Goal: Information Seeking & Learning: Learn about a topic

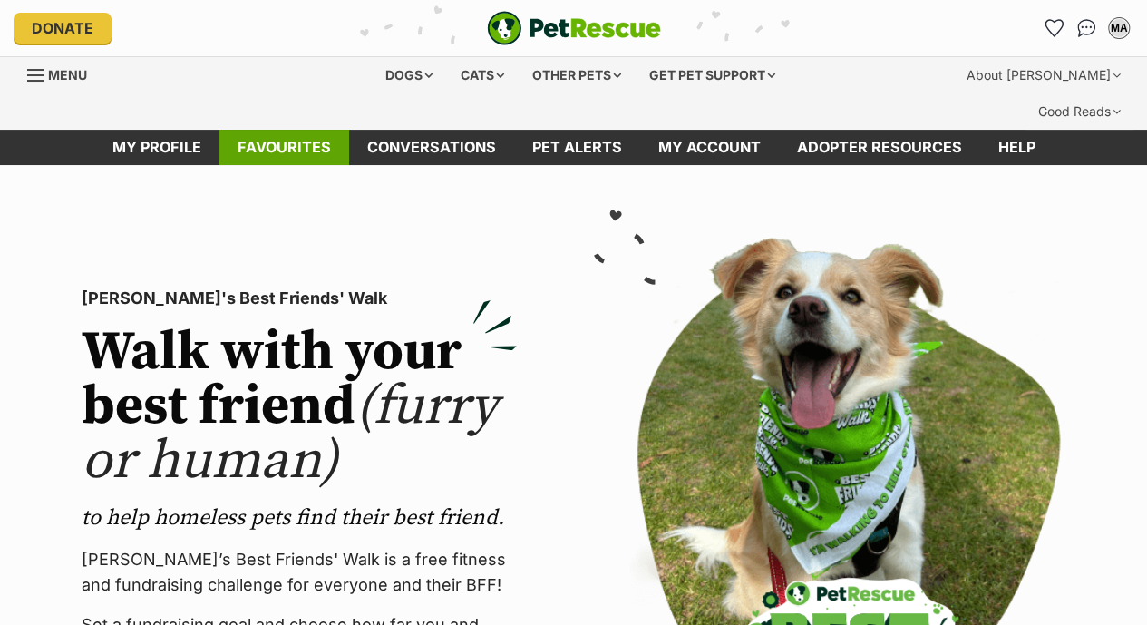
click at [318, 130] on link "Favourites" at bounding box center [284, 147] width 130 height 35
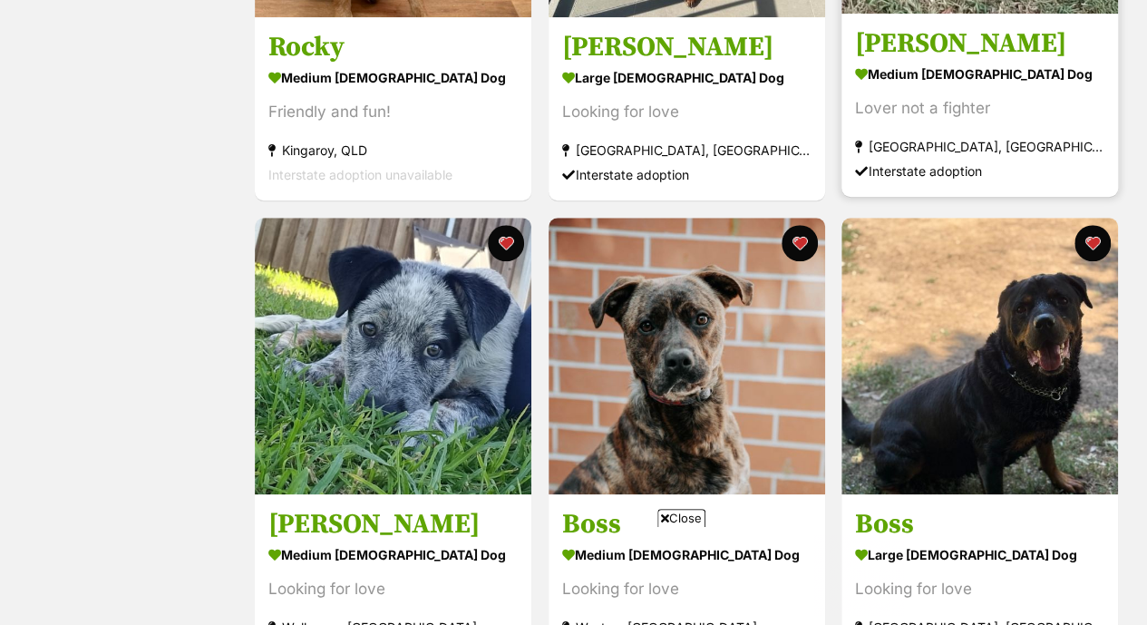
scroll to position [667, 0]
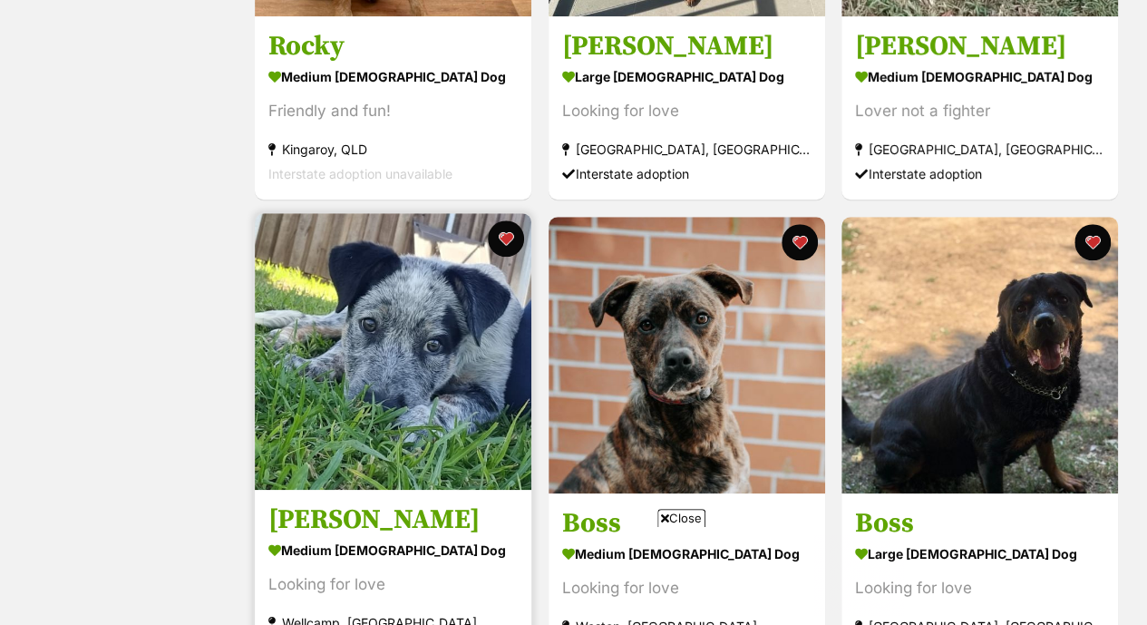
click at [435, 427] on img at bounding box center [393, 351] width 276 height 276
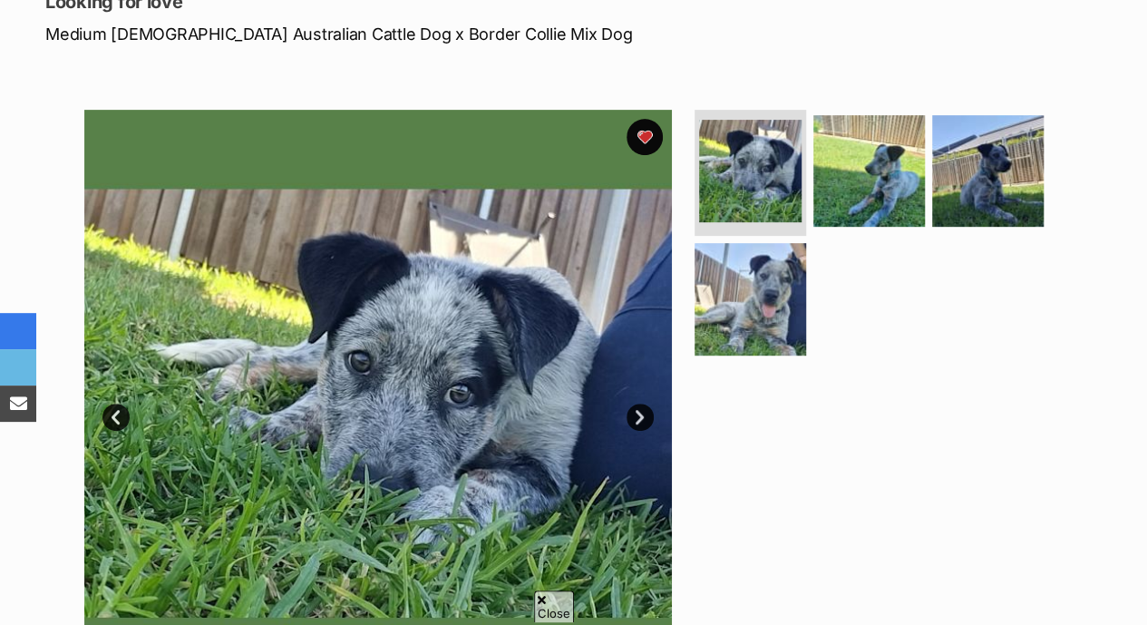
scroll to position [307, 0]
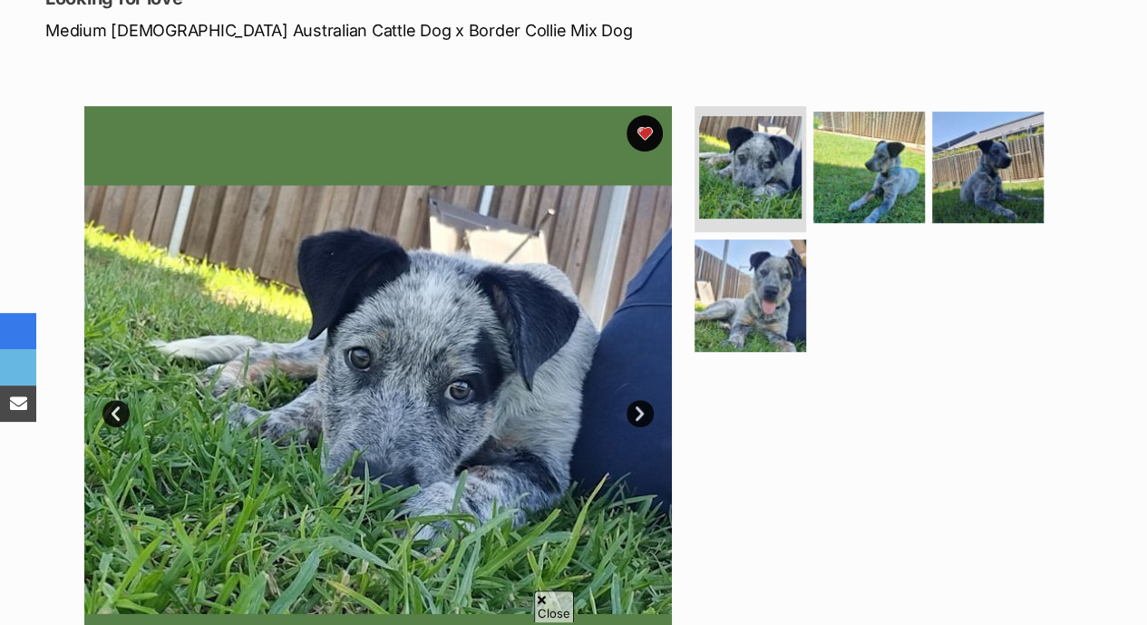
click at [426, 385] on img at bounding box center [377, 399] width 587 height 587
click at [644, 400] on link "Next" at bounding box center [639, 413] width 27 height 27
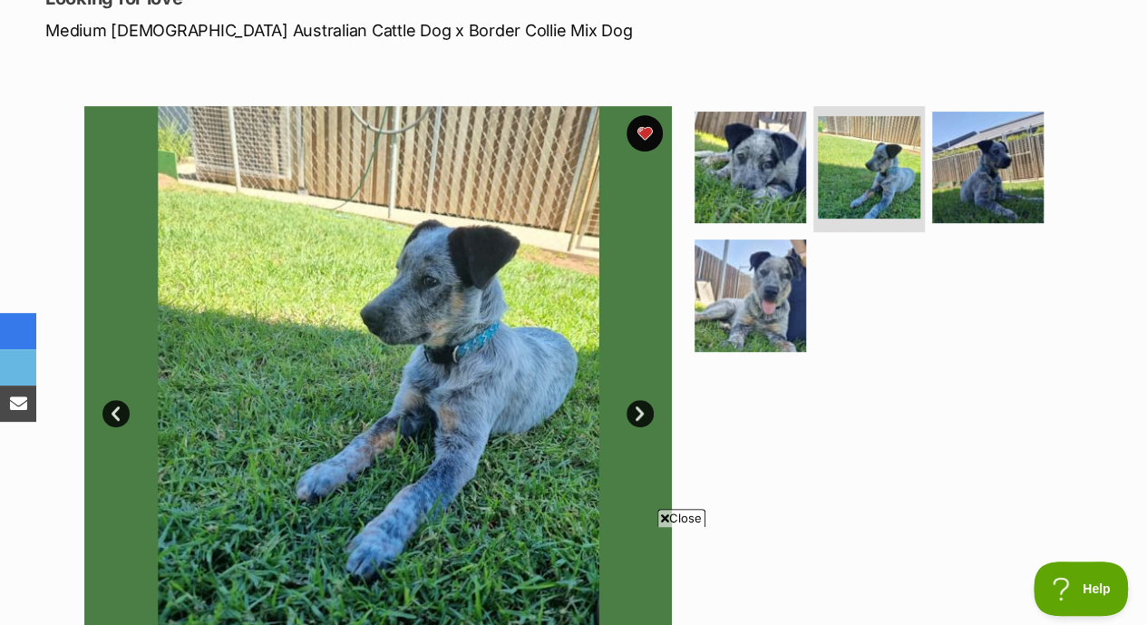
click at [644, 400] on link "Next" at bounding box center [639, 413] width 27 height 27
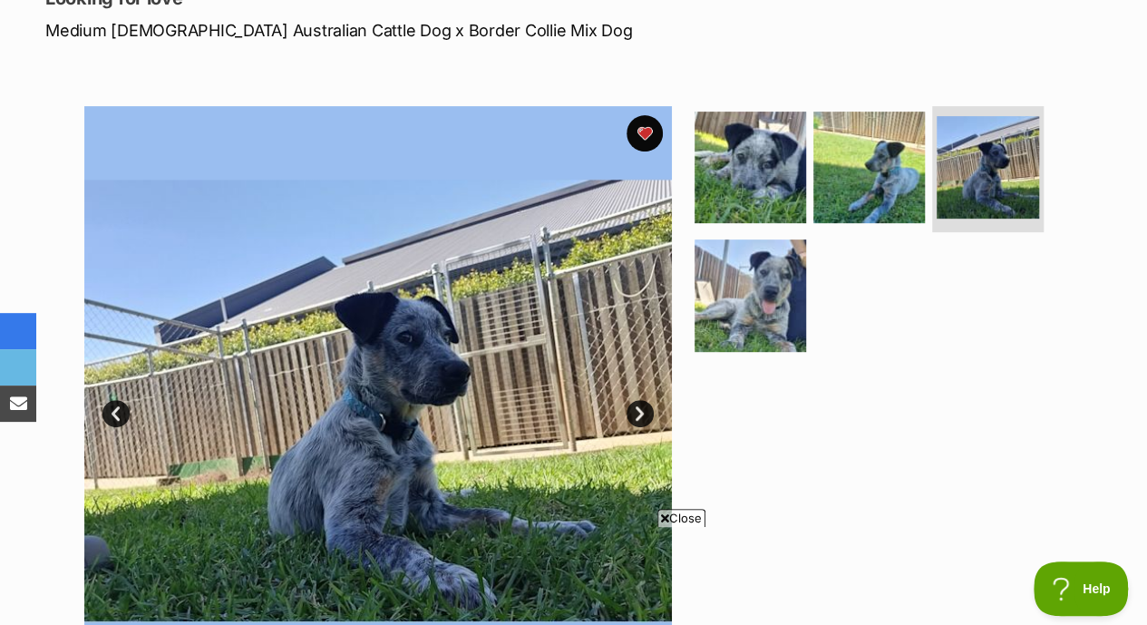
click at [644, 400] on link "Next" at bounding box center [639, 413] width 27 height 27
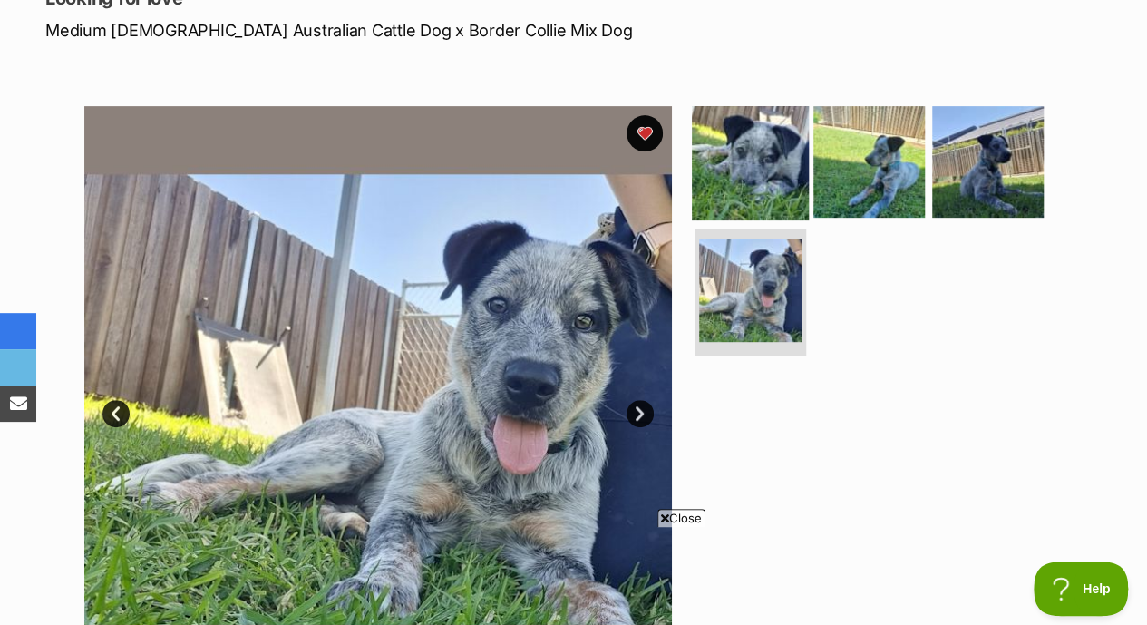
click at [741, 156] on img at bounding box center [750, 160] width 117 height 117
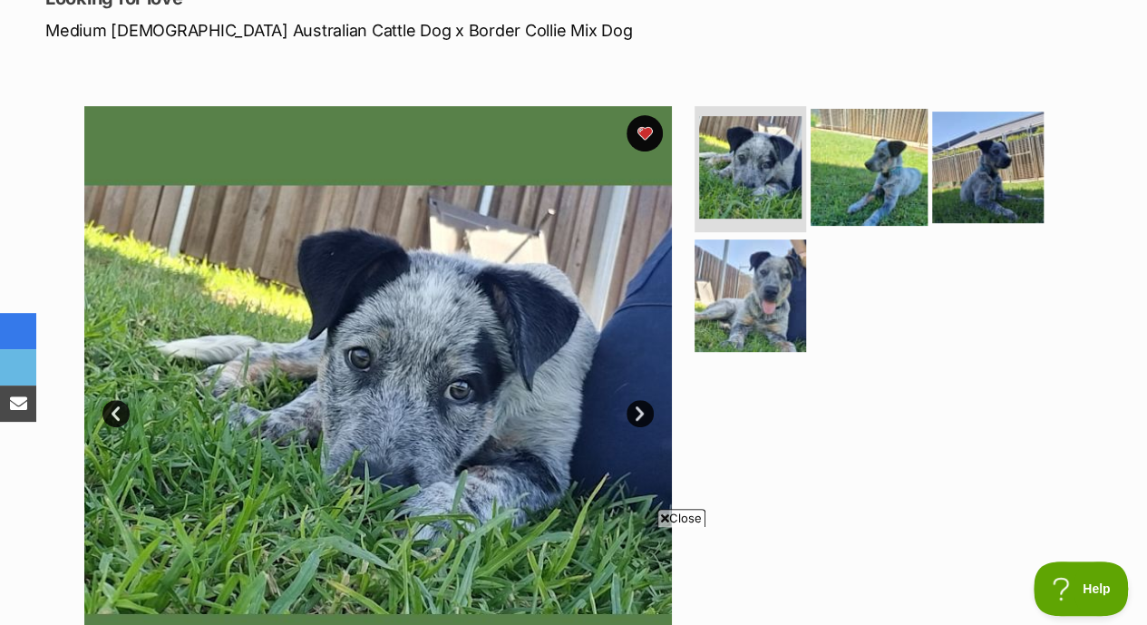
click at [866, 131] on img at bounding box center [868, 166] width 117 height 117
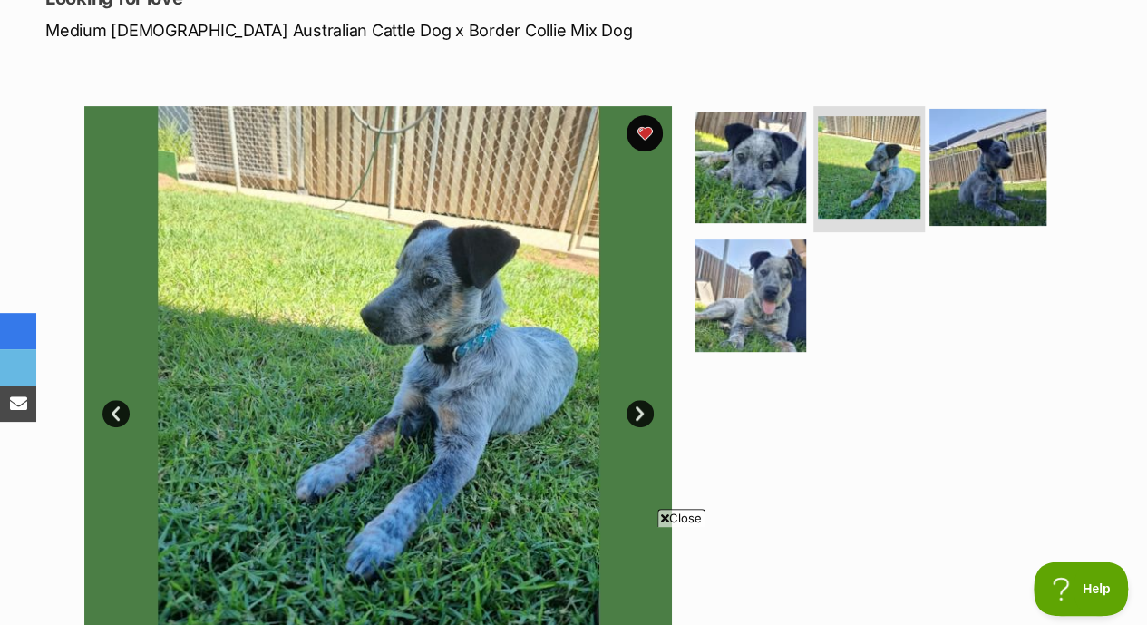
click at [959, 159] on img at bounding box center [987, 166] width 117 height 117
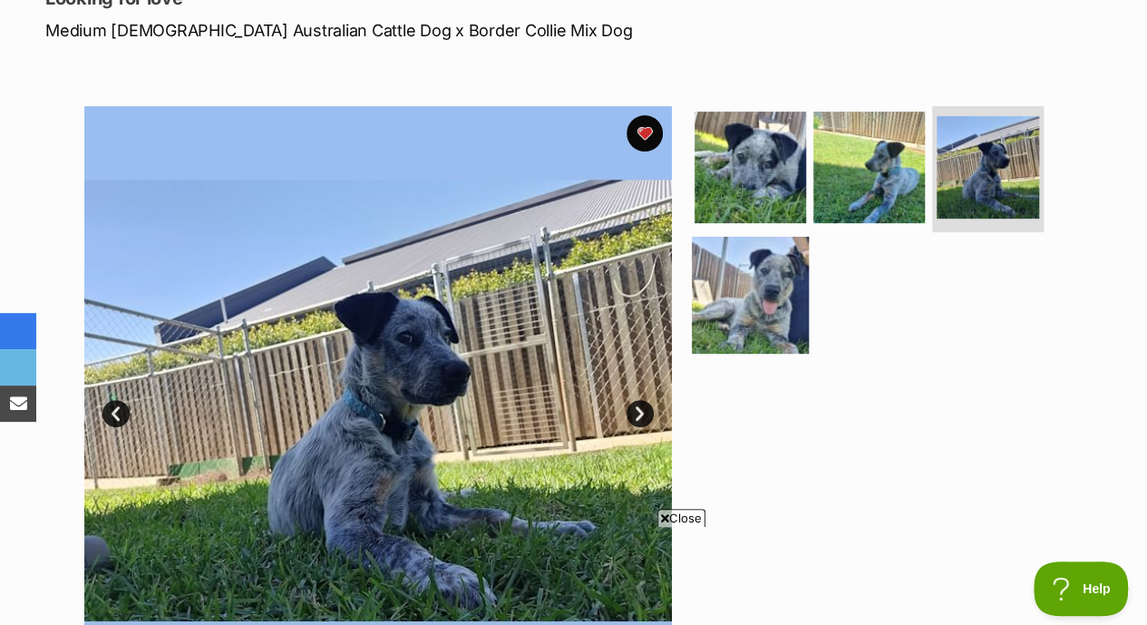
click at [754, 302] on img at bounding box center [750, 295] width 117 height 117
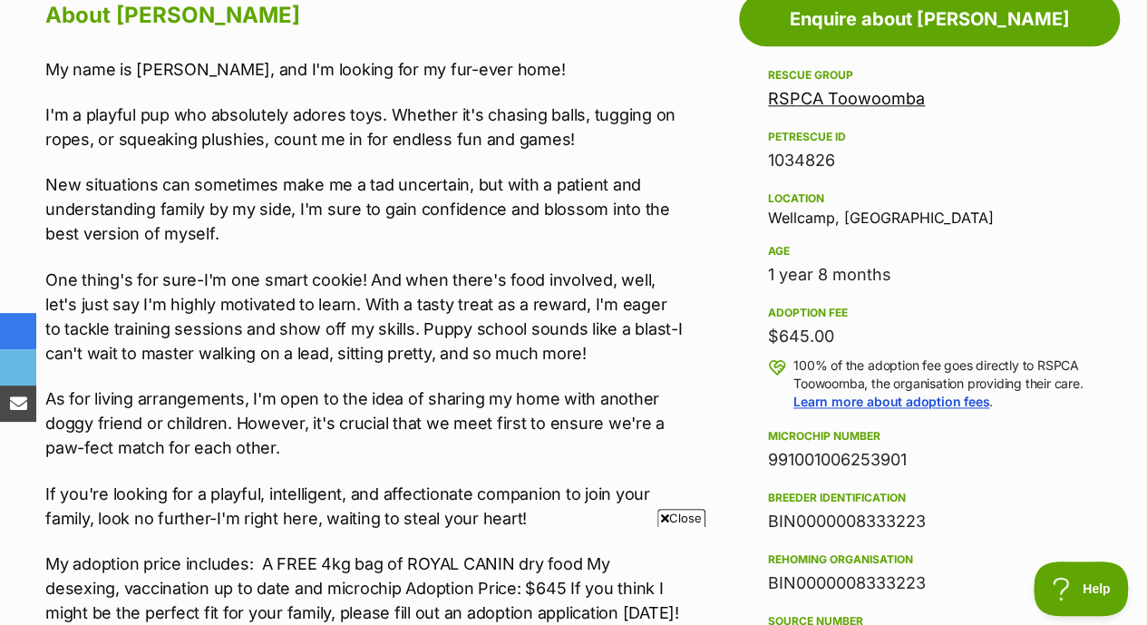
scroll to position [1071, 0]
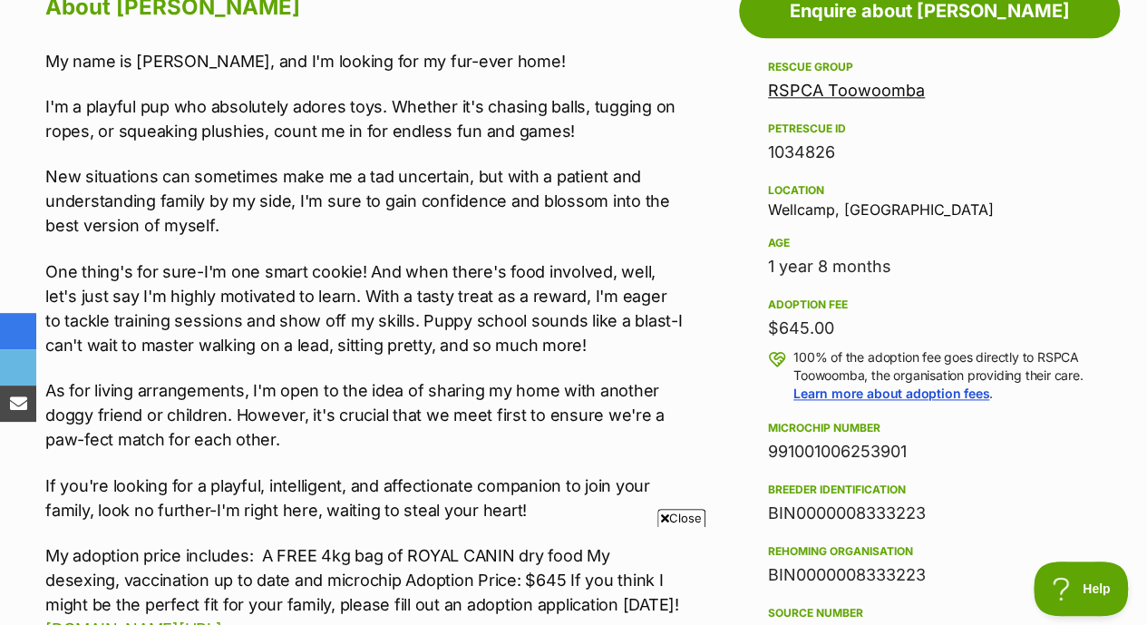
drag, startPoint x: 753, startPoint y: 222, endPoint x: 914, endPoint y: 256, distance: 163.9
click at [914, 256] on aside "Rescue group RSPCA Toowoomba PetRescue ID 1034826 Location Wellcamp, QLD Age 1 …" at bounding box center [929, 505] width 381 height 898
click at [968, 236] on div "Age" at bounding box center [929, 243] width 323 height 15
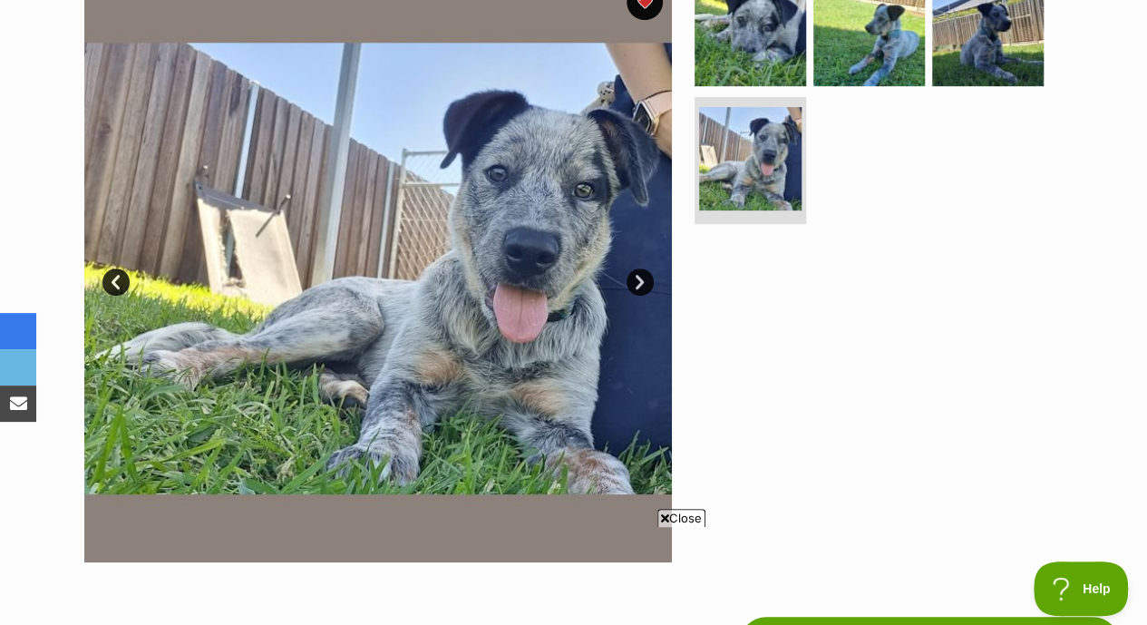
scroll to position [373, 0]
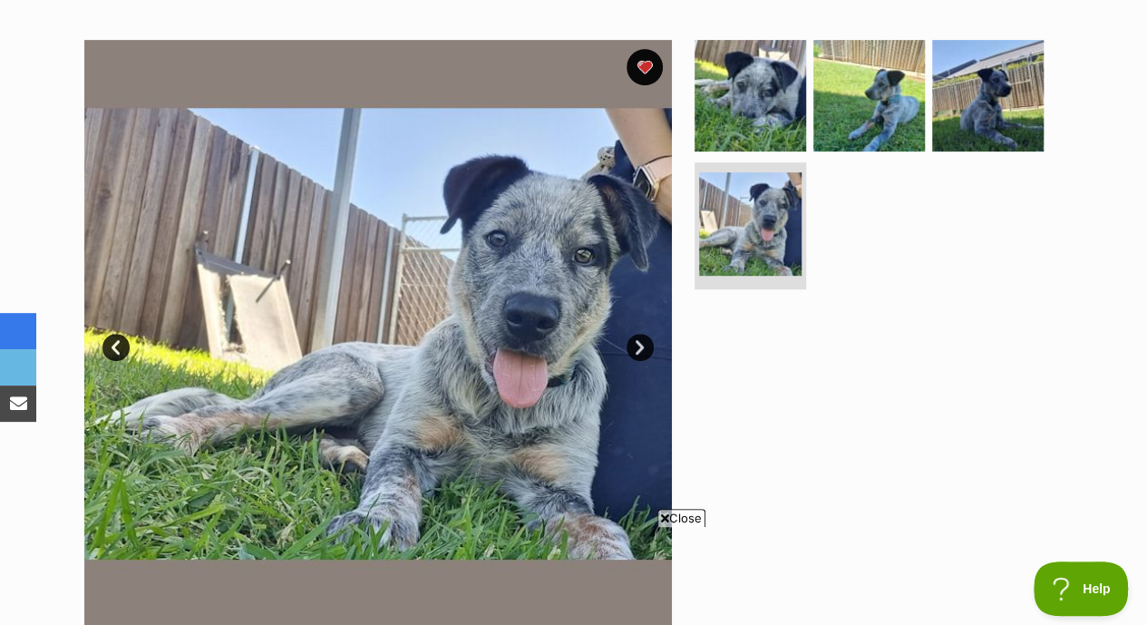
click at [937, 242] on ul at bounding box center [877, 168] width 372 height 257
click at [765, 81] on img at bounding box center [750, 94] width 117 height 117
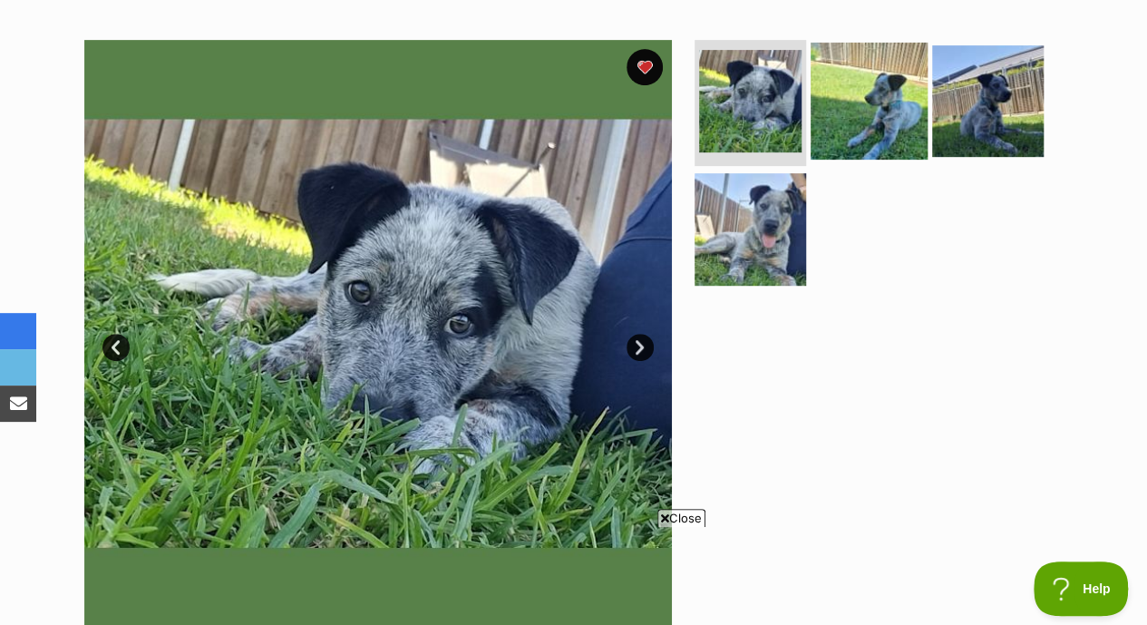
click at [847, 105] on img at bounding box center [868, 100] width 117 height 117
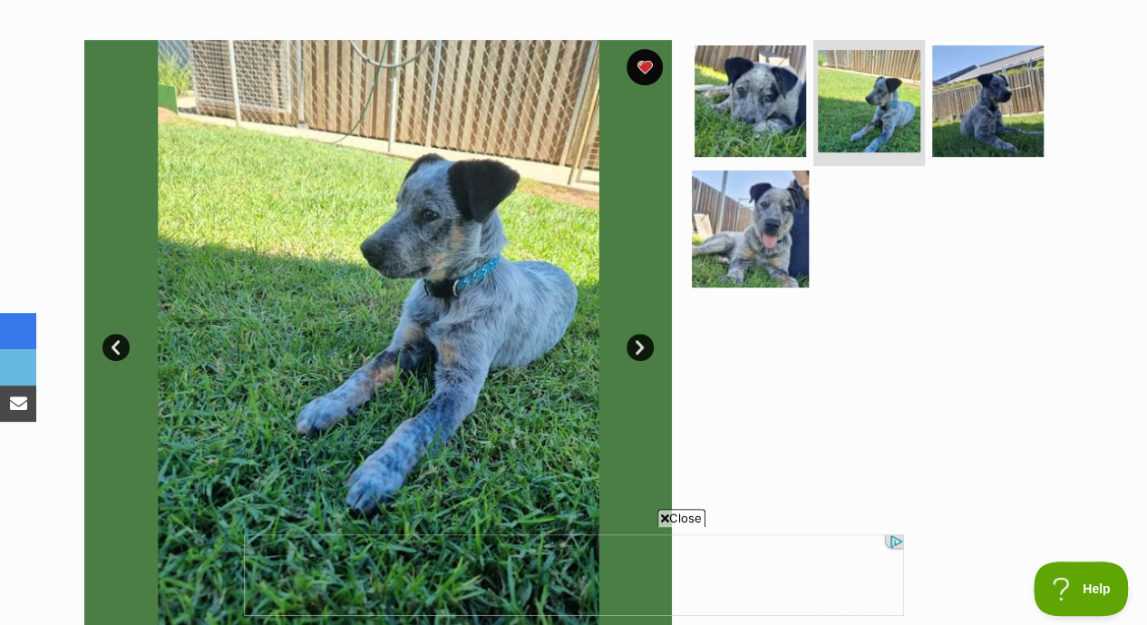
scroll to position [0, 0]
click at [758, 182] on img at bounding box center [750, 228] width 117 height 117
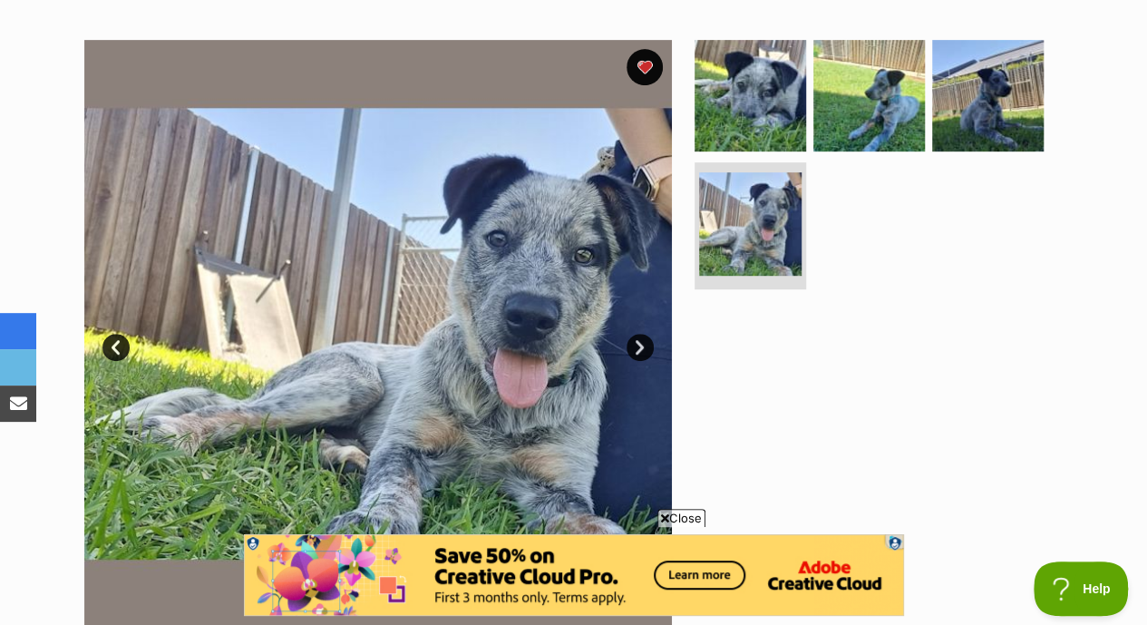
scroll to position [344, 0]
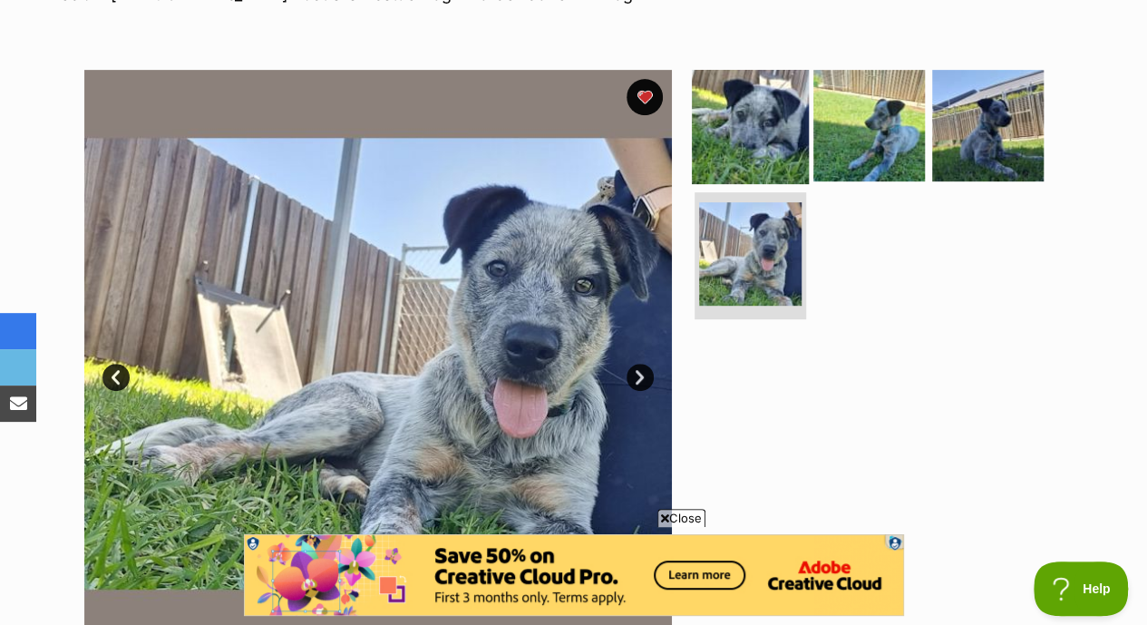
click at [774, 123] on img at bounding box center [750, 124] width 117 height 117
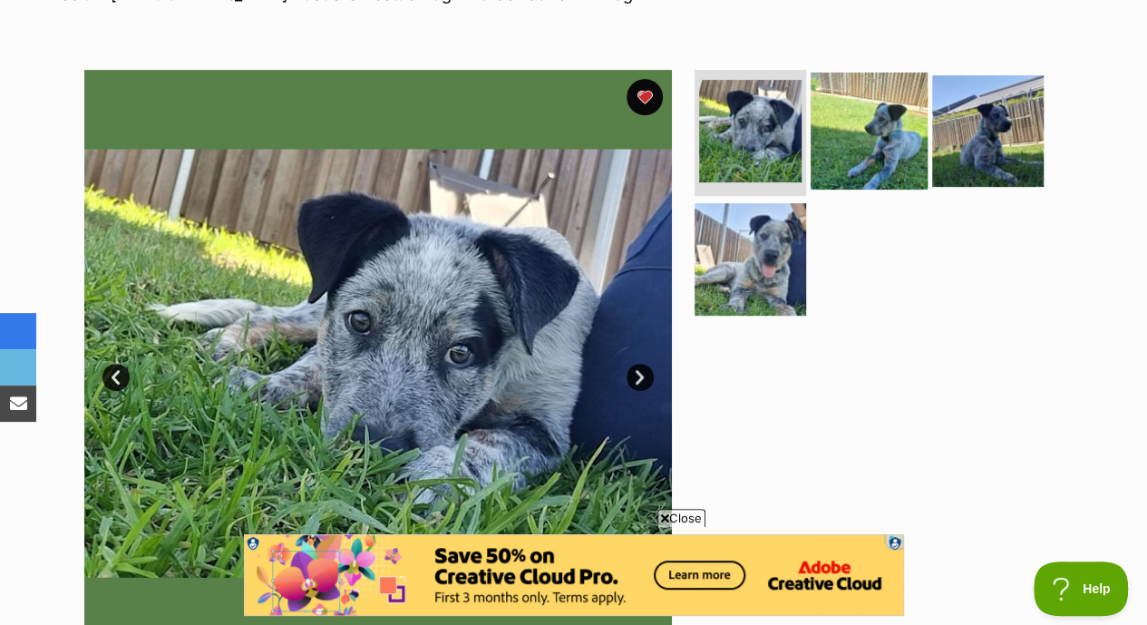
click at [830, 111] on img at bounding box center [868, 130] width 117 height 117
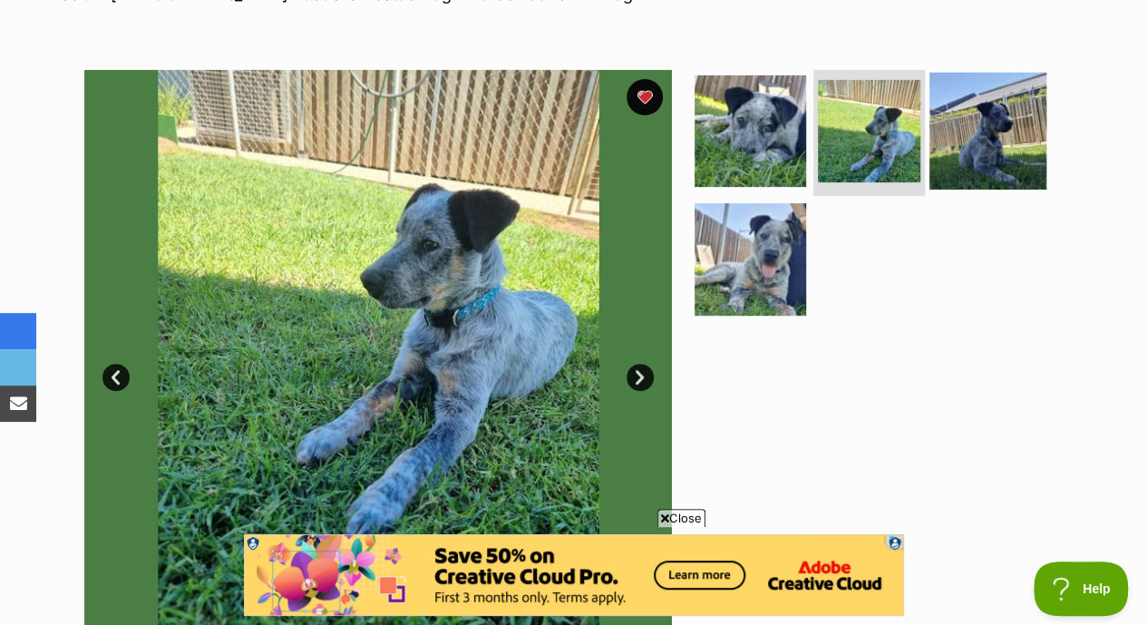
click at [955, 111] on img at bounding box center [987, 130] width 117 height 117
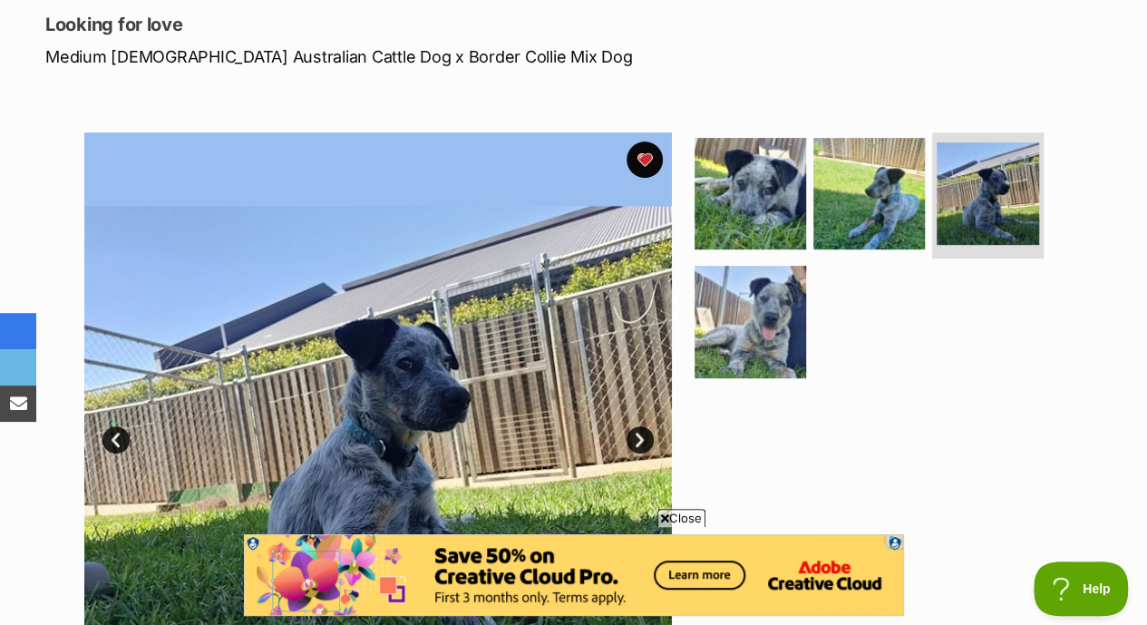
scroll to position [0, 0]
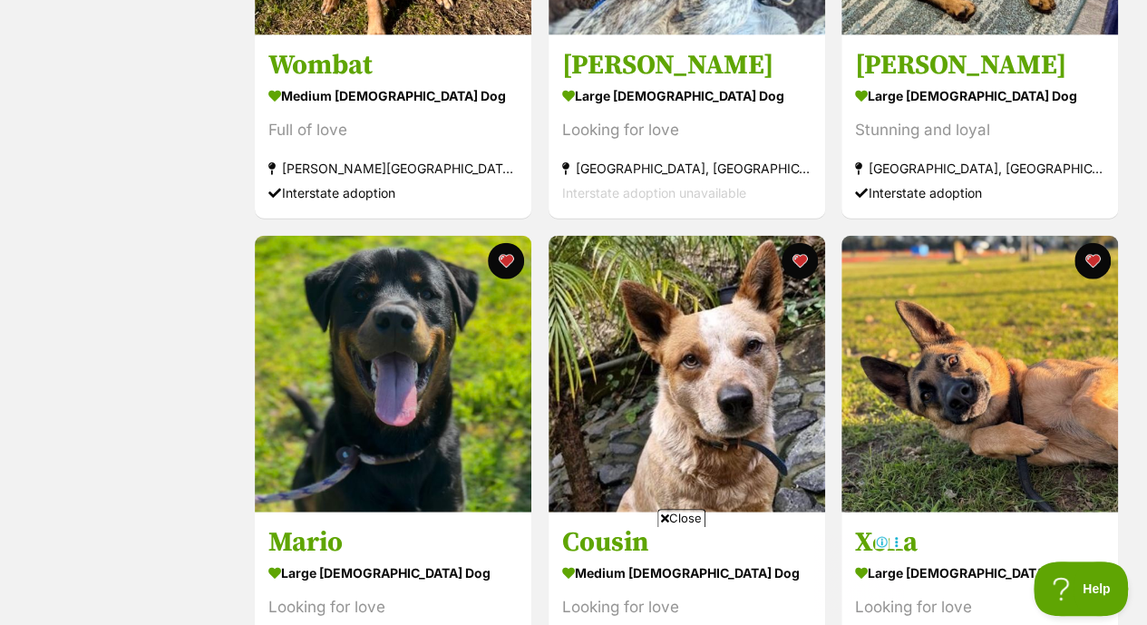
scroll to position [2187, 0]
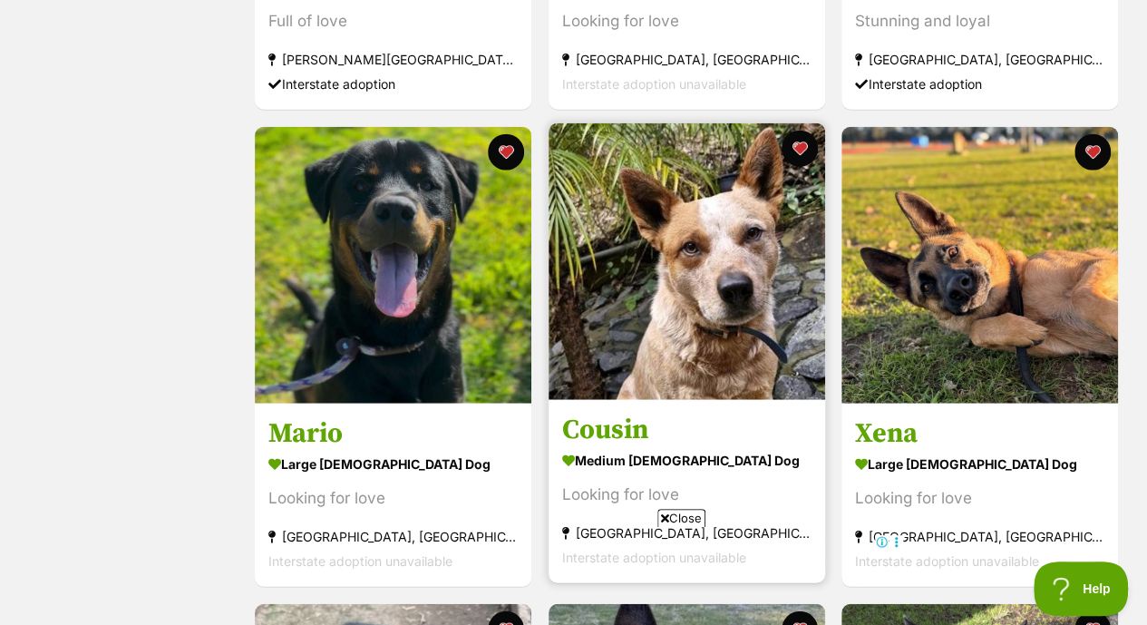
click at [683, 331] on img at bounding box center [686, 261] width 276 height 276
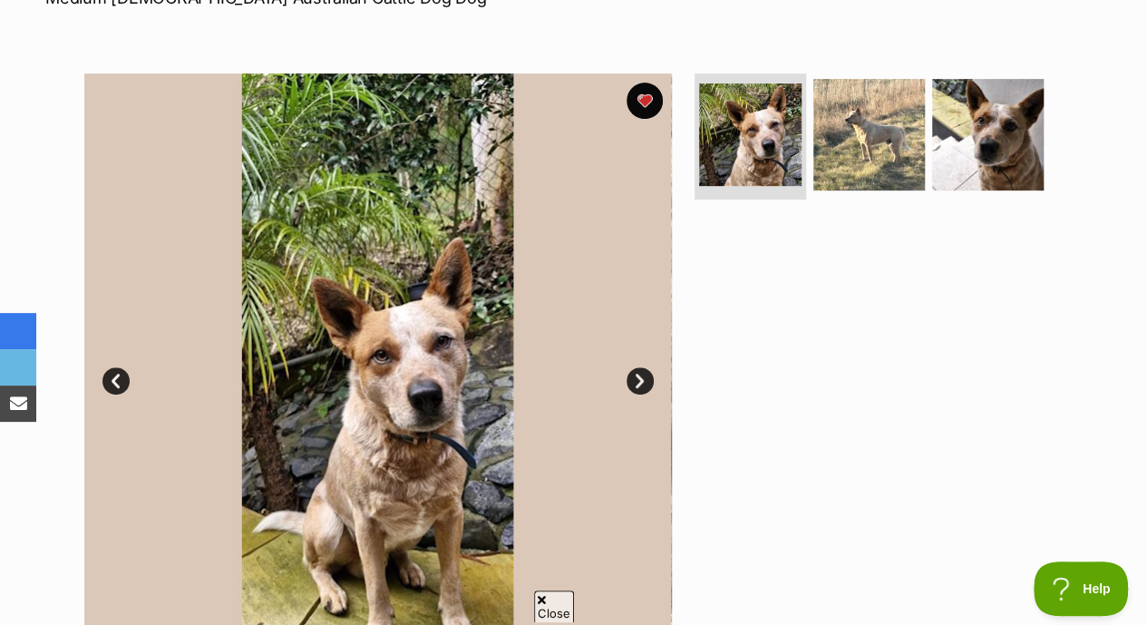
scroll to position [344, 0]
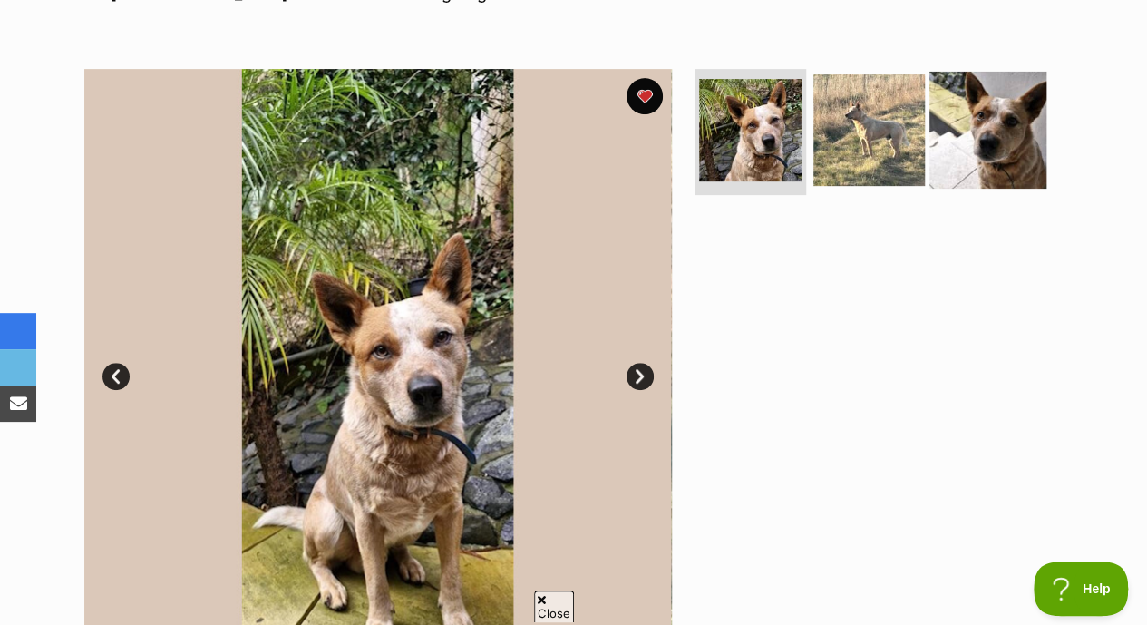
click at [965, 95] on img at bounding box center [987, 129] width 117 height 117
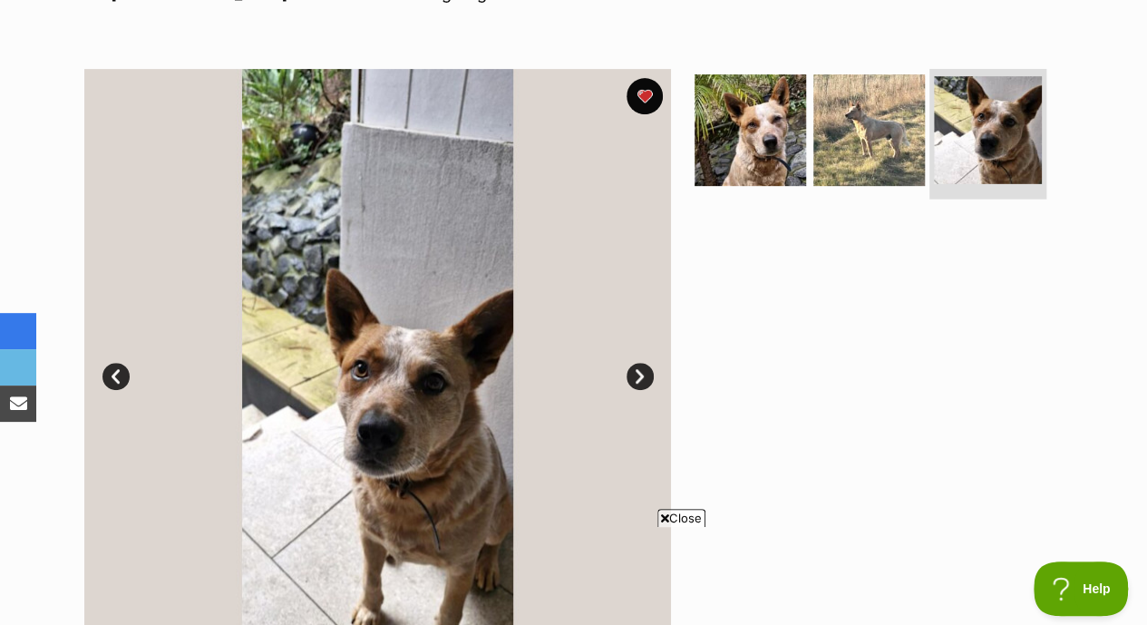
scroll to position [0, 0]
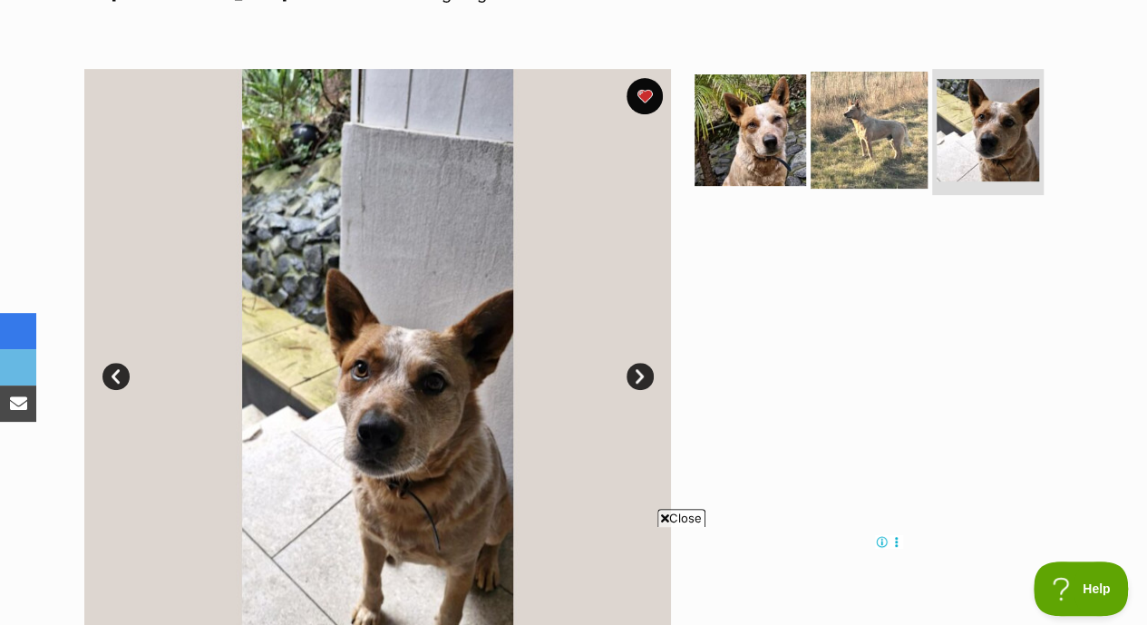
click at [897, 88] on img at bounding box center [868, 129] width 117 height 117
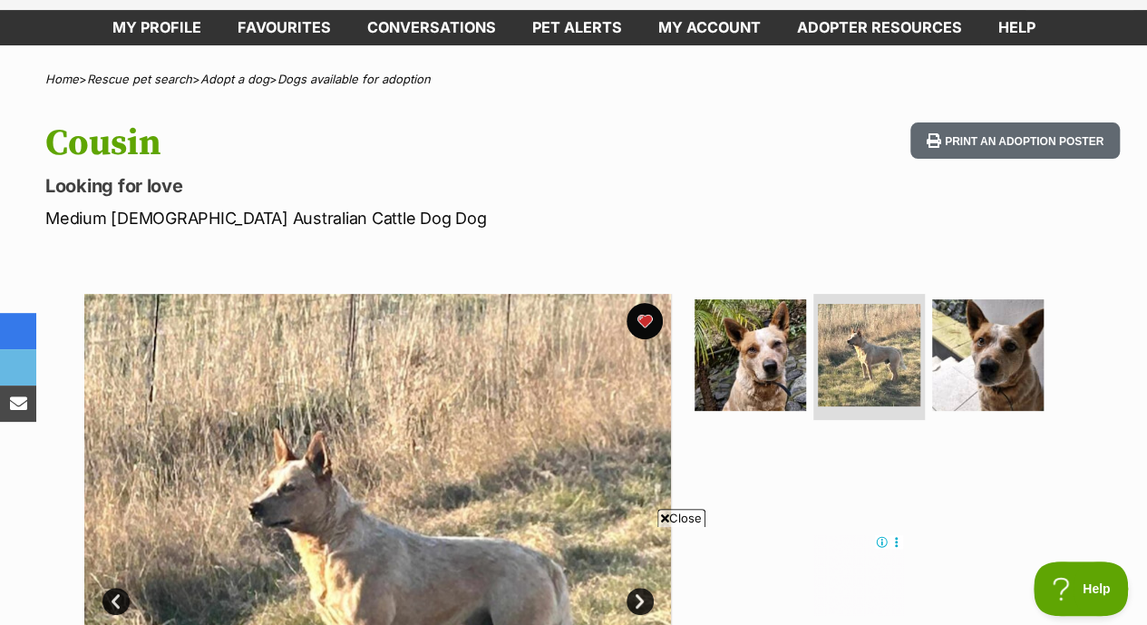
scroll to position [116, 0]
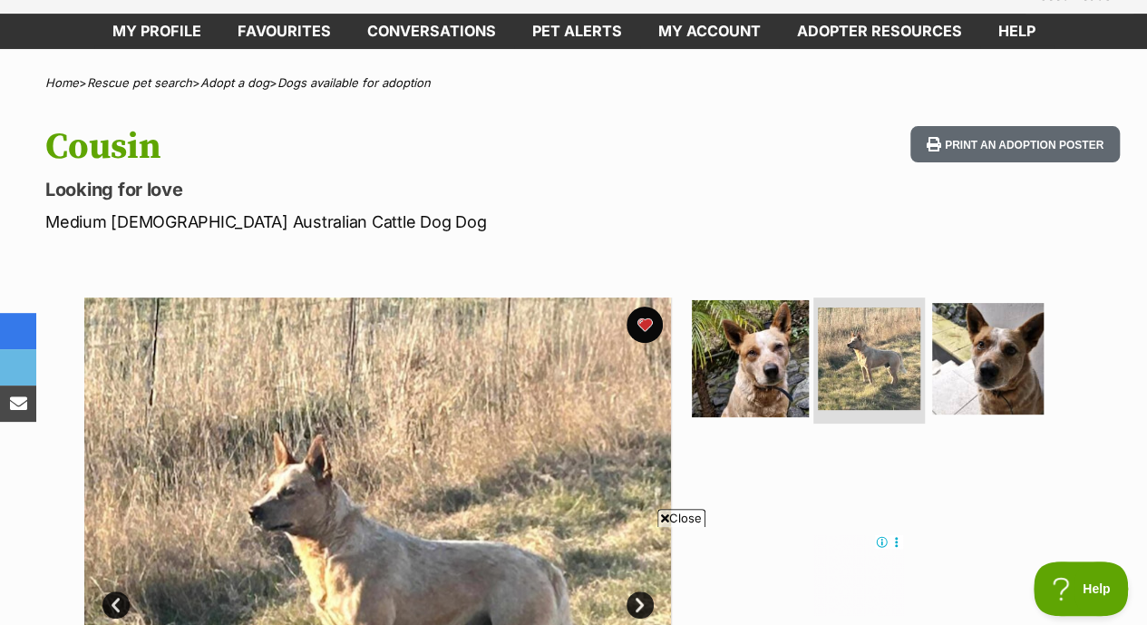
click at [761, 344] on img at bounding box center [750, 357] width 117 height 117
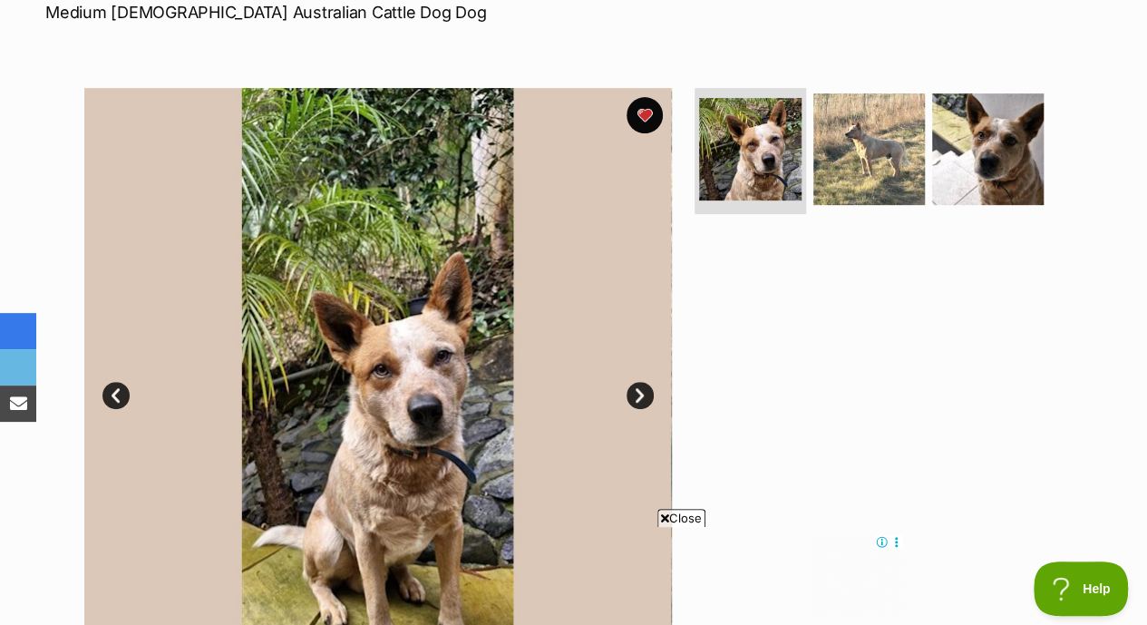
scroll to position [325, 0]
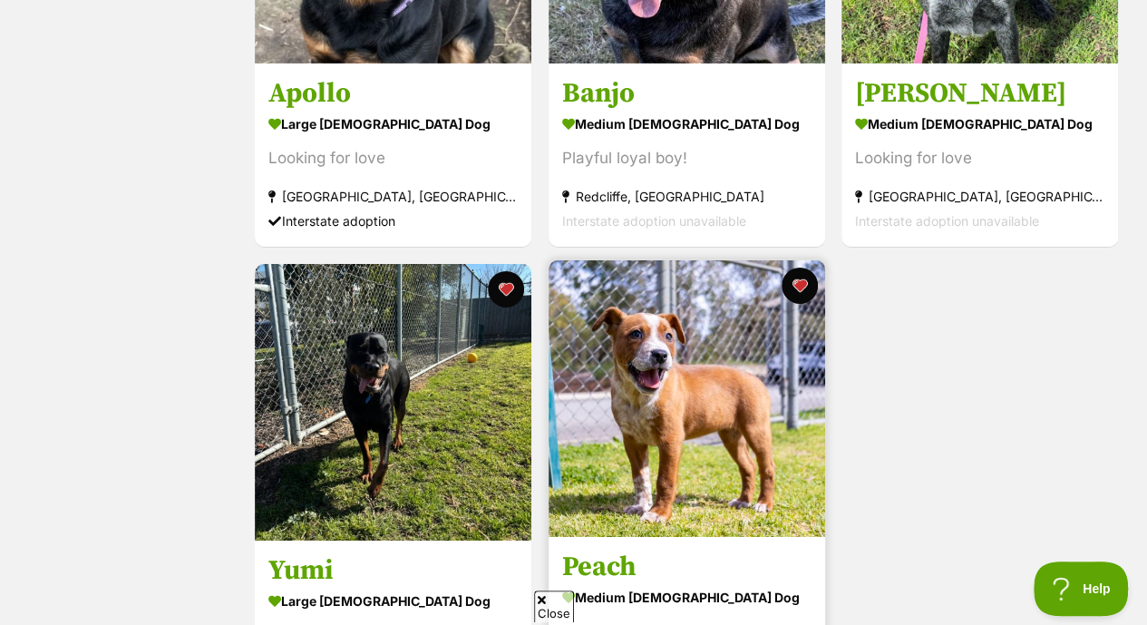
click at [678, 381] on img at bounding box center [686, 398] width 276 height 276
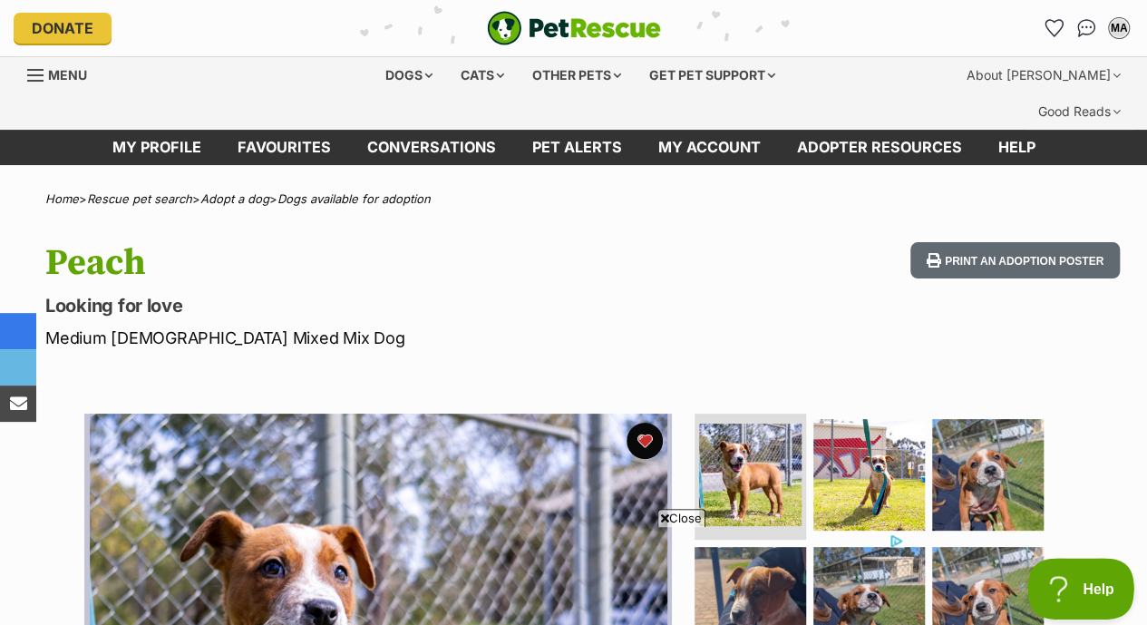
scroll to position [109, 0]
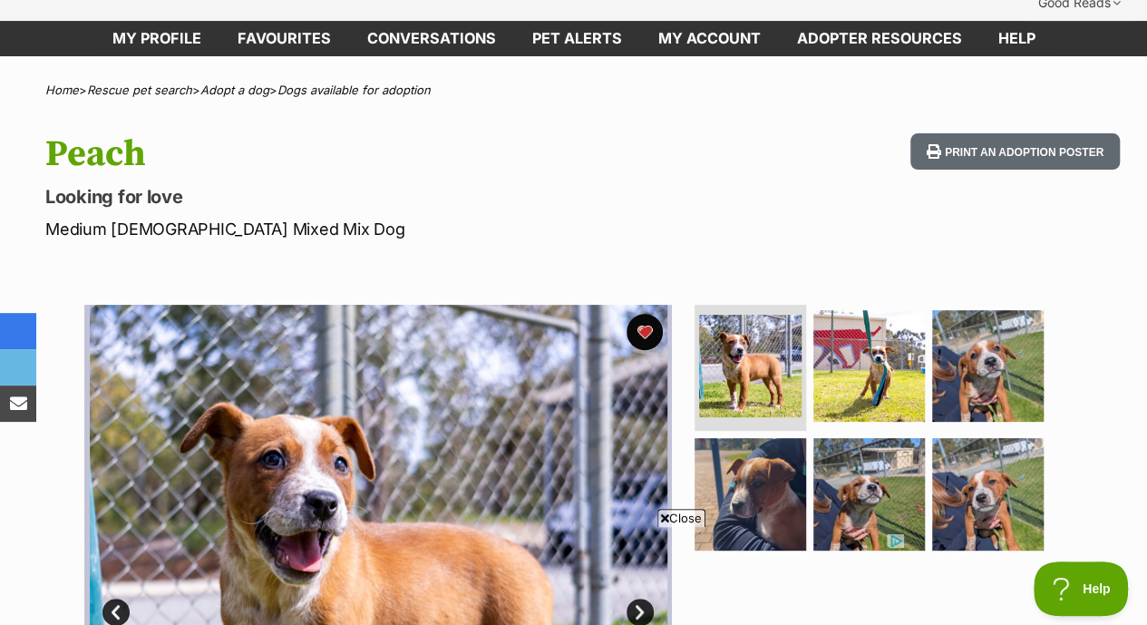
drag, startPoint x: 82, startPoint y: 53, endPoint x: 736, endPoint y: 240, distance: 679.7
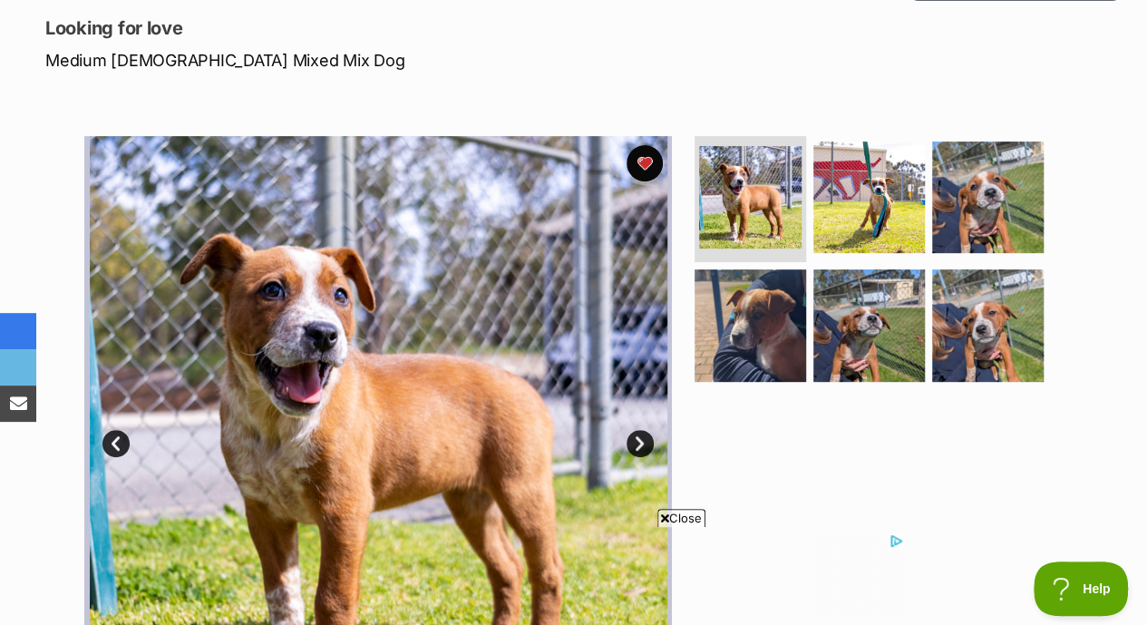
scroll to position [278, 0]
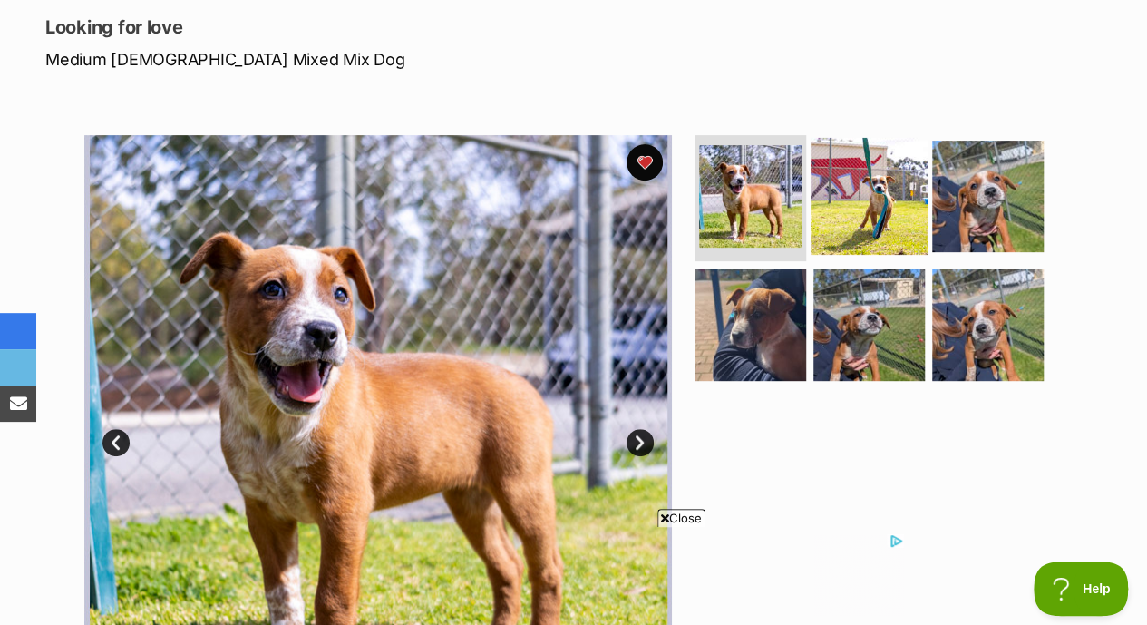
click at [871, 144] on img at bounding box center [868, 195] width 117 height 117
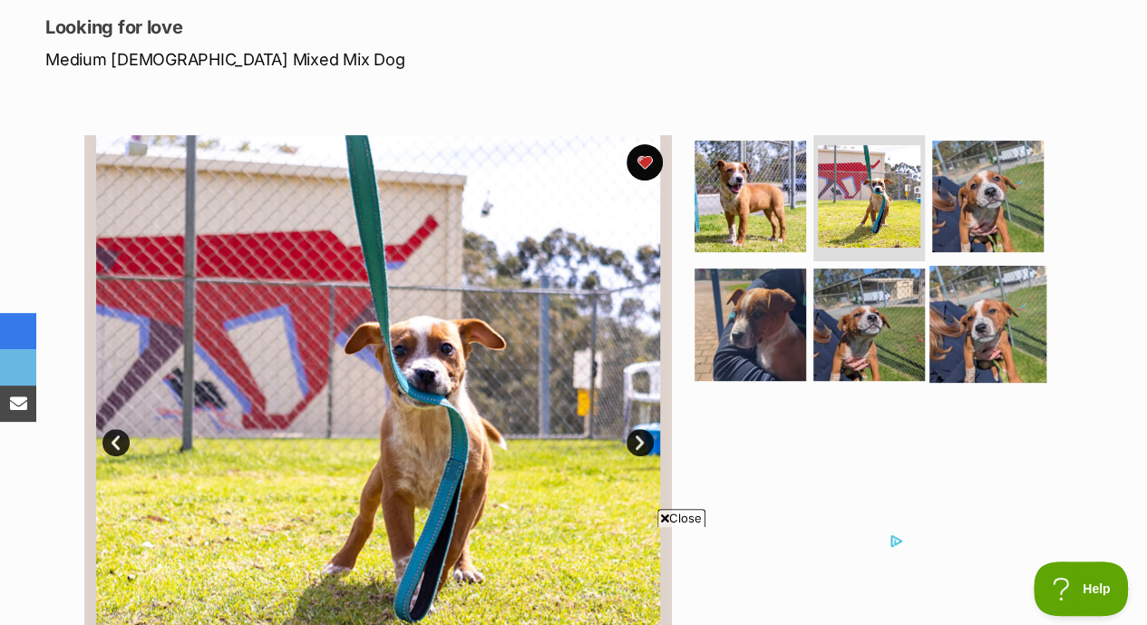
scroll to position [368, 0]
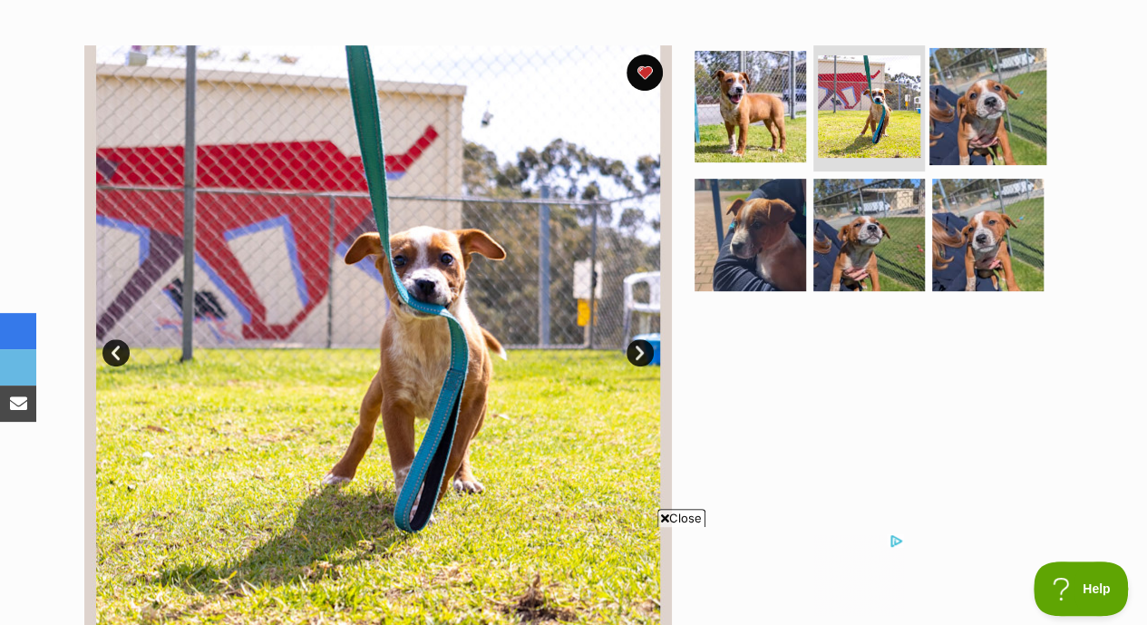
click at [993, 47] on img at bounding box center [987, 105] width 117 height 117
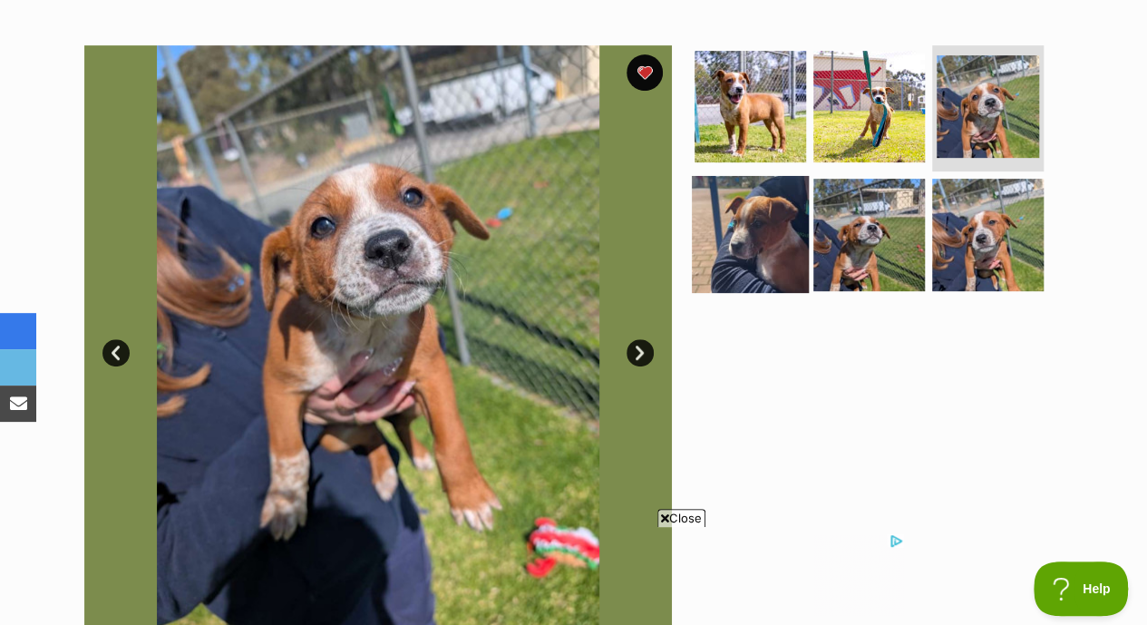
click at [784, 240] on img at bounding box center [750, 234] width 117 height 117
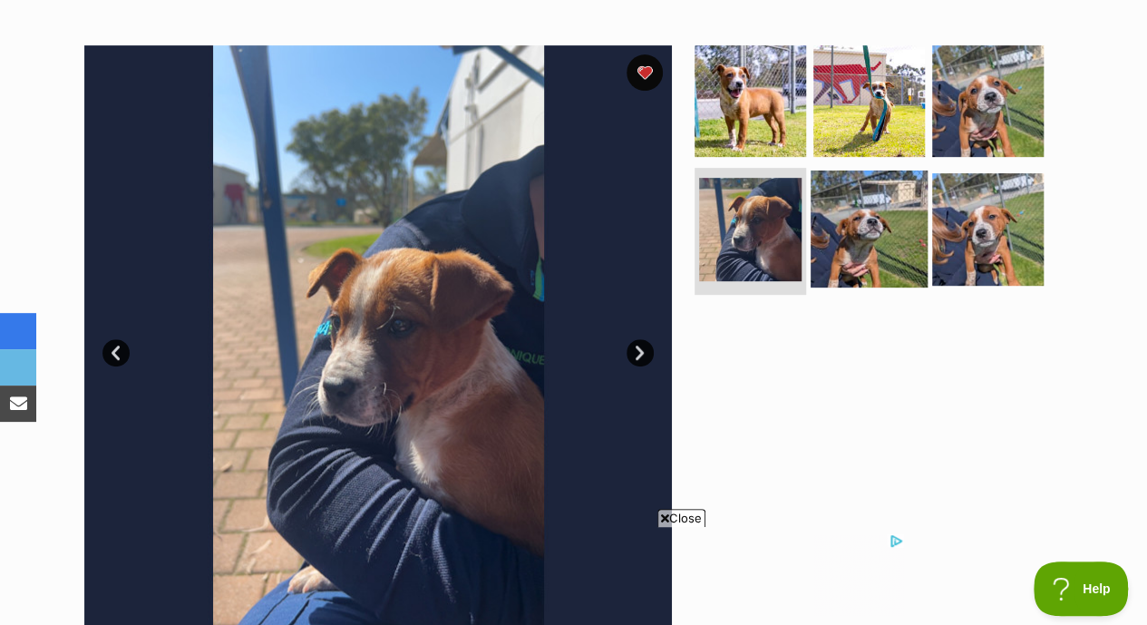
click at [866, 233] on img at bounding box center [868, 228] width 117 height 117
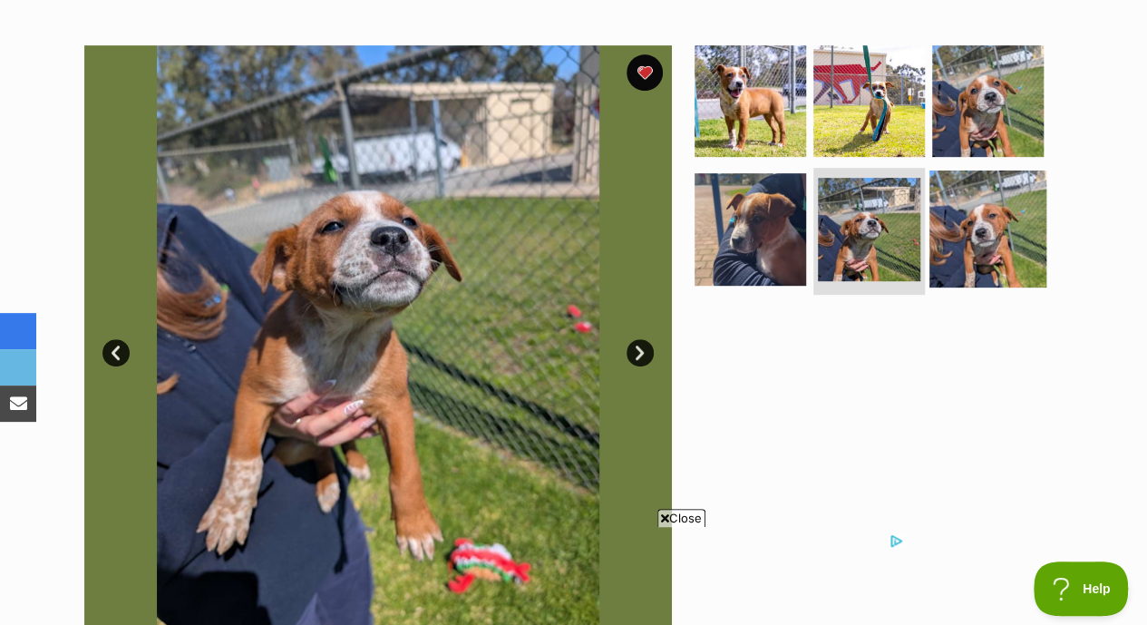
click at [990, 223] on img at bounding box center [987, 228] width 117 height 117
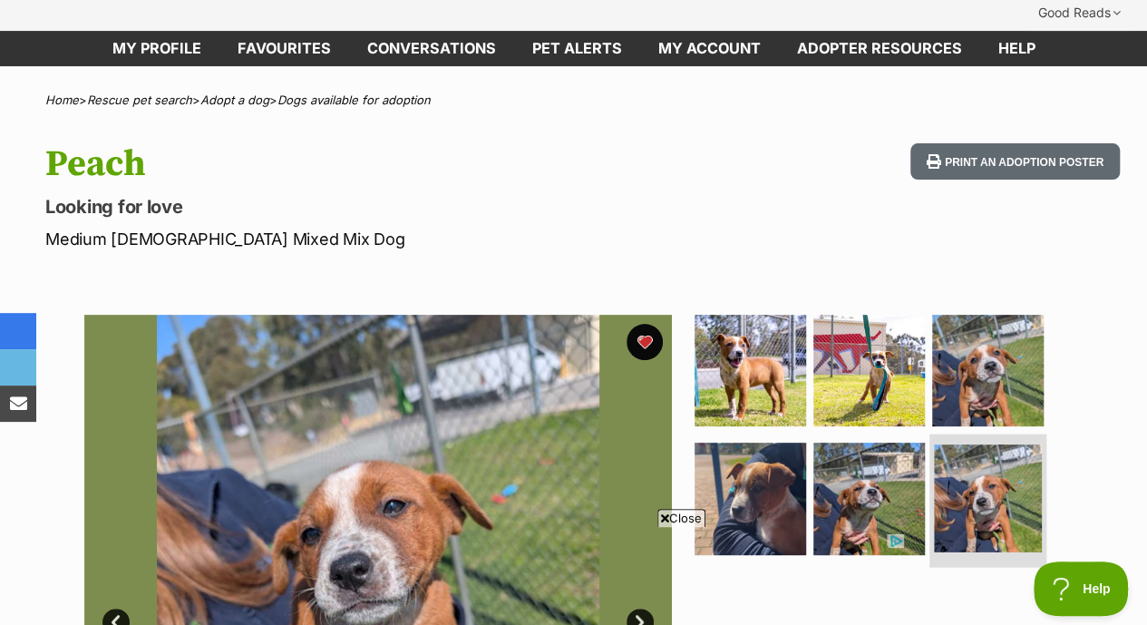
scroll to position [95, 0]
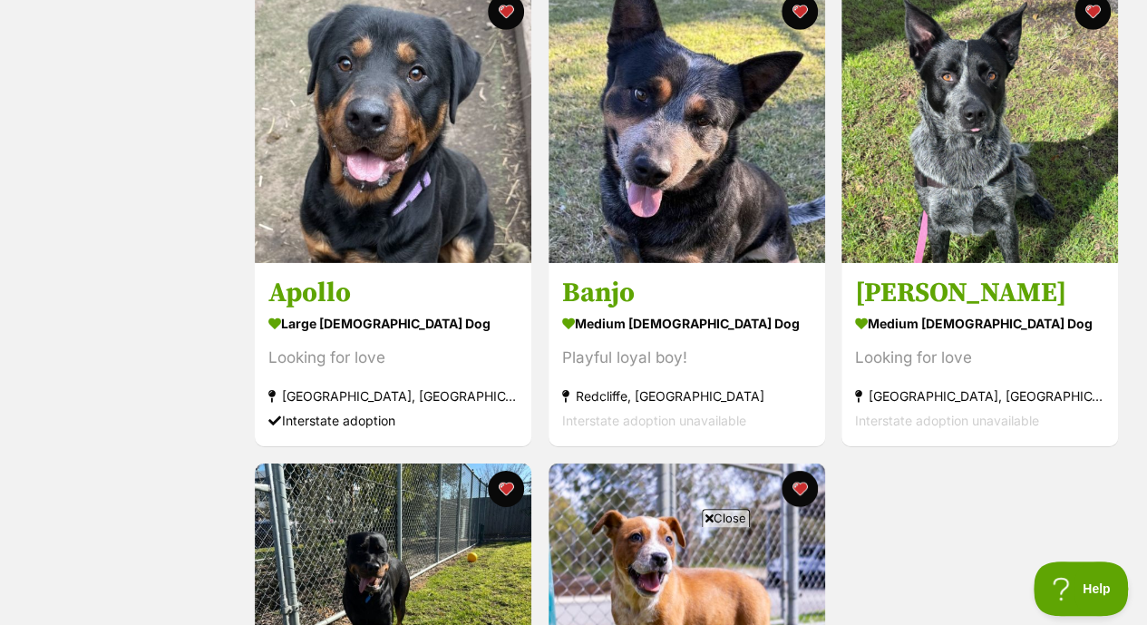
scroll to position [2723, 0]
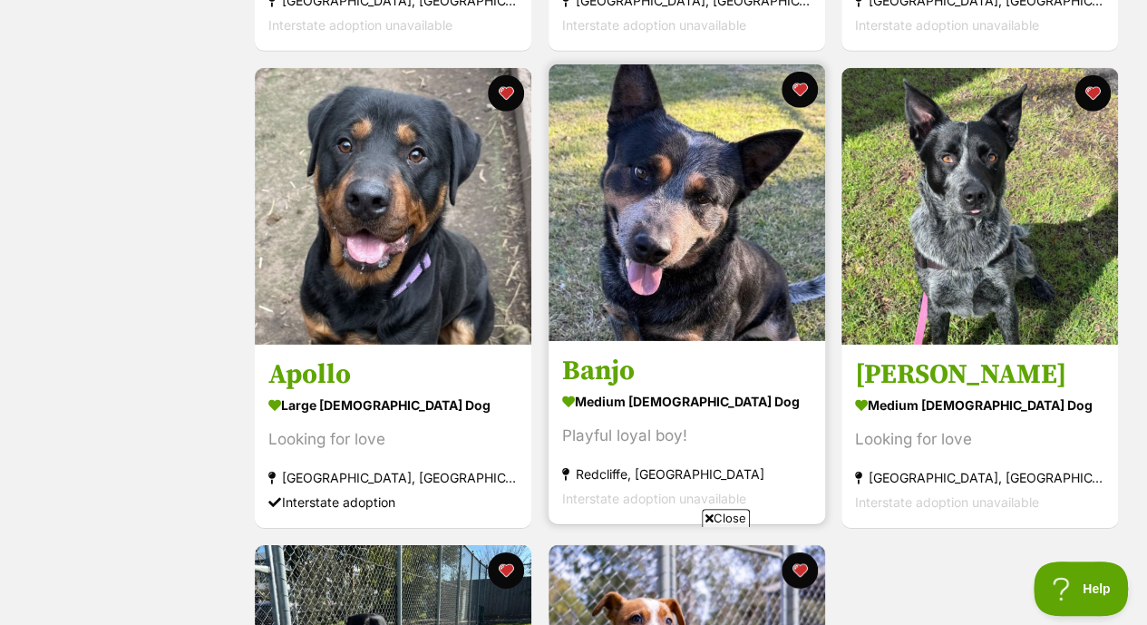
click at [676, 199] on img at bounding box center [686, 202] width 276 height 276
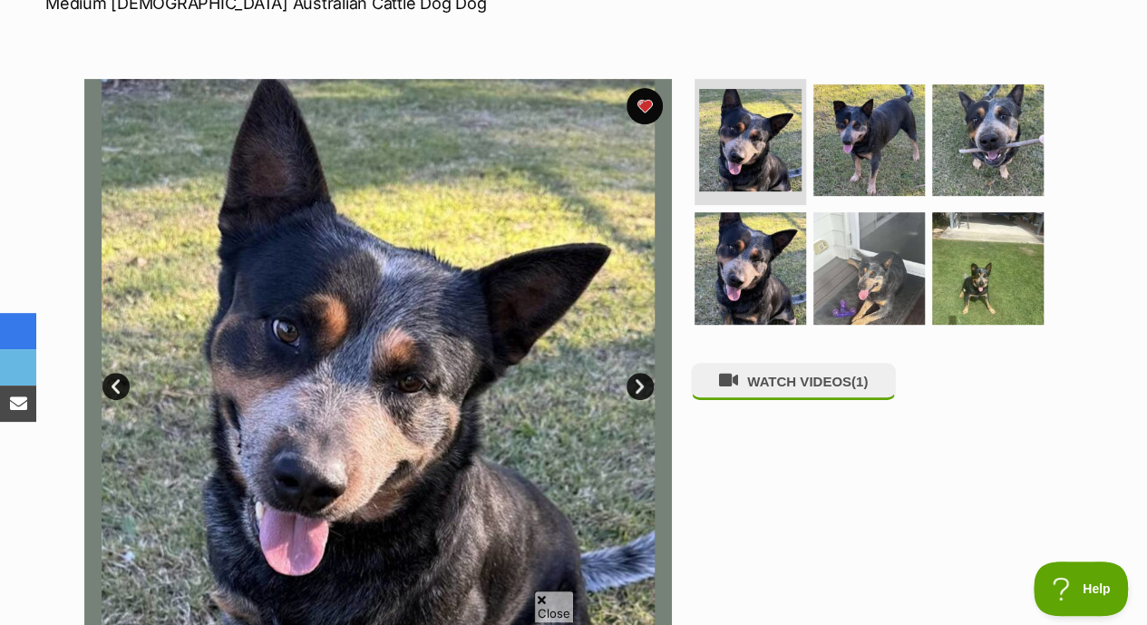
scroll to position [334, 0]
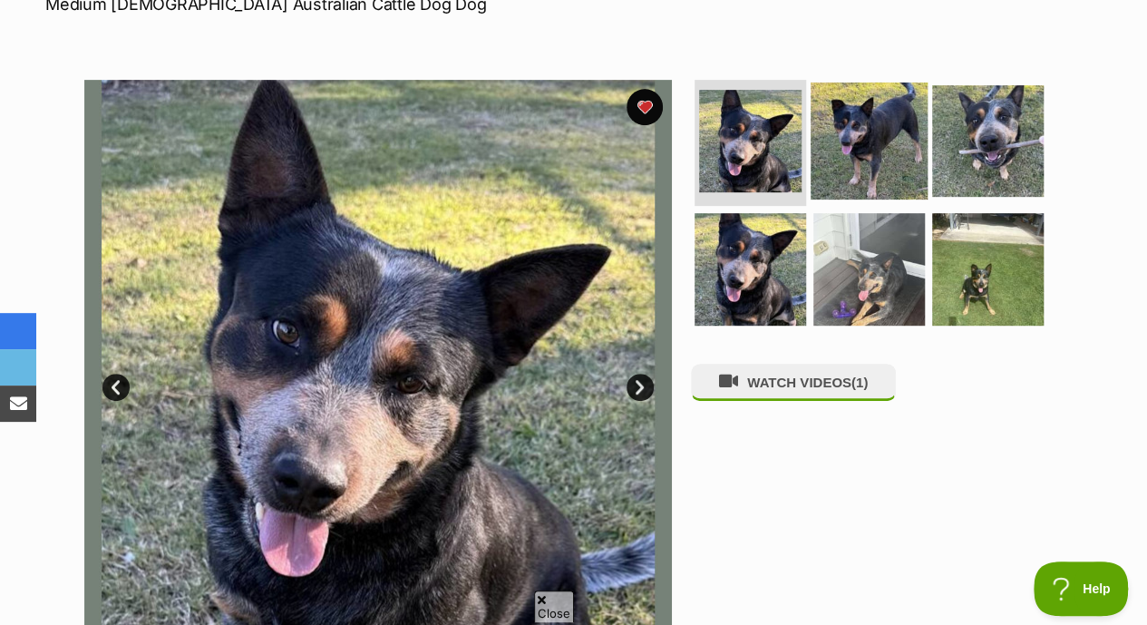
click at [836, 126] on img at bounding box center [868, 140] width 117 height 117
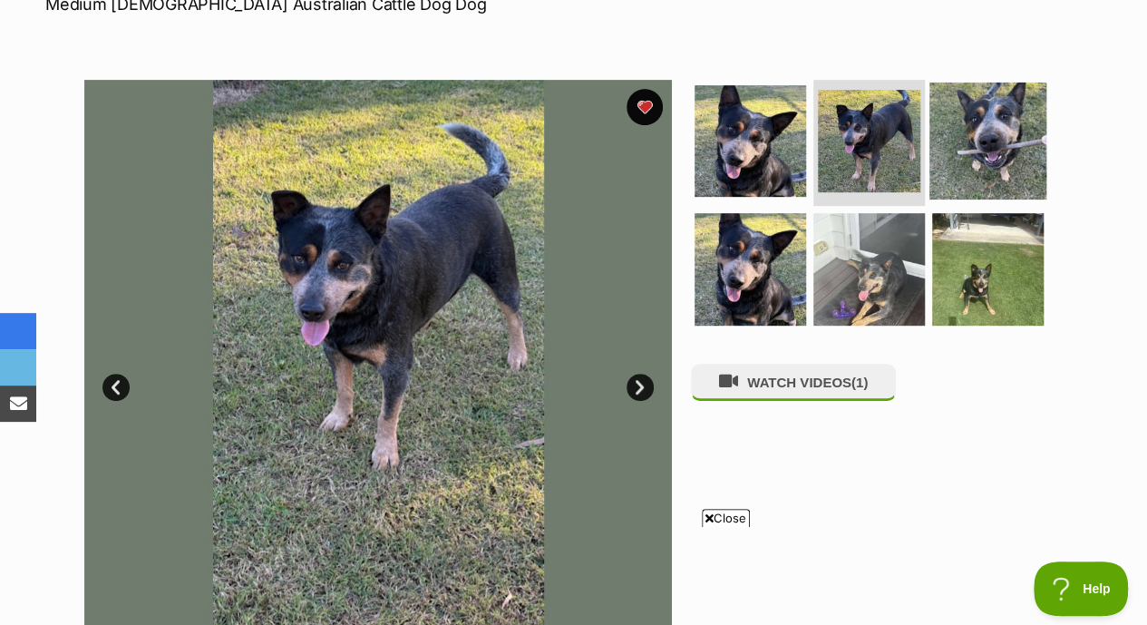
scroll to position [0, 0]
click at [992, 114] on img at bounding box center [987, 140] width 117 height 117
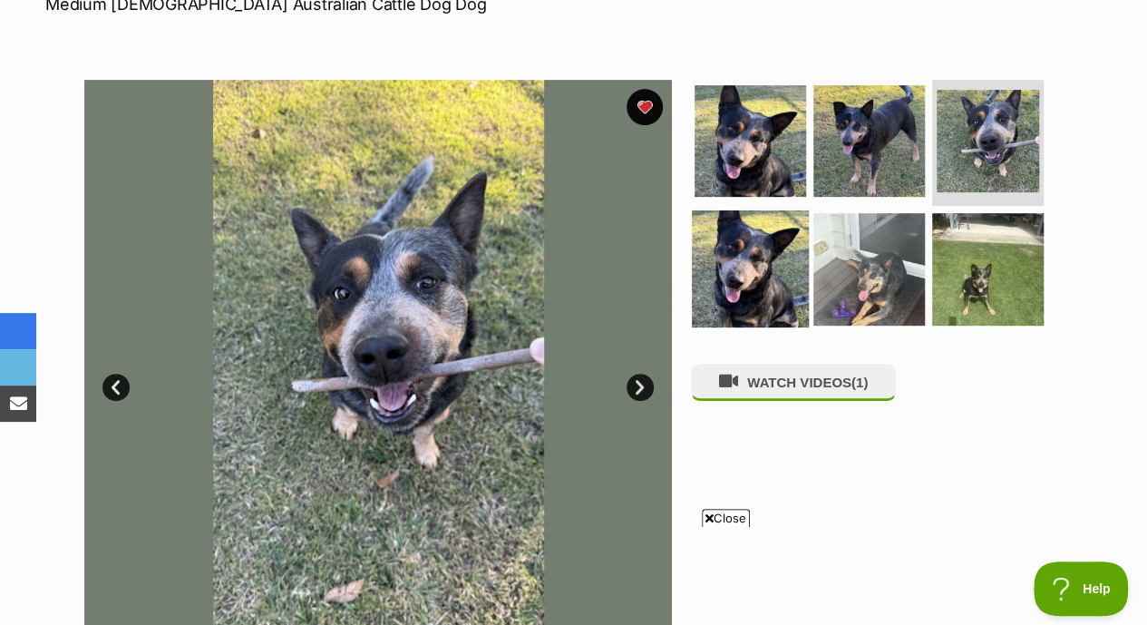
click at [727, 249] on img at bounding box center [750, 268] width 117 height 117
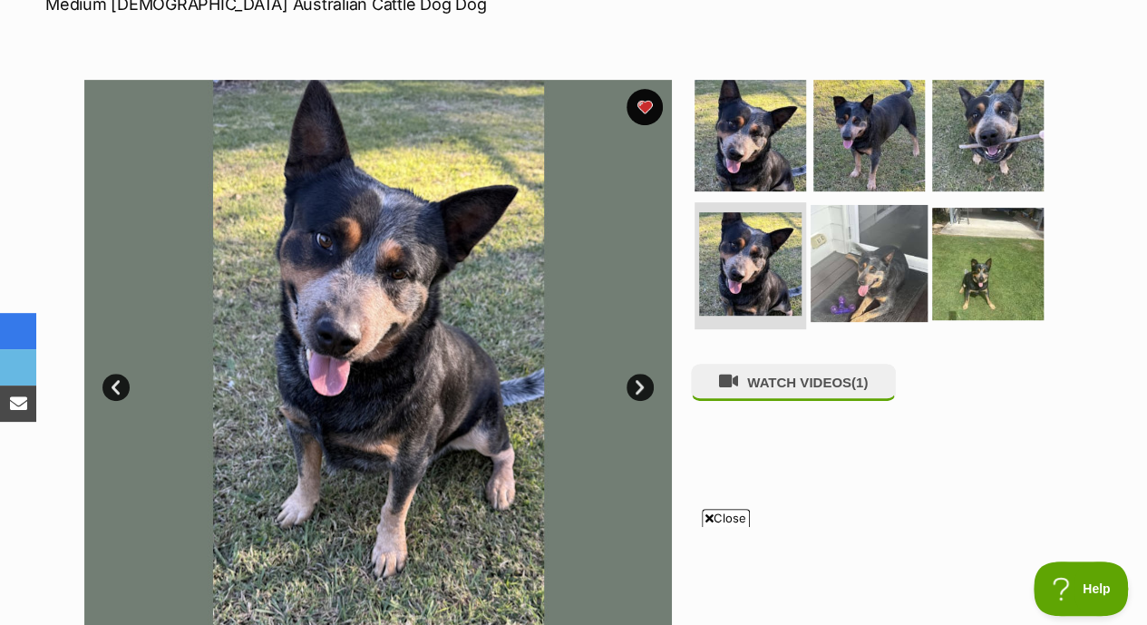
click at [877, 216] on img at bounding box center [868, 263] width 117 height 117
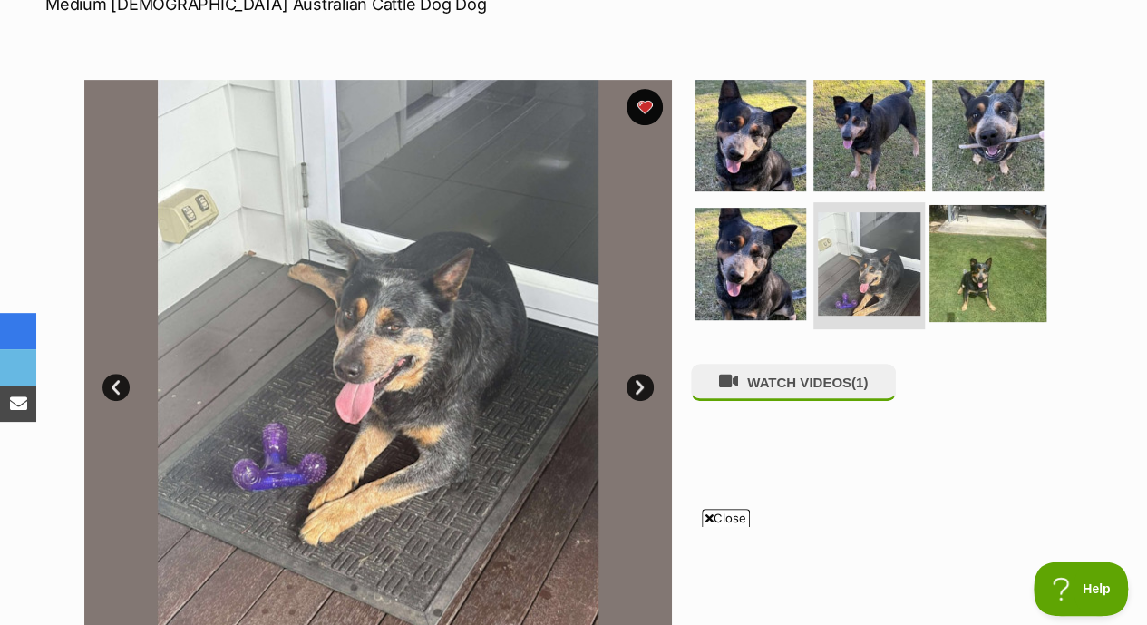
click at [1008, 228] on img at bounding box center [987, 263] width 117 height 117
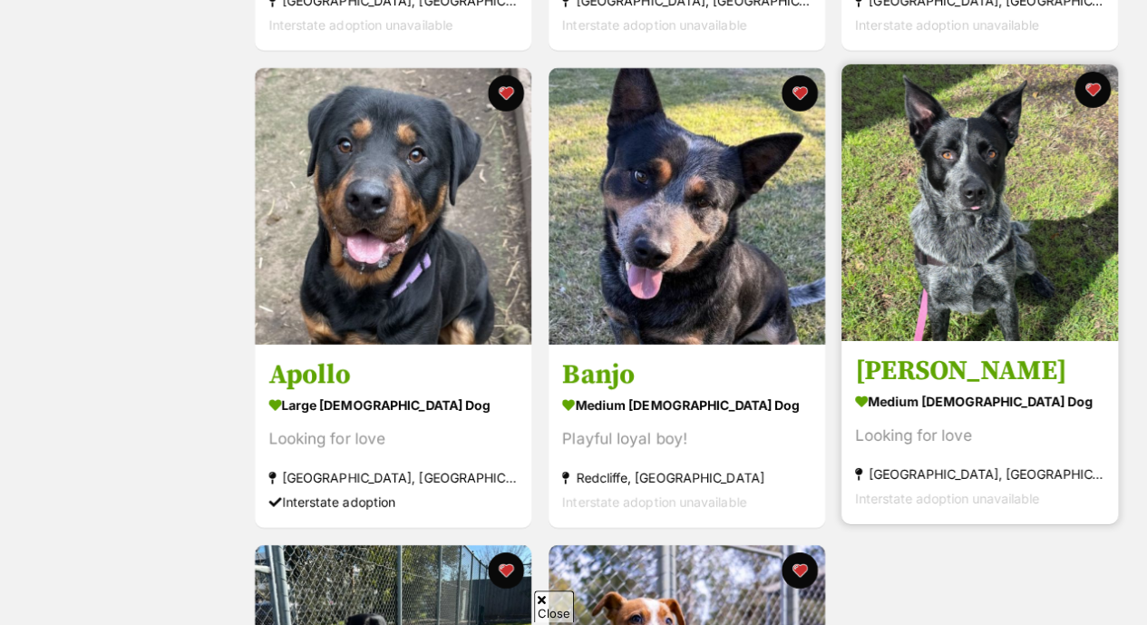
click at [1045, 241] on img at bounding box center [979, 202] width 276 height 276
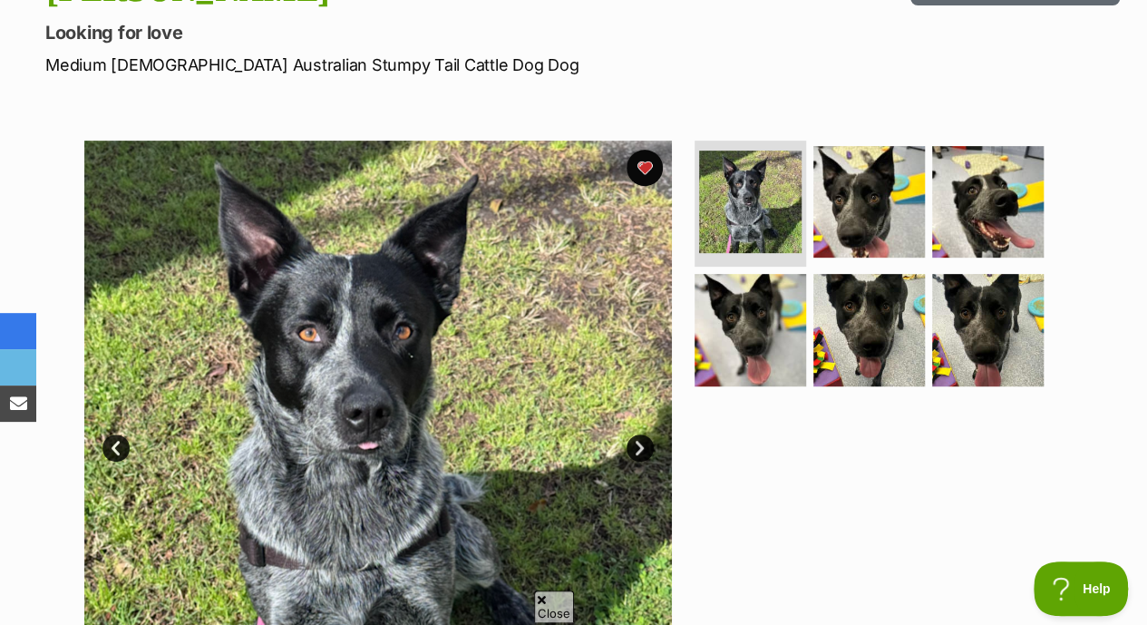
scroll to position [276, 0]
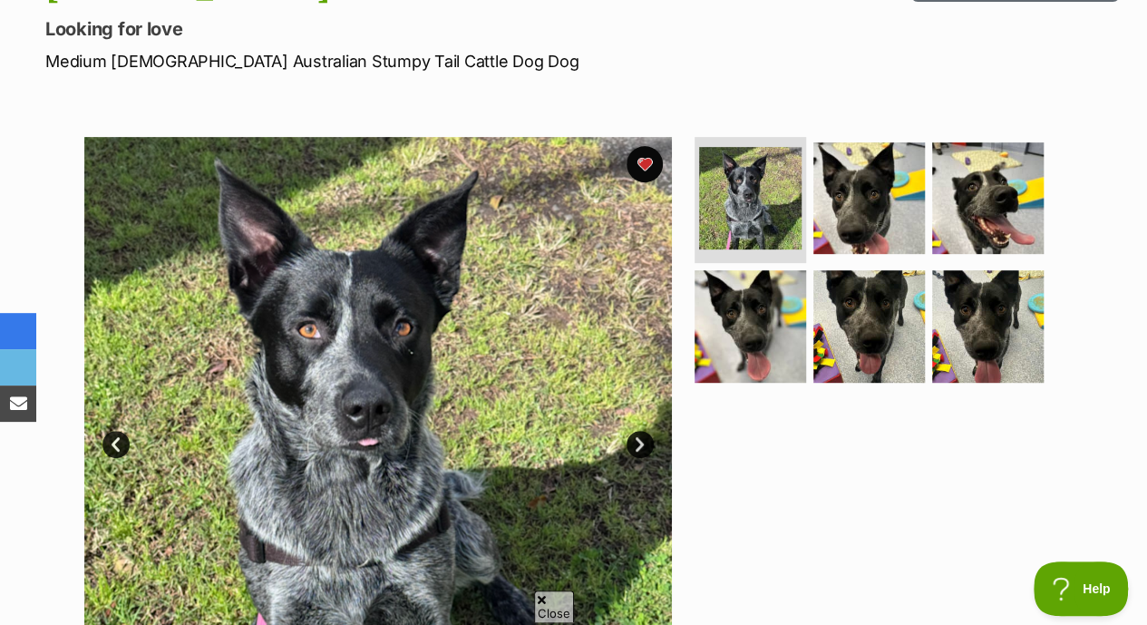
click at [406, 367] on img at bounding box center [377, 430] width 587 height 587
click at [633, 431] on link "Next" at bounding box center [639, 444] width 27 height 27
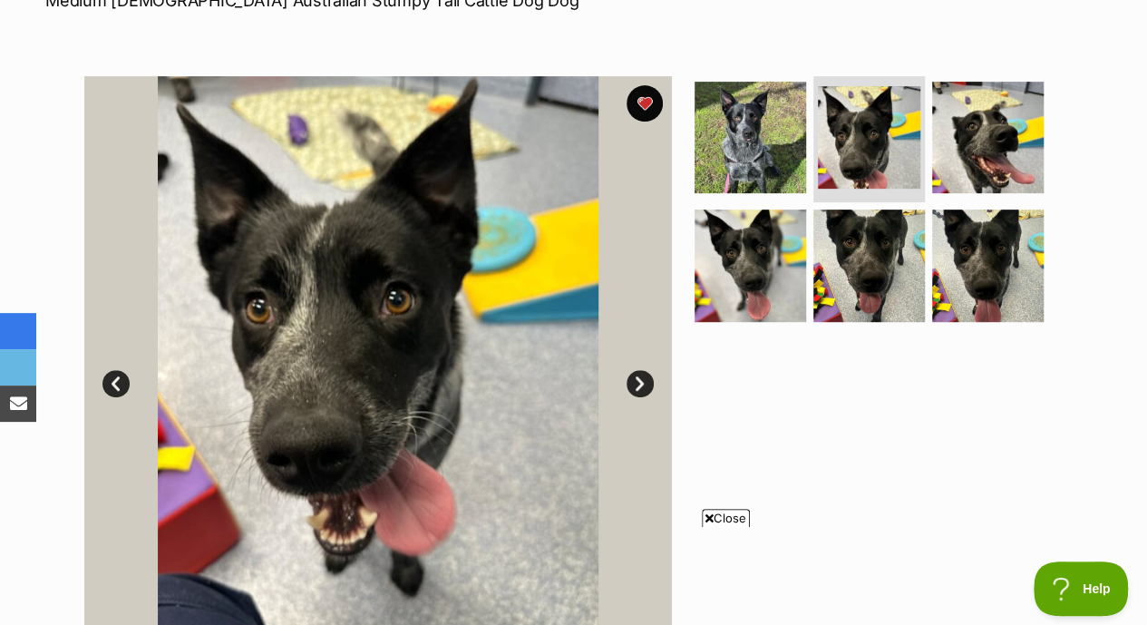
scroll to position [0, 0]
click at [768, 249] on img at bounding box center [750, 265] width 117 height 117
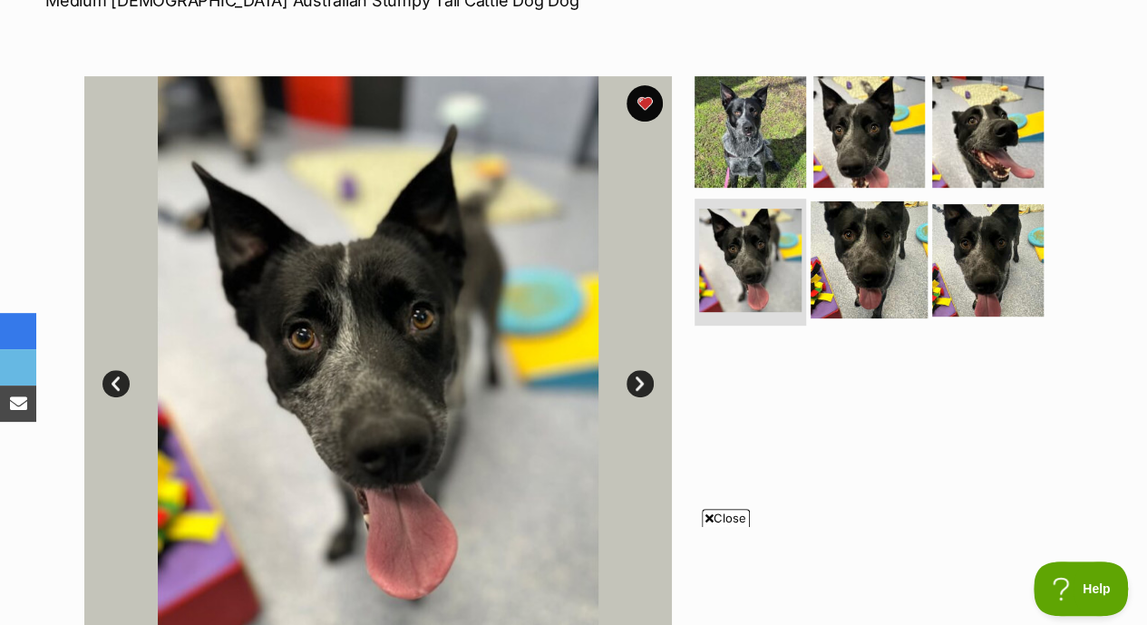
click at [883, 228] on img at bounding box center [868, 259] width 117 height 117
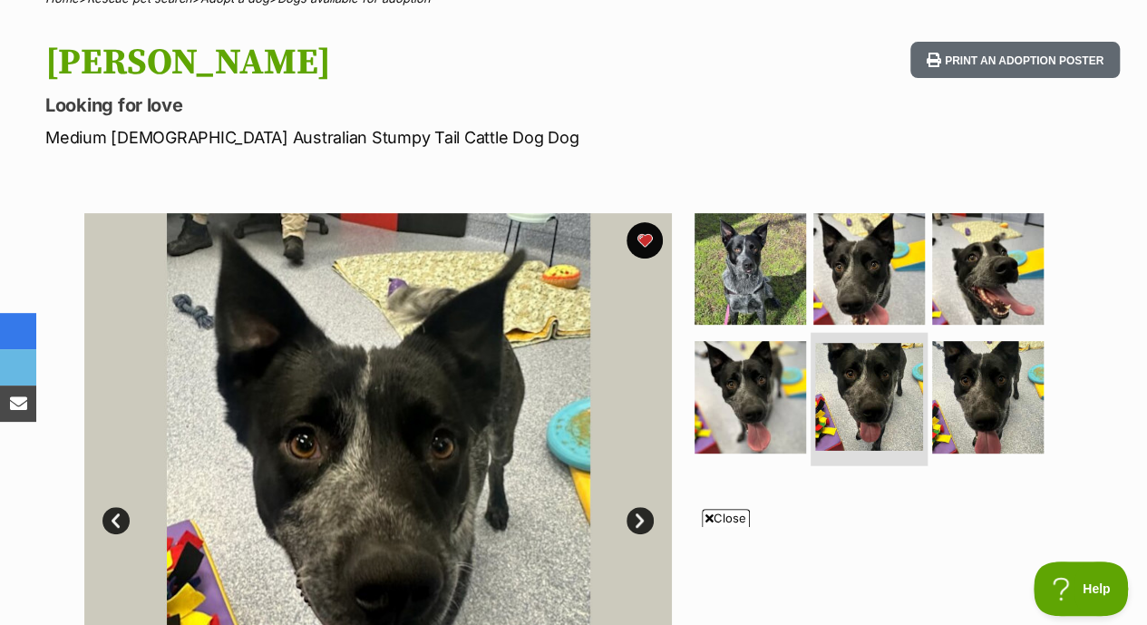
scroll to position [199, 0]
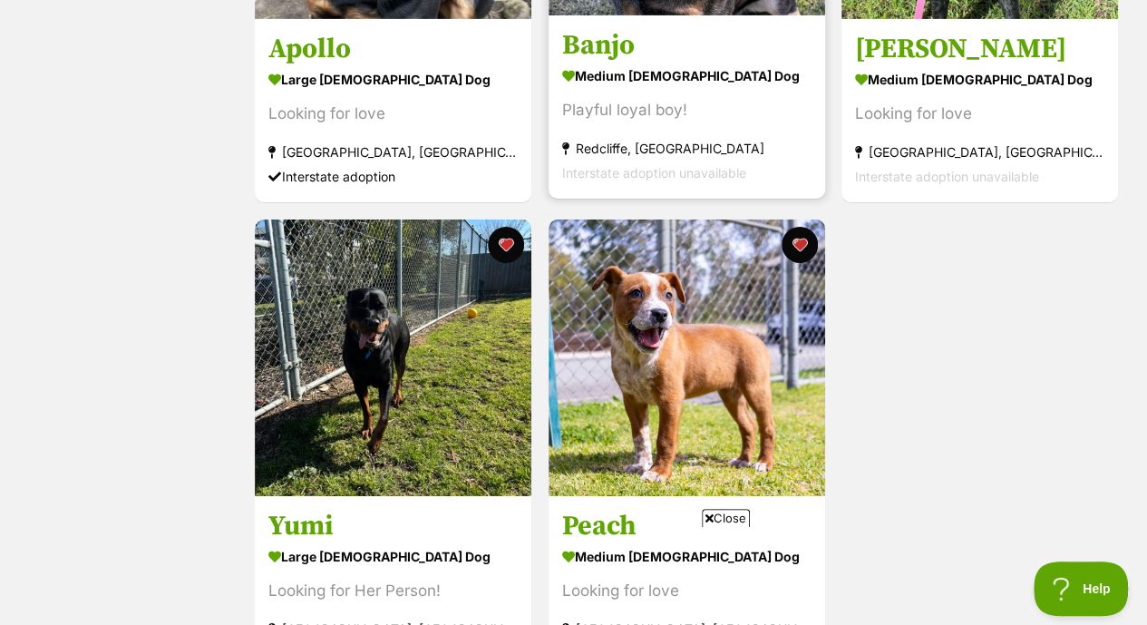
scroll to position [3052, 0]
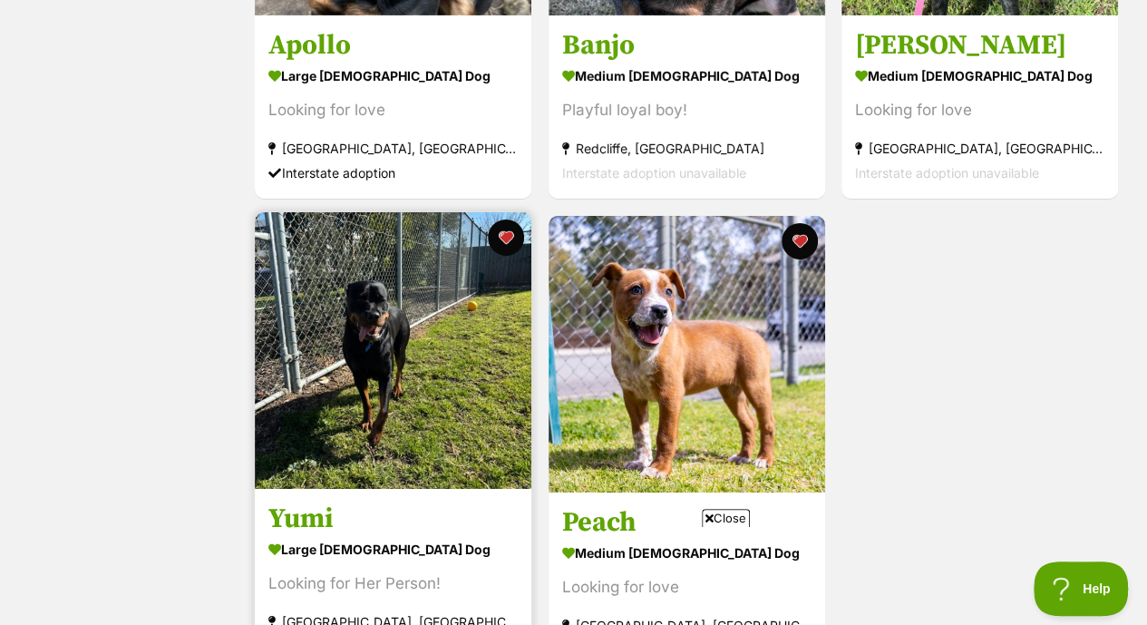
click at [416, 356] on img at bounding box center [393, 350] width 276 height 276
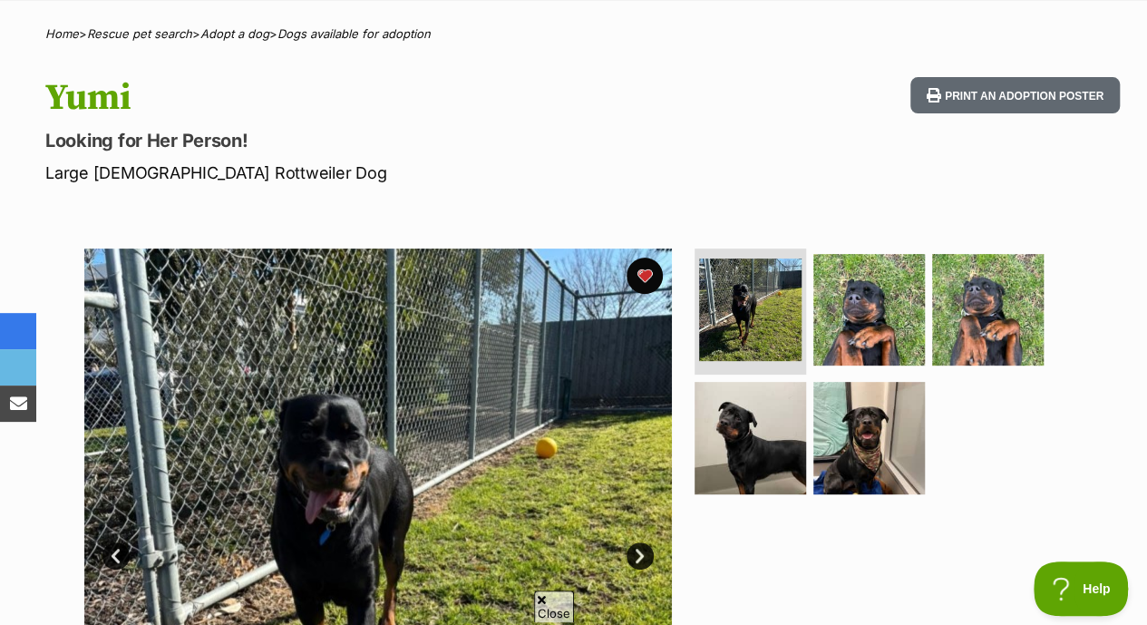
scroll to position [168, 0]
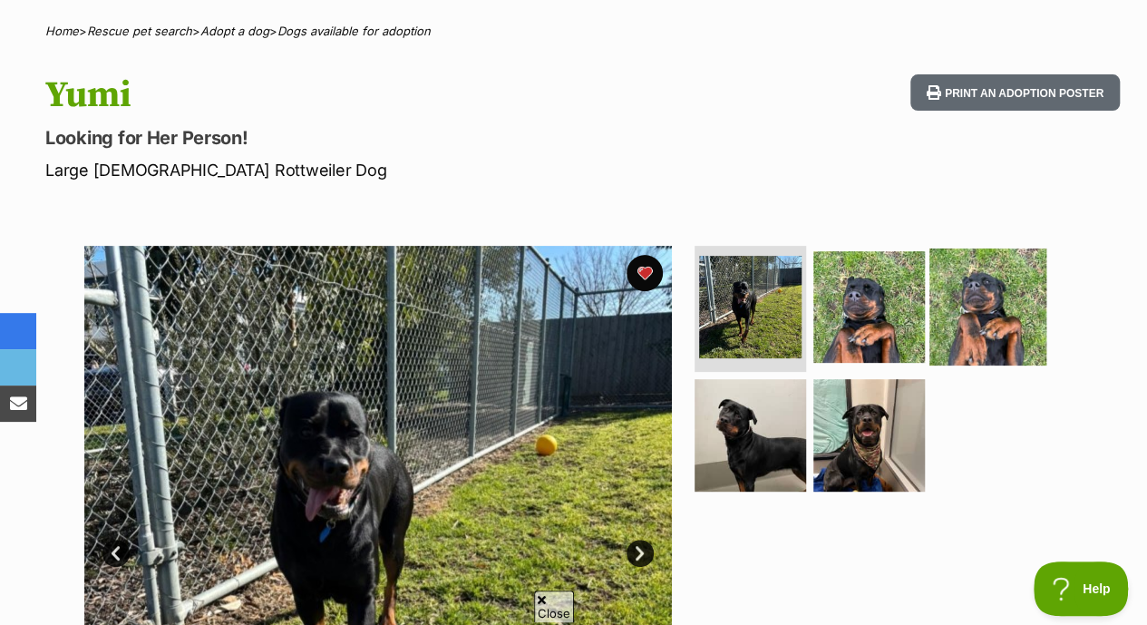
click at [1019, 298] on img at bounding box center [987, 305] width 117 height 117
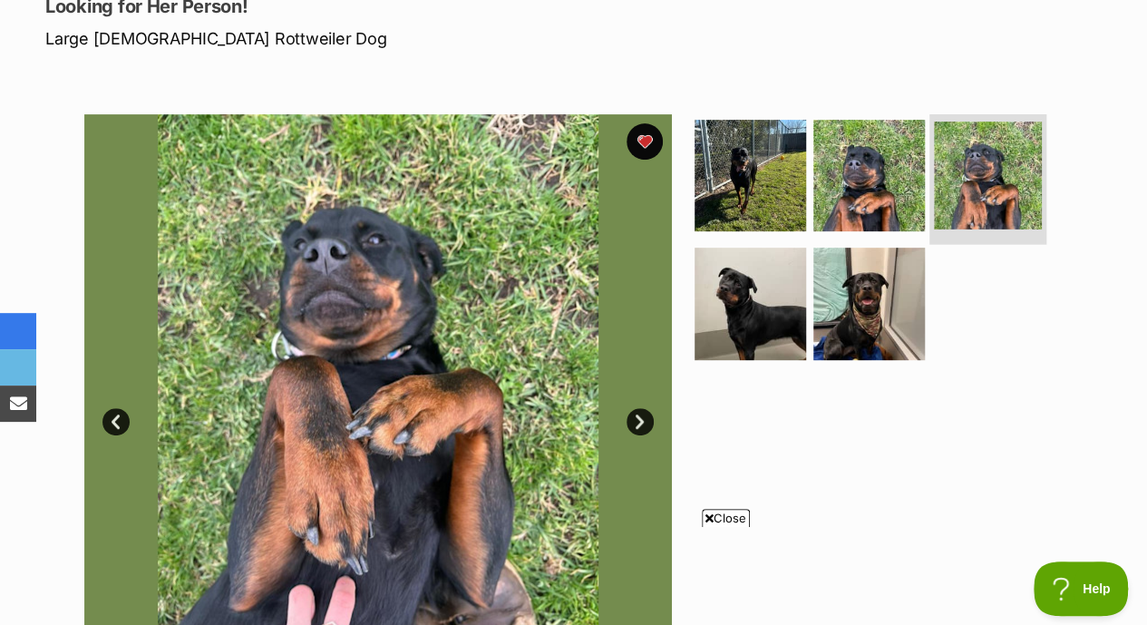
scroll to position [0, 0]
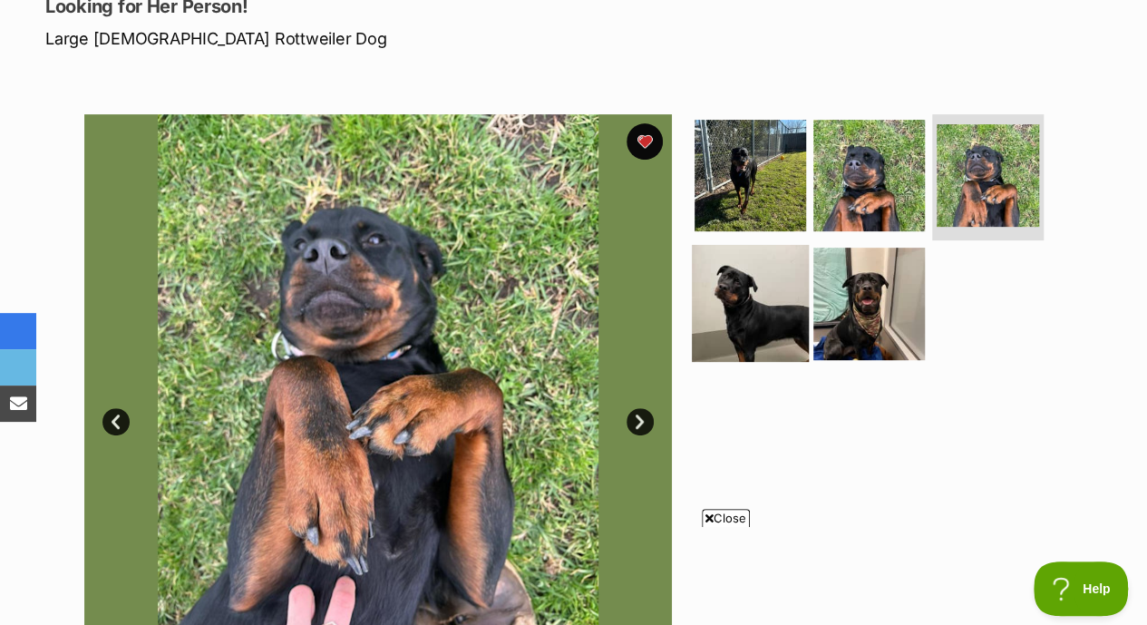
click at [754, 286] on img at bounding box center [750, 303] width 117 height 117
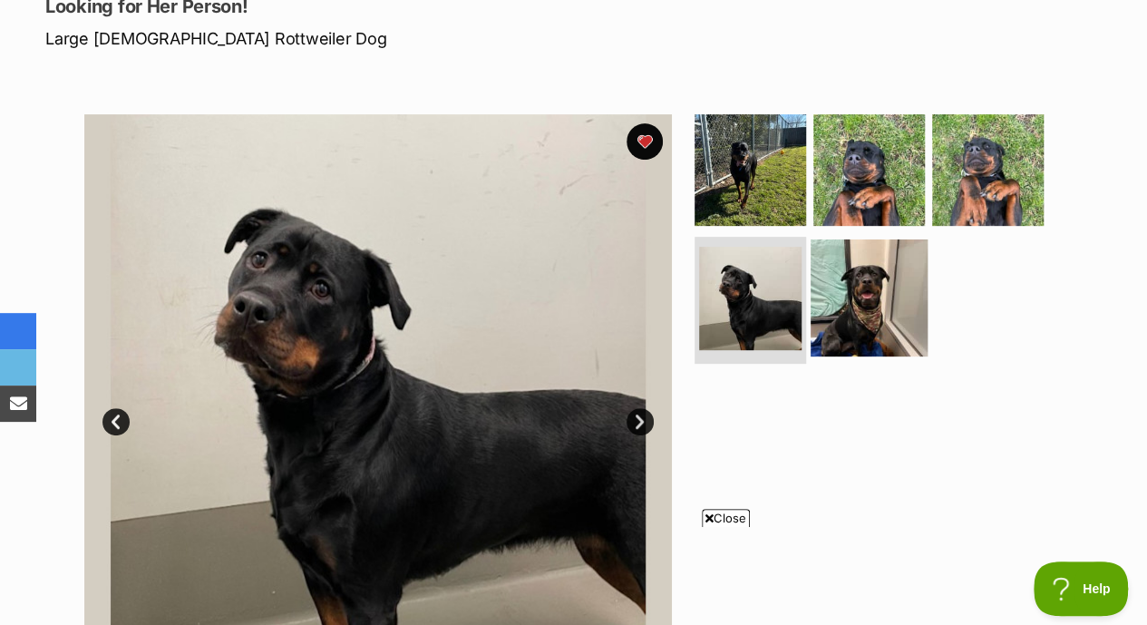
click at [816, 288] on img at bounding box center [868, 297] width 117 height 117
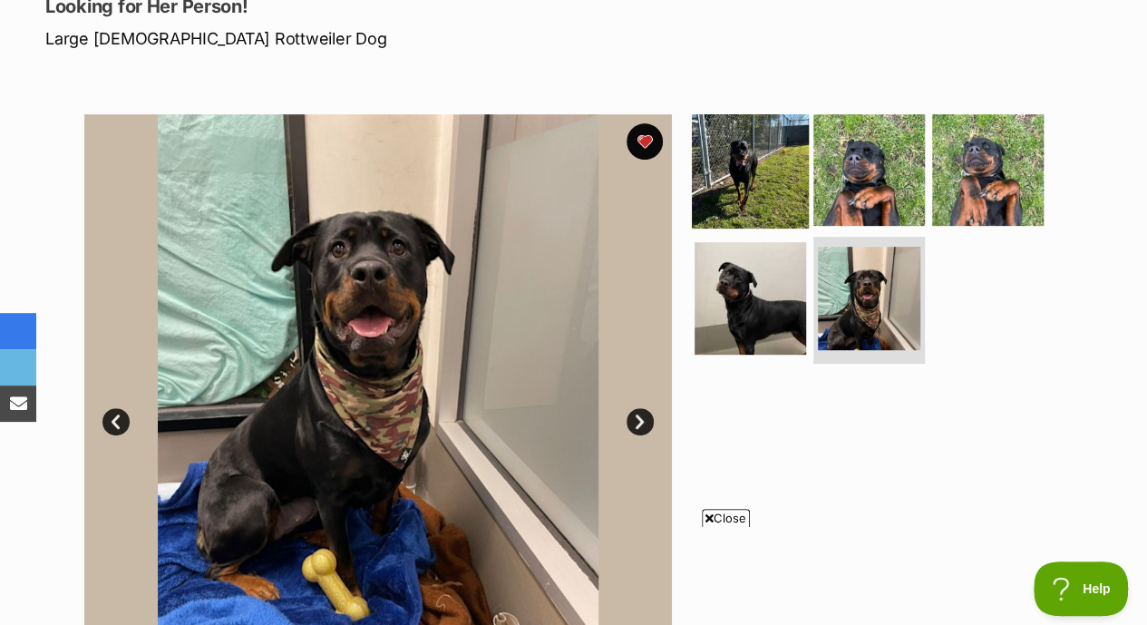
click at [745, 170] on img at bounding box center [750, 169] width 117 height 117
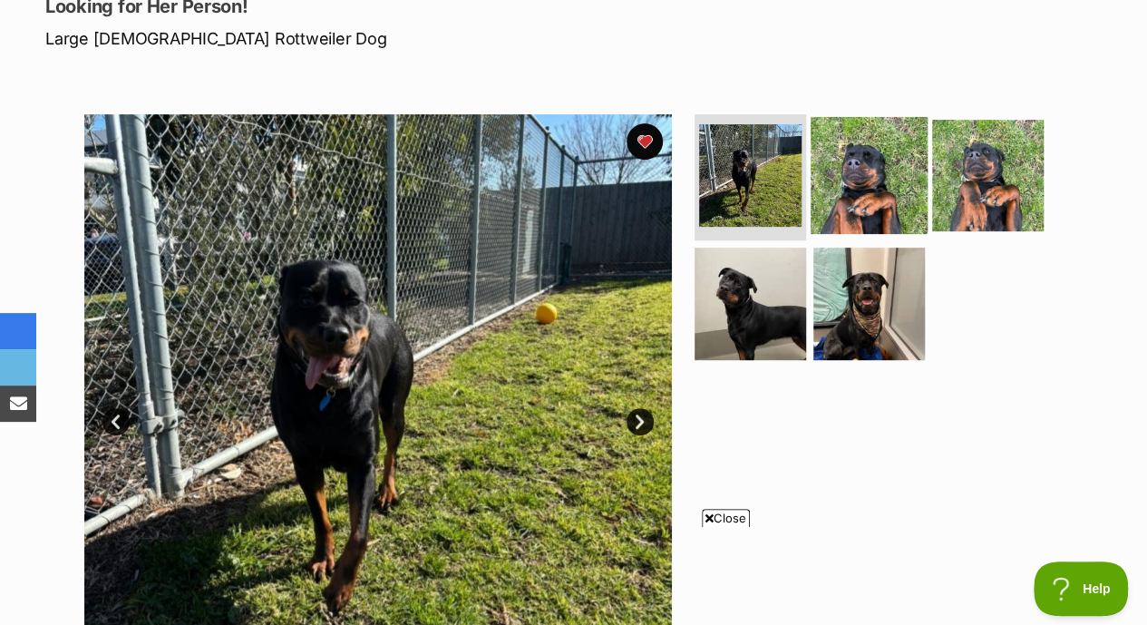
click at [831, 171] on img at bounding box center [868, 174] width 117 height 117
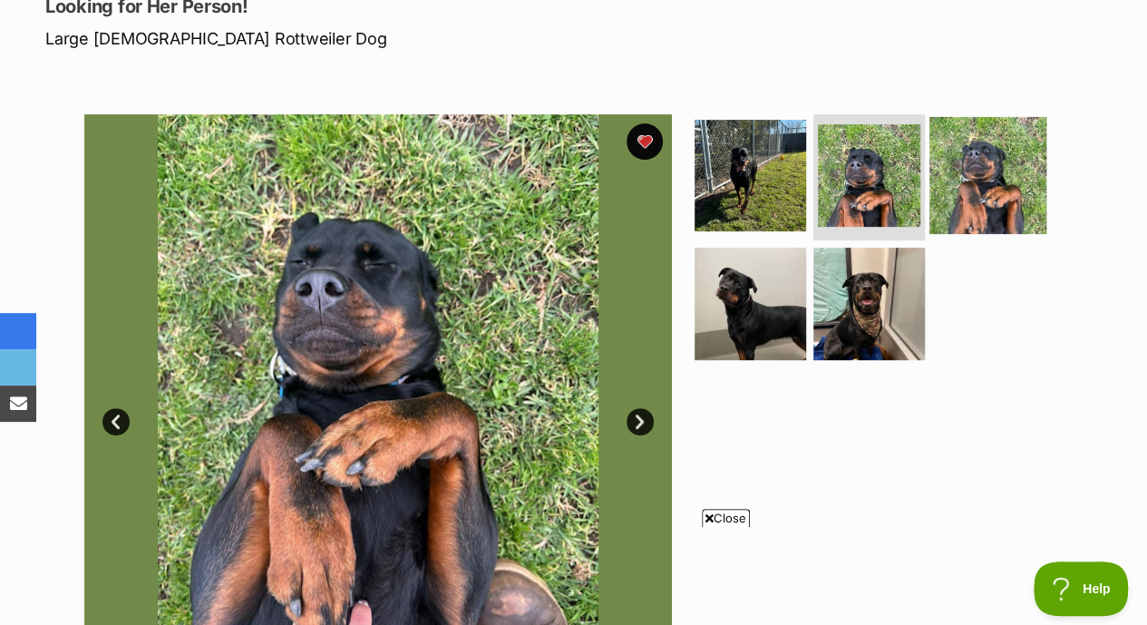
click at [941, 171] on img at bounding box center [987, 174] width 117 height 117
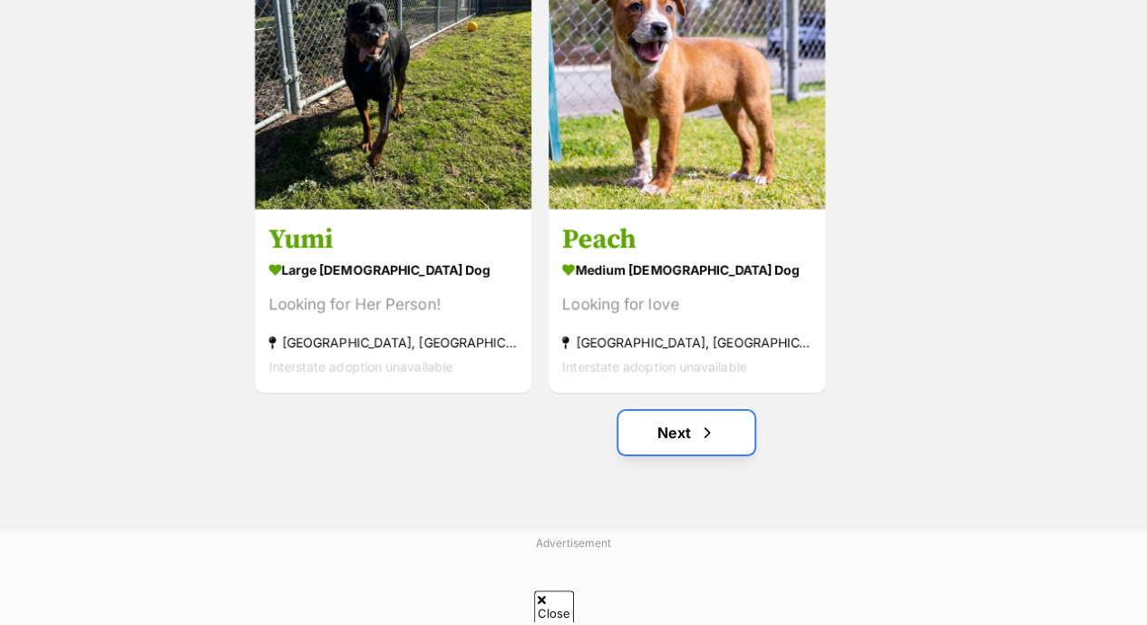
click at [651, 411] on link "Next" at bounding box center [686, 433] width 136 height 44
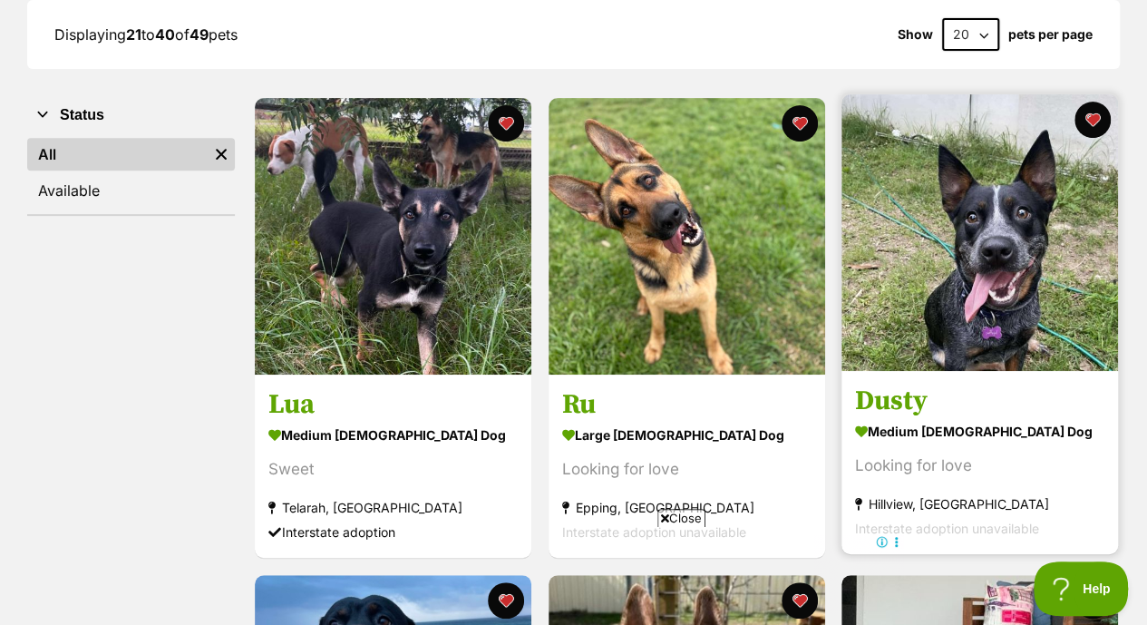
click at [923, 221] on img at bounding box center [979, 232] width 276 height 276
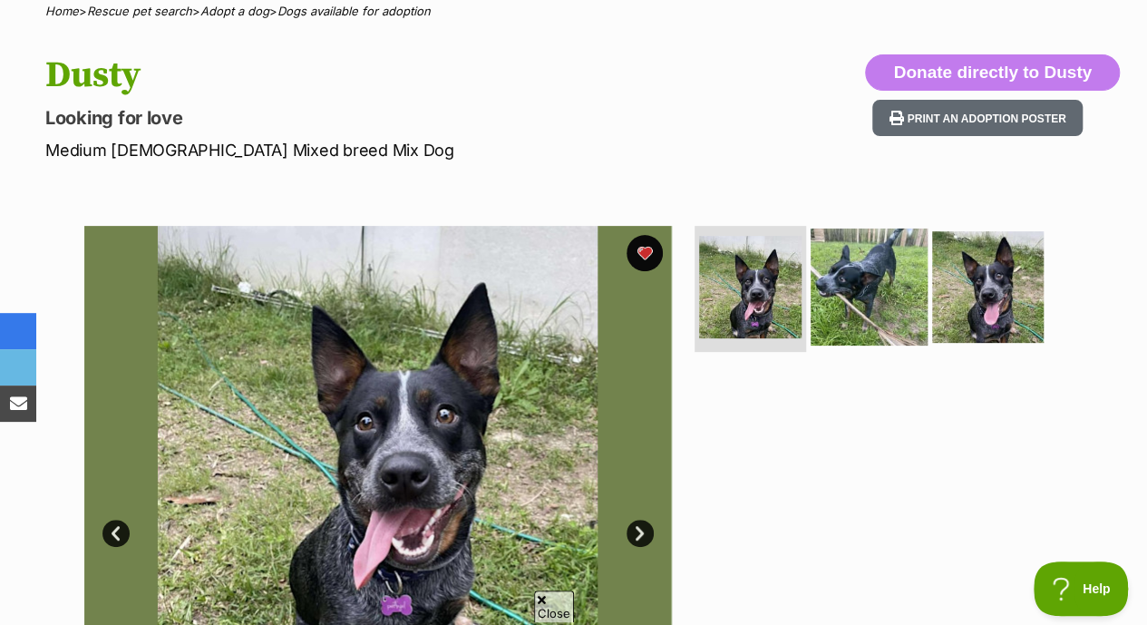
scroll to position [189, 0]
click at [875, 271] on img at bounding box center [868, 285] width 117 height 117
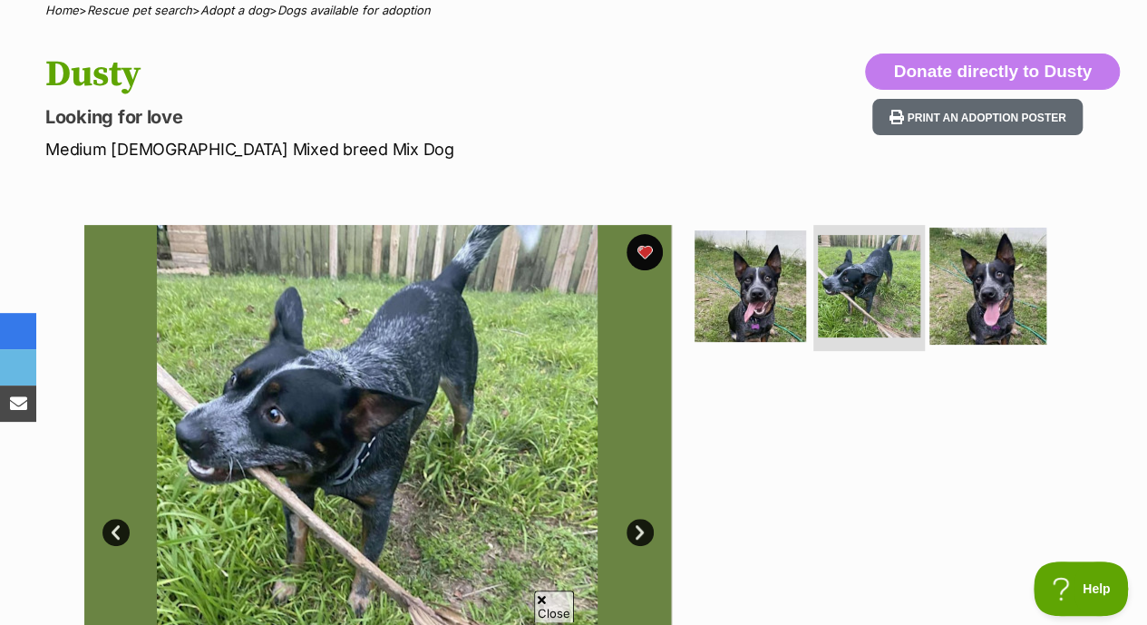
scroll to position [0, 0]
click at [974, 267] on img at bounding box center [987, 285] width 117 height 117
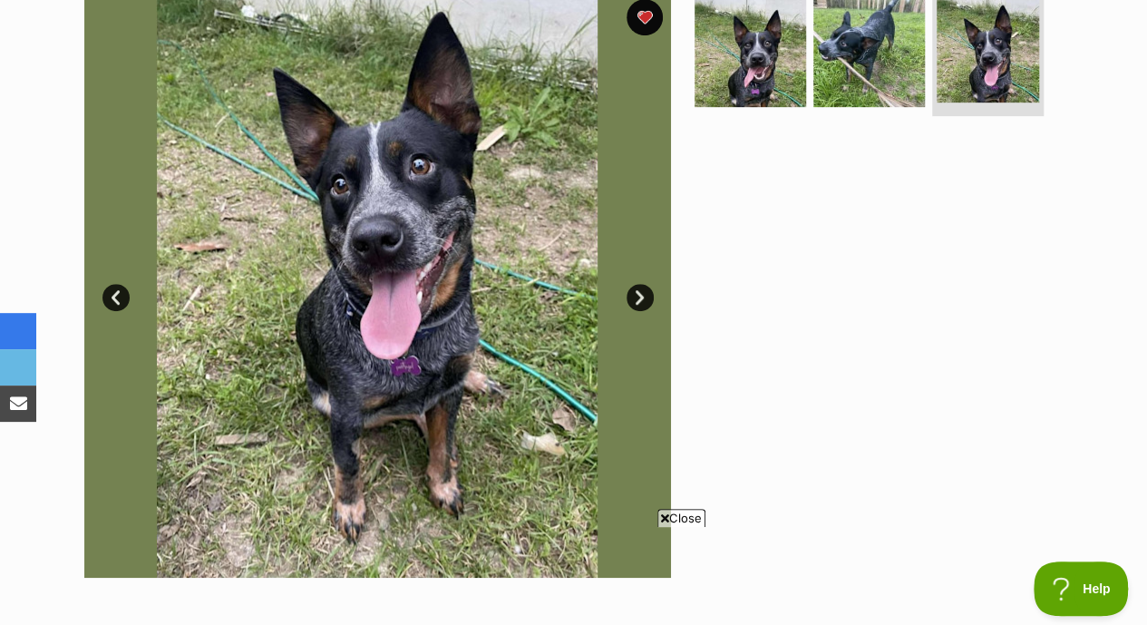
scroll to position [431, 0]
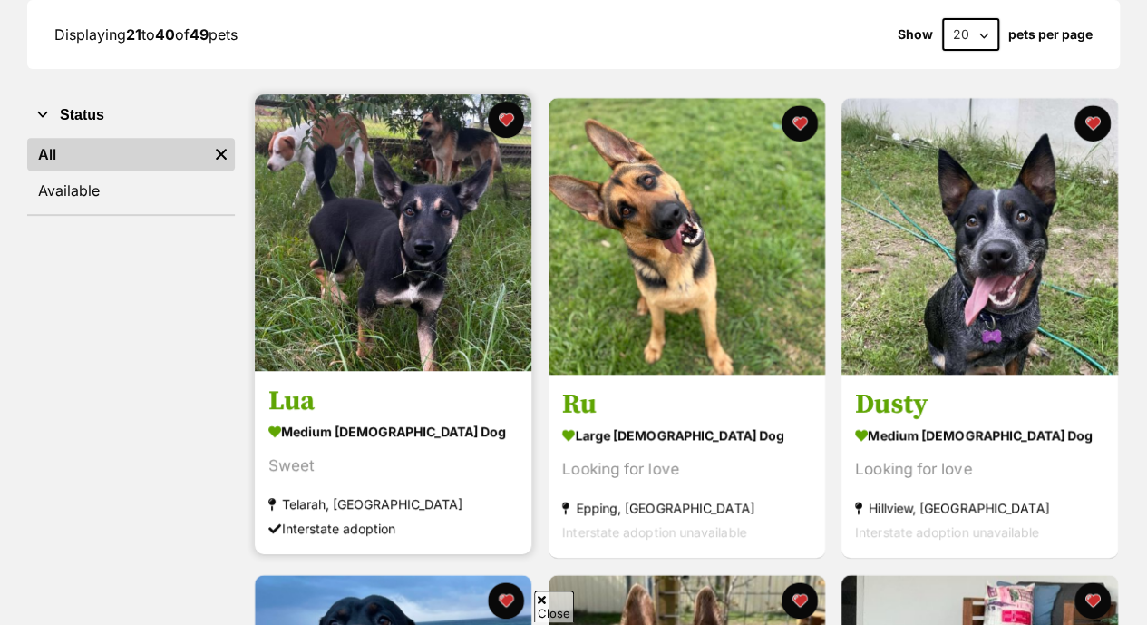
scroll to position [309, 0]
click at [385, 230] on img at bounding box center [393, 232] width 276 height 276
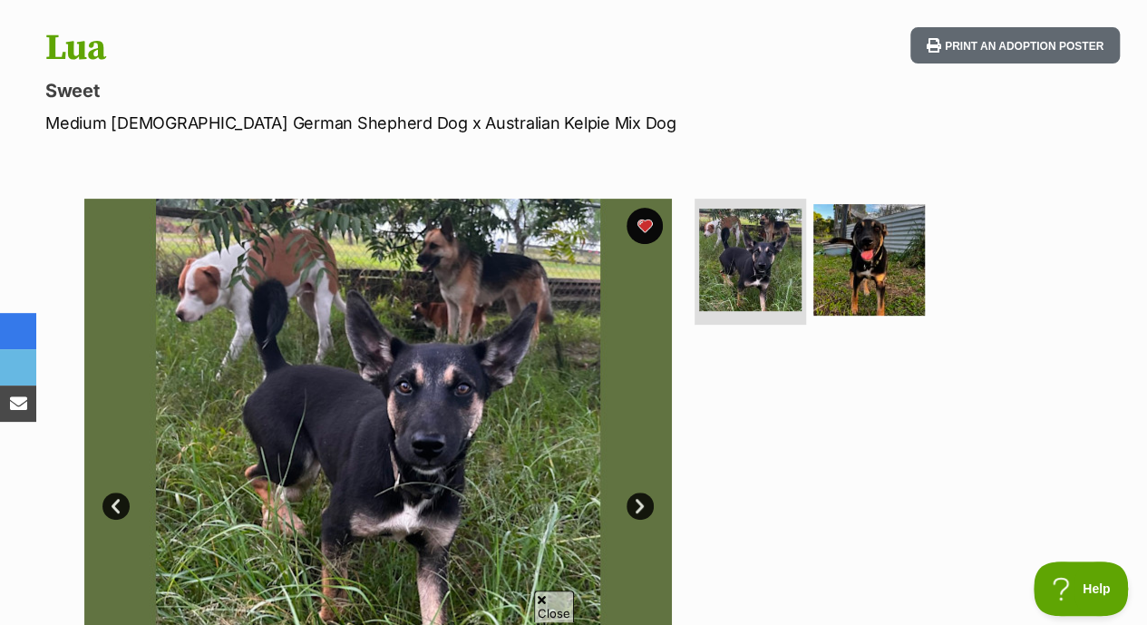
scroll to position [260, 0]
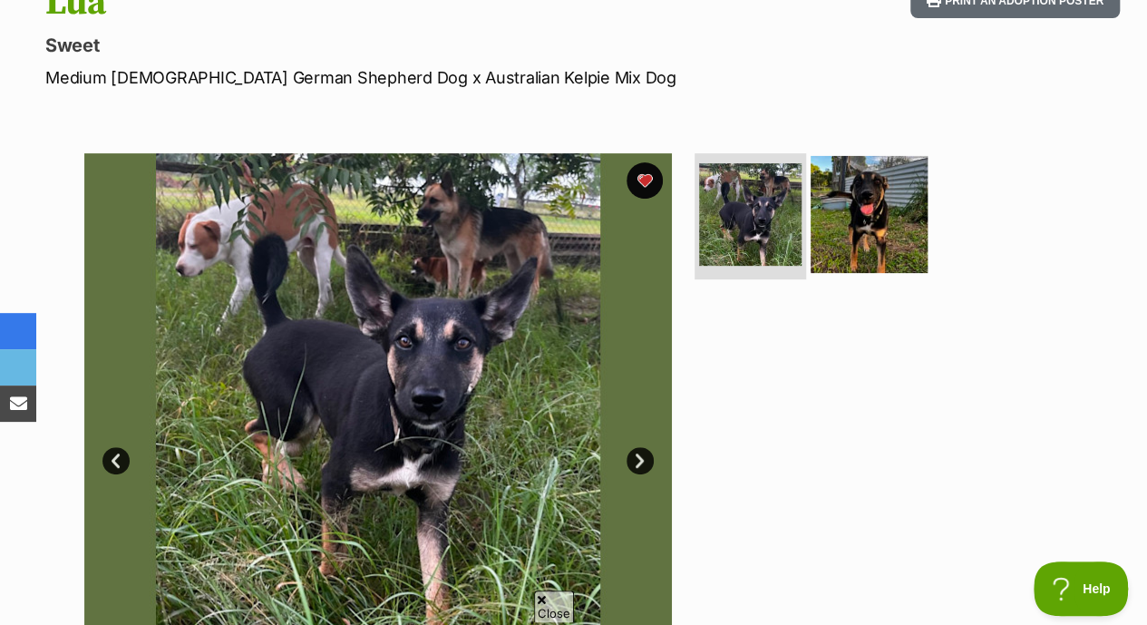
click at [891, 179] on img at bounding box center [868, 213] width 117 height 117
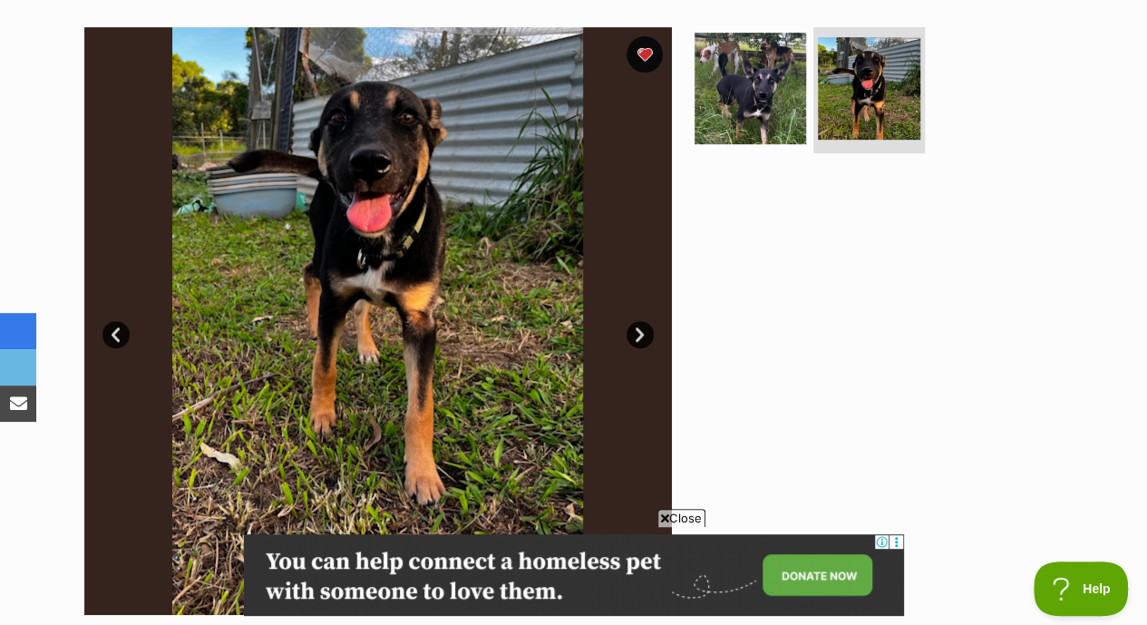
scroll to position [353, 0]
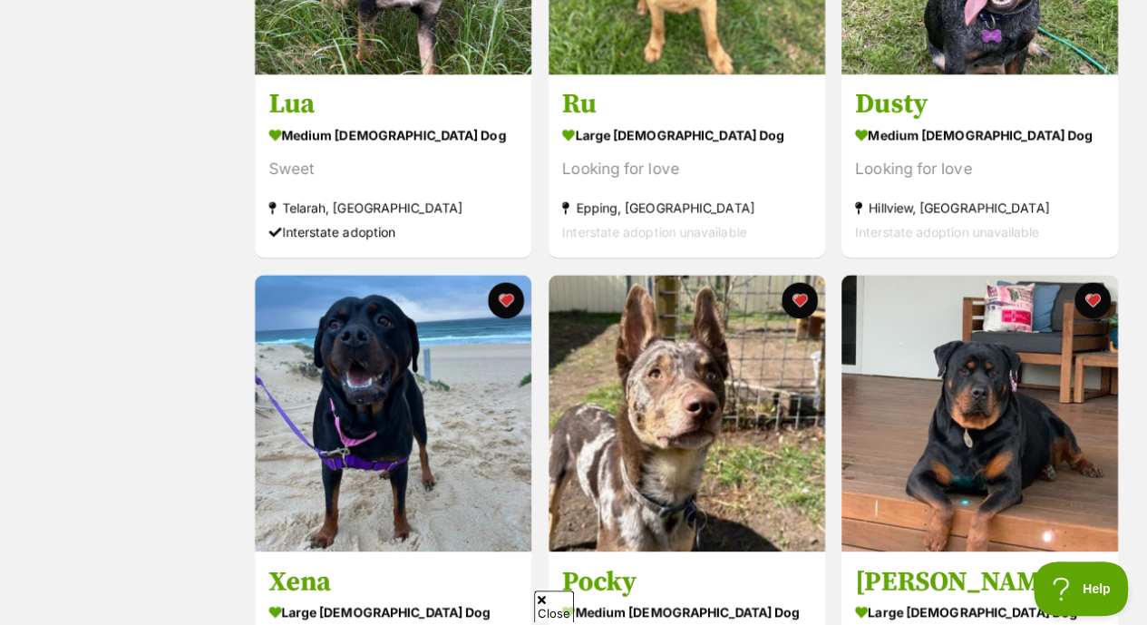
scroll to position [642, 0]
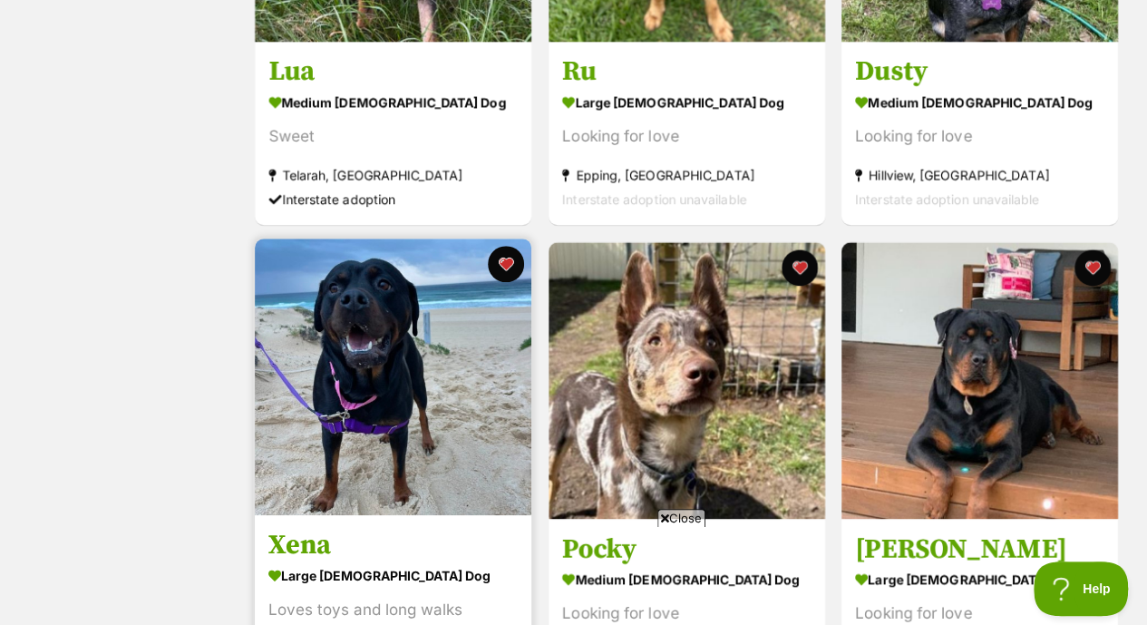
click at [466, 398] on img at bounding box center [393, 376] width 276 height 276
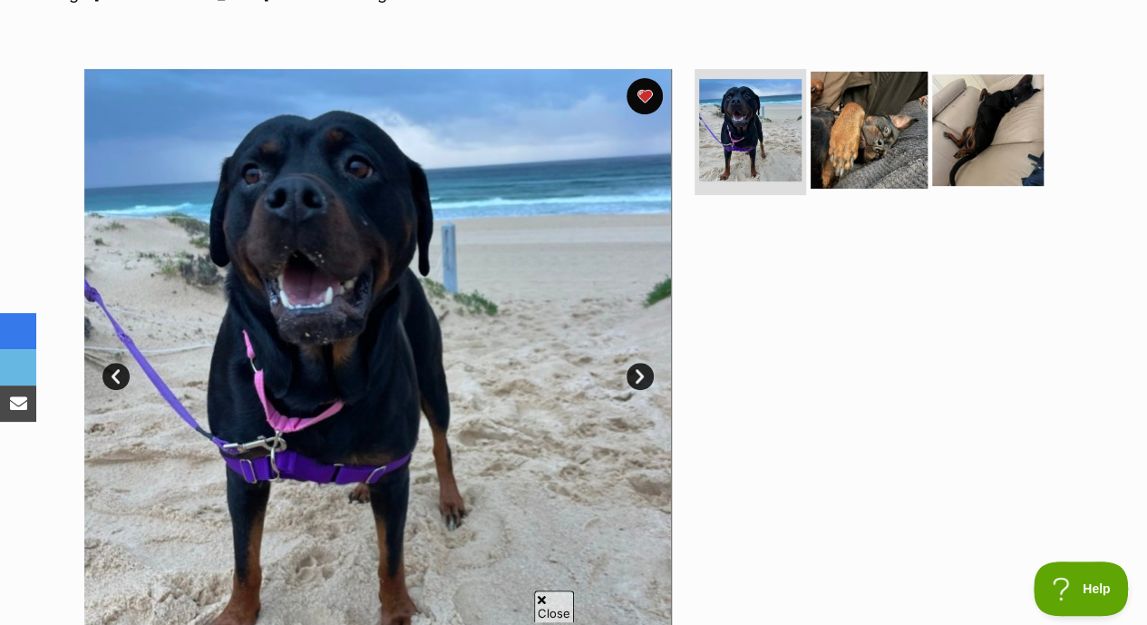
click at [864, 122] on img at bounding box center [868, 129] width 117 height 117
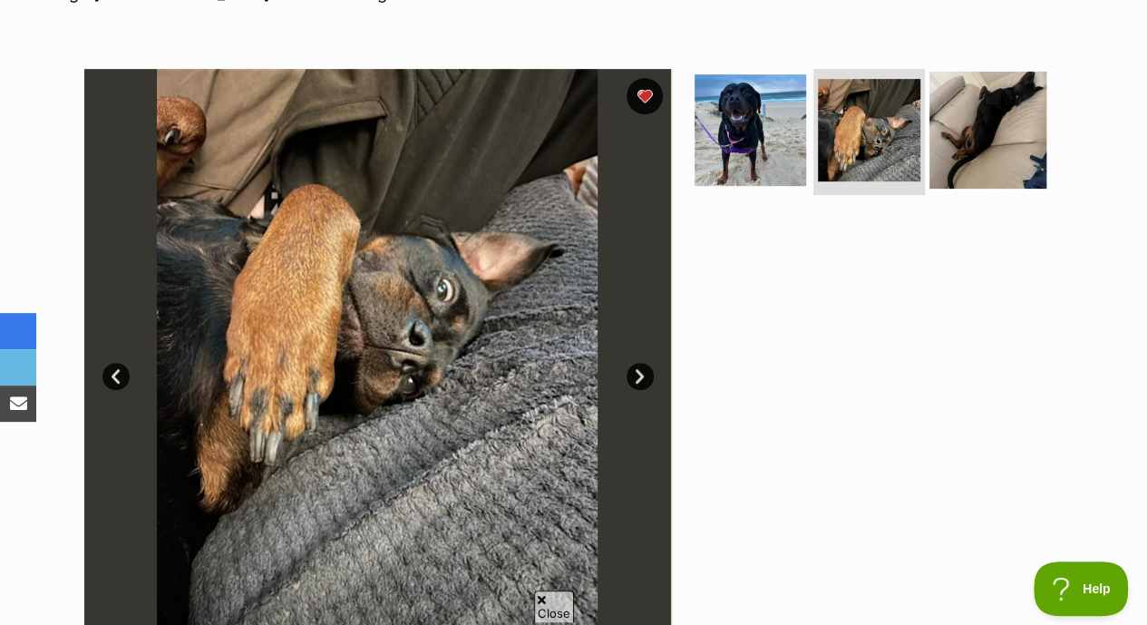
click at [1008, 121] on img at bounding box center [987, 129] width 117 height 117
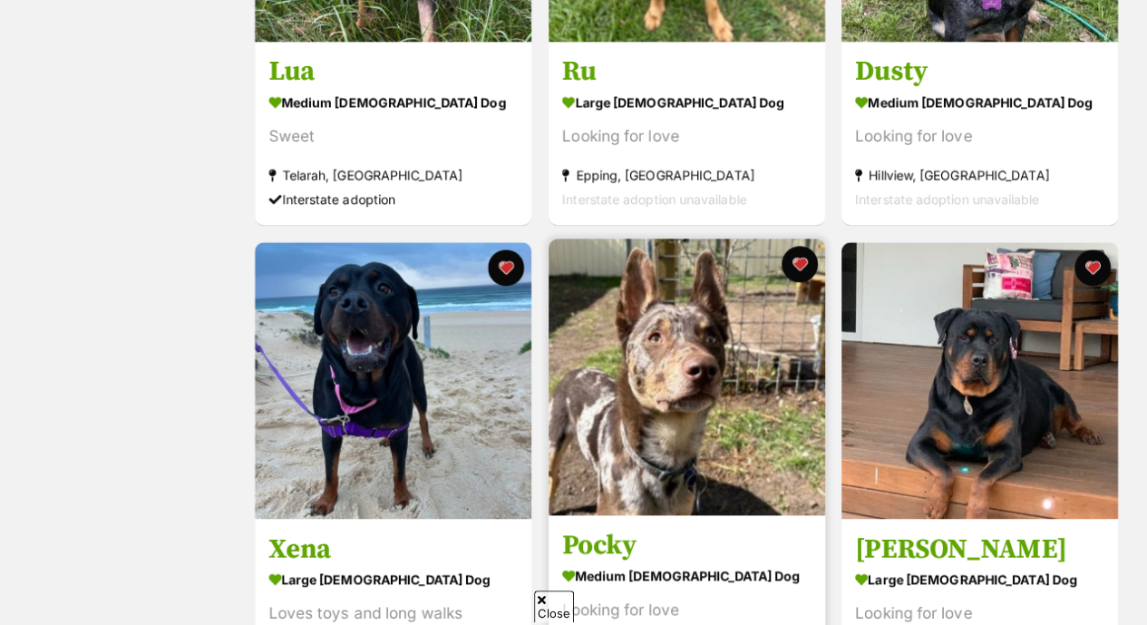
click at [625, 423] on img at bounding box center [686, 376] width 276 height 276
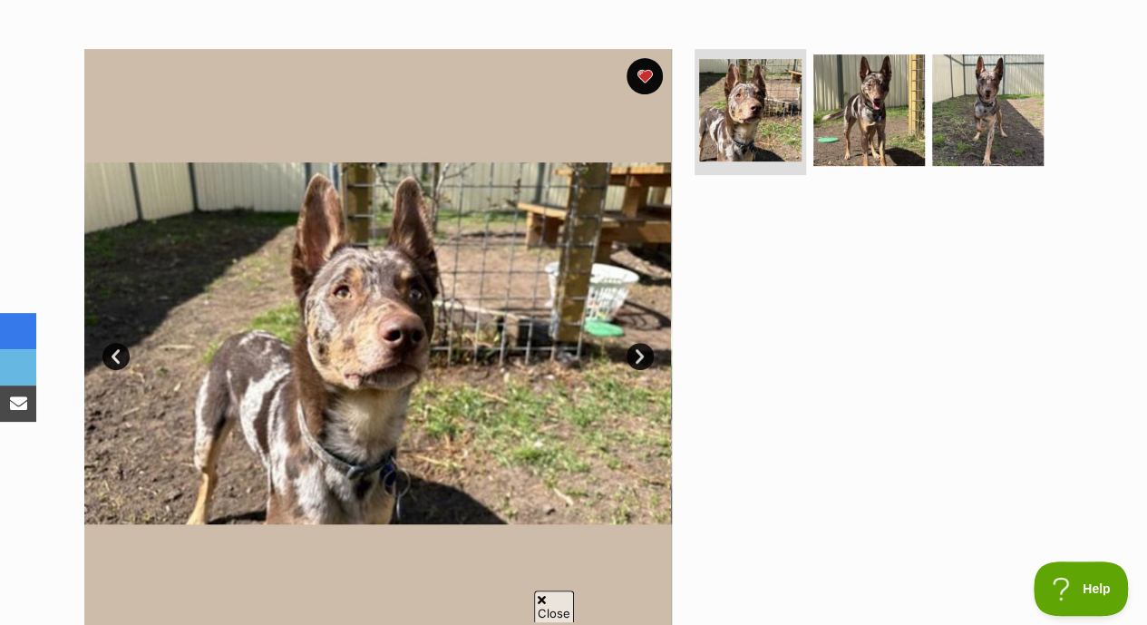
scroll to position [372, 0]
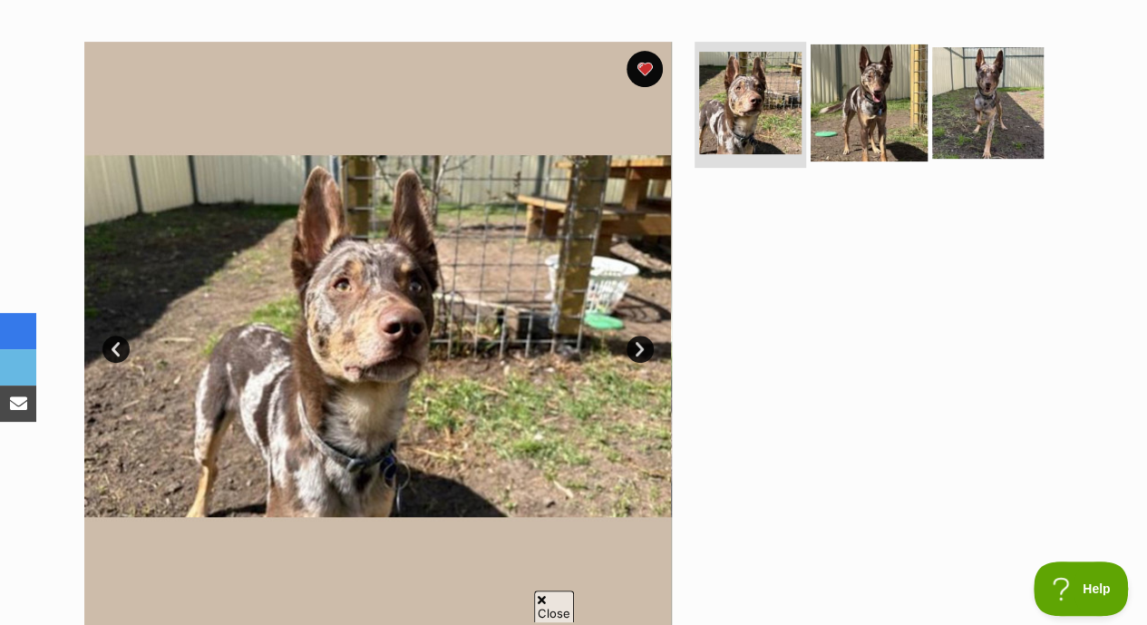
click at [890, 70] on img at bounding box center [868, 102] width 117 height 117
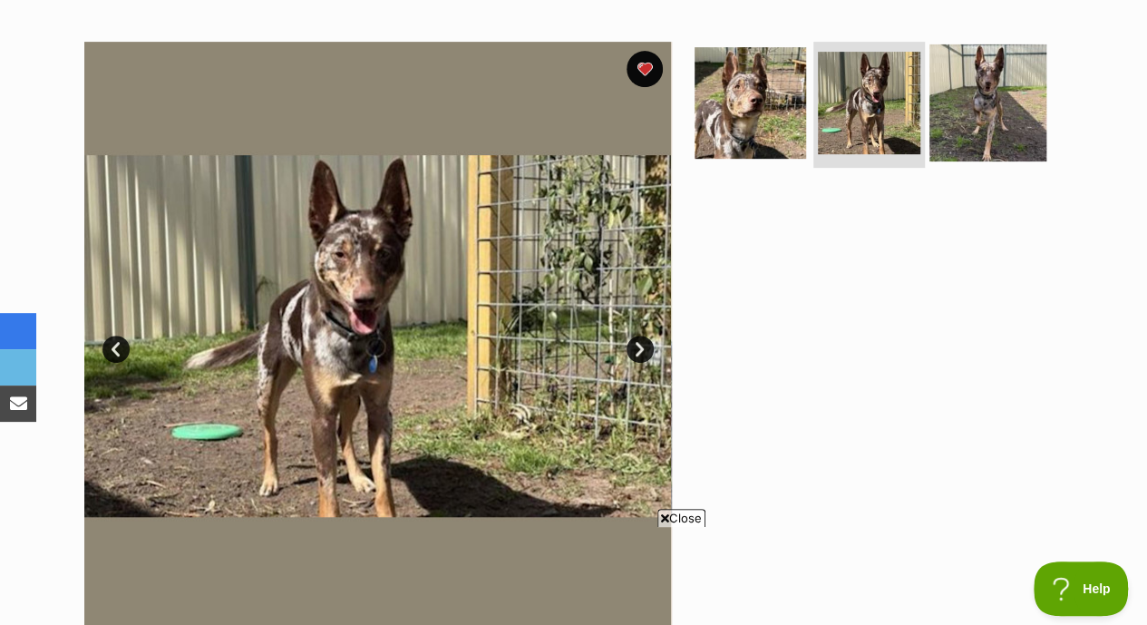
scroll to position [0, 0]
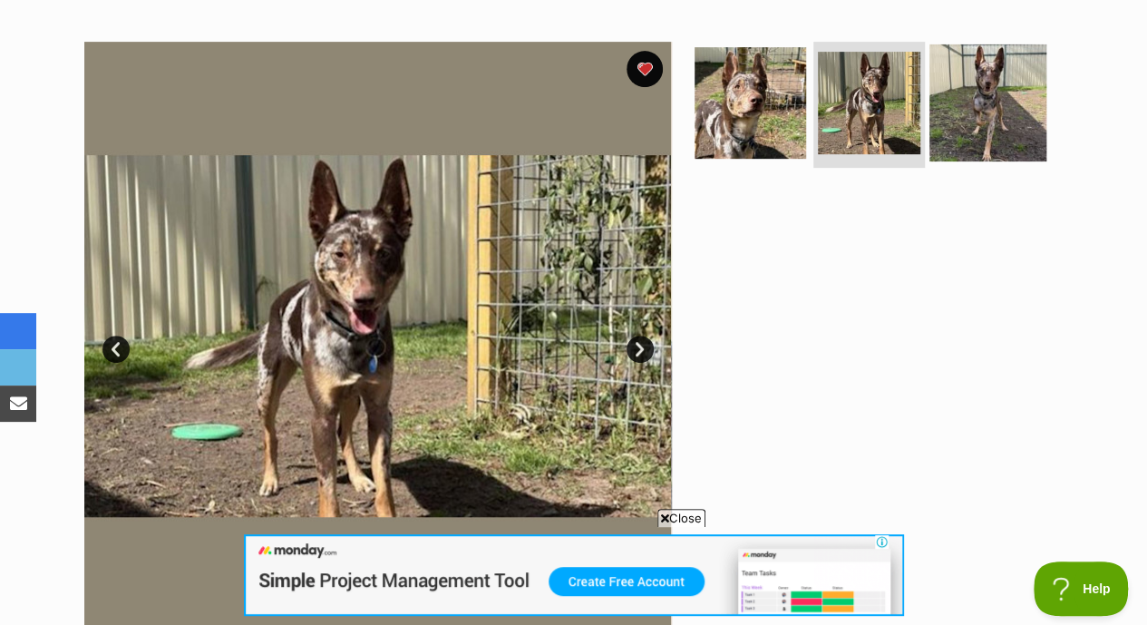
click at [998, 66] on img at bounding box center [987, 102] width 117 height 117
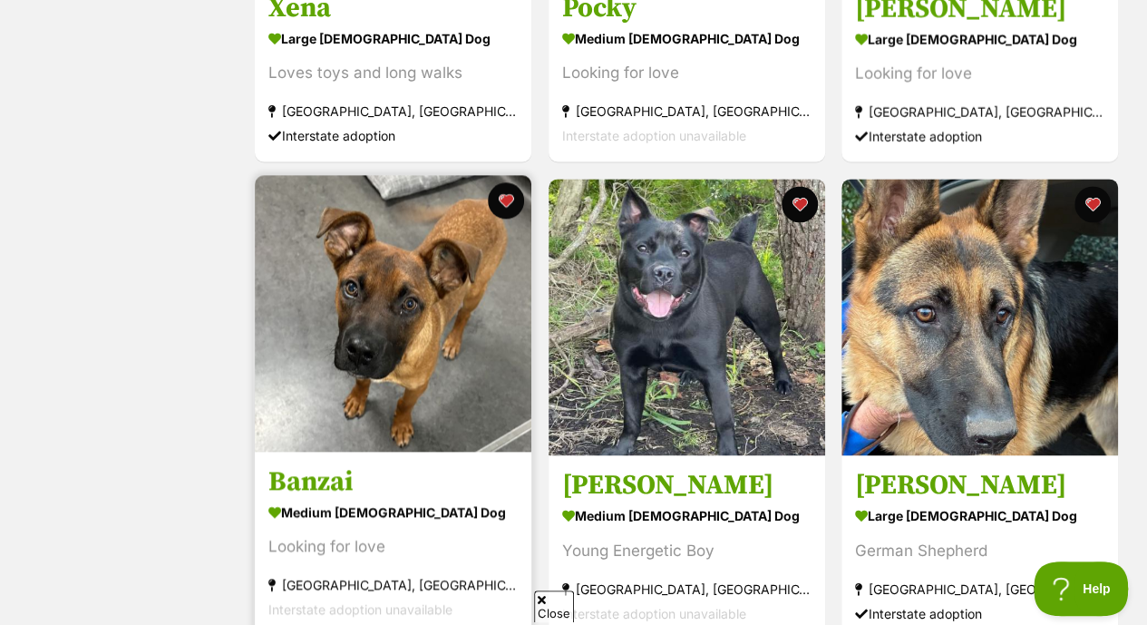
click at [370, 336] on img at bounding box center [393, 313] width 276 height 276
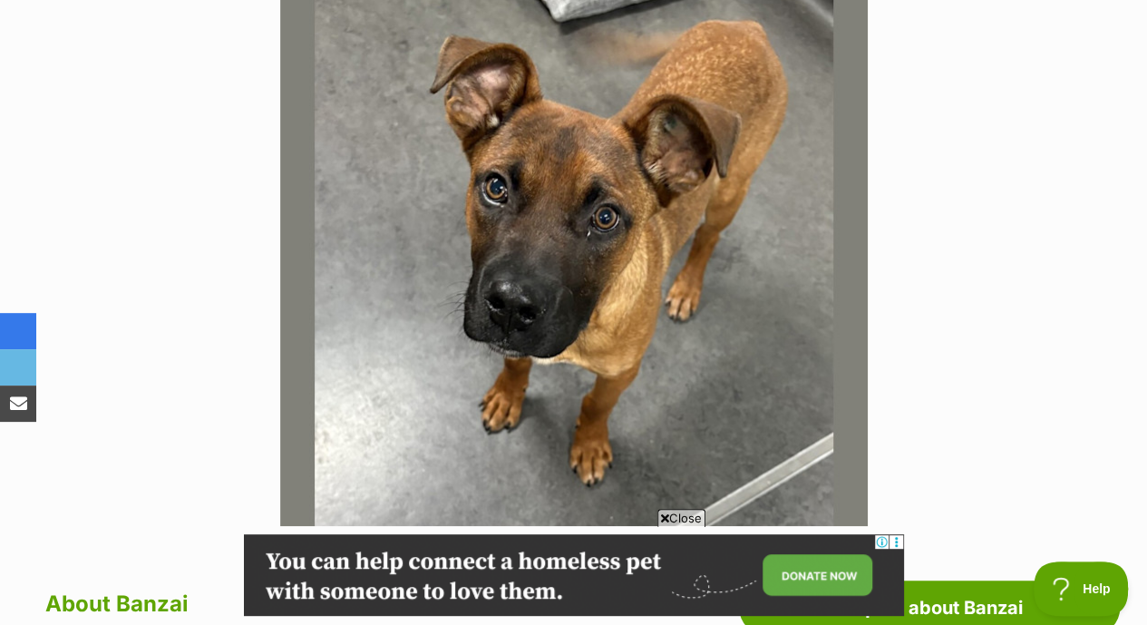
scroll to position [471, 0]
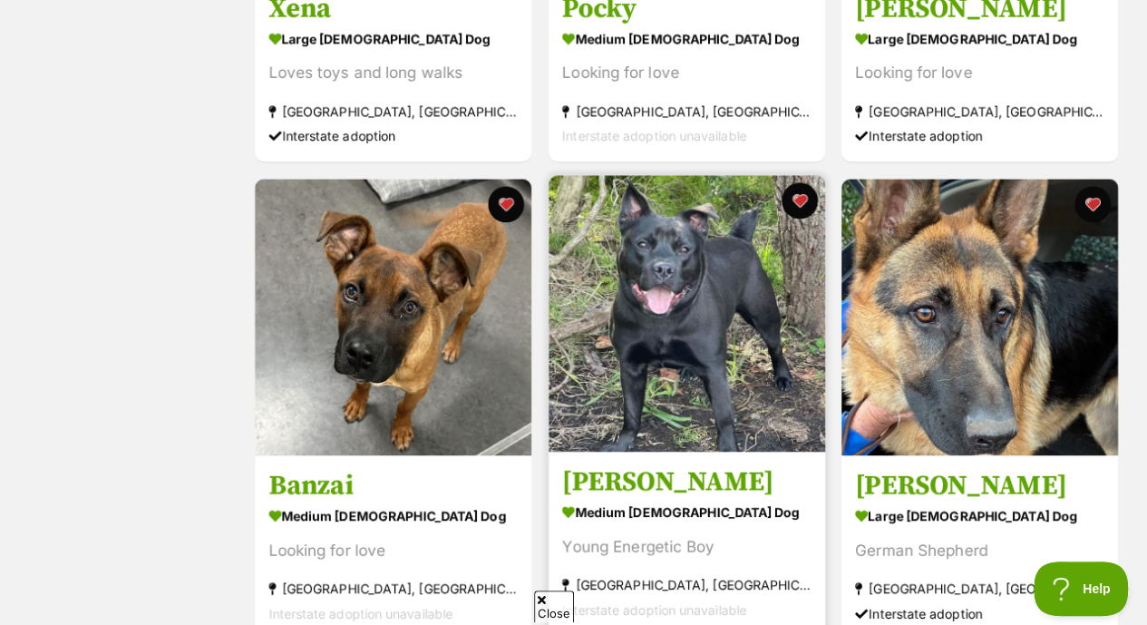
click at [741, 322] on img at bounding box center [686, 313] width 276 height 276
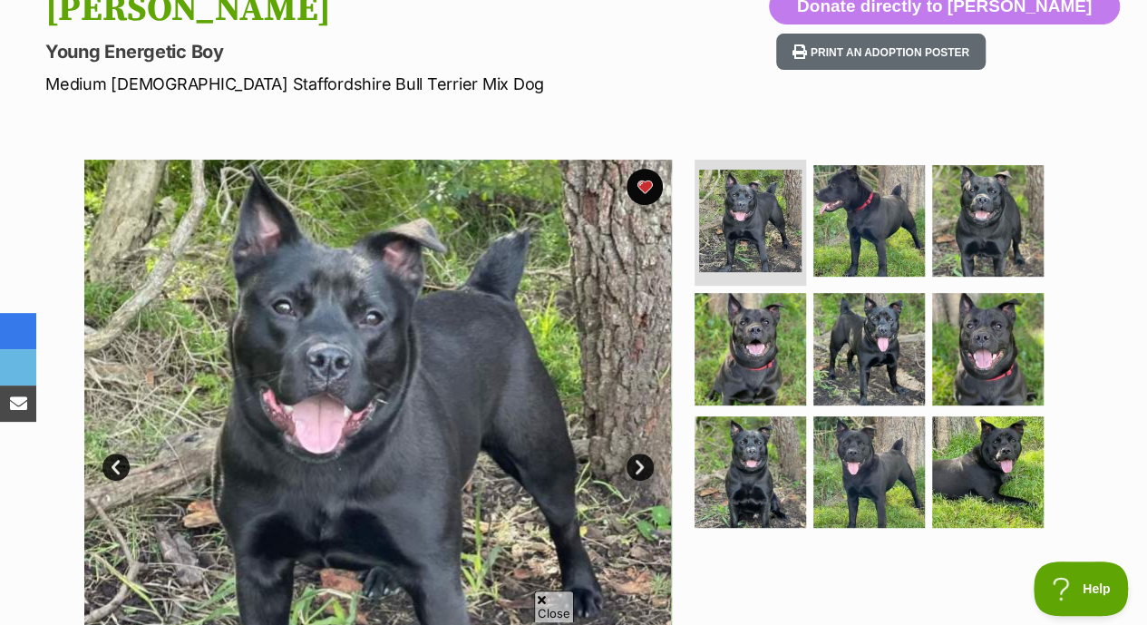
scroll to position [243, 0]
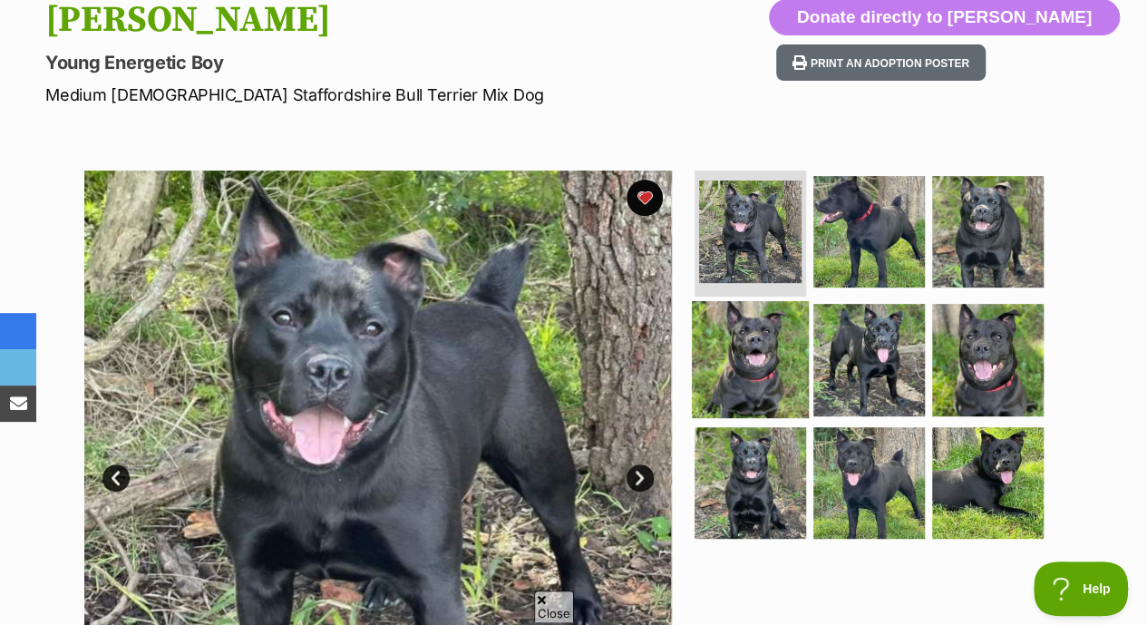
click at [749, 327] on img at bounding box center [750, 359] width 117 height 117
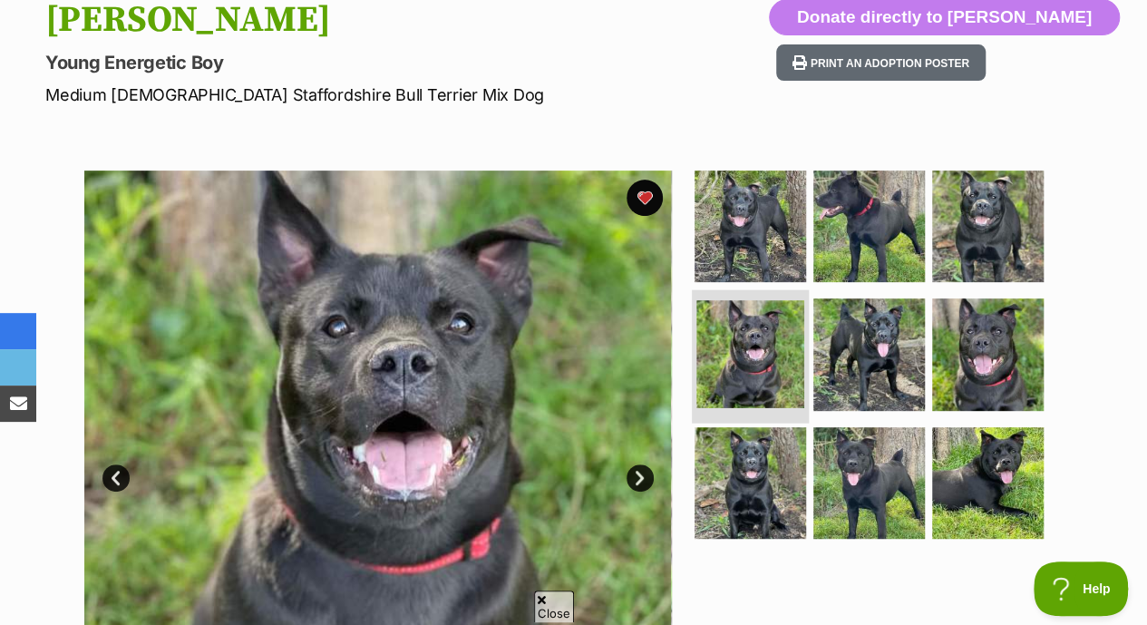
scroll to position [0, 0]
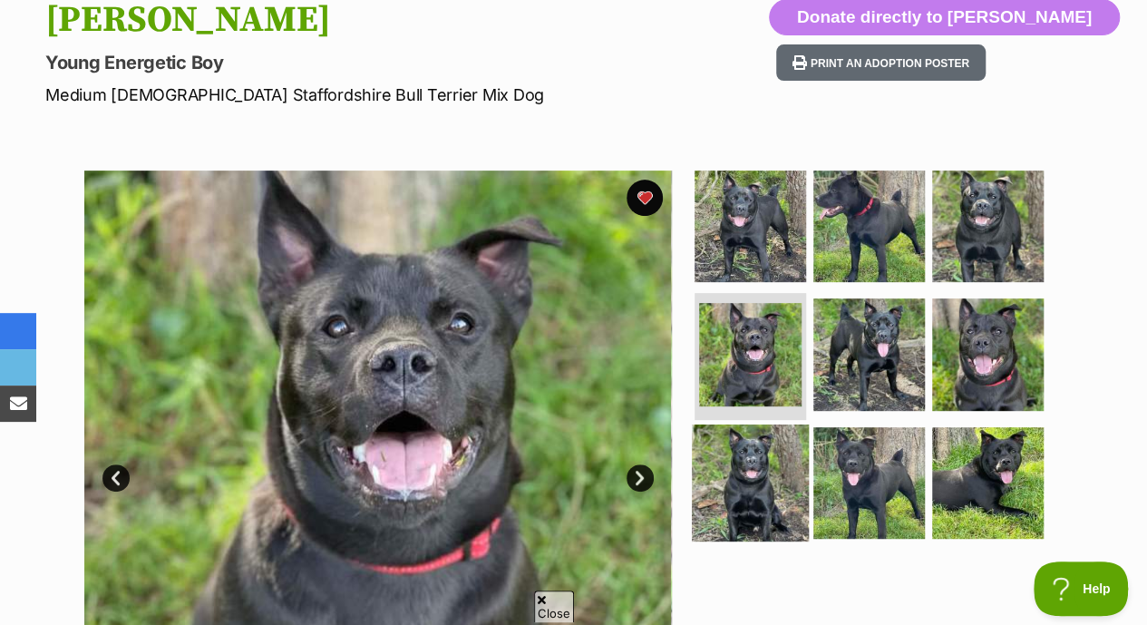
click at [756, 434] on img at bounding box center [750, 482] width 117 height 117
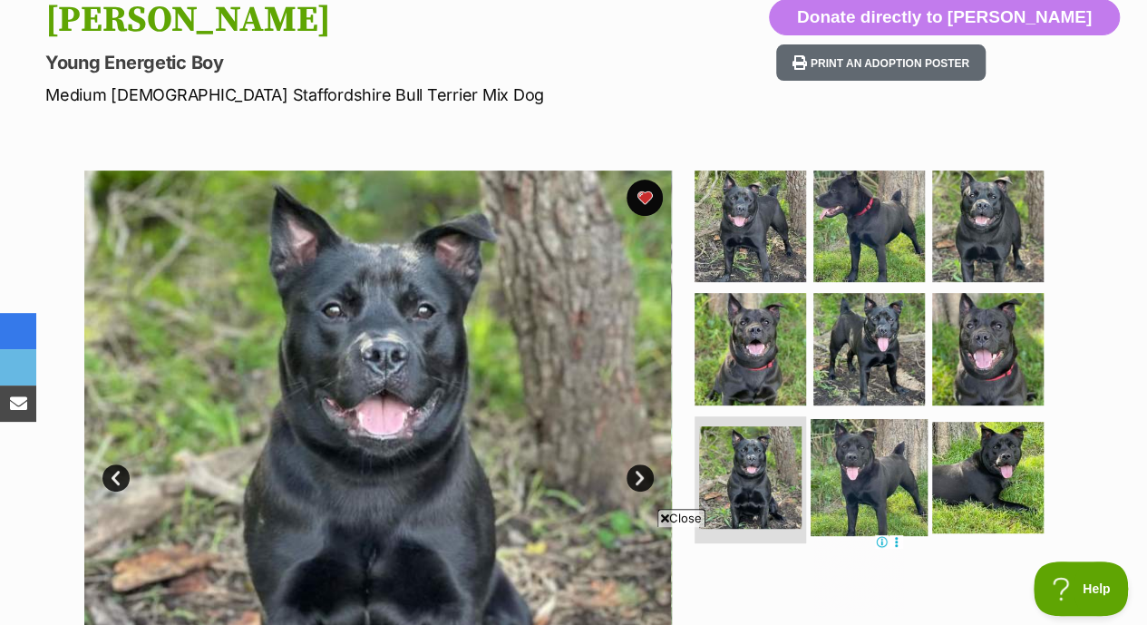
click at [874, 469] on img at bounding box center [868, 477] width 117 height 117
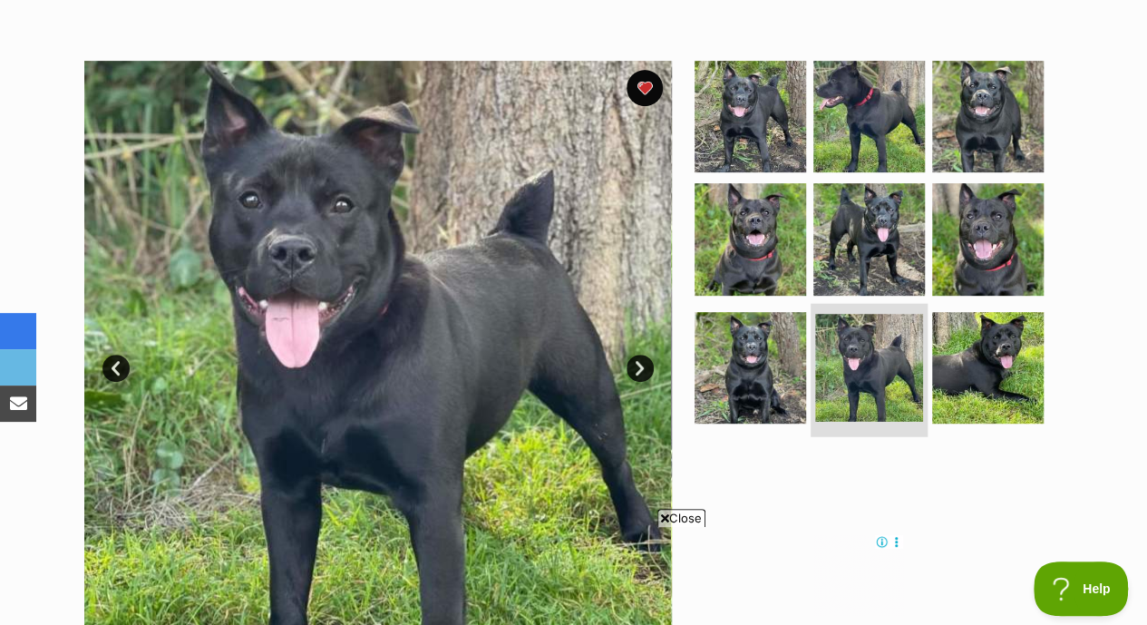
scroll to position [355, 0]
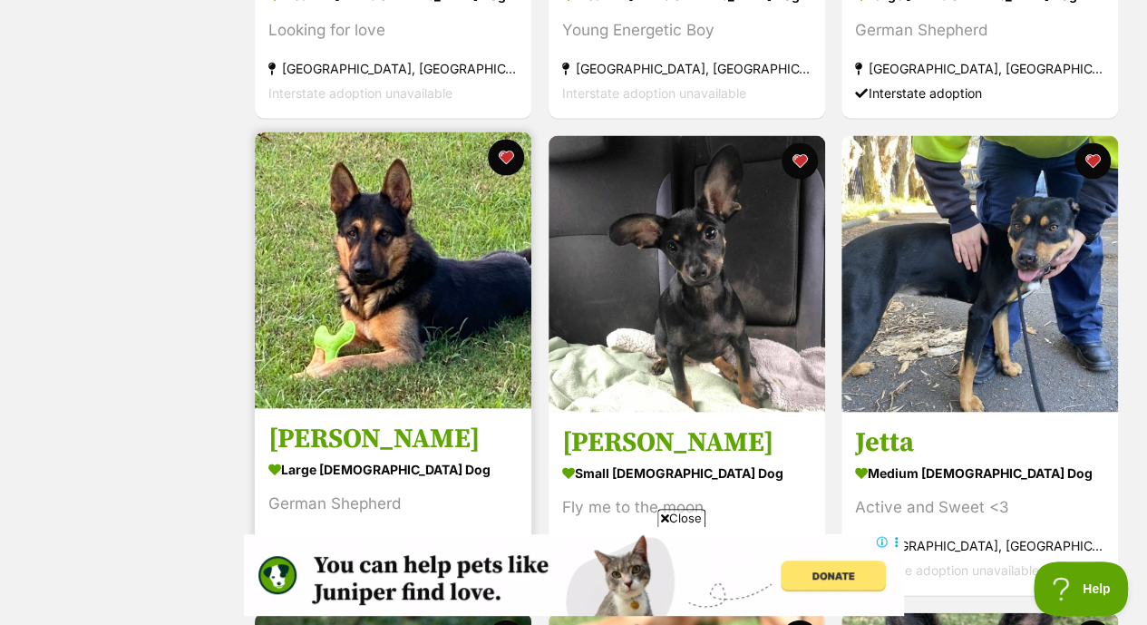
click at [314, 280] on img at bounding box center [393, 269] width 276 height 276
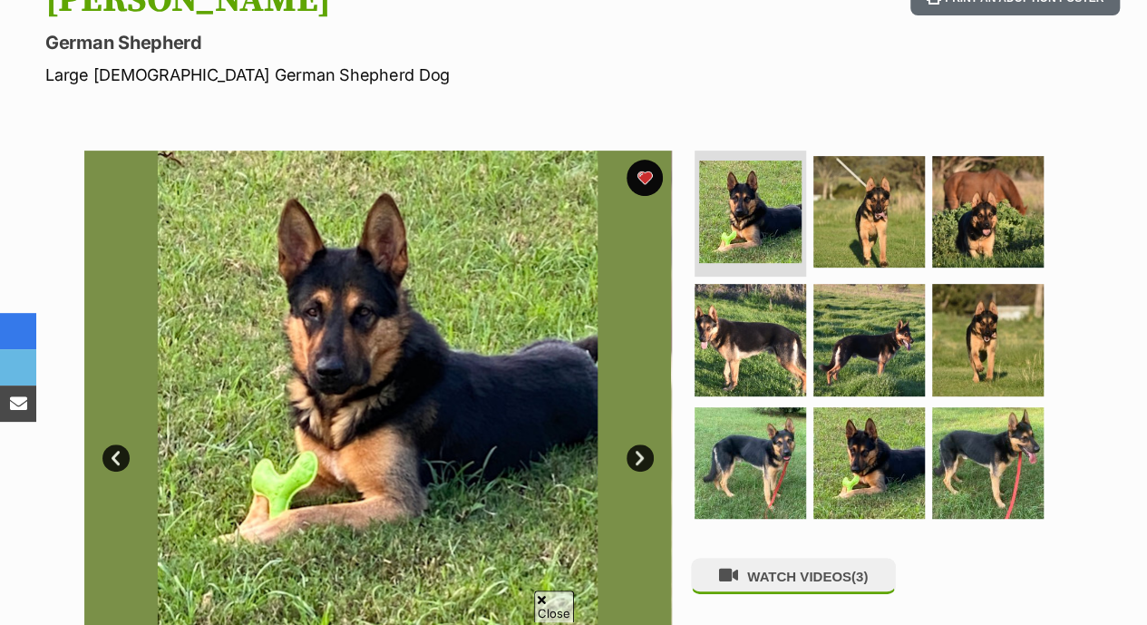
scroll to position [265, 0]
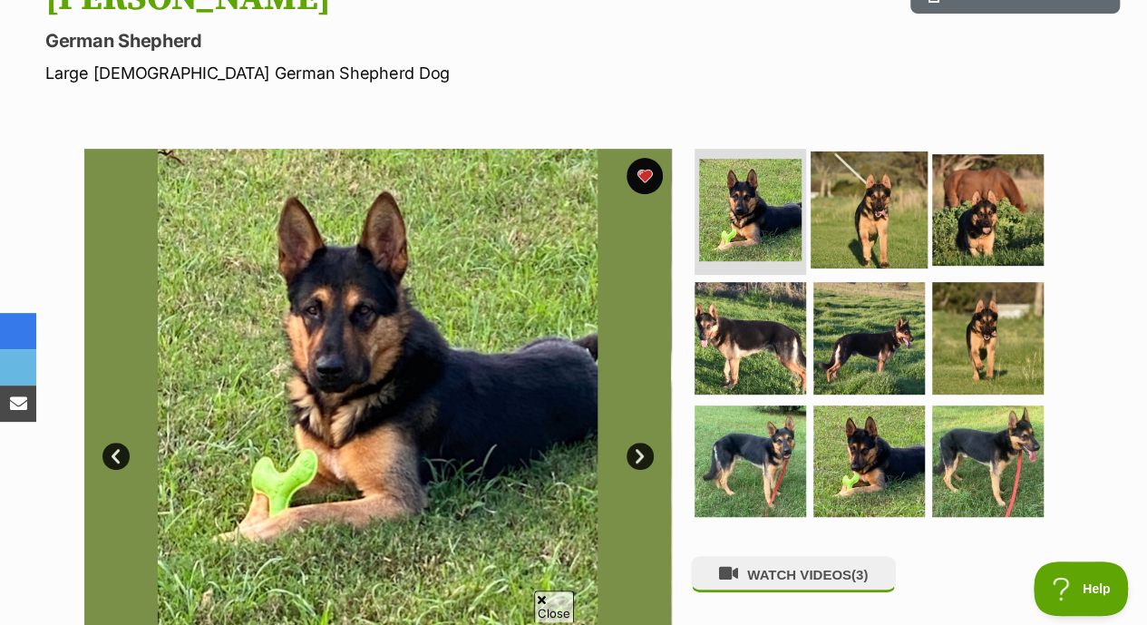
click at [870, 151] on img at bounding box center [868, 208] width 117 height 117
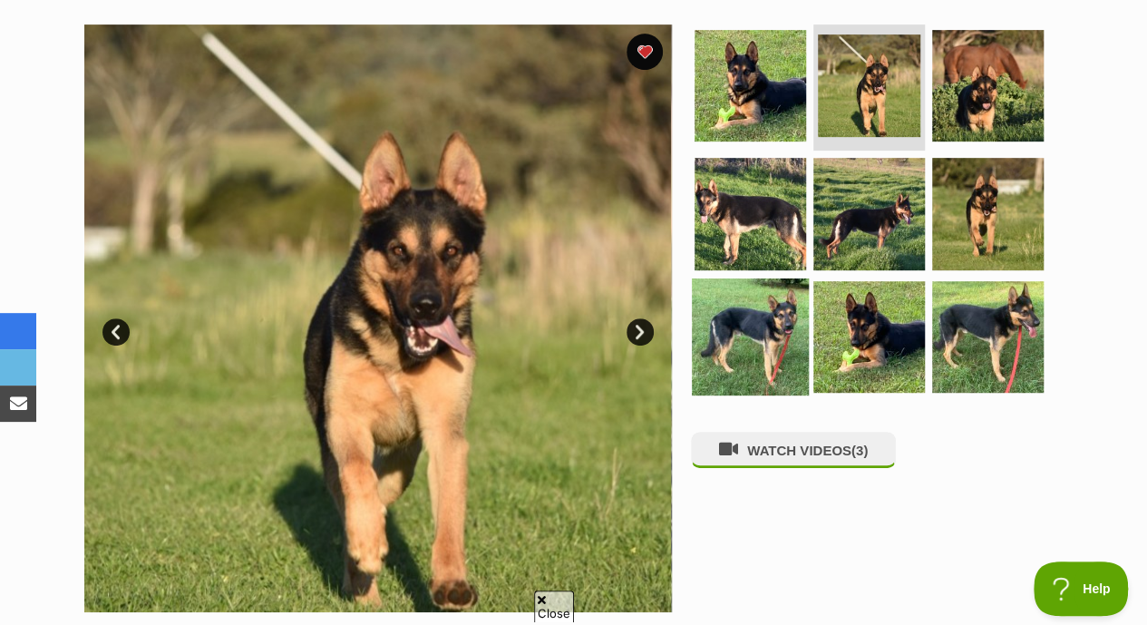
scroll to position [0, 0]
click at [751, 300] on img at bounding box center [750, 336] width 117 height 117
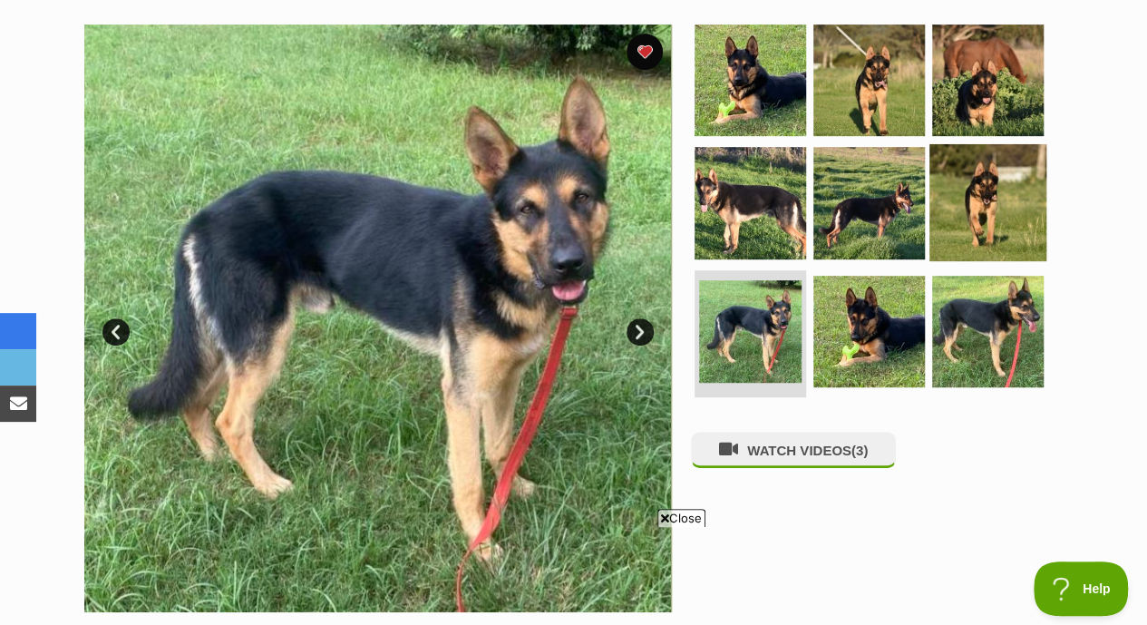
click at [959, 207] on img at bounding box center [987, 202] width 117 height 117
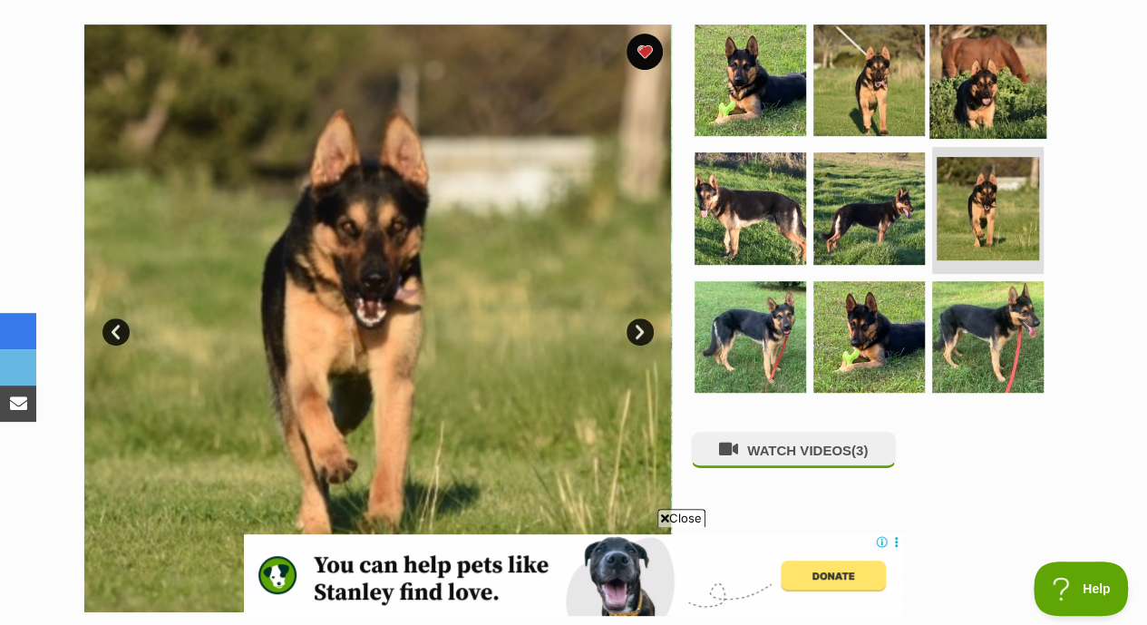
click at [958, 62] on img at bounding box center [987, 79] width 117 height 117
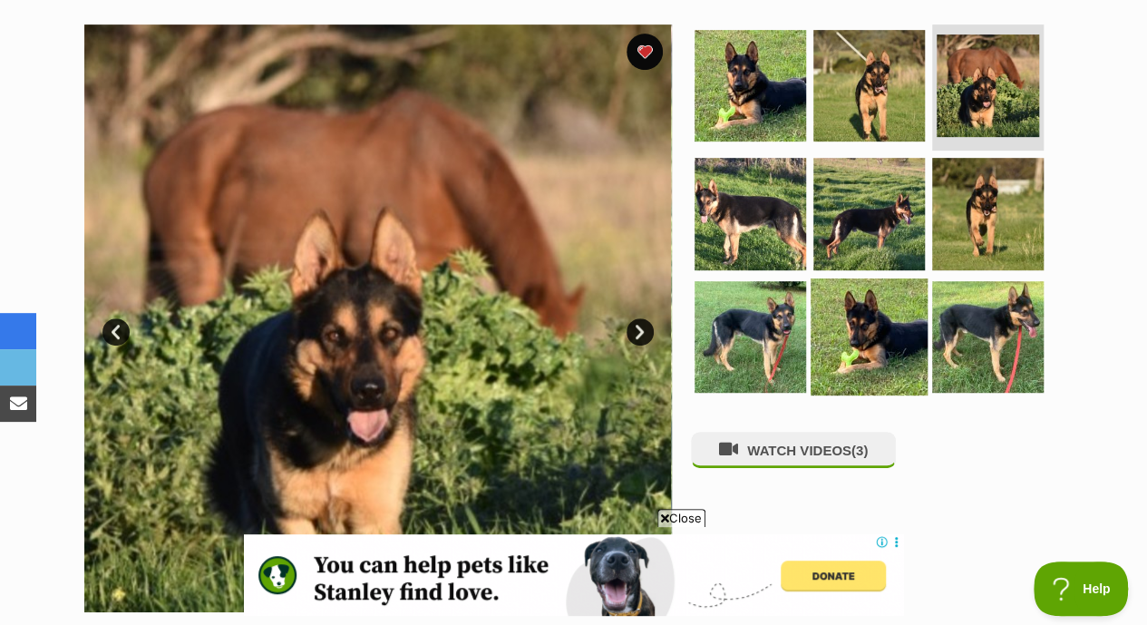
click at [865, 309] on img at bounding box center [868, 336] width 117 height 117
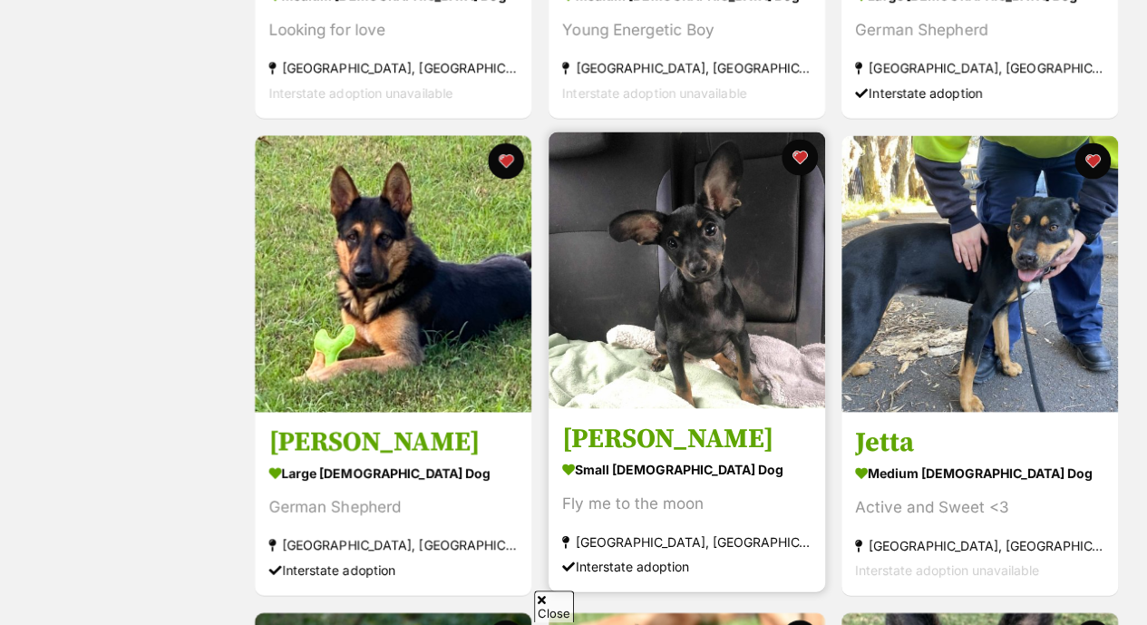
click at [734, 304] on img at bounding box center [686, 269] width 276 height 276
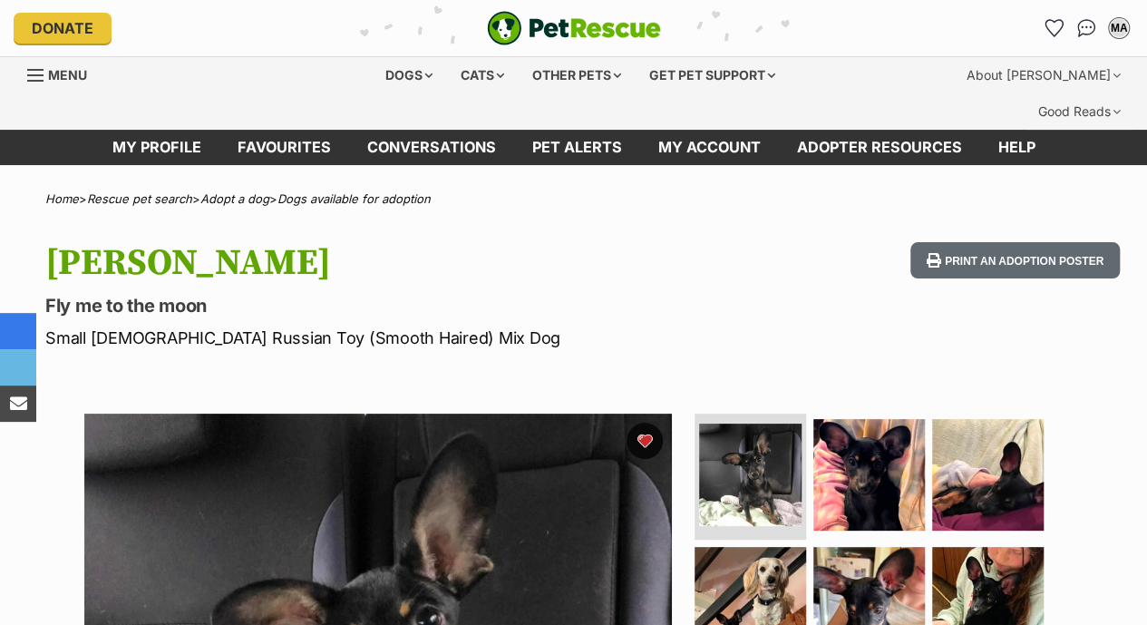
click at [734, 304] on div "Petrie Fly me to the moon Small Male Russian Toy (Smooth Haired) Mix Dog Print …" at bounding box center [573, 296] width 1147 height 108
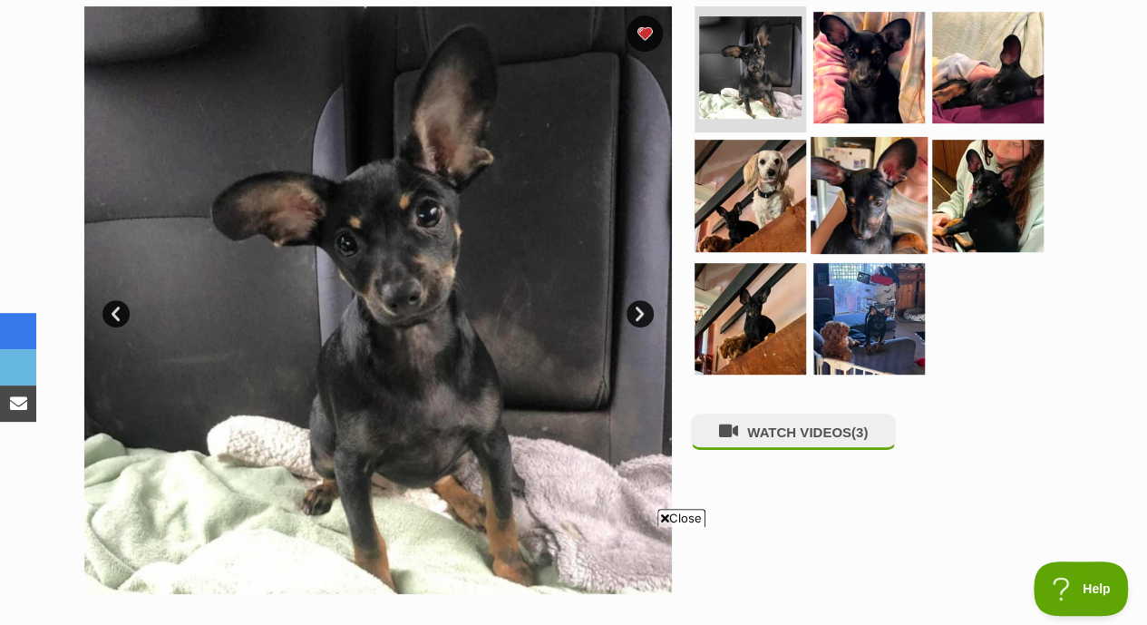
click at [904, 137] on img at bounding box center [868, 195] width 117 height 117
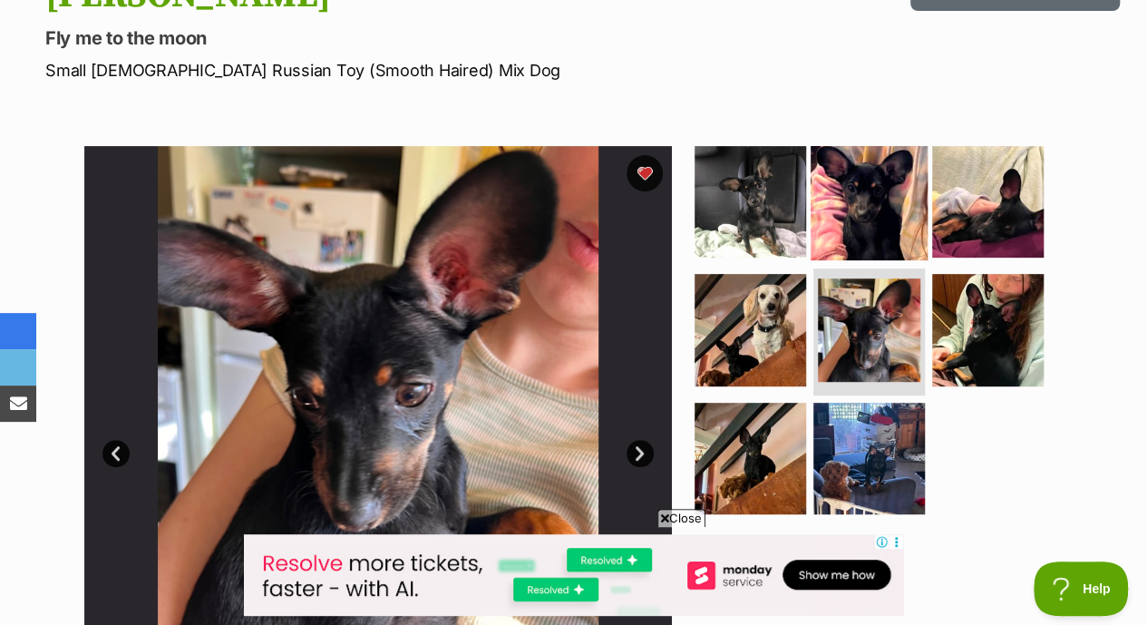
click at [863, 142] on img at bounding box center [868, 200] width 117 height 117
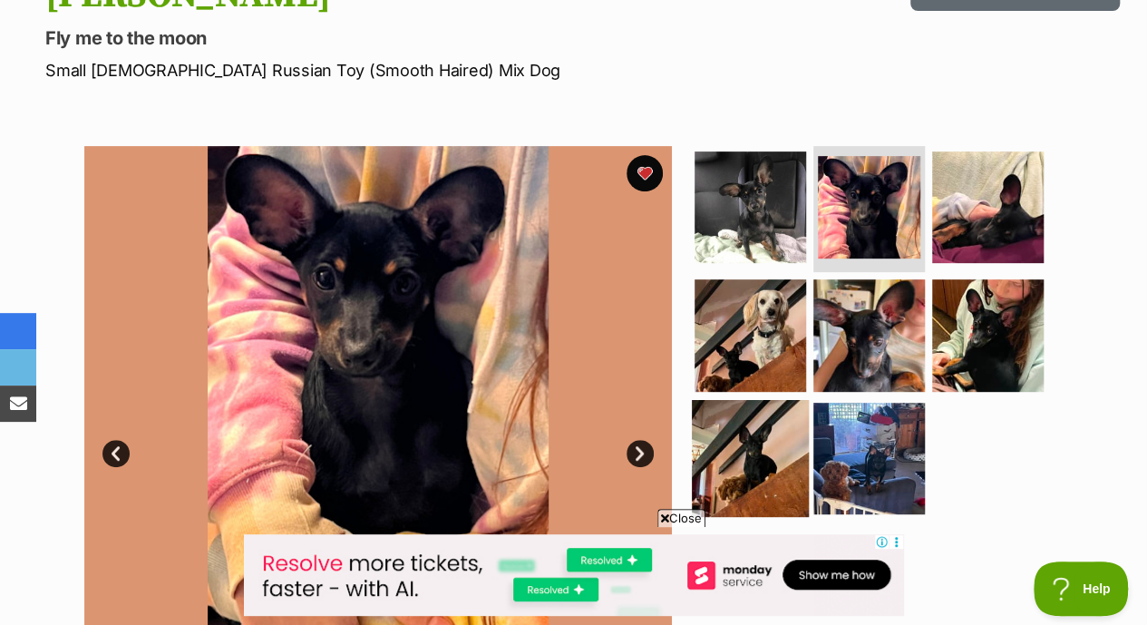
click at [763, 406] on img at bounding box center [750, 458] width 117 height 117
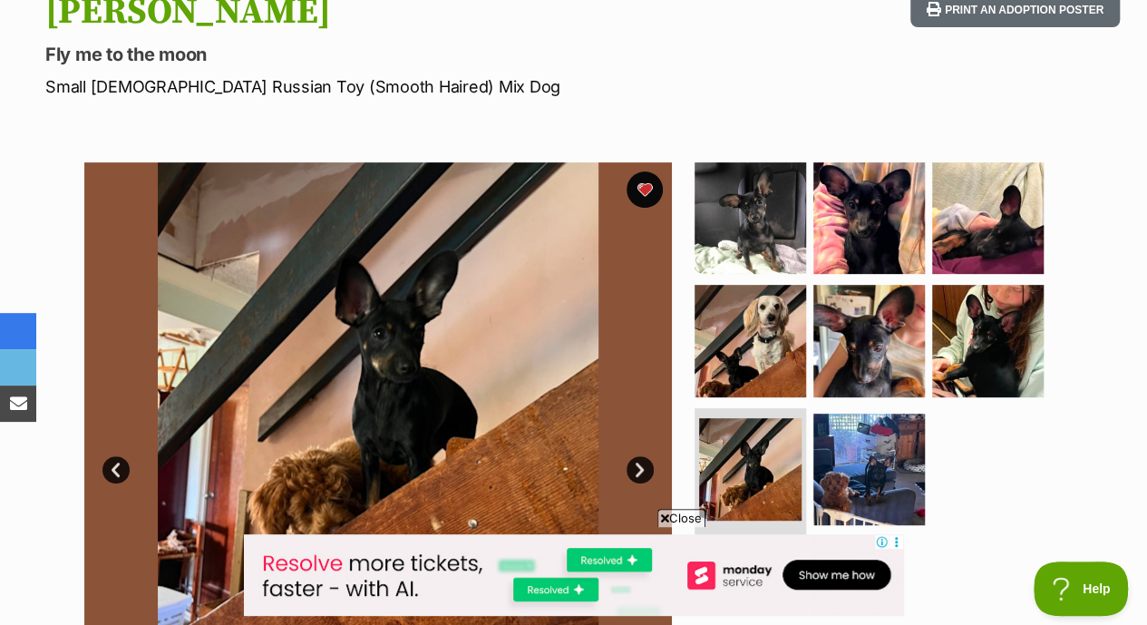
scroll to position [246, 0]
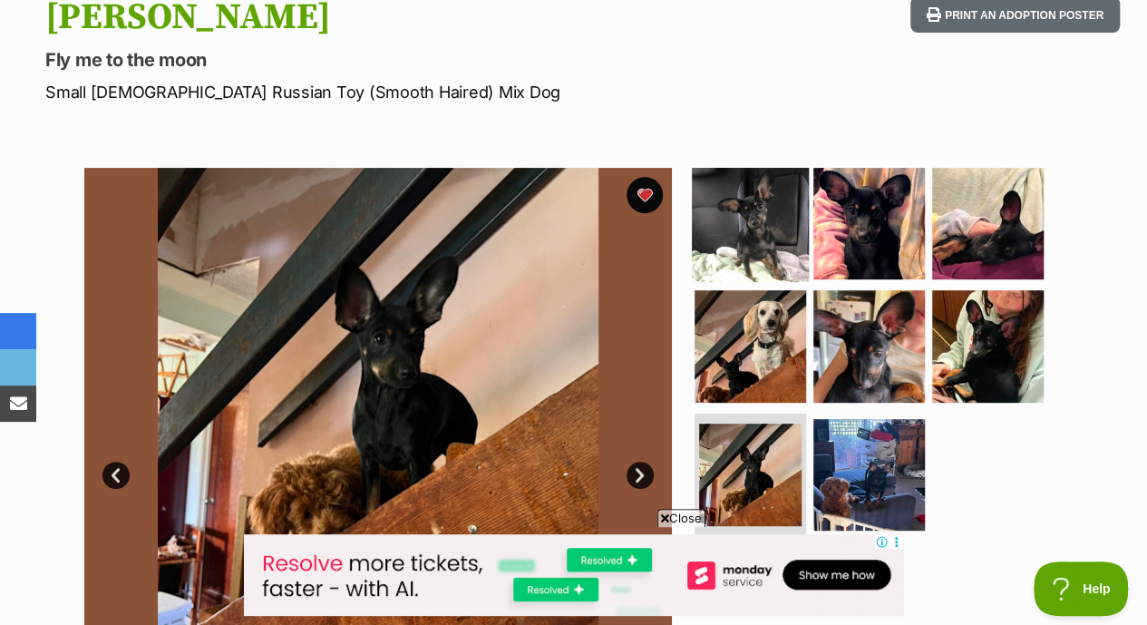
click at [716, 184] on img at bounding box center [750, 222] width 117 height 117
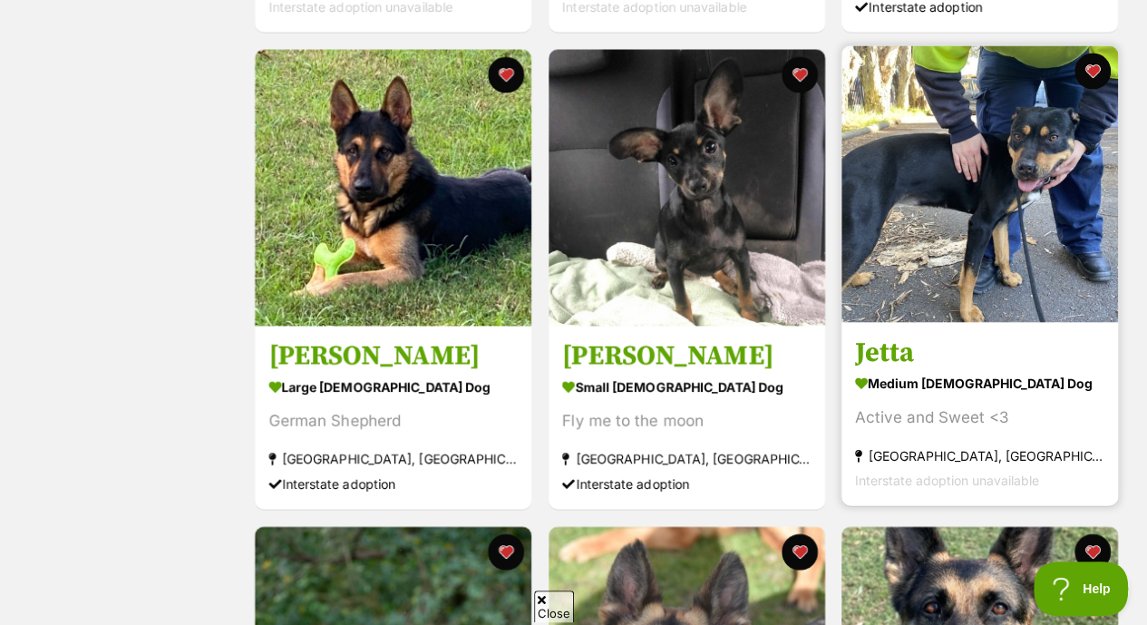
scroll to position [1788, 0]
click at [970, 238] on img at bounding box center [979, 184] width 276 height 276
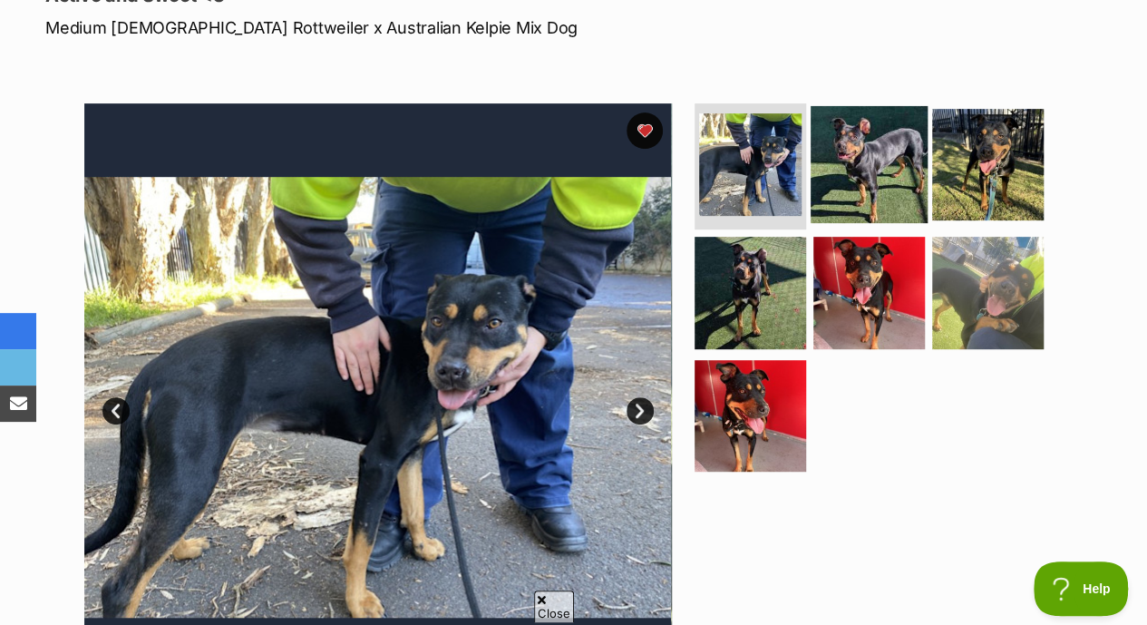
click at [871, 105] on img at bounding box center [868, 163] width 117 height 117
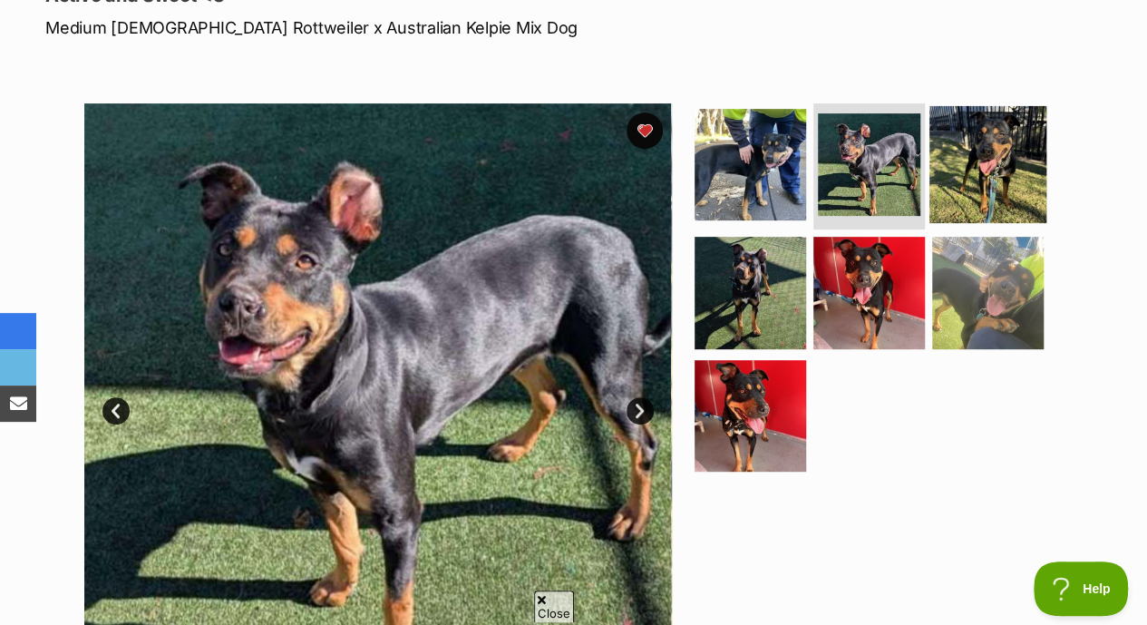
click at [995, 117] on img at bounding box center [987, 163] width 117 height 117
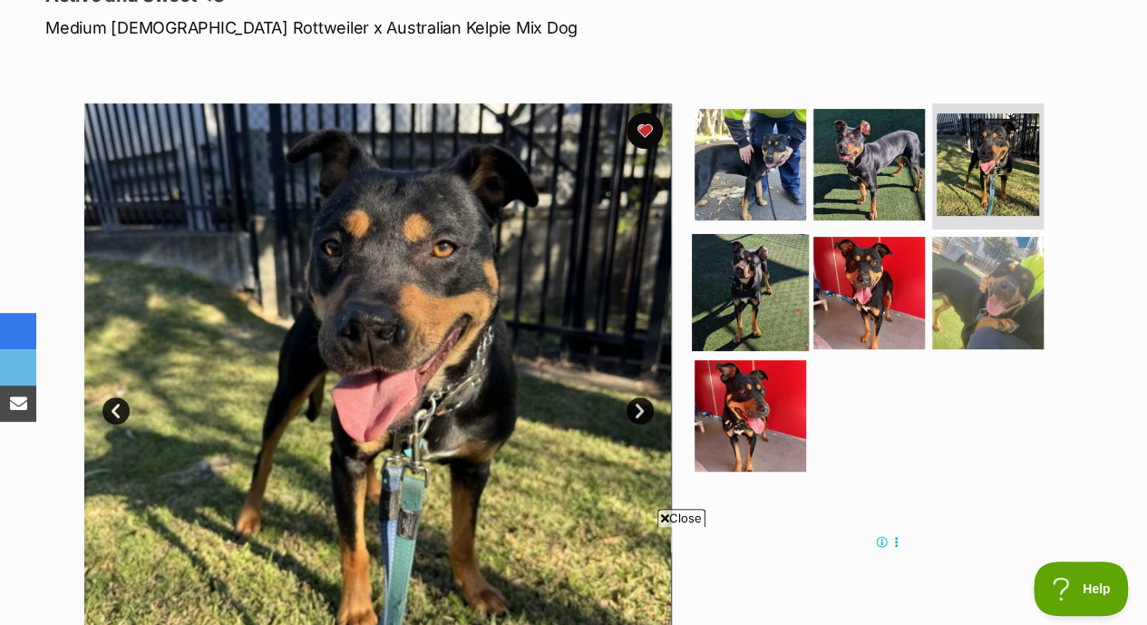
click at [732, 255] on img at bounding box center [750, 292] width 117 height 117
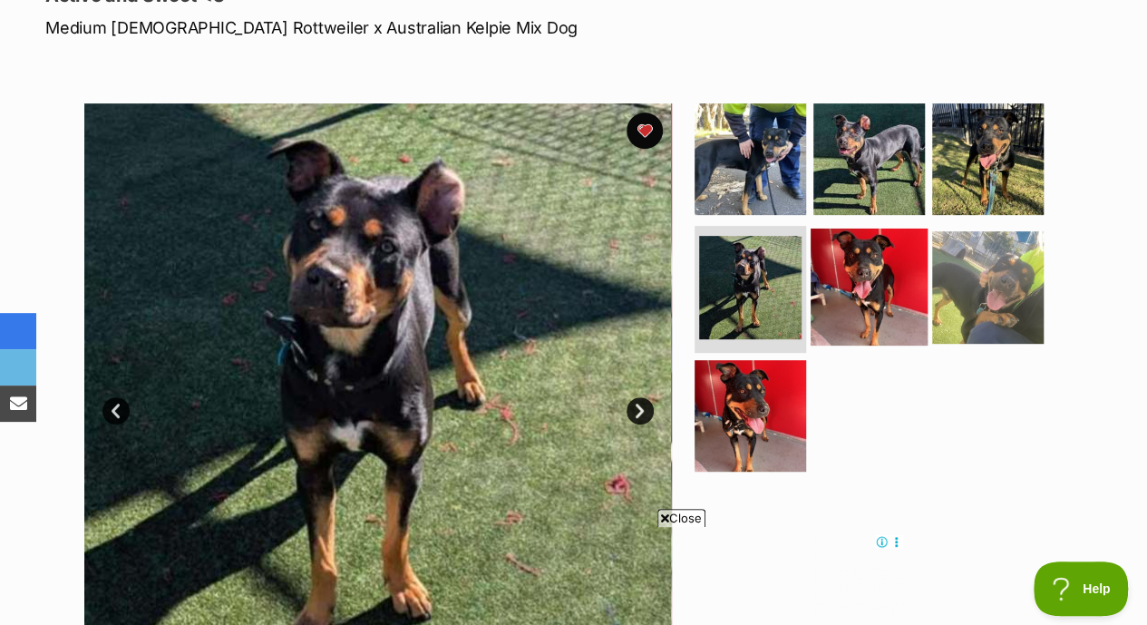
click at [872, 228] on img at bounding box center [868, 286] width 117 height 117
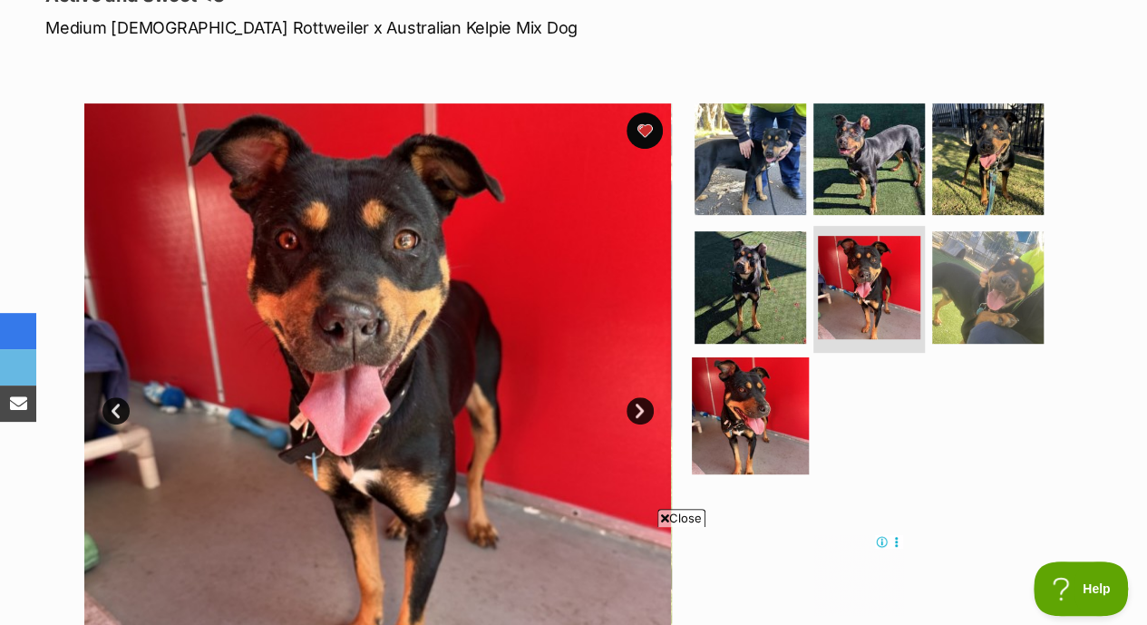
click at [711, 382] on img at bounding box center [750, 415] width 117 height 117
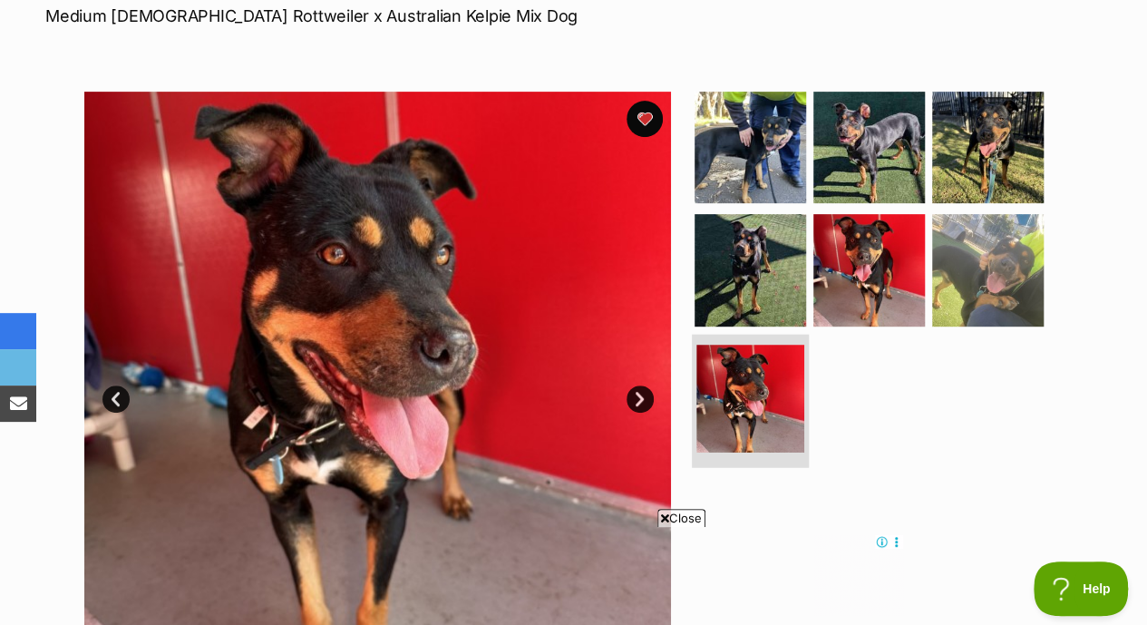
scroll to position [313, 0]
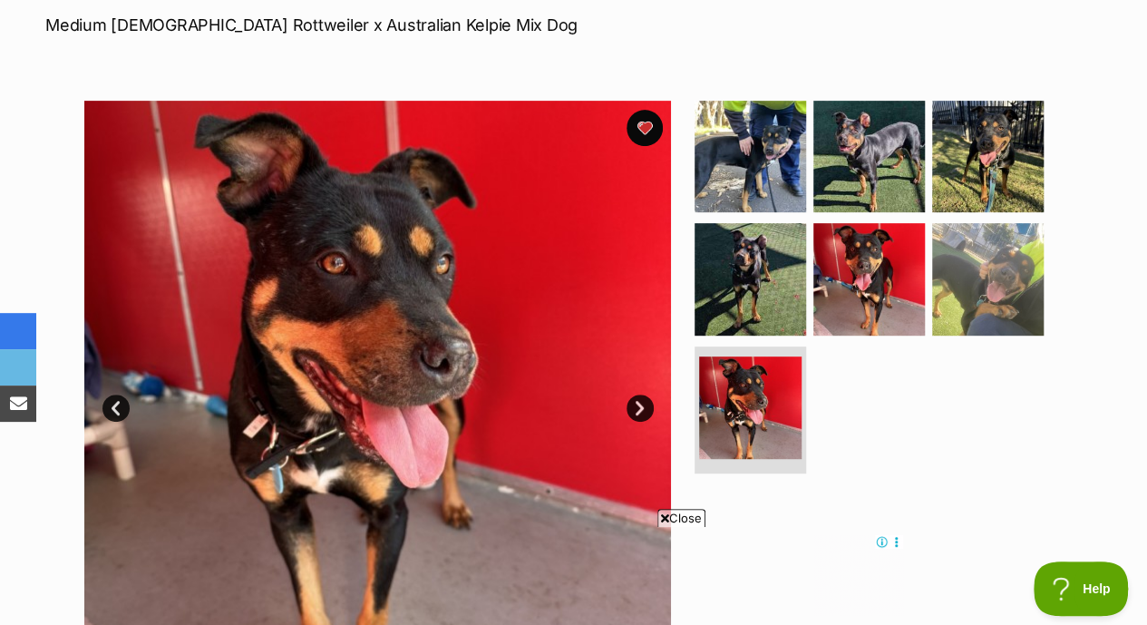
click at [1062, 244] on ul at bounding box center [877, 291] width 372 height 380
click at [1008, 253] on img at bounding box center [987, 278] width 117 height 117
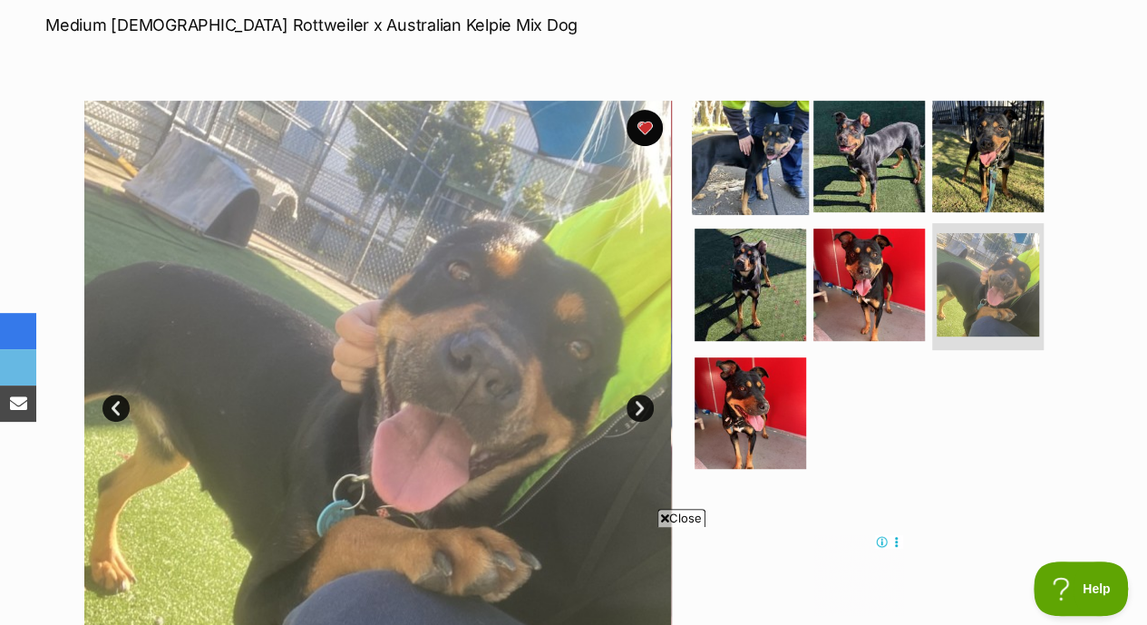
click at [700, 111] on img at bounding box center [750, 155] width 117 height 117
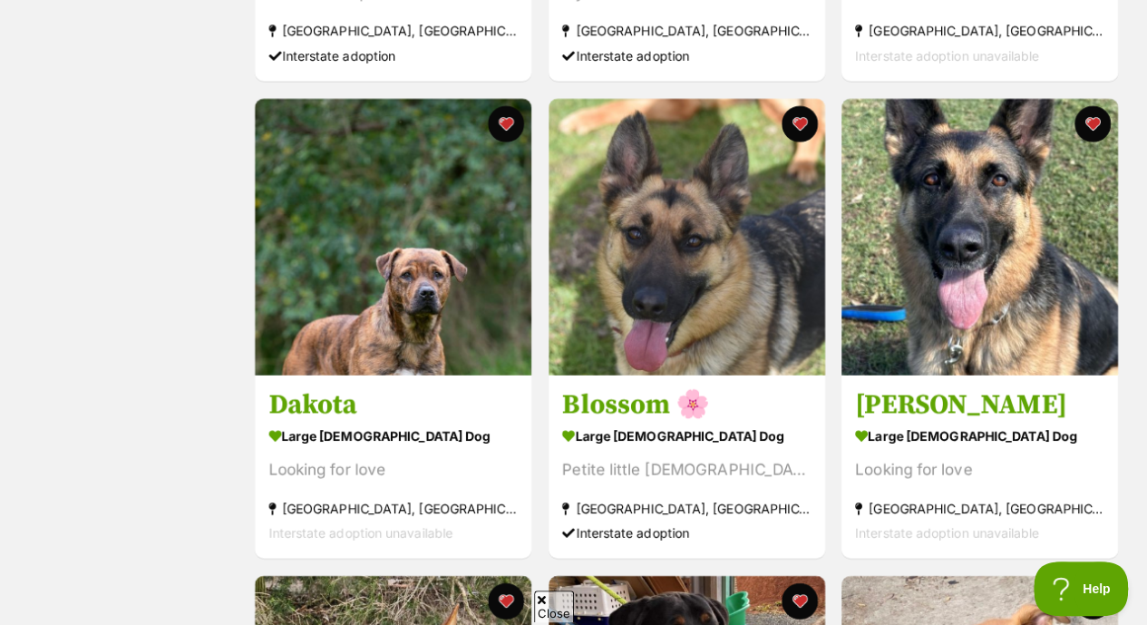
scroll to position [2215, 0]
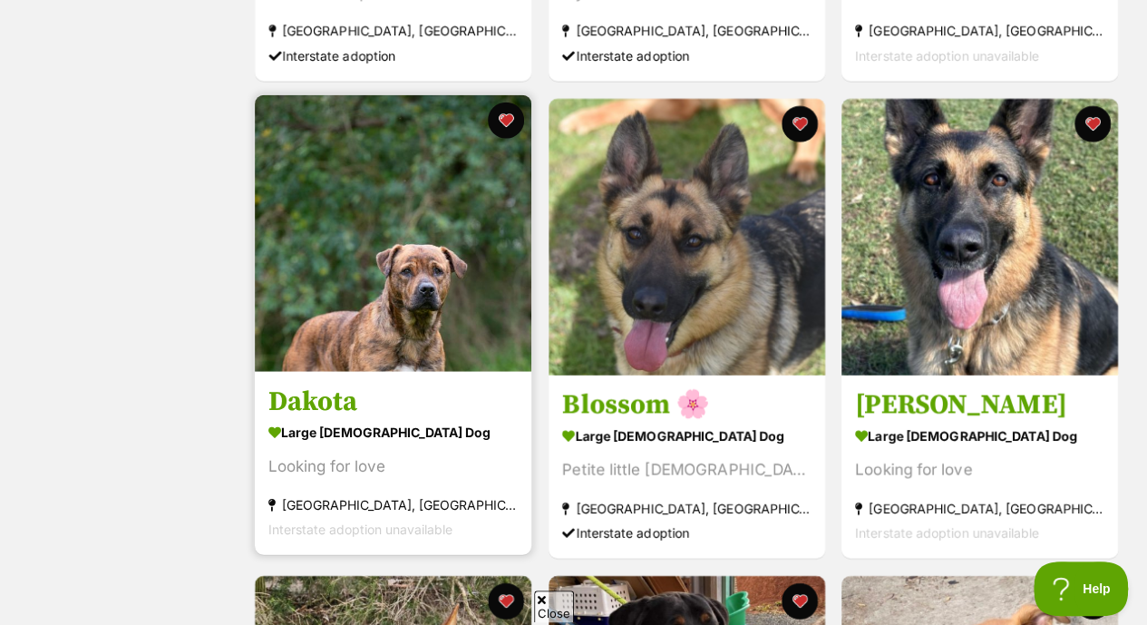
click at [373, 263] on img at bounding box center [393, 233] width 276 height 276
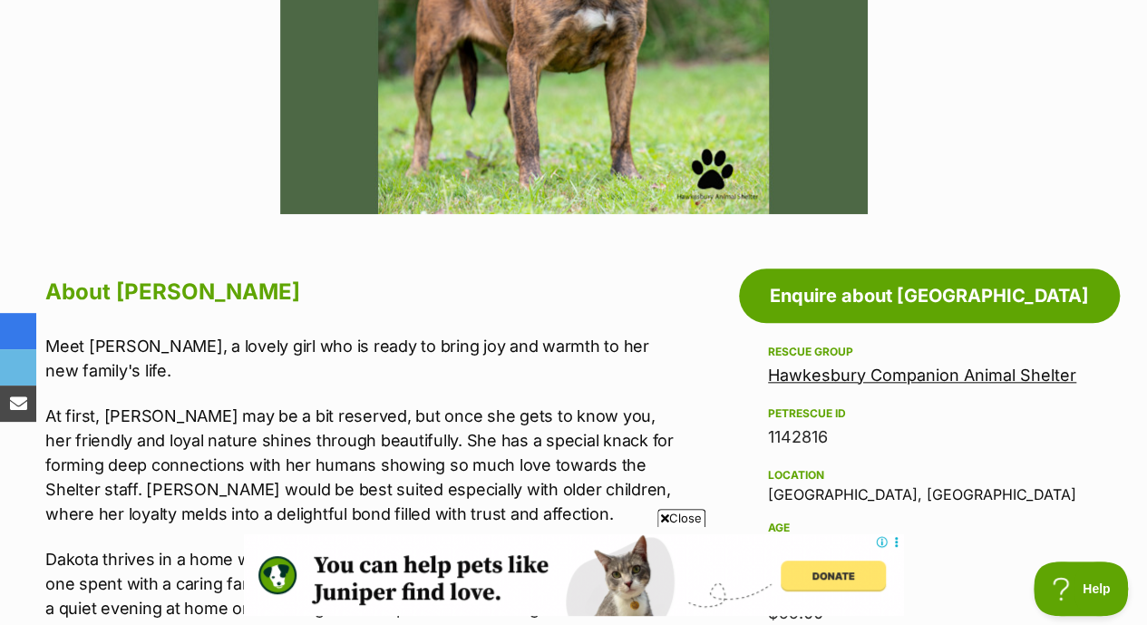
scroll to position [790, 0]
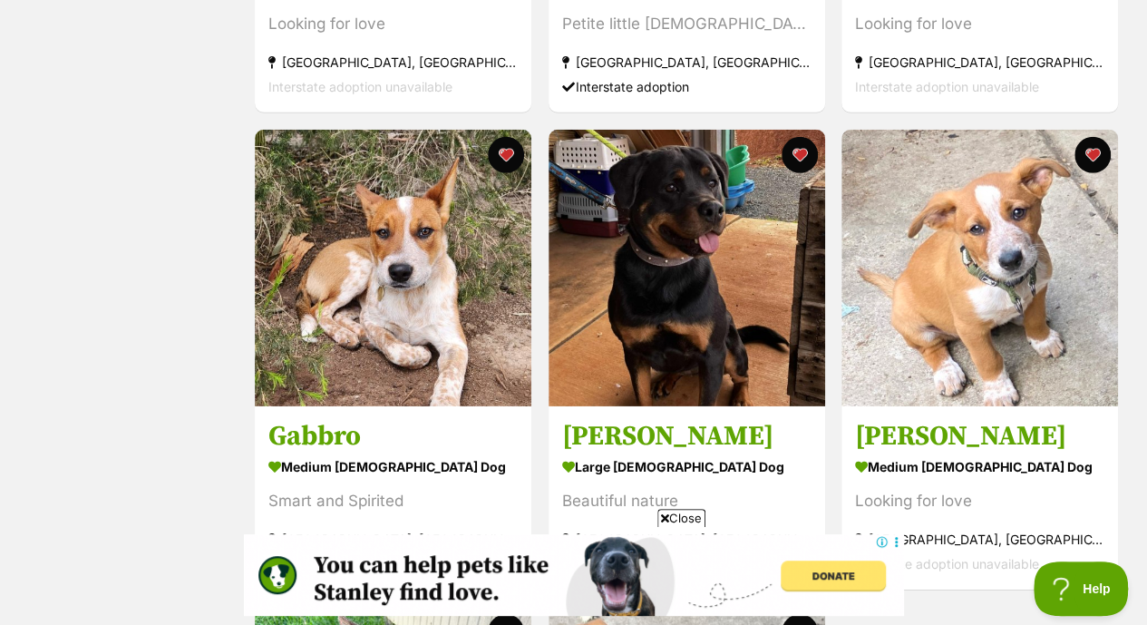
scroll to position [2670, 0]
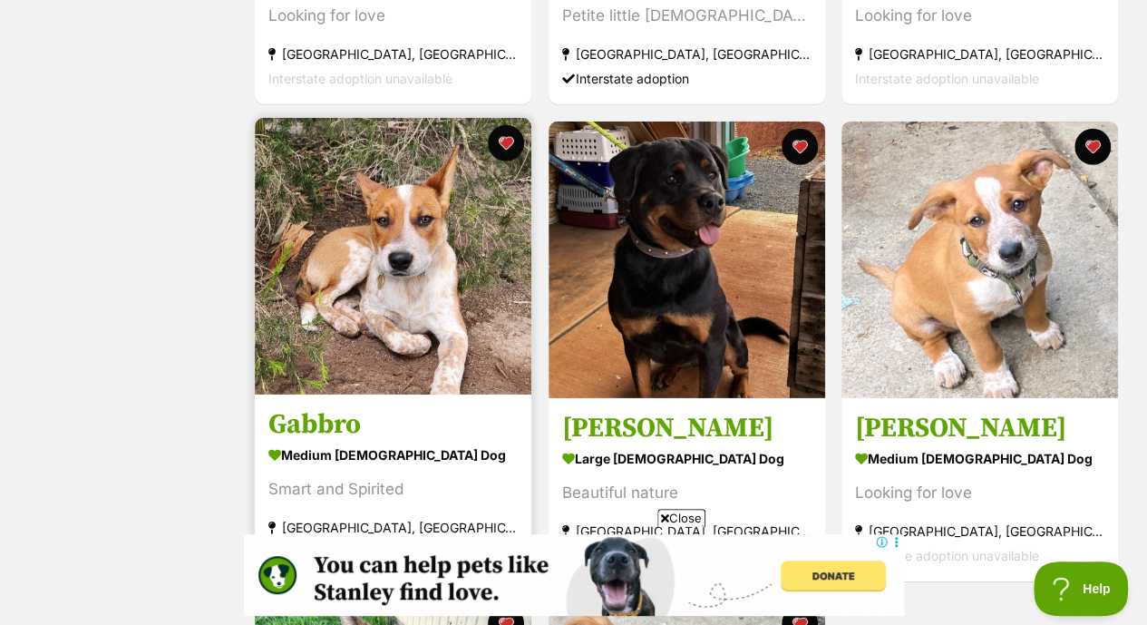
click at [393, 231] on img at bounding box center [393, 256] width 276 height 276
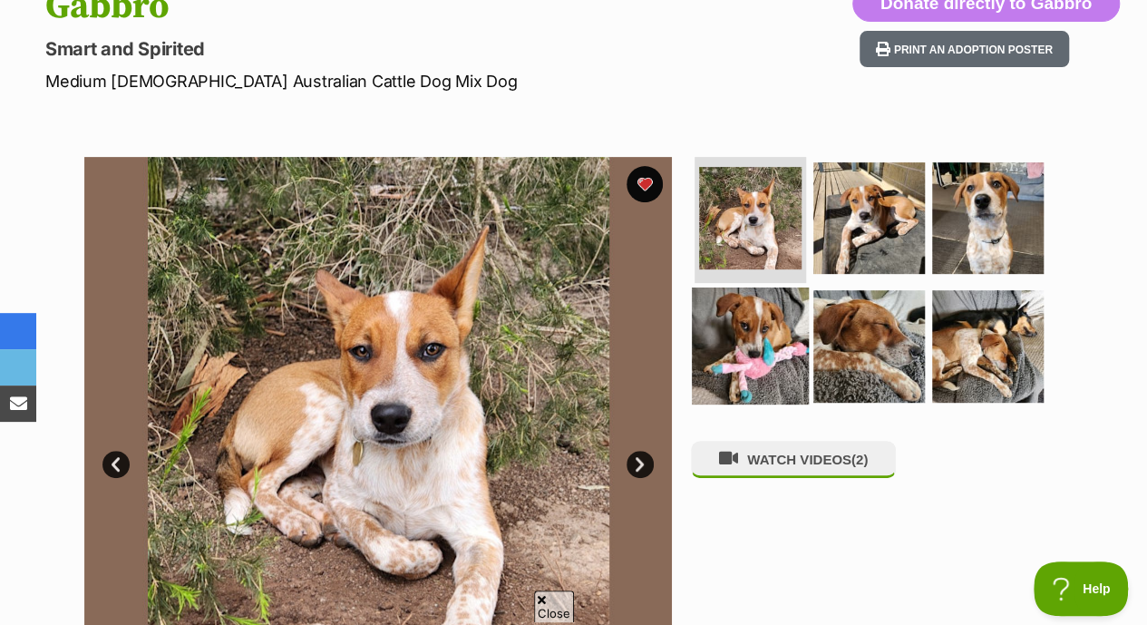
click at [764, 296] on img at bounding box center [750, 345] width 117 height 117
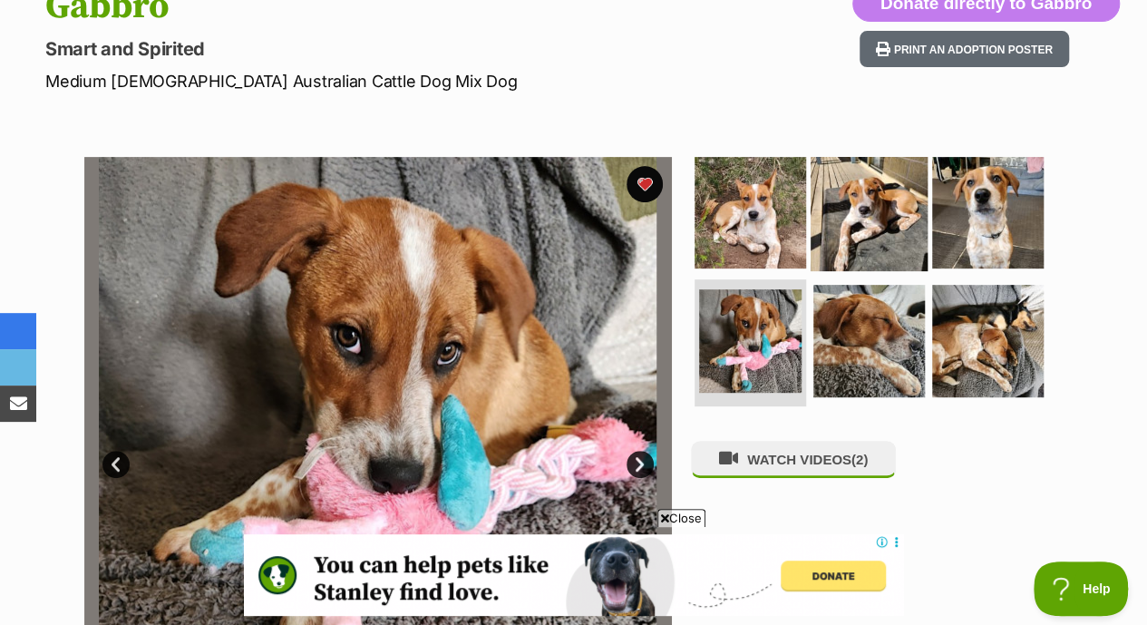
click at [874, 173] on img at bounding box center [868, 211] width 117 height 117
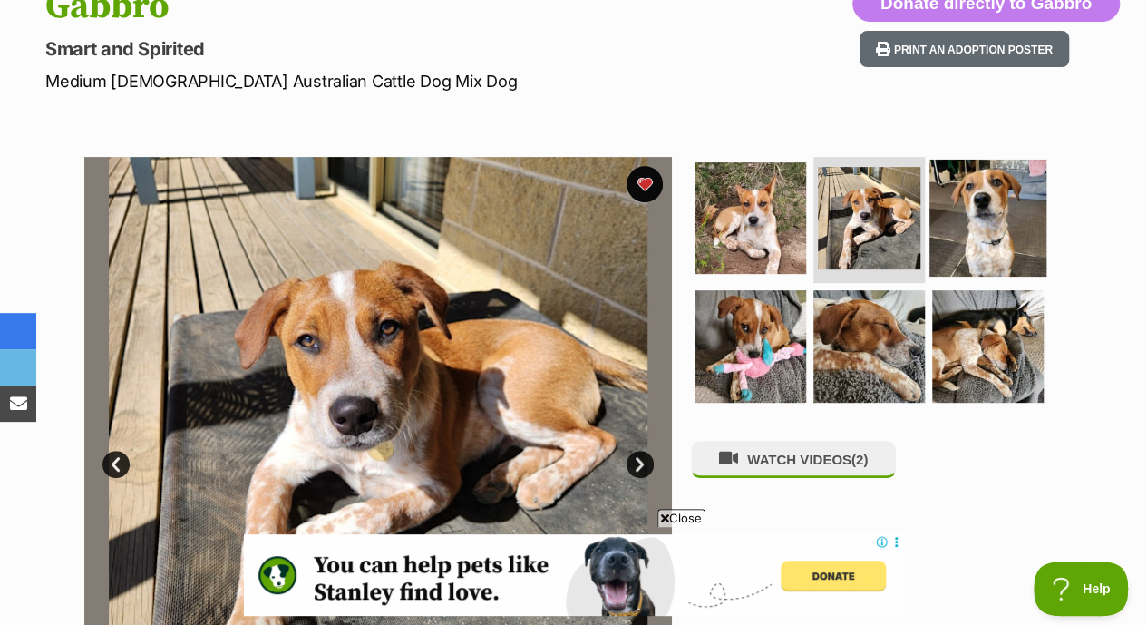
click at [978, 168] on img at bounding box center [987, 217] width 117 height 117
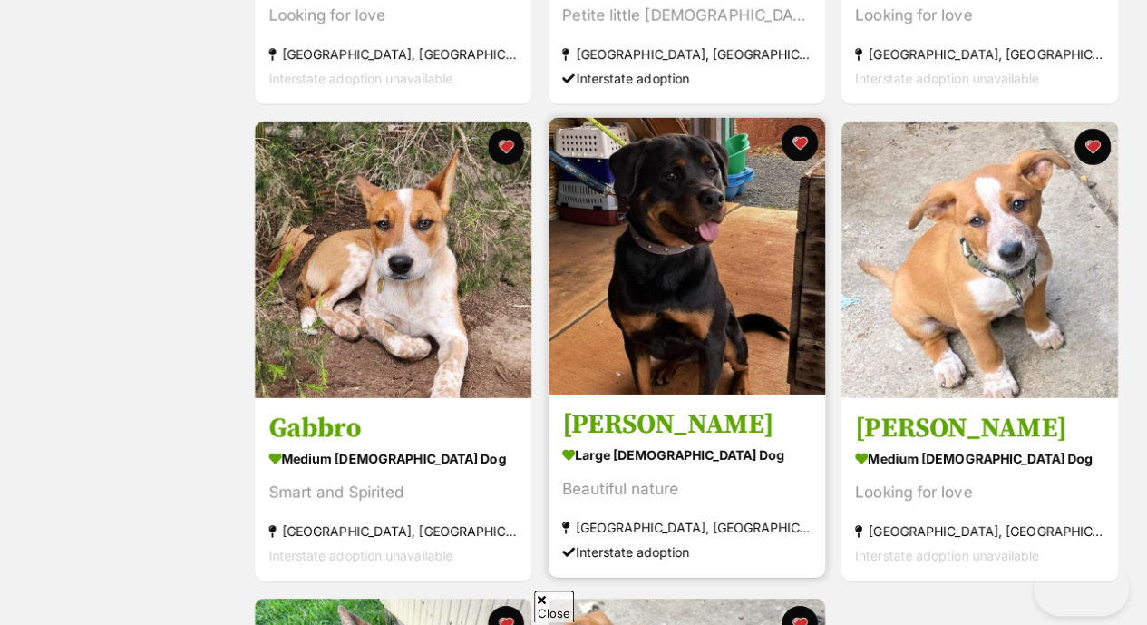
click at [739, 238] on img at bounding box center [686, 256] width 276 height 276
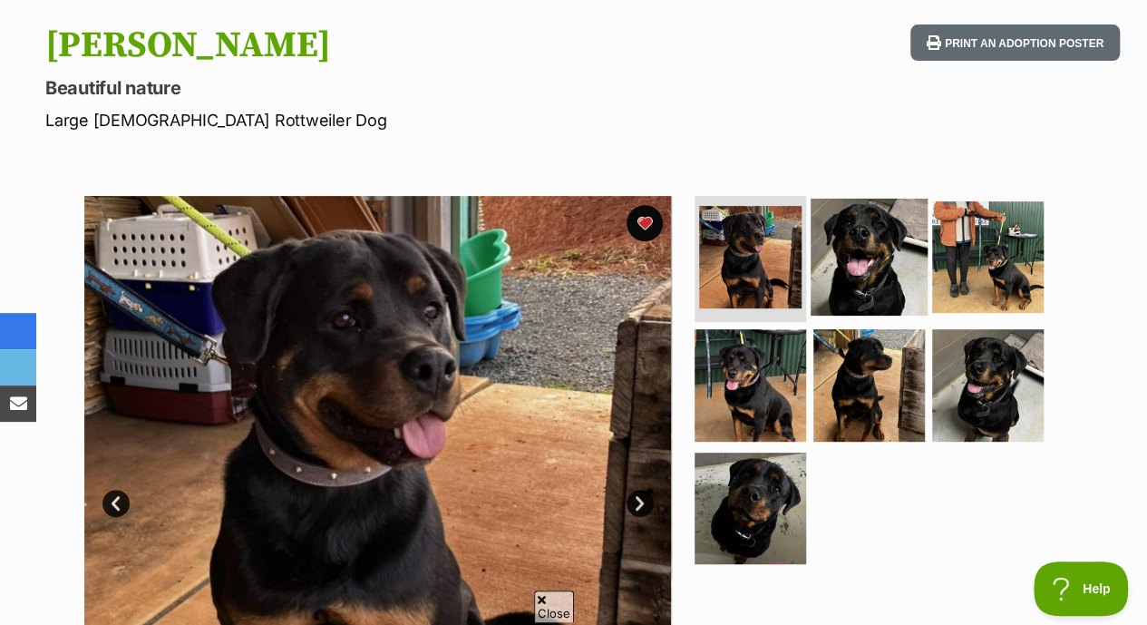
click at [894, 219] on img at bounding box center [868, 256] width 117 height 117
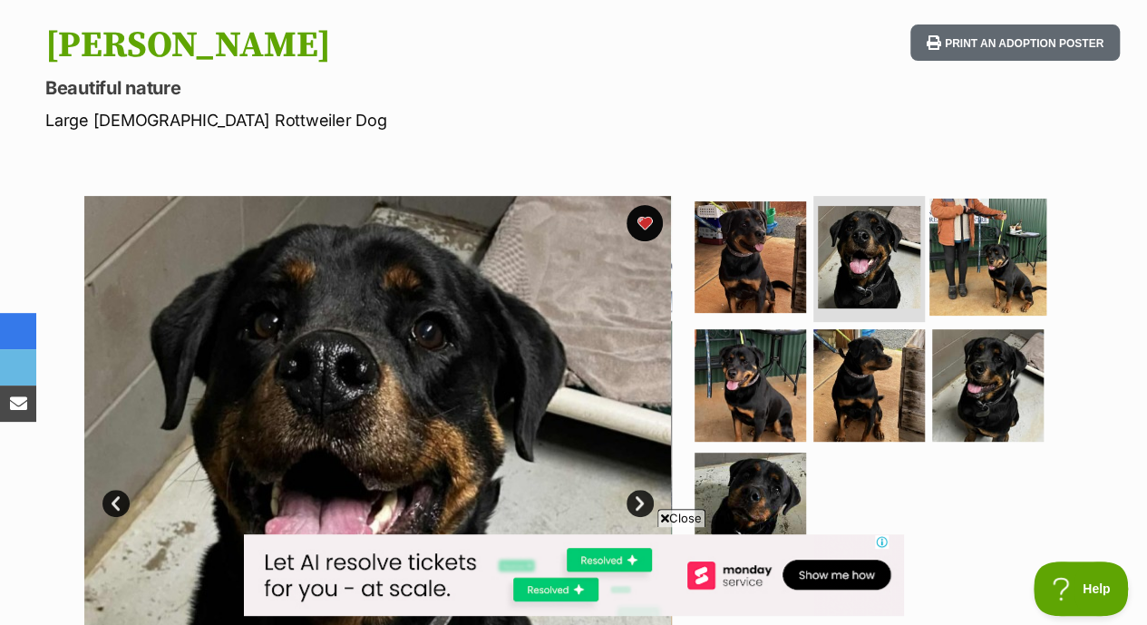
click at [1032, 200] on img at bounding box center [987, 256] width 117 height 117
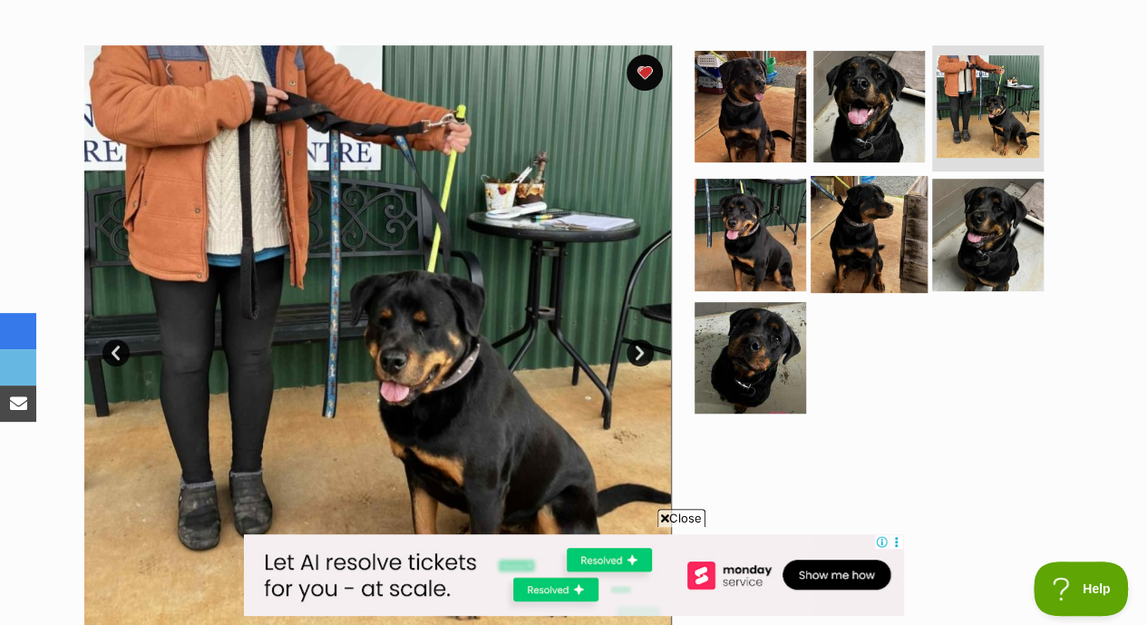
scroll to position [372, 0]
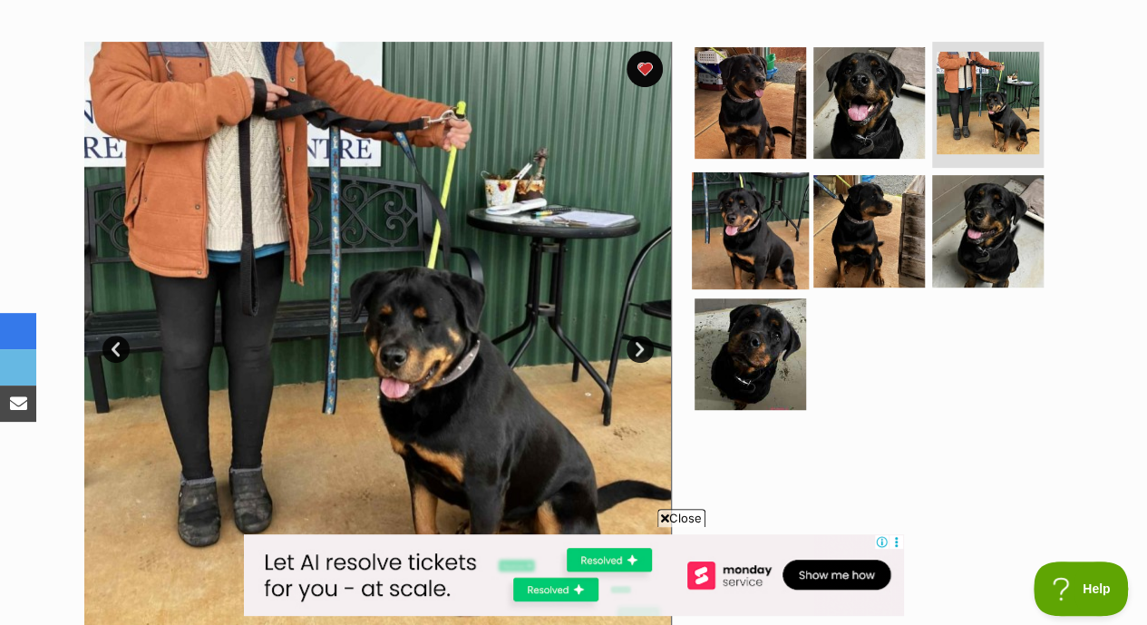
click at [754, 186] on img at bounding box center [750, 230] width 117 height 117
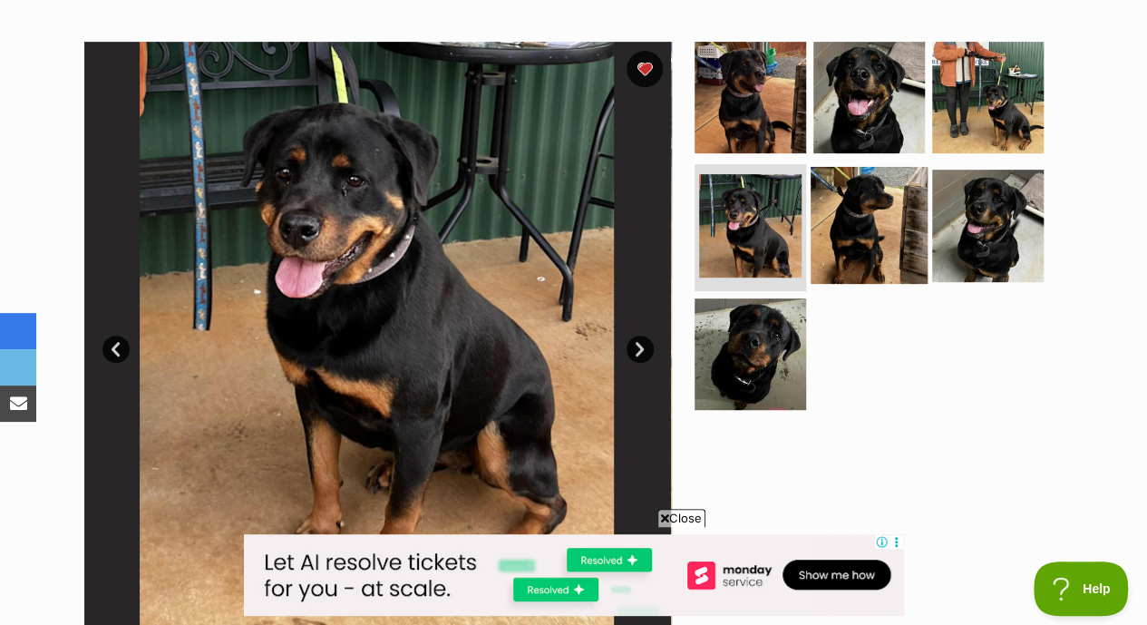
click at [865, 174] on img at bounding box center [868, 225] width 117 height 117
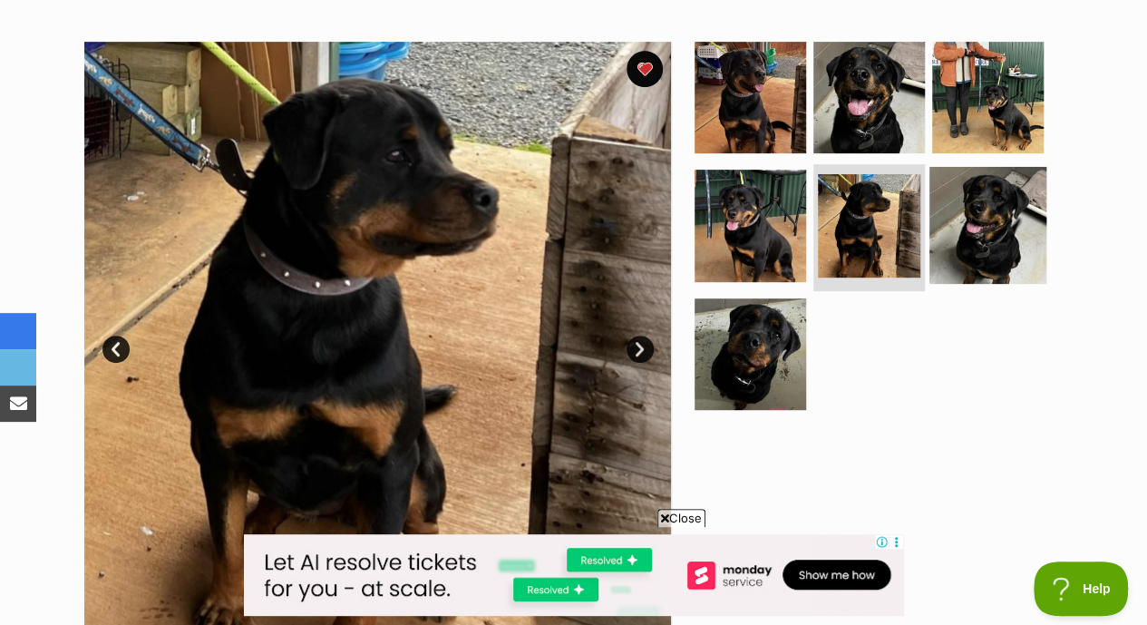
click at [970, 176] on img at bounding box center [987, 225] width 117 height 117
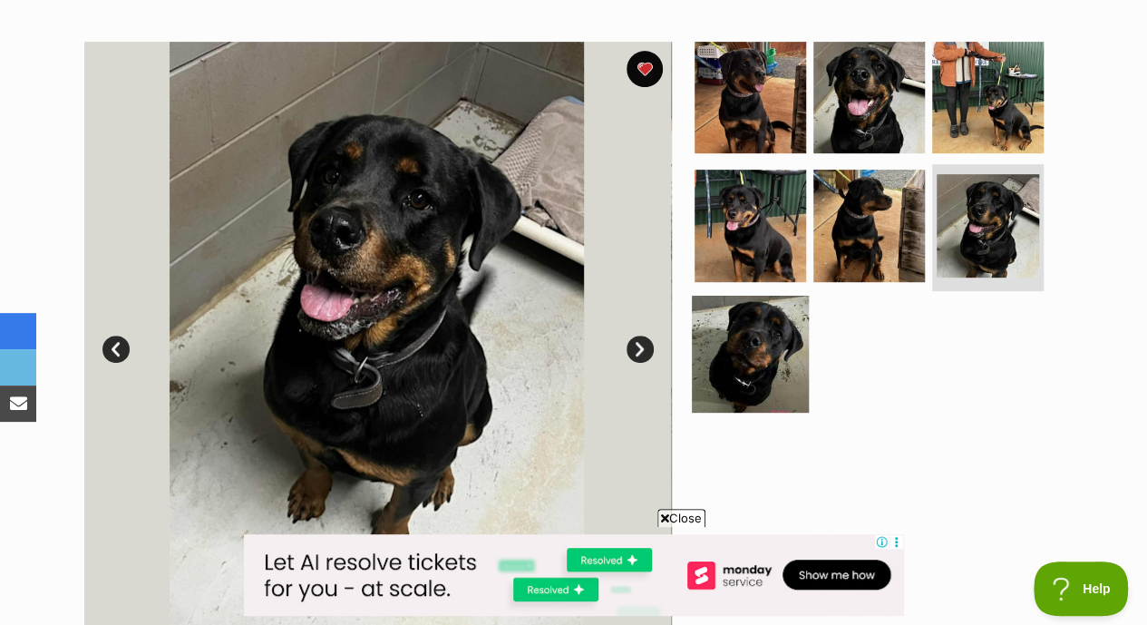
click at [754, 312] on img at bounding box center [750, 354] width 117 height 117
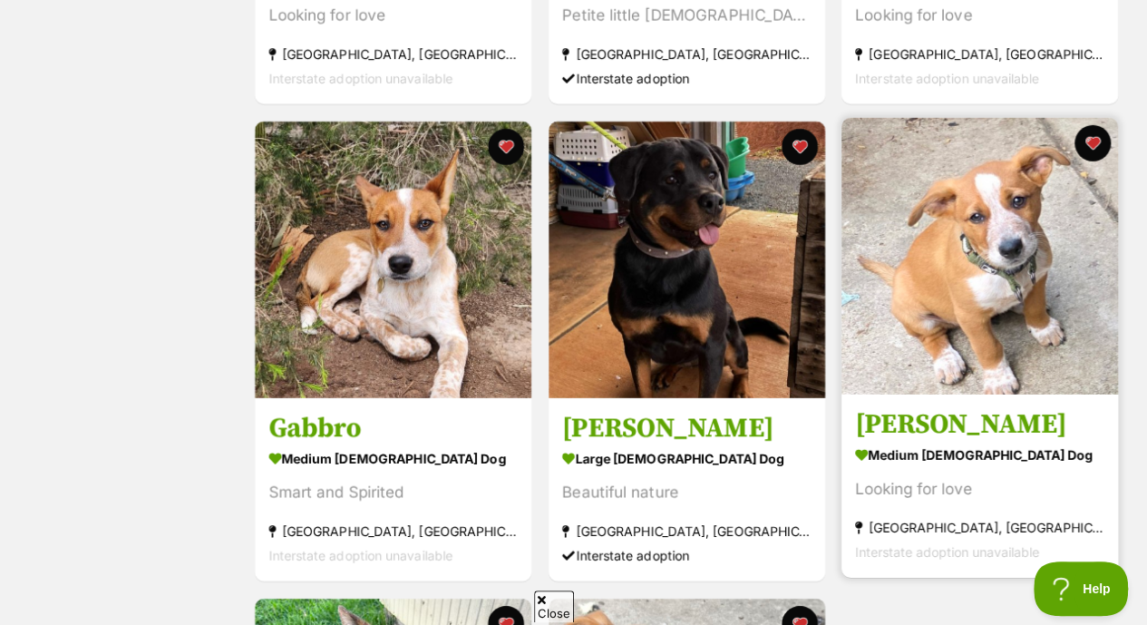
click at [996, 310] on img at bounding box center [979, 256] width 276 height 276
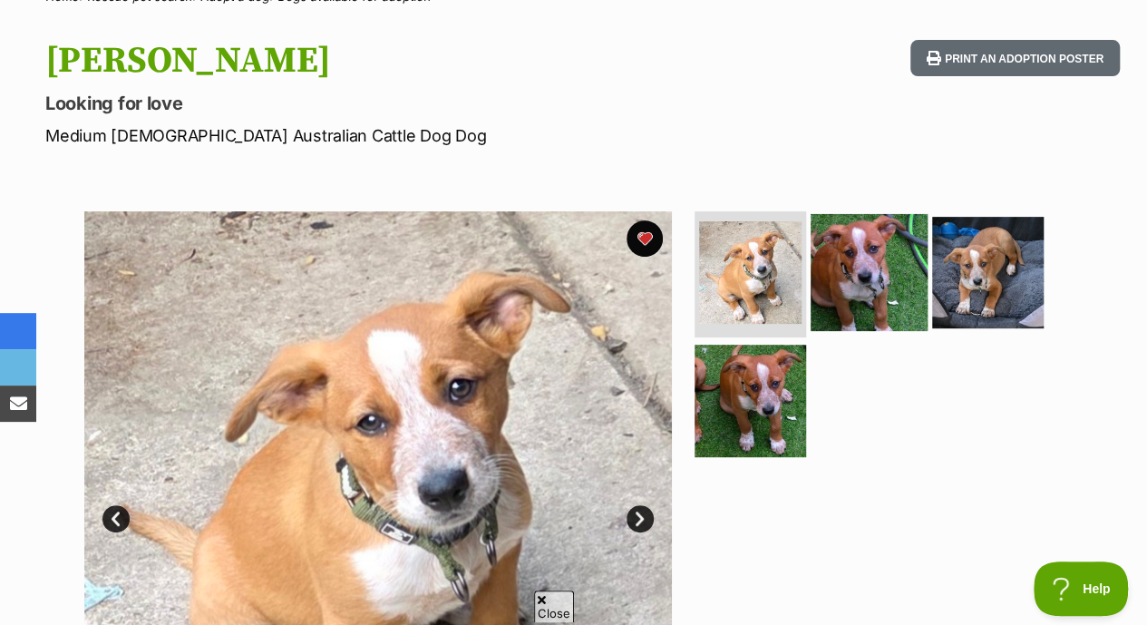
scroll to position [203, 0]
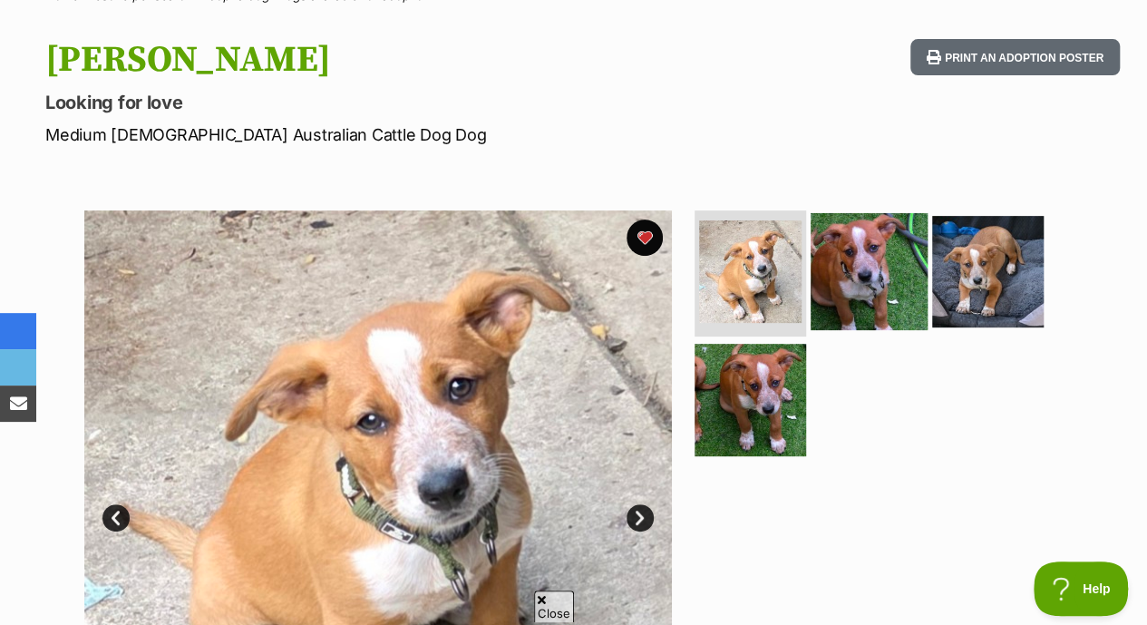
click at [856, 212] on img at bounding box center [868, 270] width 117 height 117
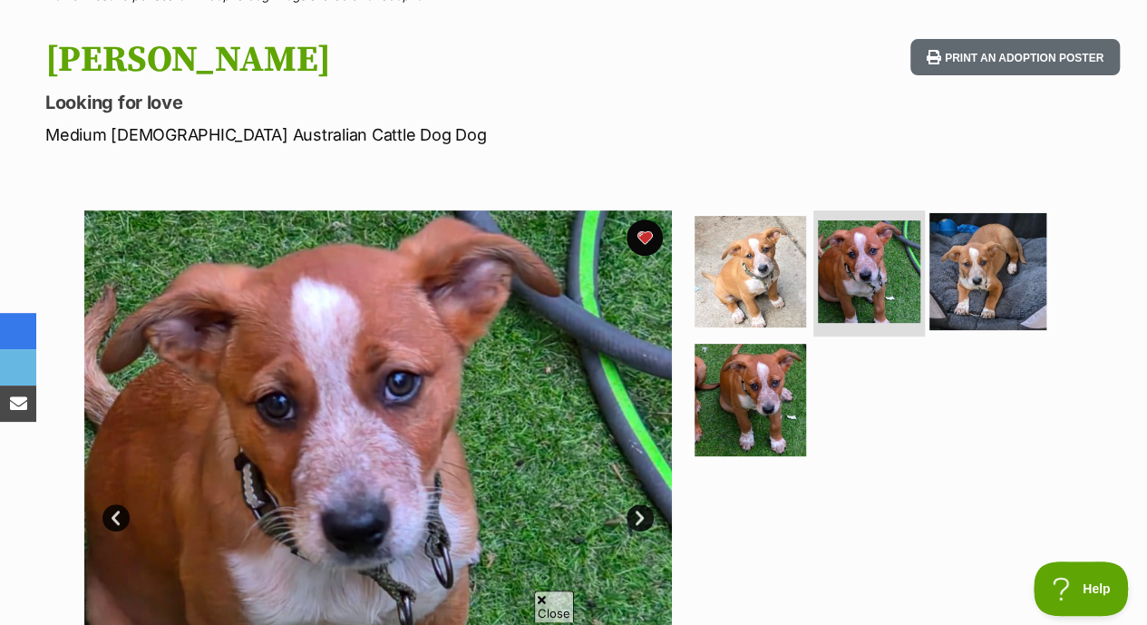
click at [965, 233] on img at bounding box center [987, 270] width 117 height 117
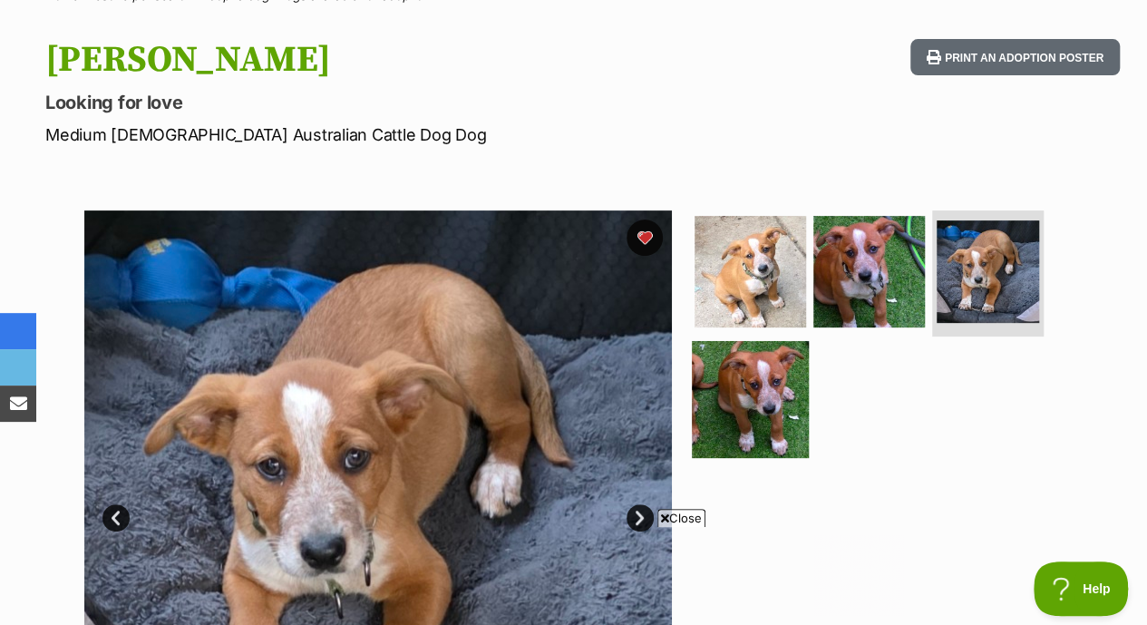
scroll to position [0, 0]
click at [745, 377] on img at bounding box center [750, 399] width 117 height 117
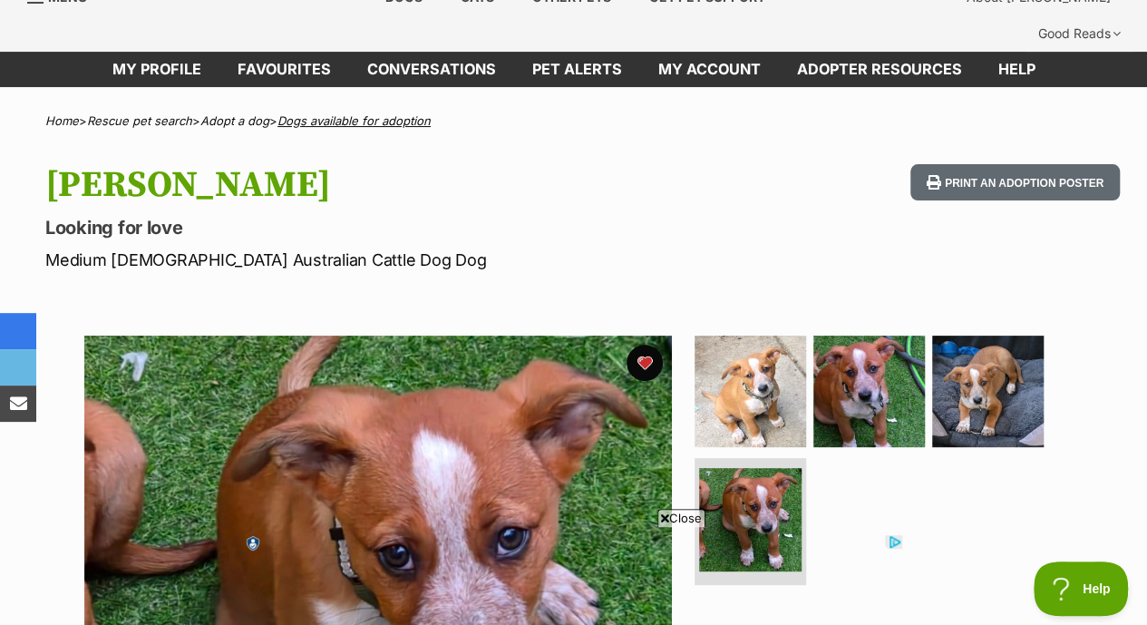
scroll to position [48, 0]
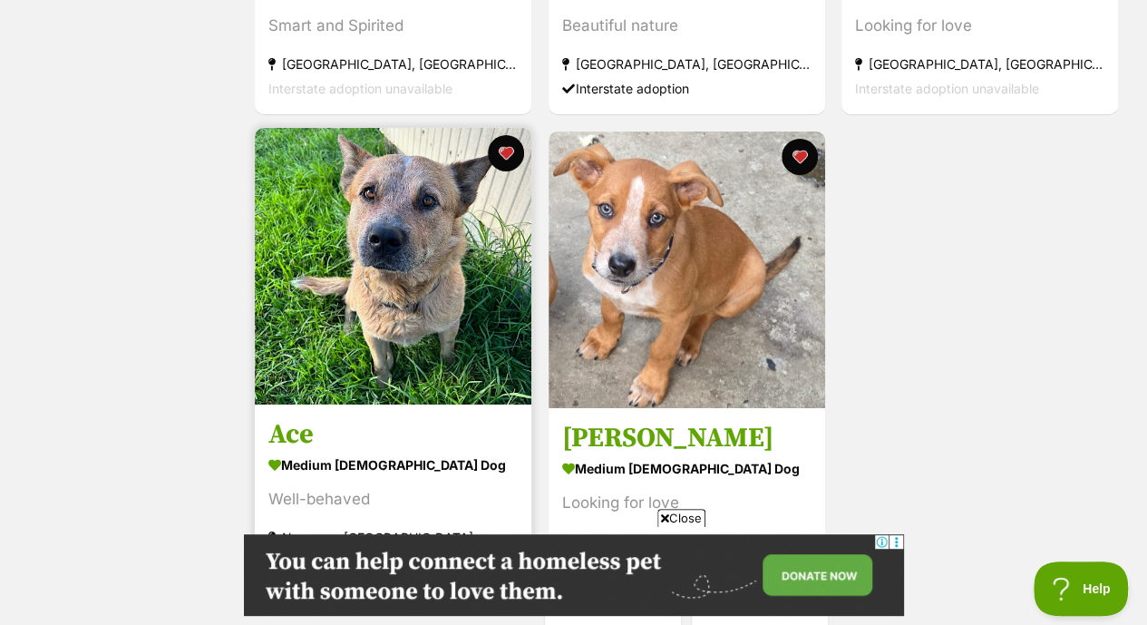
click at [392, 267] on img at bounding box center [393, 266] width 276 height 276
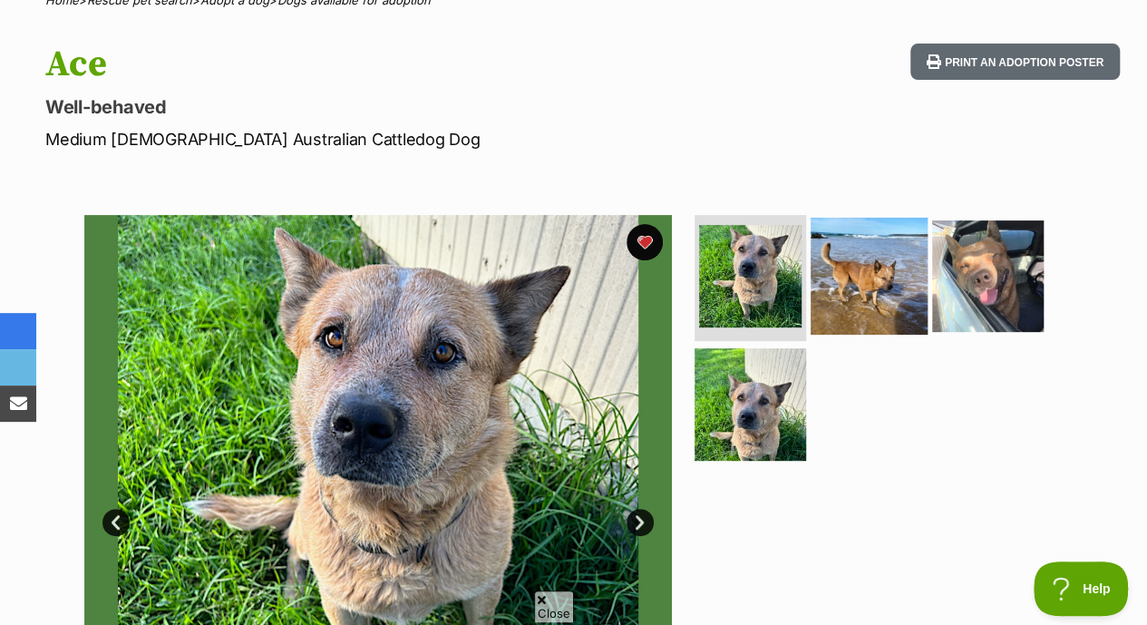
scroll to position [201, 0]
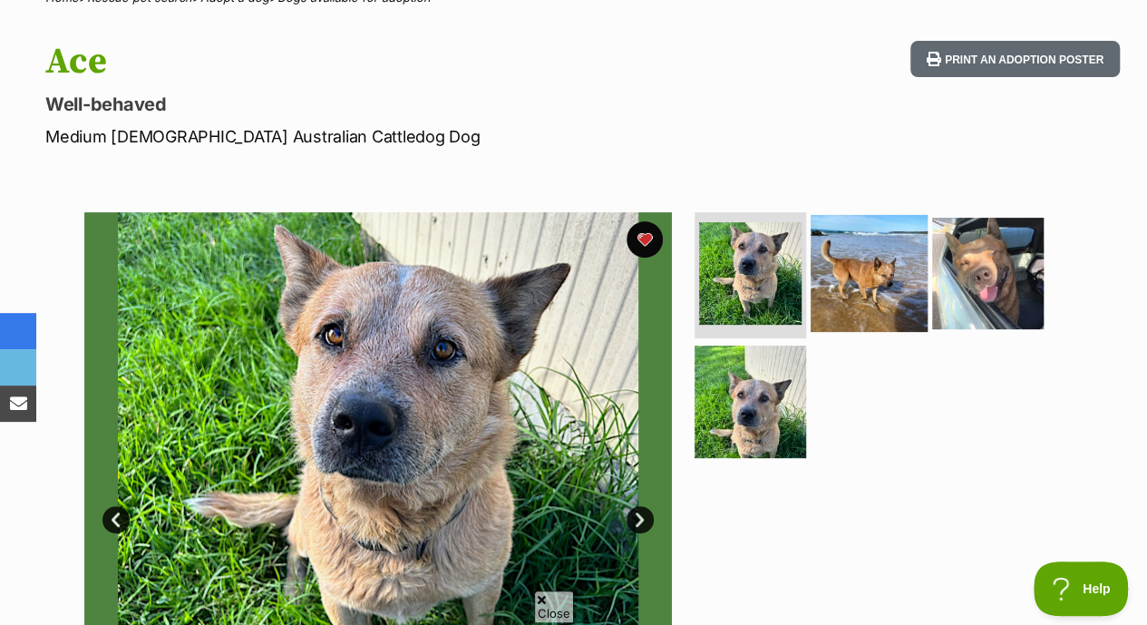
click at [855, 240] on img at bounding box center [868, 272] width 117 height 117
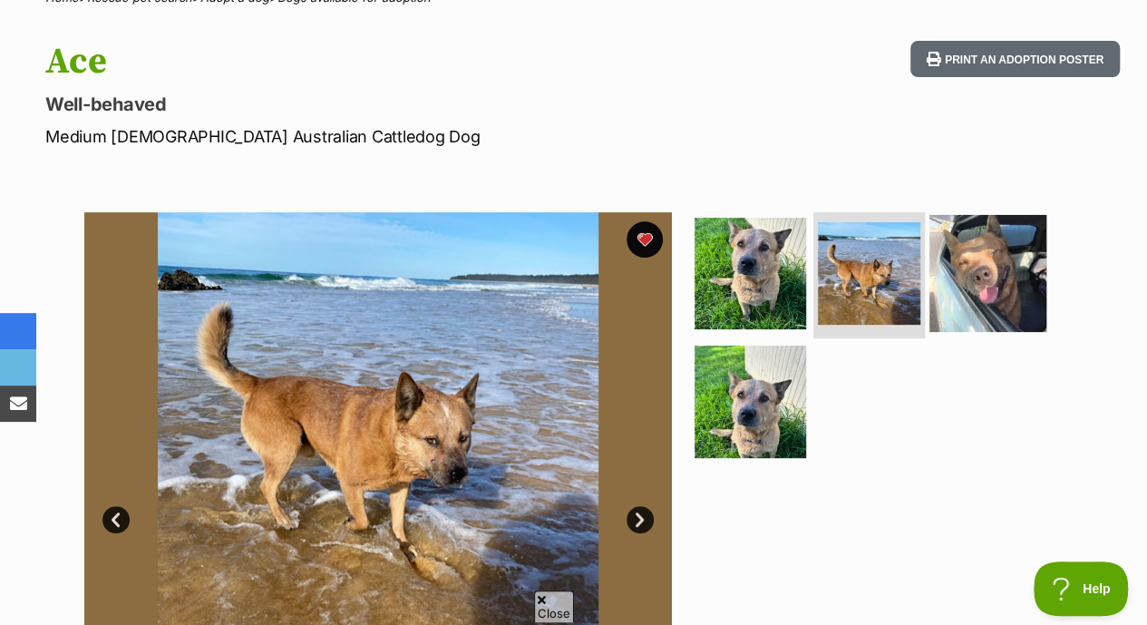
scroll to position [0, 0]
click at [1009, 235] on img at bounding box center [987, 272] width 117 height 117
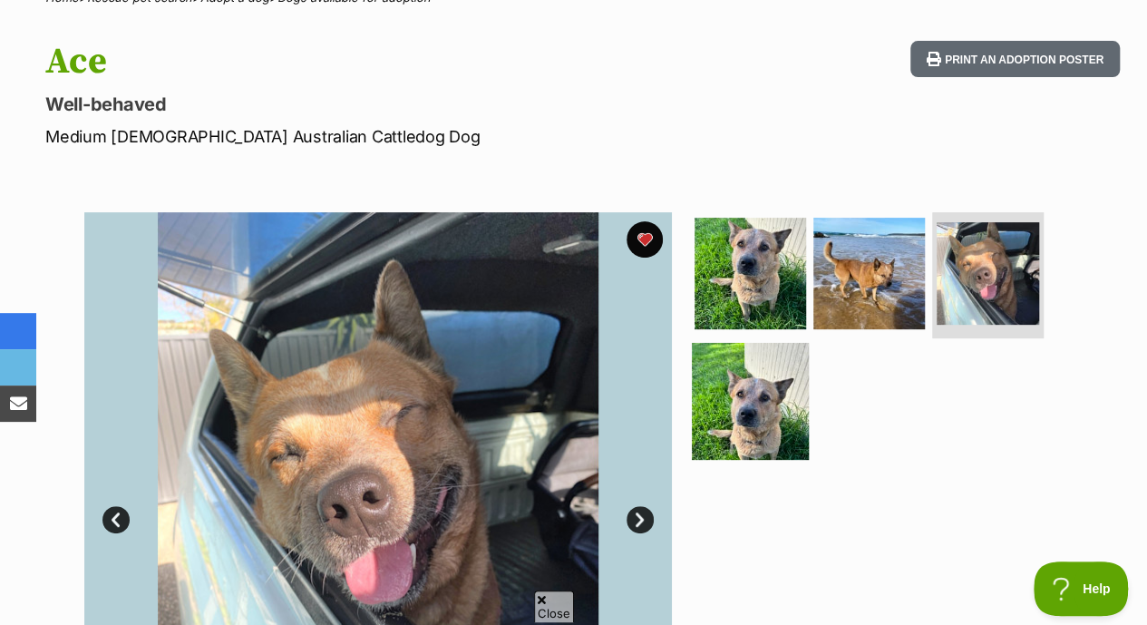
click at [756, 381] on img at bounding box center [750, 401] width 117 height 117
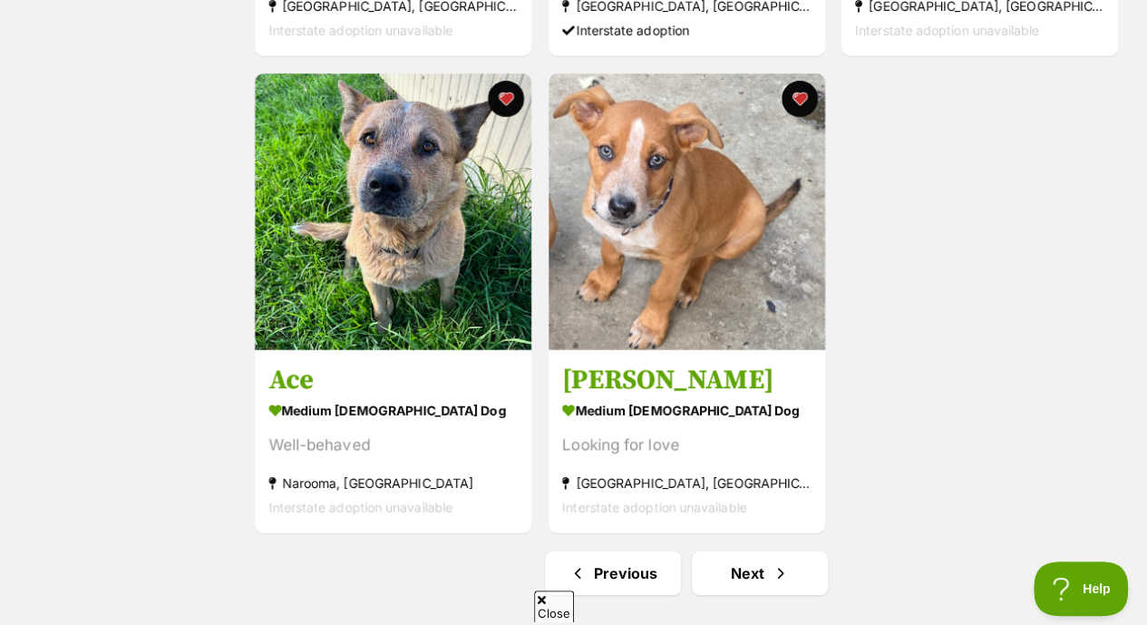
scroll to position [3196, 0]
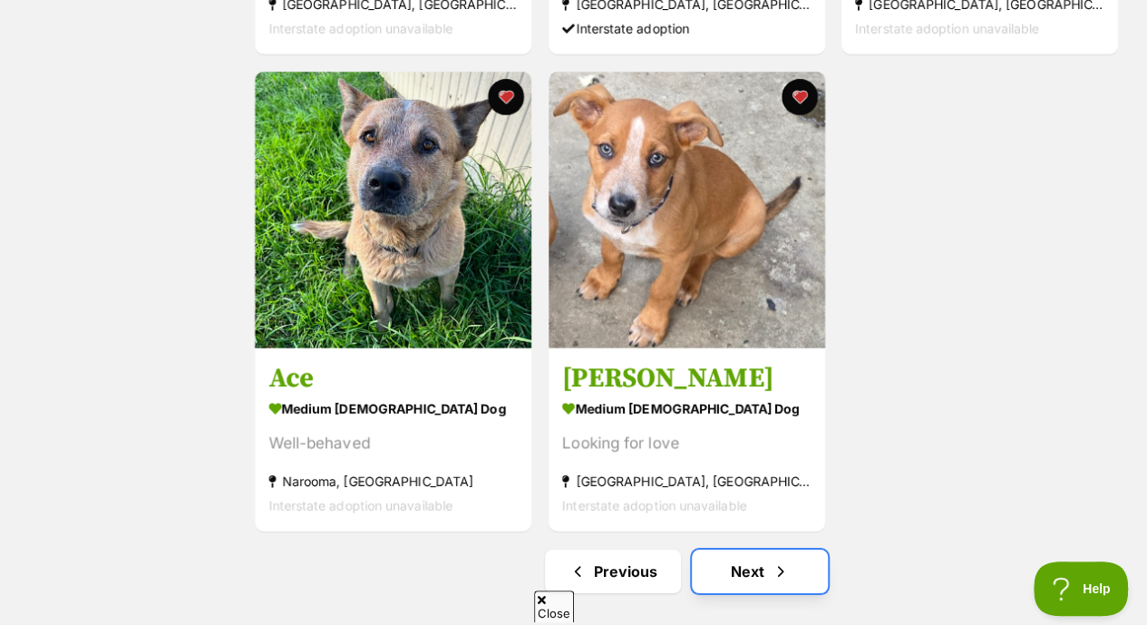
click at [780, 560] on span "Next page" at bounding box center [780, 571] width 18 height 22
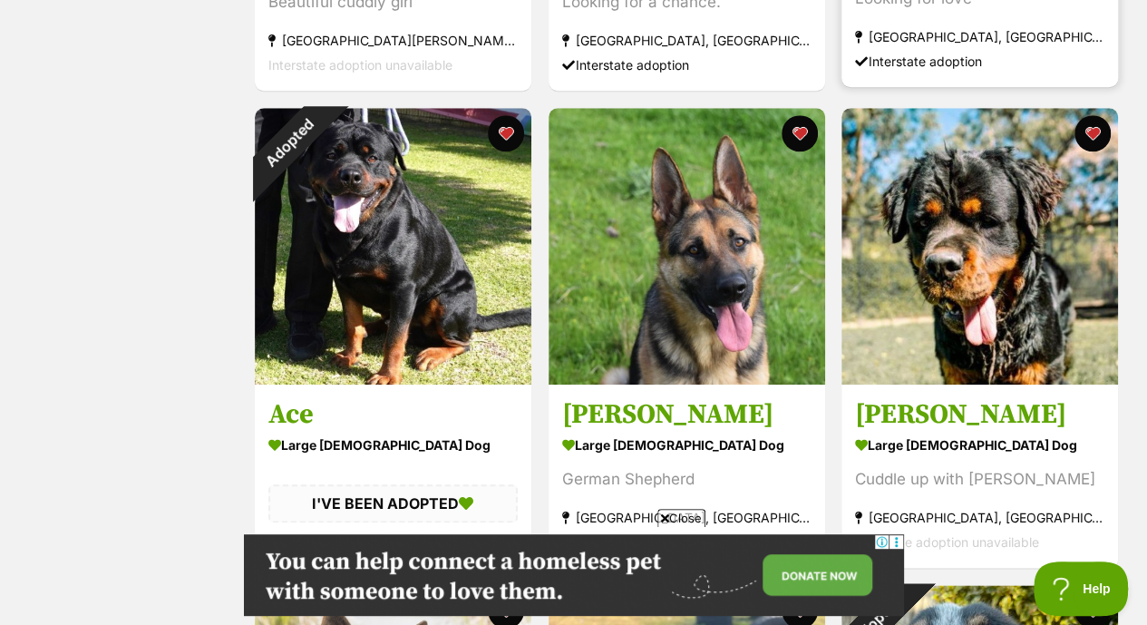
scroll to position [773, 0]
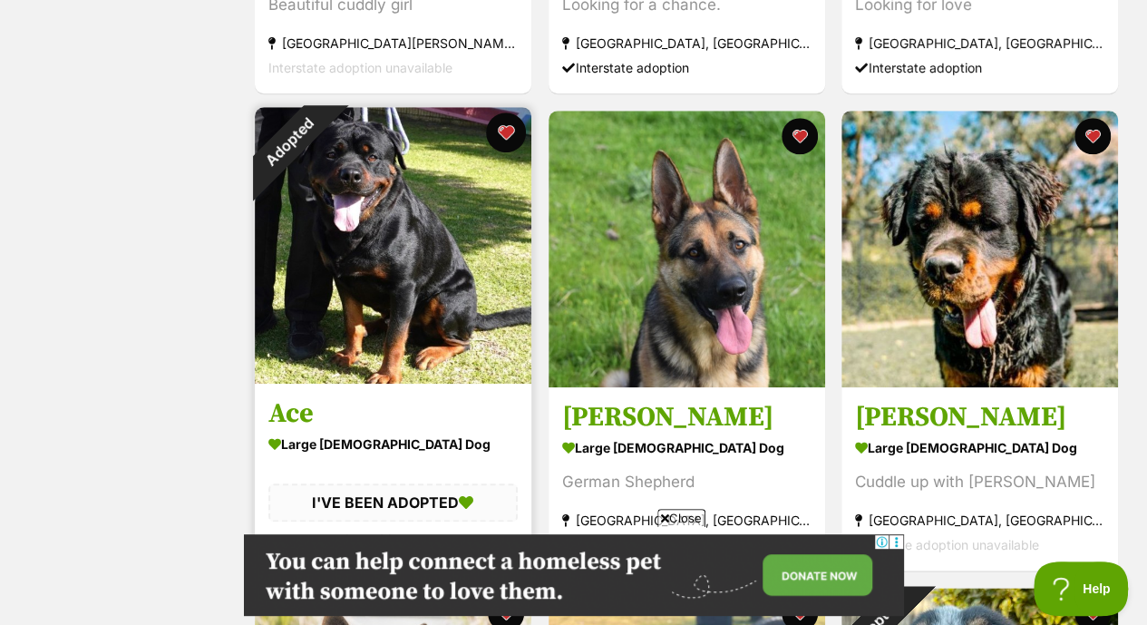
click at [508, 112] on button "favourite" at bounding box center [506, 132] width 40 height 40
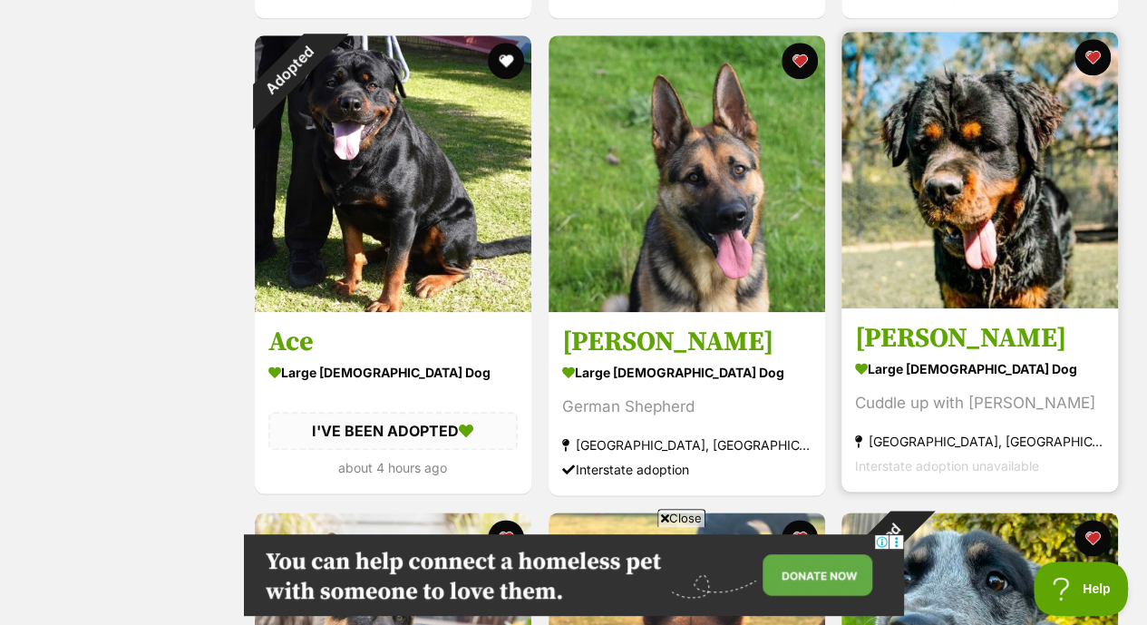
scroll to position [850, 0]
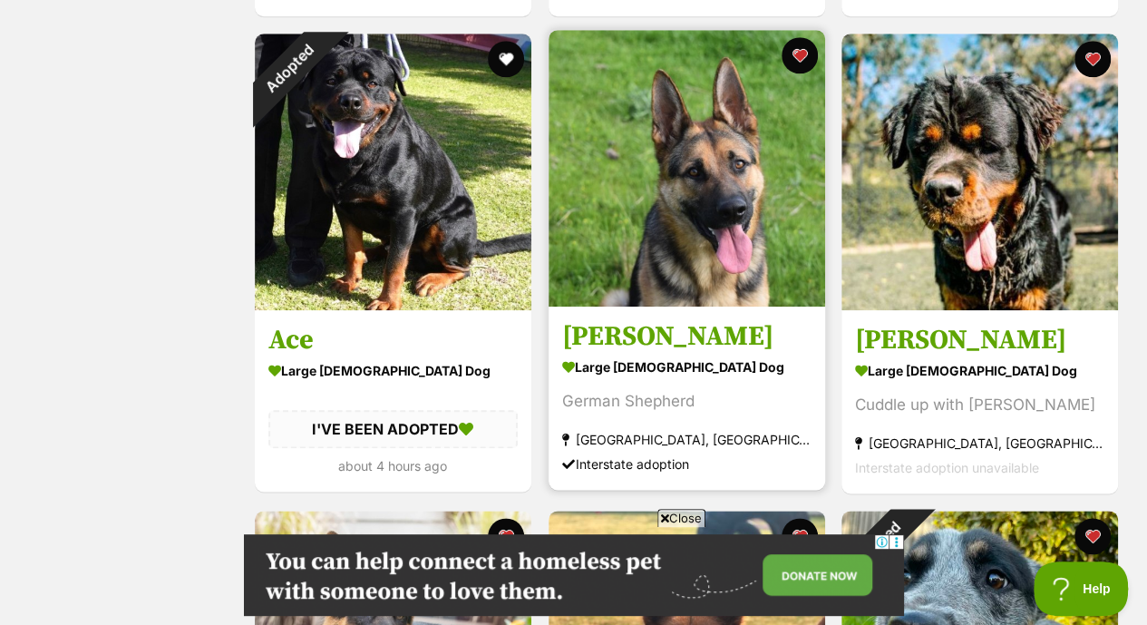
click at [739, 269] on img at bounding box center [686, 168] width 276 height 276
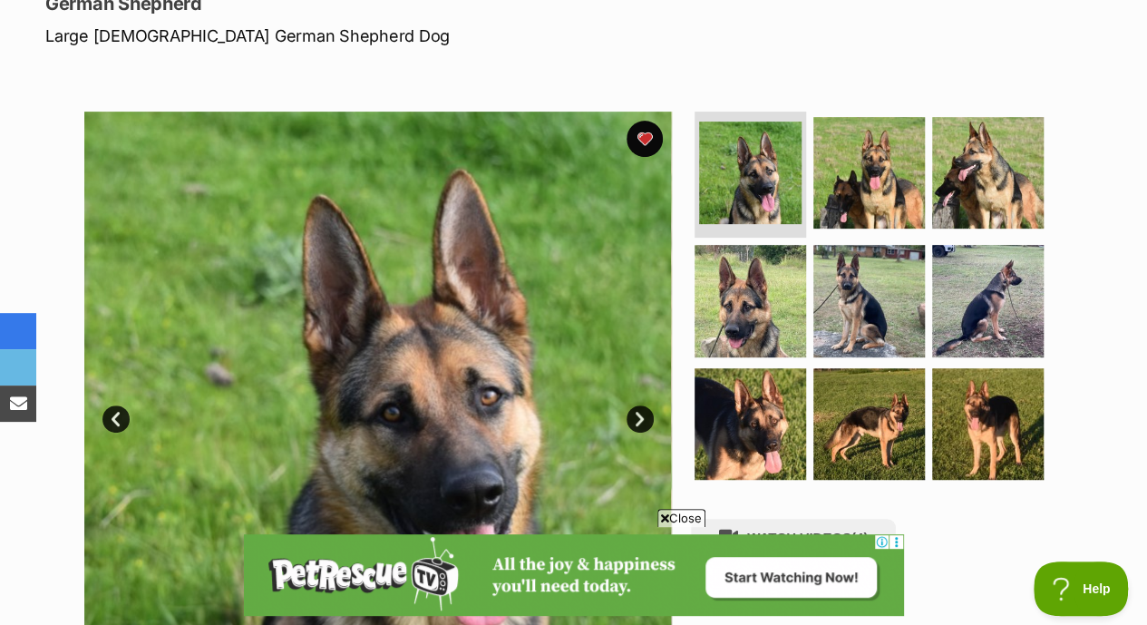
scroll to position [301, 0]
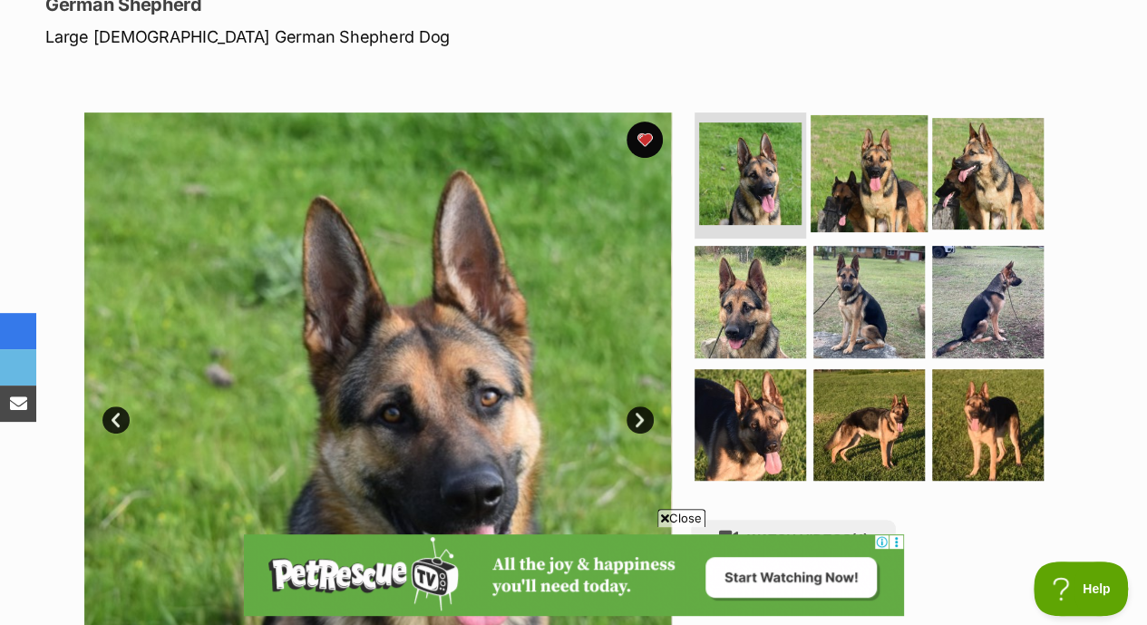
click at [865, 114] on img at bounding box center [868, 172] width 117 height 117
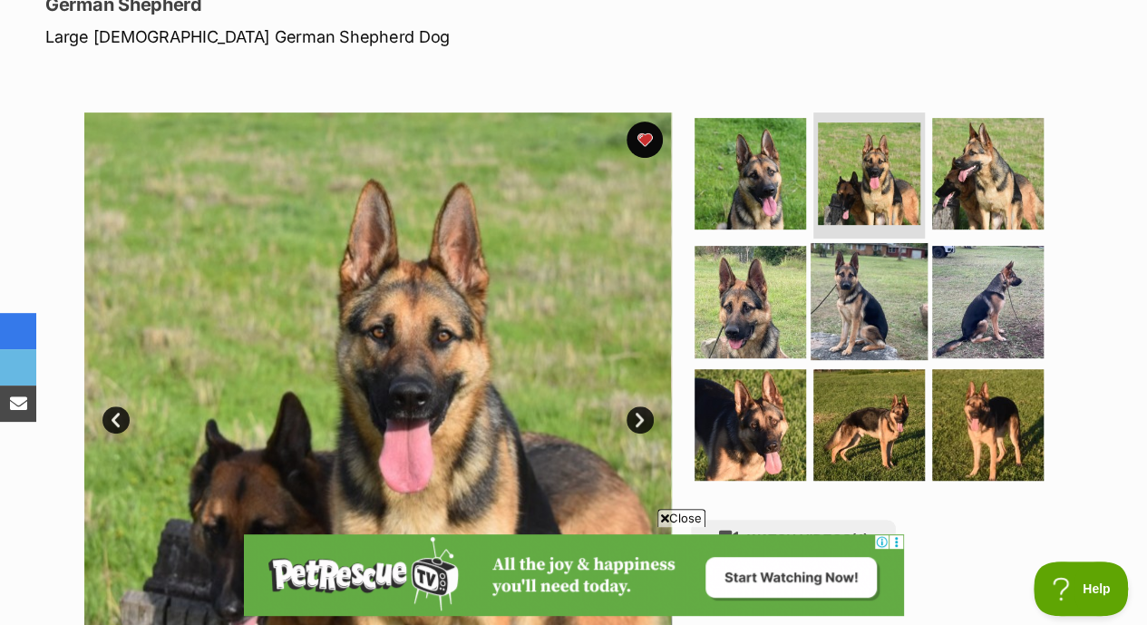
click at [877, 246] on img at bounding box center [868, 301] width 117 height 117
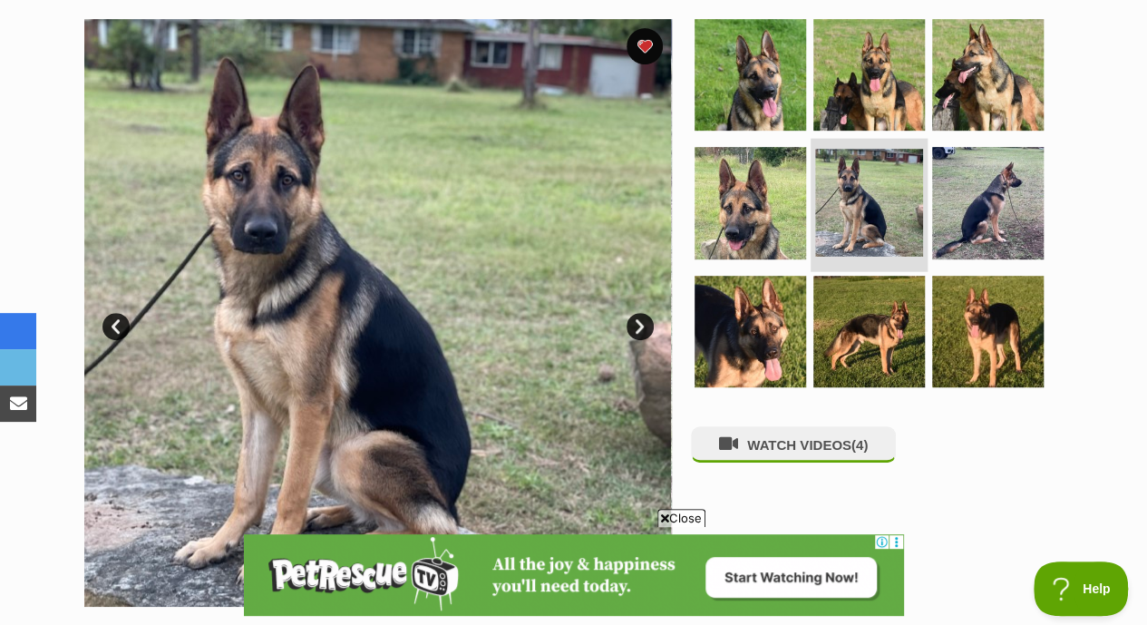
scroll to position [396, 0]
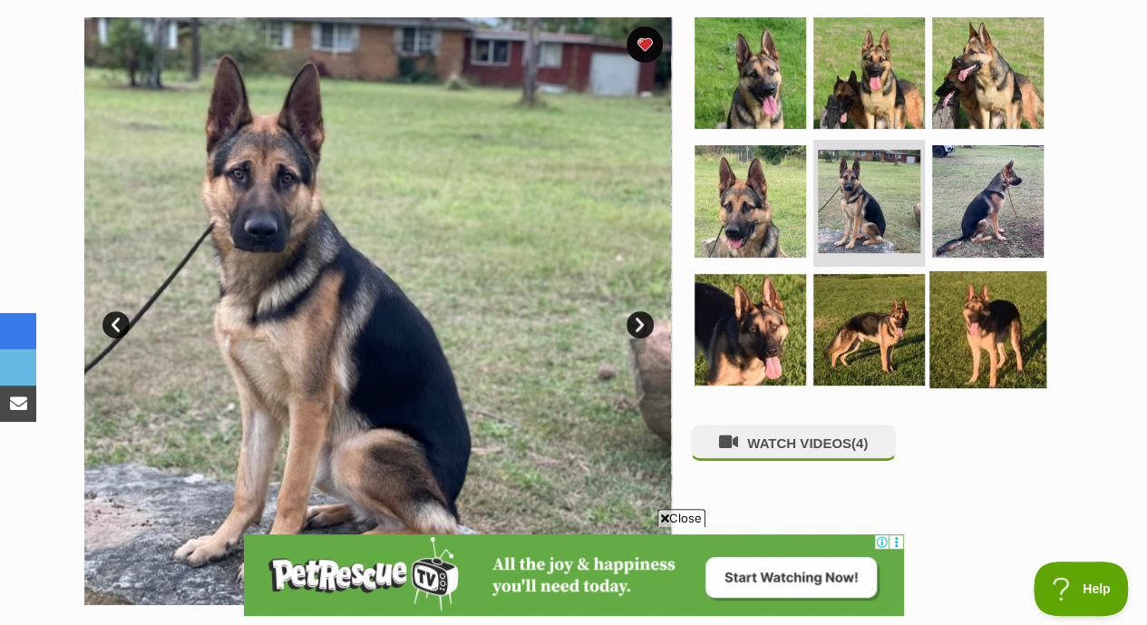
click at [1008, 306] on img at bounding box center [987, 329] width 117 height 117
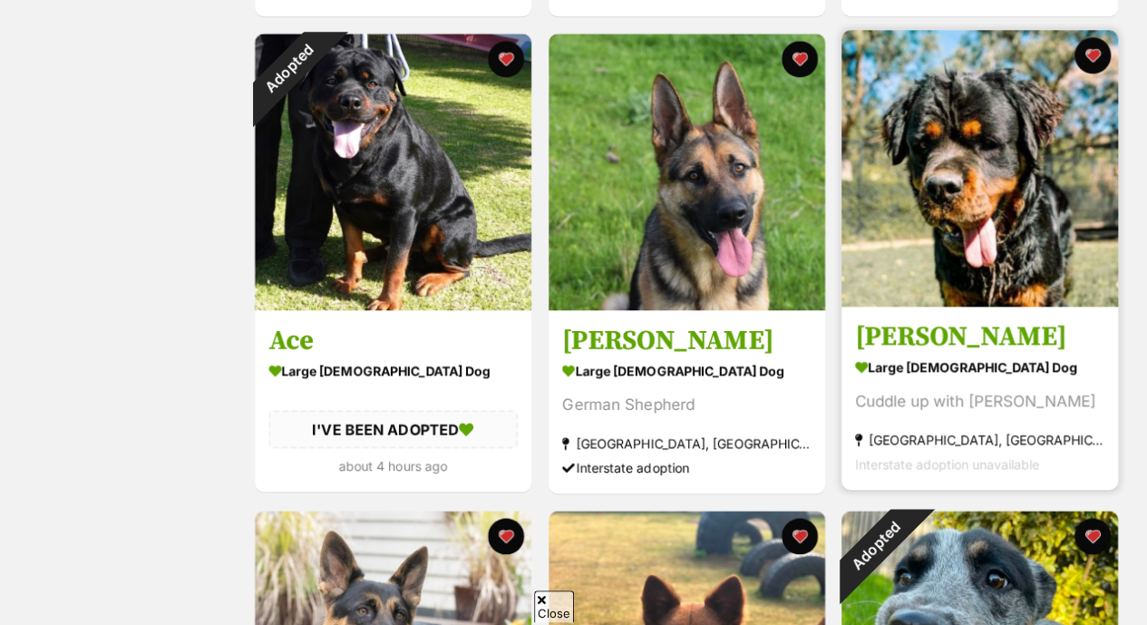
click at [930, 185] on img at bounding box center [979, 168] width 276 height 276
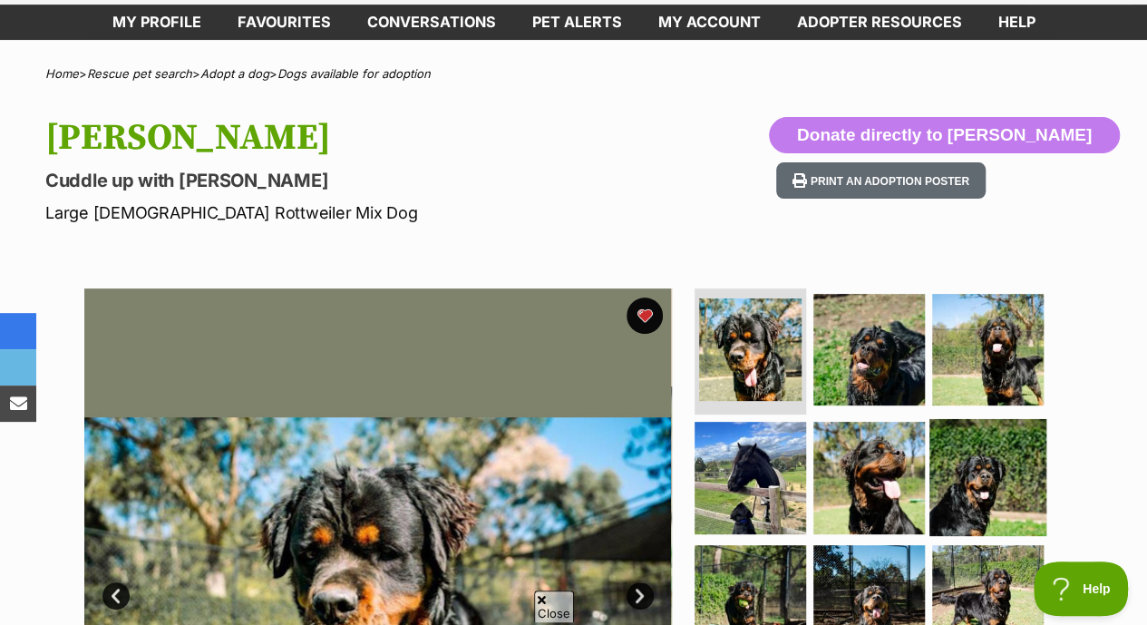
scroll to position [143, 0]
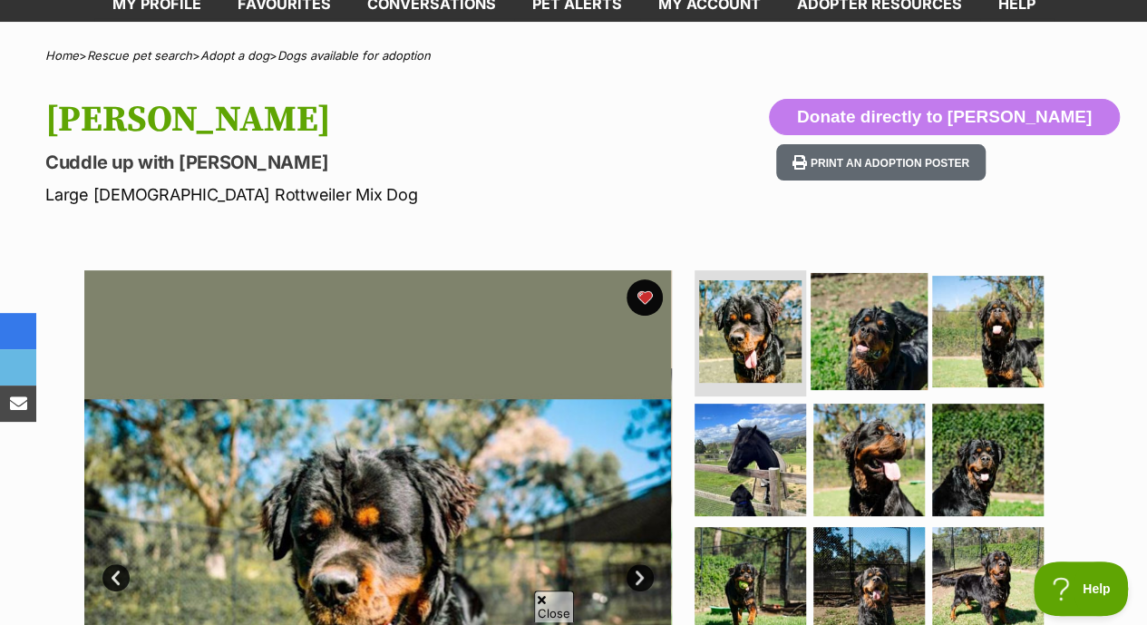
click at [861, 290] on img at bounding box center [868, 330] width 117 height 117
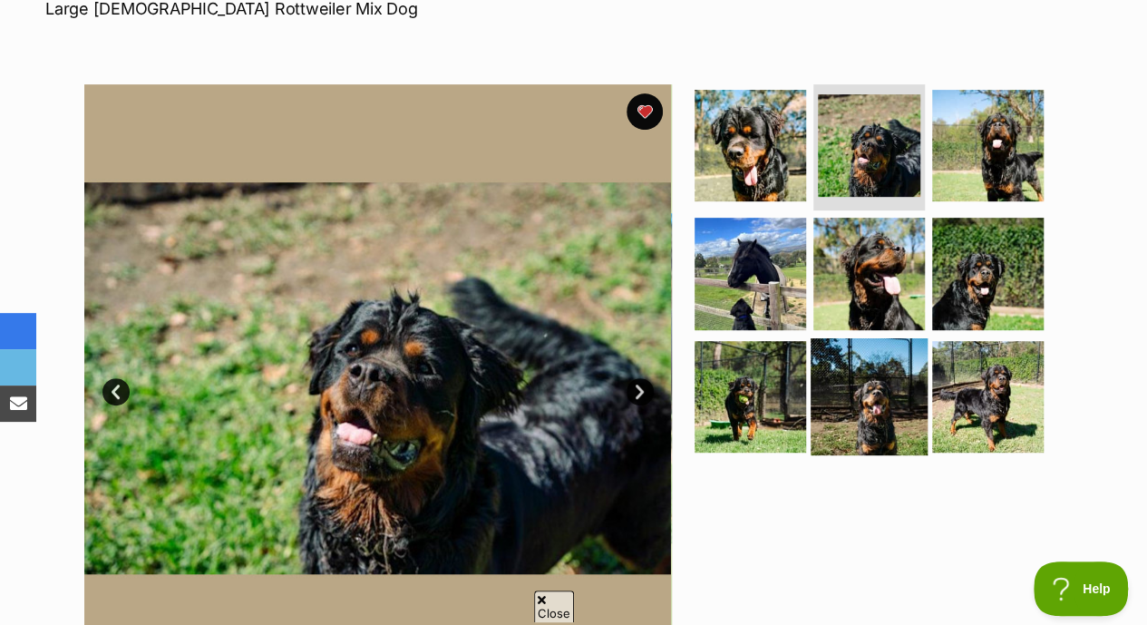
scroll to position [0, 0]
click at [871, 387] on img at bounding box center [868, 396] width 117 height 117
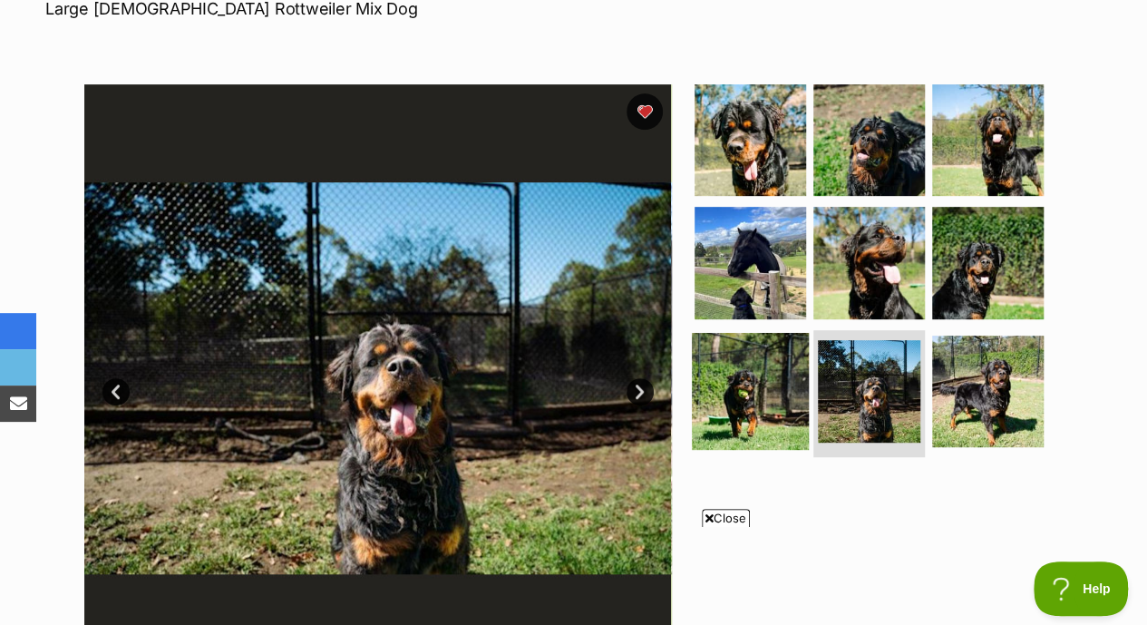
click at [747, 356] on img at bounding box center [750, 391] width 117 height 117
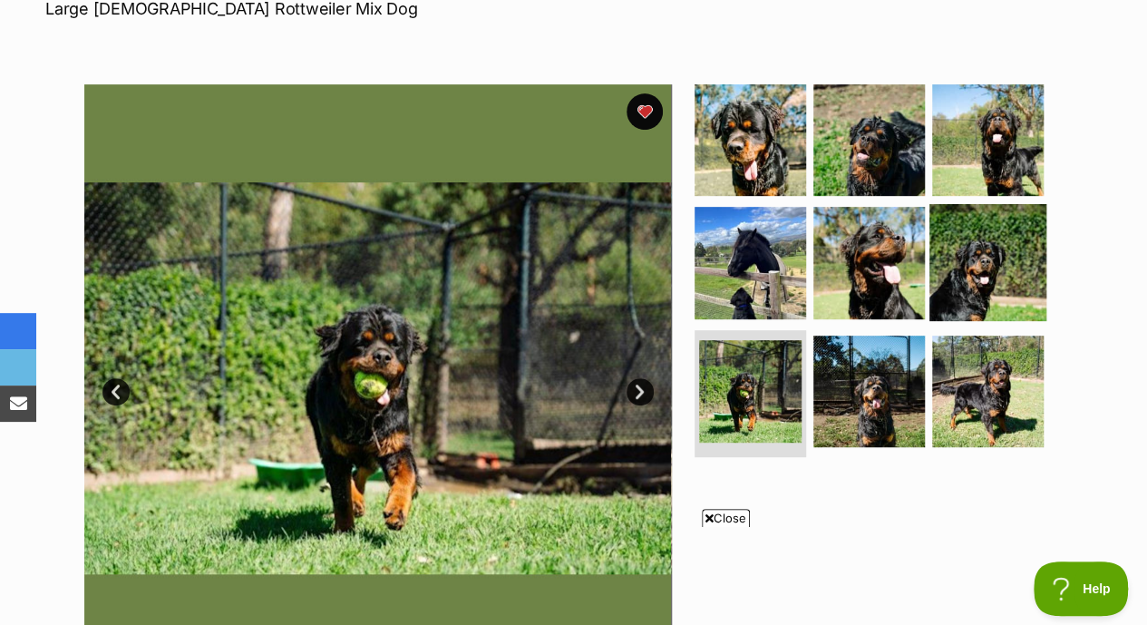
click at [977, 265] on img at bounding box center [987, 262] width 117 height 117
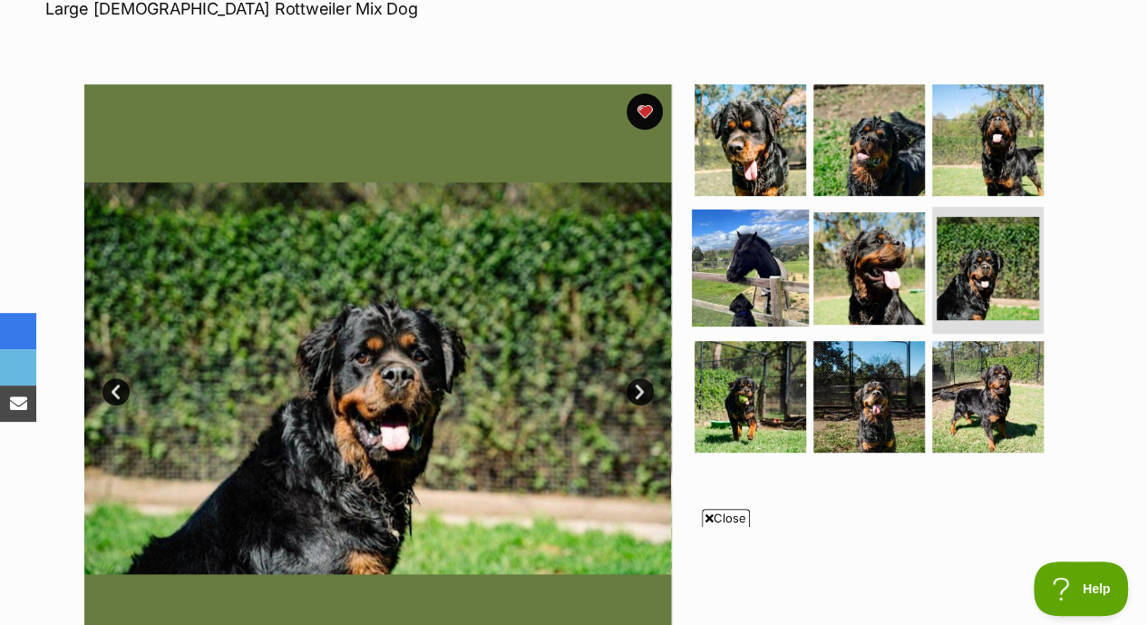
click at [751, 251] on img at bounding box center [750, 267] width 117 height 117
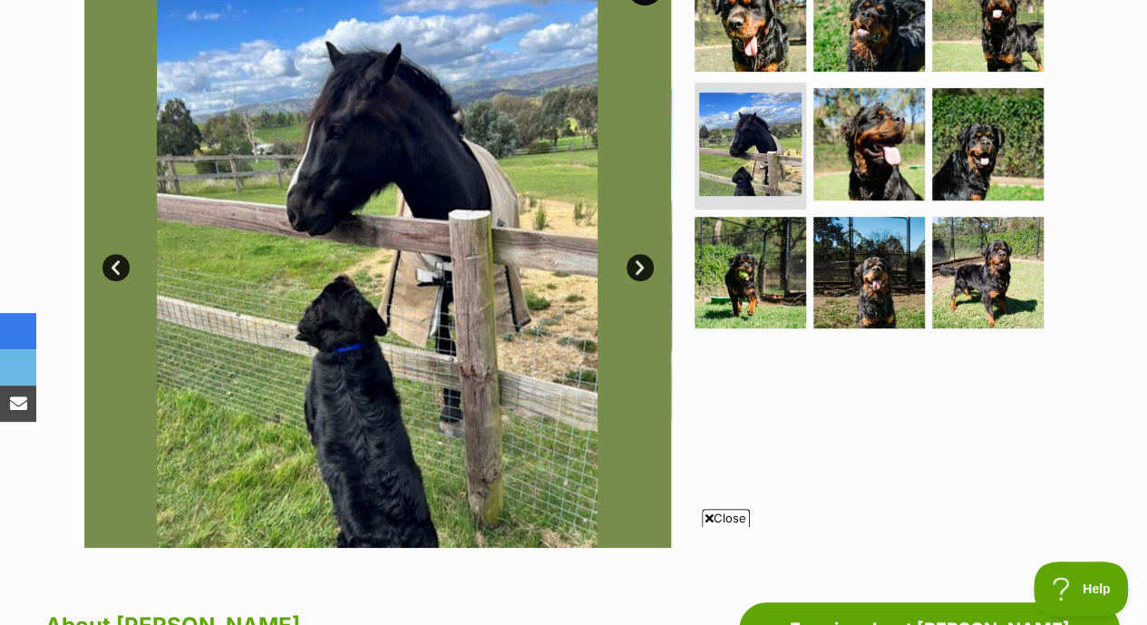
scroll to position [454, 0]
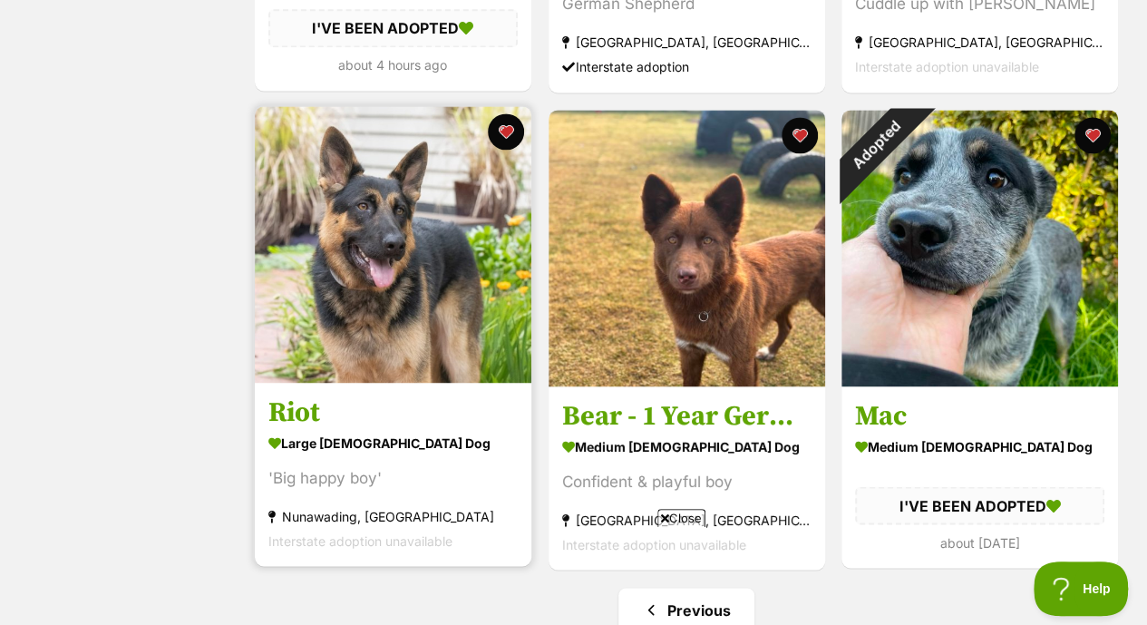
click at [363, 282] on img at bounding box center [393, 244] width 276 height 276
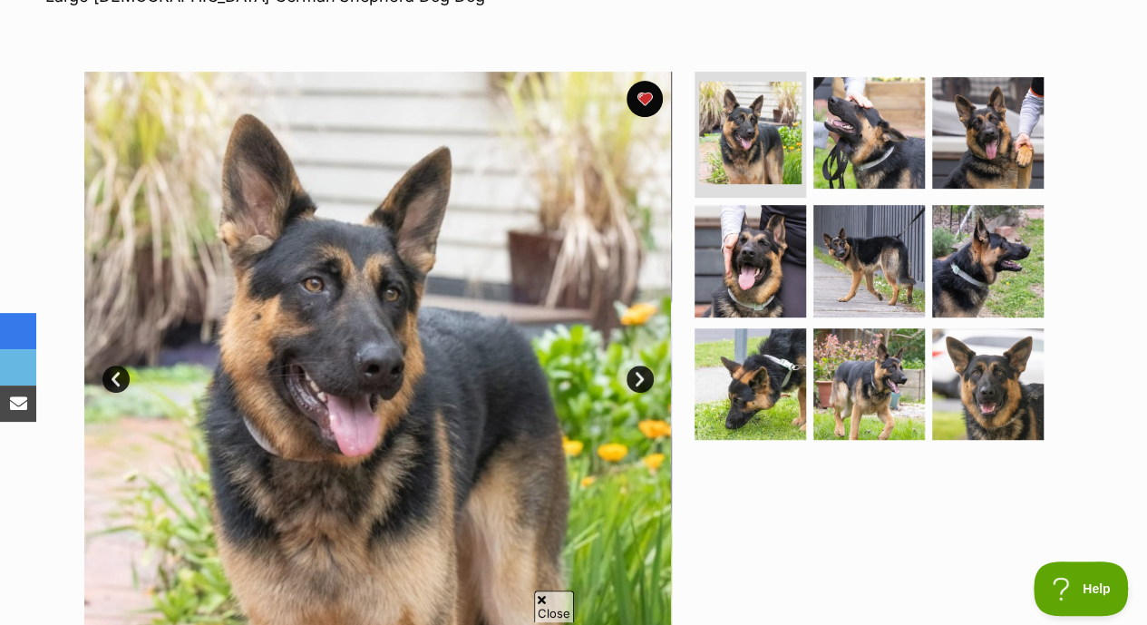
scroll to position [343, 0]
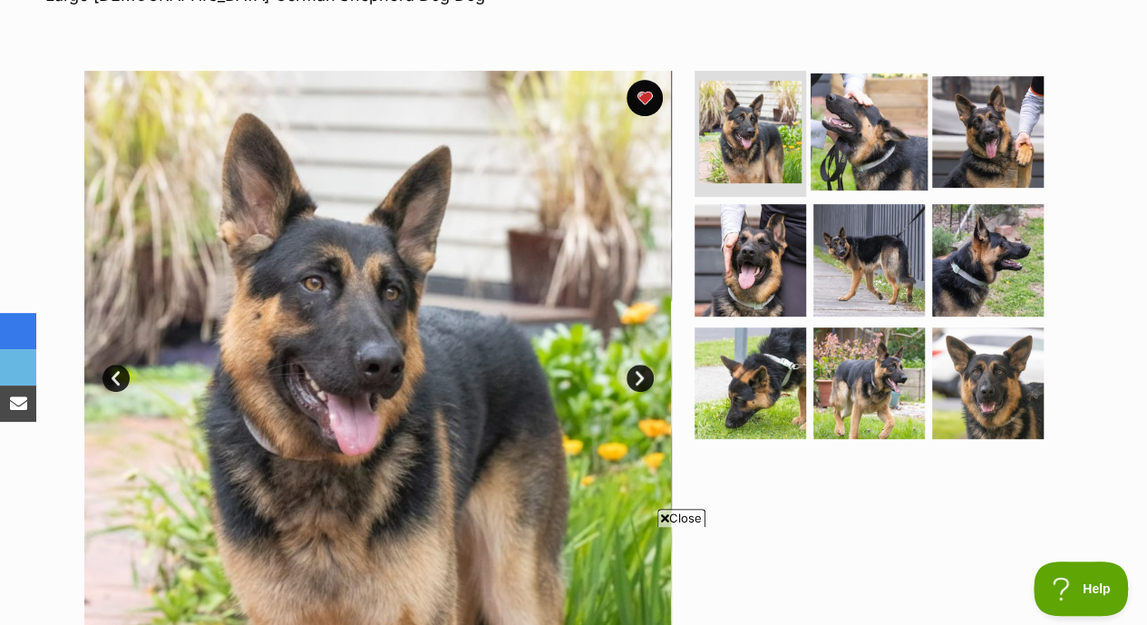
click at [867, 141] on img at bounding box center [868, 131] width 117 height 117
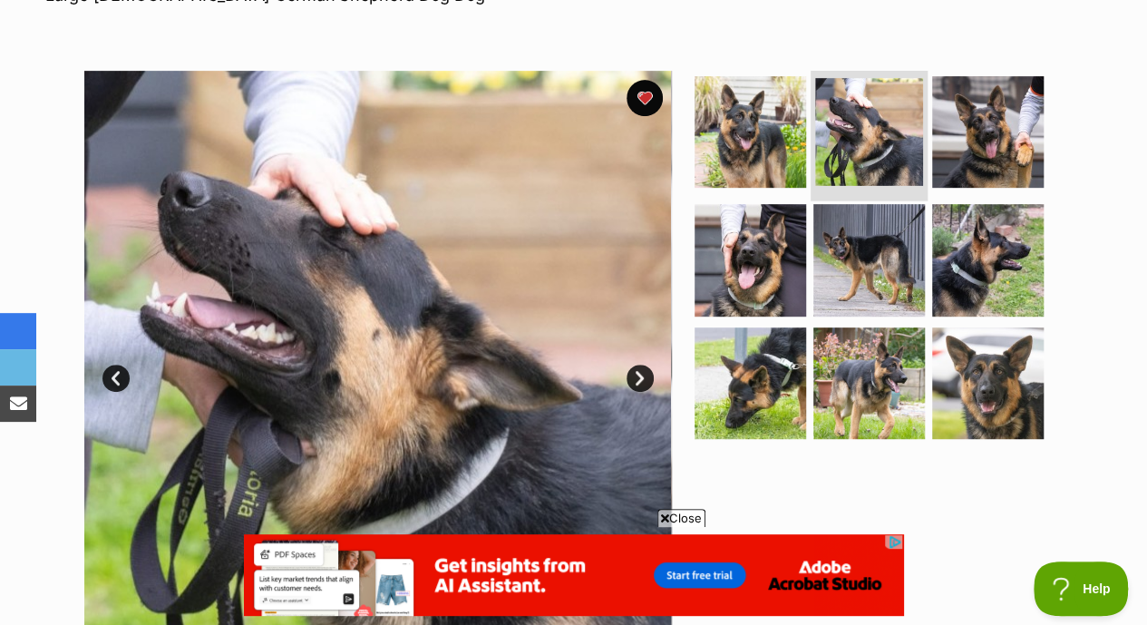
scroll to position [0, 0]
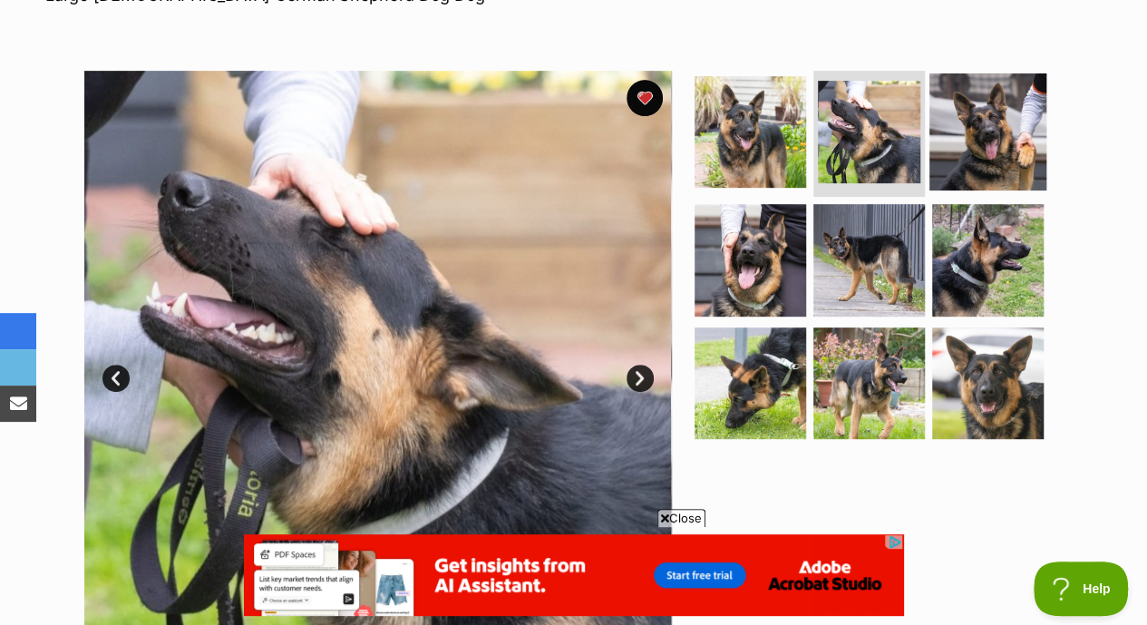
click at [984, 113] on img at bounding box center [987, 131] width 117 height 117
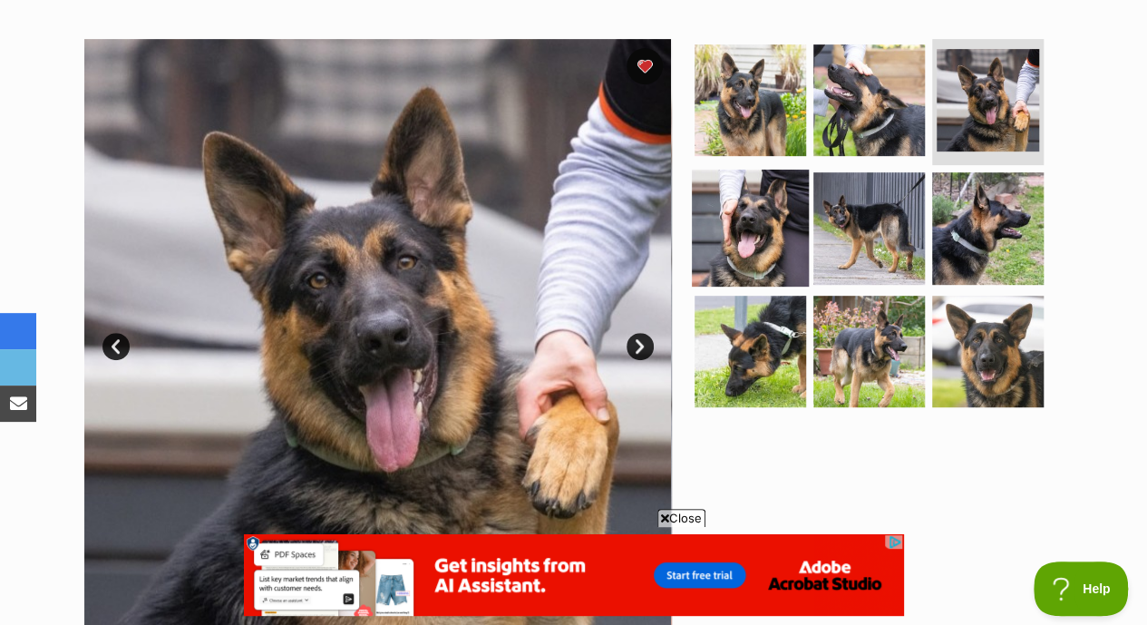
scroll to position [375, 0]
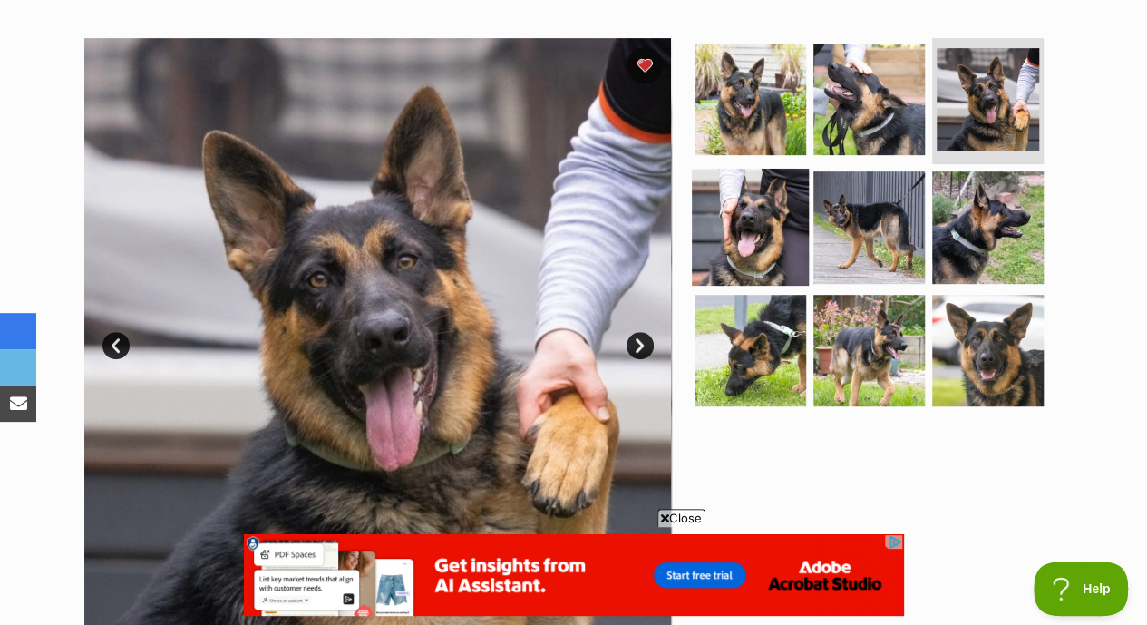
click at [732, 209] on img at bounding box center [750, 227] width 117 height 117
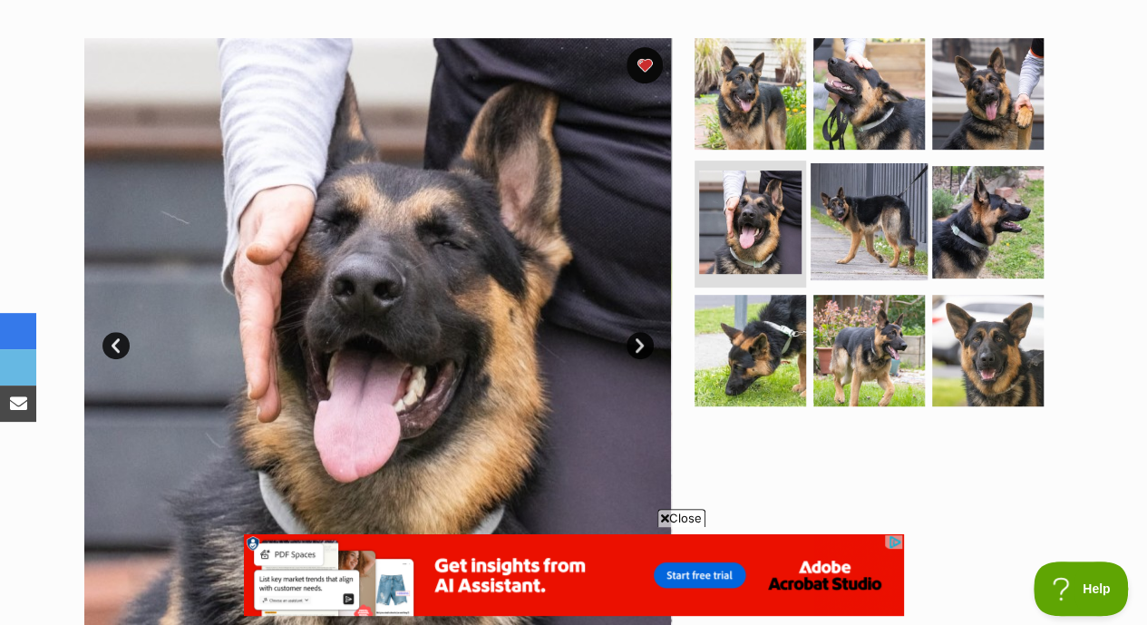
click at [876, 196] on img at bounding box center [868, 221] width 117 height 117
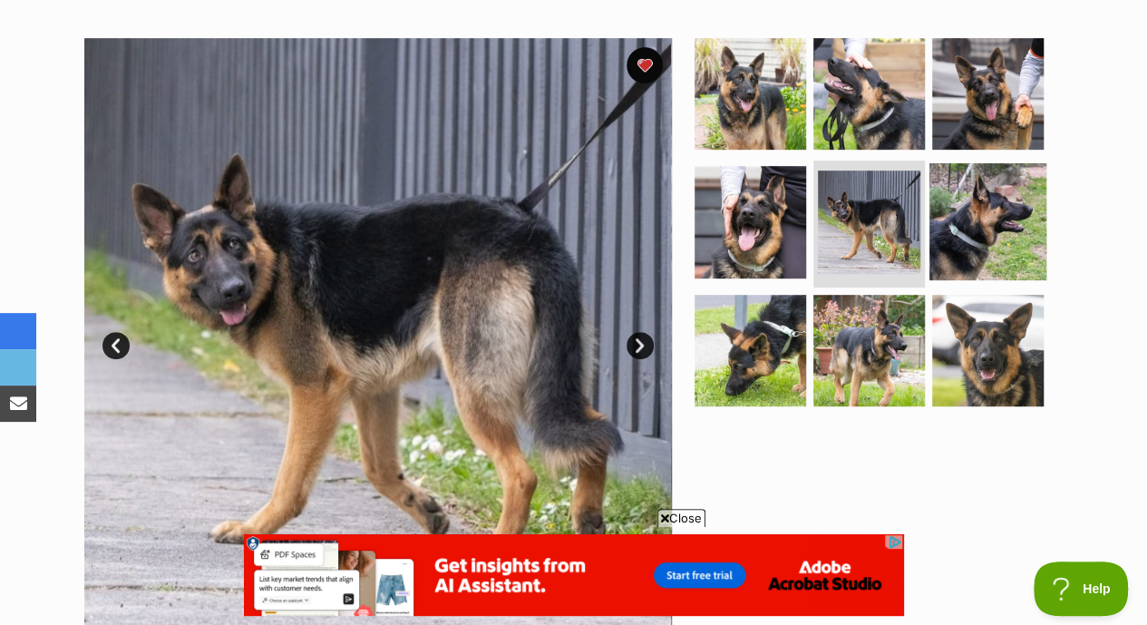
click at [953, 186] on img at bounding box center [987, 221] width 117 height 117
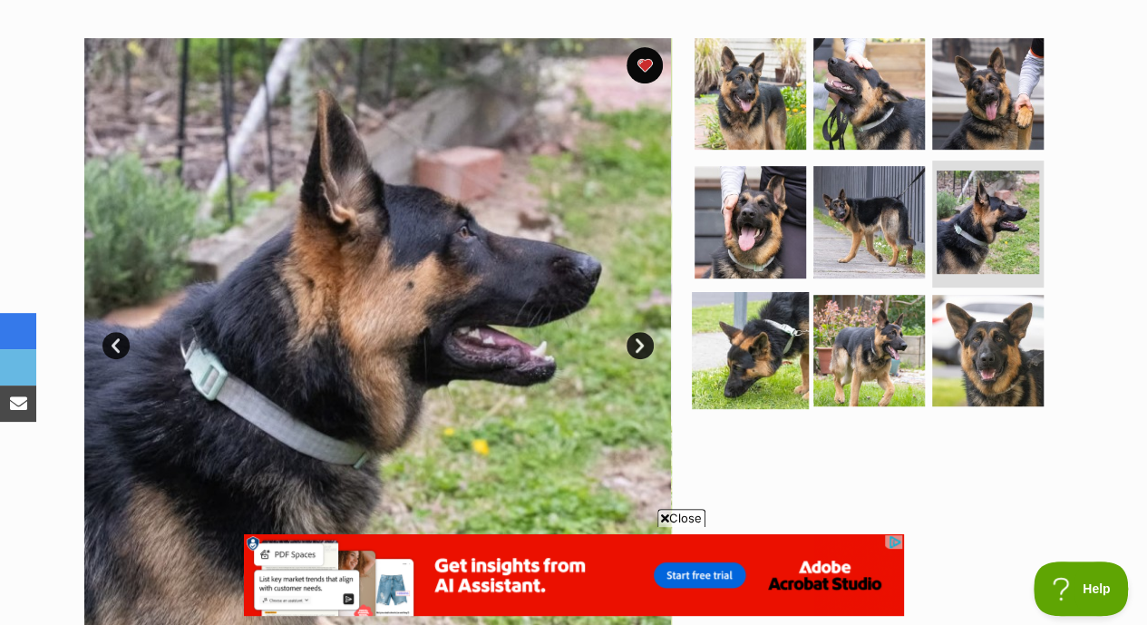
click at [718, 307] on img at bounding box center [750, 350] width 117 height 117
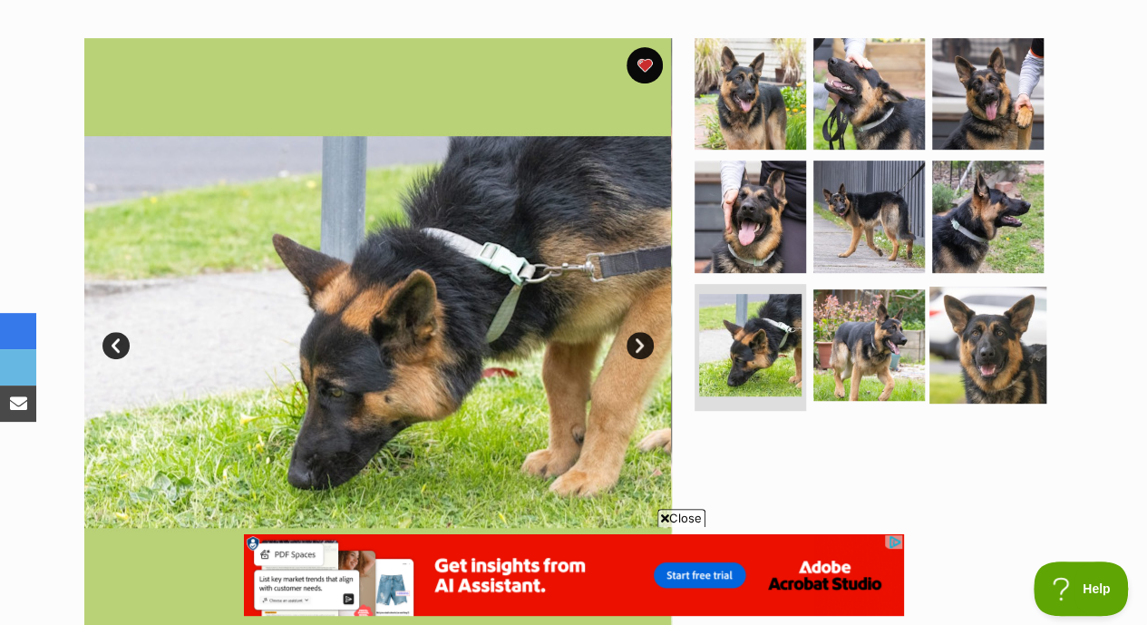
click at [945, 300] on img at bounding box center [987, 344] width 117 height 117
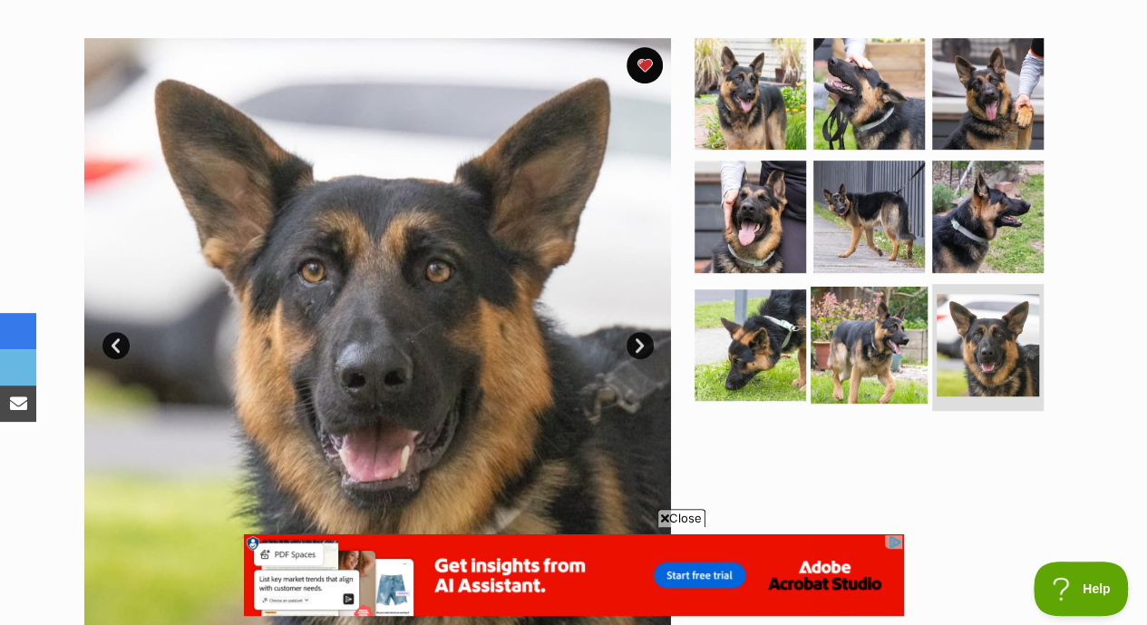
click at [887, 305] on img at bounding box center [868, 344] width 117 height 117
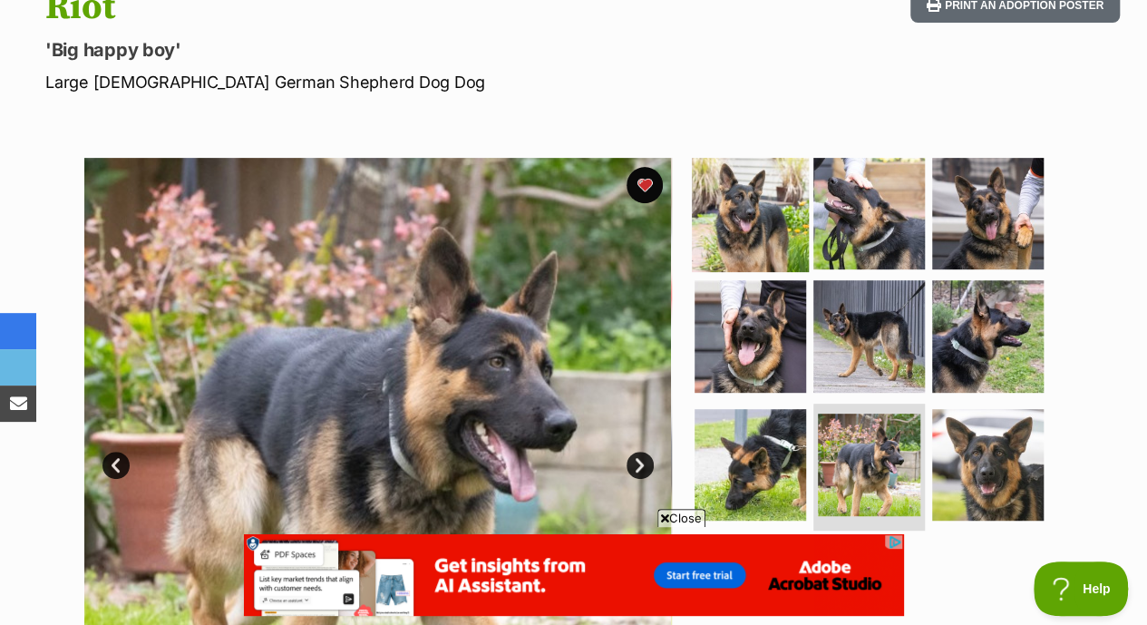
scroll to position [255, 0]
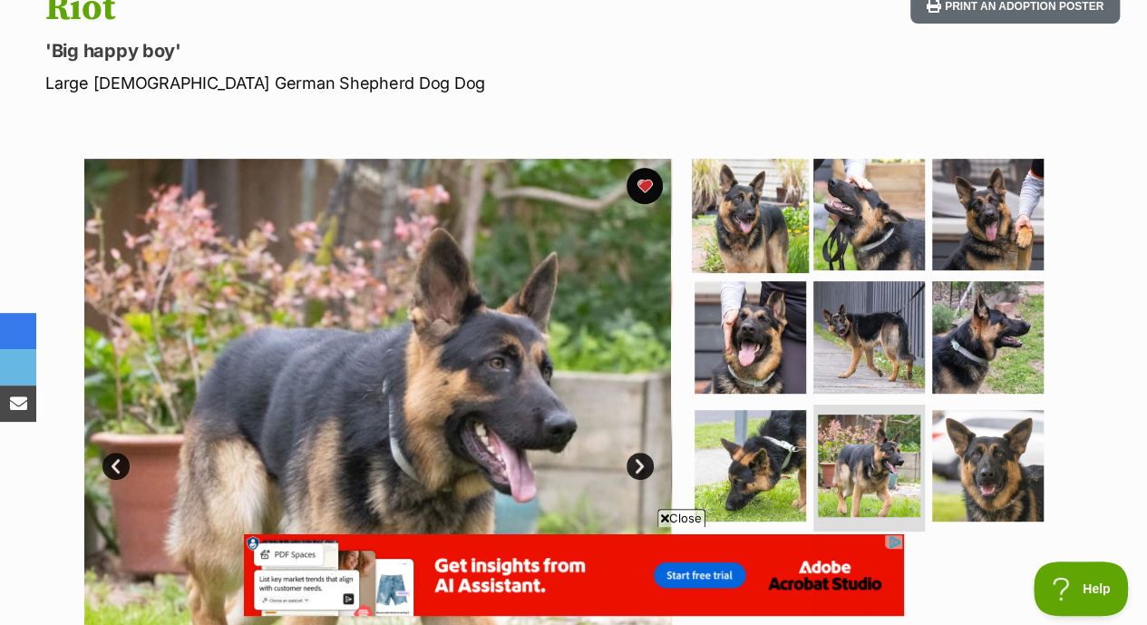
click at [737, 182] on img at bounding box center [750, 213] width 117 height 117
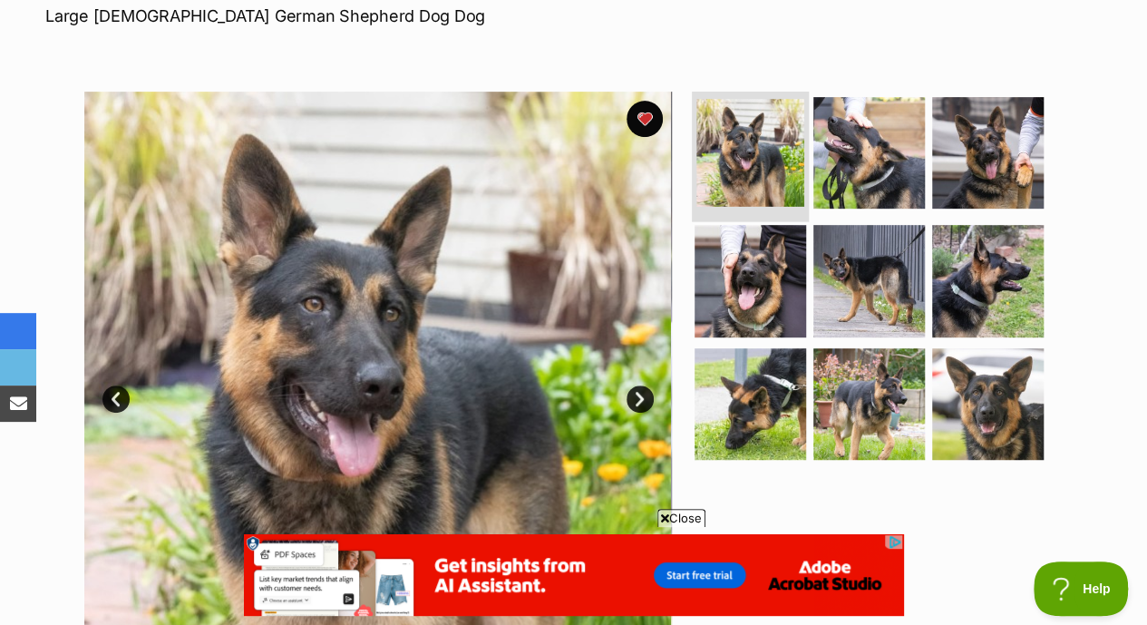
scroll to position [310, 0]
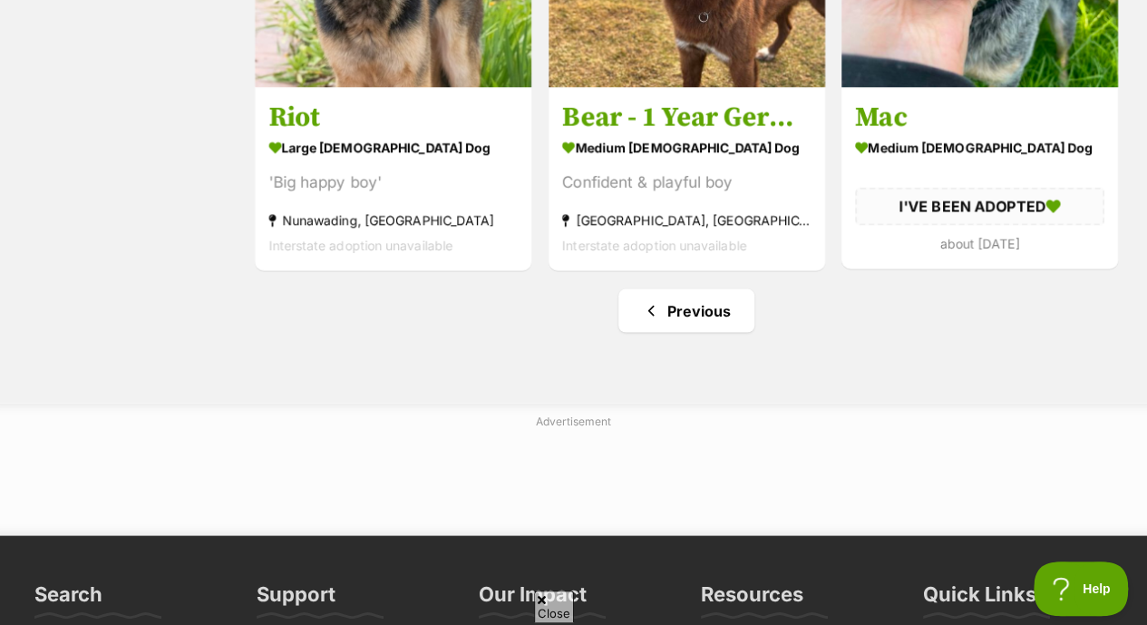
scroll to position [1293, 0]
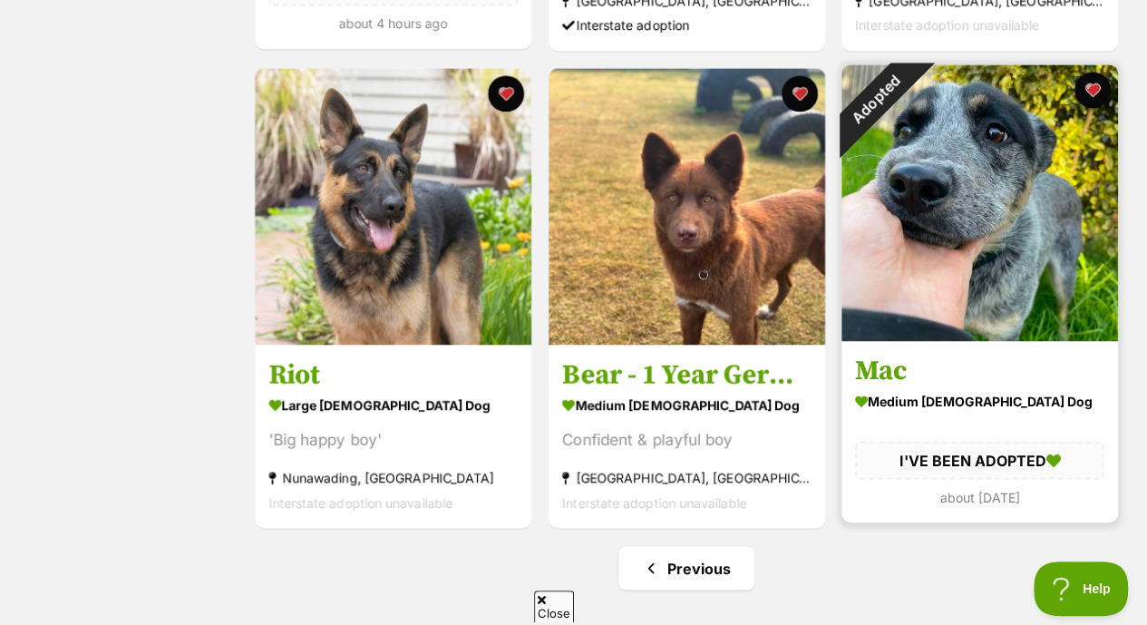
click at [964, 280] on img at bounding box center [979, 202] width 276 height 276
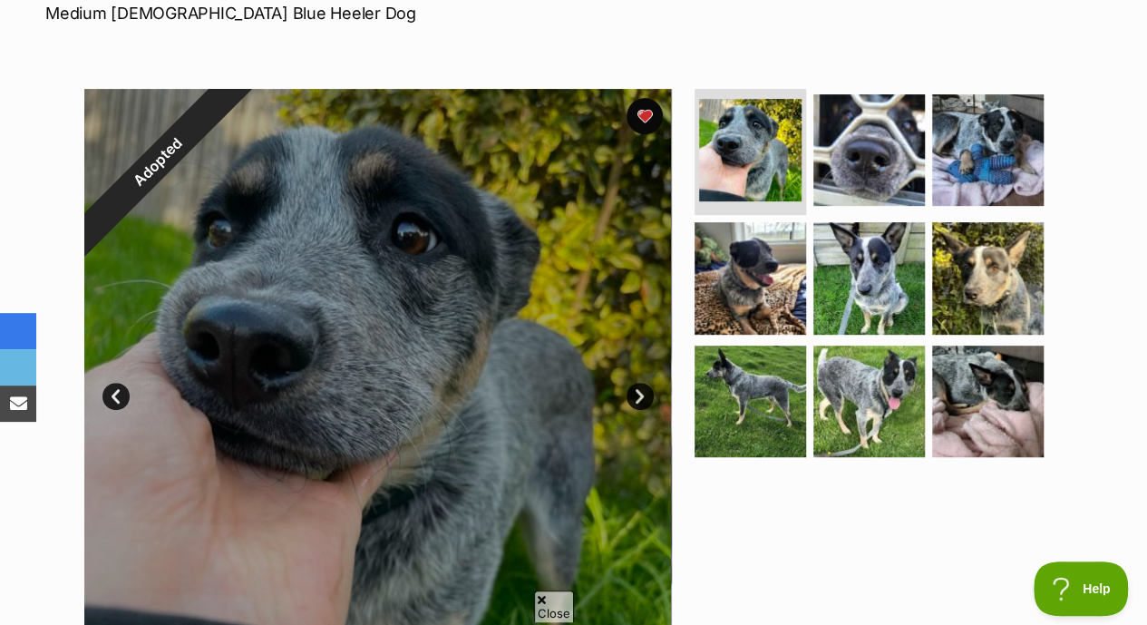
click at [635, 383] on link "Next" at bounding box center [639, 396] width 27 height 27
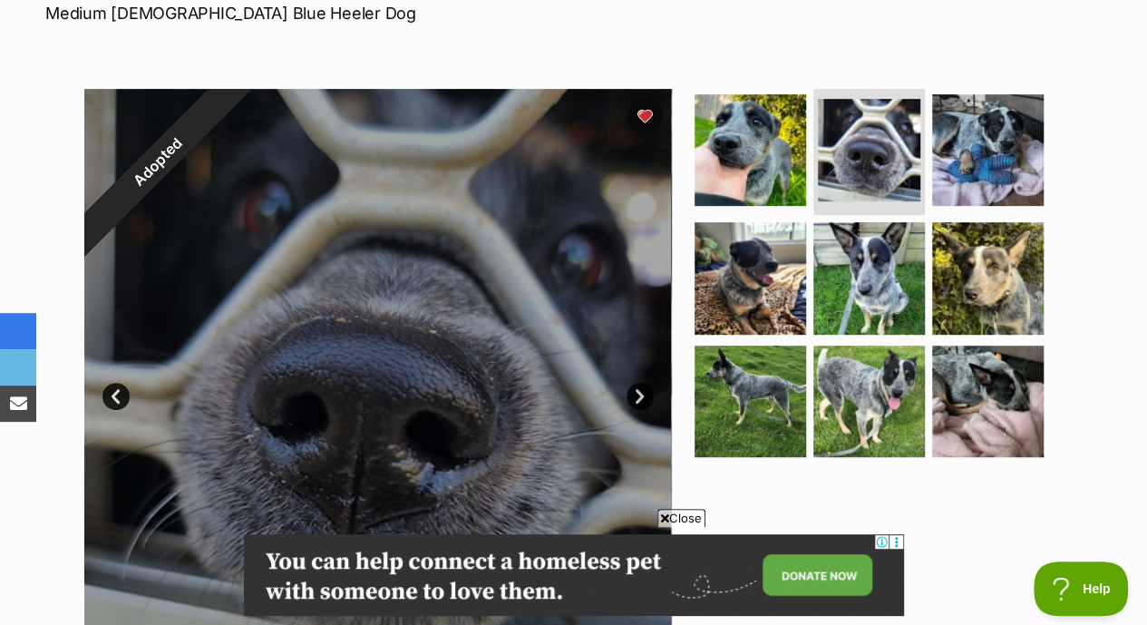
click at [635, 383] on link "Next" at bounding box center [639, 396] width 27 height 27
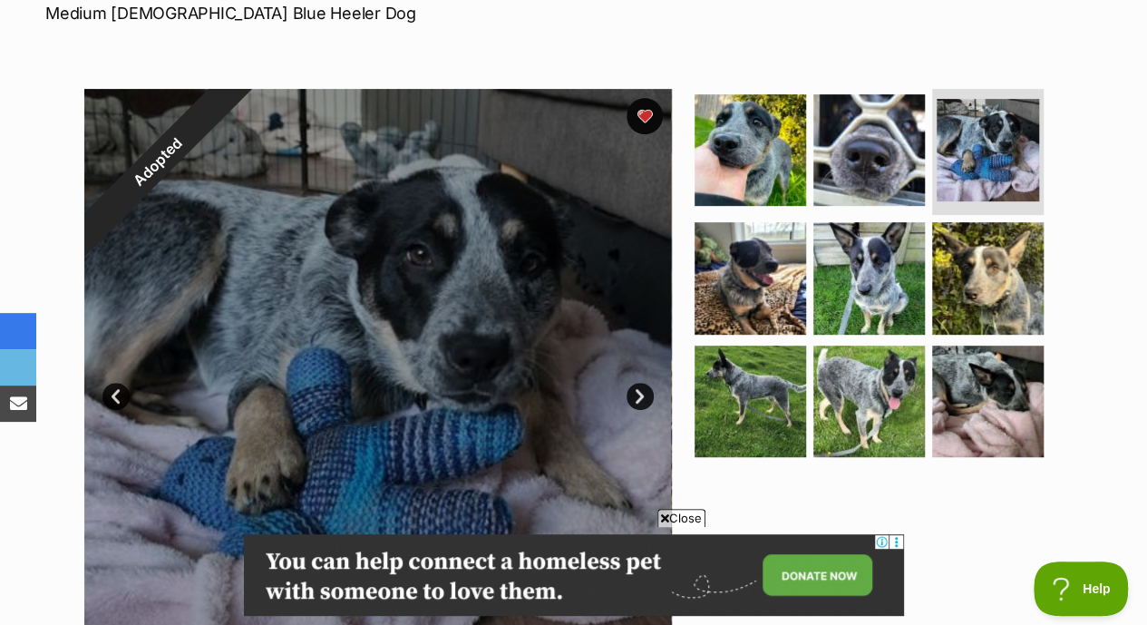
click at [635, 383] on link "Next" at bounding box center [639, 396] width 27 height 27
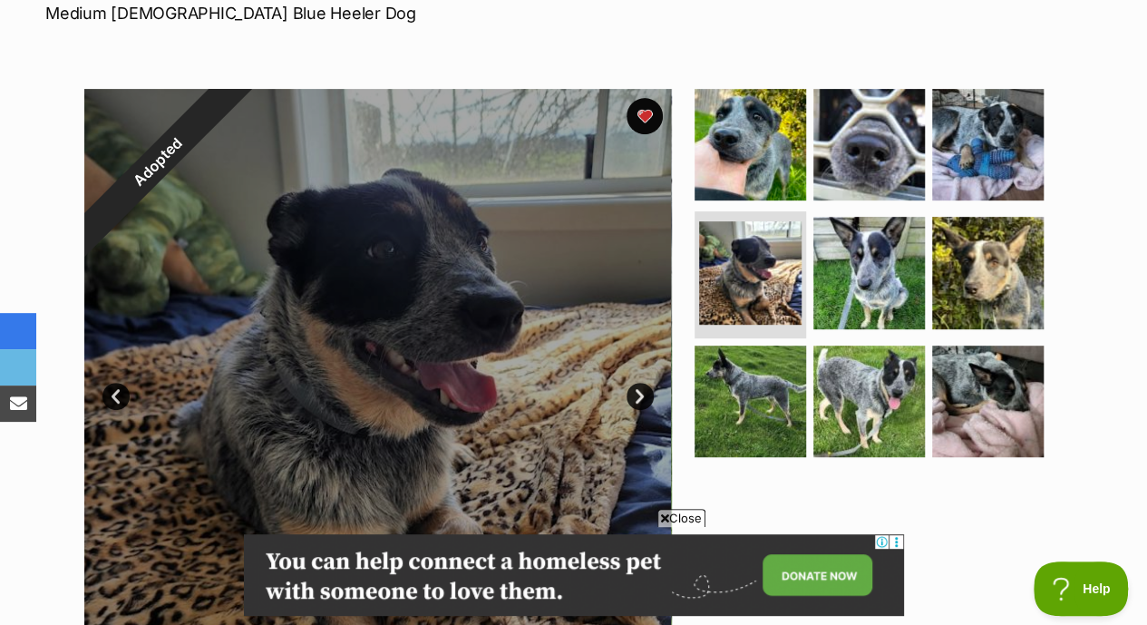
click at [635, 383] on link "Next" at bounding box center [639, 396] width 27 height 27
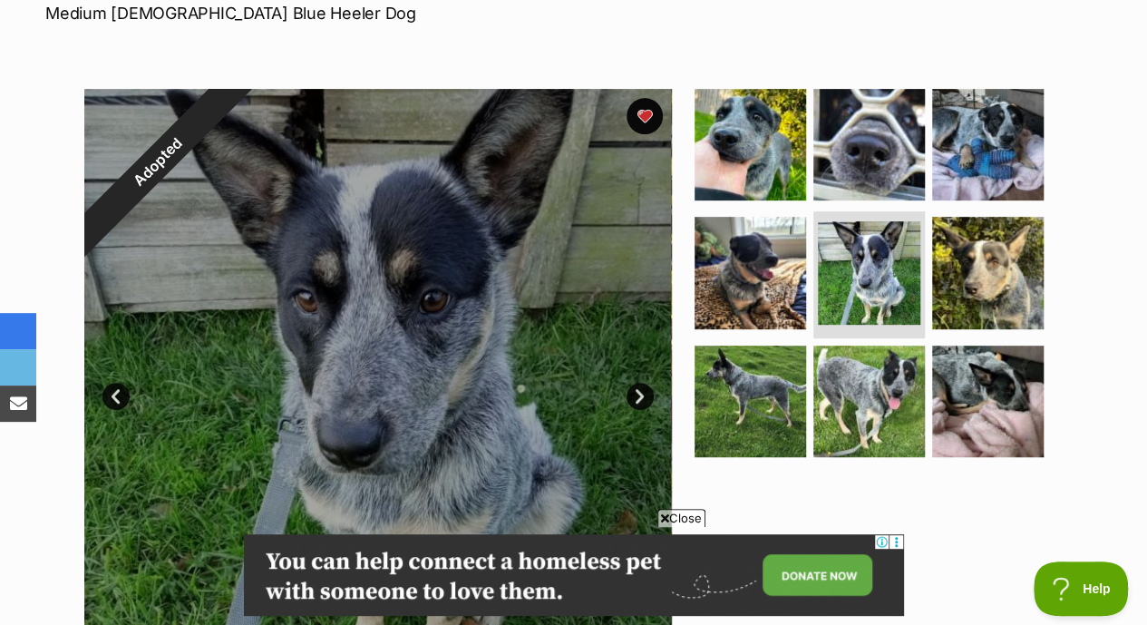
click at [635, 383] on link "Next" at bounding box center [639, 396] width 27 height 27
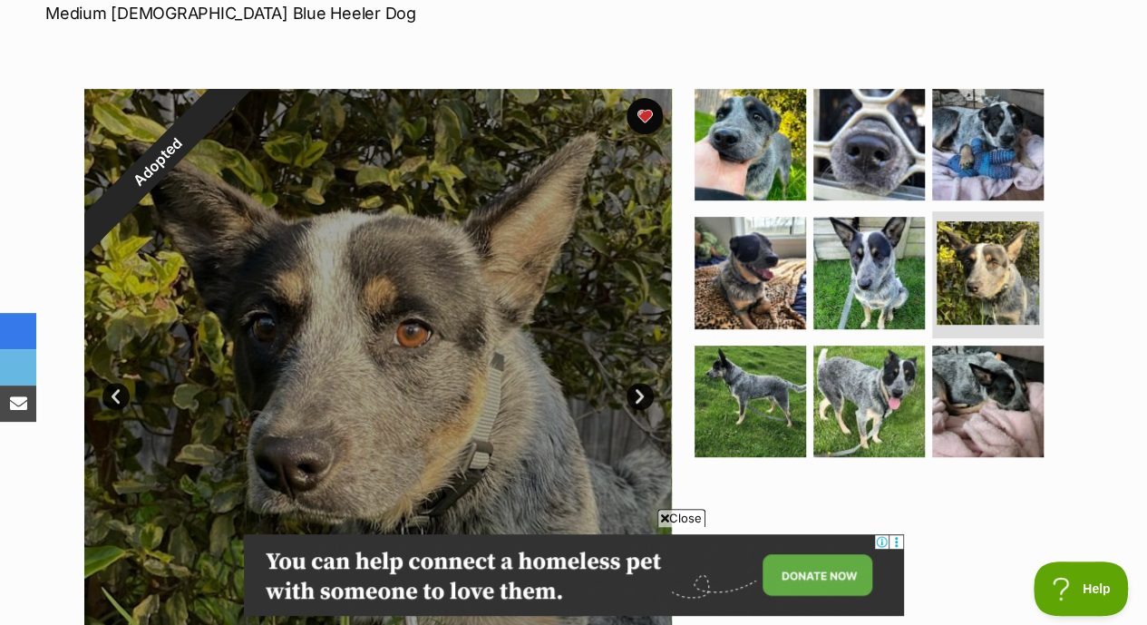
click at [635, 383] on link "Next" at bounding box center [639, 396] width 27 height 27
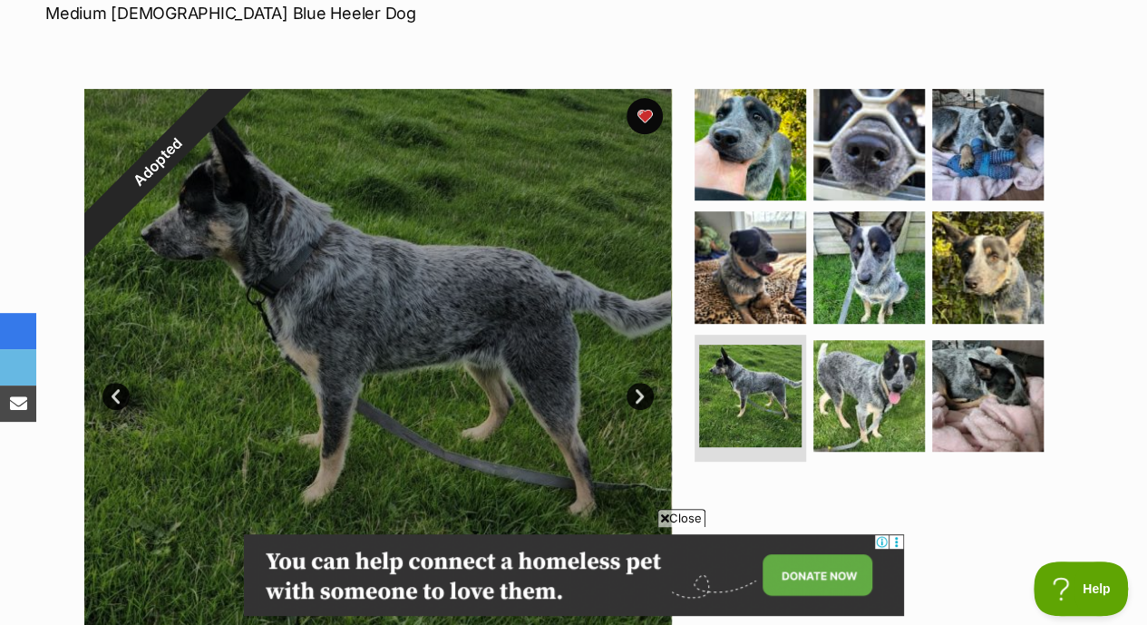
click at [635, 383] on link "Next" at bounding box center [639, 396] width 27 height 27
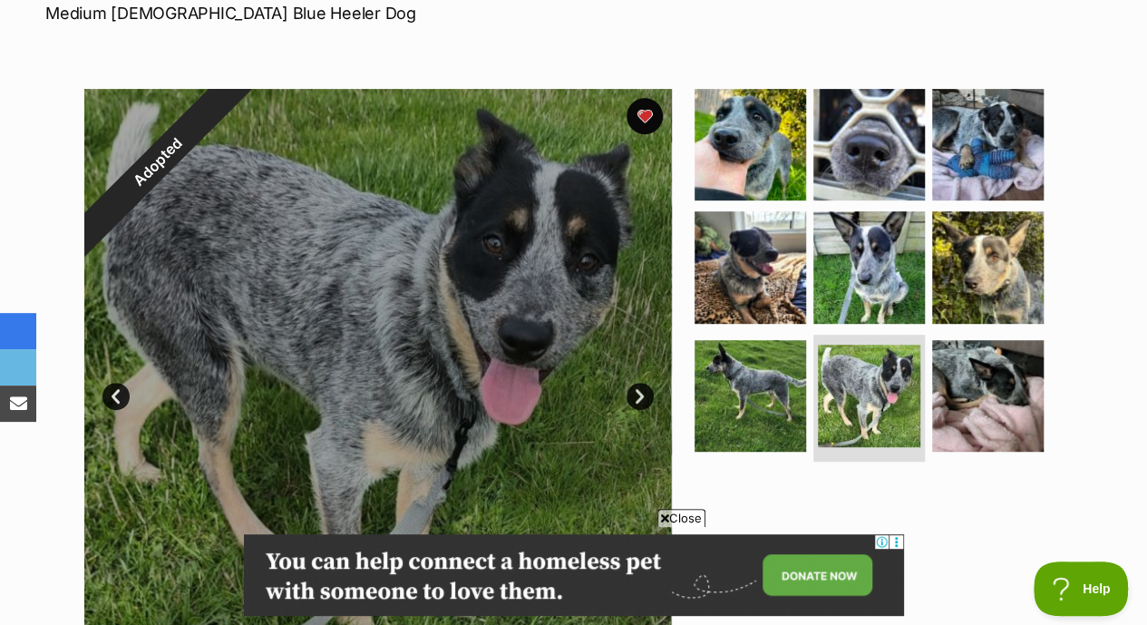
click at [109, 383] on link "Prev" at bounding box center [115, 396] width 27 height 27
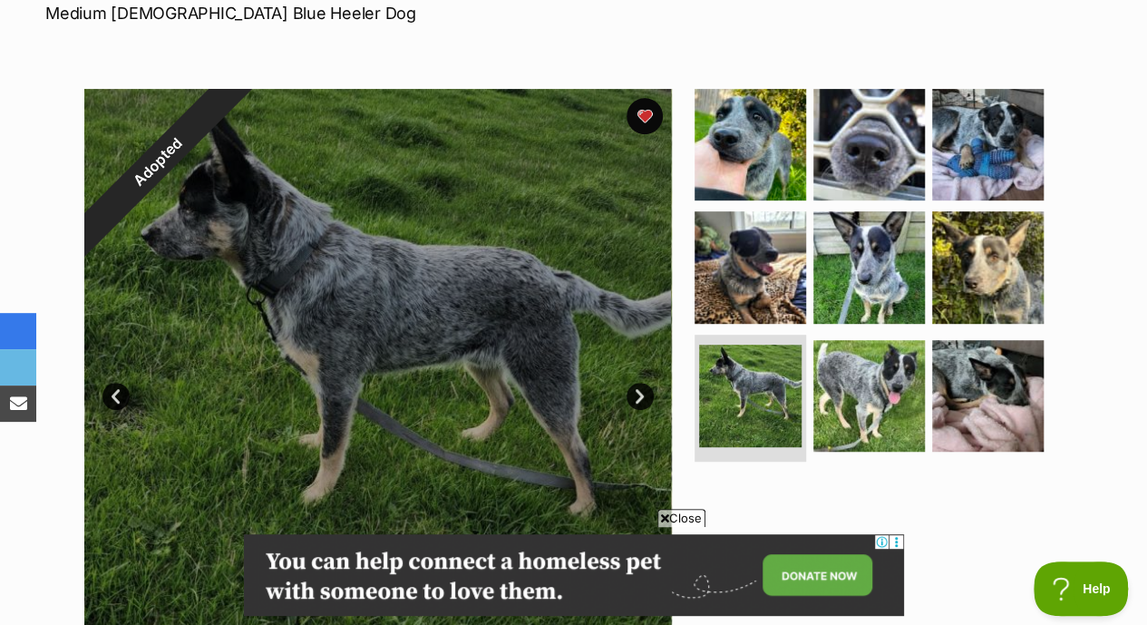
click at [644, 383] on link "Next" at bounding box center [639, 396] width 27 height 27
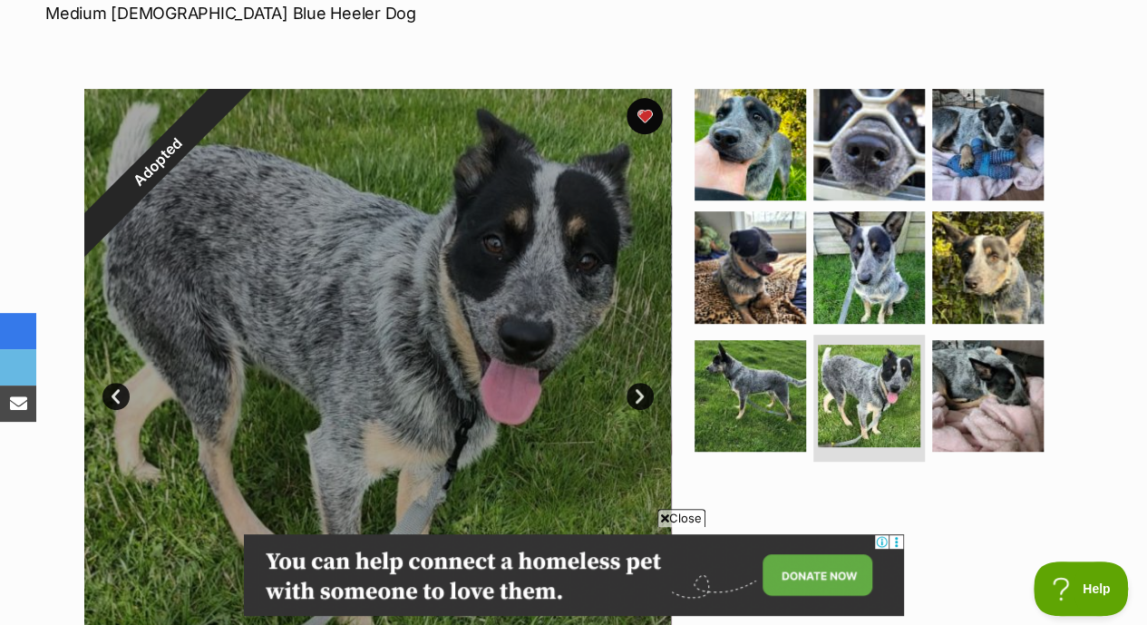
click at [644, 383] on link "Next" at bounding box center [639, 396] width 27 height 27
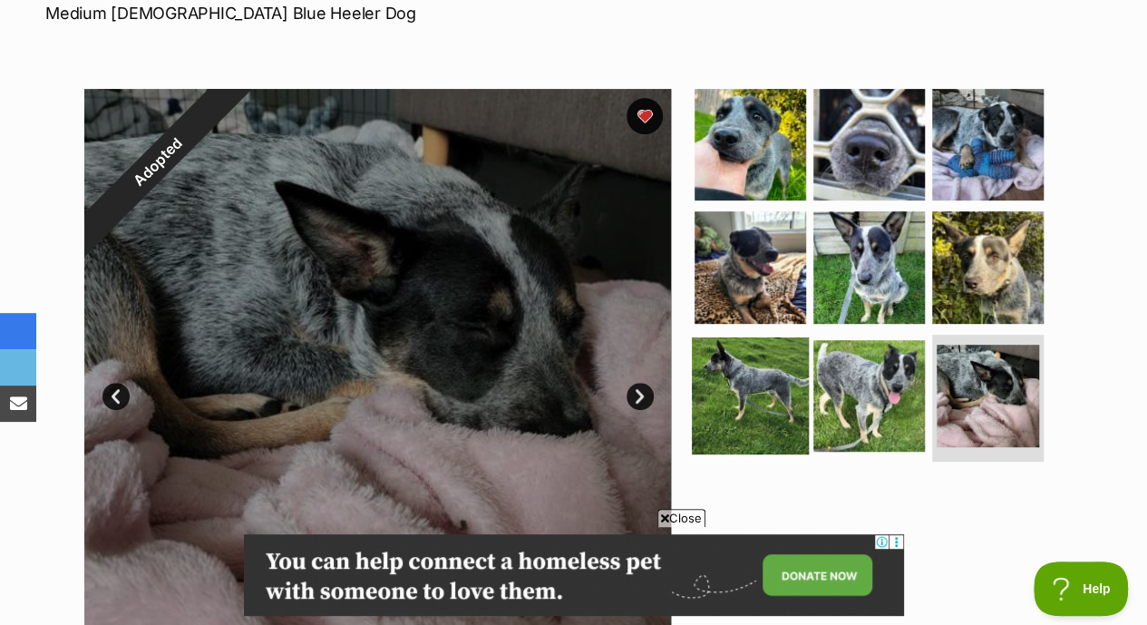
click at [760, 362] on img at bounding box center [750, 395] width 117 height 117
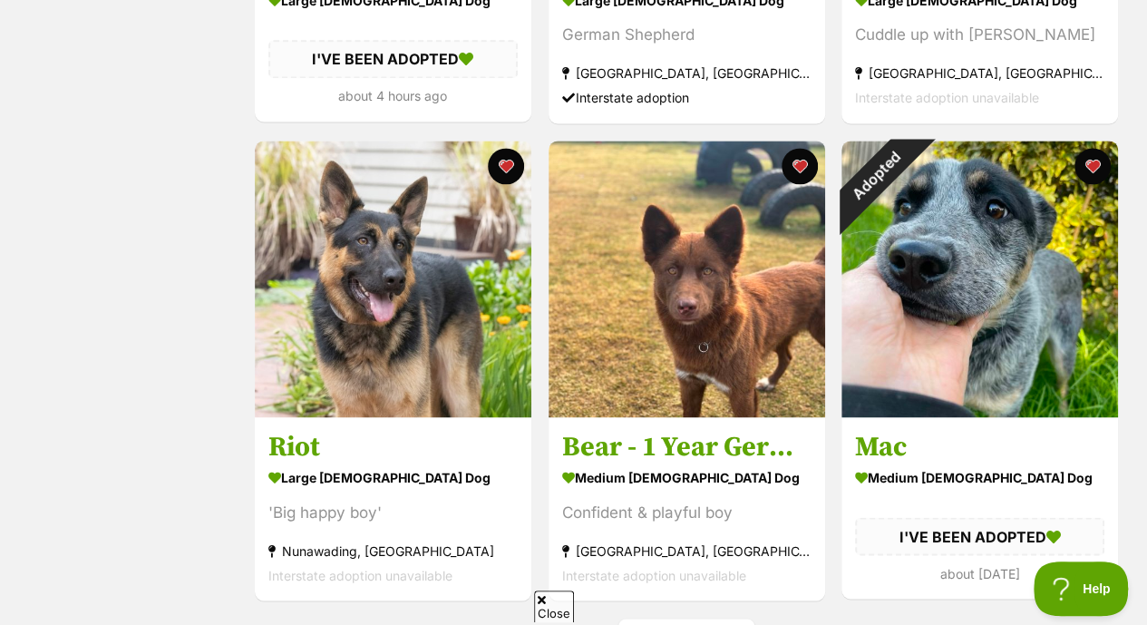
scroll to position [1215, 0]
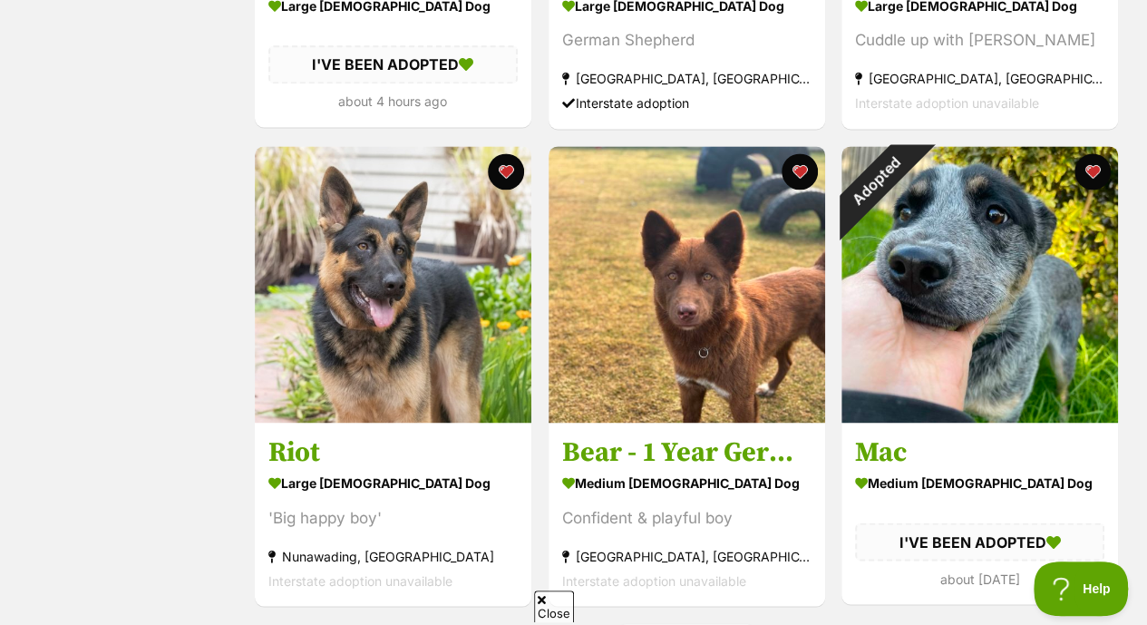
click at [687, 340] on img at bounding box center [686, 284] width 276 height 276
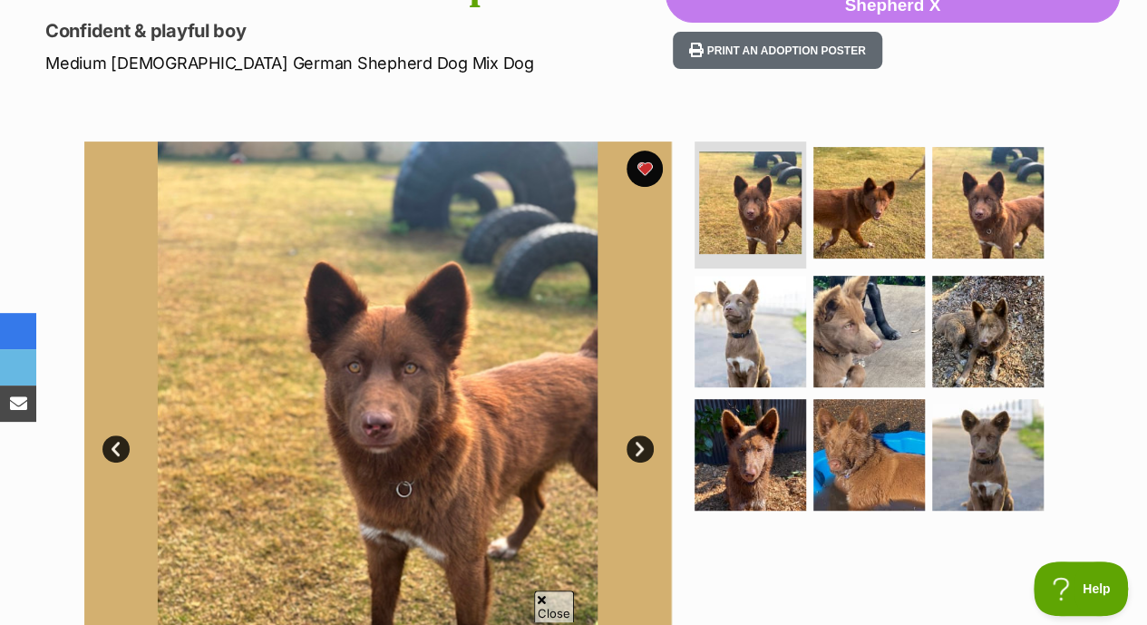
scroll to position [276, 0]
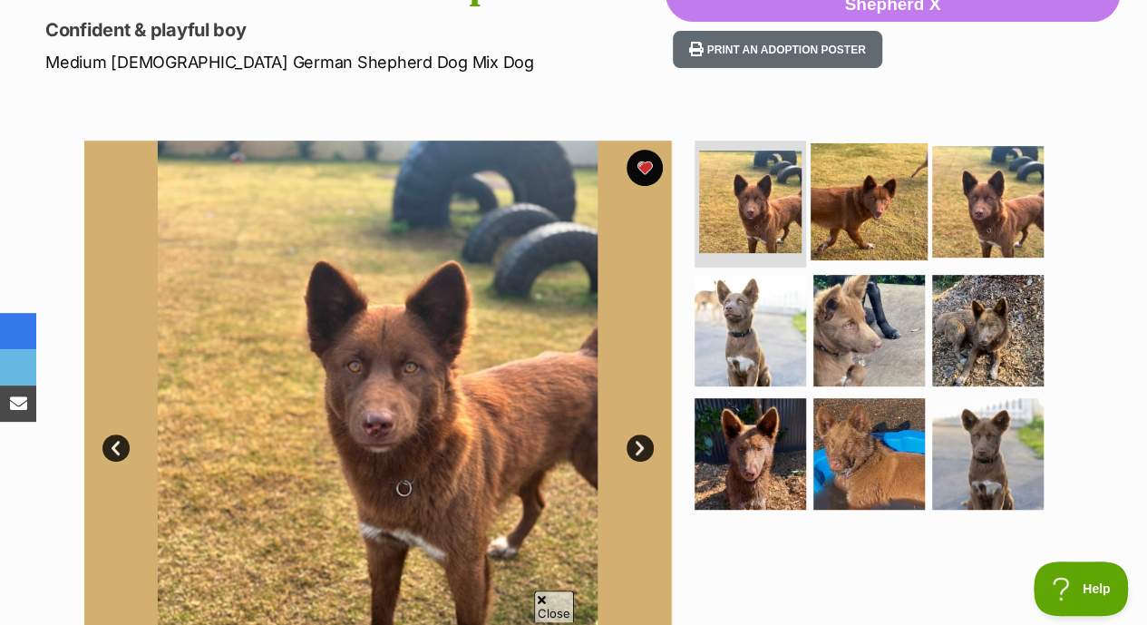
click at [905, 143] on img at bounding box center [868, 201] width 117 height 117
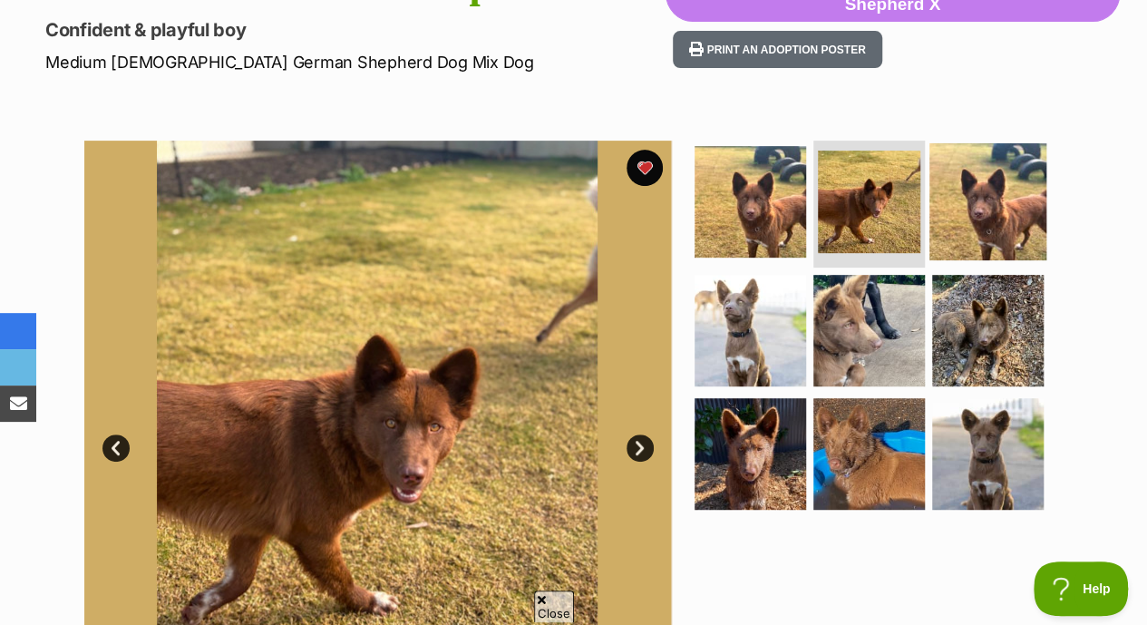
click at [975, 163] on img at bounding box center [987, 201] width 117 height 117
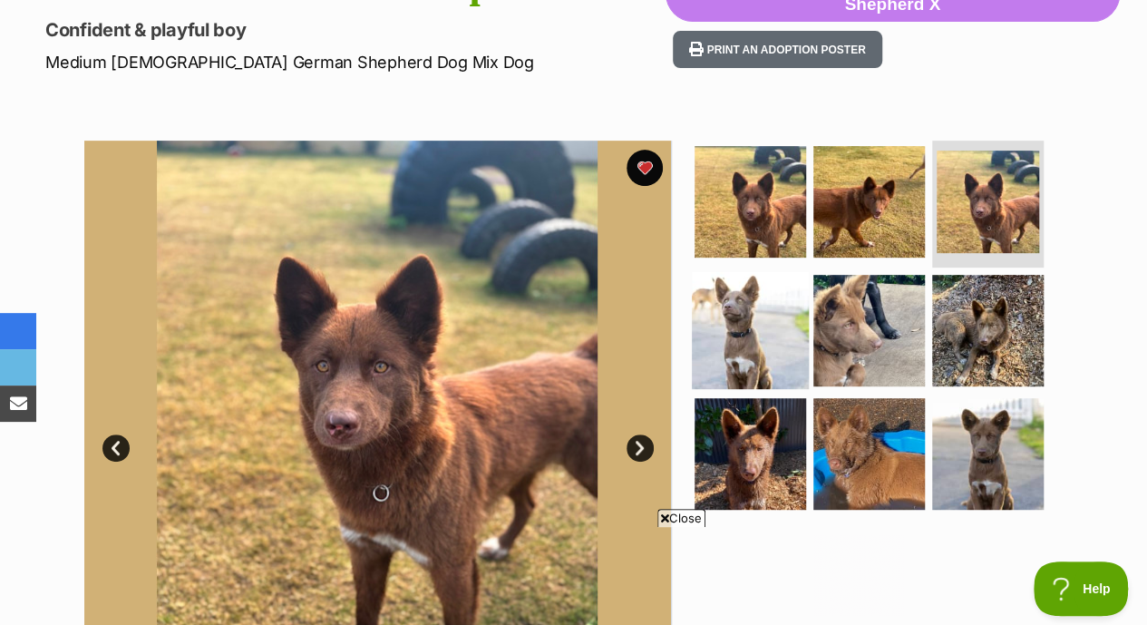
scroll to position [0, 0]
click at [752, 299] on img at bounding box center [750, 330] width 117 height 117
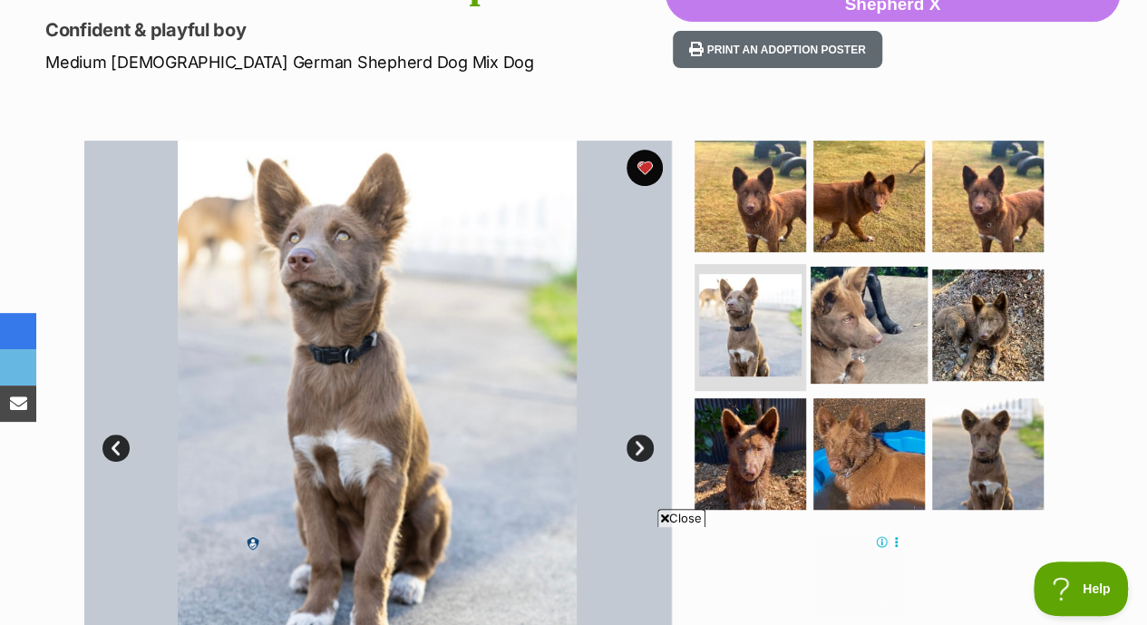
click at [858, 308] on img at bounding box center [868, 324] width 117 height 117
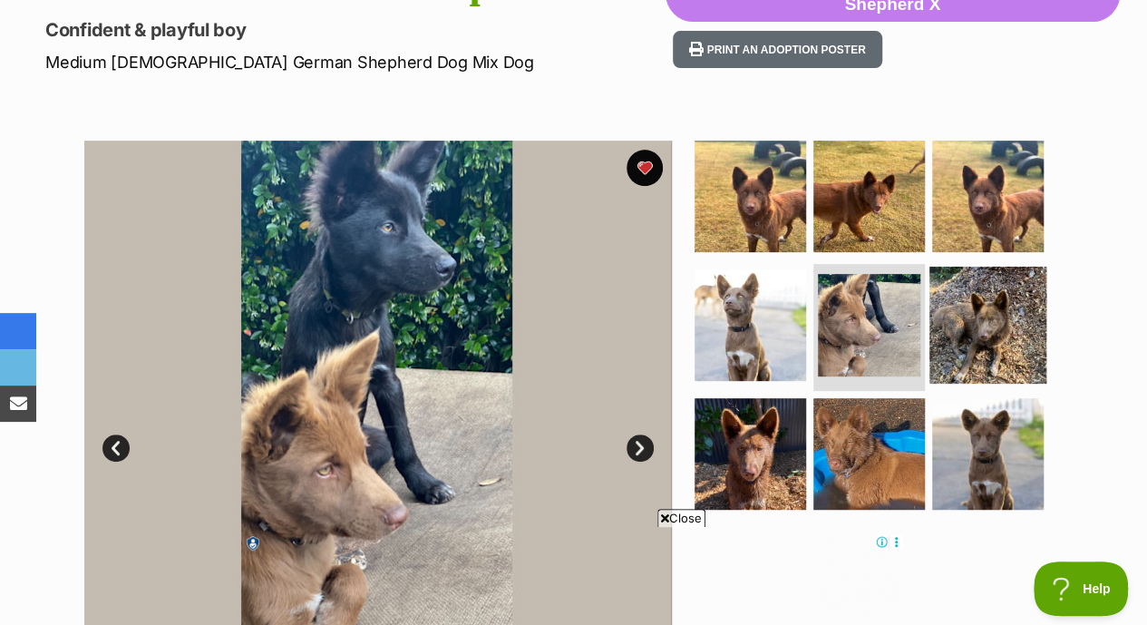
click at [972, 305] on img at bounding box center [987, 324] width 117 height 117
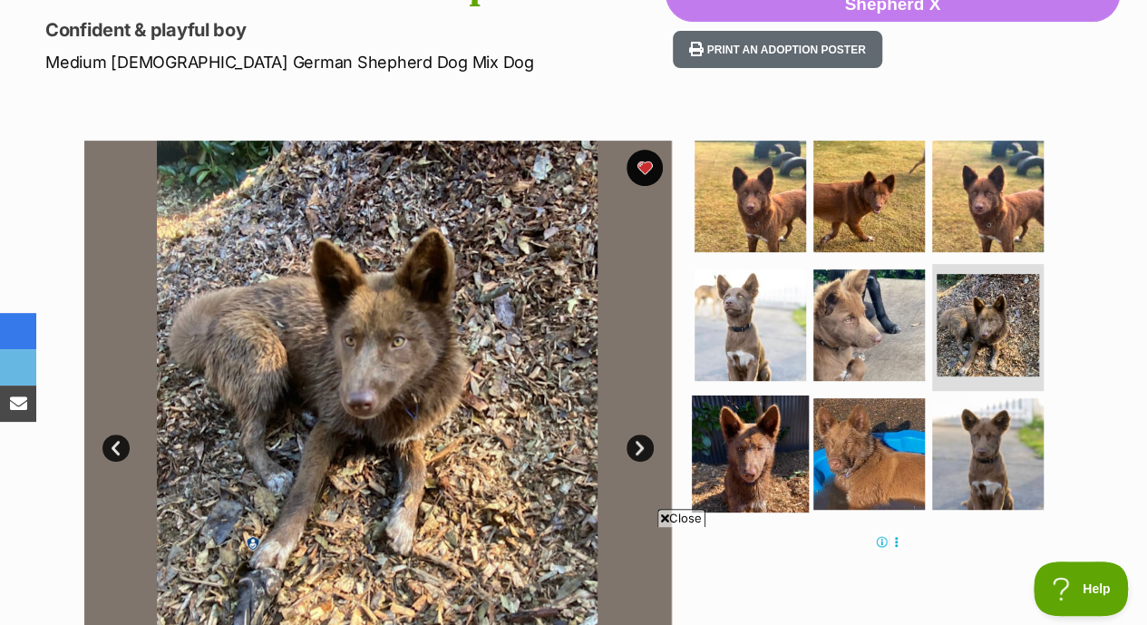
click at [766, 407] on img at bounding box center [750, 453] width 117 height 117
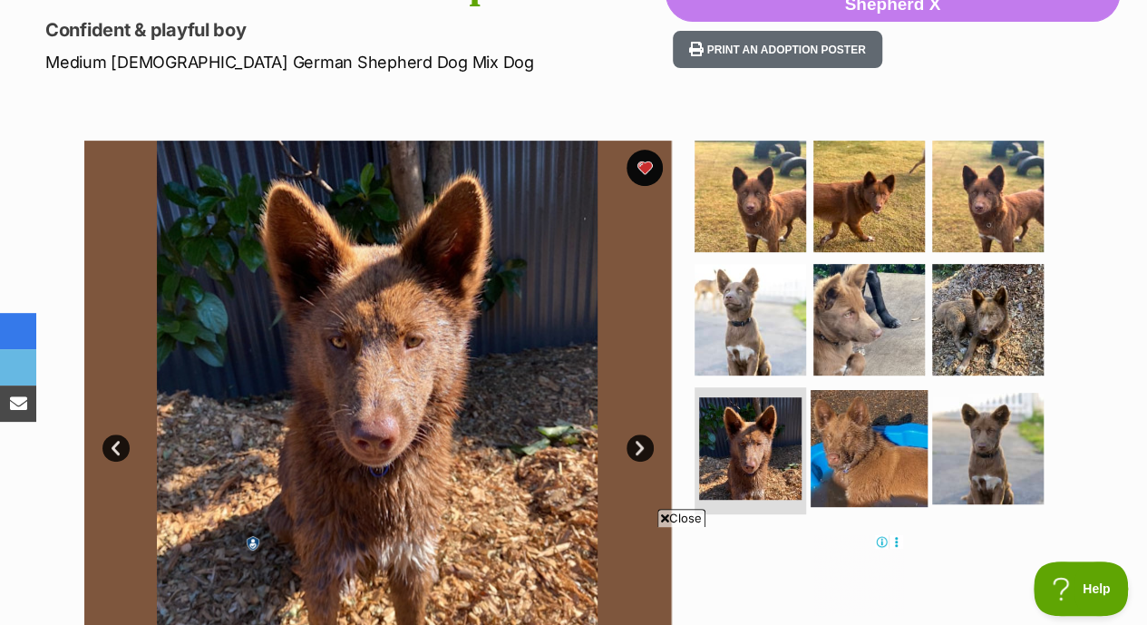
click at [885, 434] on img at bounding box center [868, 448] width 117 height 117
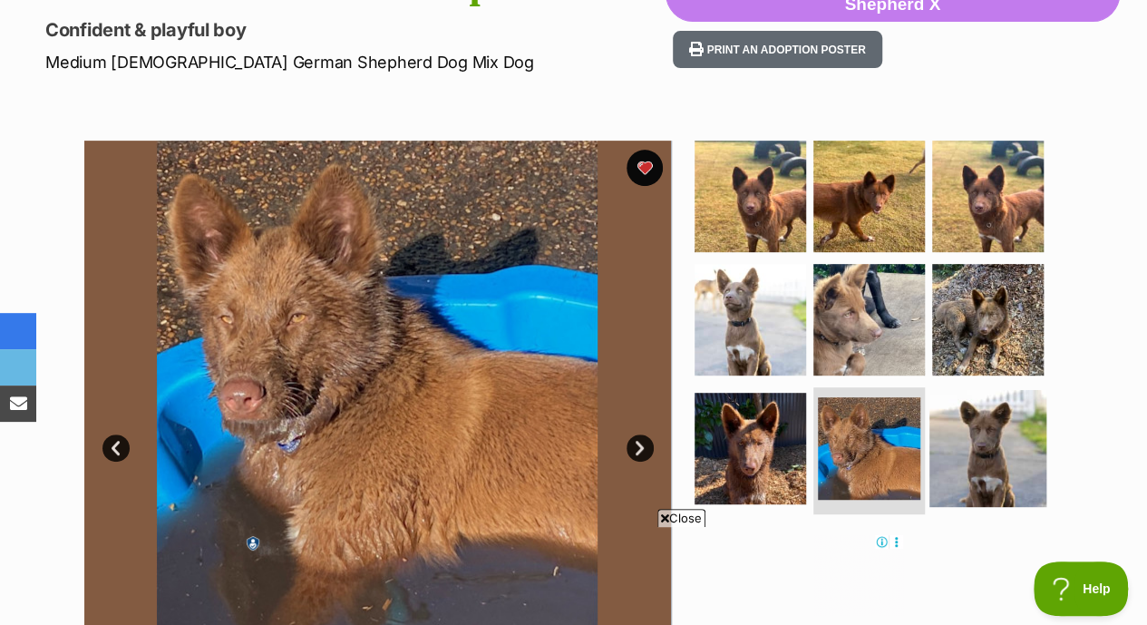
click at [1010, 421] on img at bounding box center [987, 448] width 117 height 117
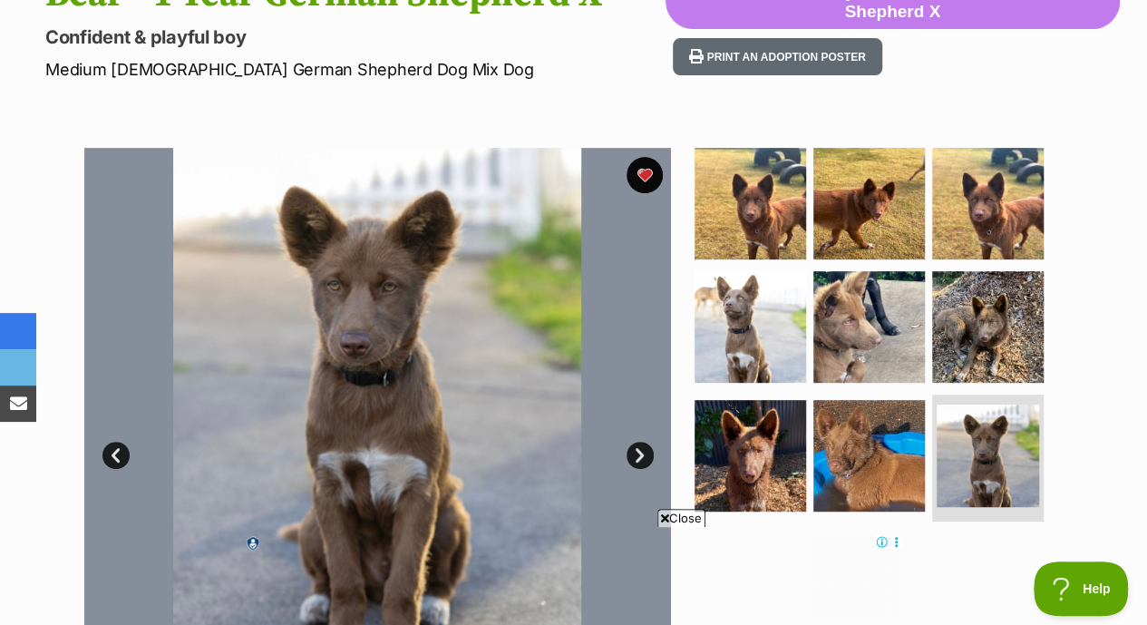
scroll to position [267, 0]
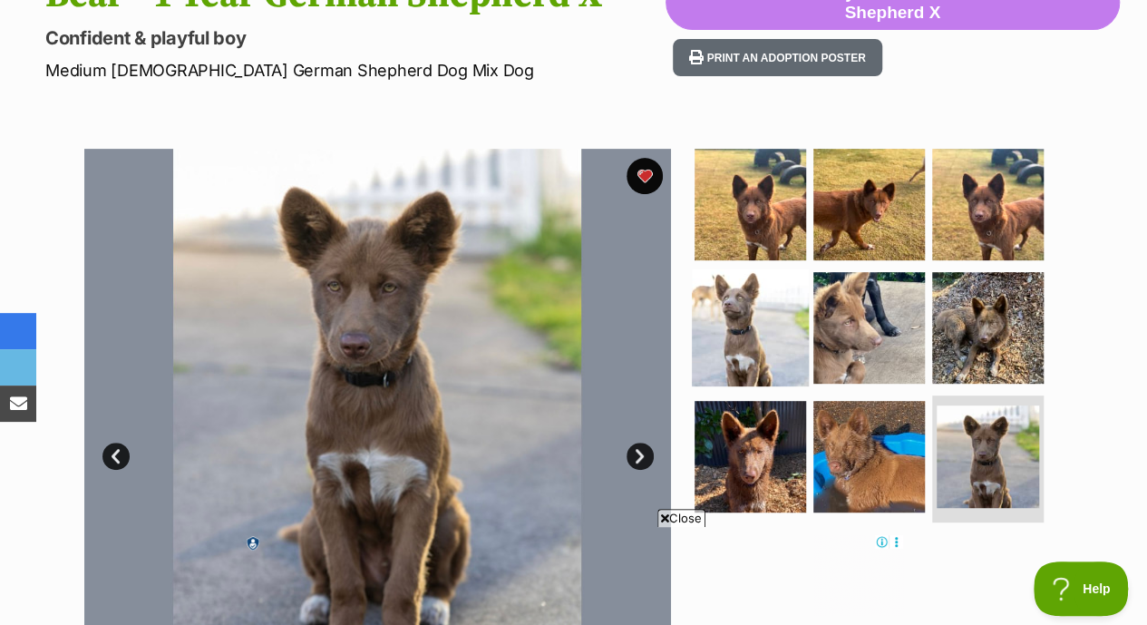
click at [709, 295] on img at bounding box center [750, 327] width 117 height 117
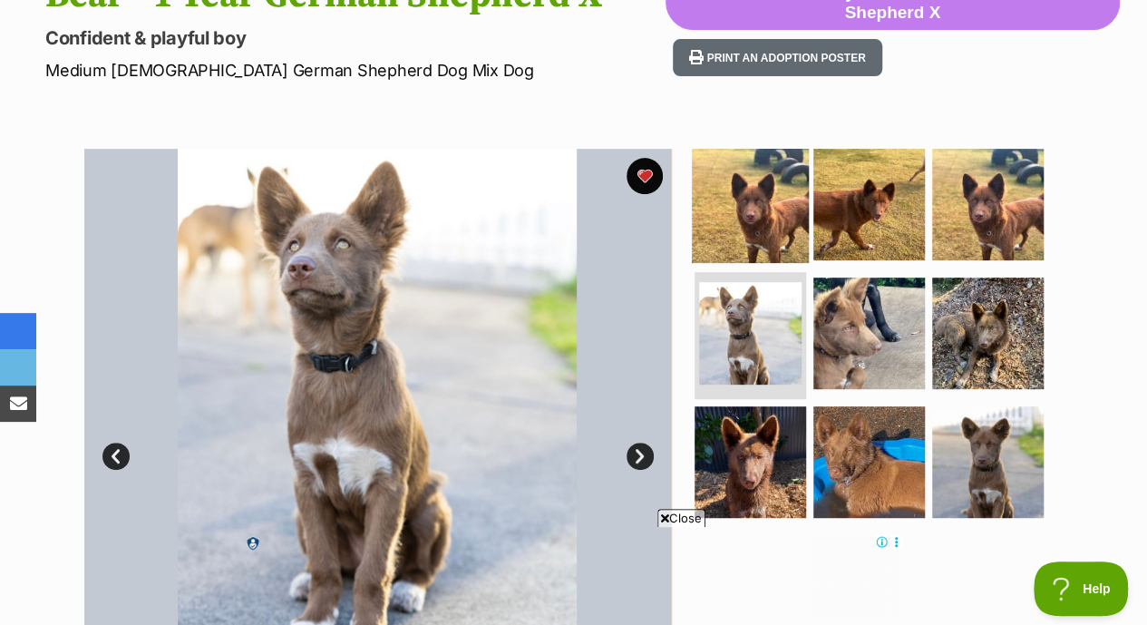
click at [753, 197] on img at bounding box center [750, 204] width 117 height 117
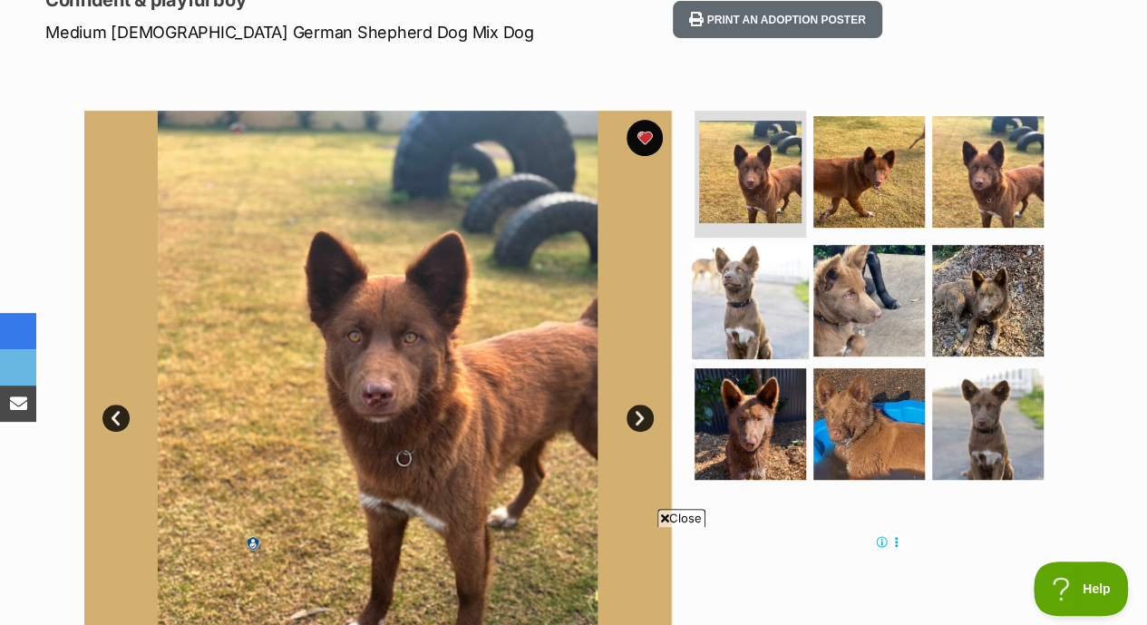
scroll to position [305, 0]
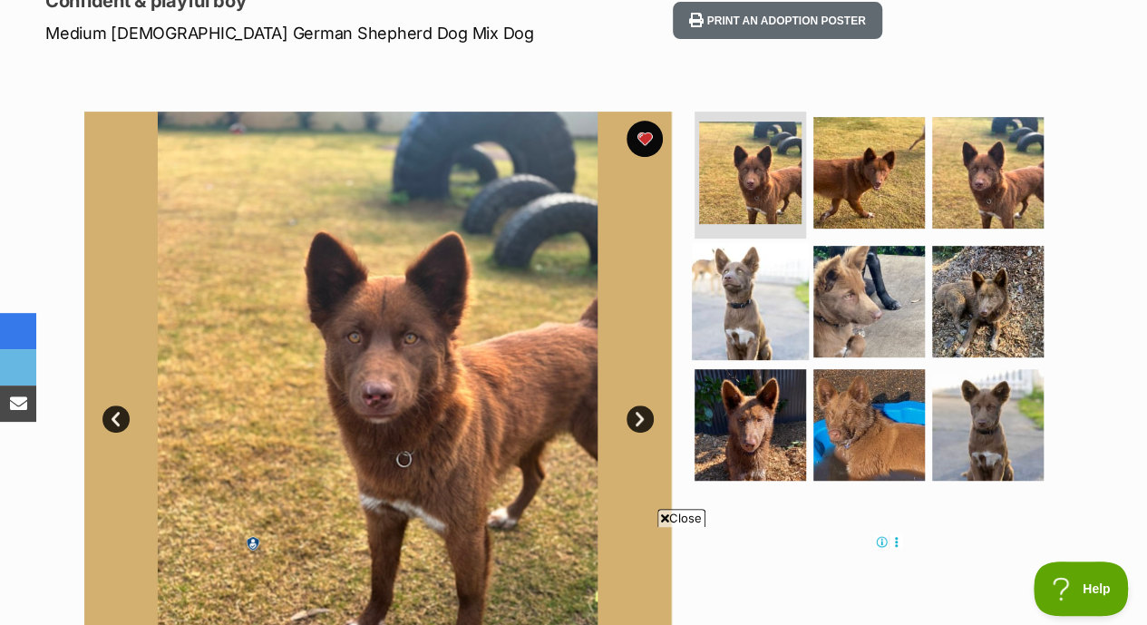
click at [747, 275] on img at bounding box center [750, 301] width 117 height 117
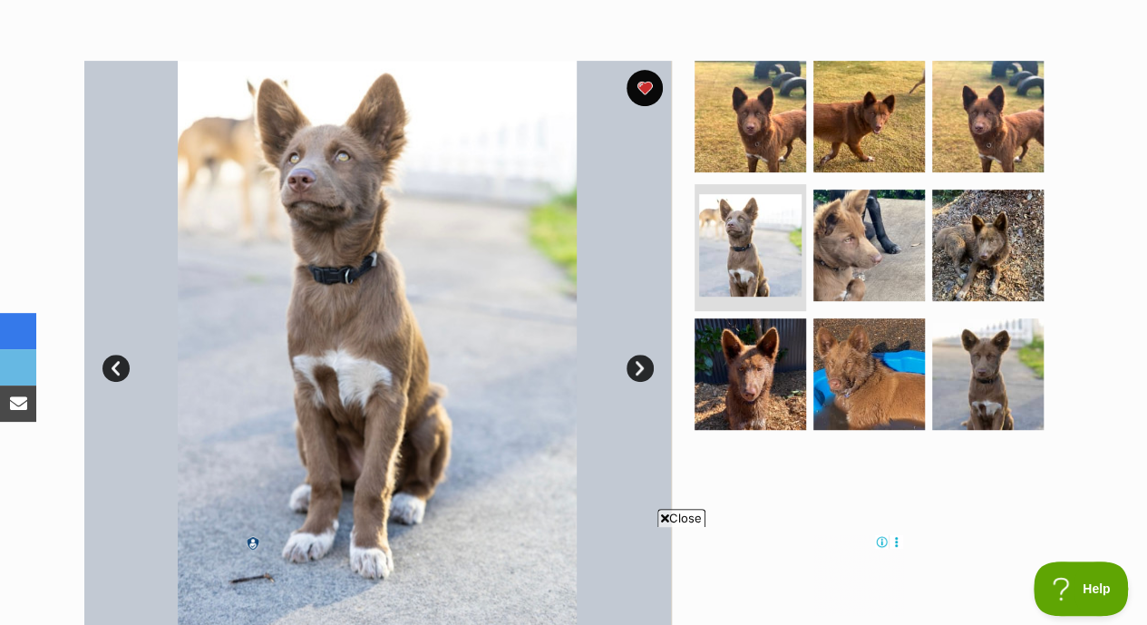
scroll to position [357, 0]
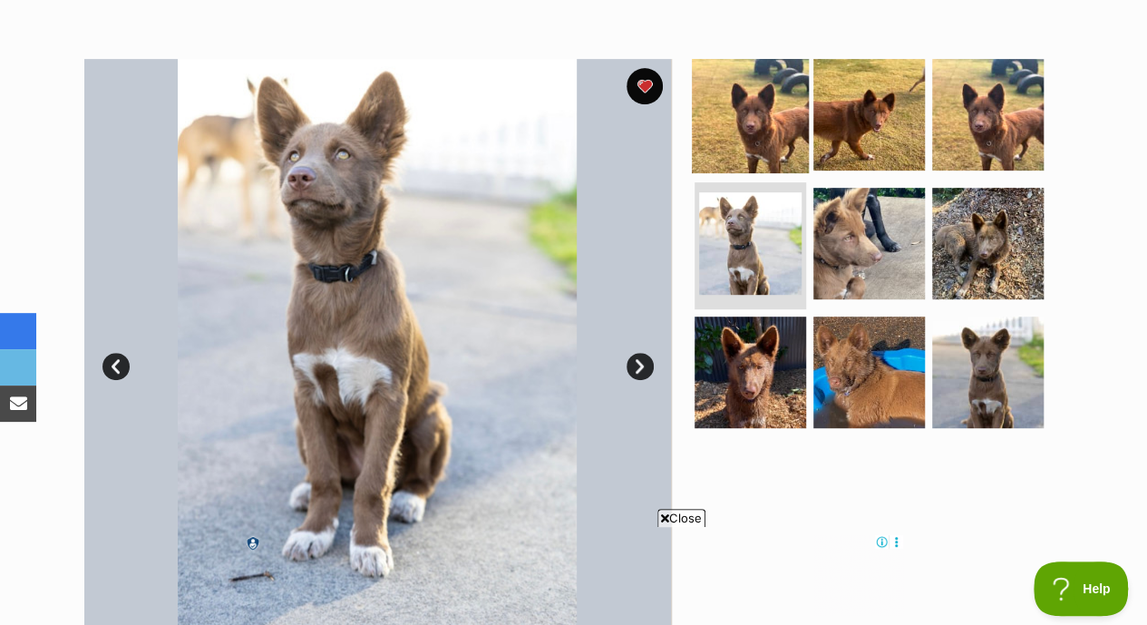
click at [754, 68] on img at bounding box center [750, 114] width 117 height 117
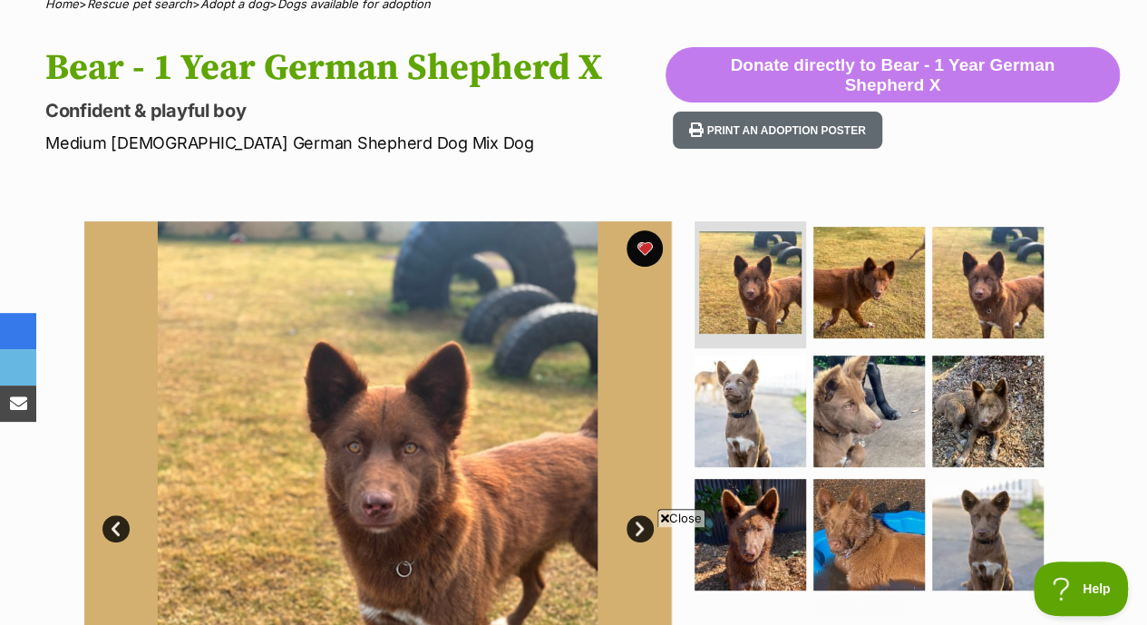
scroll to position [0, 0]
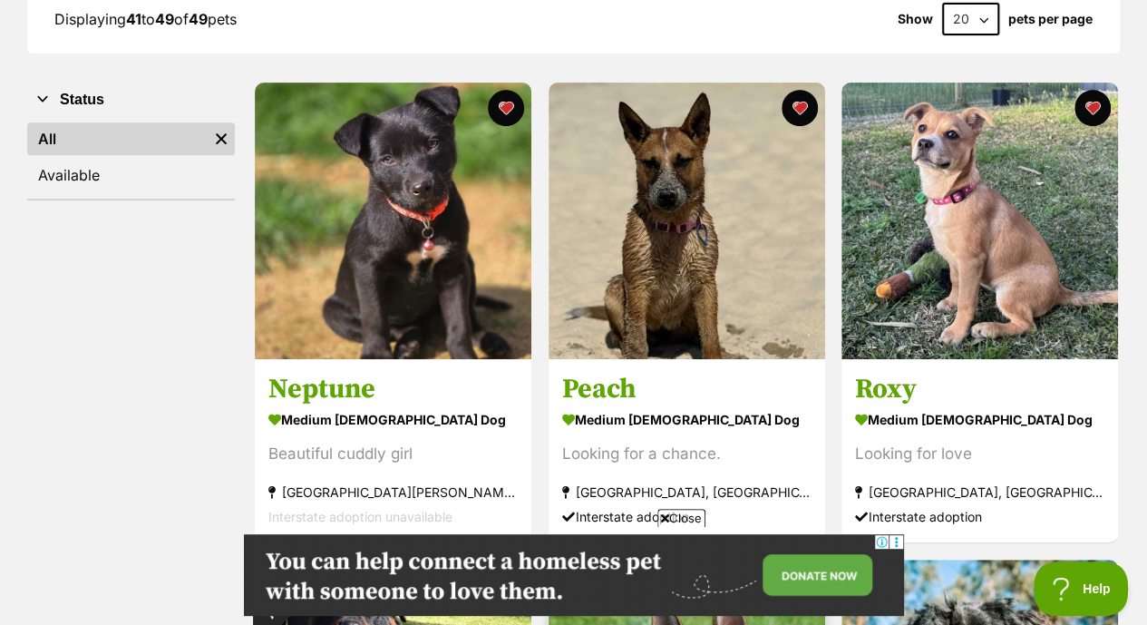
scroll to position [351, 0]
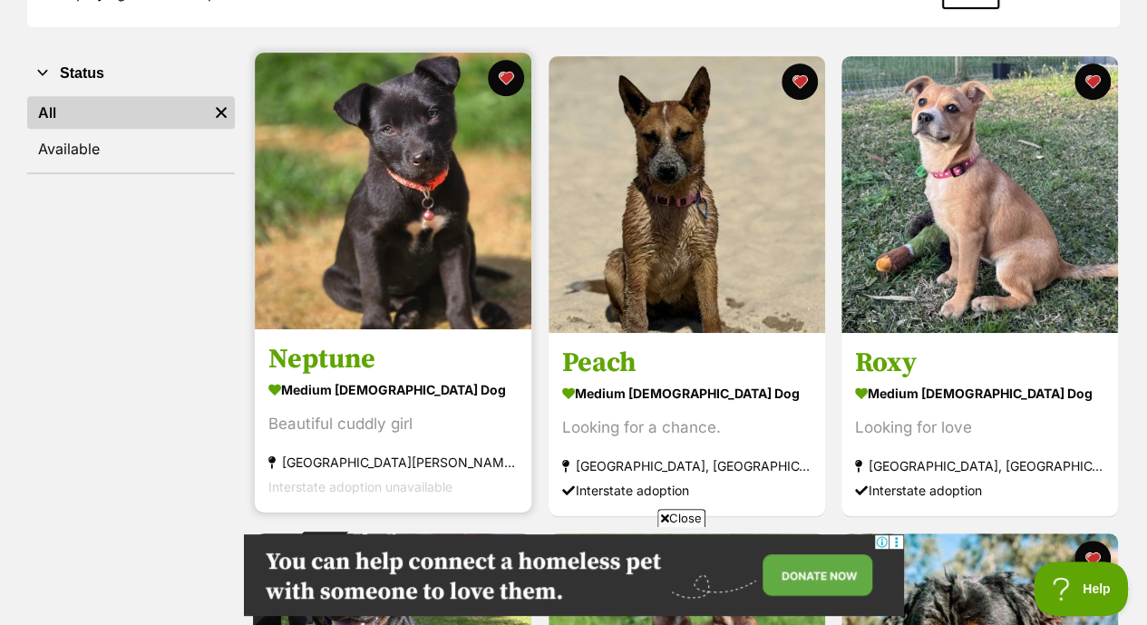
click at [472, 315] on link at bounding box center [393, 324] width 276 height 18
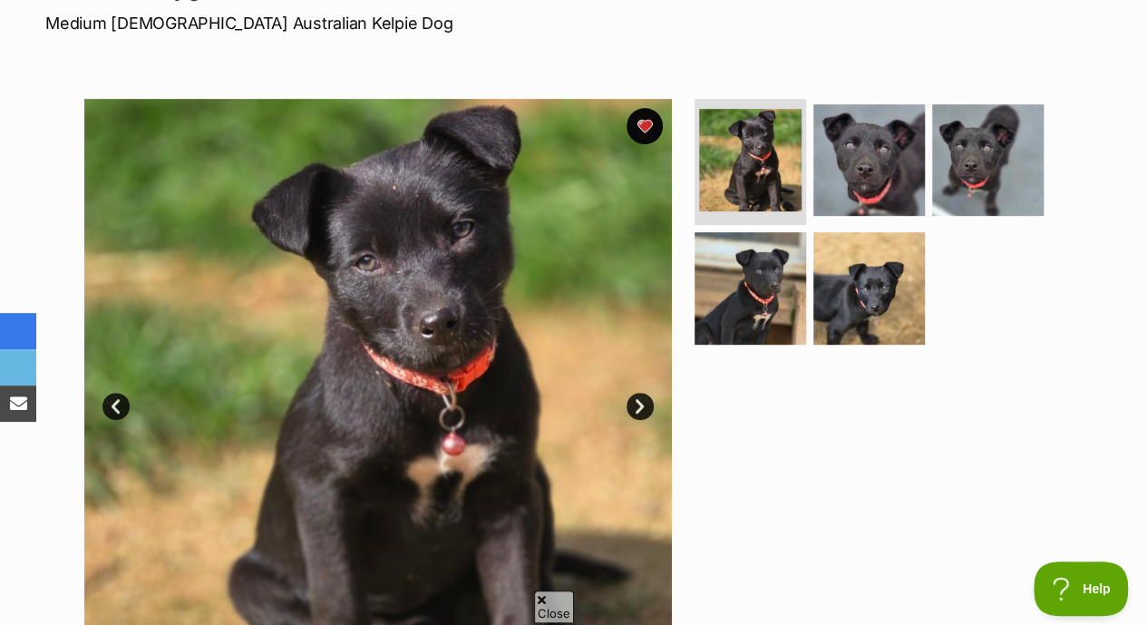
scroll to position [315, 0]
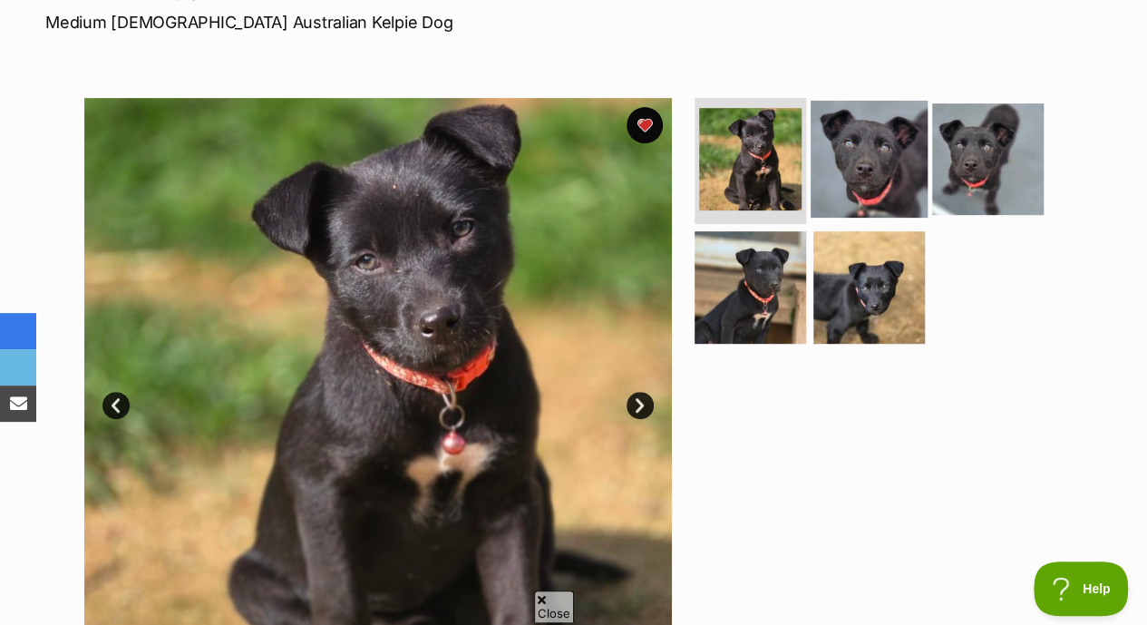
click at [852, 133] on img at bounding box center [868, 158] width 117 height 117
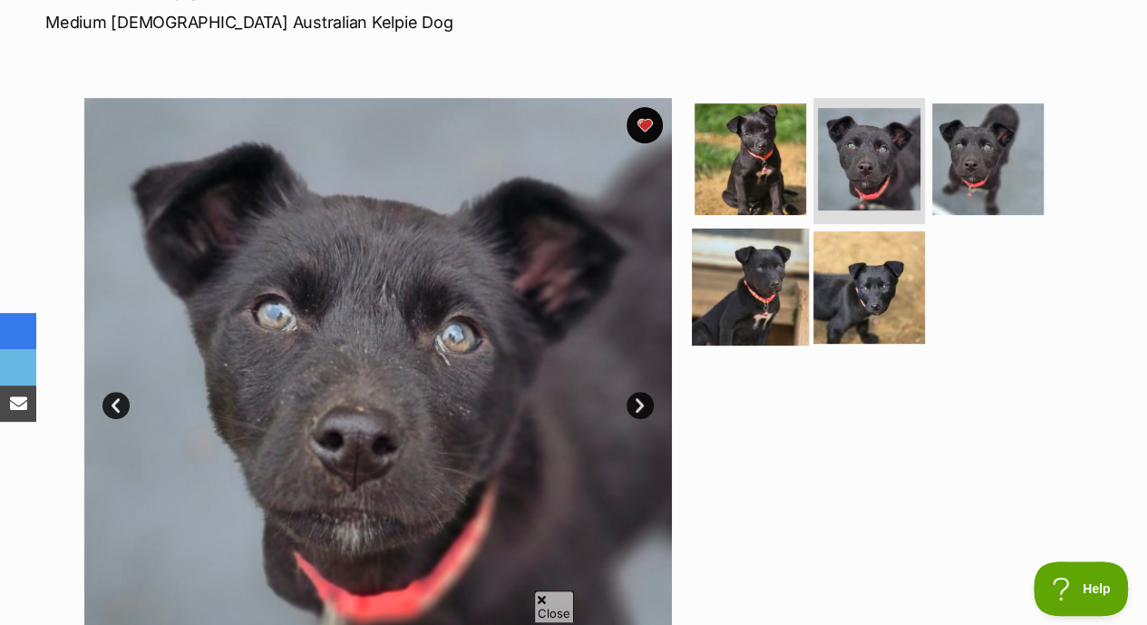
click at [797, 257] on img at bounding box center [750, 286] width 117 height 117
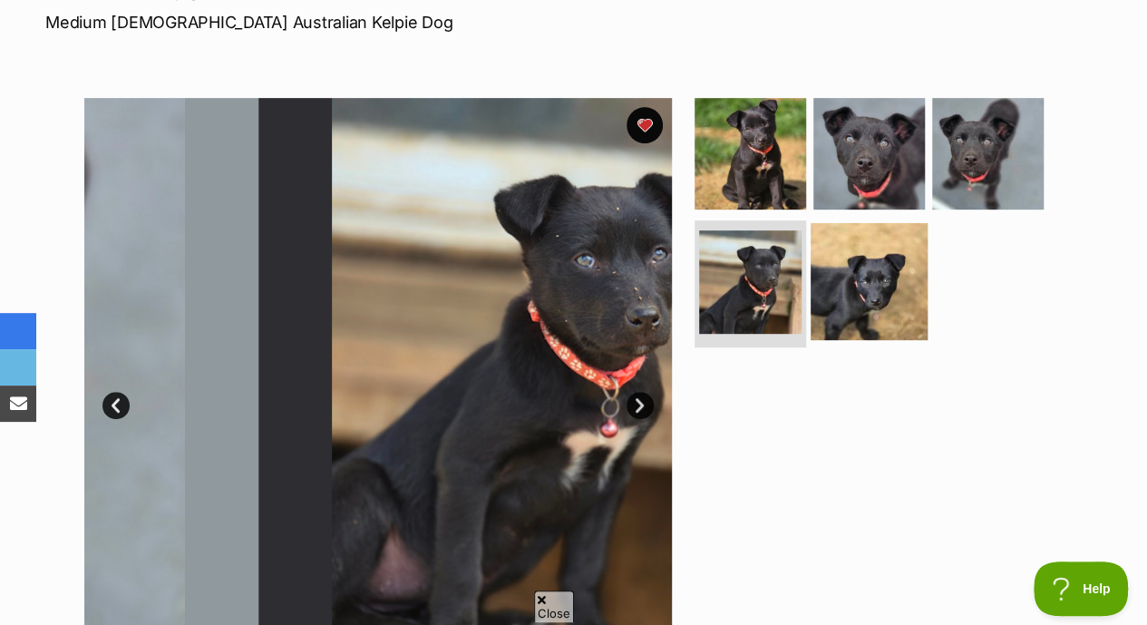
scroll to position [0, 0]
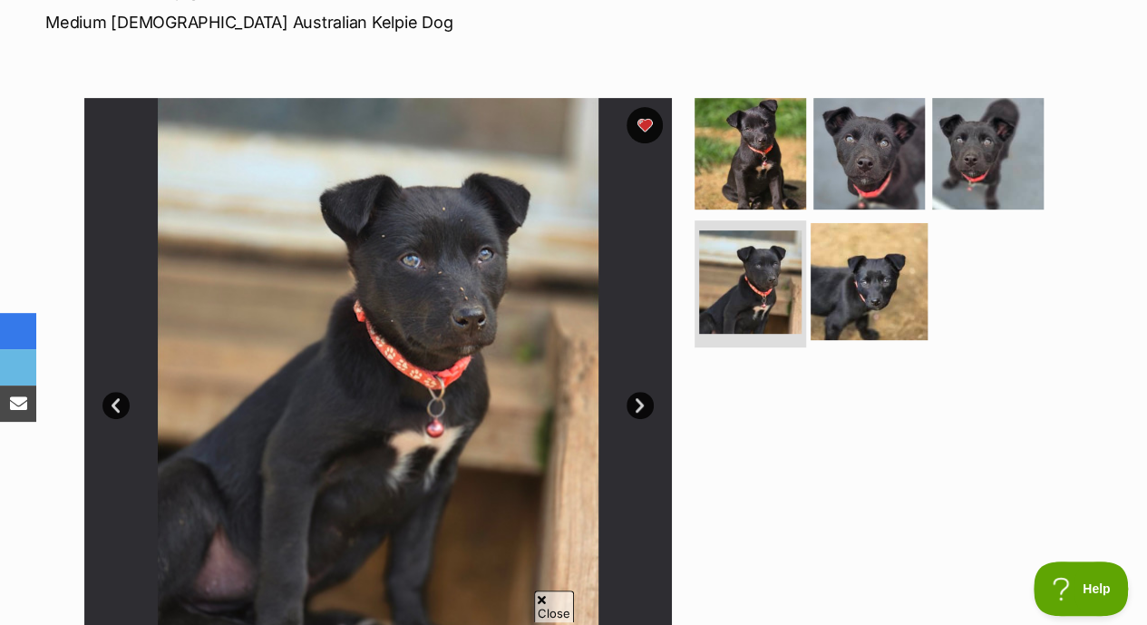
click at [828, 248] on img at bounding box center [868, 281] width 117 height 117
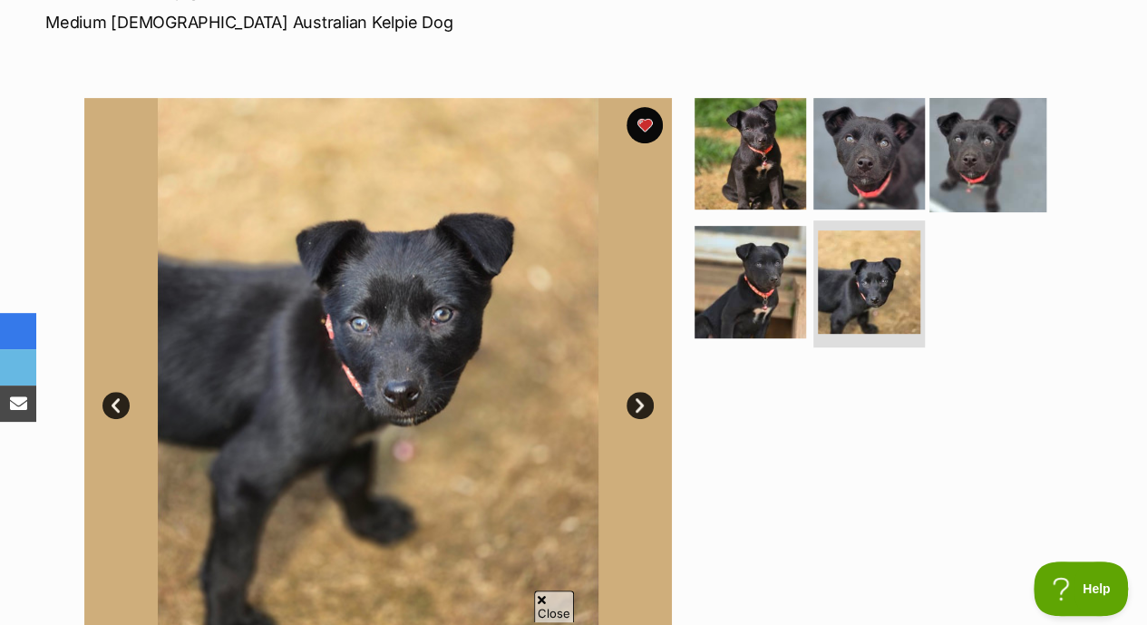
click at [988, 126] on img at bounding box center [987, 152] width 117 height 117
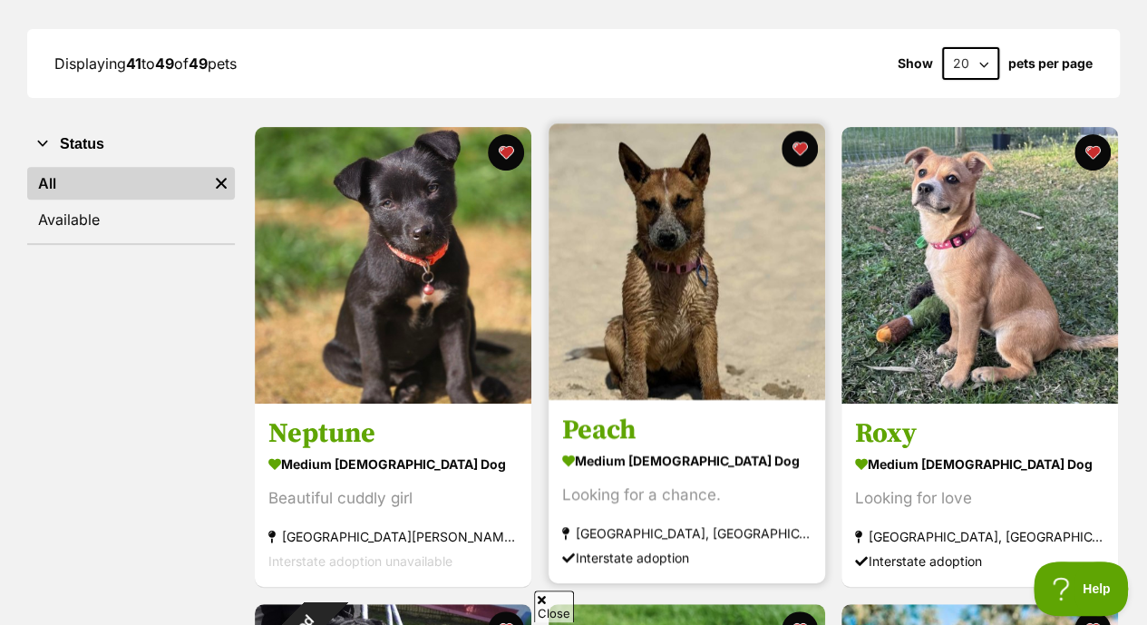
scroll to position [247, 0]
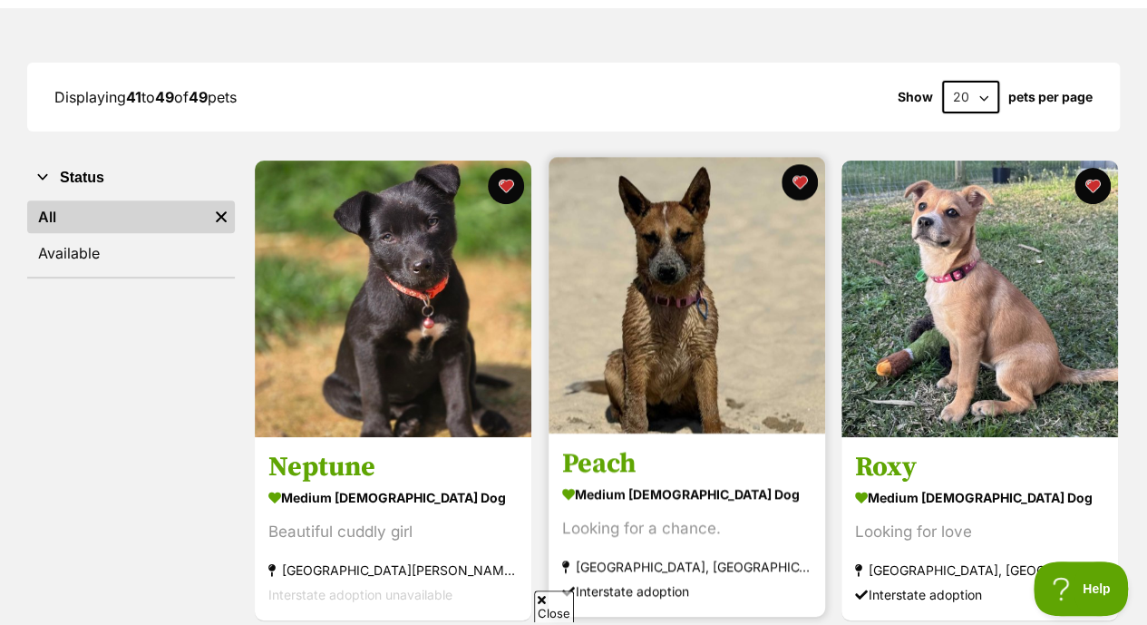
click at [694, 315] on img at bounding box center [686, 295] width 276 height 276
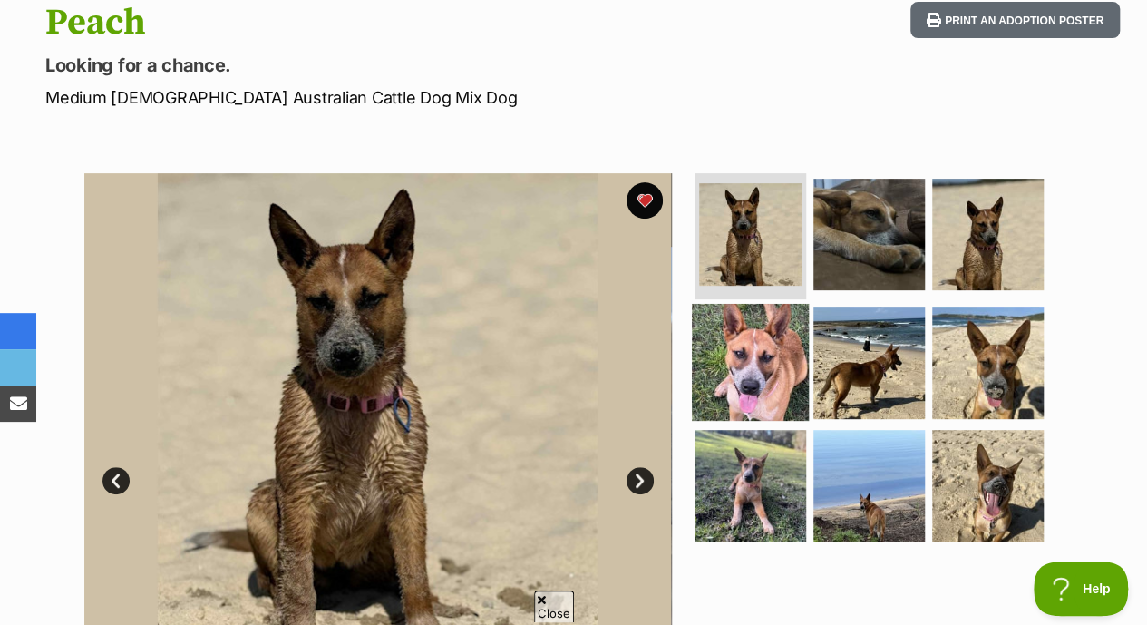
scroll to position [241, 0]
click at [765, 318] on img at bounding box center [750, 361] width 117 height 117
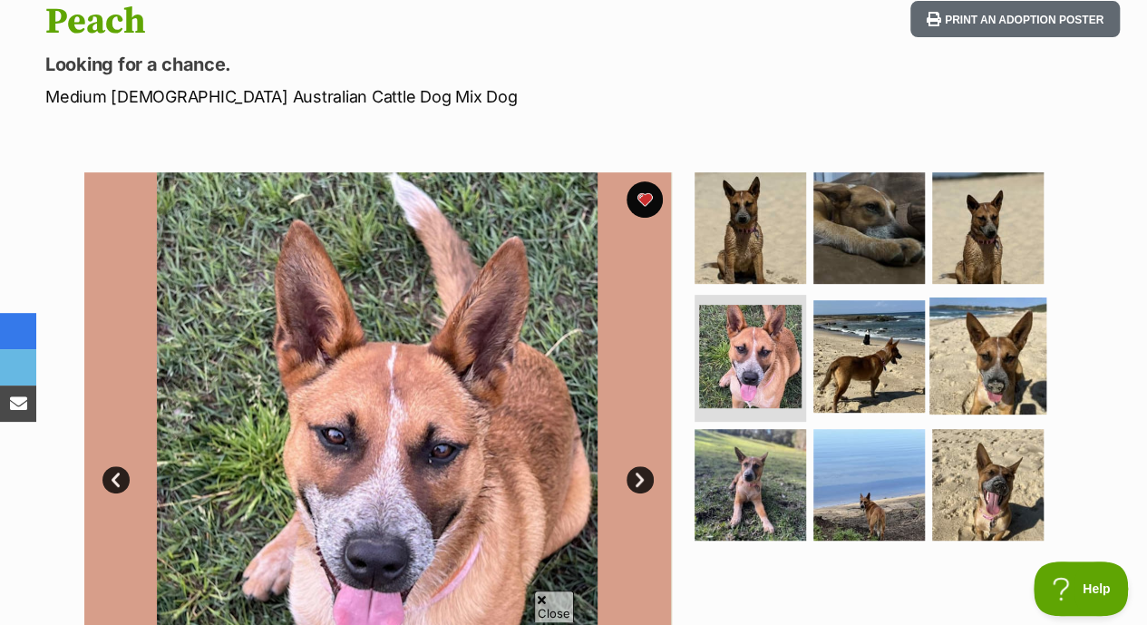
click at [1024, 333] on img at bounding box center [987, 355] width 117 height 117
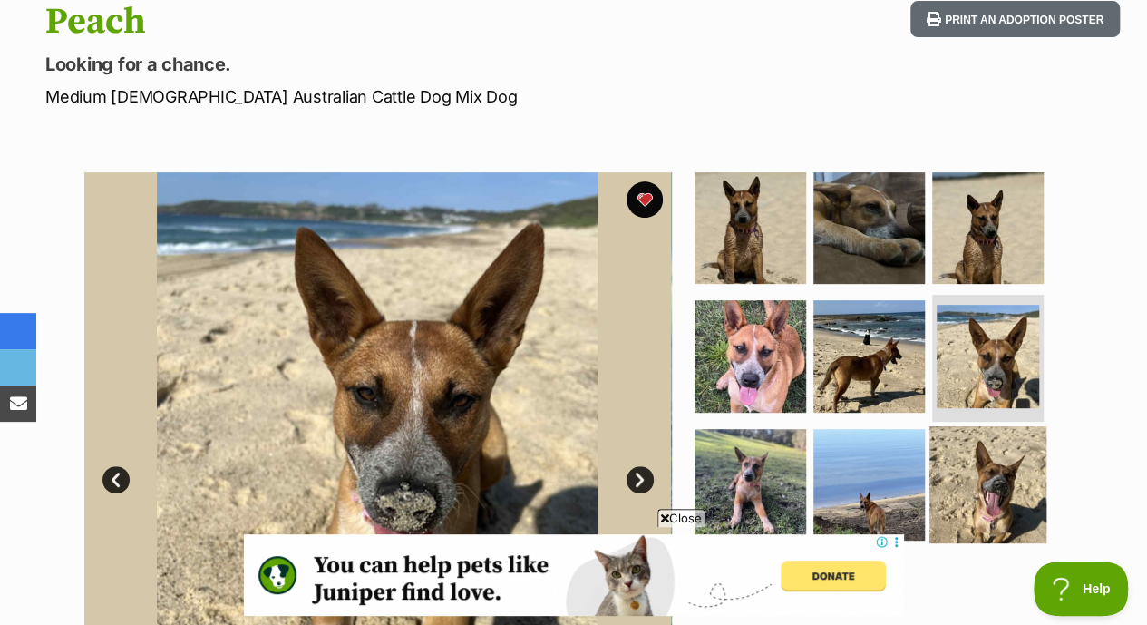
scroll to position [0, 0]
click at [1018, 447] on img at bounding box center [987, 484] width 117 height 117
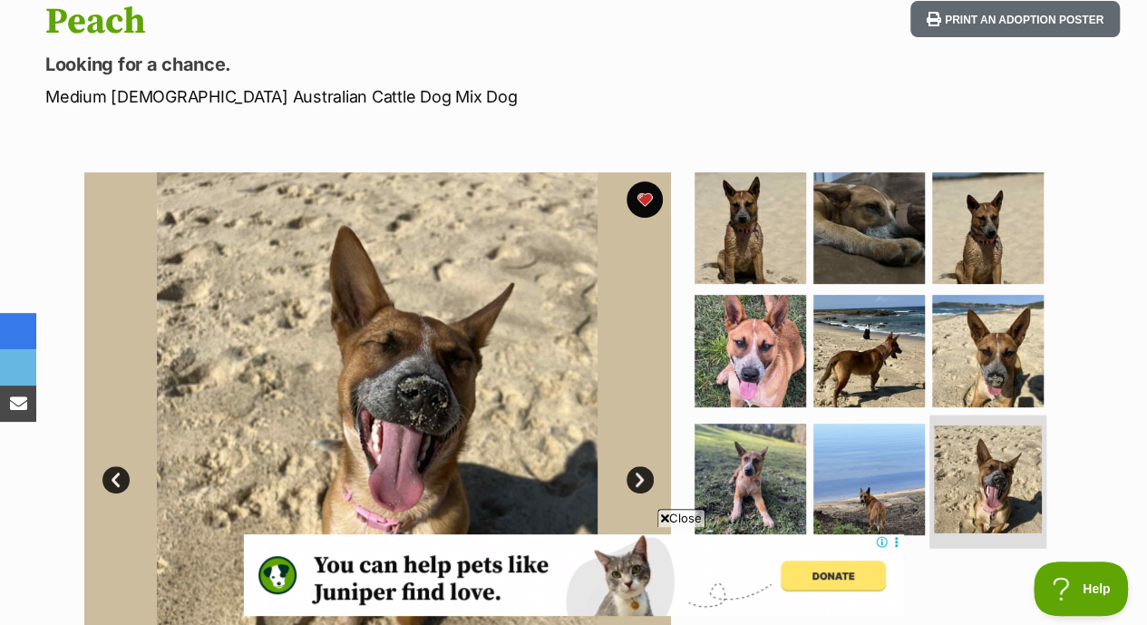
scroll to position [301, 0]
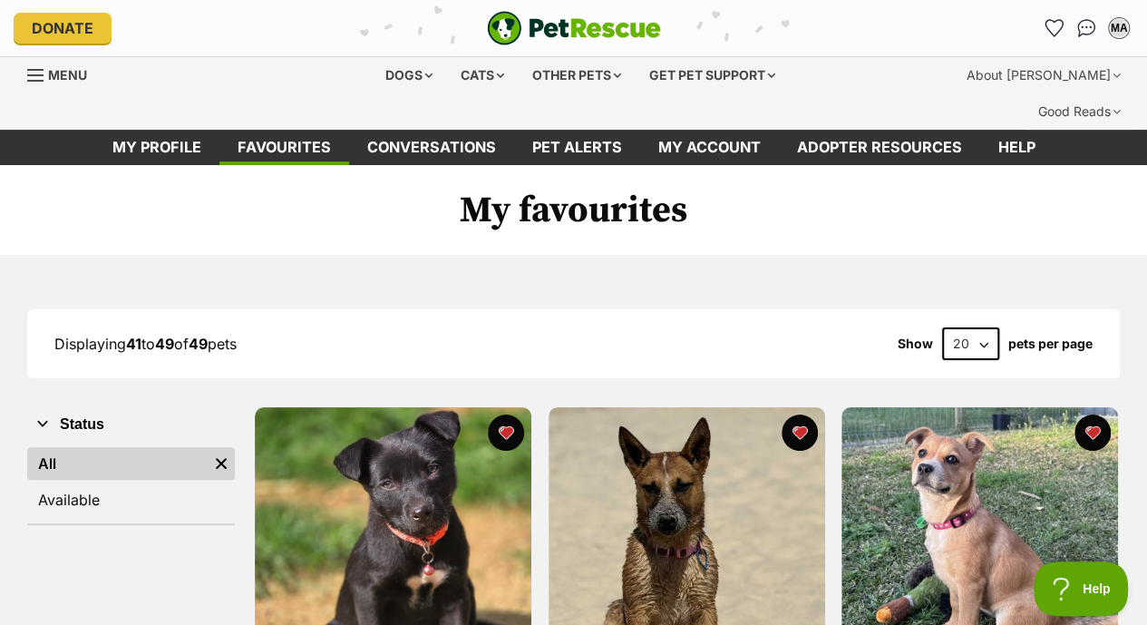
click at [980, 327] on select "20 40 60" at bounding box center [970, 343] width 57 height 33
select select "60"
click at [942, 327] on select "20 40 60" at bounding box center [970, 343] width 57 height 33
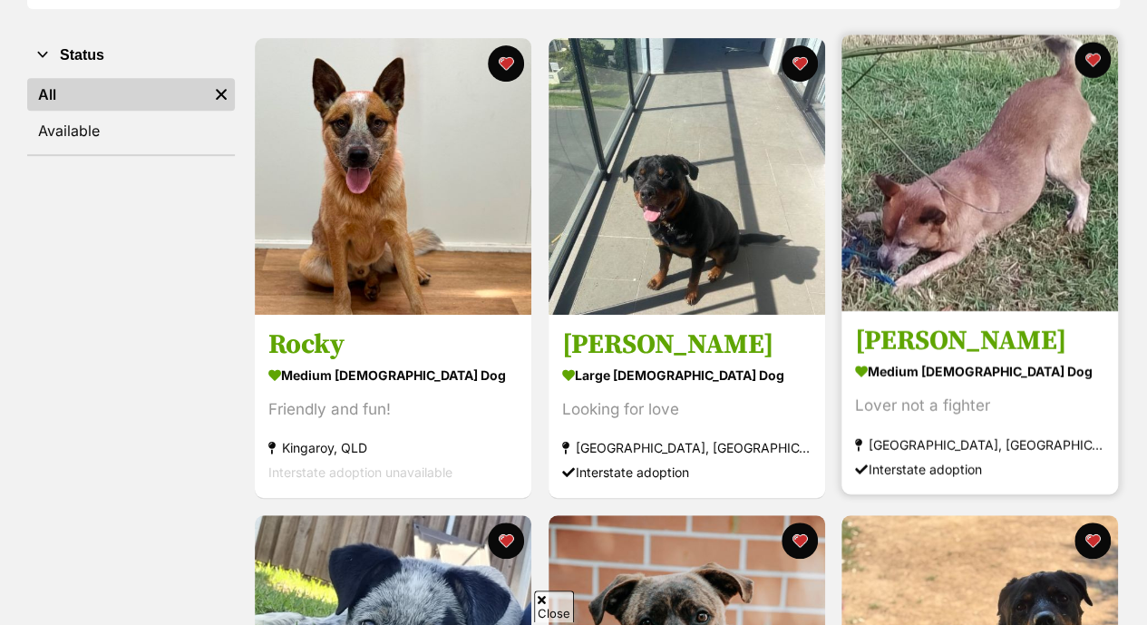
click at [944, 213] on img at bounding box center [979, 172] width 276 height 276
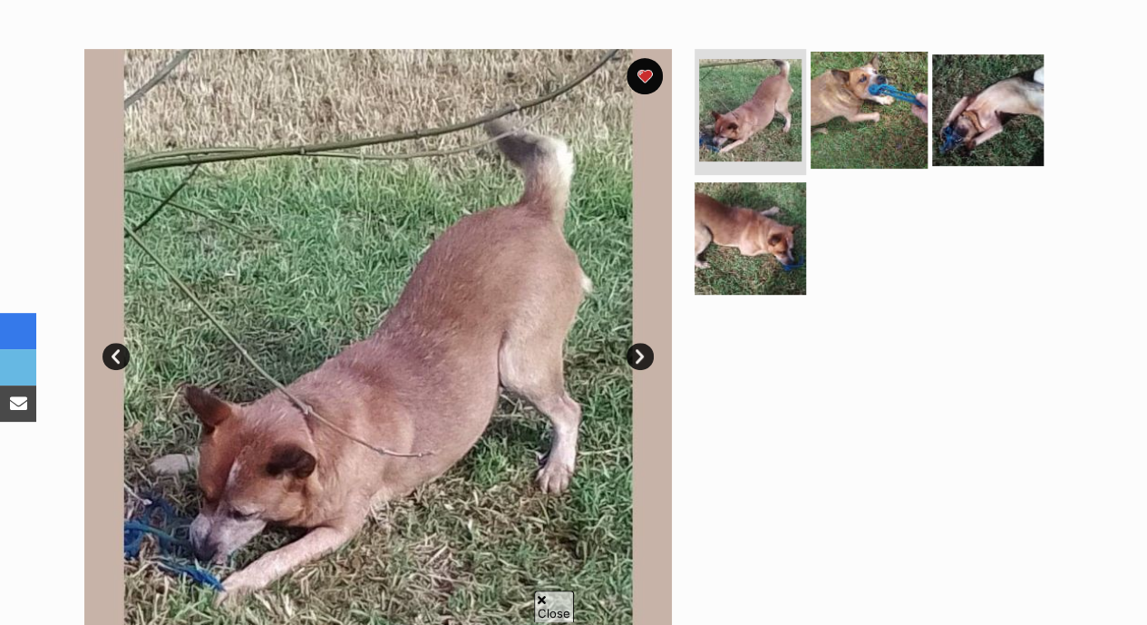
click at [847, 70] on img at bounding box center [868, 109] width 117 height 117
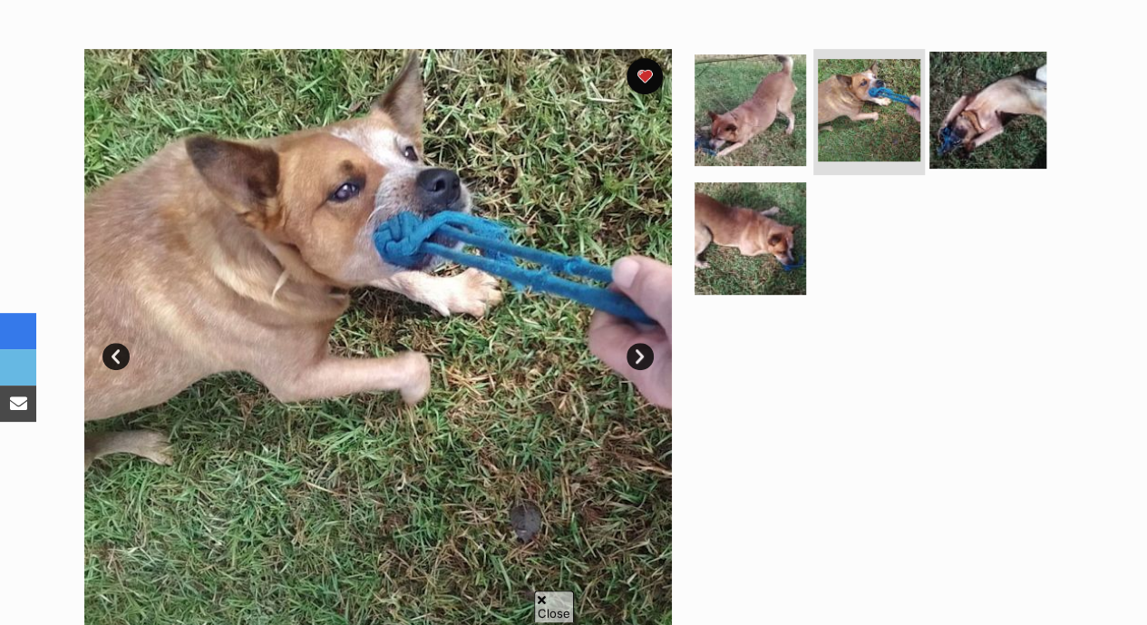
click at [988, 51] on img at bounding box center [987, 109] width 117 height 117
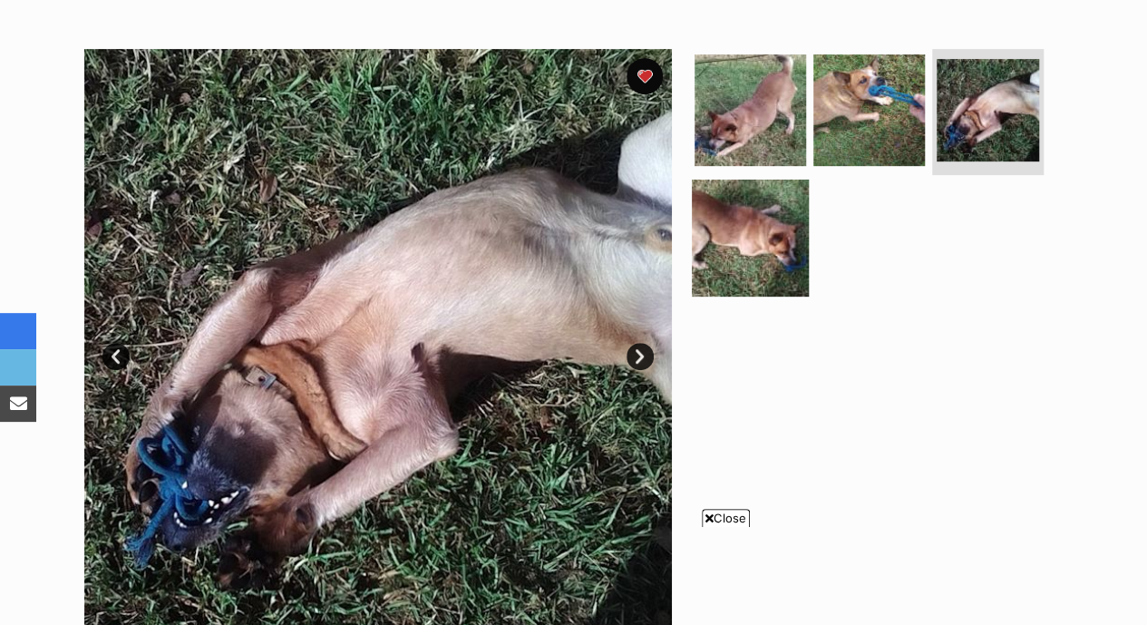
click at [745, 208] on img at bounding box center [750, 237] width 117 height 117
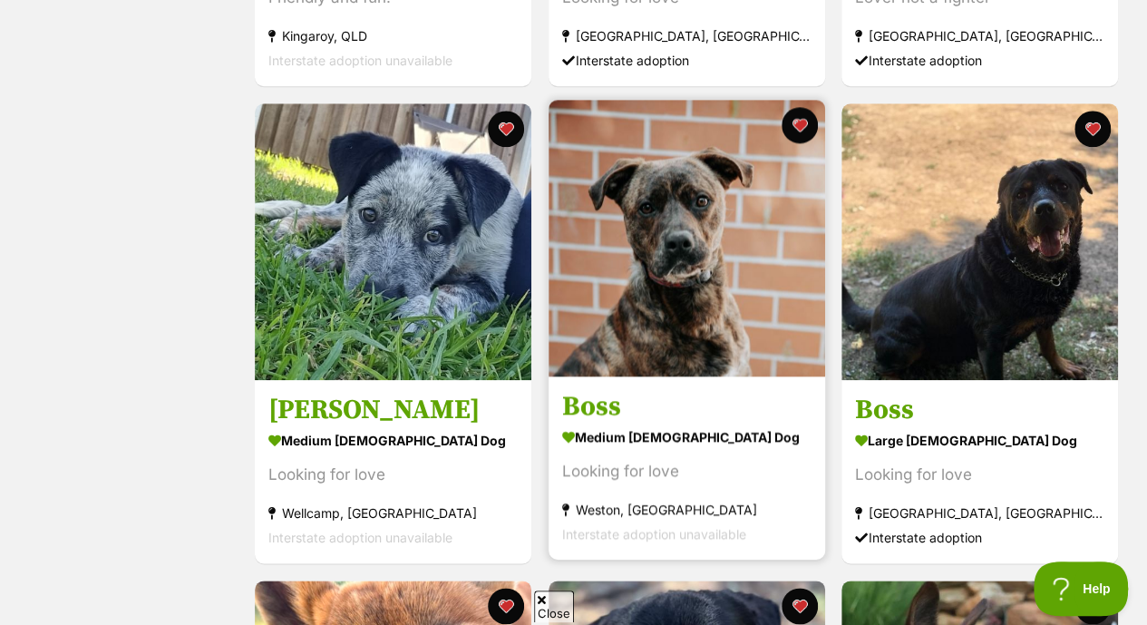
click at [722, 224] on img at bounding box center [686, 238] width 276 height 276
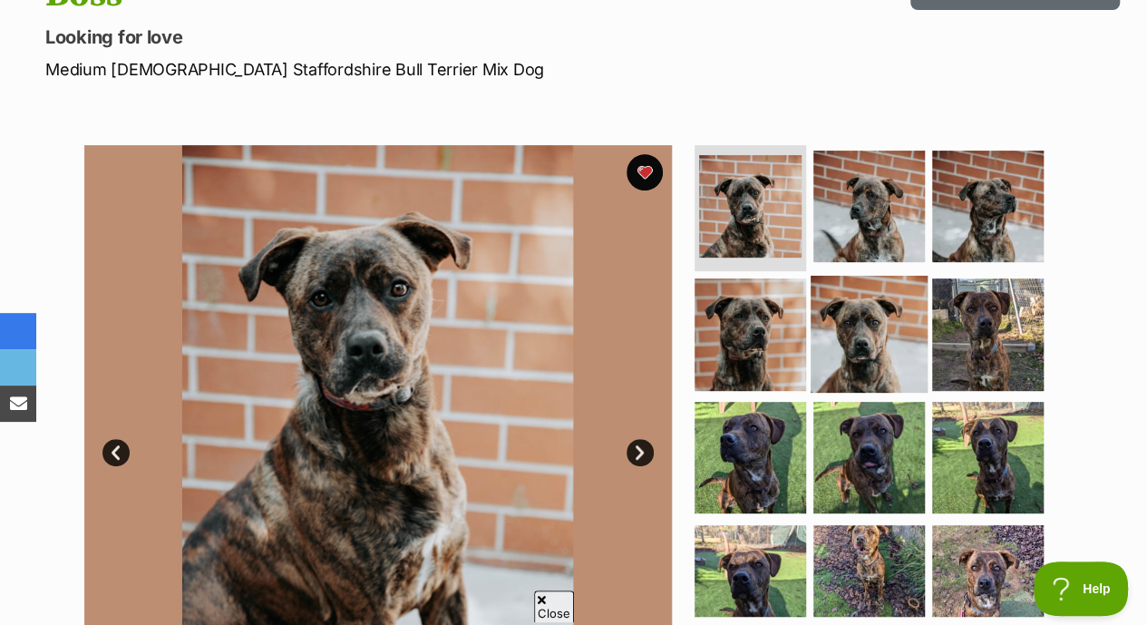
click at [885, 336] on img at bounding box center [868, 334] width 117 height 117
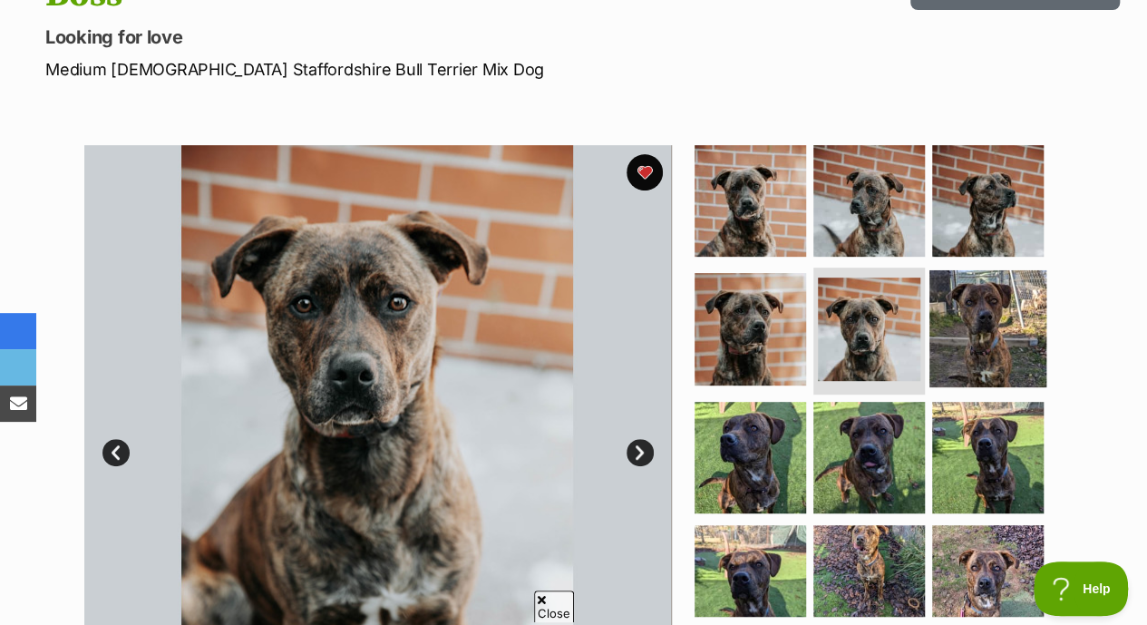
click at [978, 307] on img at bounding box center [987, 328] width 117 height 117
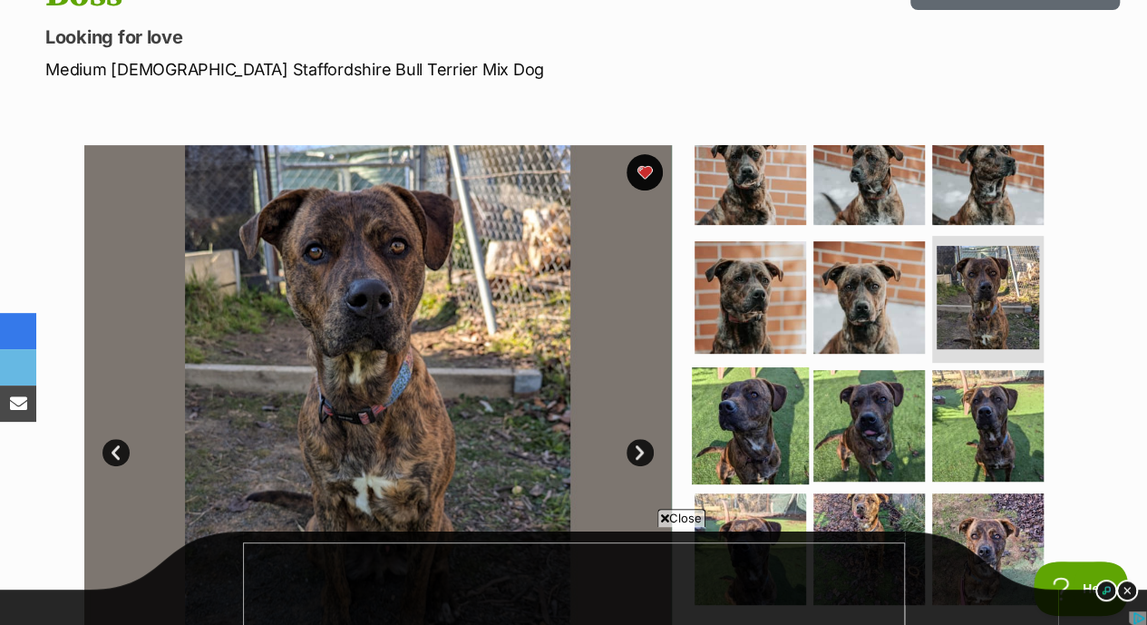
click at [710, 367] on img at bounding box center [750, 425] width 117 height 117
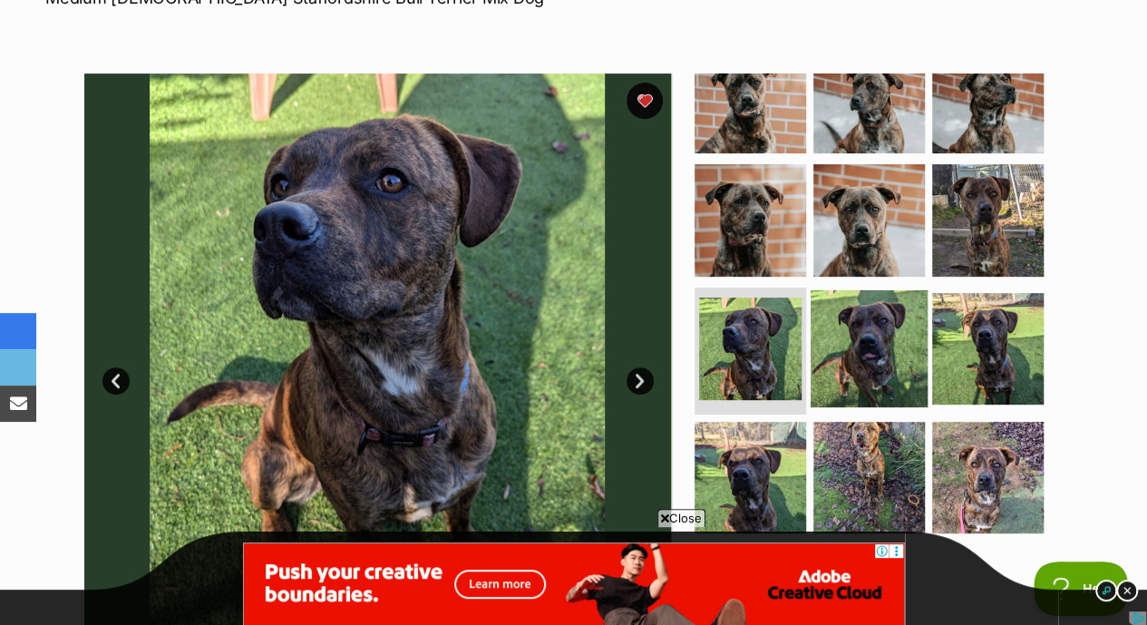
scroll to position [359, 0]
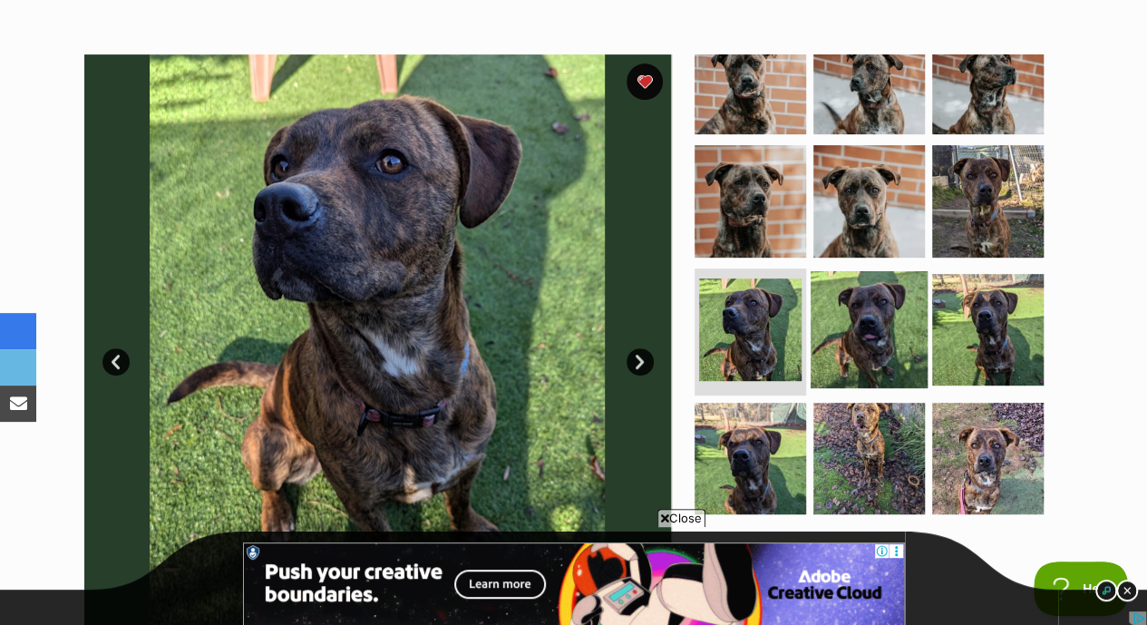
click at [868, 304] on img at bounding box center [868, 329] width 117 height 117
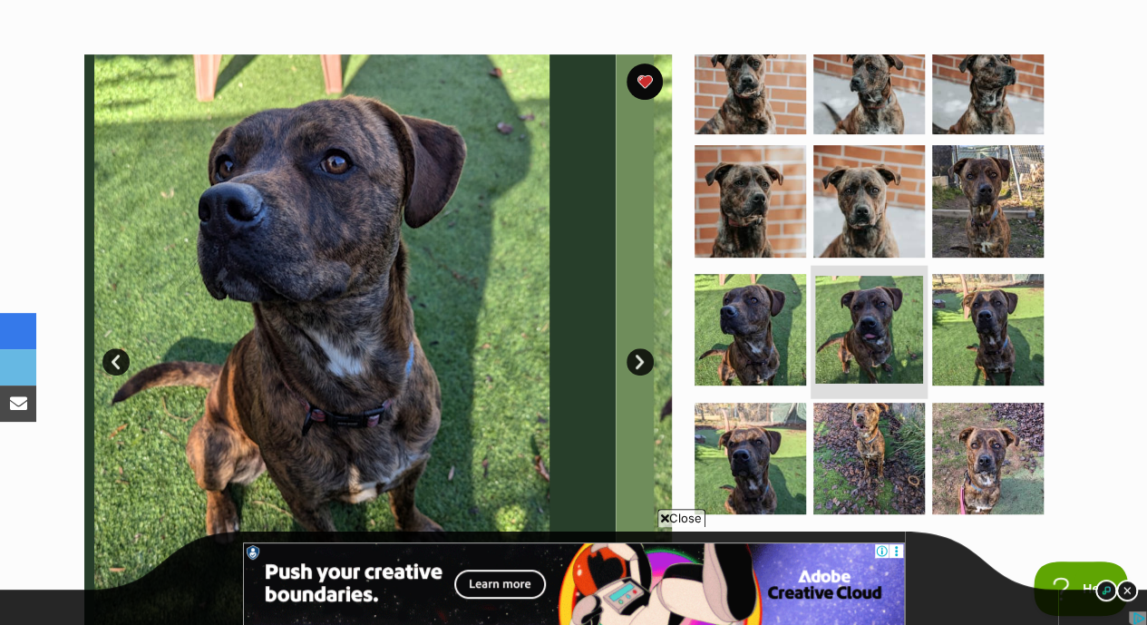
scroll to position [36, 0]
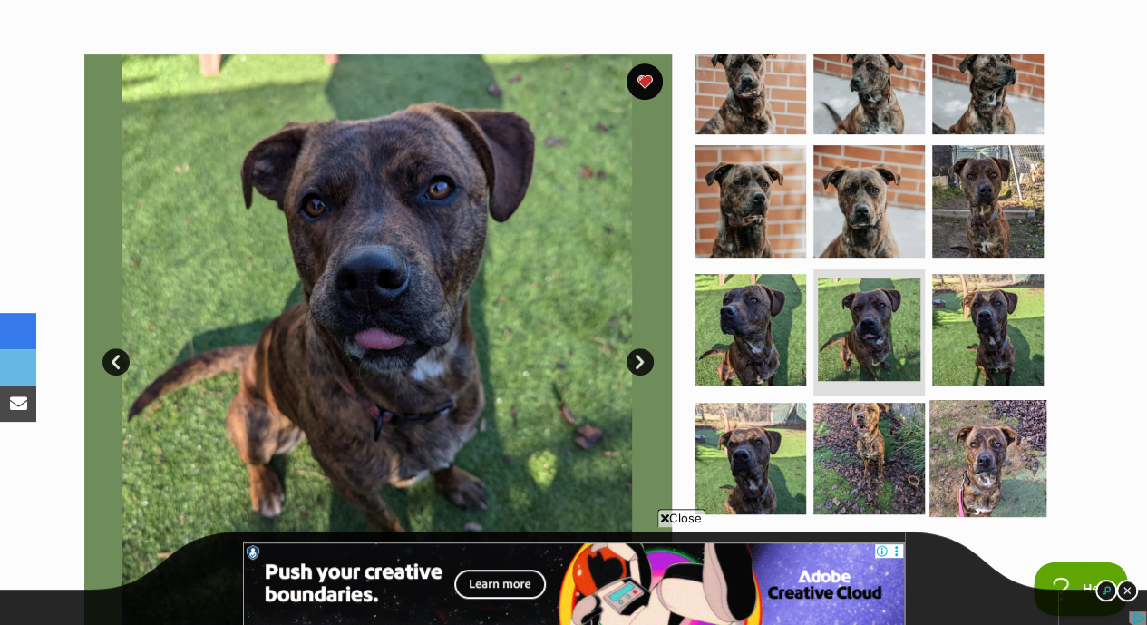
click at [993, 418] on img at bounding box center [987, 458] width 117 height 117
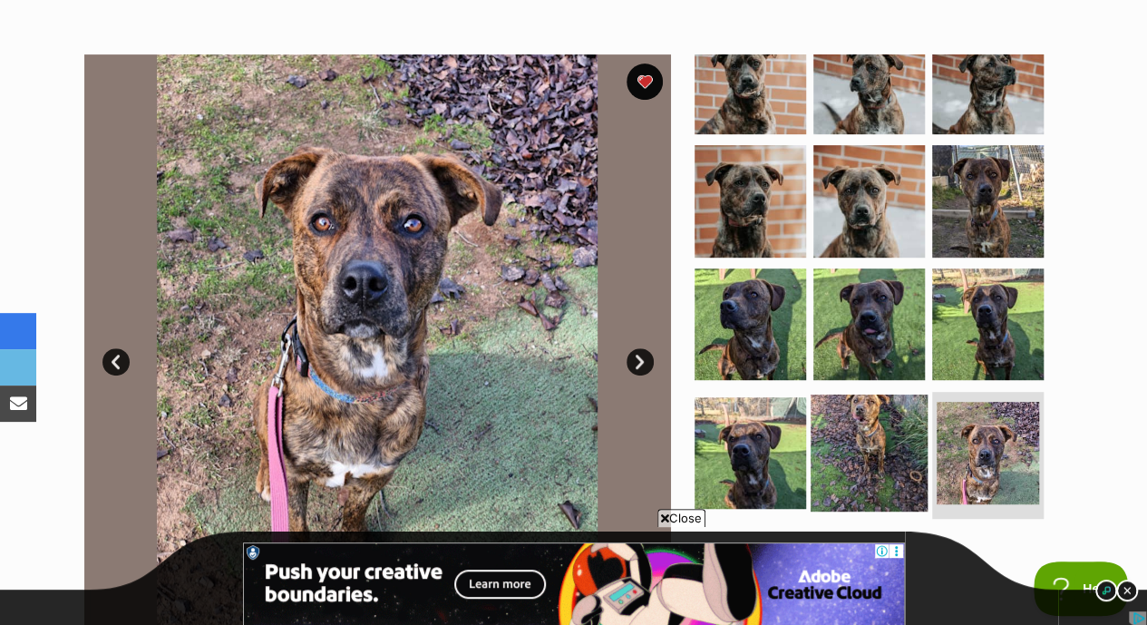
click at [900, 413] on img at bounding box center [868, 452] width 117 height 117
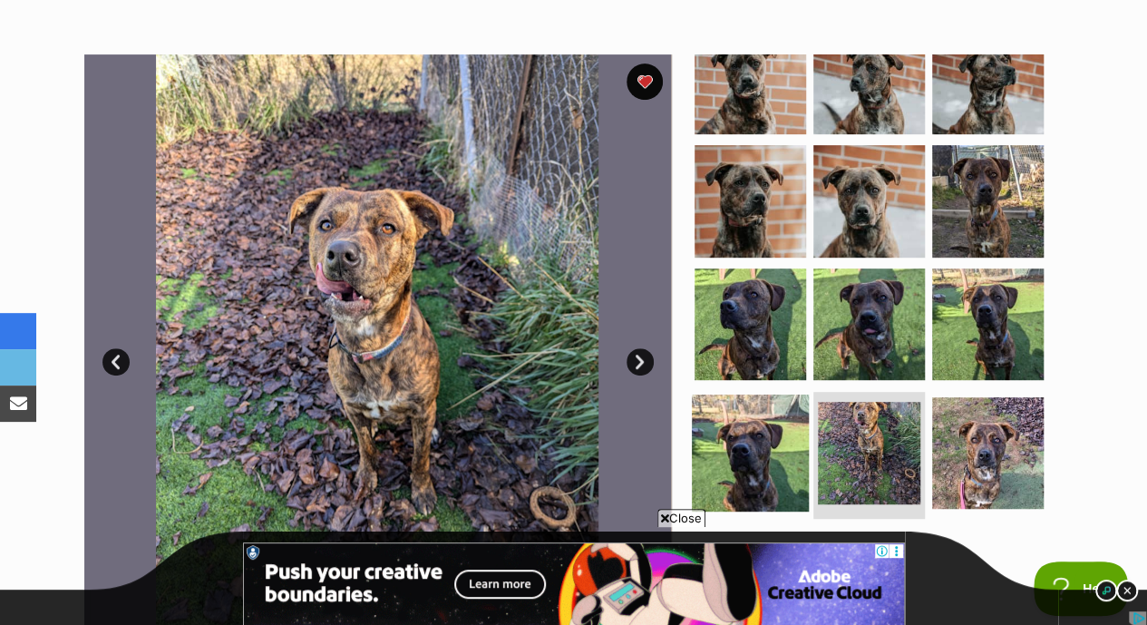
click at [783, 412] on img at bounding box center [750, 452] width 117 height 117
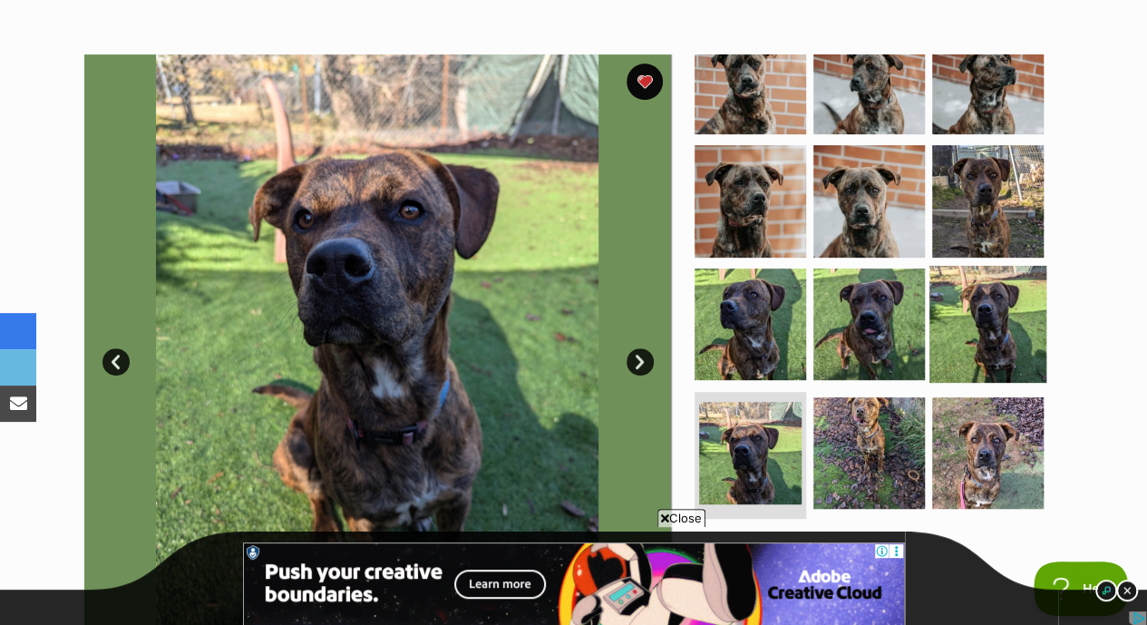
click at [1032, 304] on img at bounding box center [987, 324] width 117 height 117
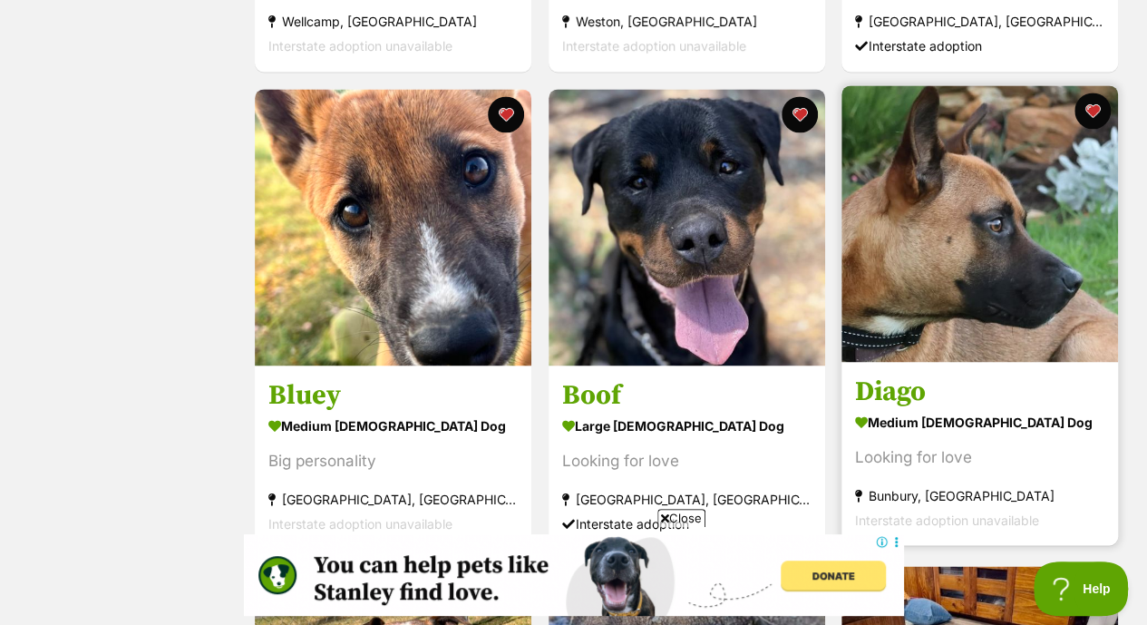
click at [1008, 274] on img at bounding box center [979, 223] width 276 height 276
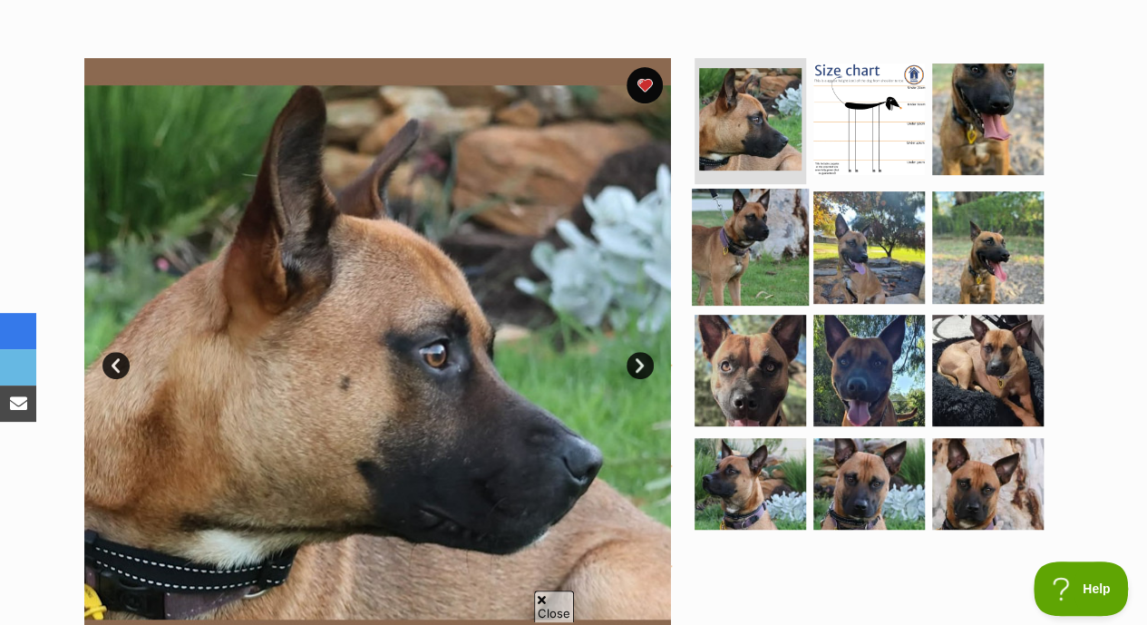
click at [771, 189] on img at bounding box center [750, 247] width 117 height 117
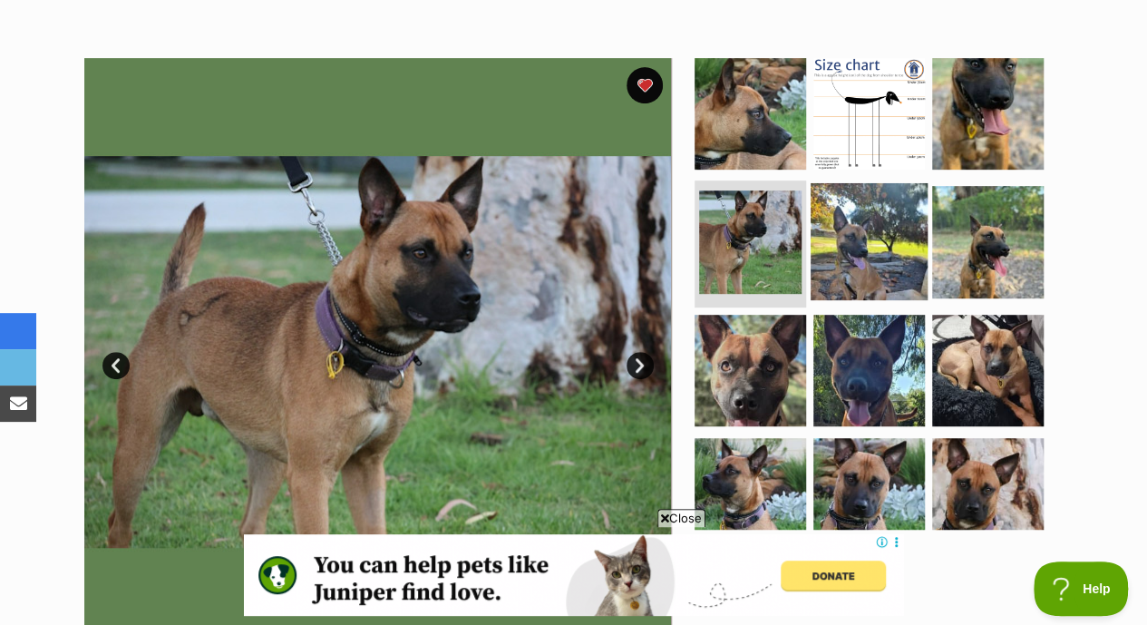
click at [880, 209] on img at bounding box center [868, 241] width 117 height 117
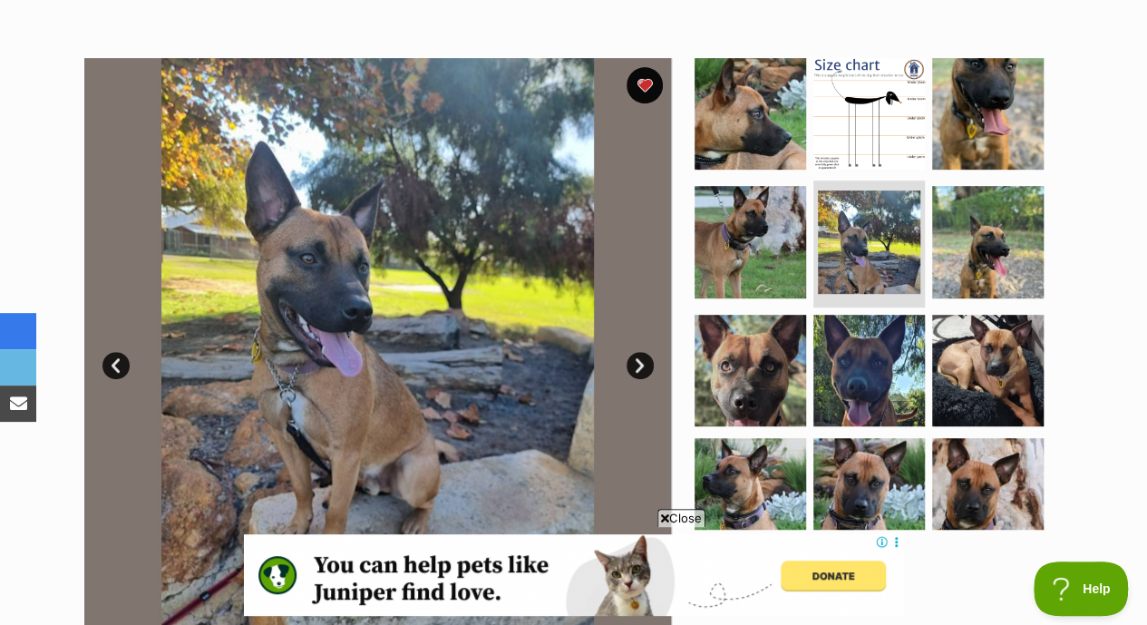
drag, startPoint x: 1008, startPoint y: 349, endPoint x: 1117, endPoint y: 336, distance: 109.5
click at [1117, 336] on div "Available 5 of 12 images 5 of 12 images 5 of 12 images 5 of 12 images 5 of 12 i…" at bounding box center [573, 338] width 1147 height 615
click at [942, 216] on img at bounding box center [987, 241] width 117 height 117
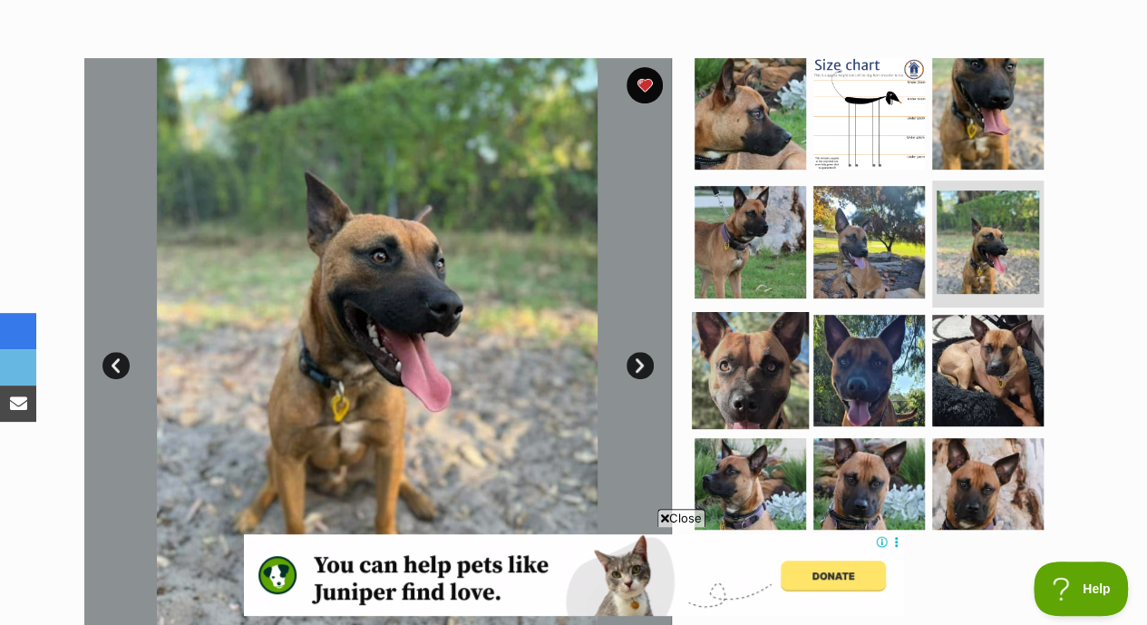
click at [734, 312] on img at bounding box center [750, 370] width 117 height 117
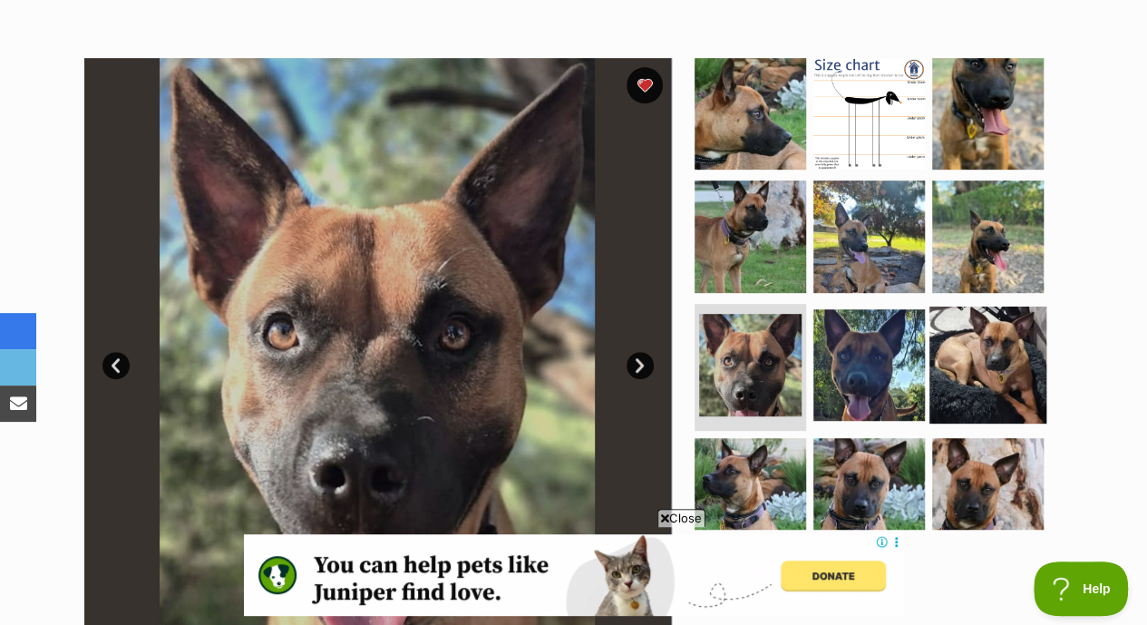
click at [977, 363] on img at bounding box center [987, 364] width 117 height 117
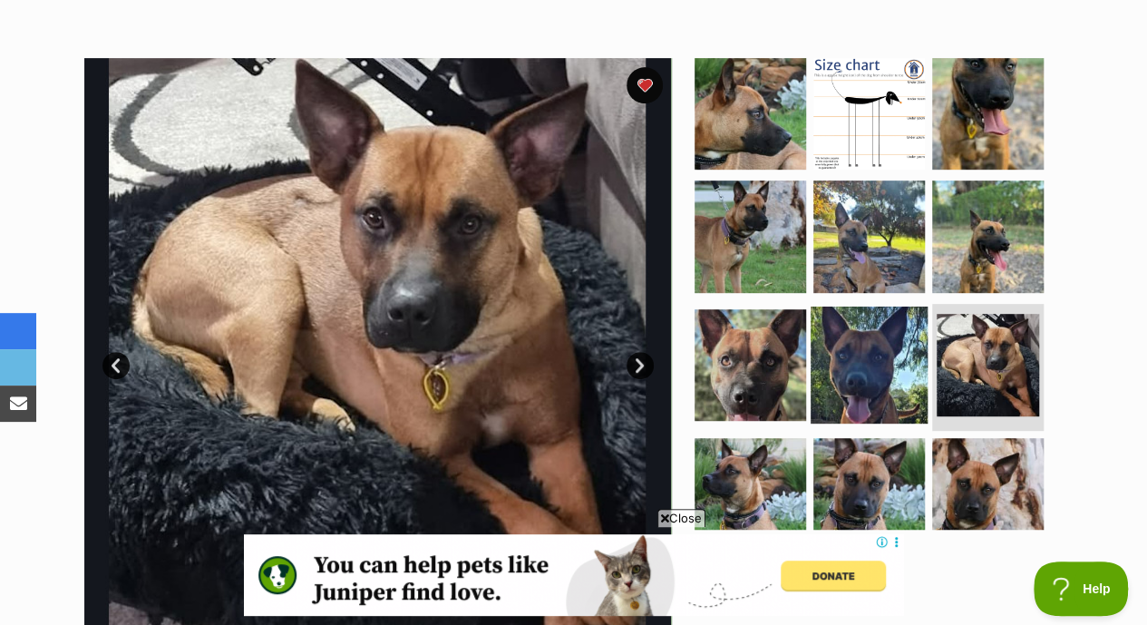
scroll to position [36, 0]
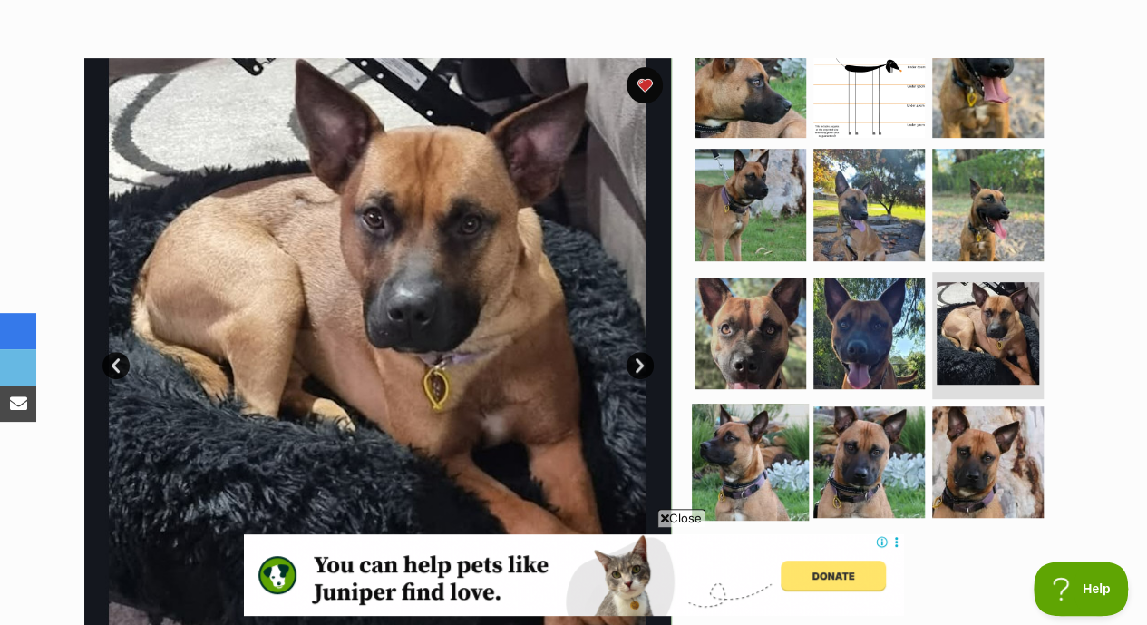
click at [789, 404] on img at bounding box center [750, 461] width 117 height 117
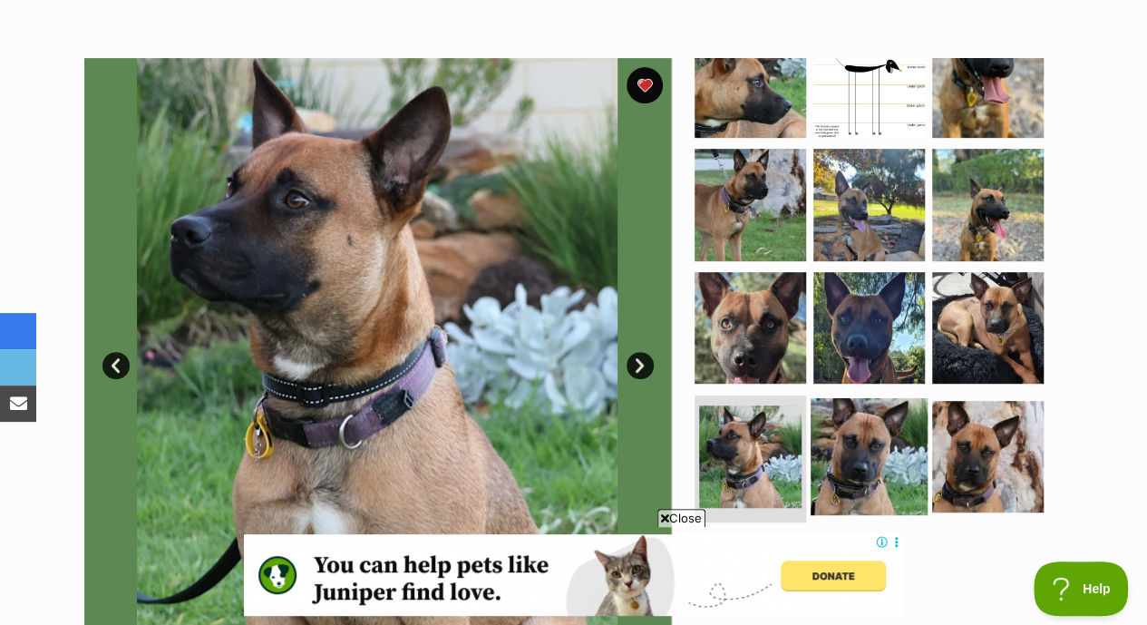
click at [878, 398] on img at bounding box center [868, 456] width 117 height 117
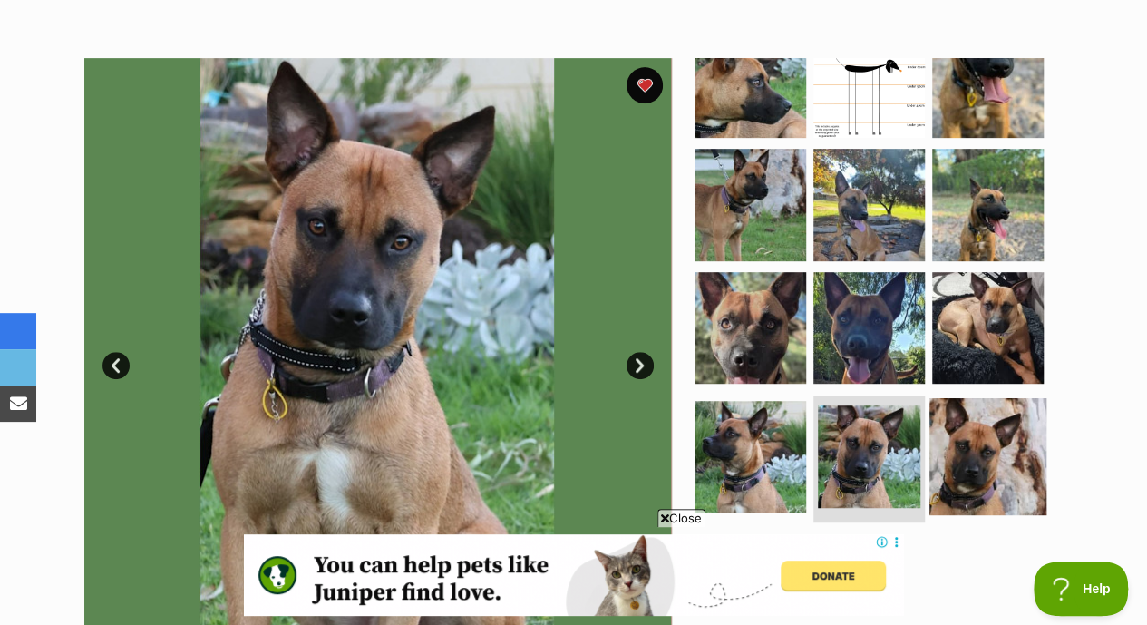
click at [981, 398] on img at bounding box center [987, 456] width 117 height 117
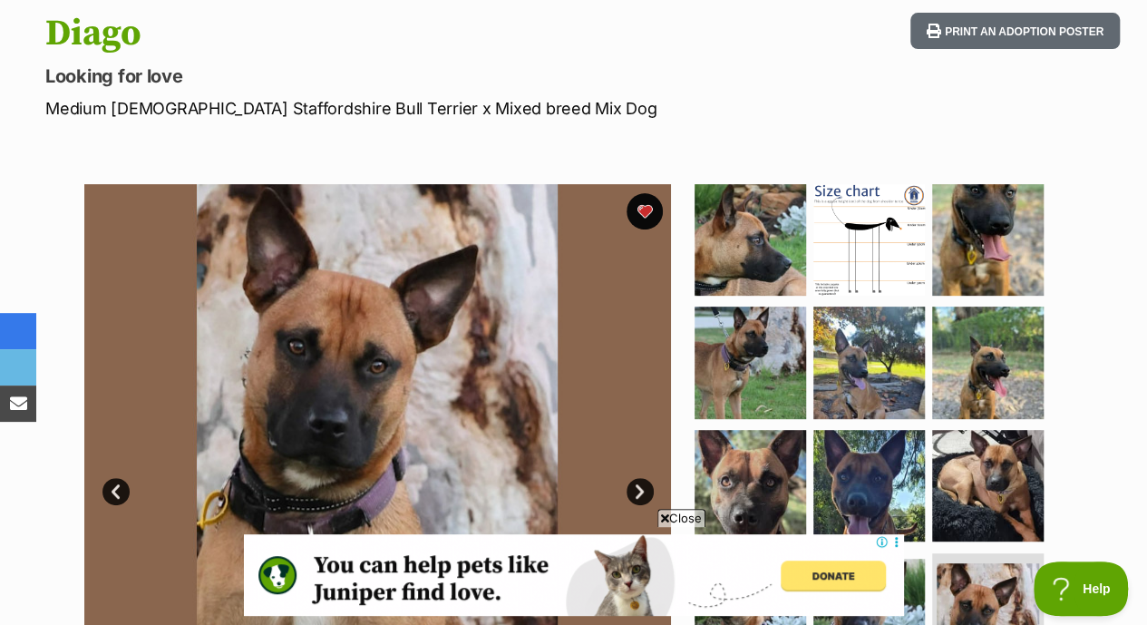
scroll to position [225, 0]
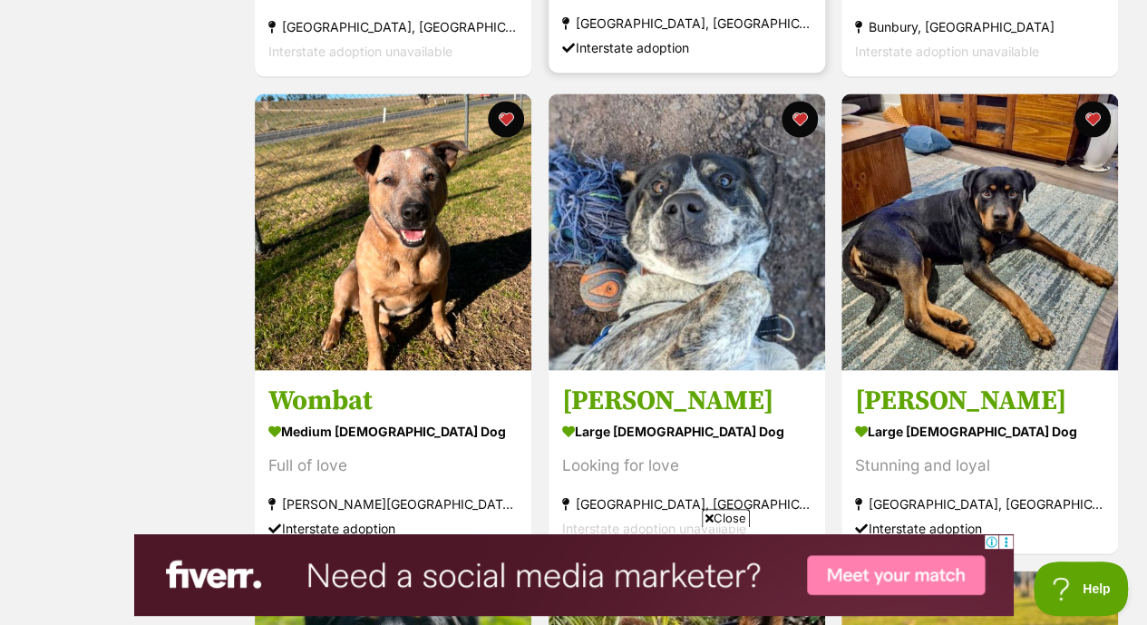
scroll to position [1744, 0]
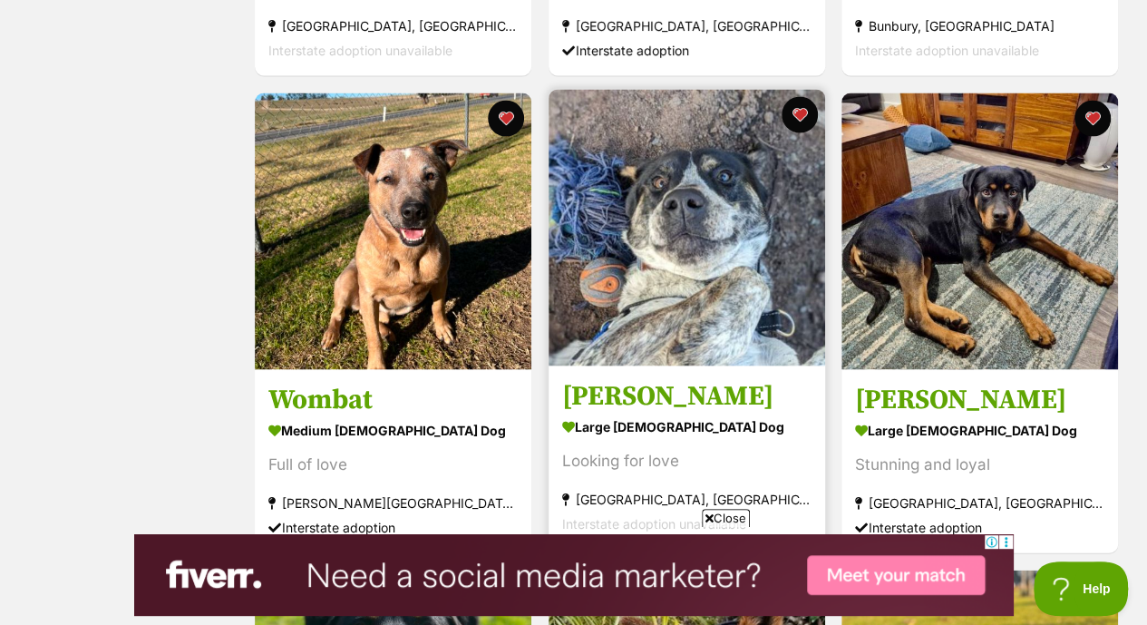
click at [741, 231] on img at bounding box center [686, 228] width 276 height 276
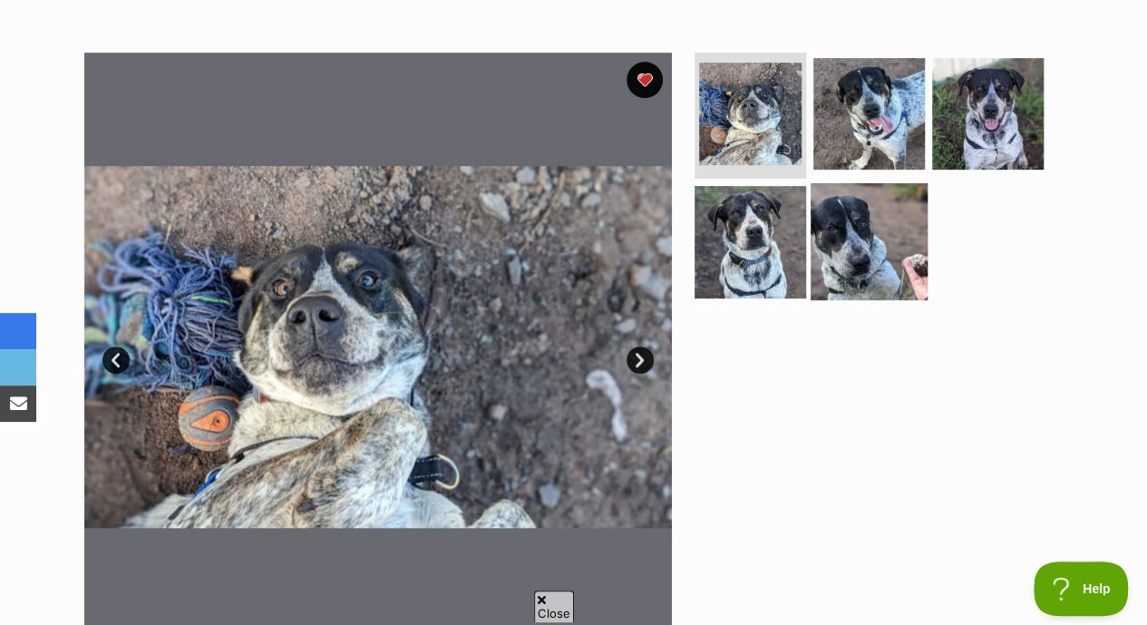
scroll to position [363, 0]
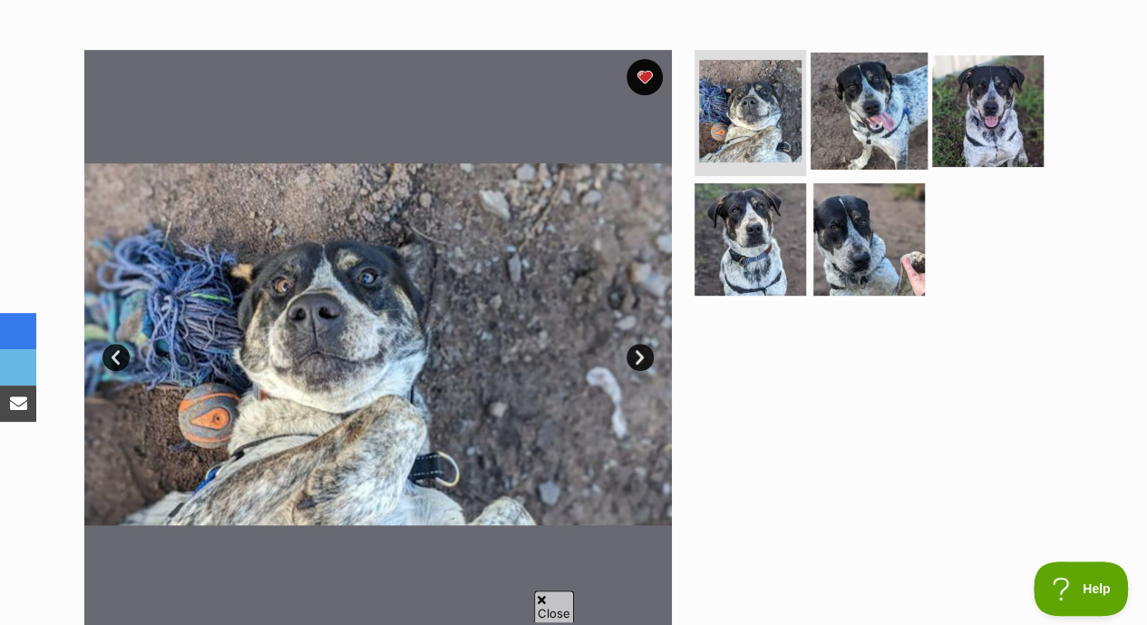
click at [877, 111] on img at bounding box center [868, 110] width 117 height 117
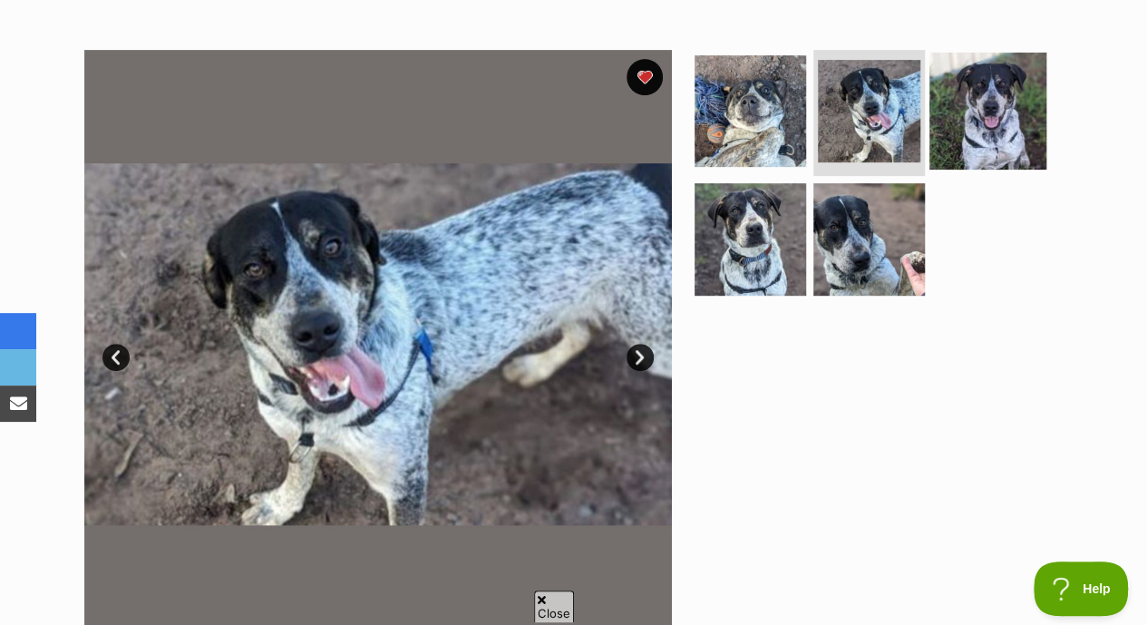
click at [1008, 93] on img at bounding box center [987, 110] width 117 height 117
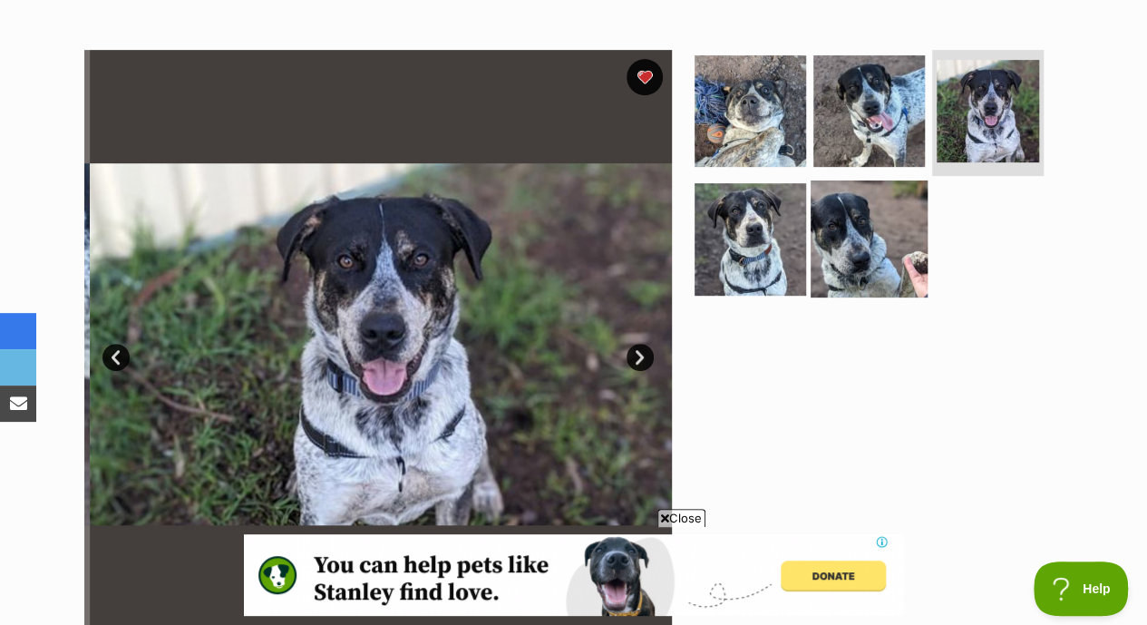
scroll to position [0, 0]
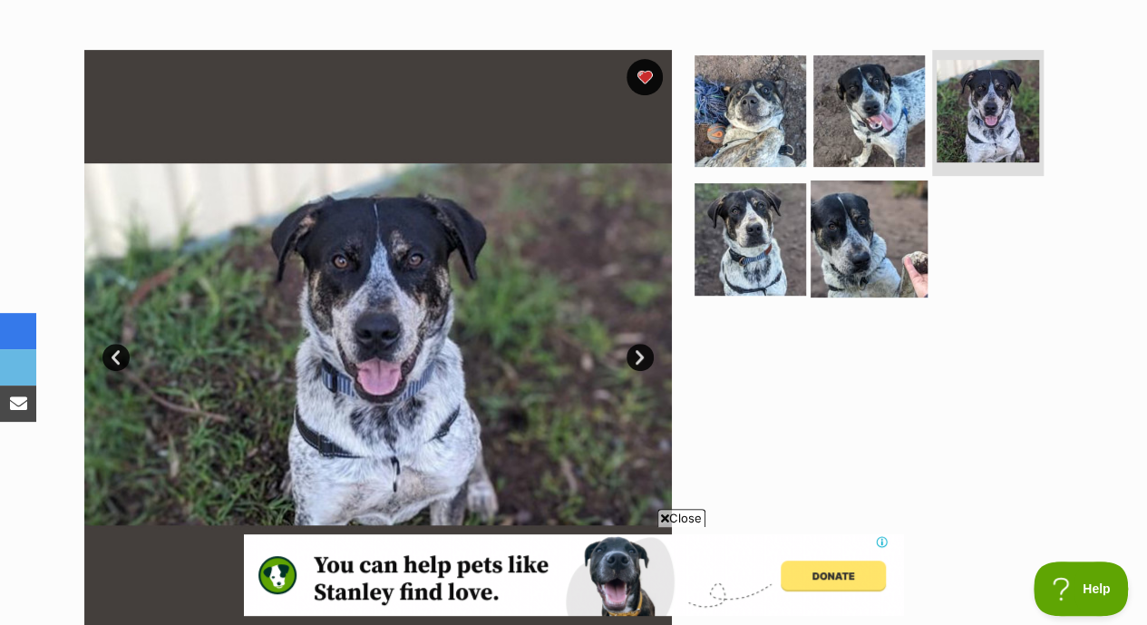
click at [838, 213] on img at bounding box center [868, 238] width 117 height 117
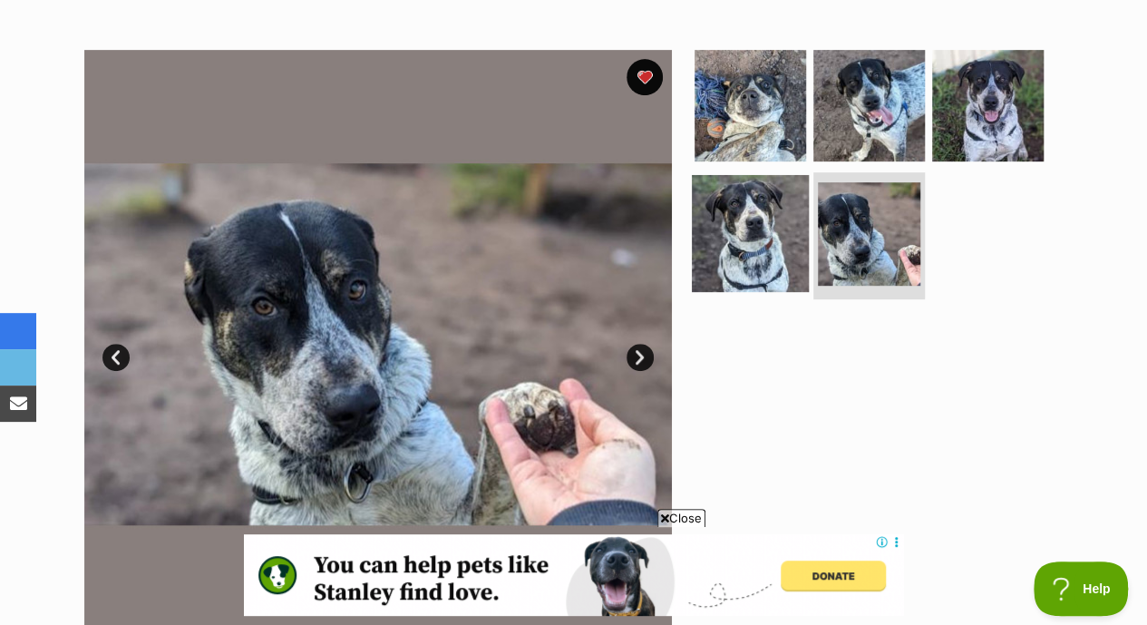
click at [765, 213] on img at bounding box center [750, 233] width 117 height 117
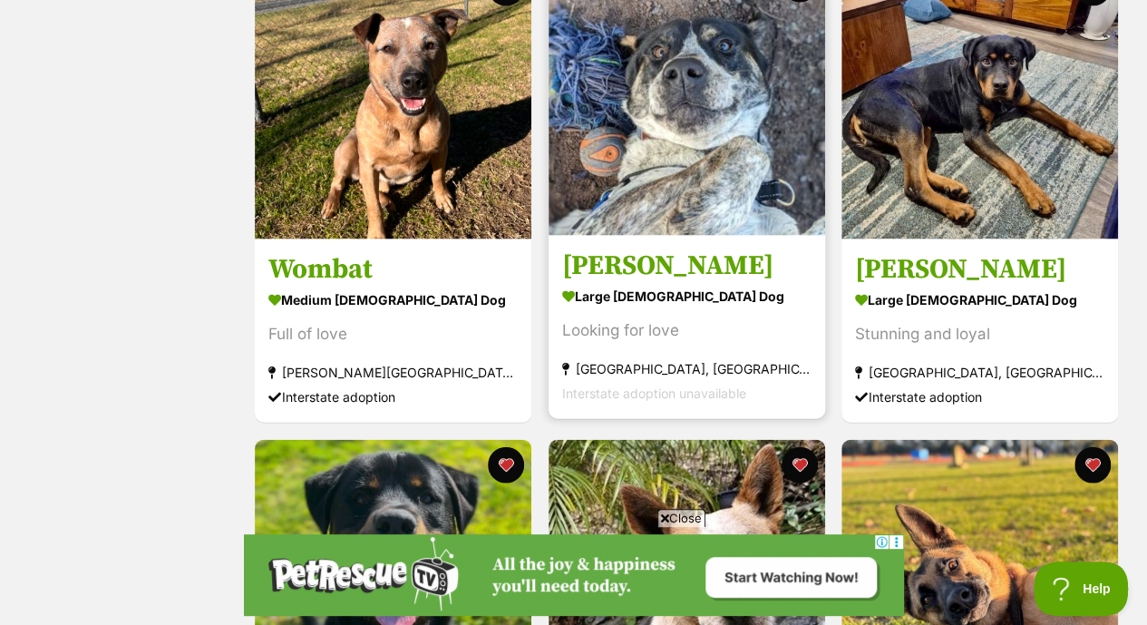
scroll to position [1875, 0]
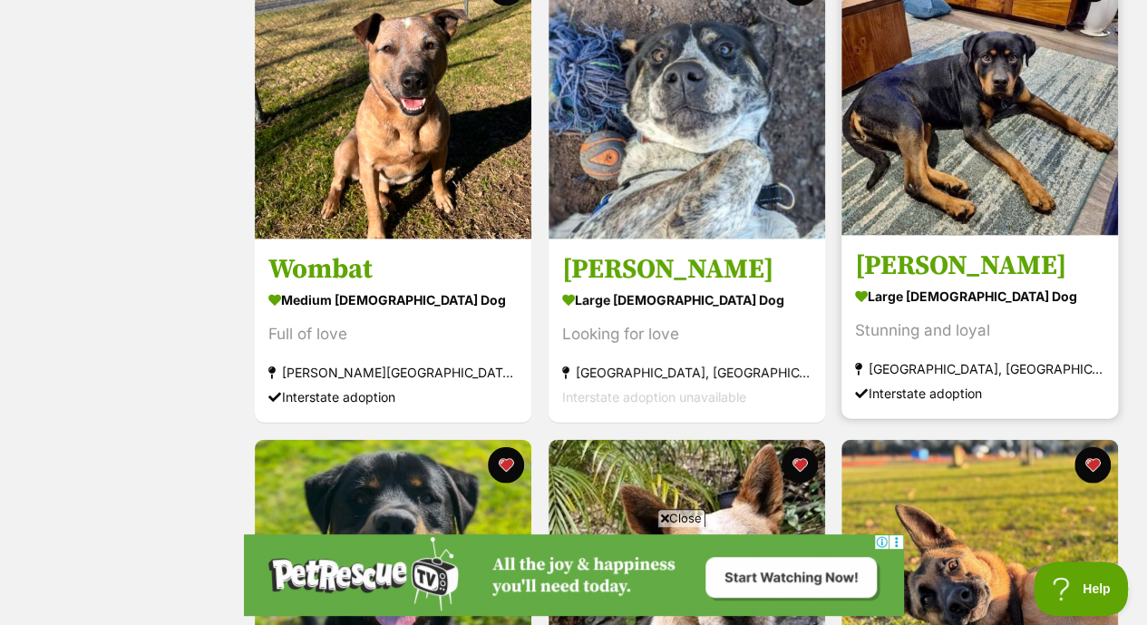
click at [1042, 121] on img at bounding box center [979, 97] width 276 height 276
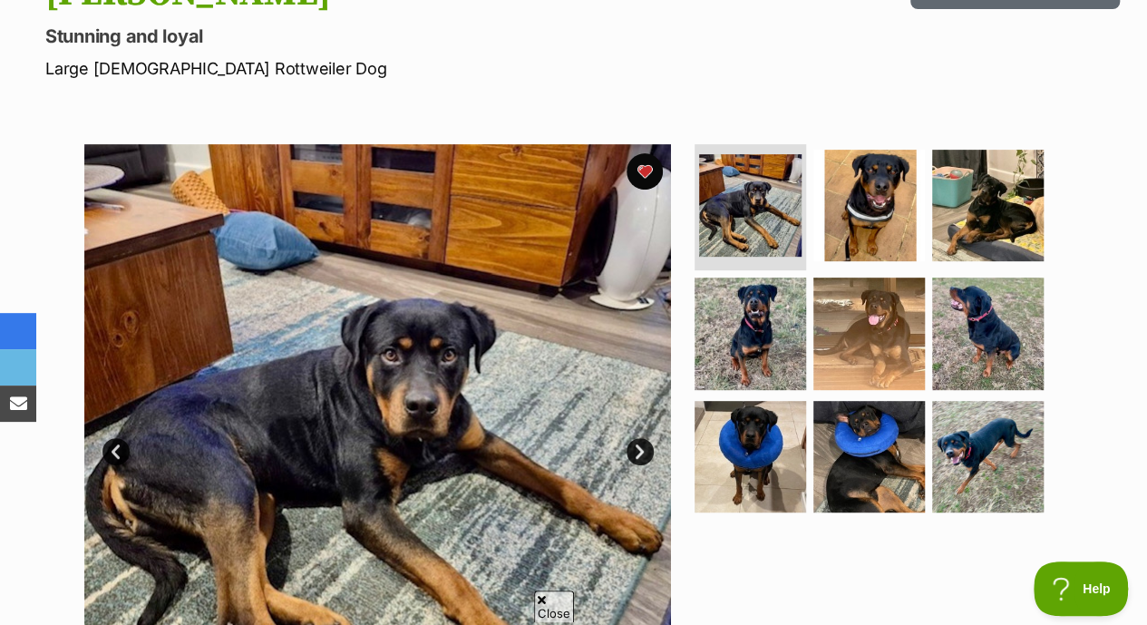
scroll to position [270, 0]
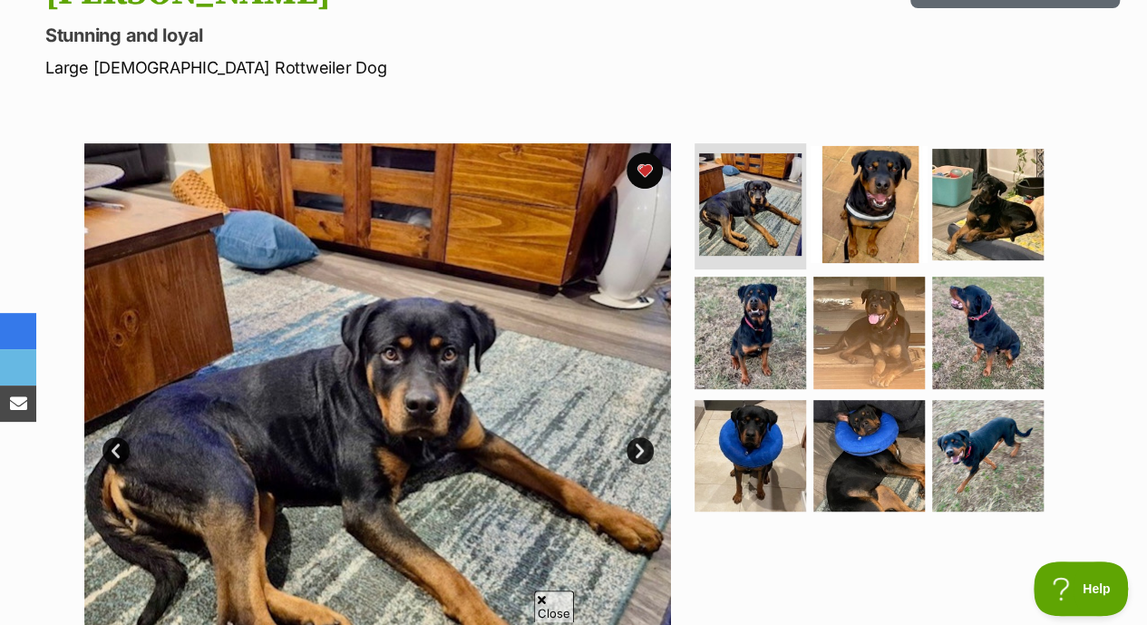
click at [856, 177] on img at bounding box center [868, 203] width 117 height 117
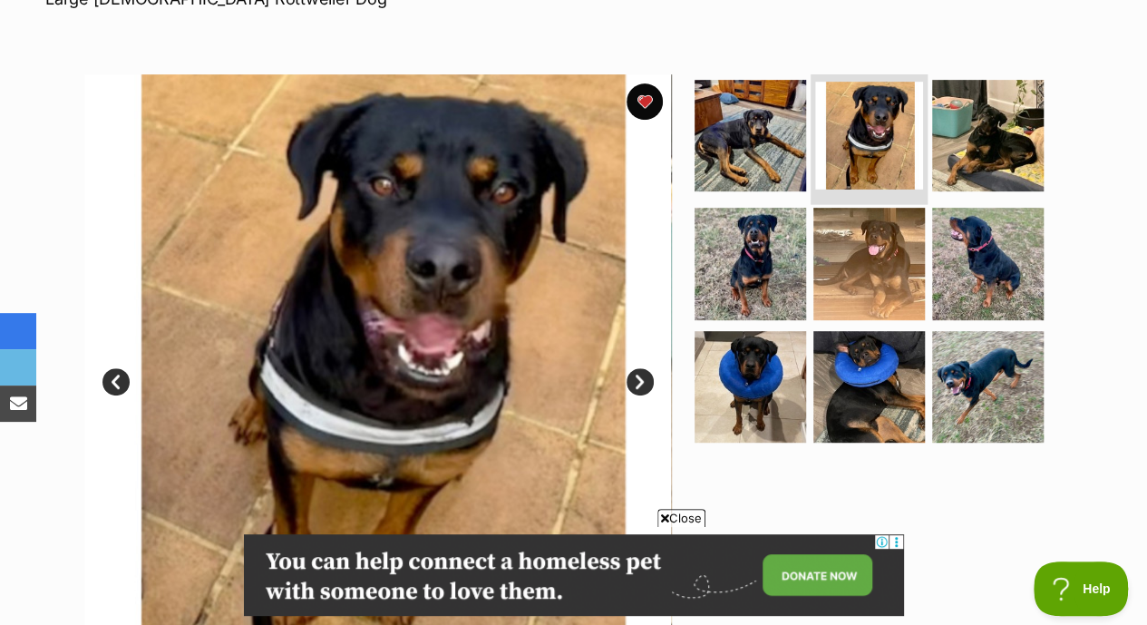
scroll to position [0, 0]
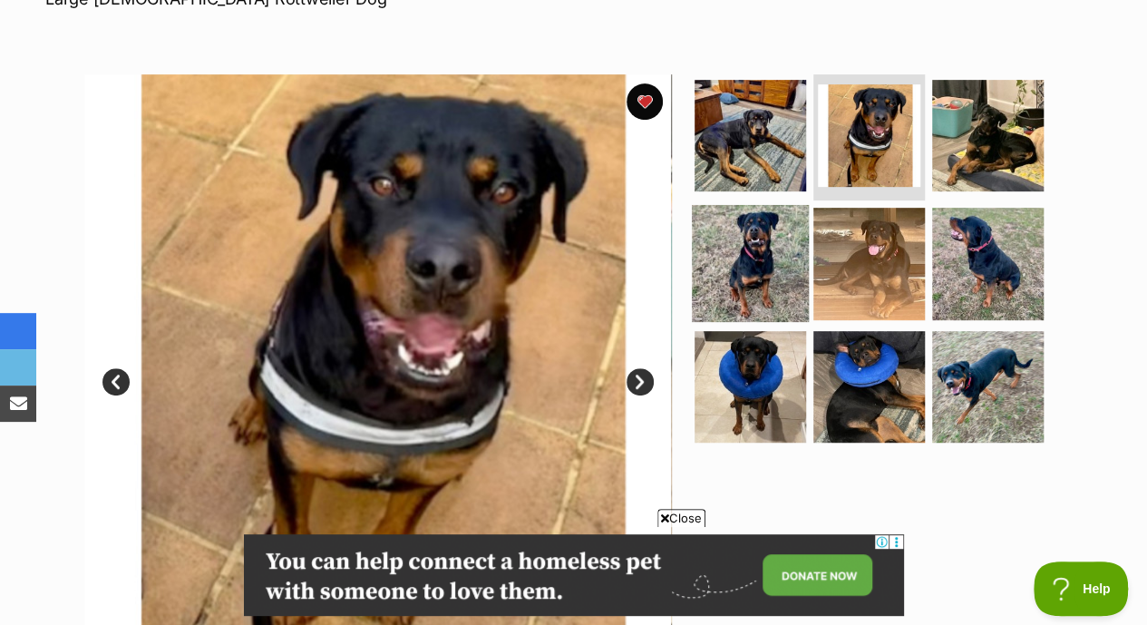
click at [757, 213] on img at bounding box center [750, 263] width 117 height 117
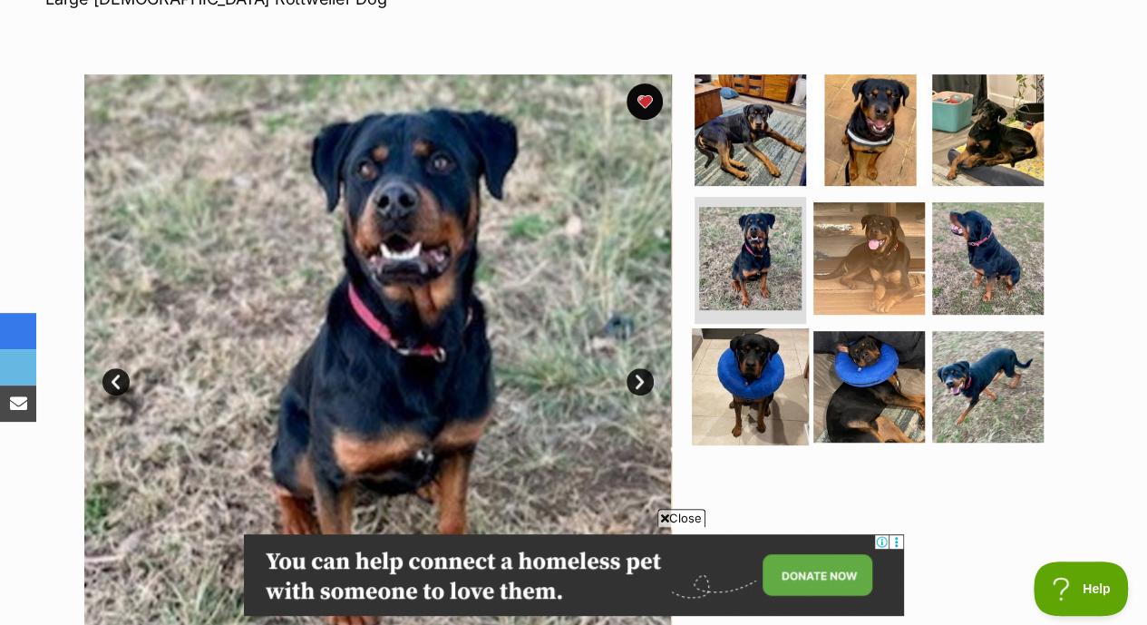
click at [772, 356] on img at bounding box center [750, 386] width 117 height 117
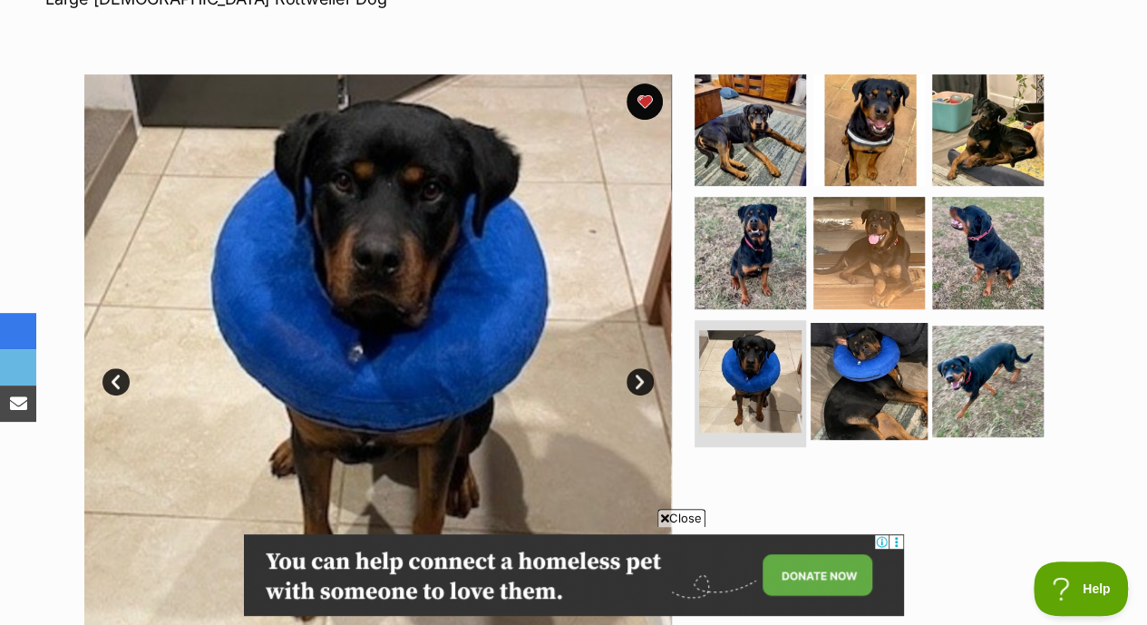
click at [875, 352] on img at bounding box center [868, 381] width 117 height 117
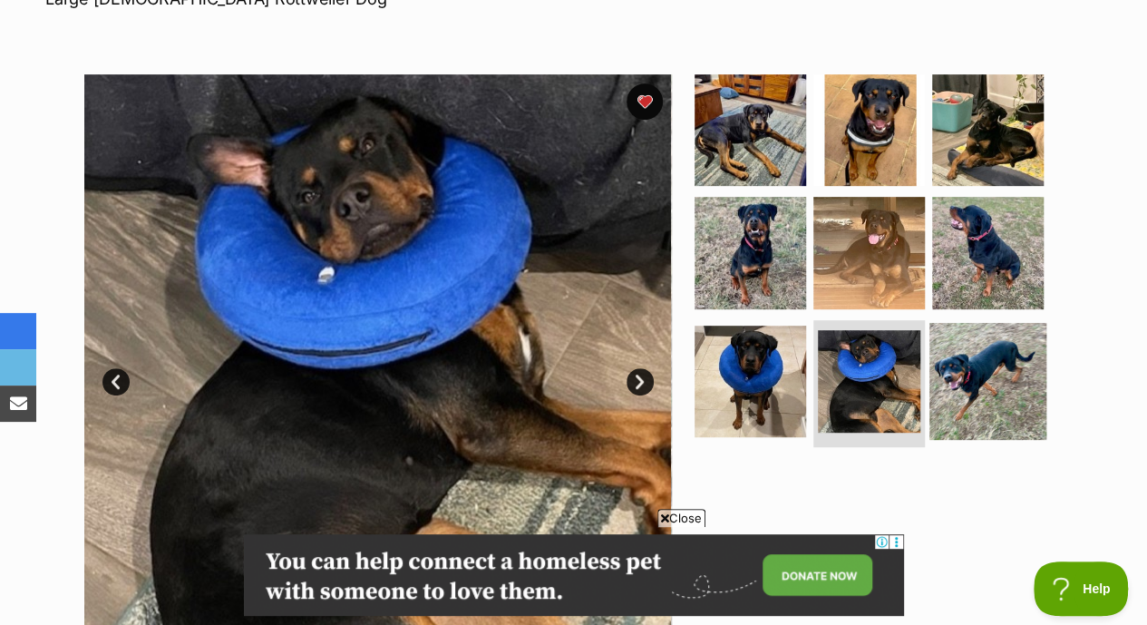
click at [991, 323] on img at bounding box center [987, 381] width 117 height 117
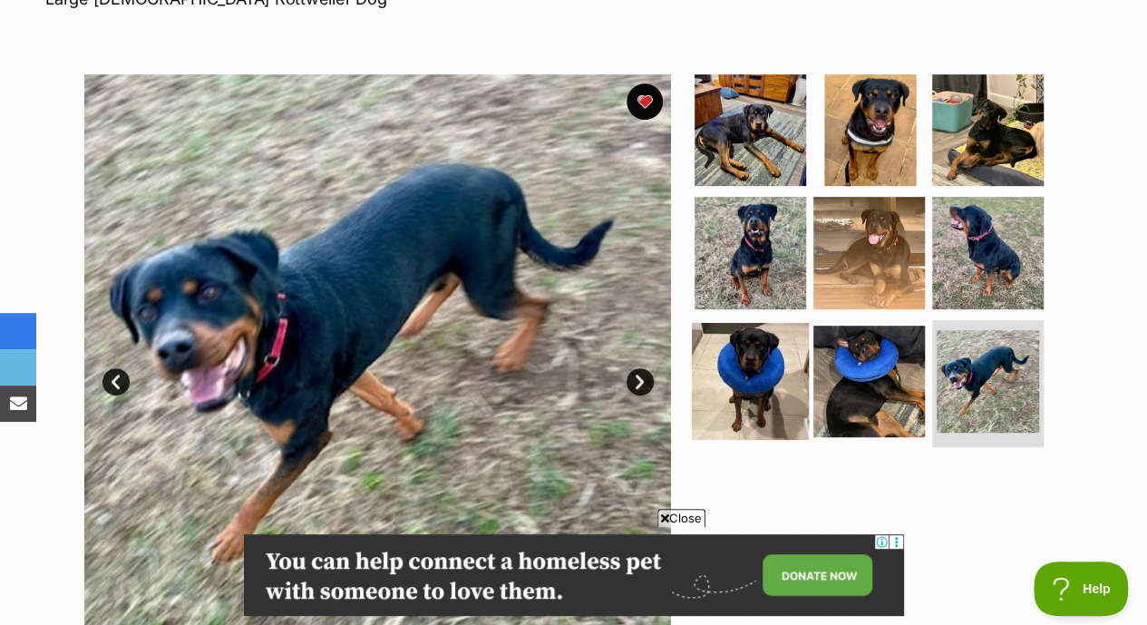
click at [787, 334] on img at bounding box center [750, 381] width 117 height 117
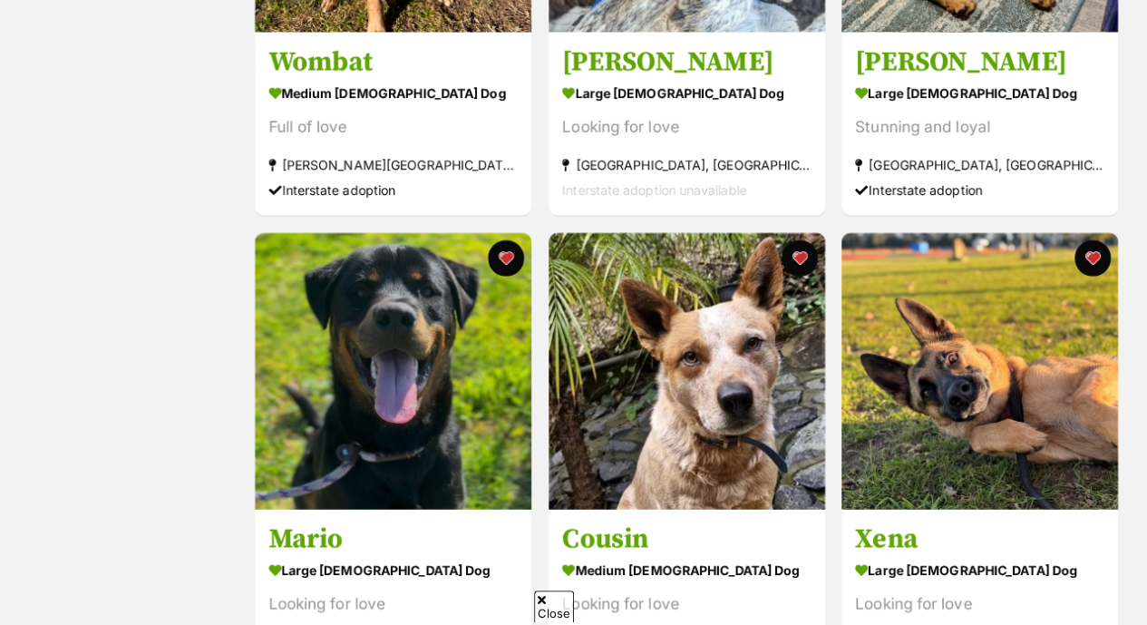
scroll to position [2081, 0]
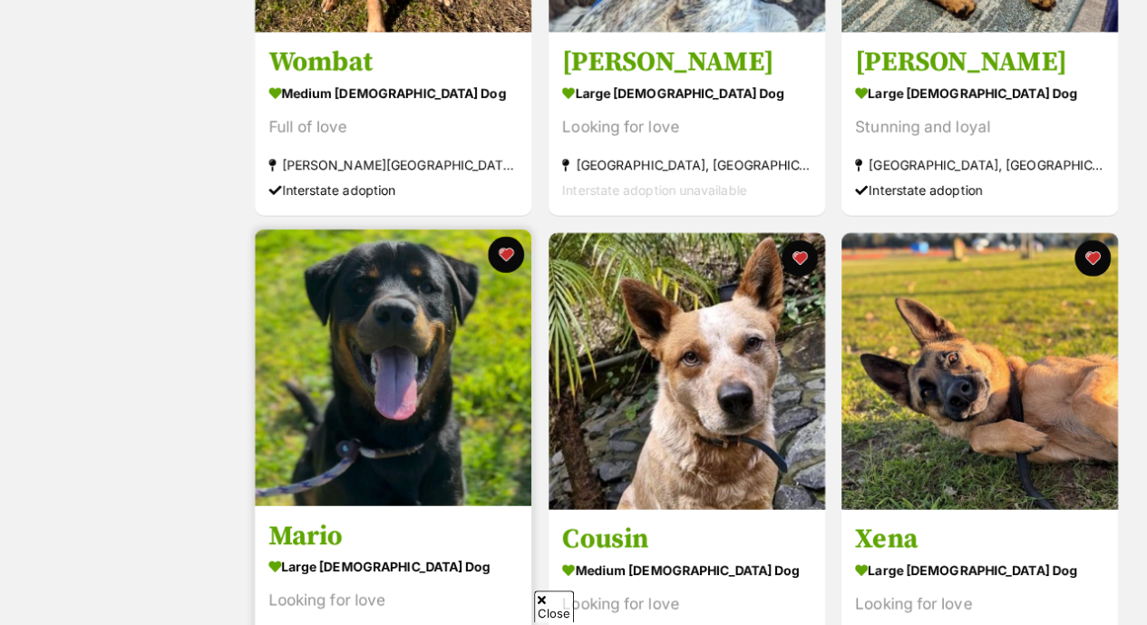
click at [393, 342] on img at bounding box center [393, 367] width 276 height 276
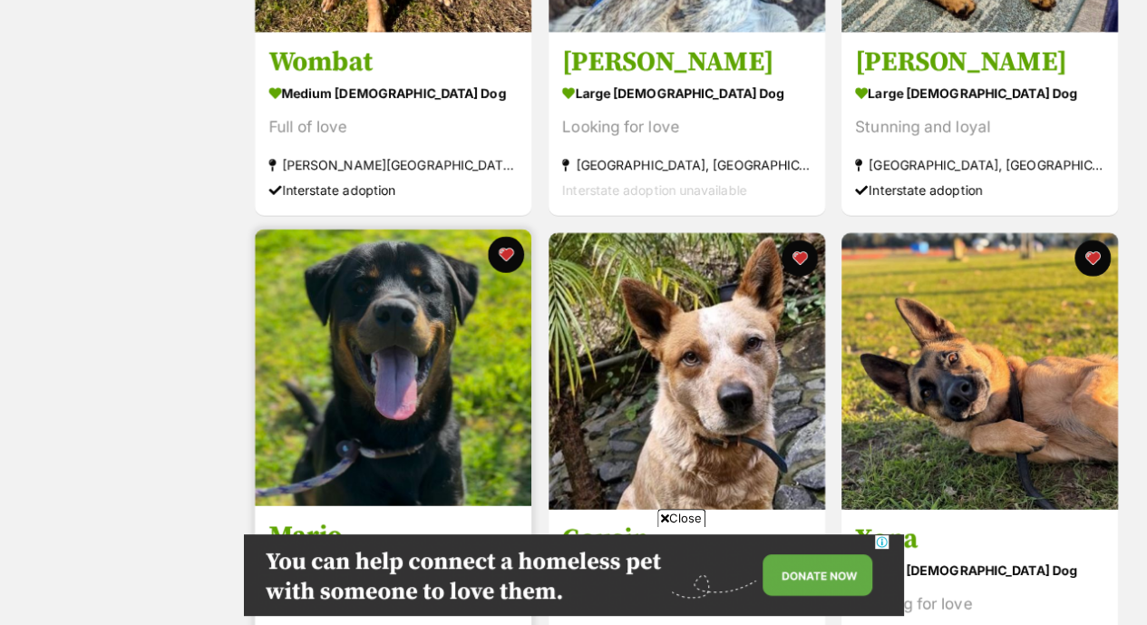
scroll to position [0, 0]
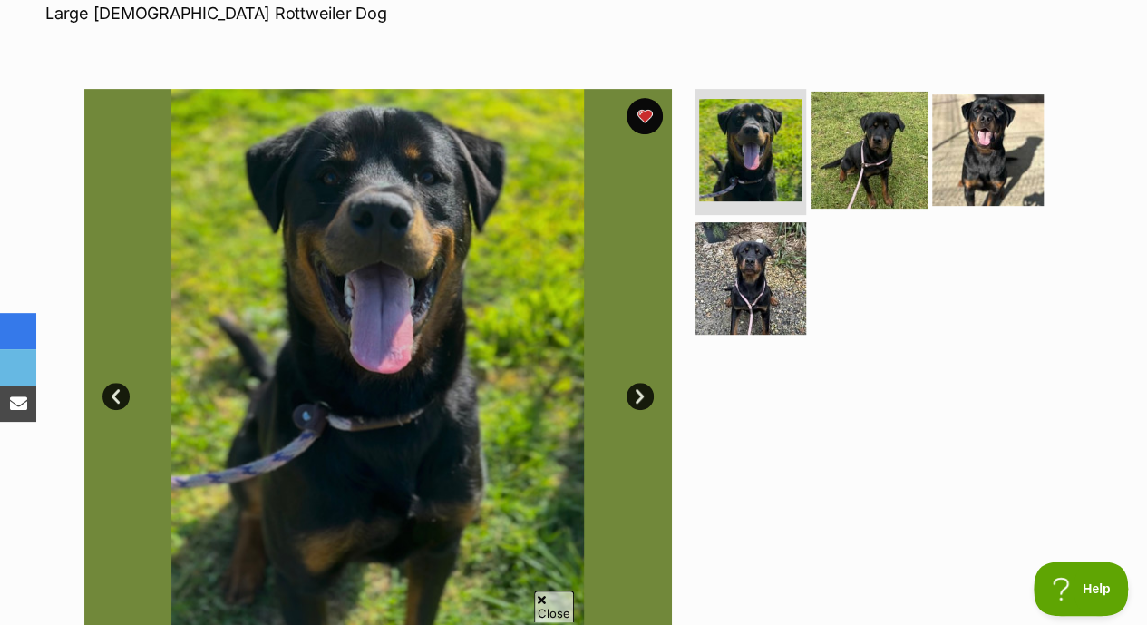
click at [882, 122] on img at bounding box center [868, 149] width 117 height 117
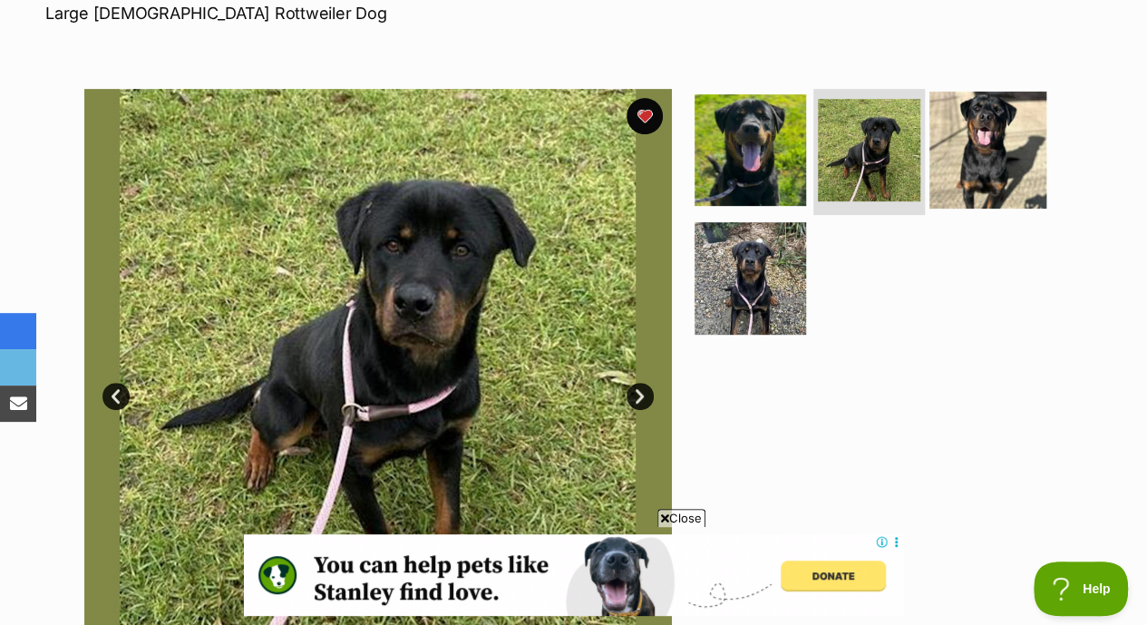
click at [983, 110] on img at bounding box center [987, 149] width 117 height 117
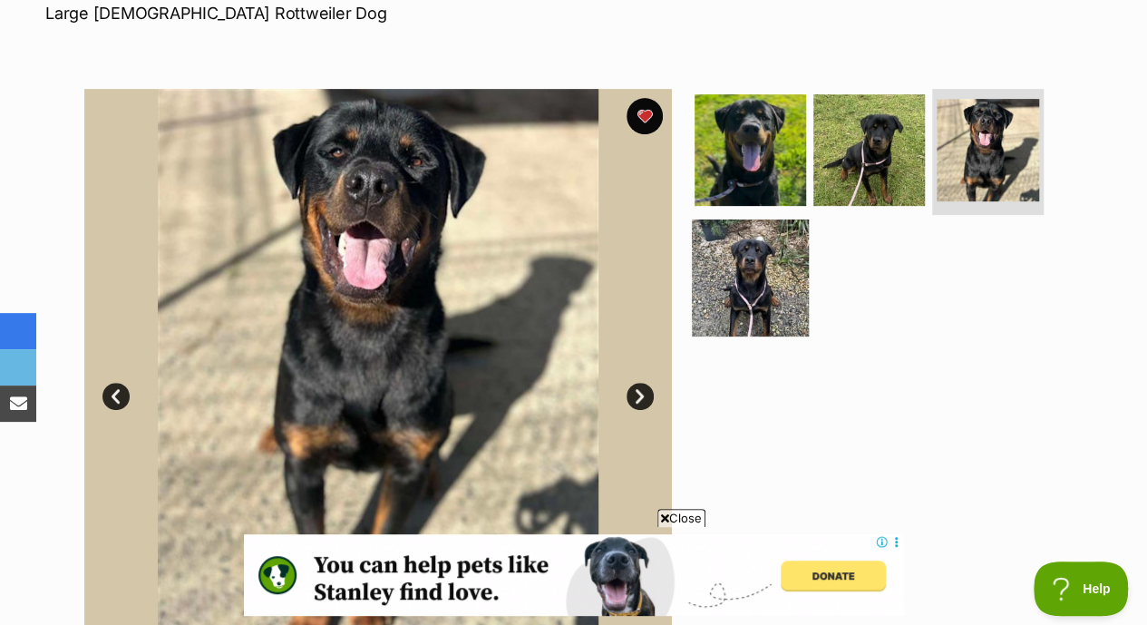
click at [760, 228] on img at bounding box center [750, 277] width 117 height 117
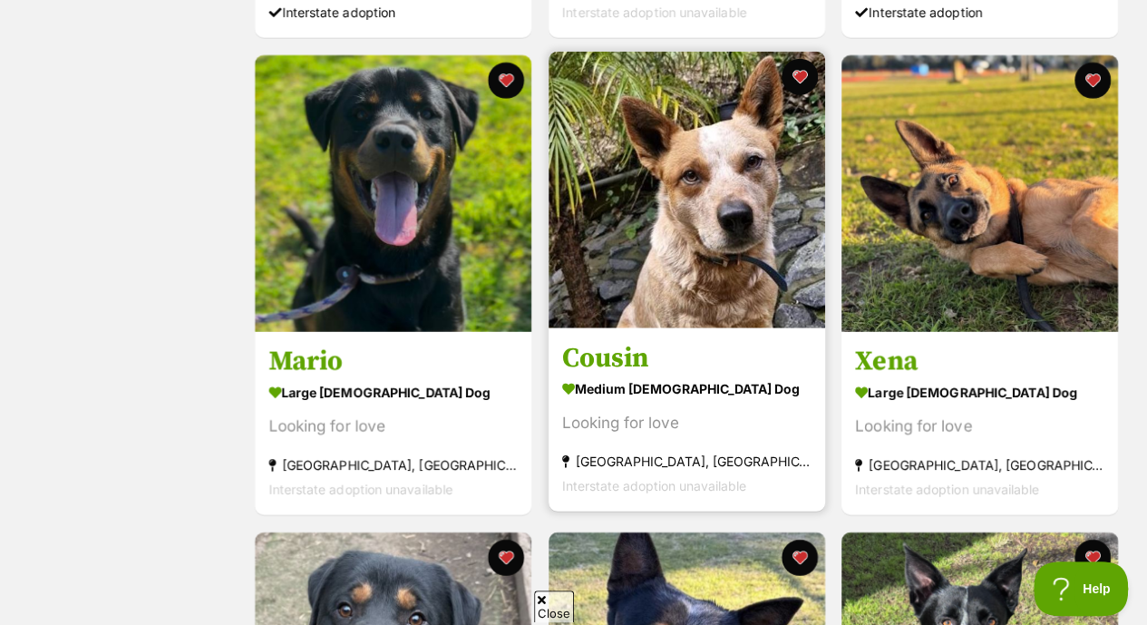
scroll to position [2263, 0]
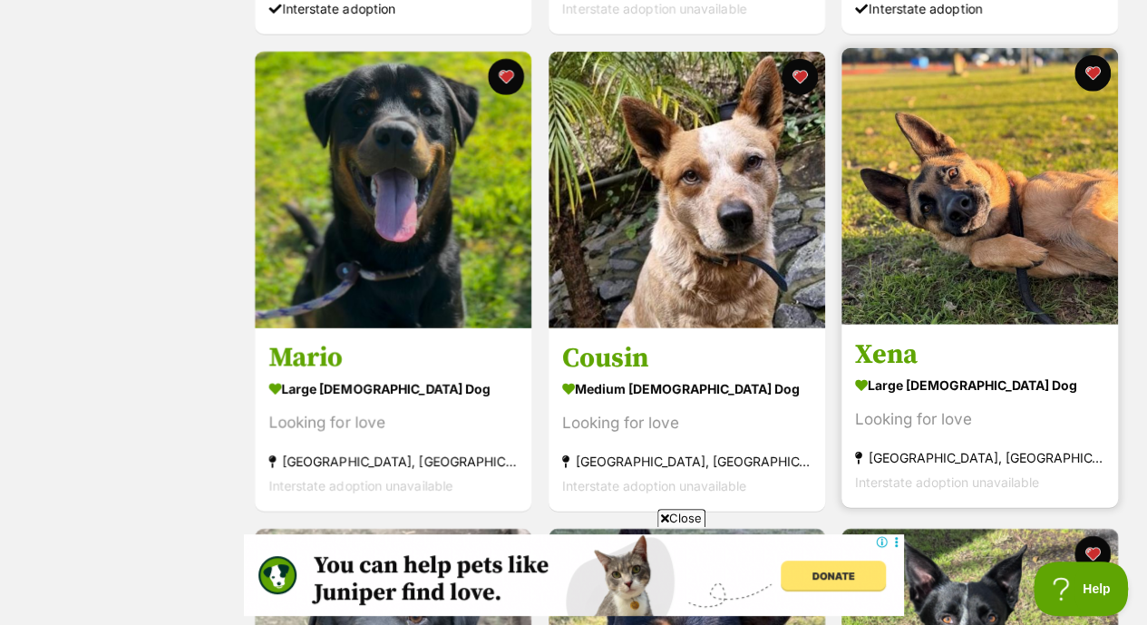
click at [1010, 334] on link "Xena large [DEMOGRAPHIC_DATA] Dog Looking for love [GEOGRAPHIC_DATA], [GEOGRAPH…" at bounding box center [979, 416] width 276 height 184
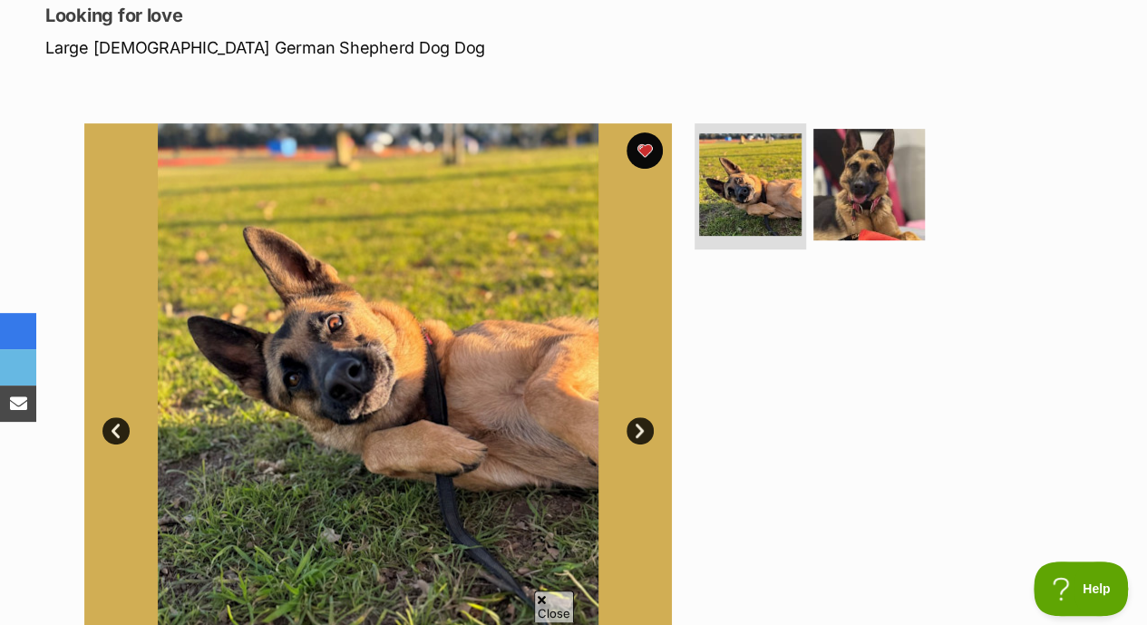
scroll to position [321, 0]
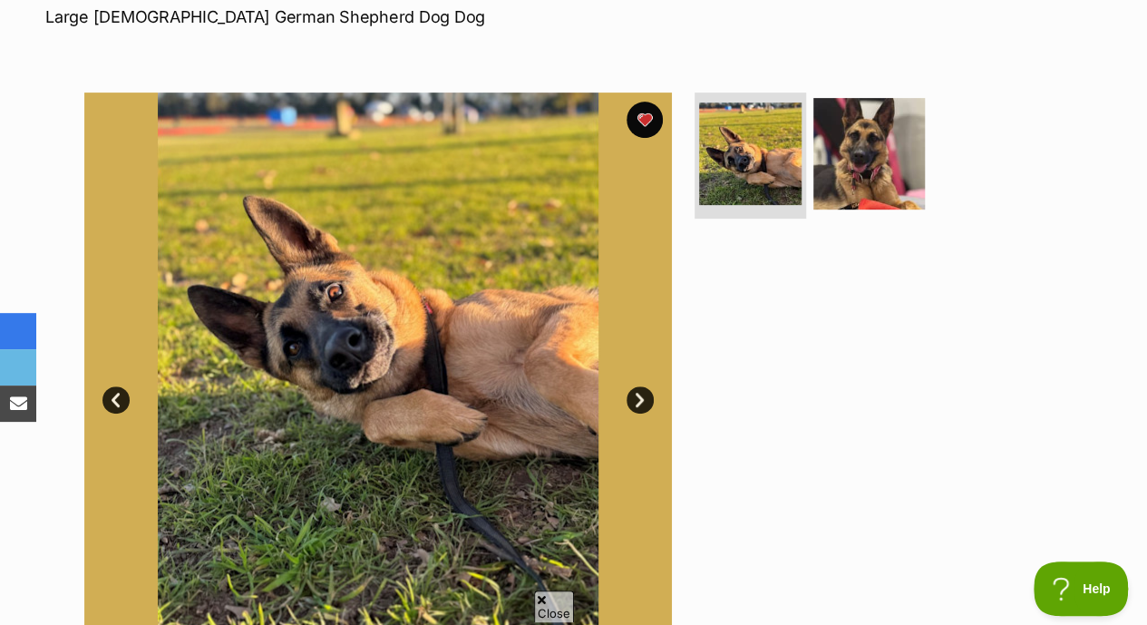
click at [839, 181] on ul at bounding box center [877, 159] width 372 height 134
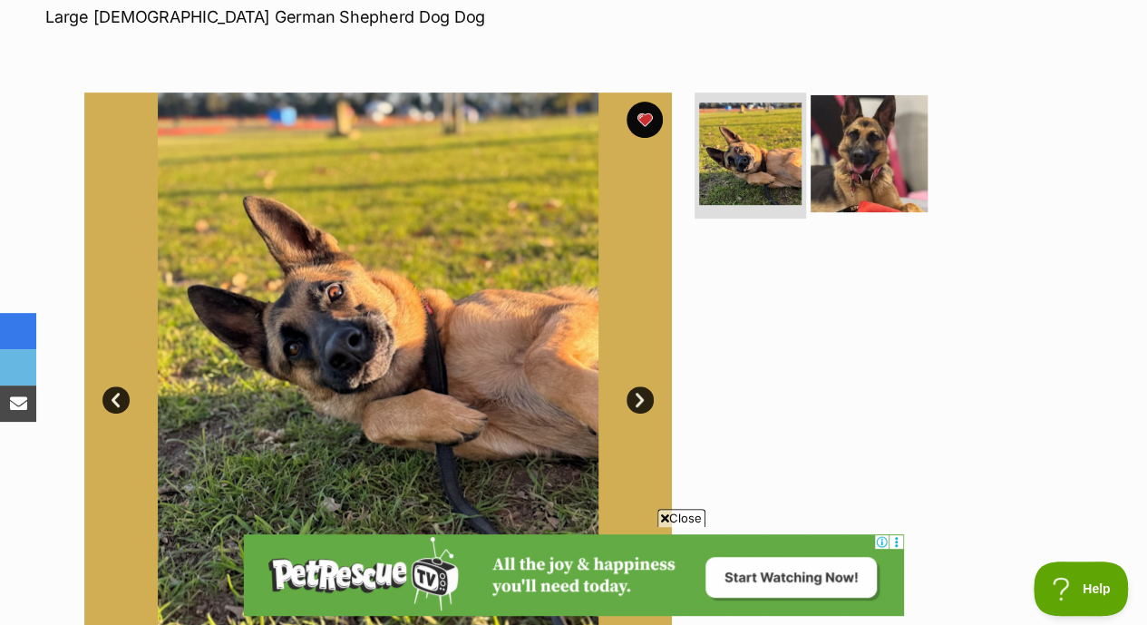
scroll to position [0, 0]
click at [849, 152] on img at bounding box center [868, 152] width 117 height 117
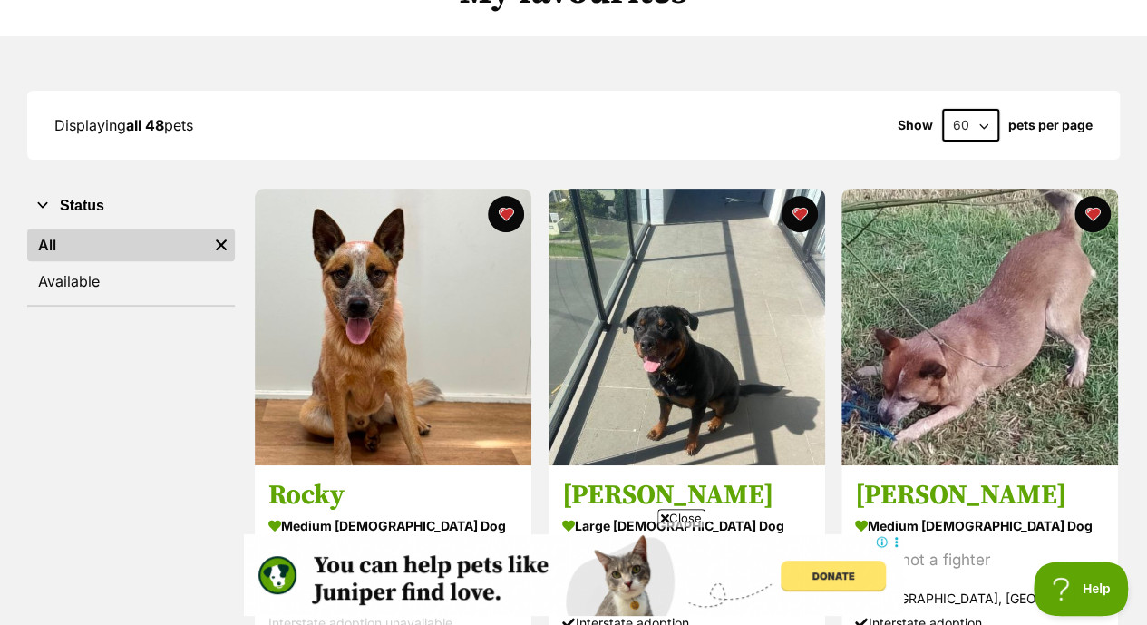
scroll to position [219, 0]
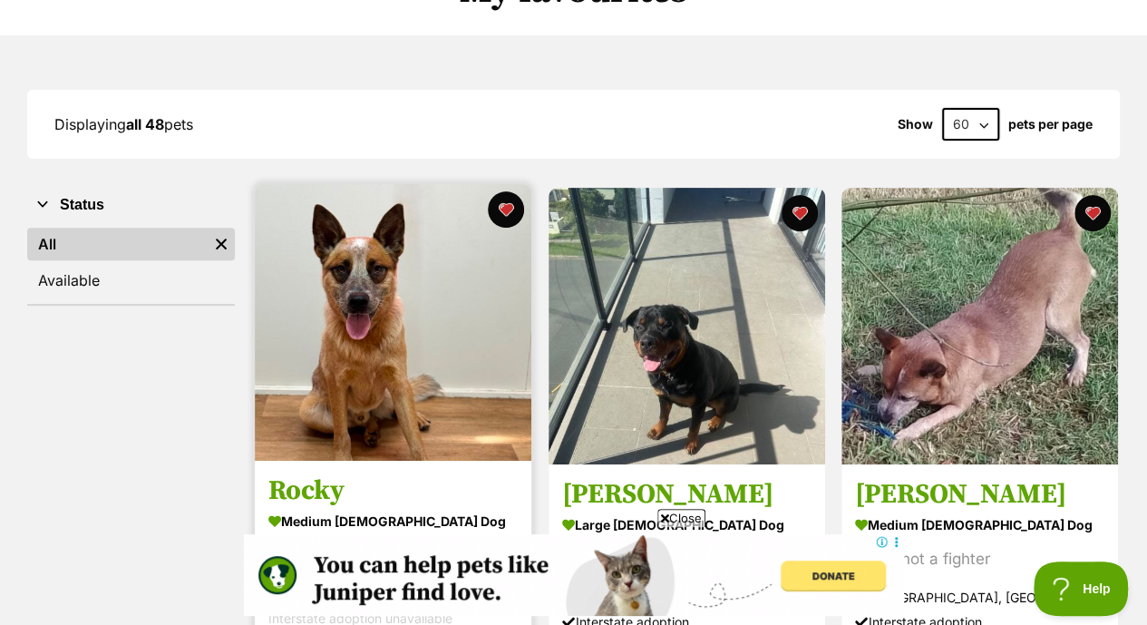
click at [404, 273] on img at bounding box center [393, 322] width 276 height 276
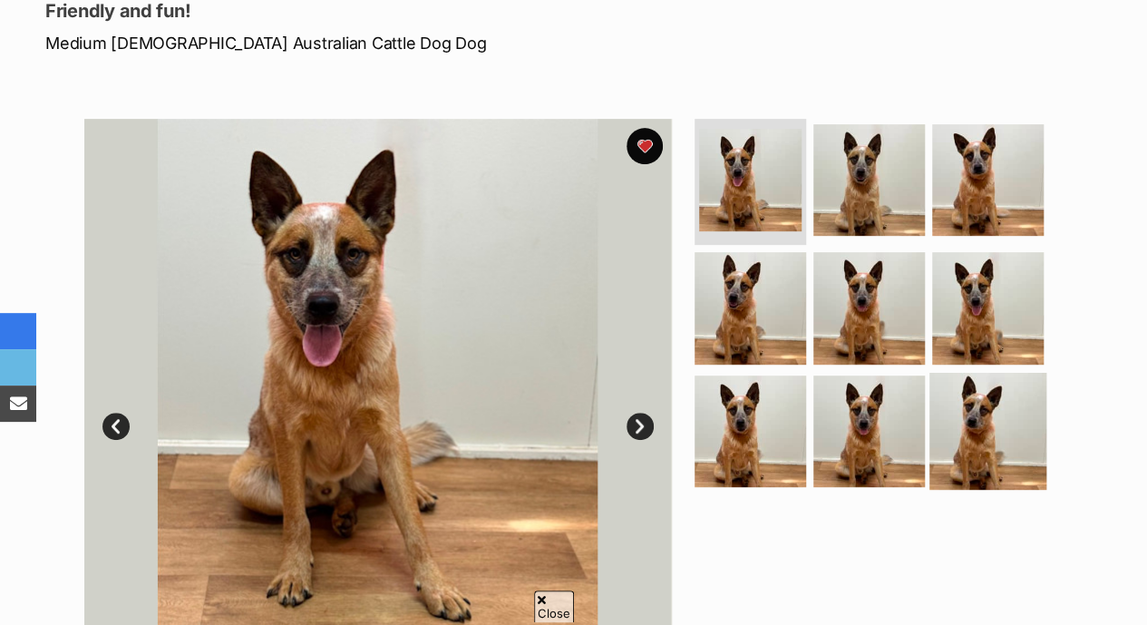
scroll to position [296, 0]
click at [984, 402] on img at bounding box center [987, 430] width 117 height 117
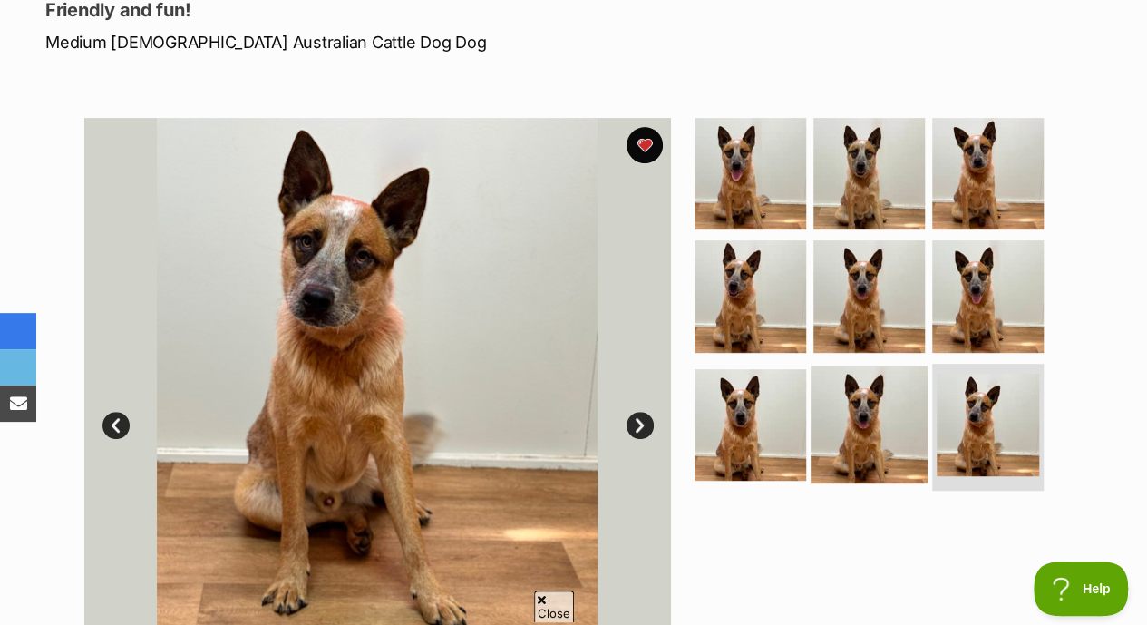
scroll to position [0, 0]
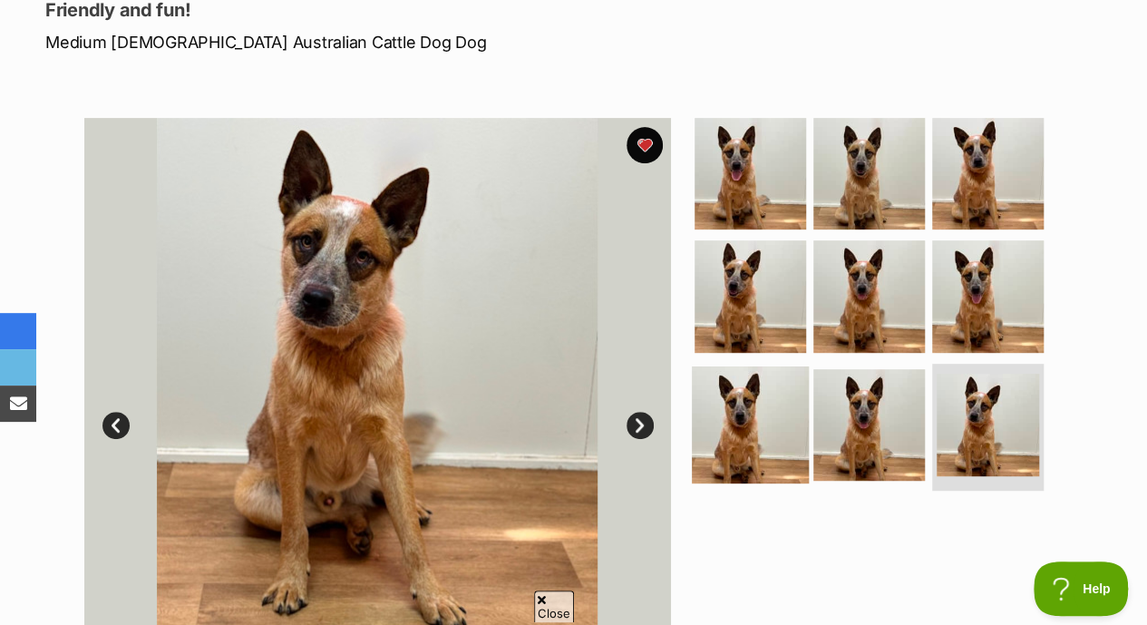
click at [759, 366] on img at bounding box center [750, 424] width 117 height 117
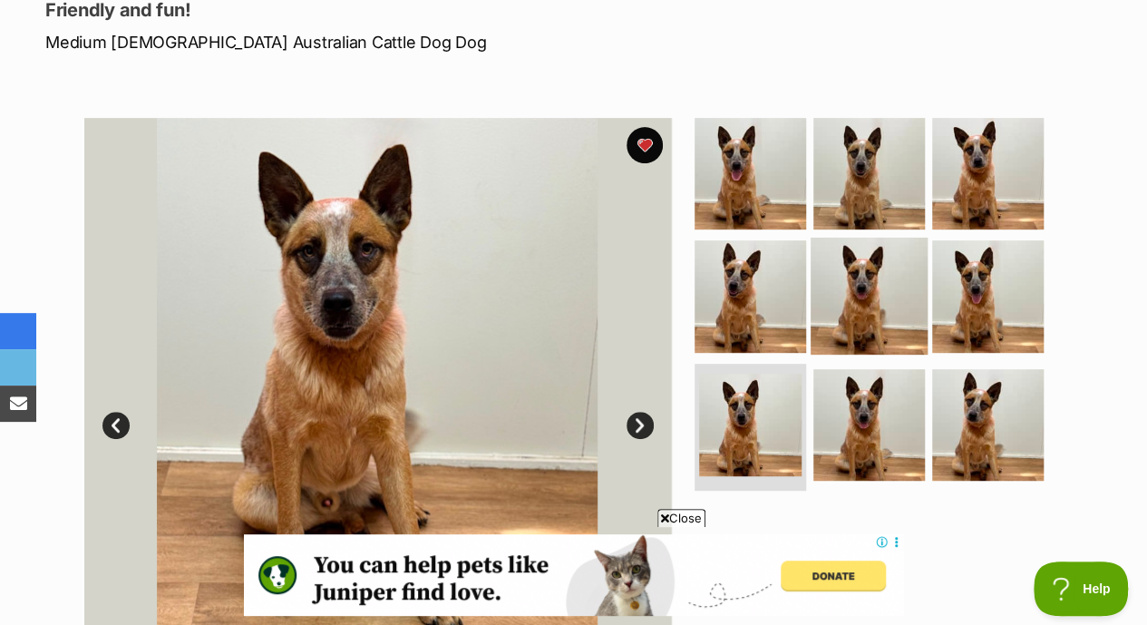
click at [868, 269] on img at bounding box center [868, 295] width 117 height 117
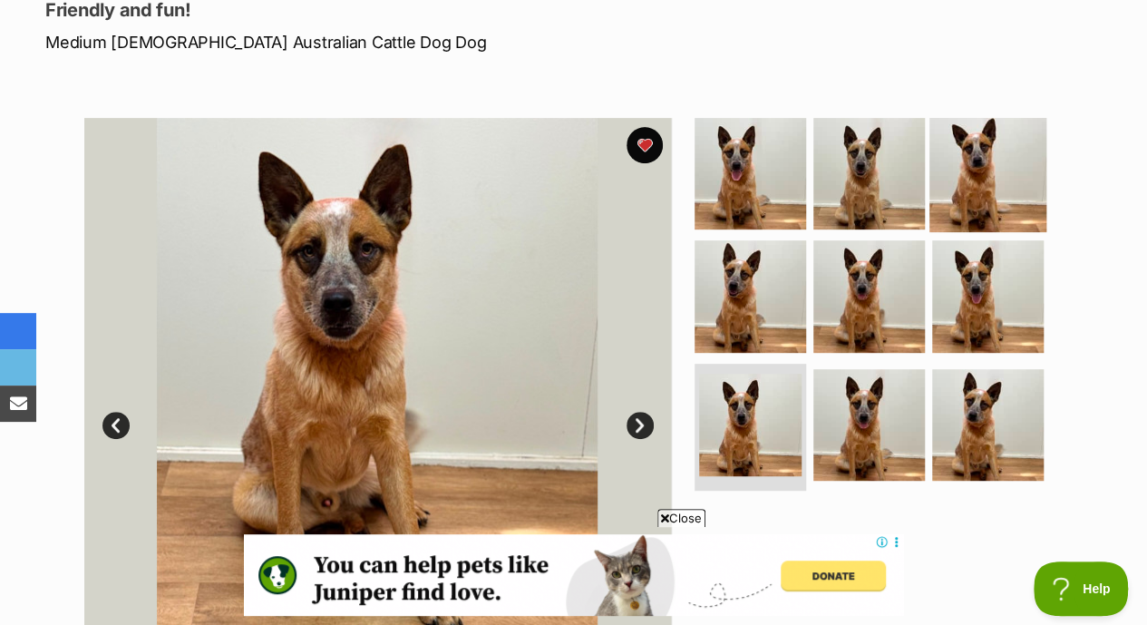
click at [1000, 139] on img at bounding box center [987, 172] width 117 height 117
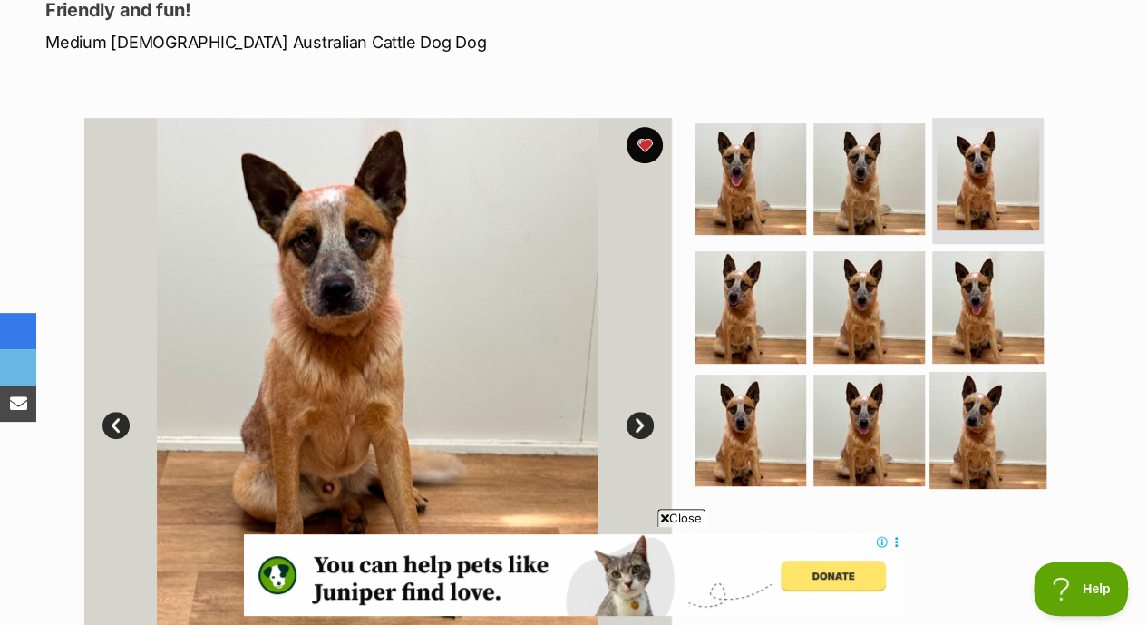
click at [1030, 418] on img at bounding box center [987, 430] width 117 height 117
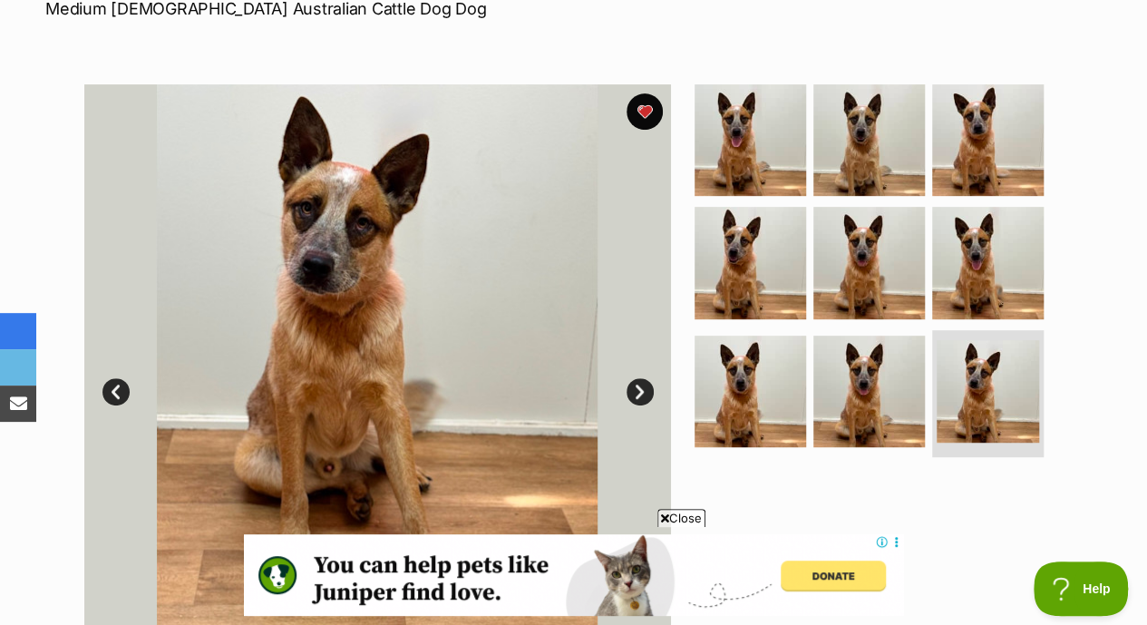
scroll to position [330, 0]
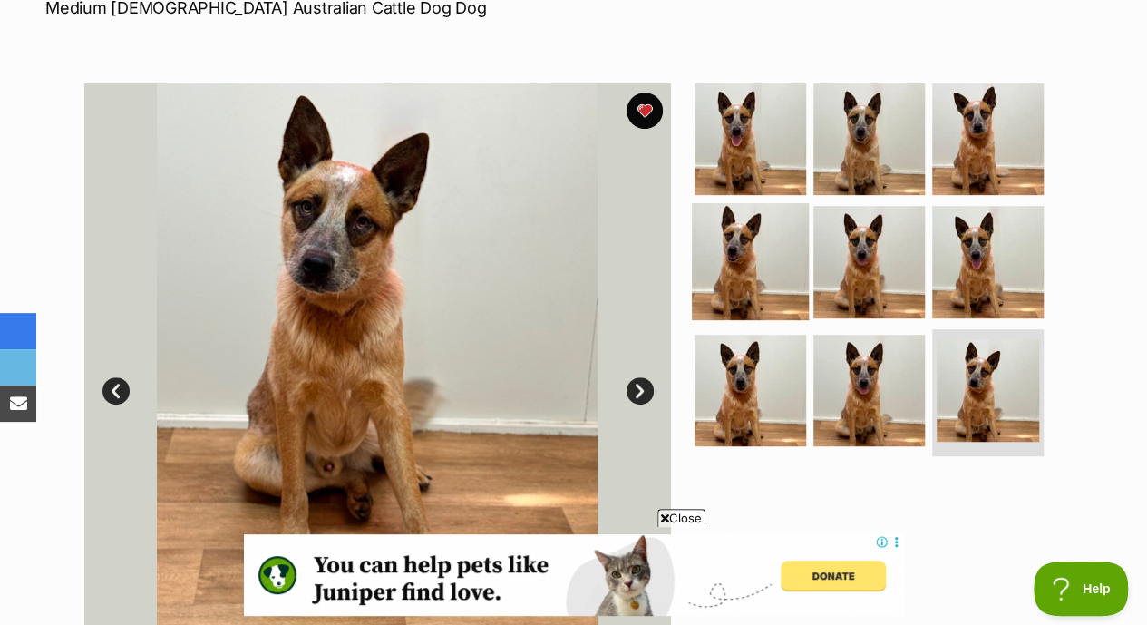
click at [741, 236] on img at bounding box center [750, 261] width 117 height 117
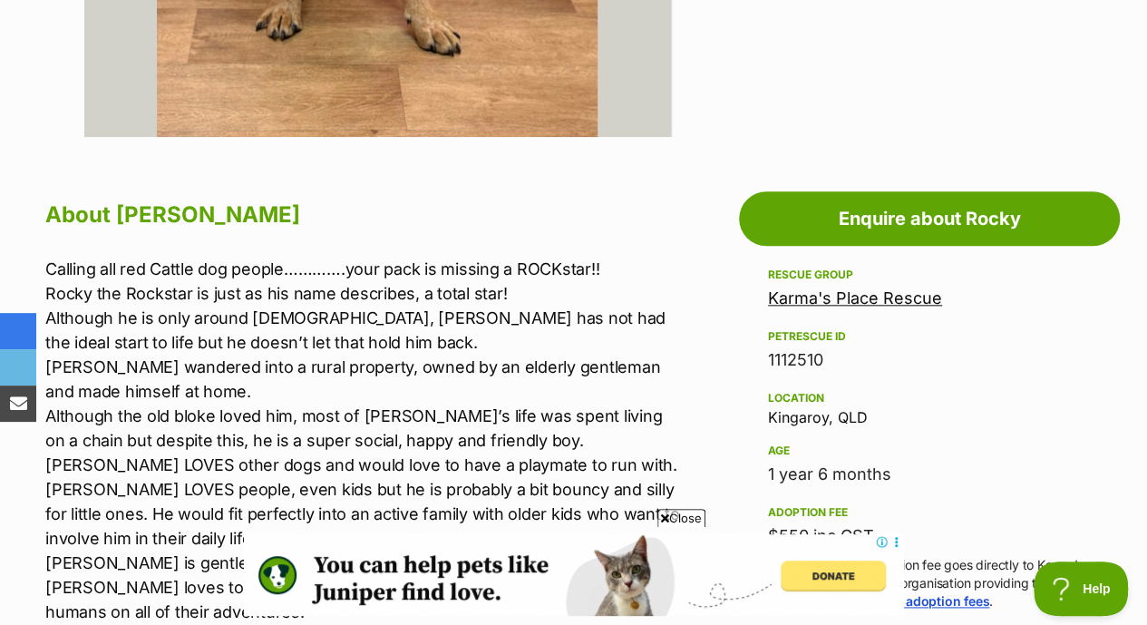
scroll to position [865, 0]
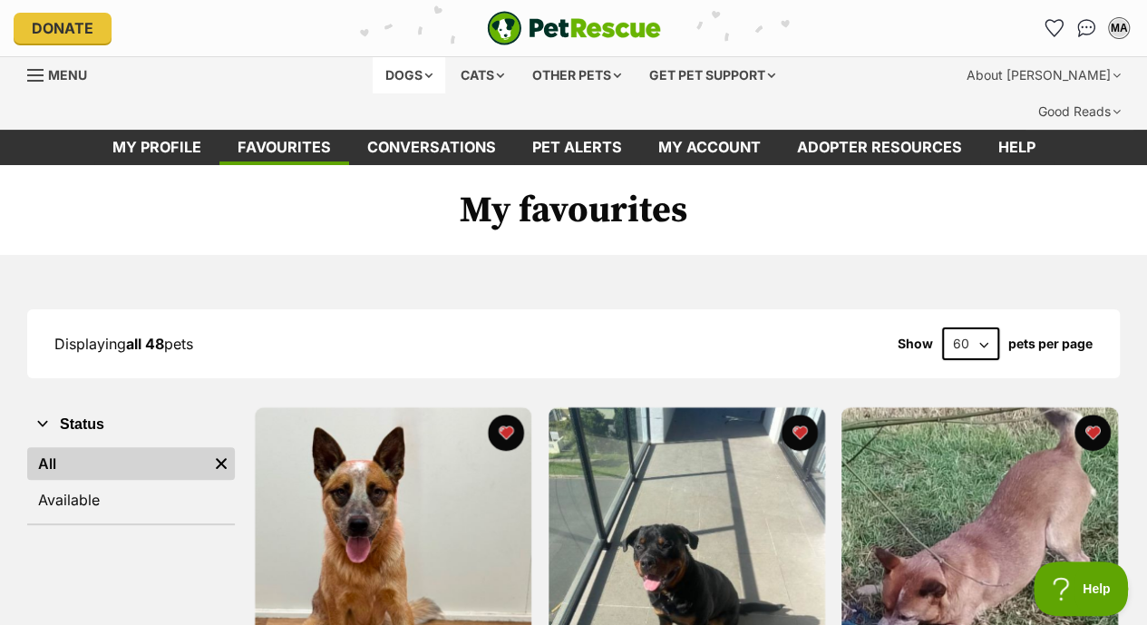
click at [384, 71] on div "Dogs" at bounding box center [409, 75] width 73 height 36
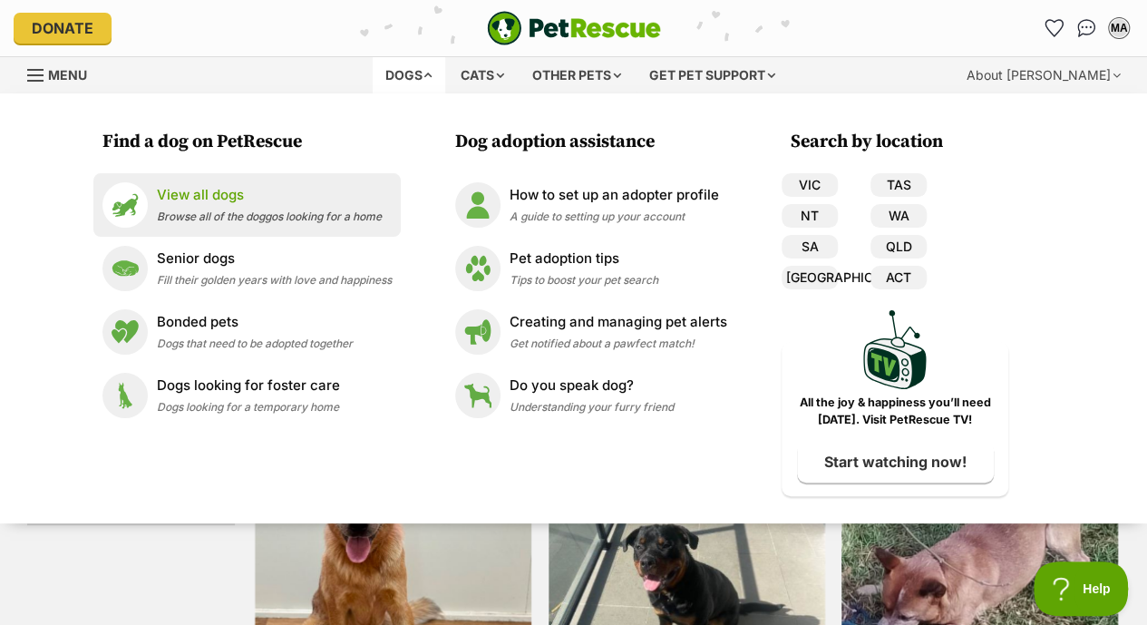
click at [240, 202] on p "View all dogs" at bounding box center [269, 195] width 225 height 21
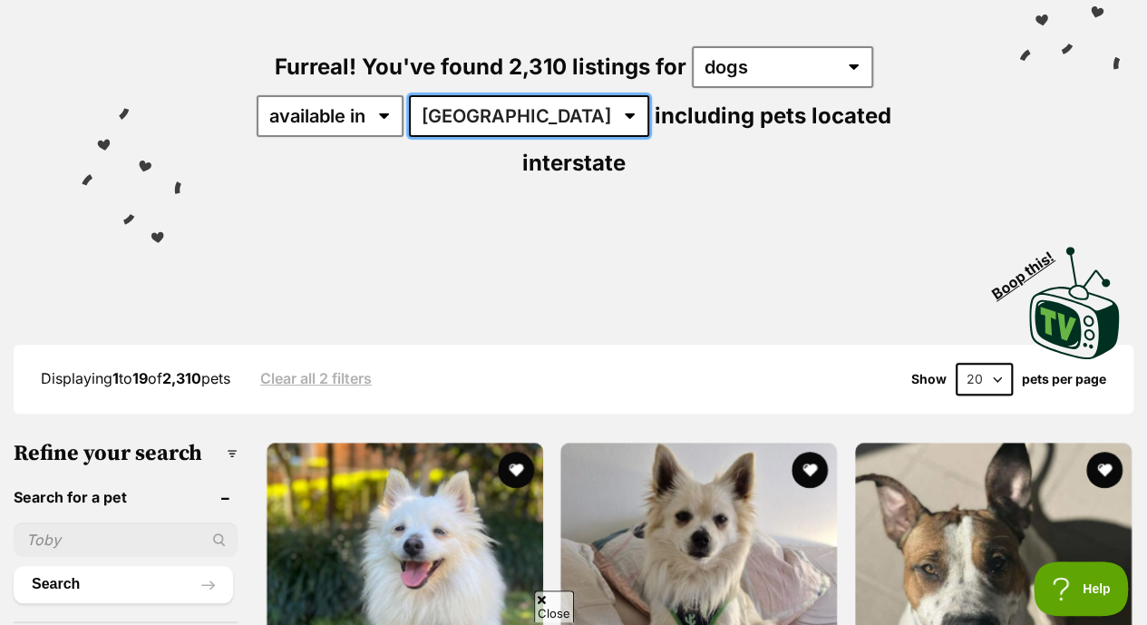
click at [524, 95] on select "Australia ACT NSW NT QLD SA TAS VIC WA" at bounding box center [529, 116] width 240 height 42
select select "VIC"
click at [412, 95] on select "Australia ACT NSW NT QLD SA TAS VIC WA" at bounding box center [529, 116] width 240 height 42
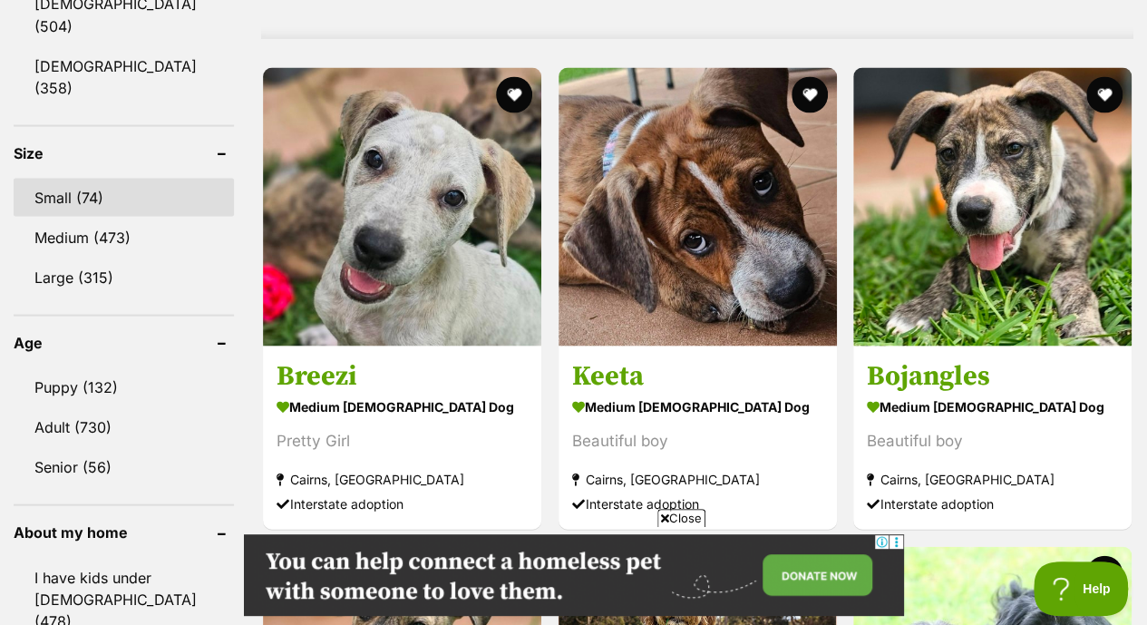
scroll to position [1697, 0]
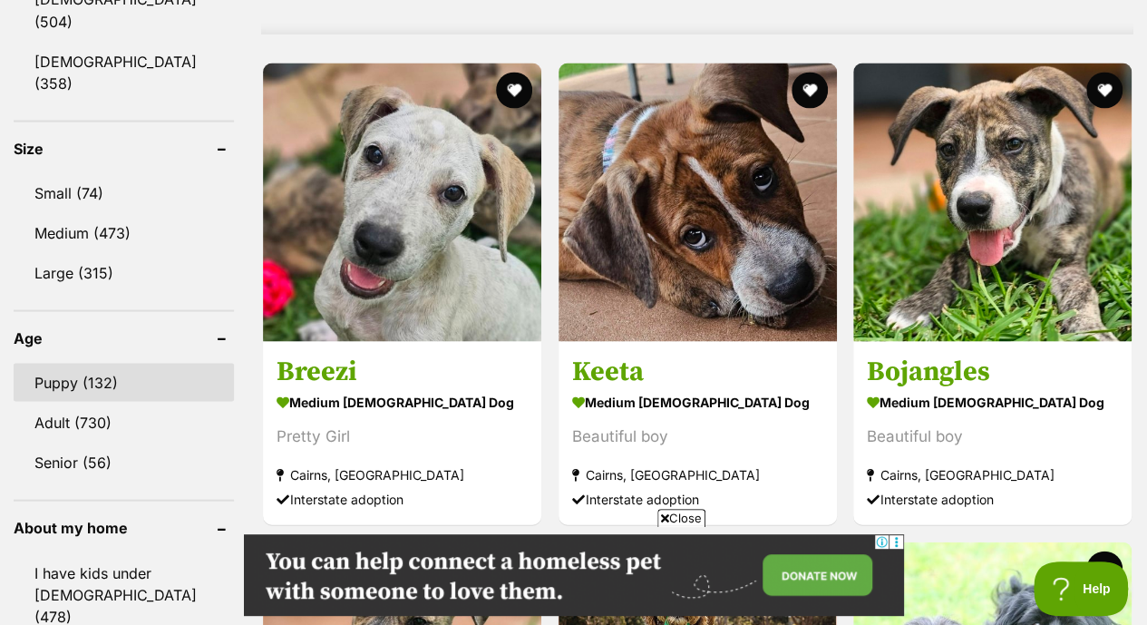
click at [73, 363] on link "Puppy (132)" at bounding box center [124, 382] width 220 height 38
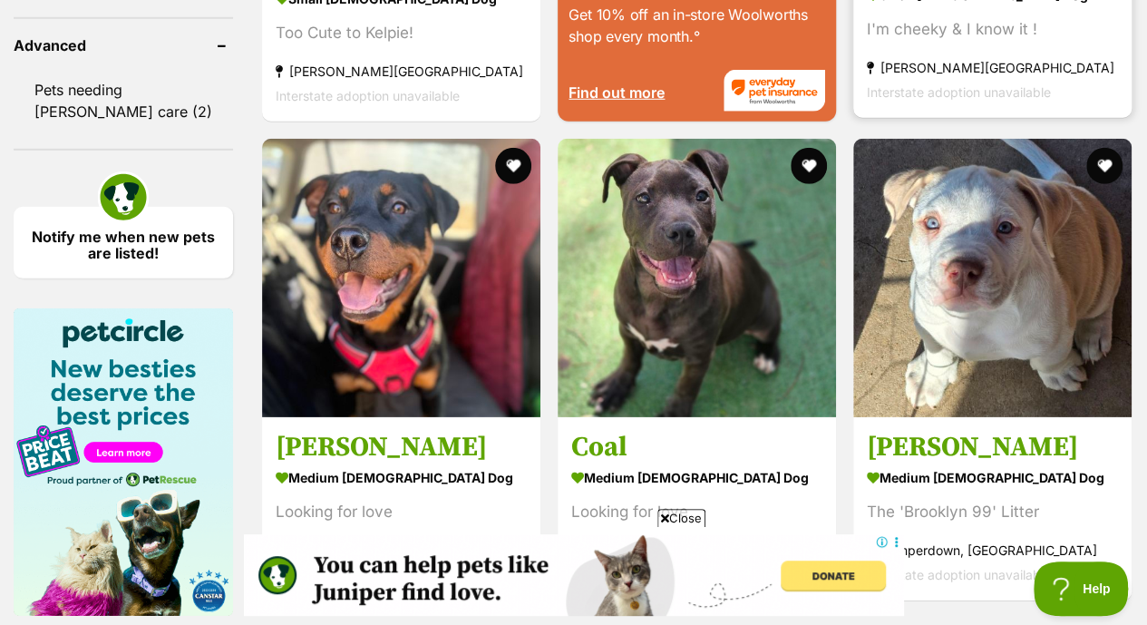
scroll to position [2643, 0]
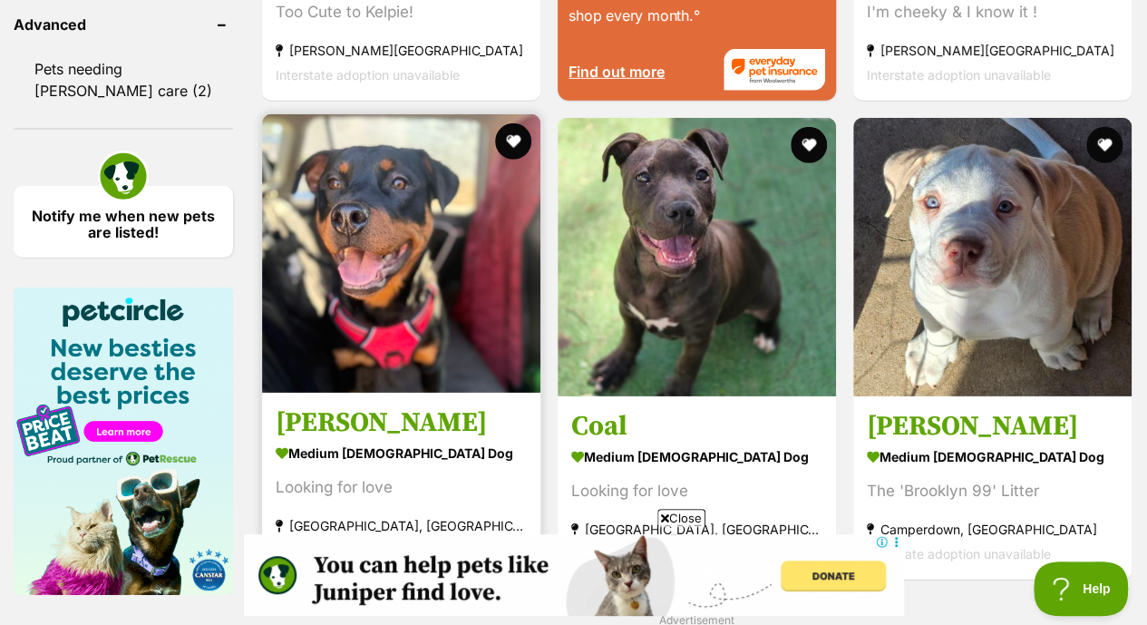
click at [433, 231] on img at bounding box center [401, 253] width 278 height 278
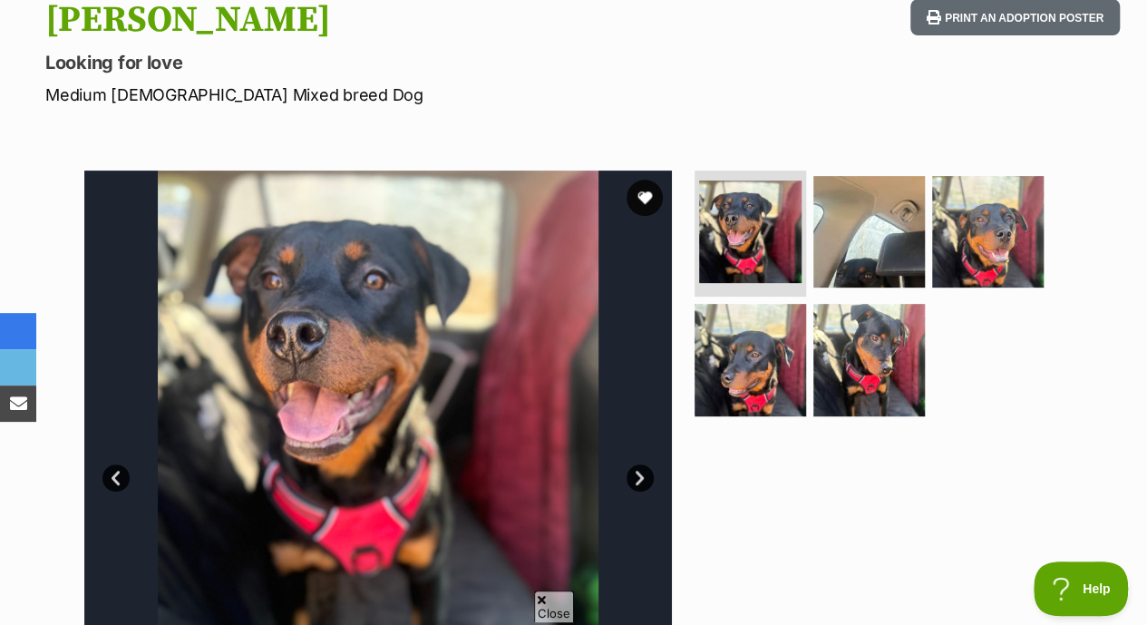
scroll to position [252, 0]
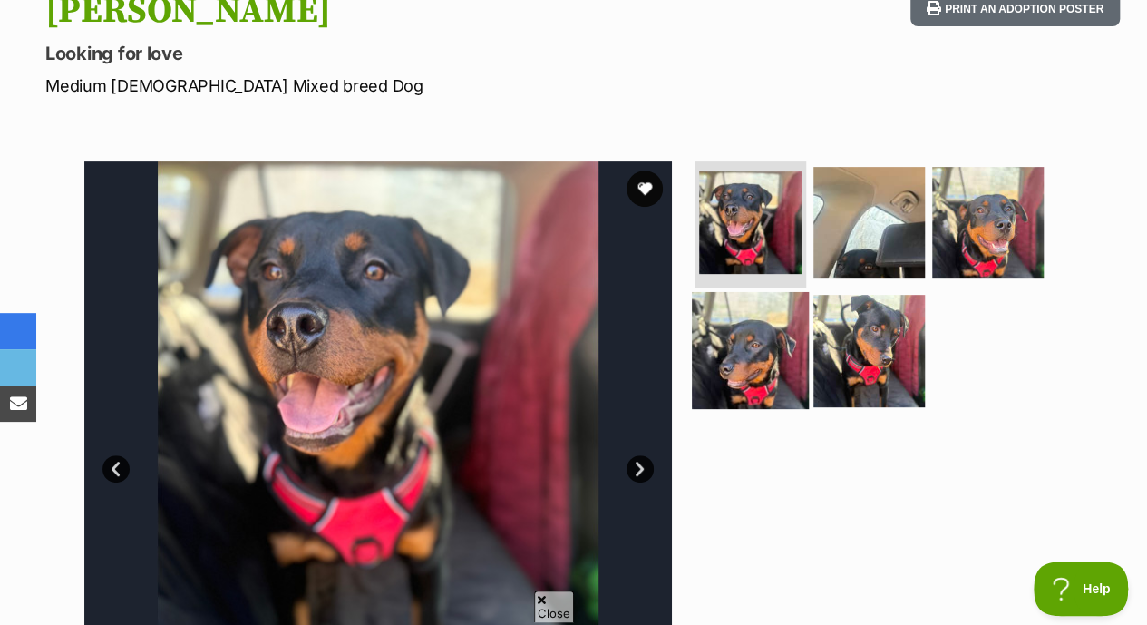
click at [761, 325] on img at bounding box center [750, 350] width 117 height 117
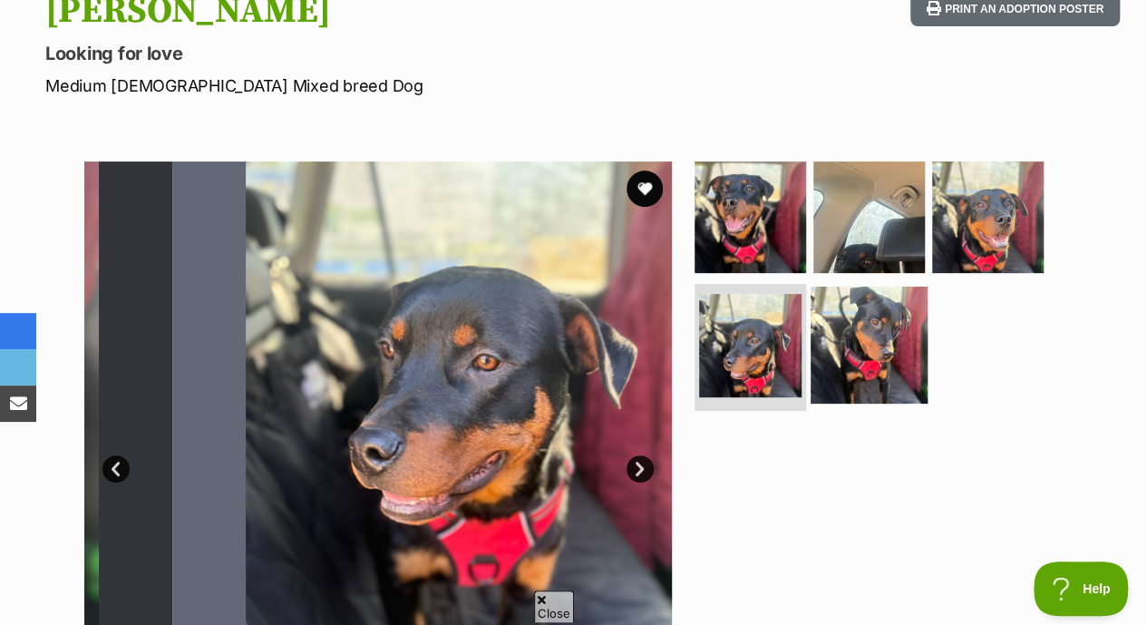
scroll to position [0, 0]
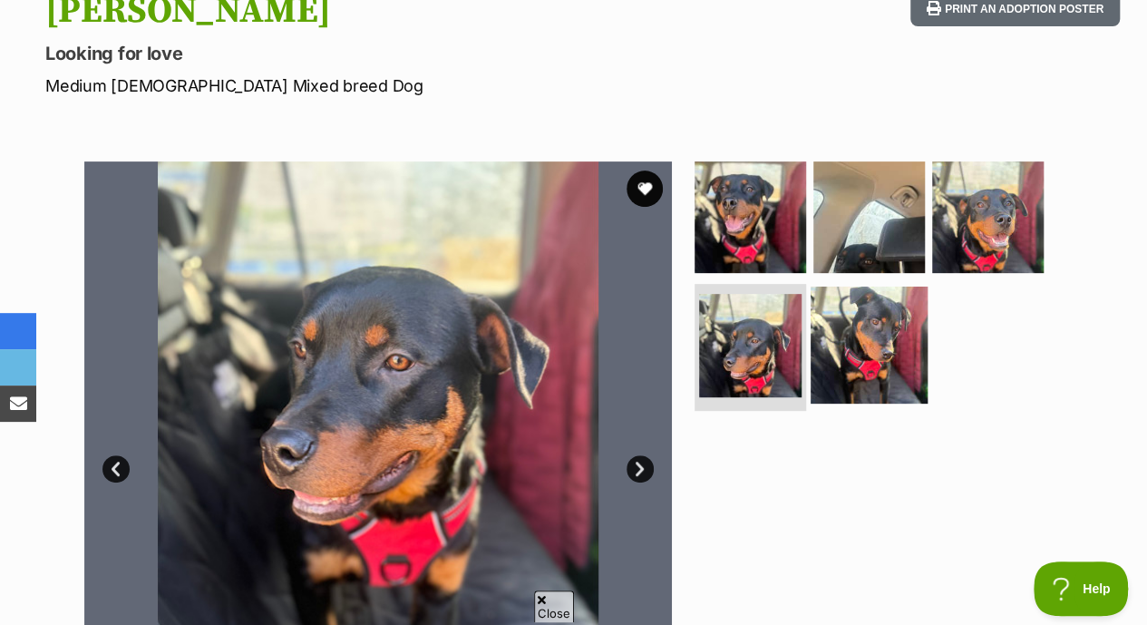
click at [883, 286] on img at bounding box center [868, 344] width 117 height 117
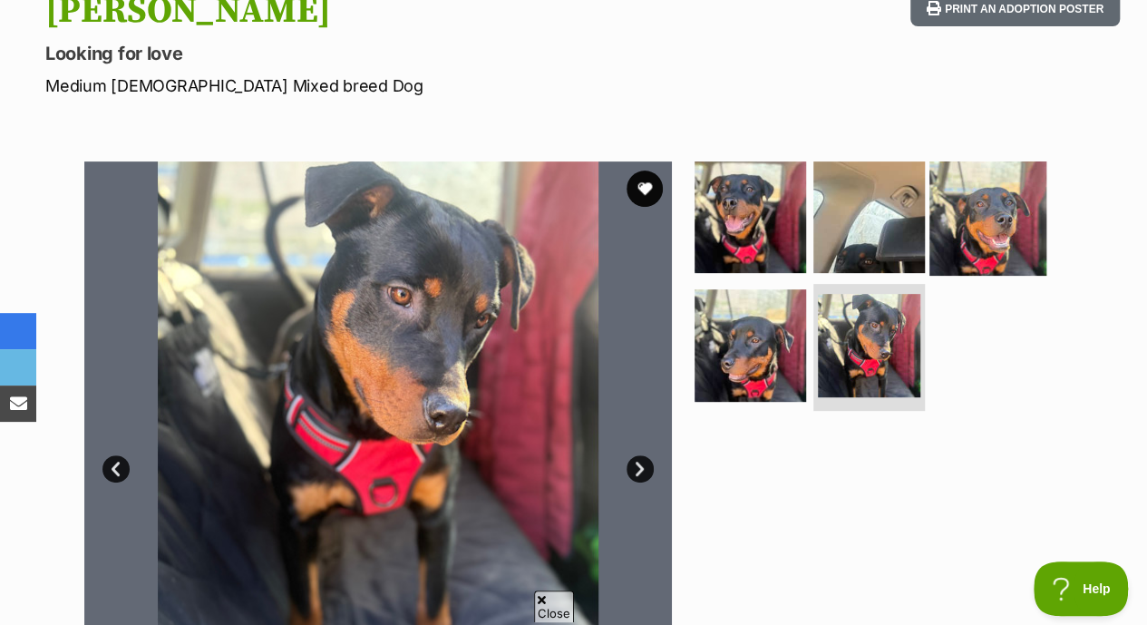
click at [984, 183] on img at bounding box center [987, 216] width 117 height 117
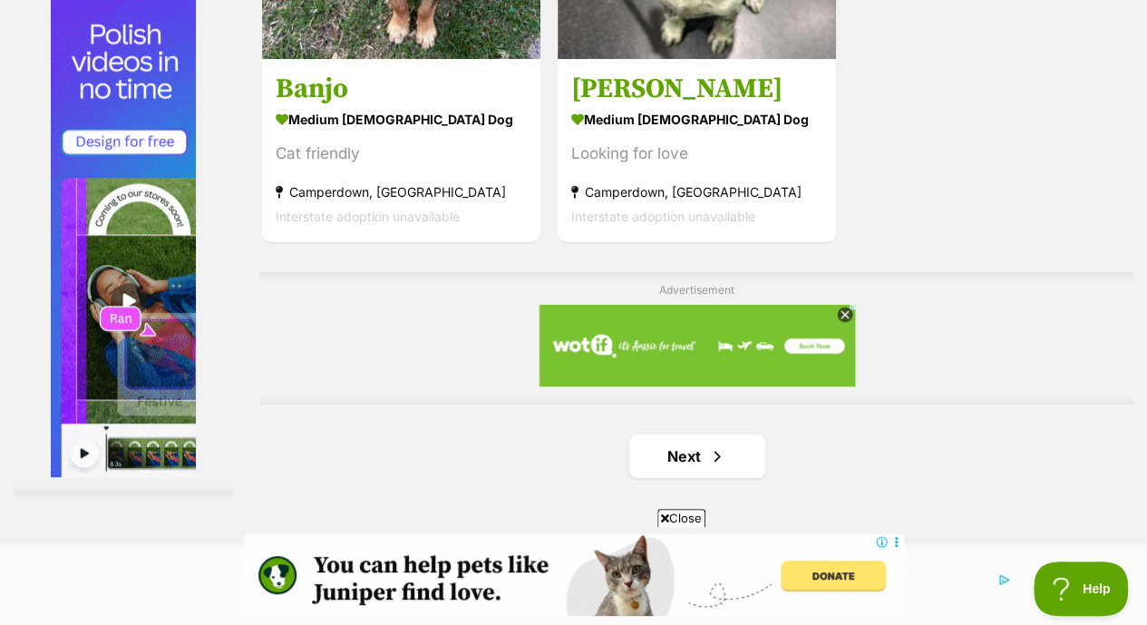
scroll to position [4115, 0]
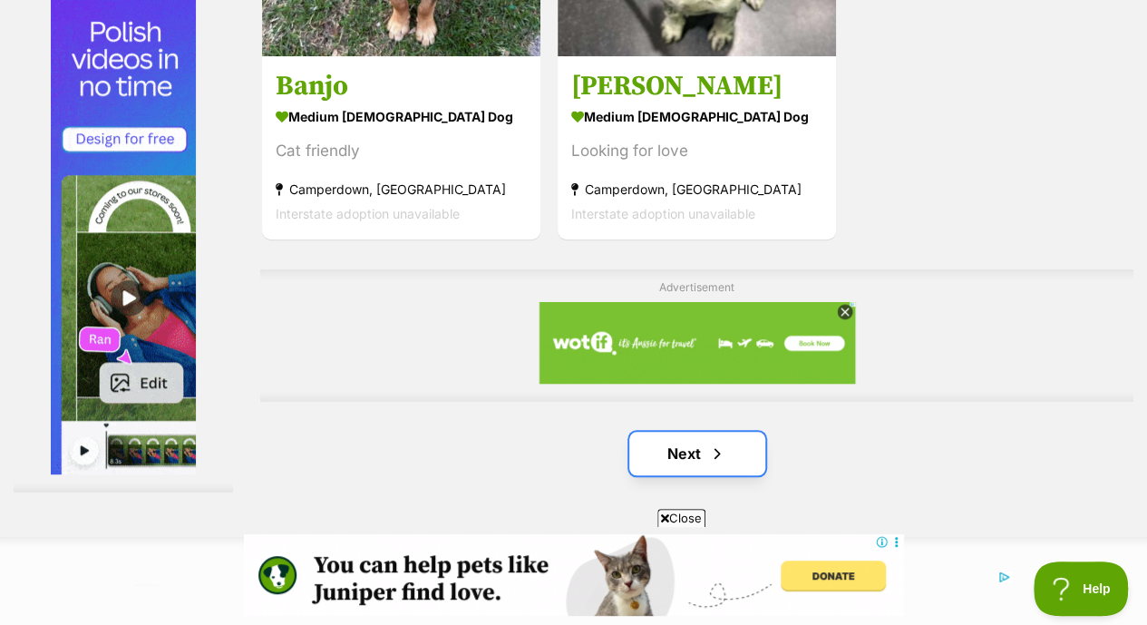
click at [708, 431] on link "Next" at bounding box center [697, 453] width 136 height 44
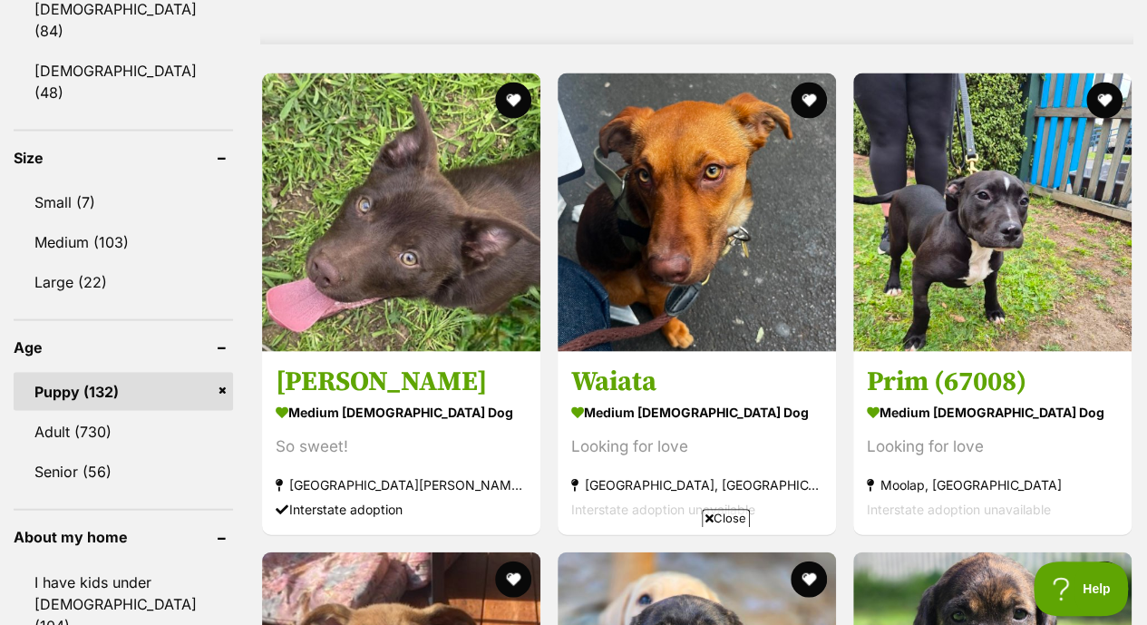
scroll to position [1699, 0]
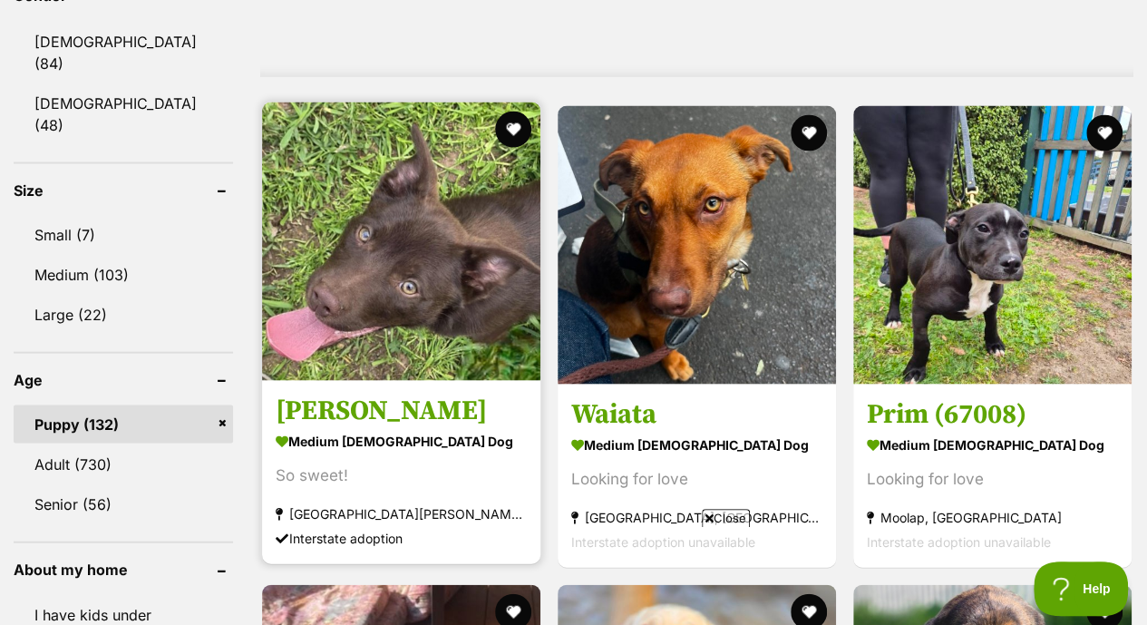
click at [358, 240] on img at bounding box center [401, 241] width 278 height 278
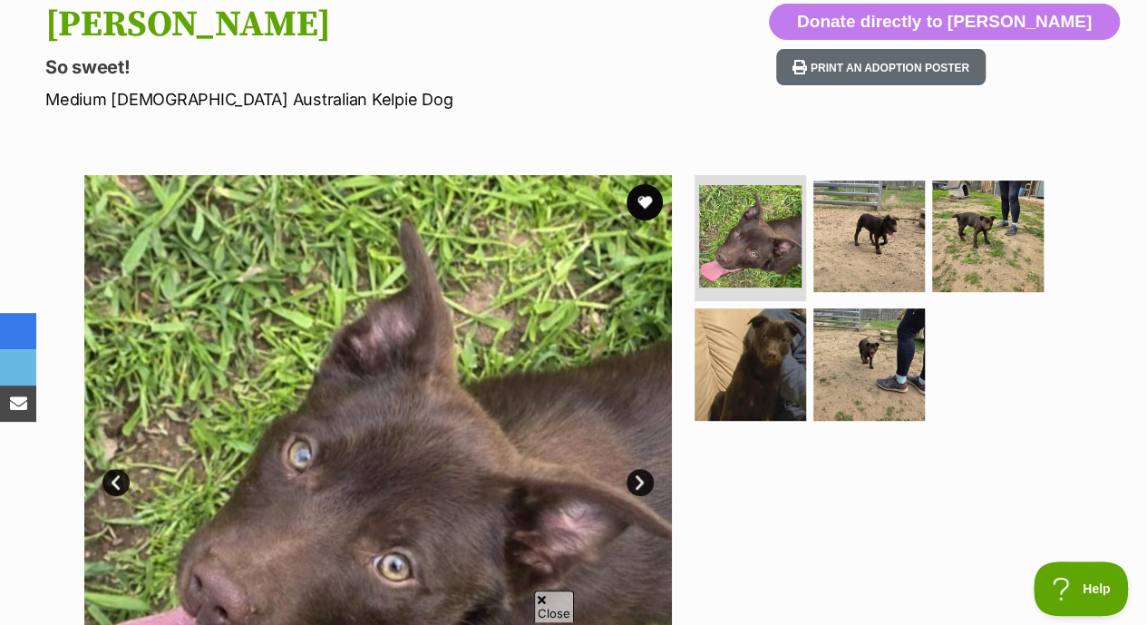
scroll to position [315, 0]
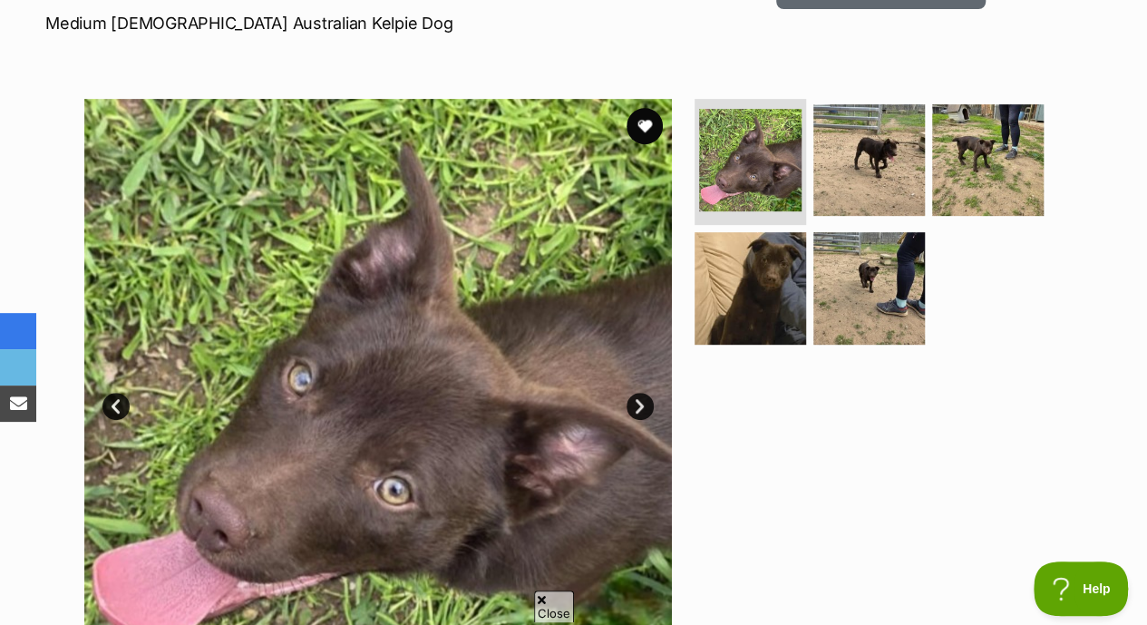
click at [867, 185] on ul at bounding box center [877, 227] width 372 height 257
click at [873, 162] on img at bounding box center [868, 159] width 117 height 117
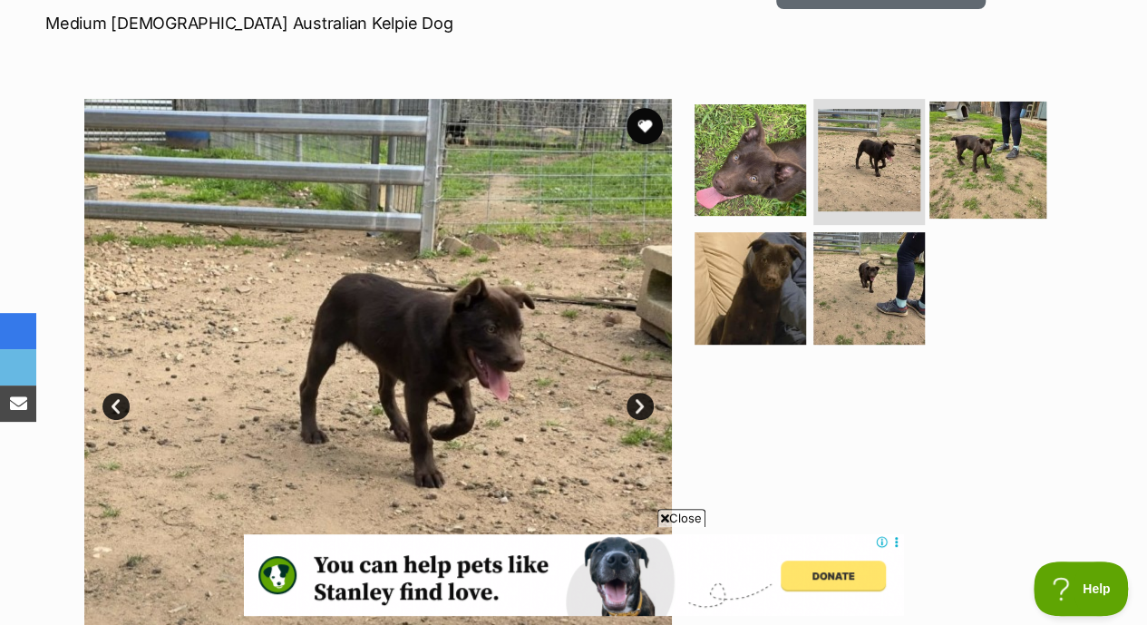
scroll to position [0, 0]
click at [1001, 130] on img at bounding box center [987, 159] width 117 height 117
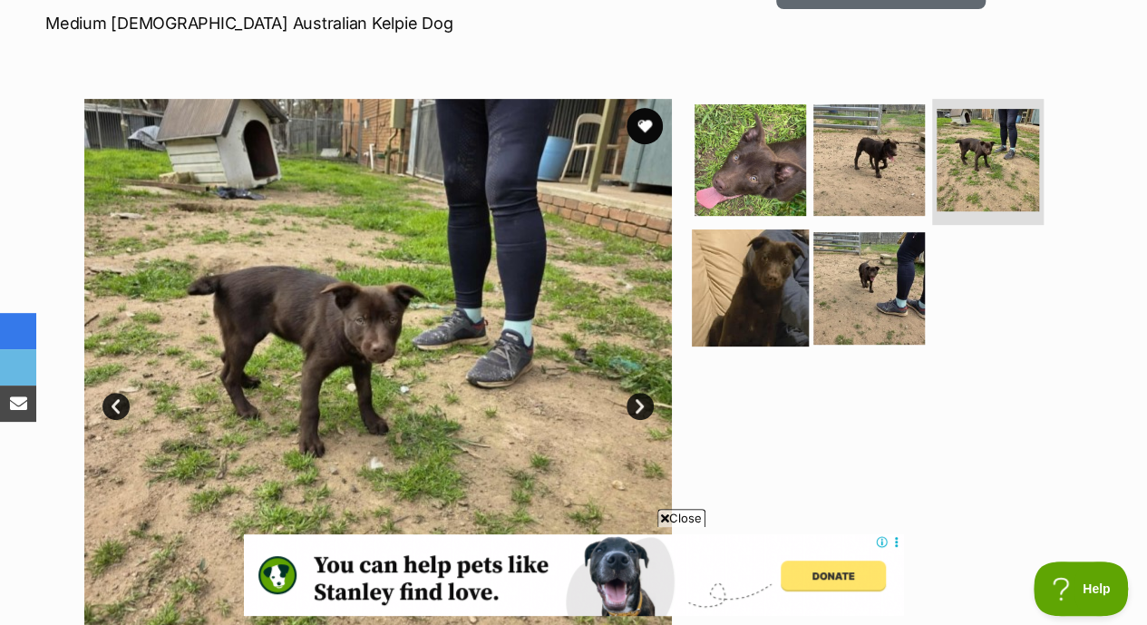
click at [786, 257] on img at bounding box center [750, 287] width 117 height 117
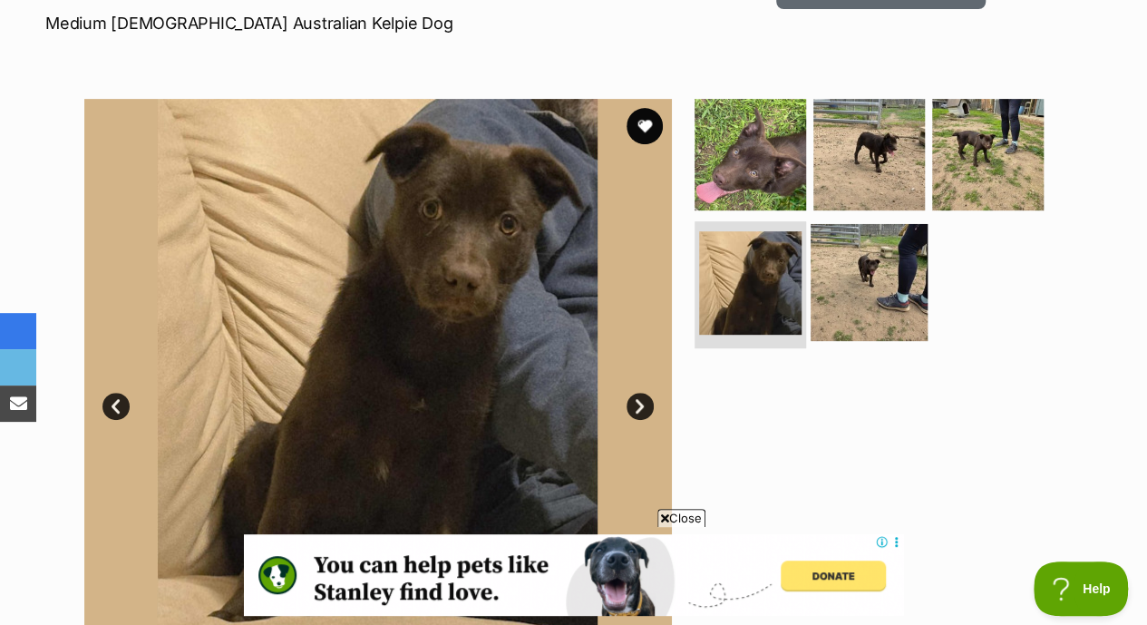
click at [861, 268] on img at bounding box center [868, 282] width 117 height 117
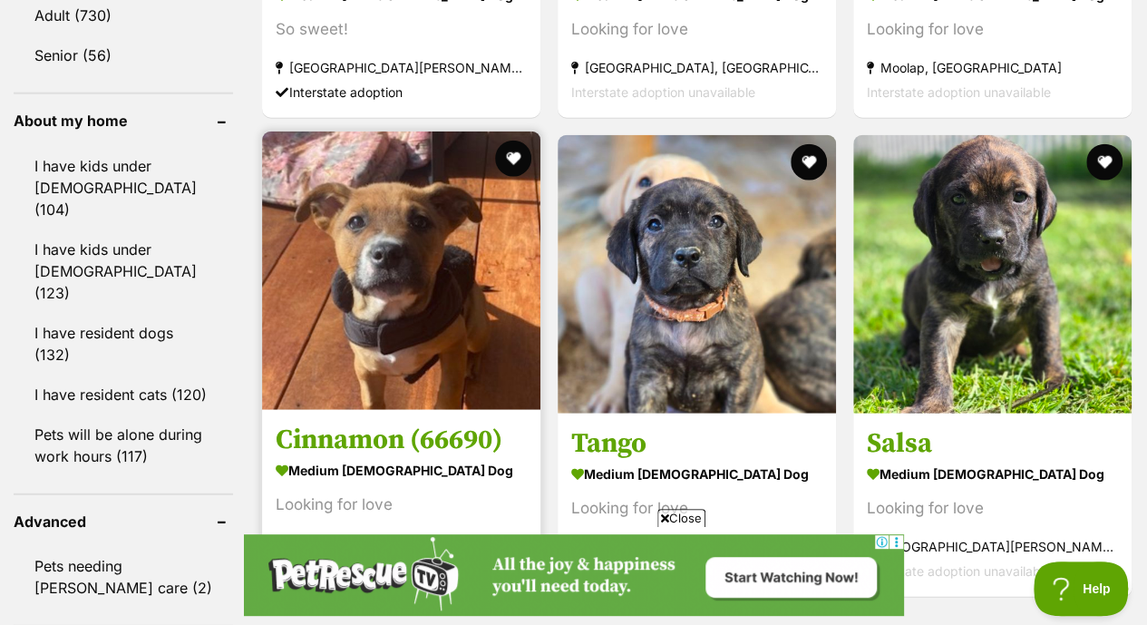
click at [381, 184] on img at bounding box center [401, 270] width 278 height 278
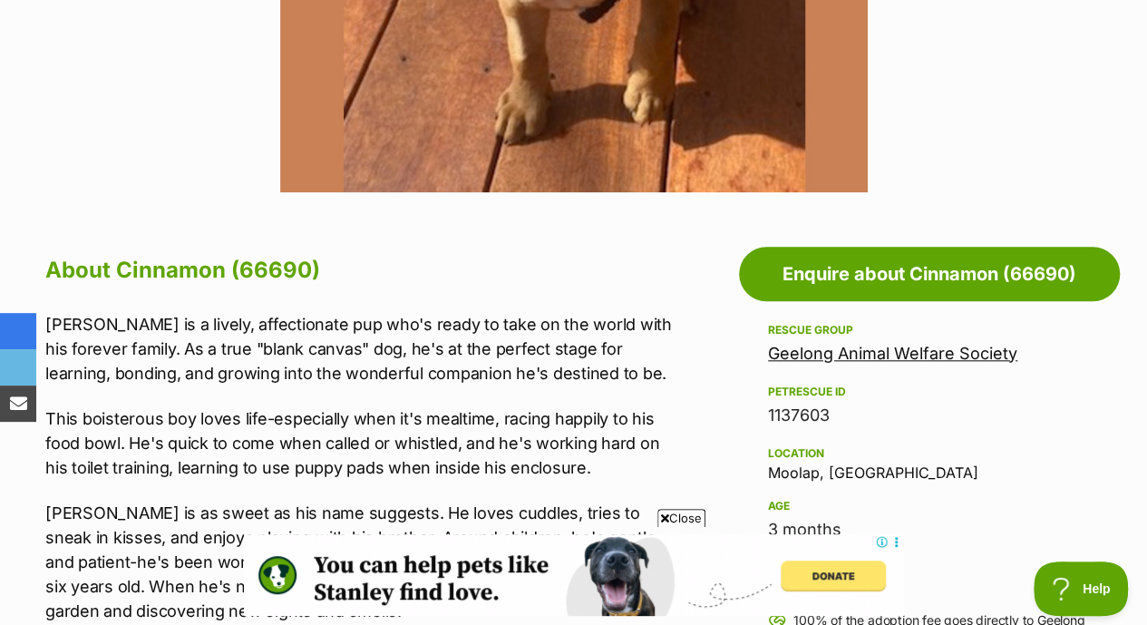
scroll to position [808, 0]
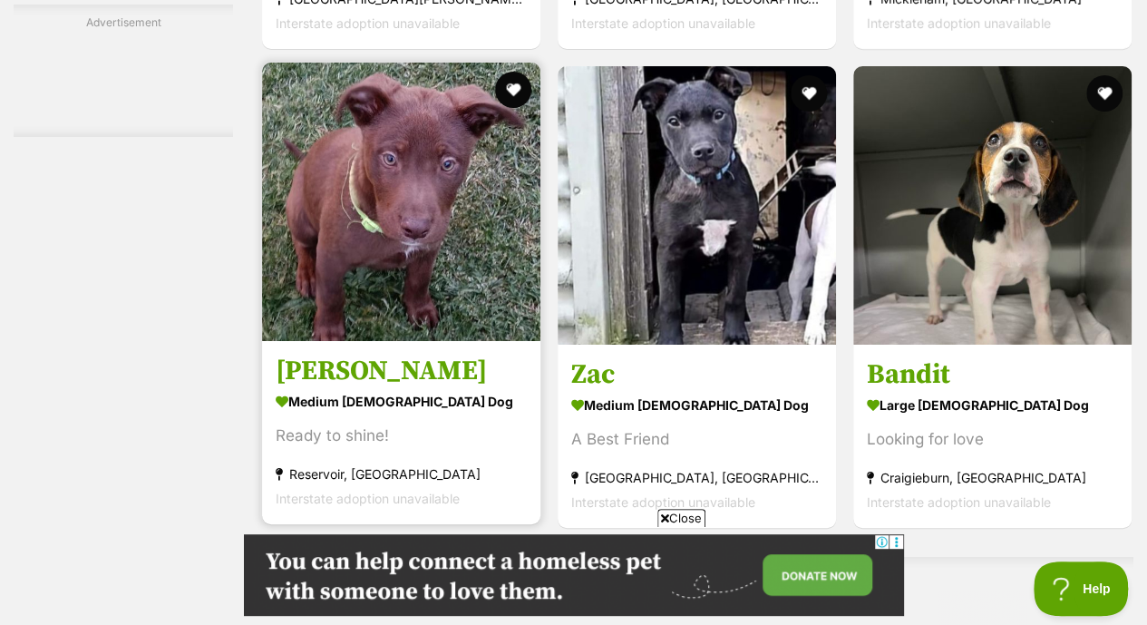
scroll to position [3345, 0]
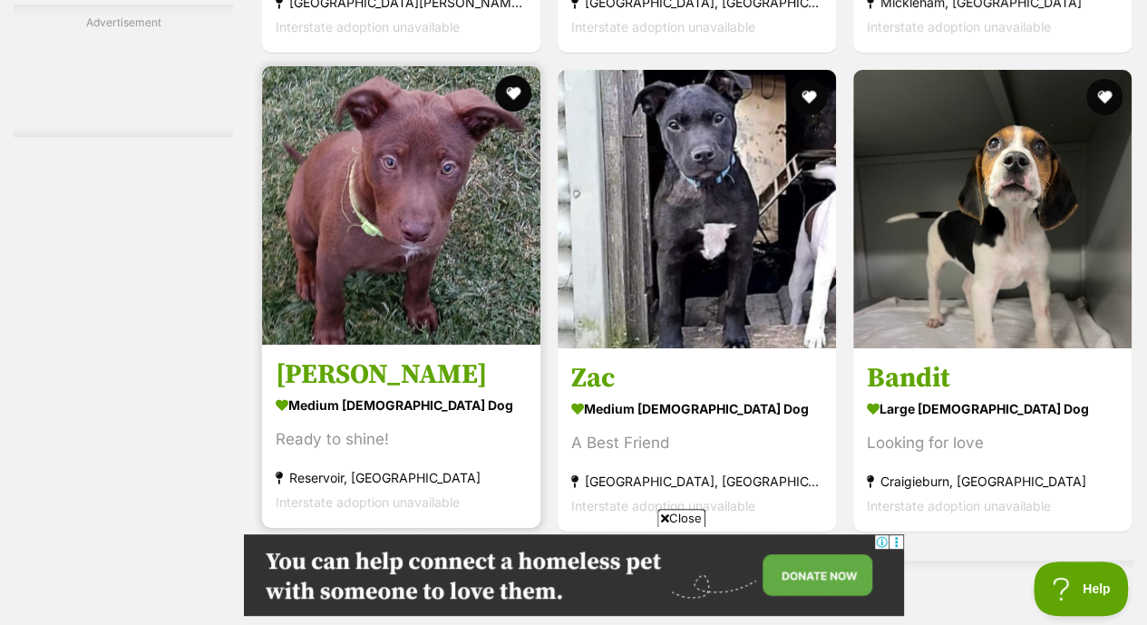
click at [376, 243] on img at bounding box center [401, 205] width 278 height 278
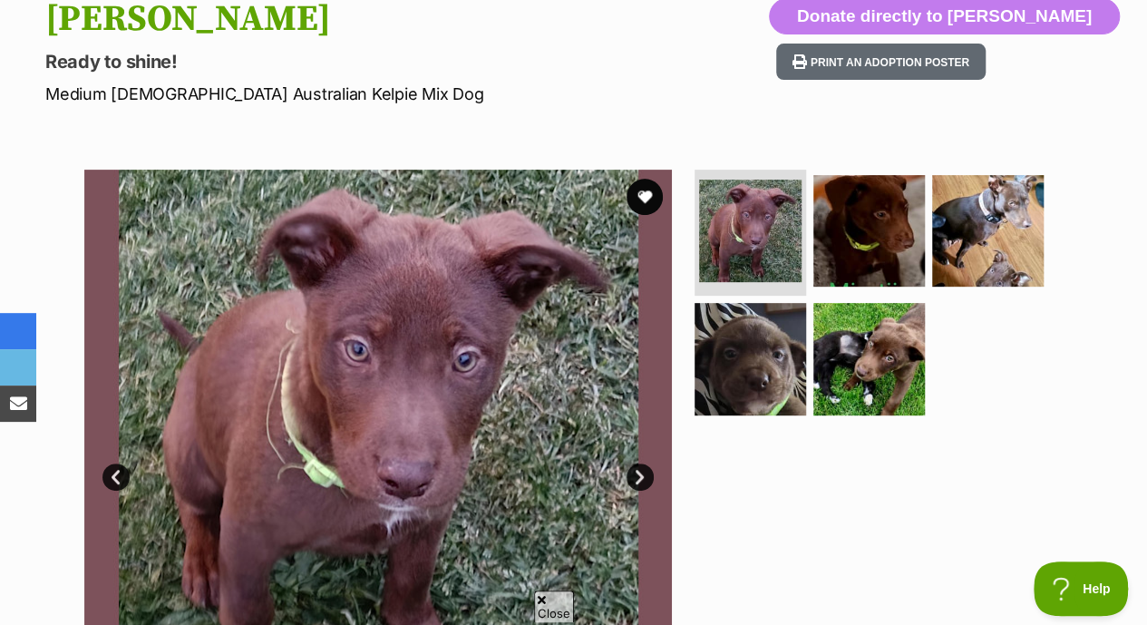
scroll to position [295, 0]
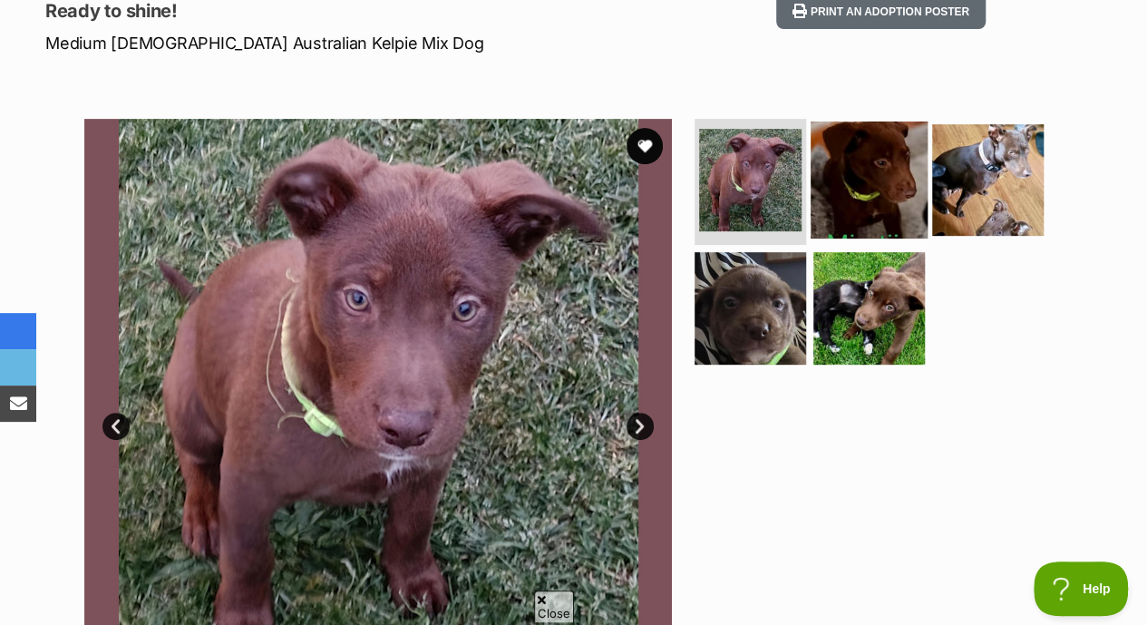
click at [876, 133] on img at bounding box center [868, 179] width 117 height 117
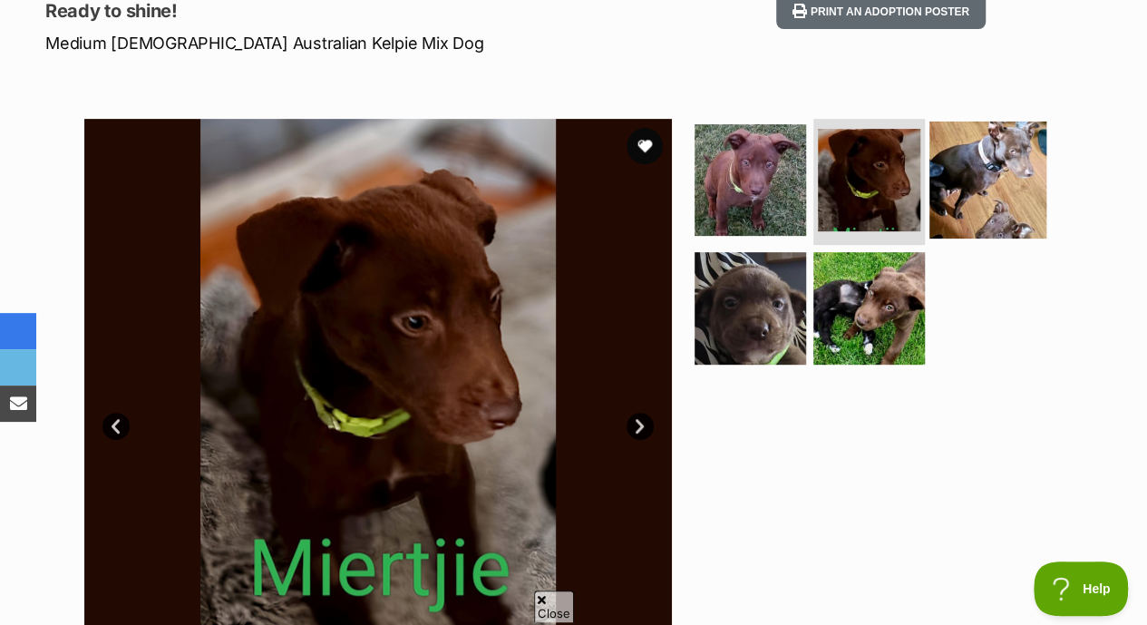
click at [992, 142] on img at bounding box center [987, 179] width 117 height 117
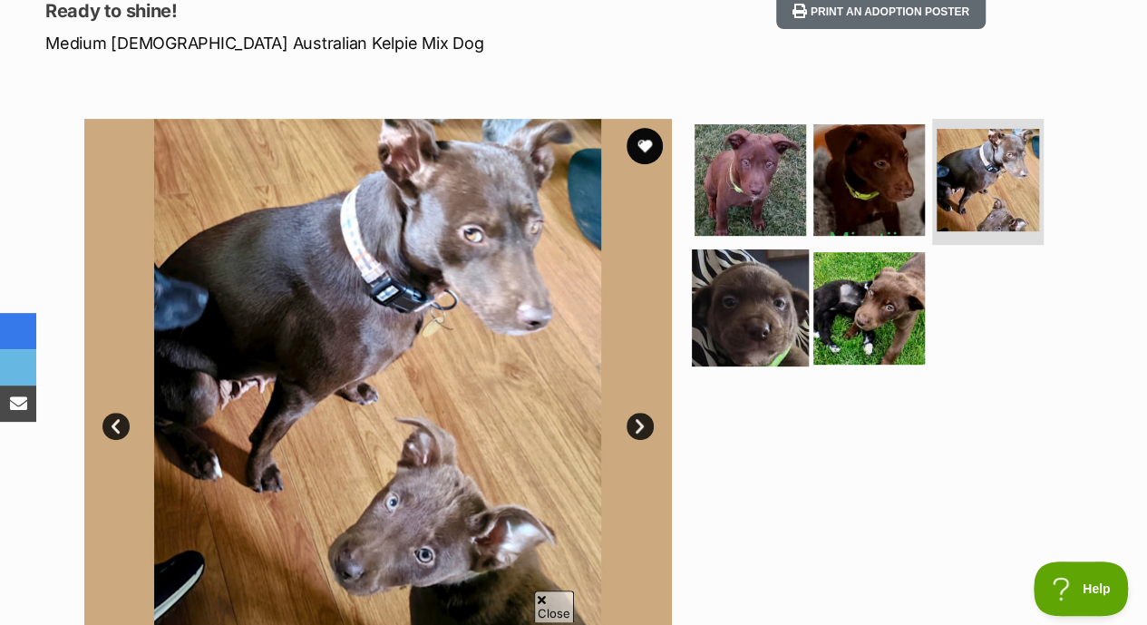
scroll to position [0, 0]
click at [757, 265] on img at bounding box center [750, 307] width 117 height 117
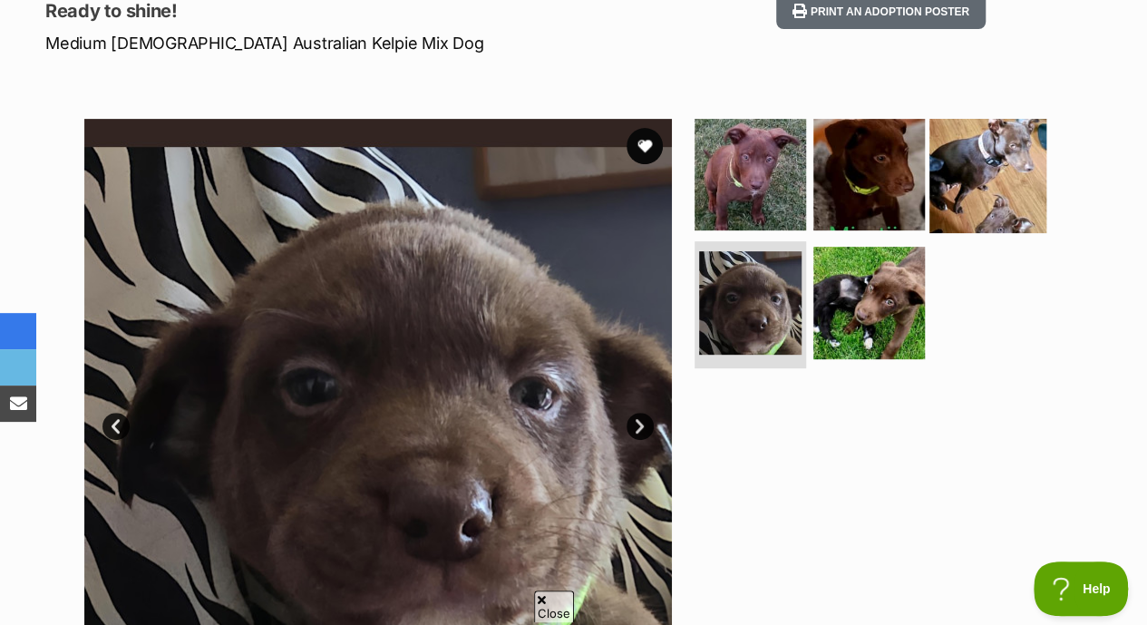
click at [979, 133] on img at bounding box center [987, 173] width 117 height 117
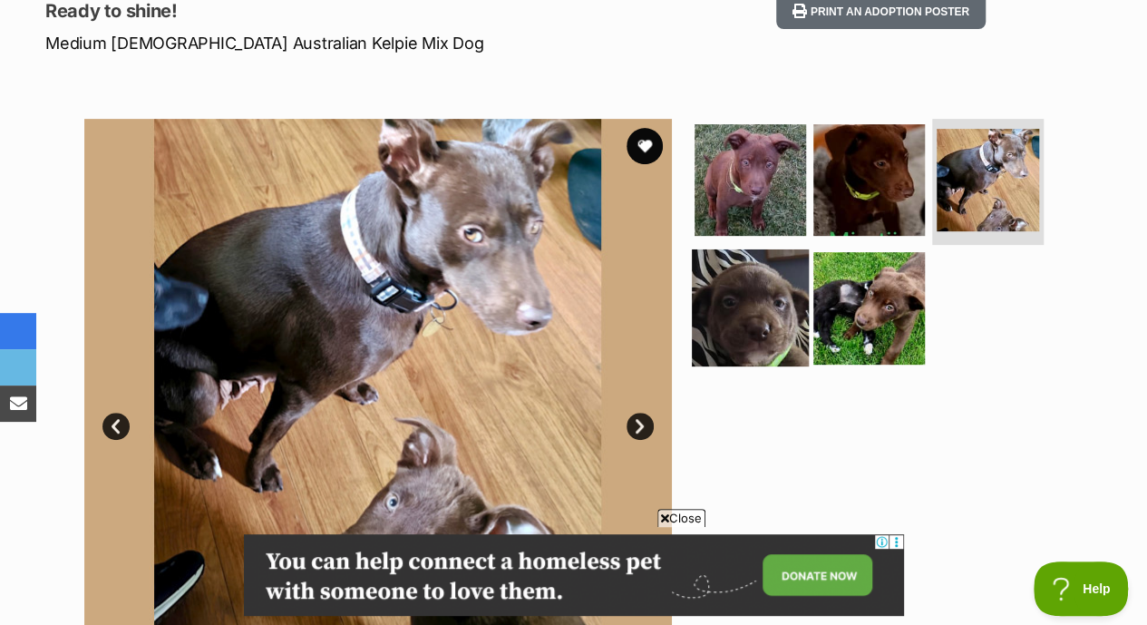
click at [761, 291] on img at bounding box center [750, 307] width 117 height 117
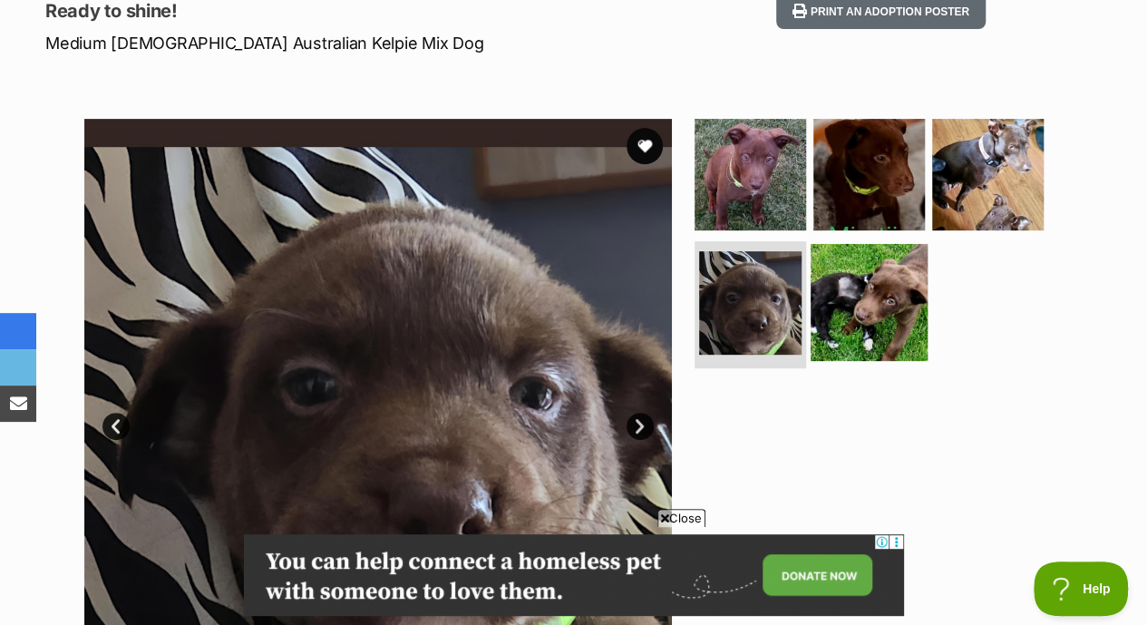
click at [854, 286] on img at bounding box center [868, 302] width 117 height 117
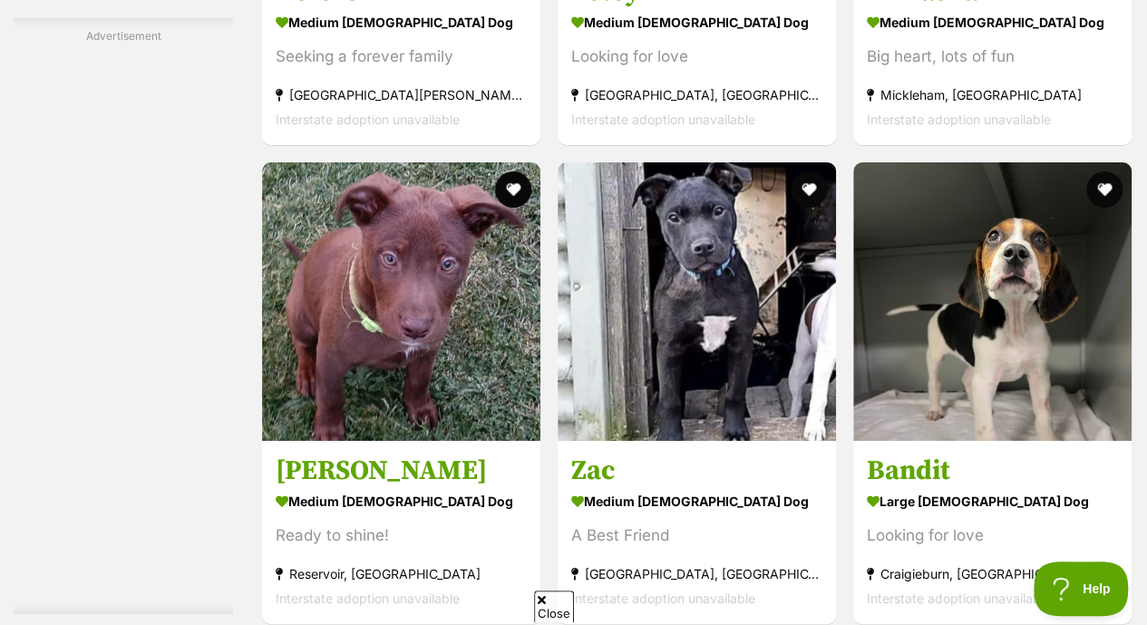
scroll to position [3252, 0]
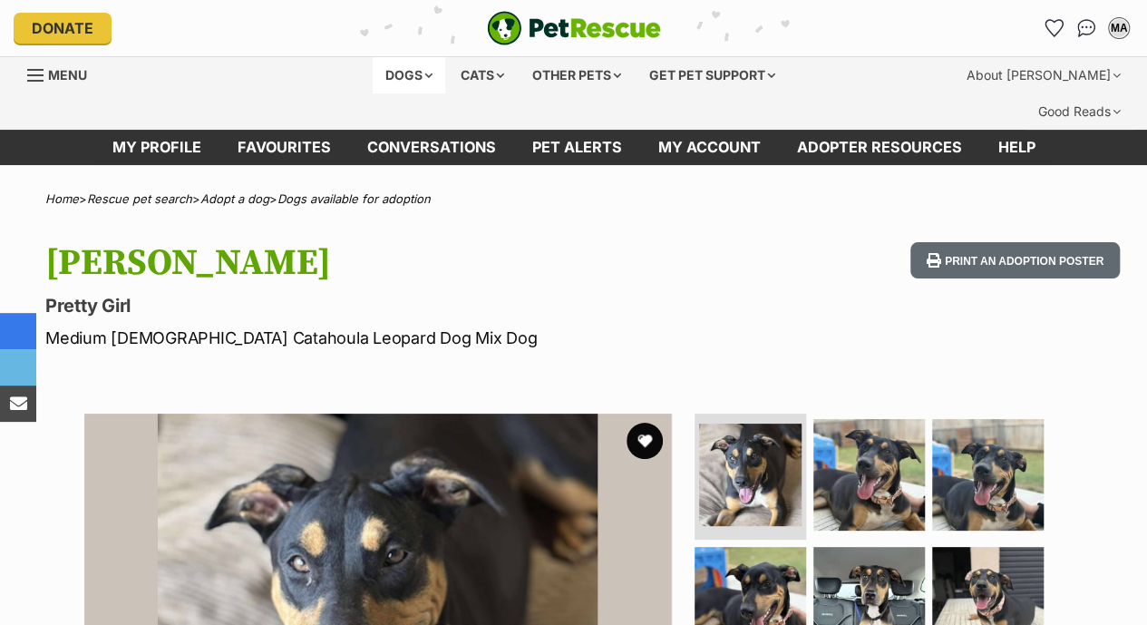
click at [401, 66] on div "Dogs" at bounding box center [409, 75] width 73 height 36
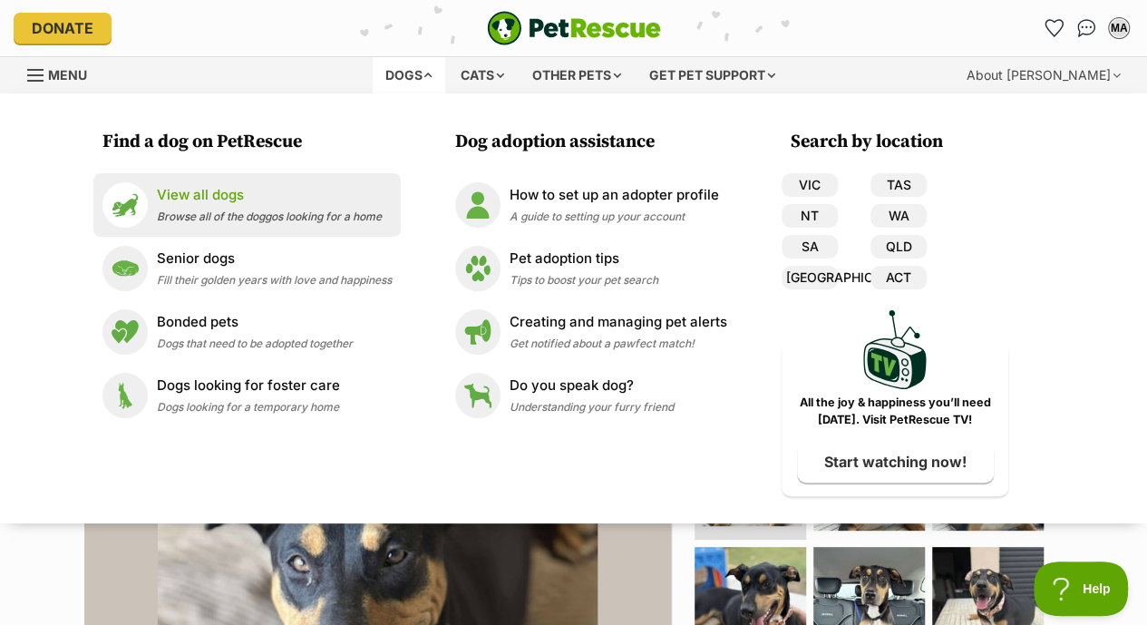
click at [185, 199] on p "View all dogs" at bounding box center [269, 195] width 225 height 21
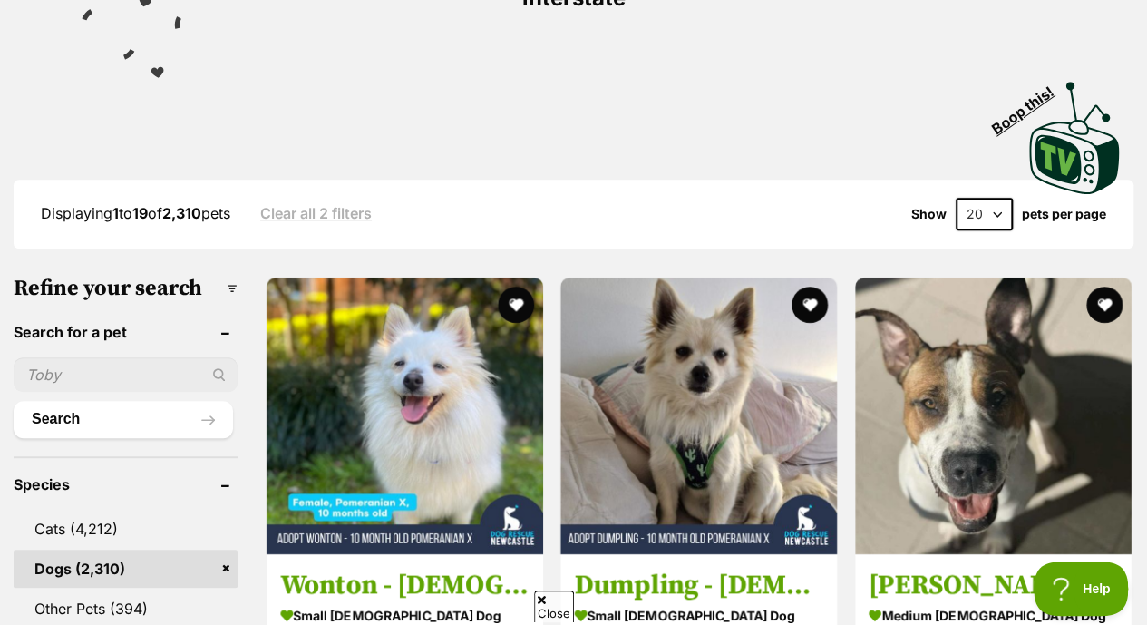
click at [82, 357] on input "text" at bounding box center [126, 374] width 224 height 34
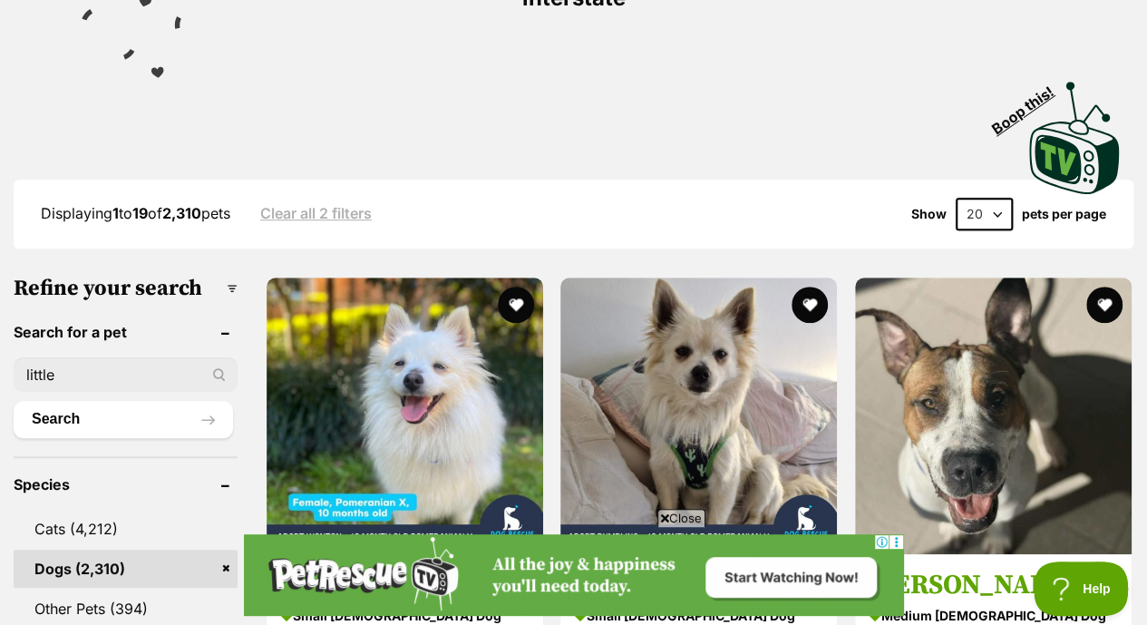
type input "little"
click at [14, 401] on button "Search" at bounding box center [123, 419] width 219 height 36
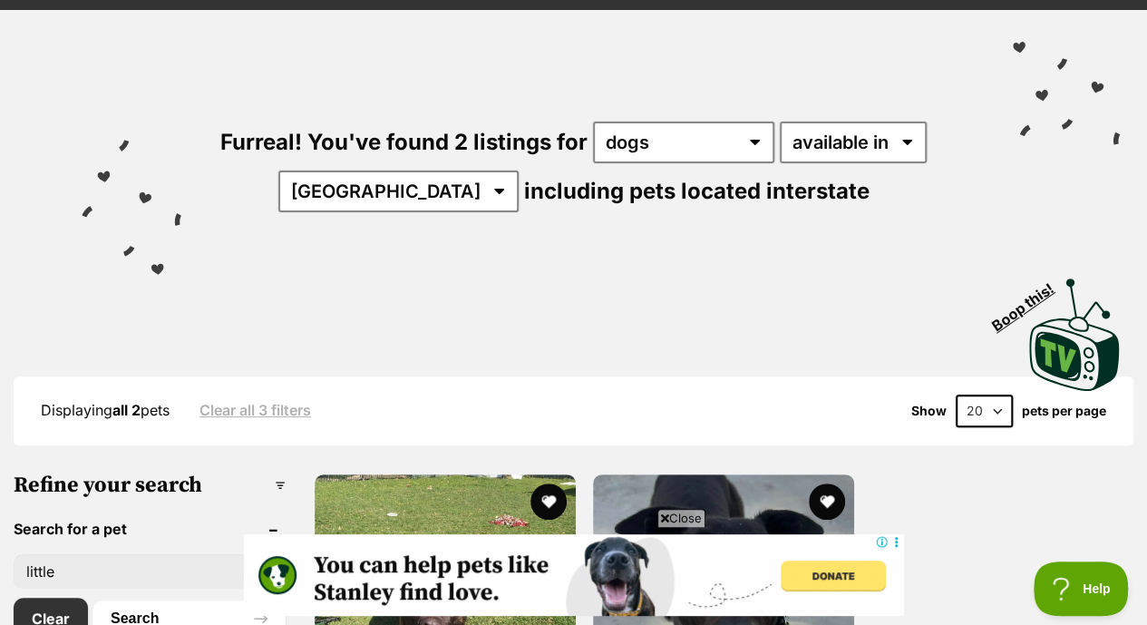
scroll to position [154, 0]
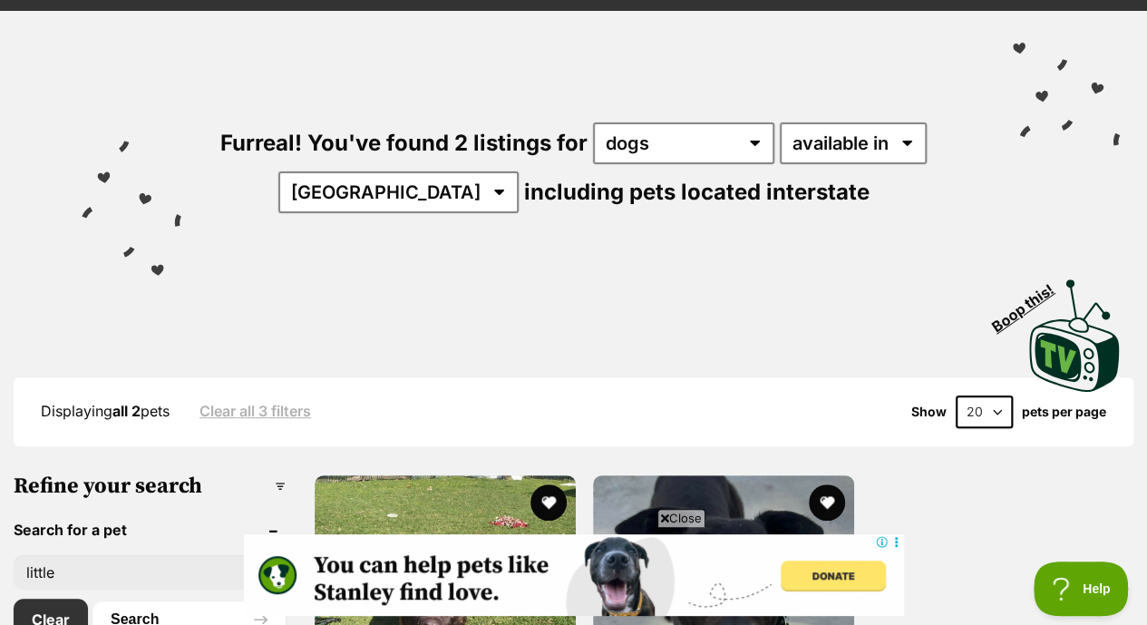
click at [258, 402] on link "Clear all 3 filters" at bounding box center [254, 410] width 111 height 16
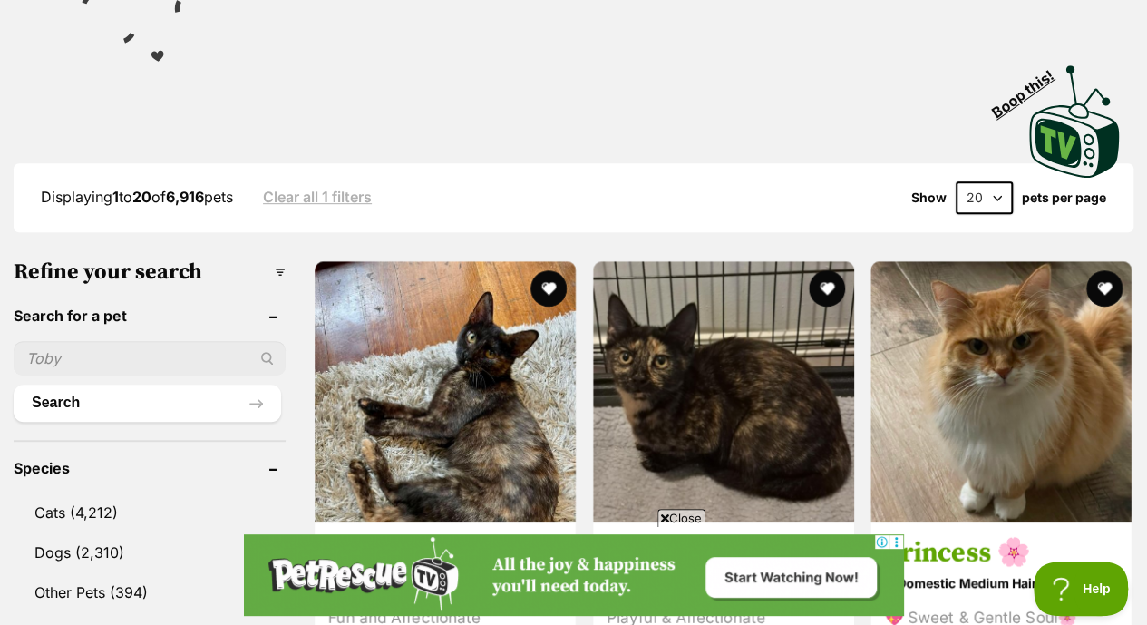
drag, startPoint x: 337, startPoint y: 115, endPoint x: 326, endPoint y: 115, distance: 10.9
click at [326, 189] on link "Clear all 1 filters" at bounding box center [317, 197] width 109 height 16
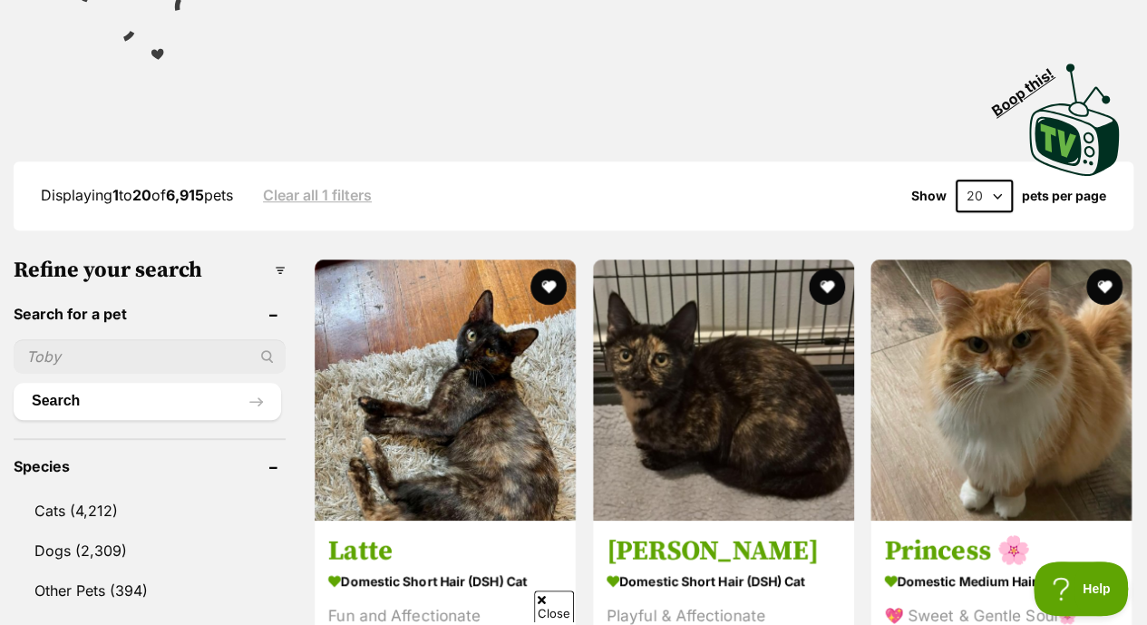
click at [91, 339] on input "text" at bounding box center [150, 356] width 272 height 34
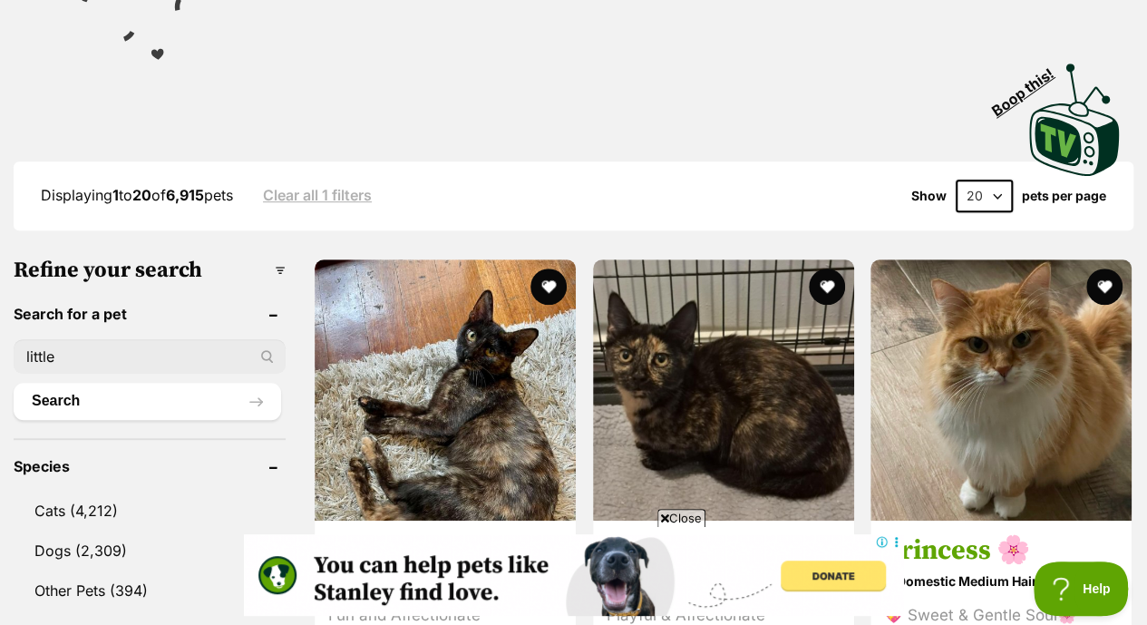
type input "little"
click at [14, 383] on button "Search" at bounding box center [147, 401] width 267 height 36
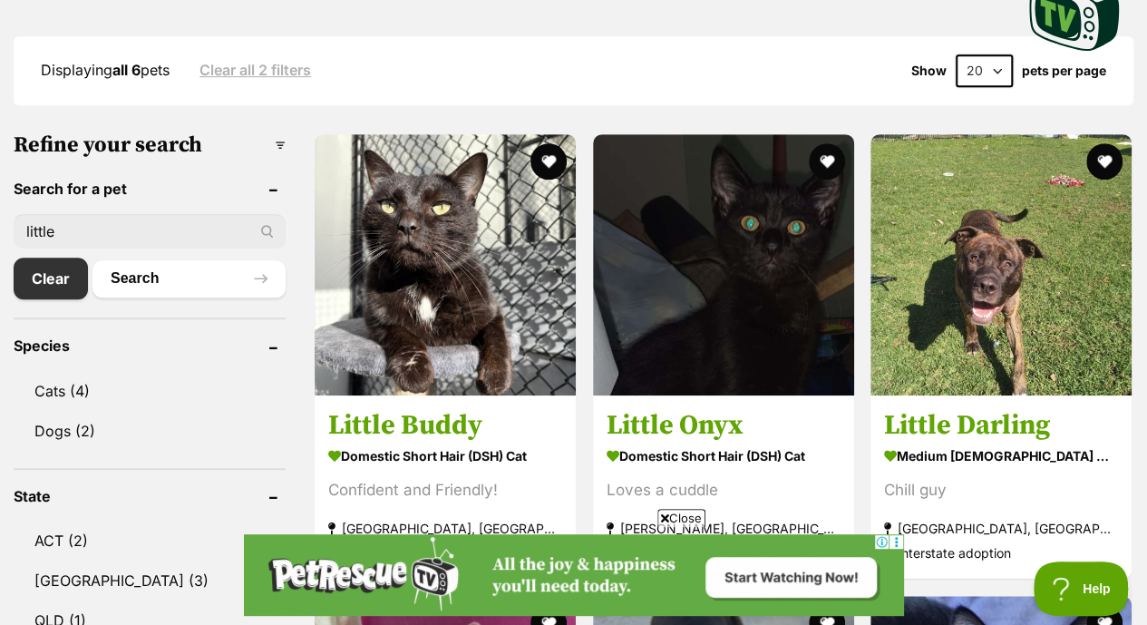
scroll to position [496, 0]
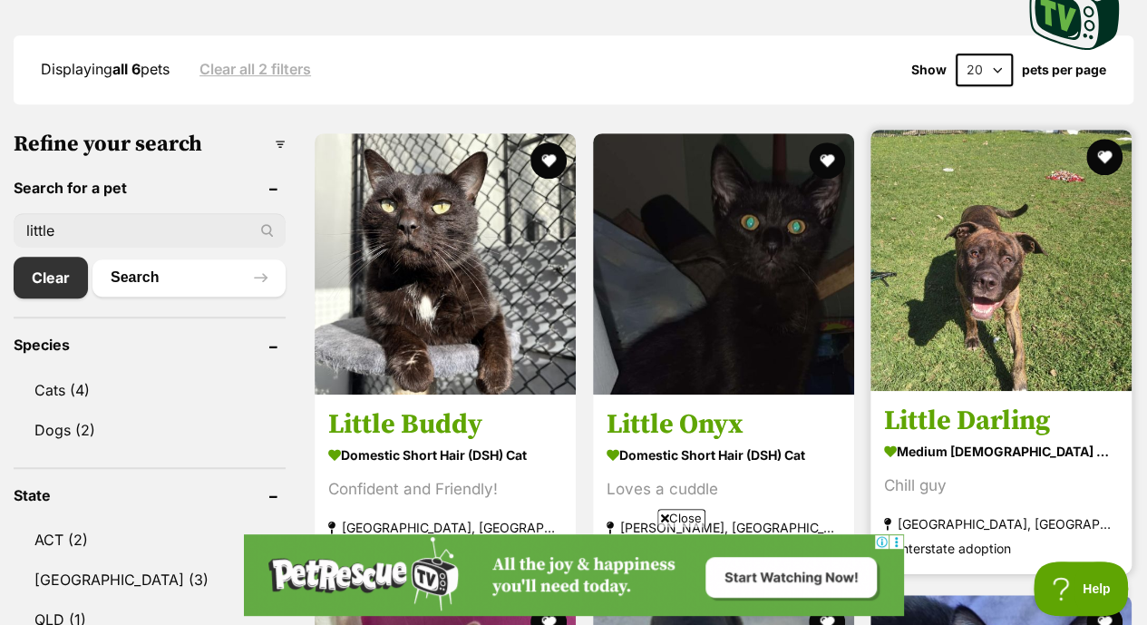
click at [1073, 240] on img at bounding box center [1000, 260] width 261 height 261
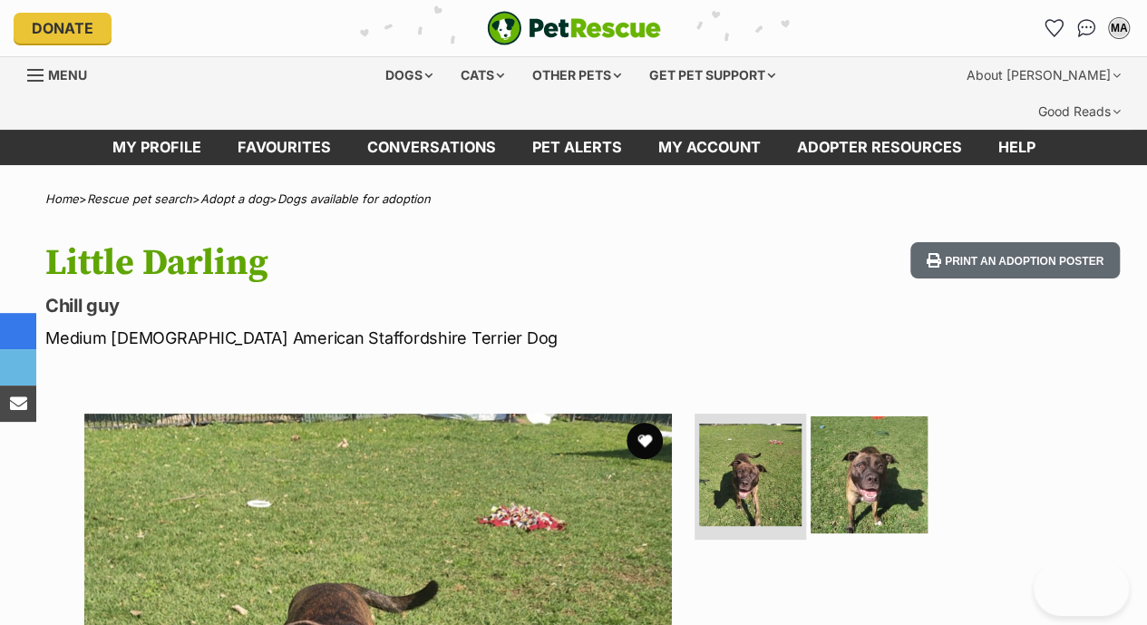
click at [880, 452] on img at bounding box center [868, 473] width 117 height 117
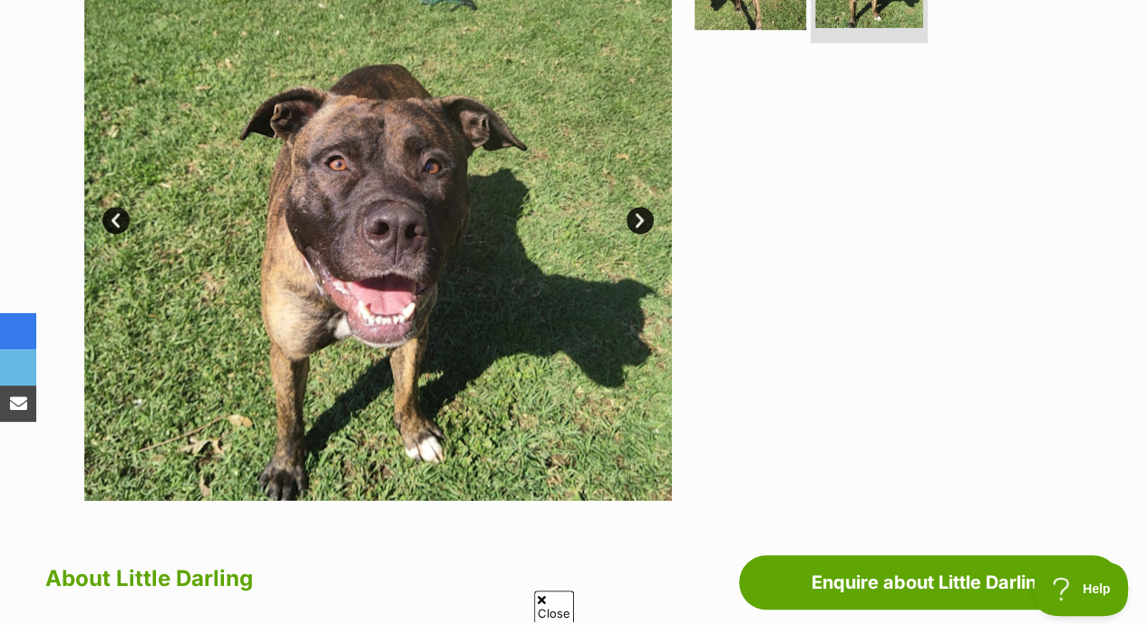
scroll to position [499, 0]
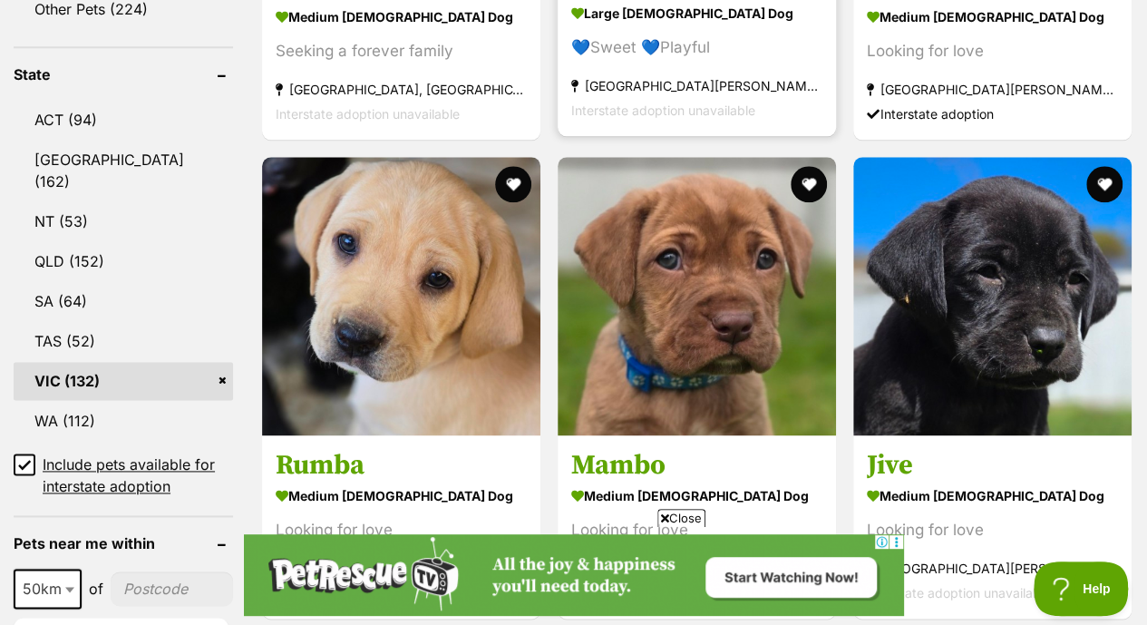
scroll to position [995, 0]
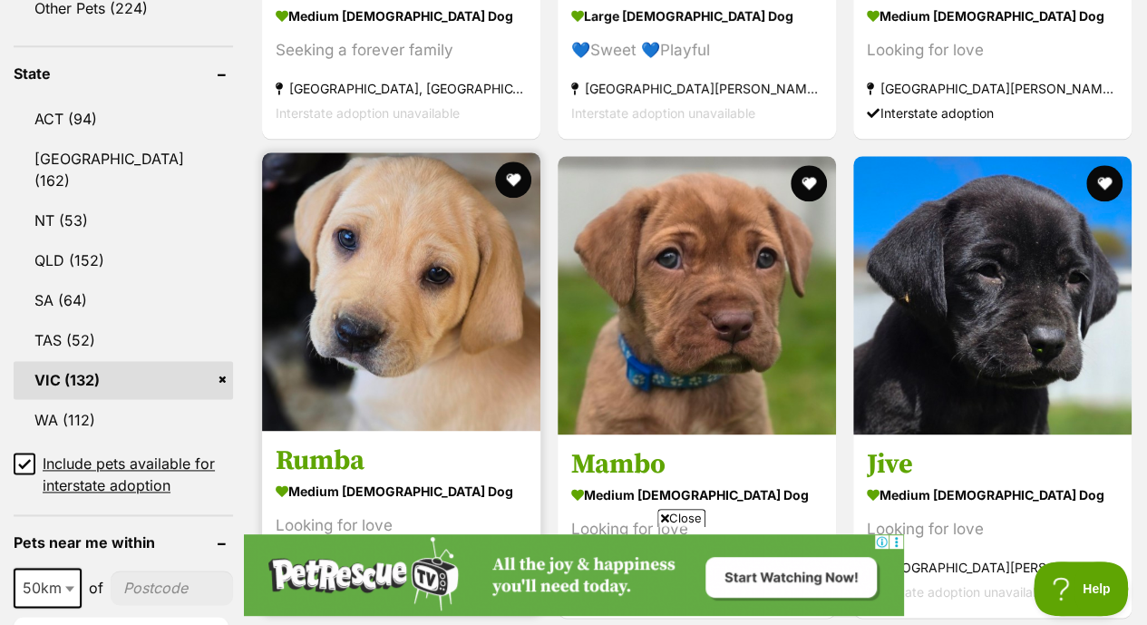
click at [446, 443] on h3 "Rumba" at bounding box center [401, 460] width 251 height 34
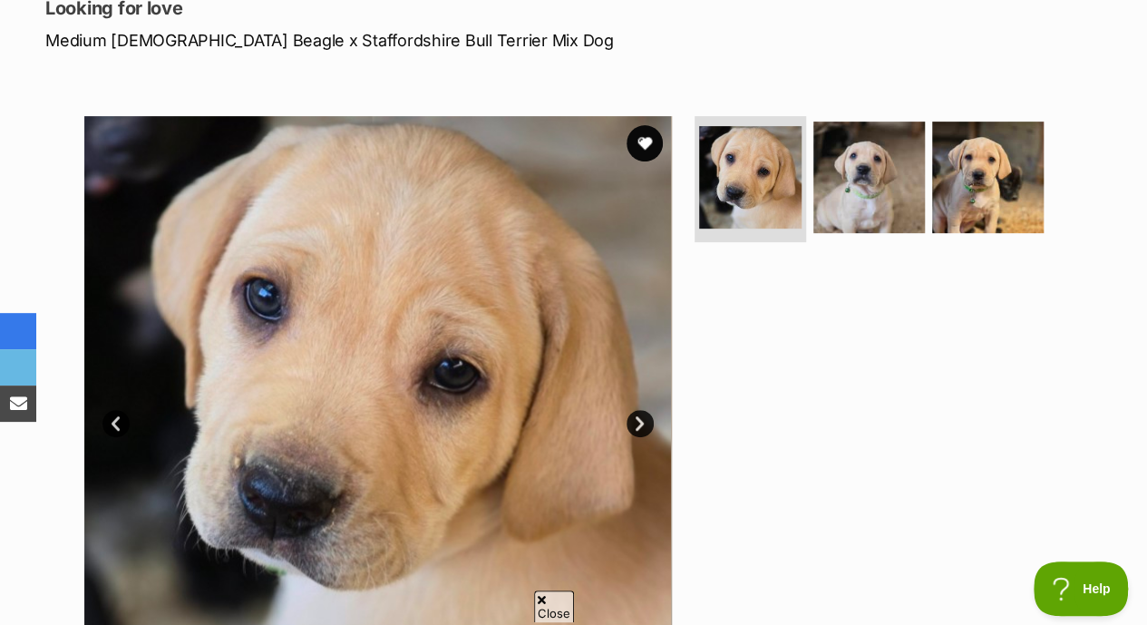
click at [925, 156] on ul at bounding box center [877, 183] width 372 height 134
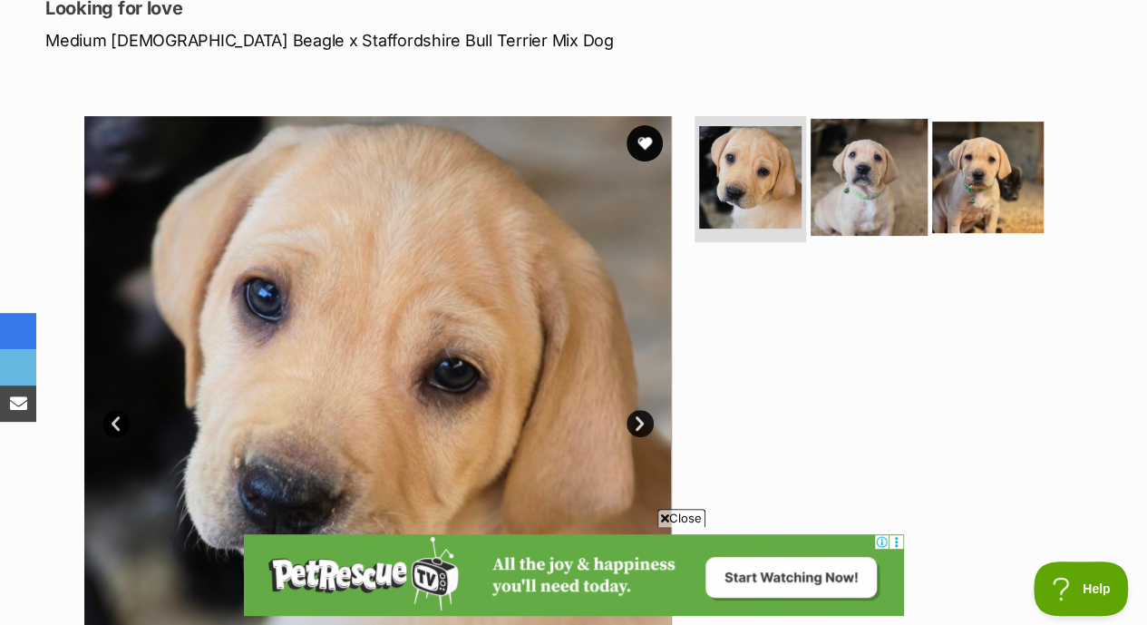
click at [896, 156] on img at bounding box center [868, 176] width 117 height 117
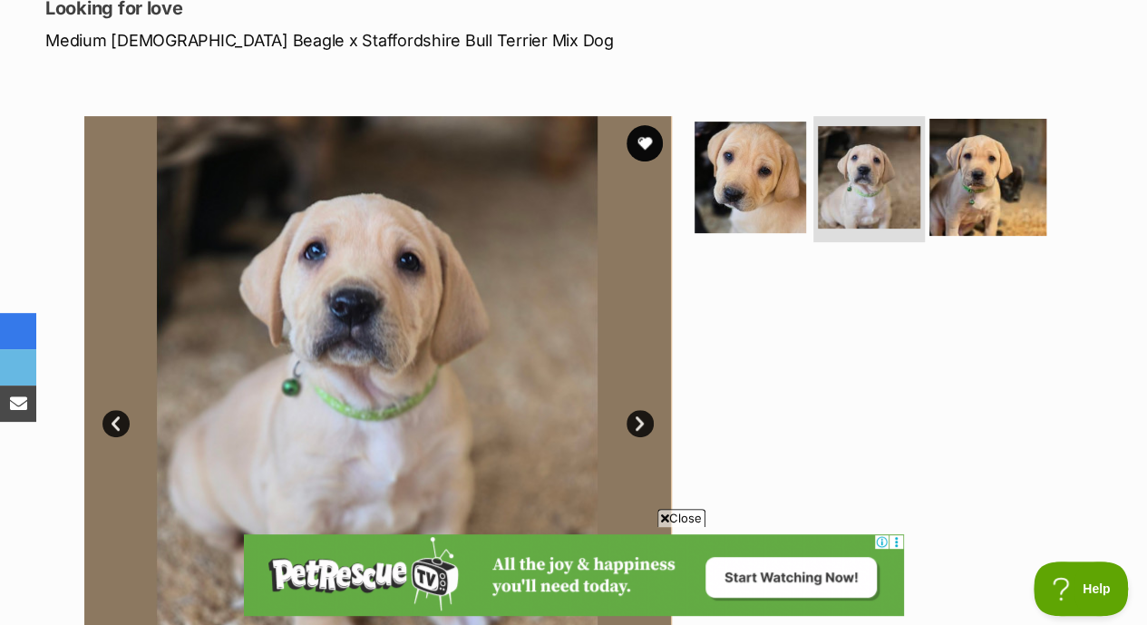
click at [988, 162] on img at bounding box center [987, 176] width 117 height 117
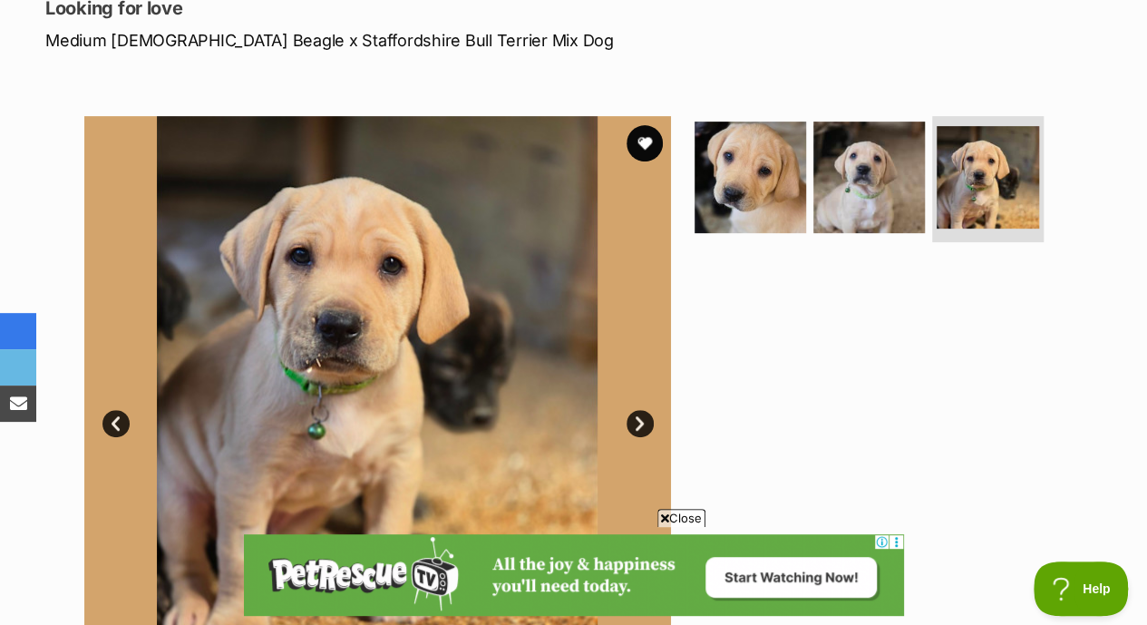
scroll to position [251, 0]
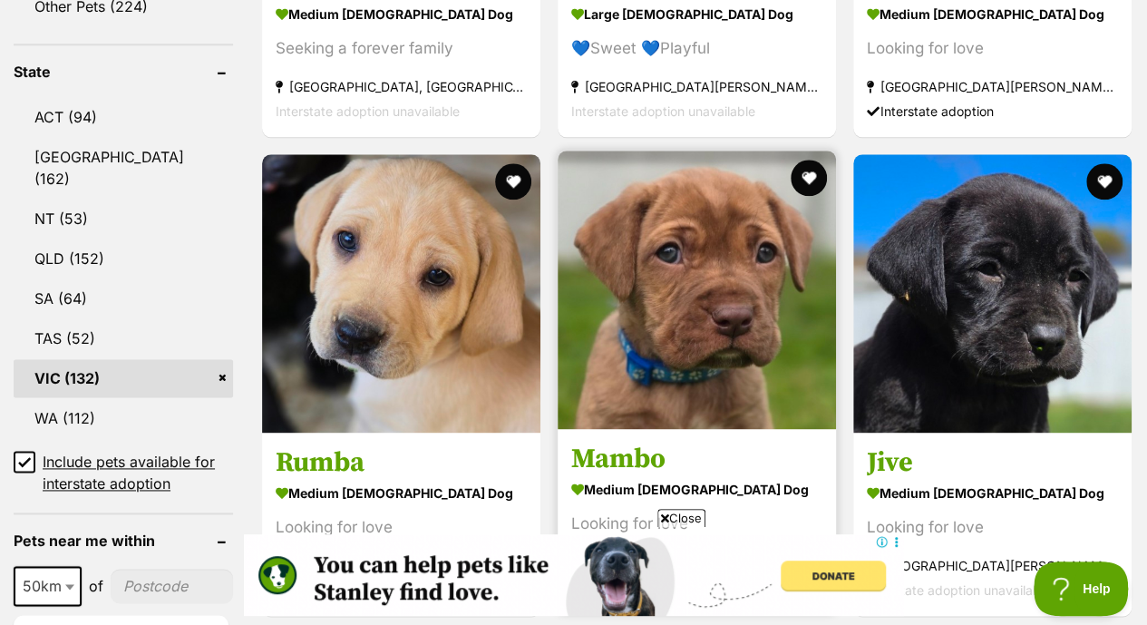
click at [680, 279] on img at bounding box center [696, 289] width 278 height 278
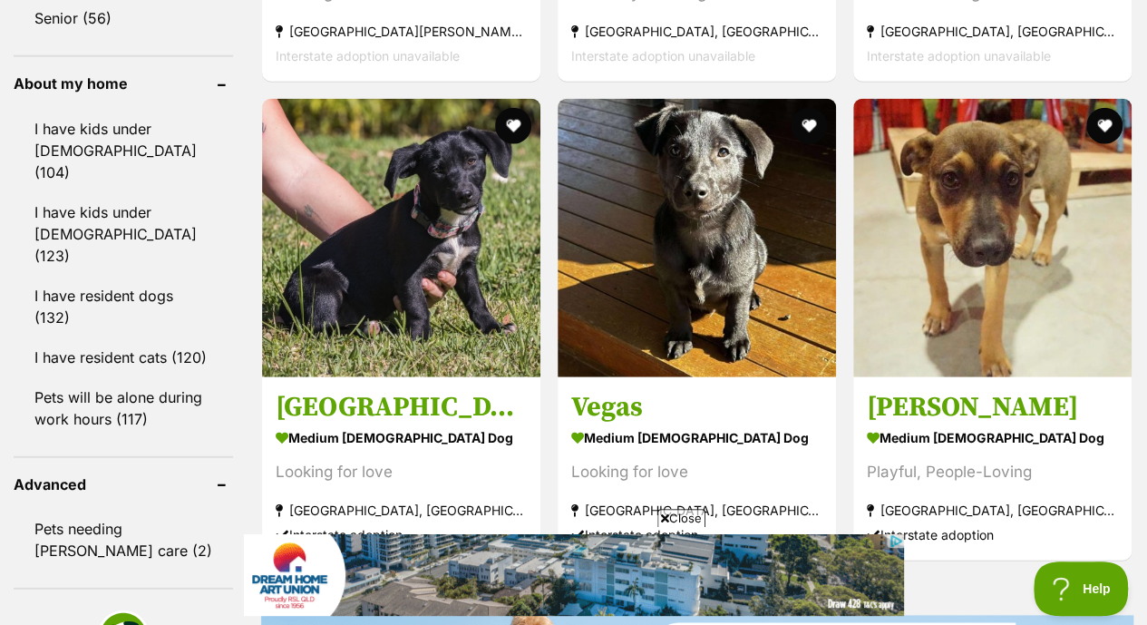
scroll to position [2186, 0]
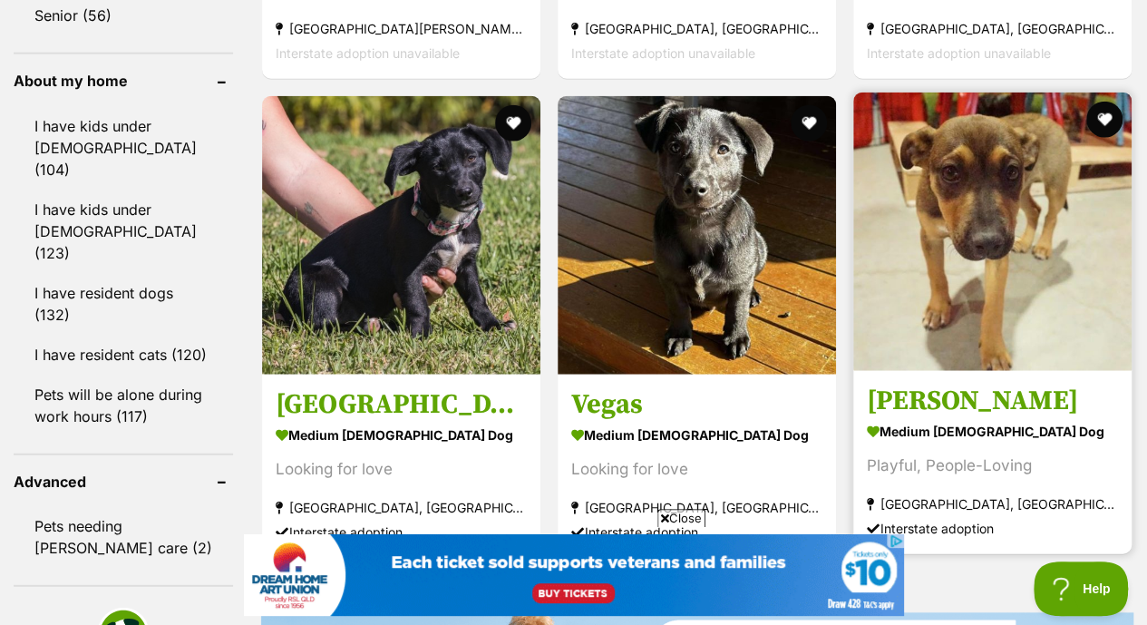
click at [1060, 165] on img at bounding box center [992, 231] width 278 height 278
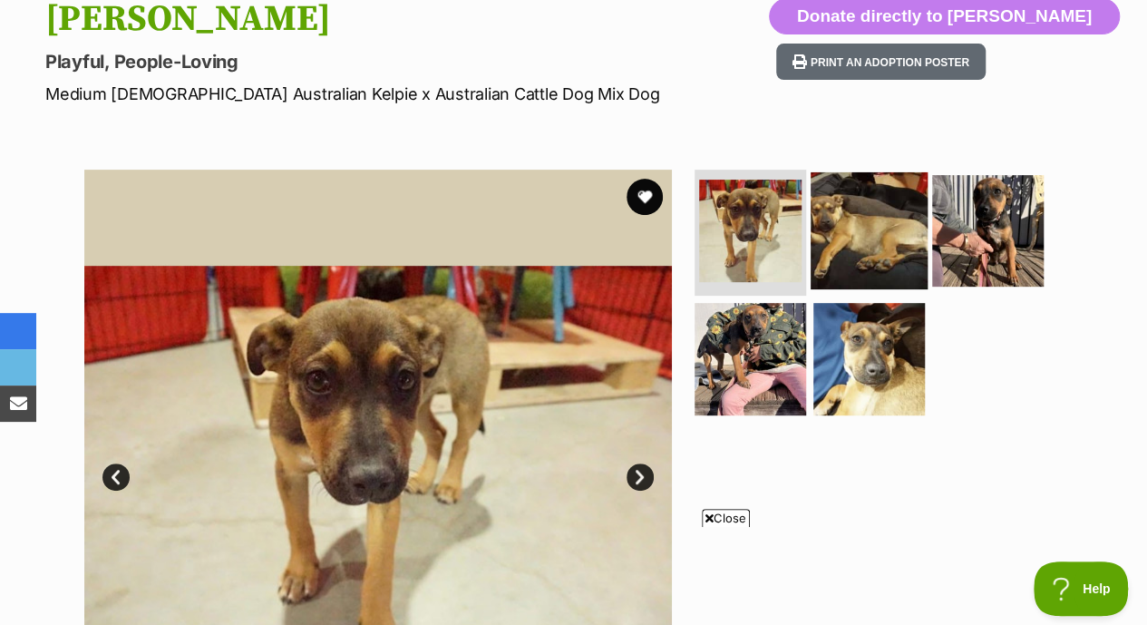
click at [887, 202] on img at bounding box center [868, 229] width 117 height 117
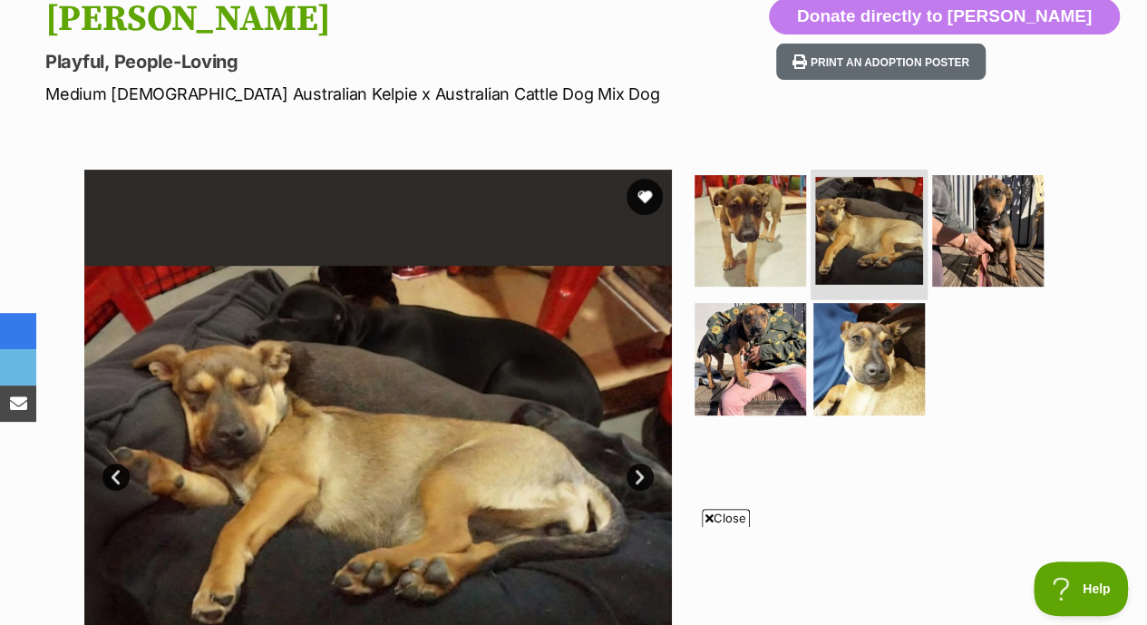
scroll to position [284, 0]
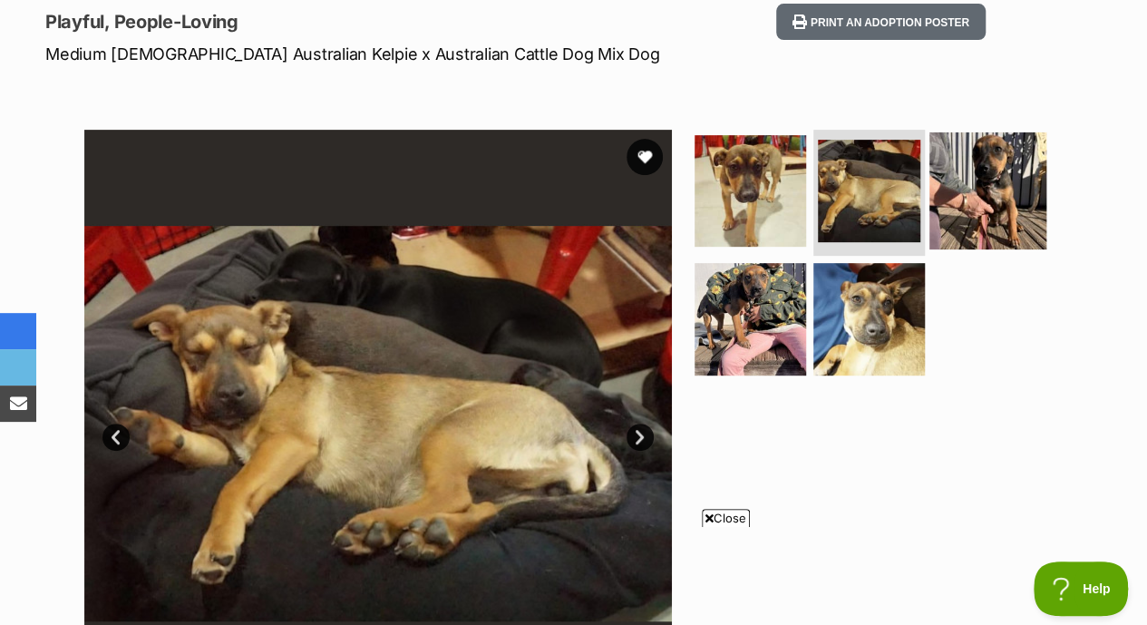
click at [959, 156] on img at bounding box center [987, 189] width 117 height 117
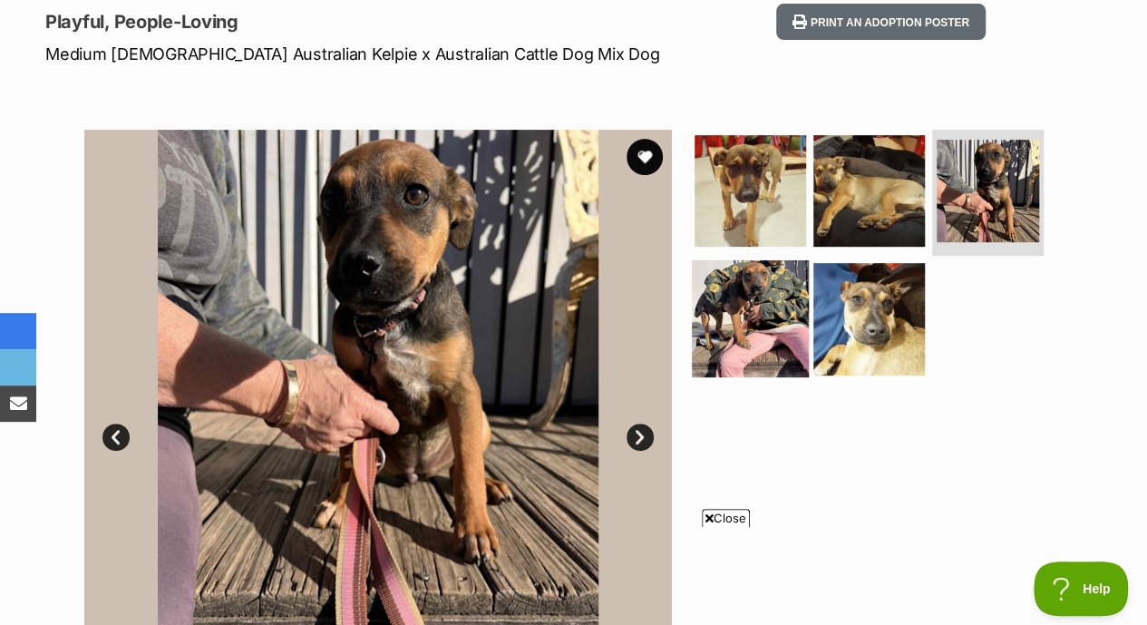
click at [694, 318] on img at bounding box center [750, 318] width 117 height 117
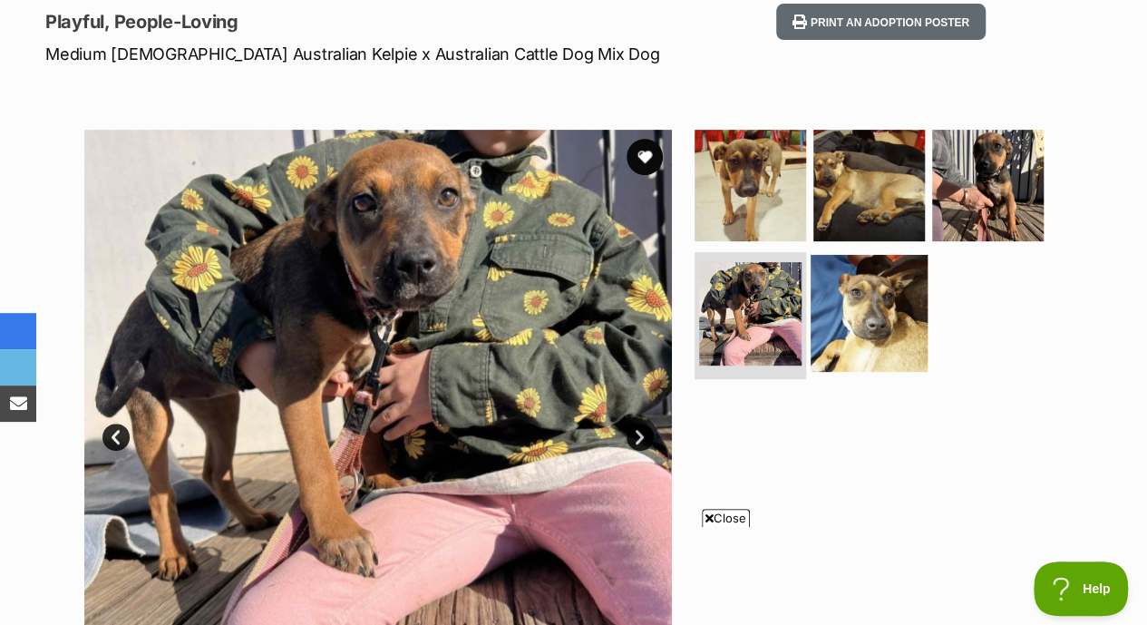
click at [838, 289] on img at bounding box center [868, 313] width 117 height 117
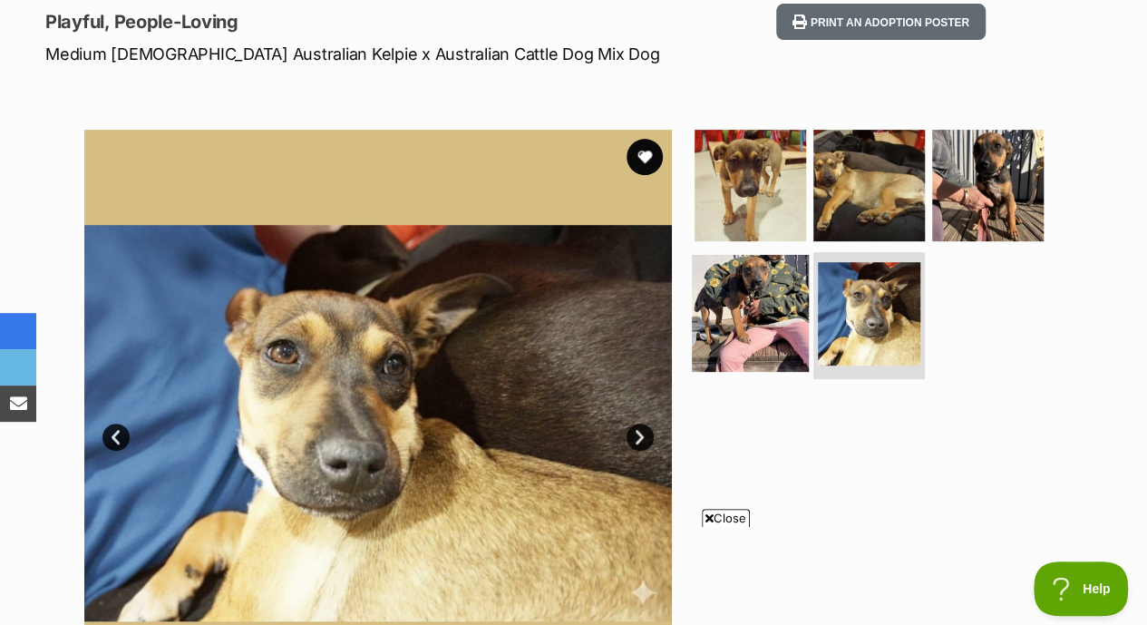
click at [741, 255] on img at bounding box center [750, 313] width 117 height 117
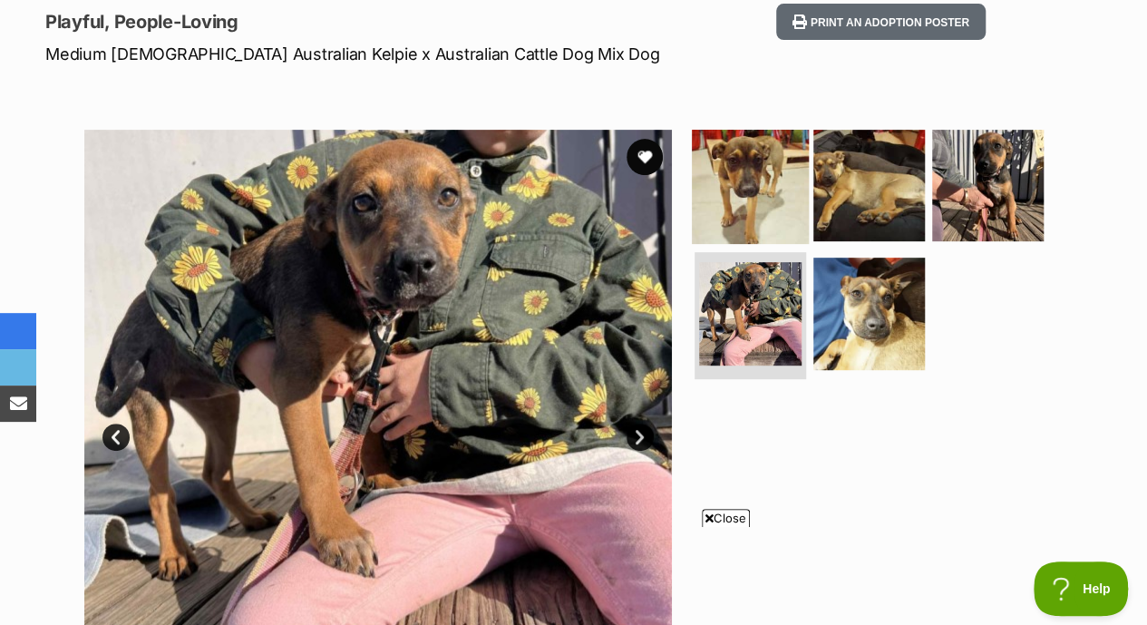
click at [772, 148] on img at bounding box center [750, 184] width 117 height 117
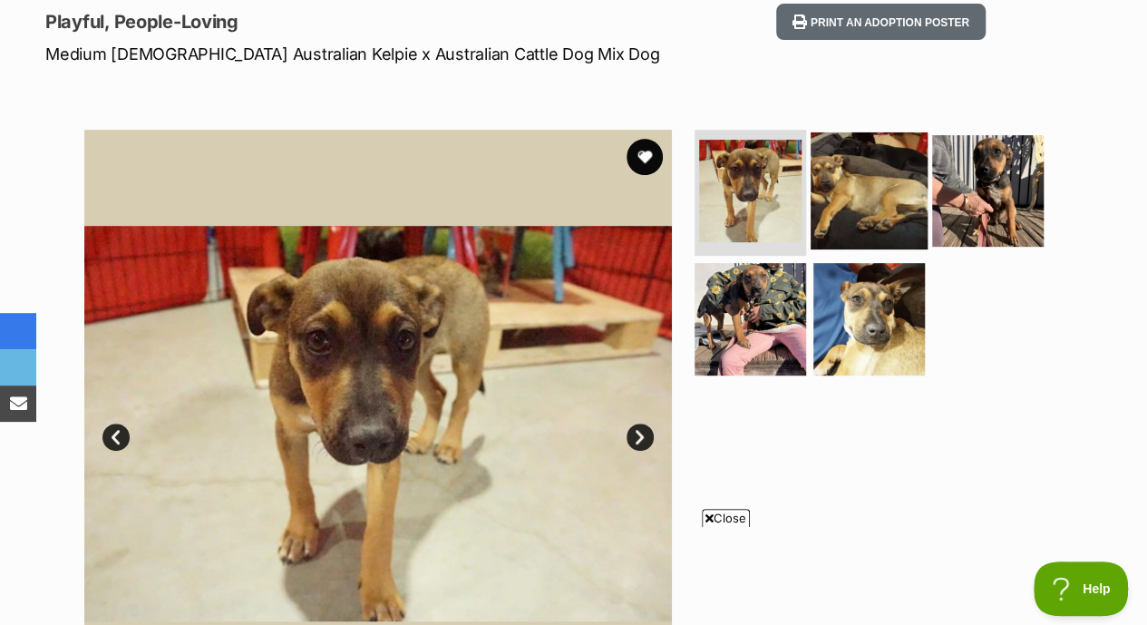
click at [832, 175] on img at bounding box center [868, 189] width 117 height 117
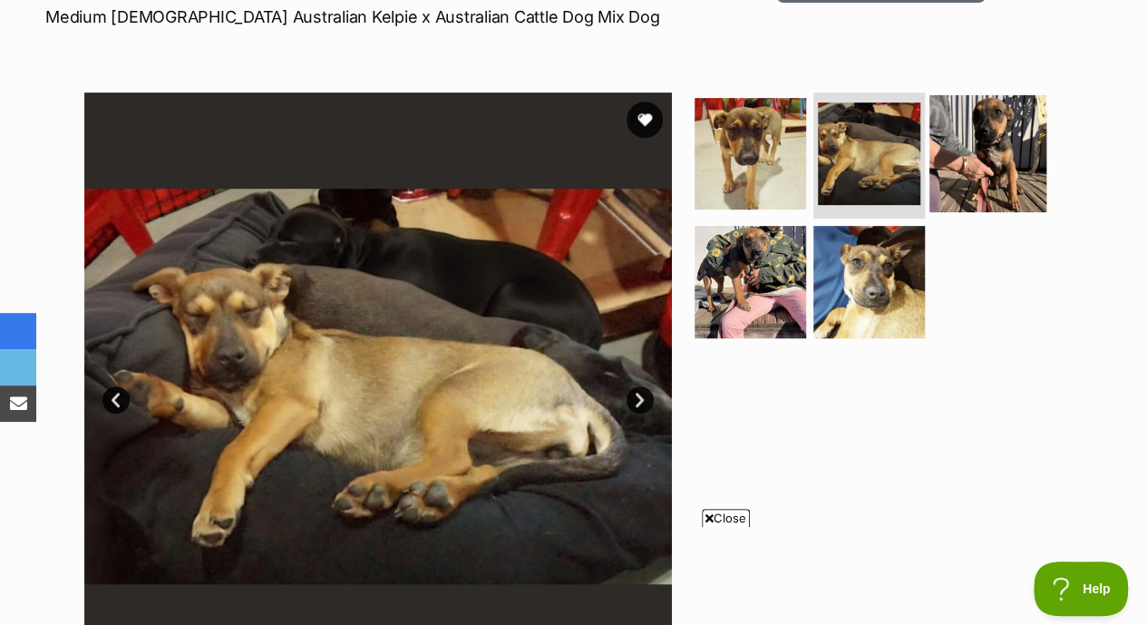
scroll to position [322, 0]
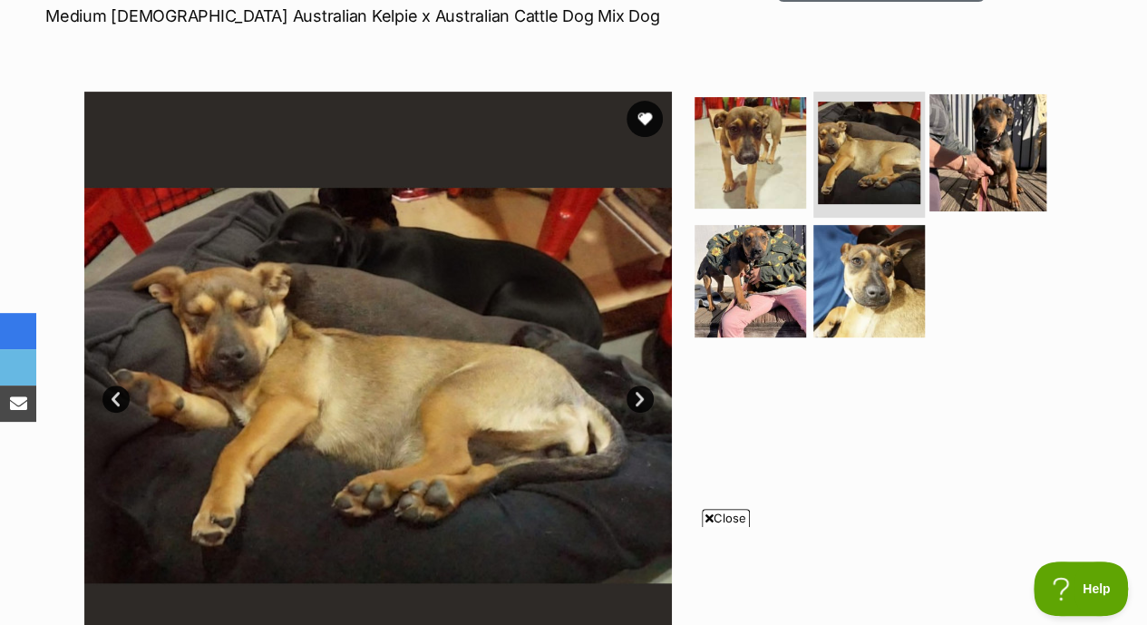
click at [969, 133] on img at bounding box center [987, 151] width 117 height 117
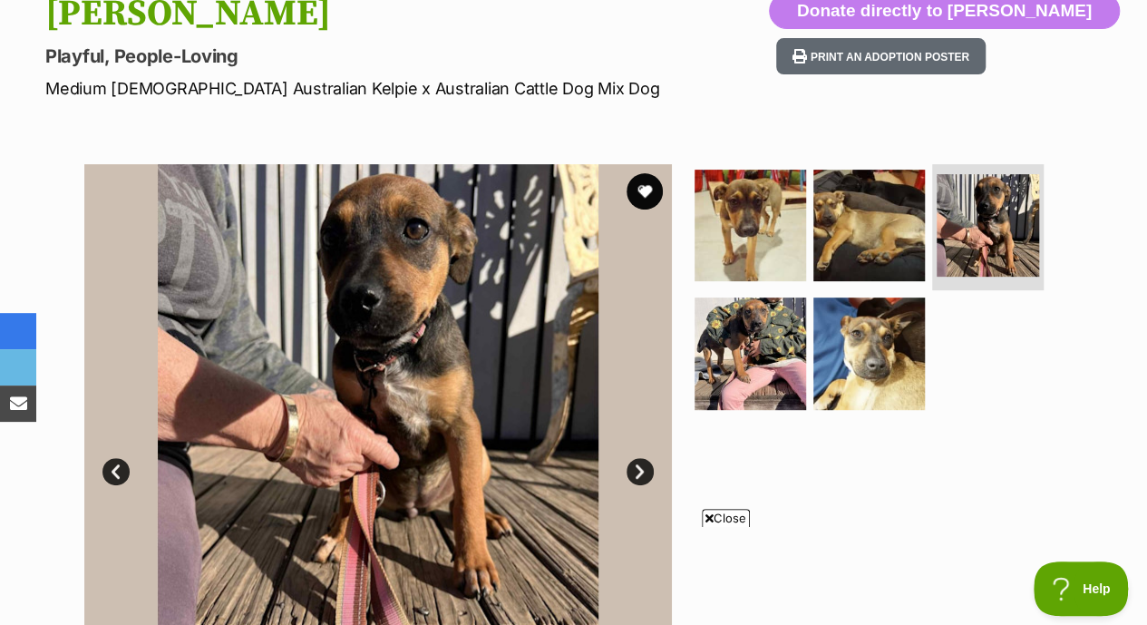
scroll to position [251, 0]
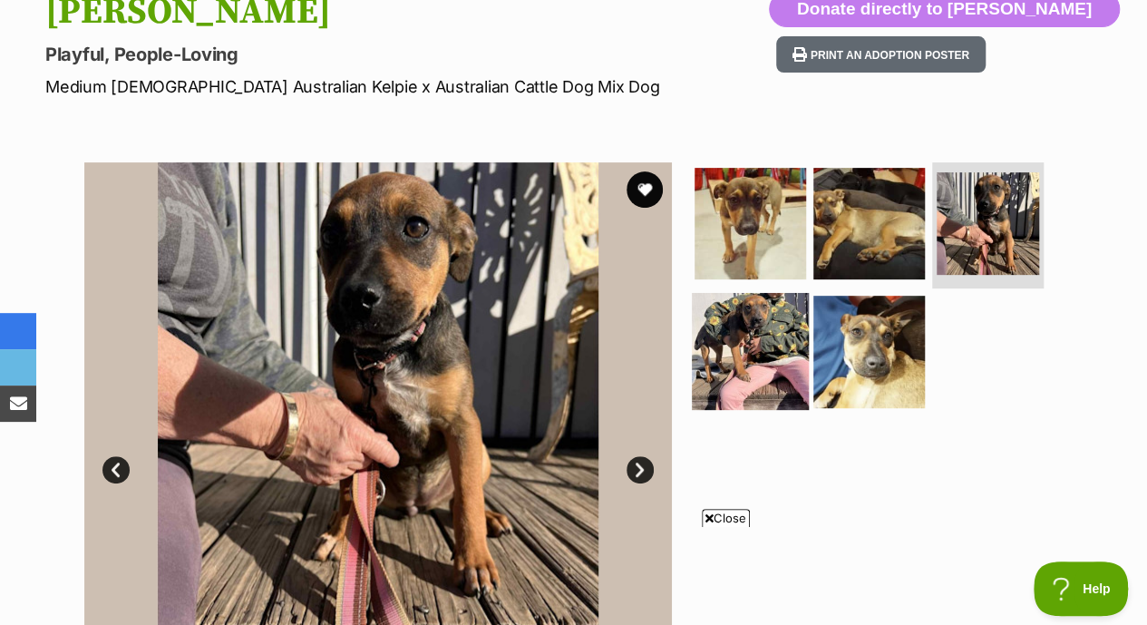
click at [789, 318] on img at bounding box center [750, 351] width 117 height 117
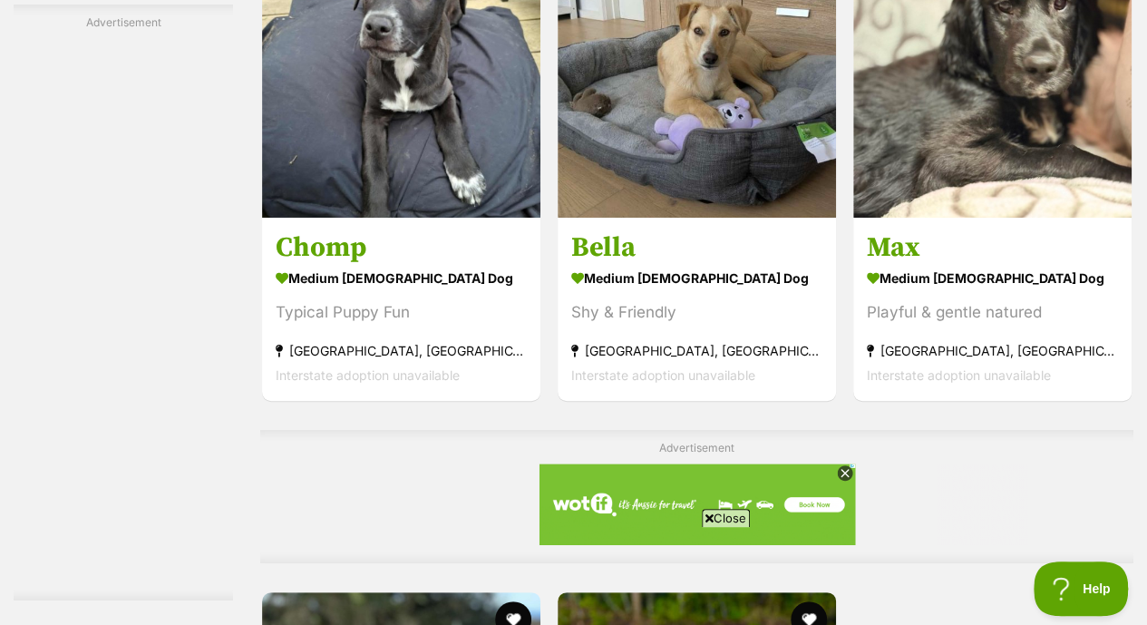
scroll to position [3476, 0]
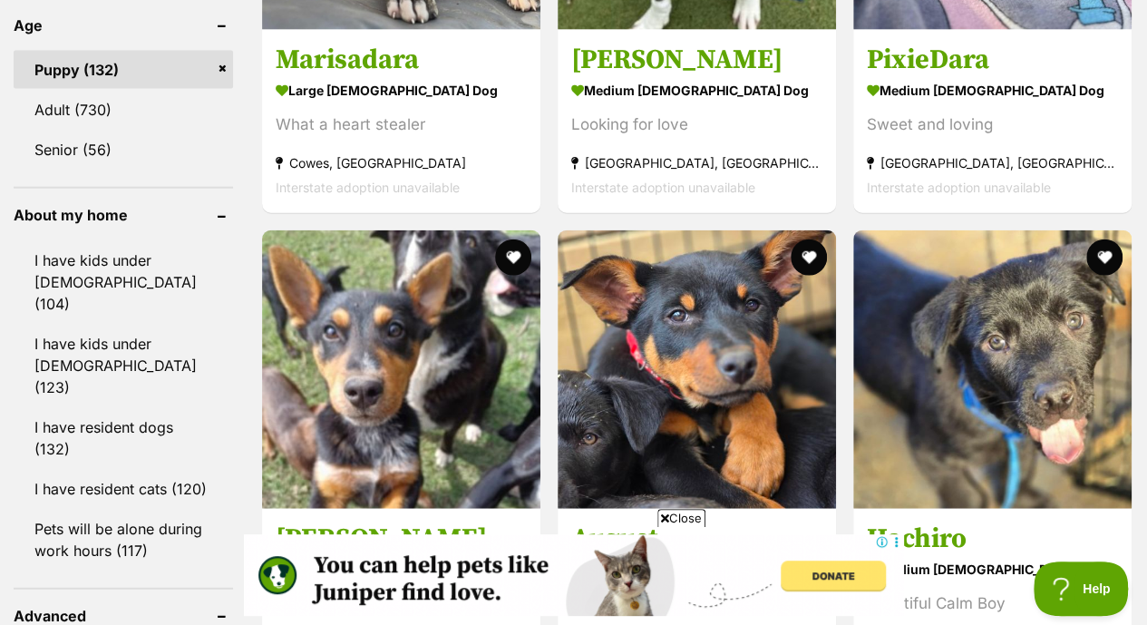
scroll to position [2050, 0]
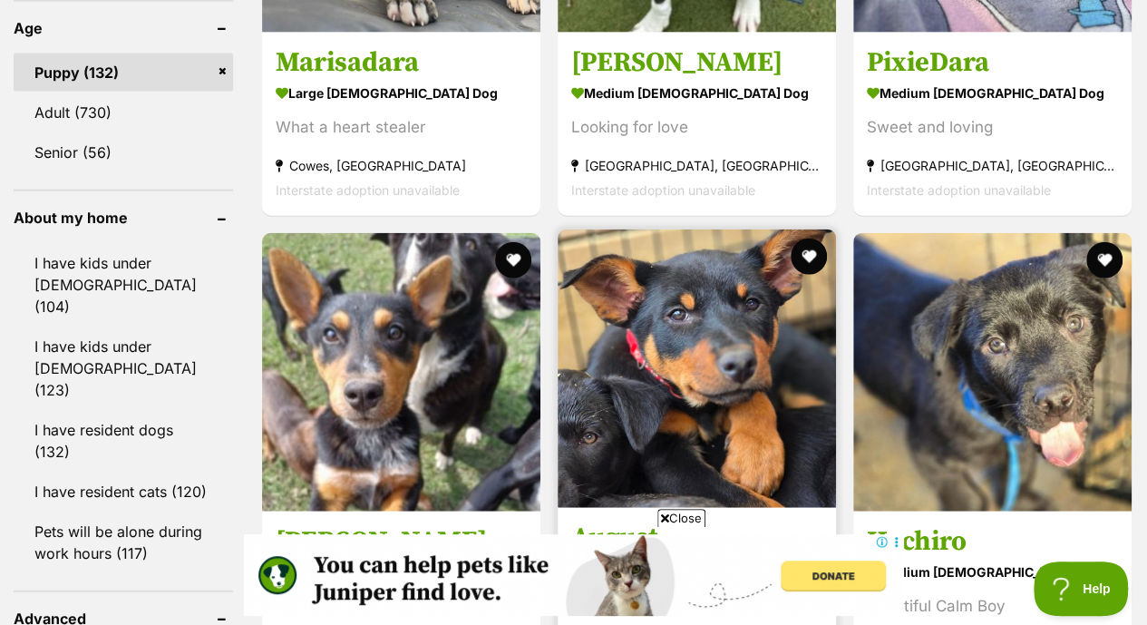
click at [741, 332] on img at bounding box center [696, 368] width 278 height 278
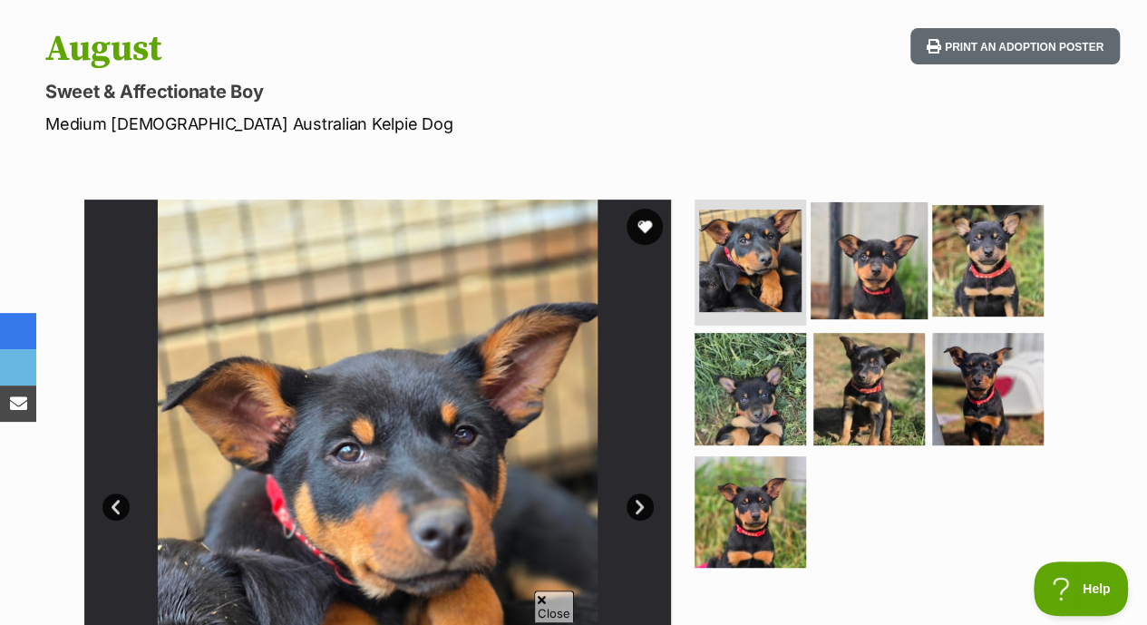
click at [889, 217] on img at bounding box center [868, 259] width 117 height 117
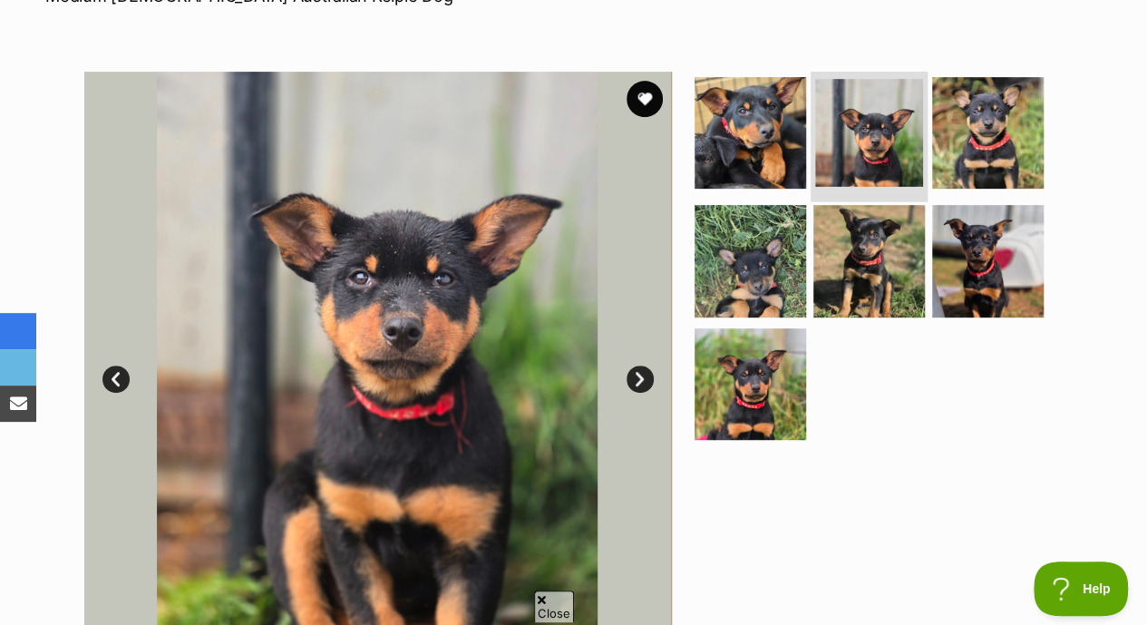
scroll to position [343, 0]
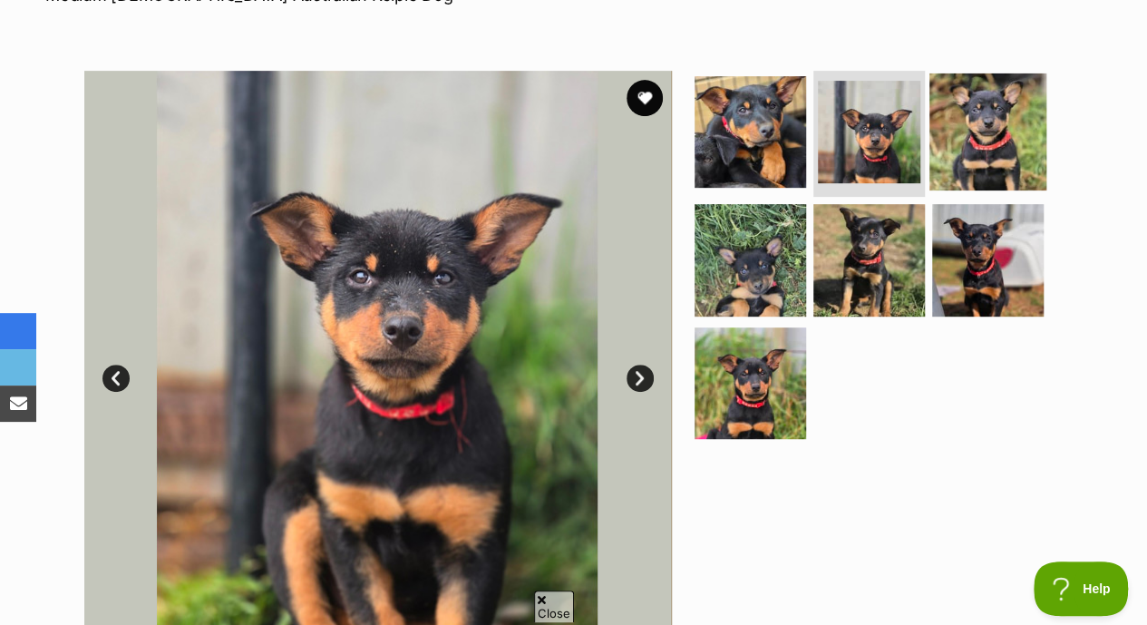
click at [997, 113] on img at bounding box center [987, 131] width 117 height 117
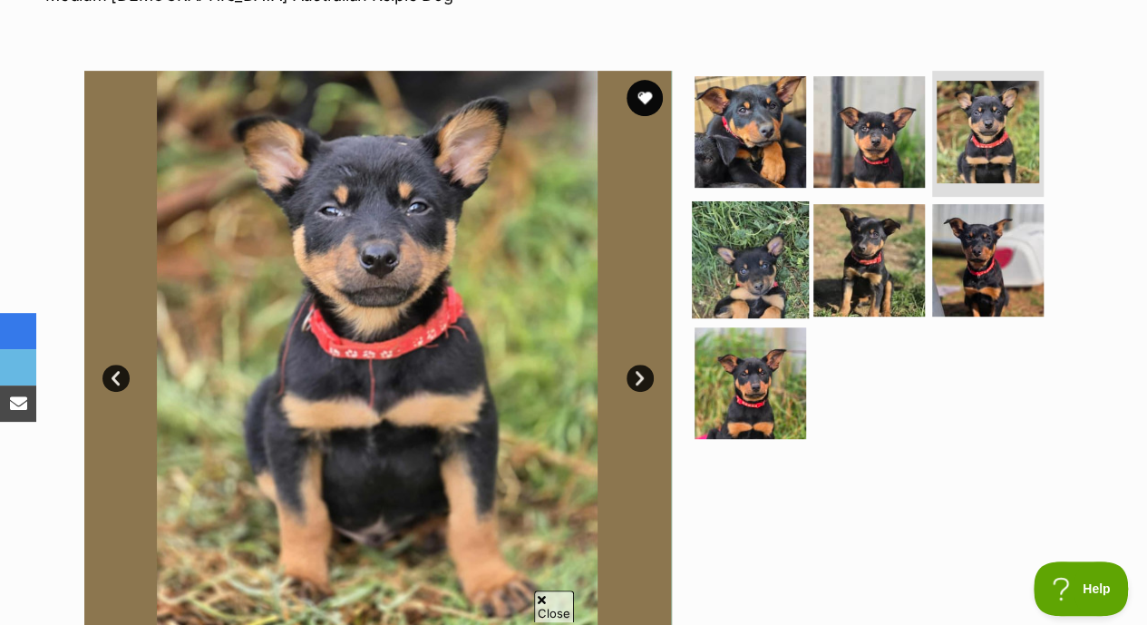
scroll to position [0, 0]
click at [761, 206] on img at bounding box center [750, 259] width 117 height 117
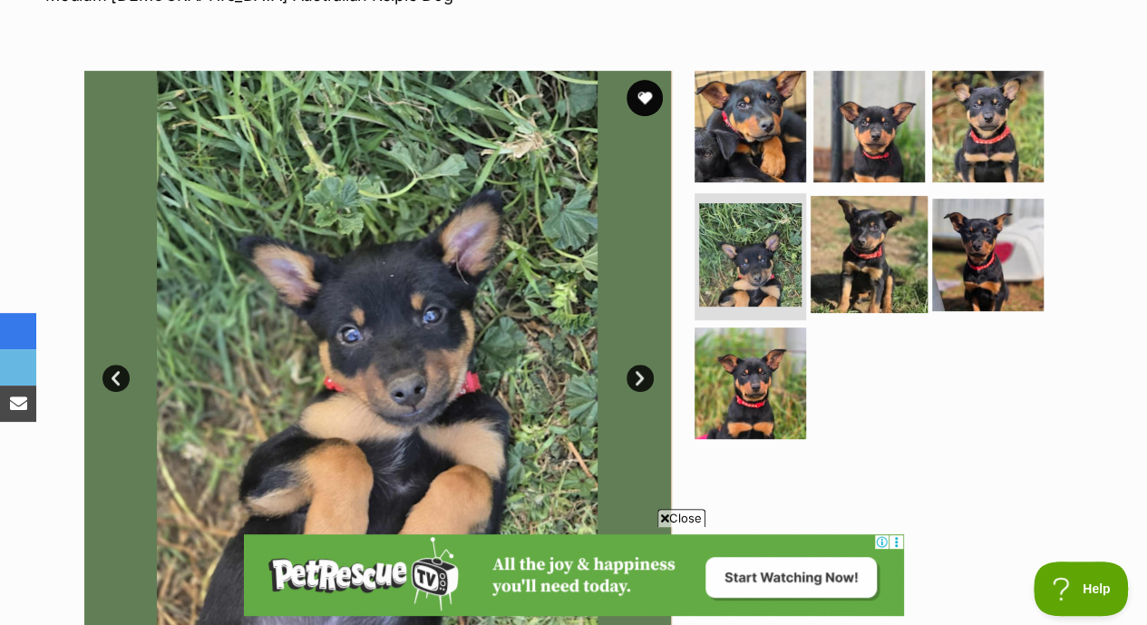
click at [840, 219] on img at bounding box center [868, 254] width 117 height 117
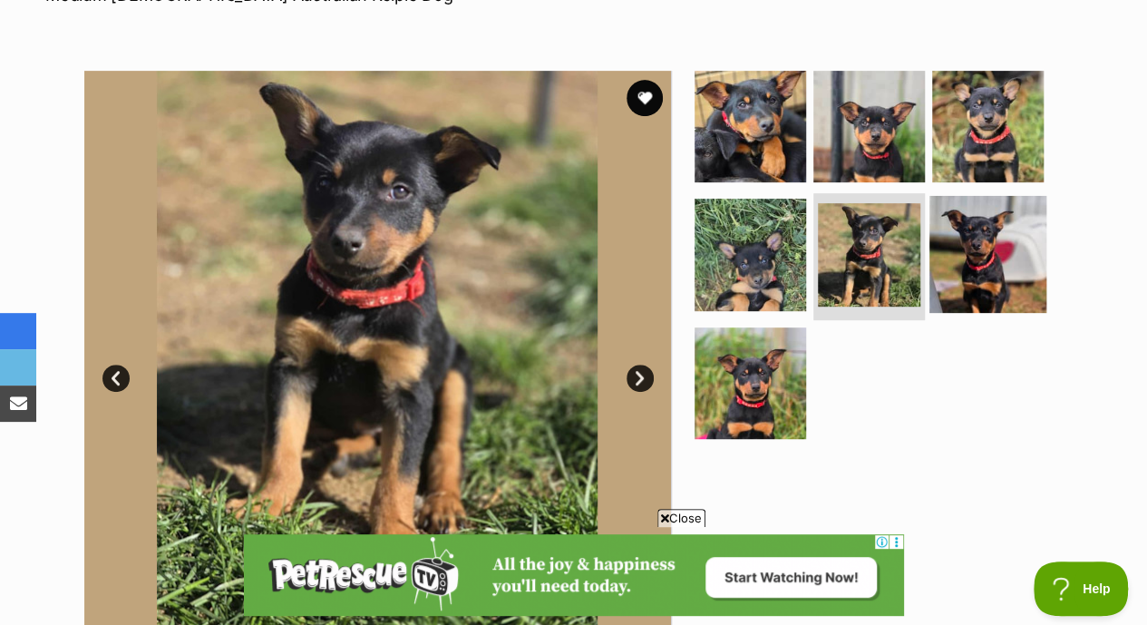
click at [1004, 196] on img at bounding box center [987, 254] width 117 height 117
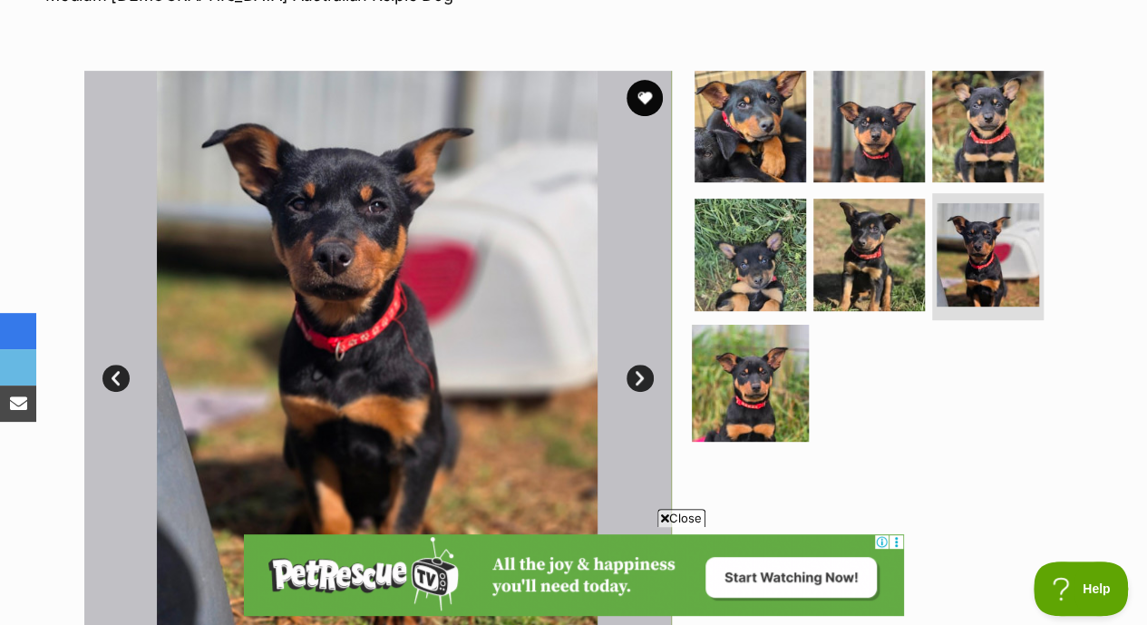
click at [740, 336] on img at bounding box center [750, 383] width 117 height 117
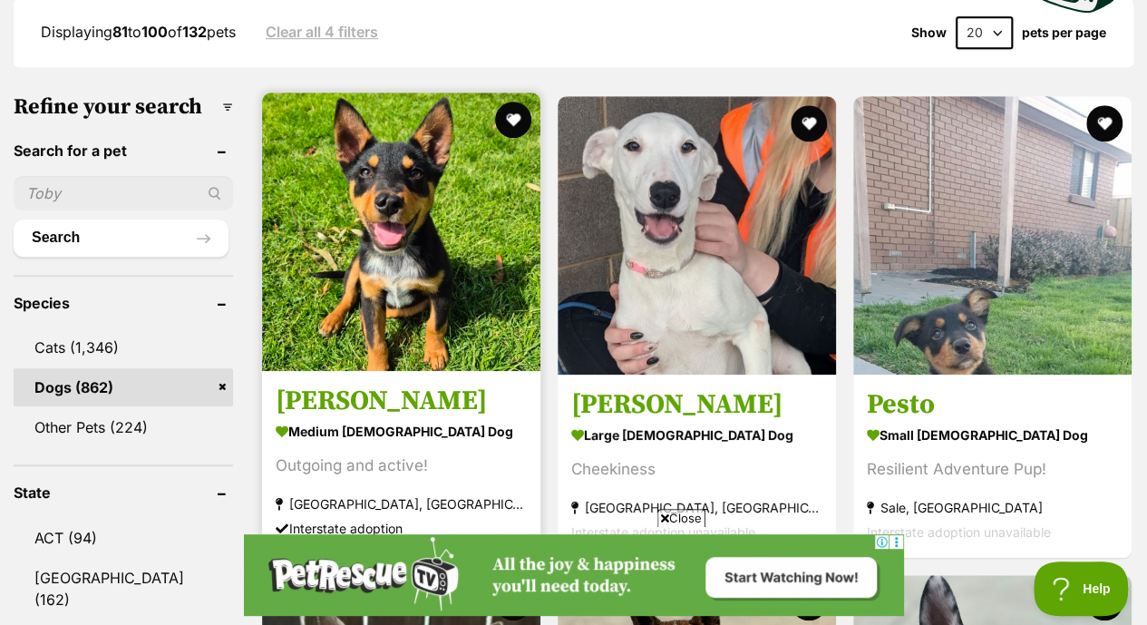
click at [444, 238] on img at bounding box center [401, 231] width 278 height 278
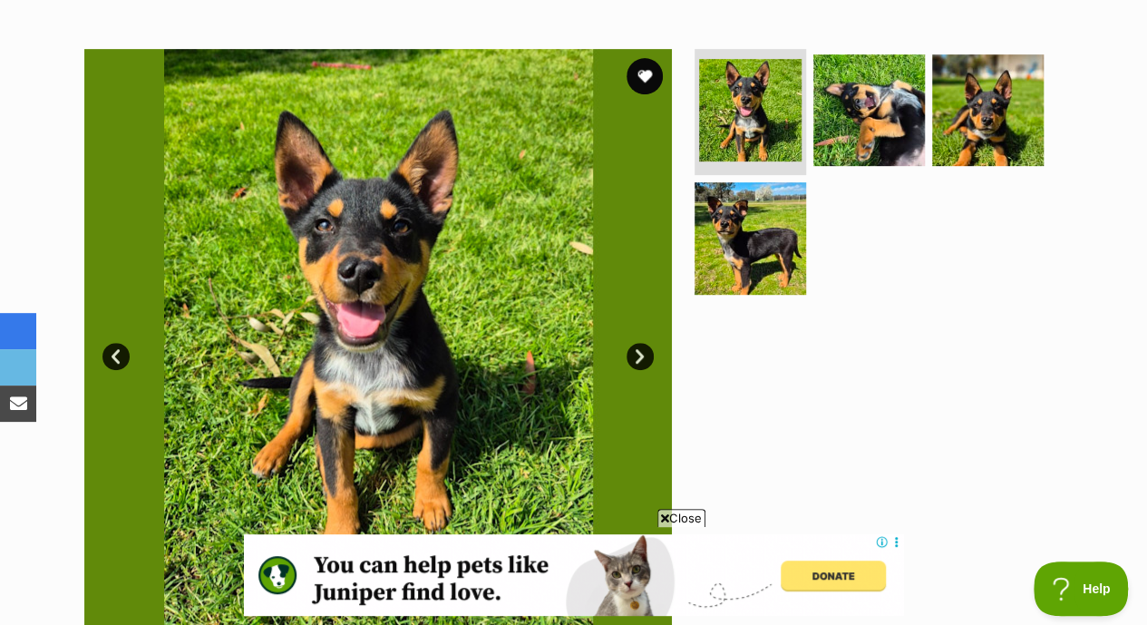
click at [637, 343] on link "Next" at bounding box center [639, 356] width 27 height 27
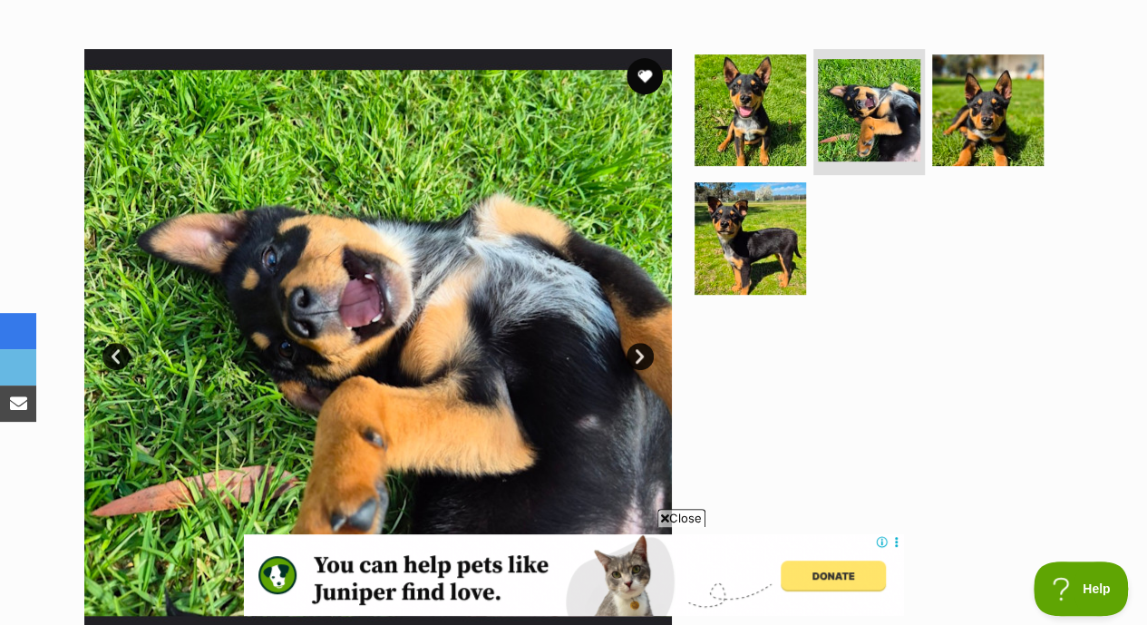
click at [636, 343] on link "Next" at bounding box center [639, 356] width 27 height 27
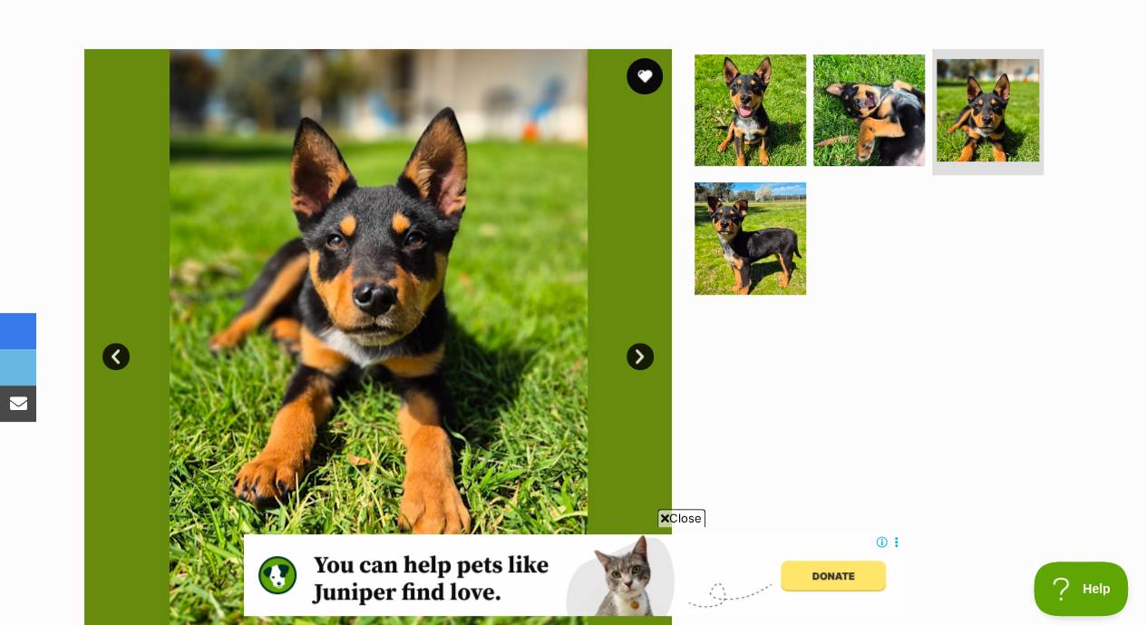
click at [636, 343] on link "Next" at bounding box center [639, 356] width 27 height 27
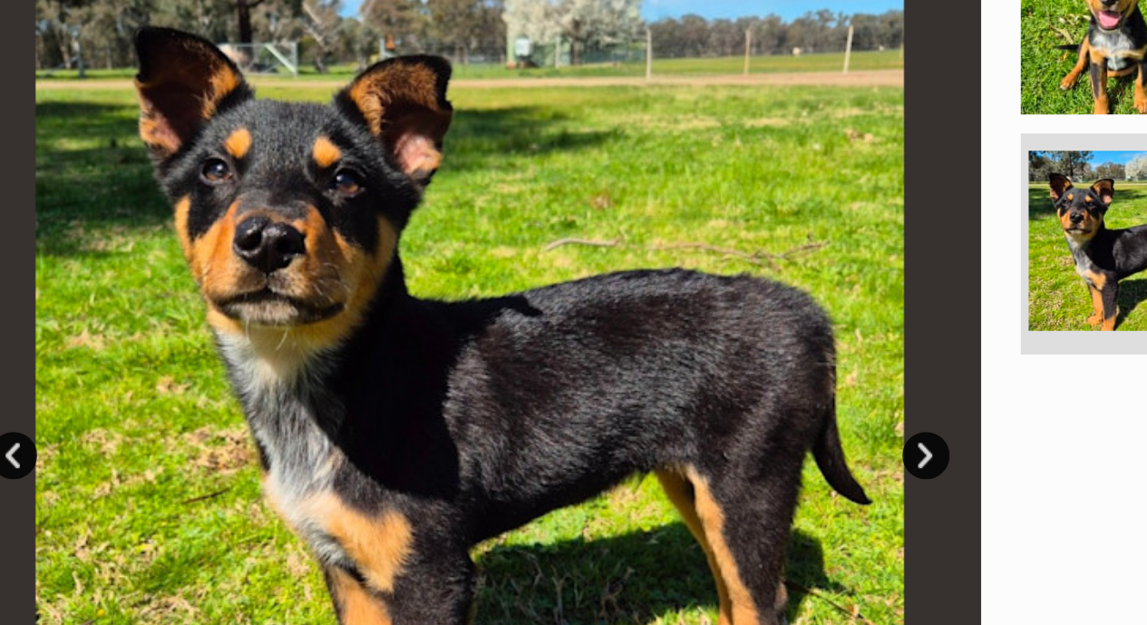
scroll to position [369, 0]
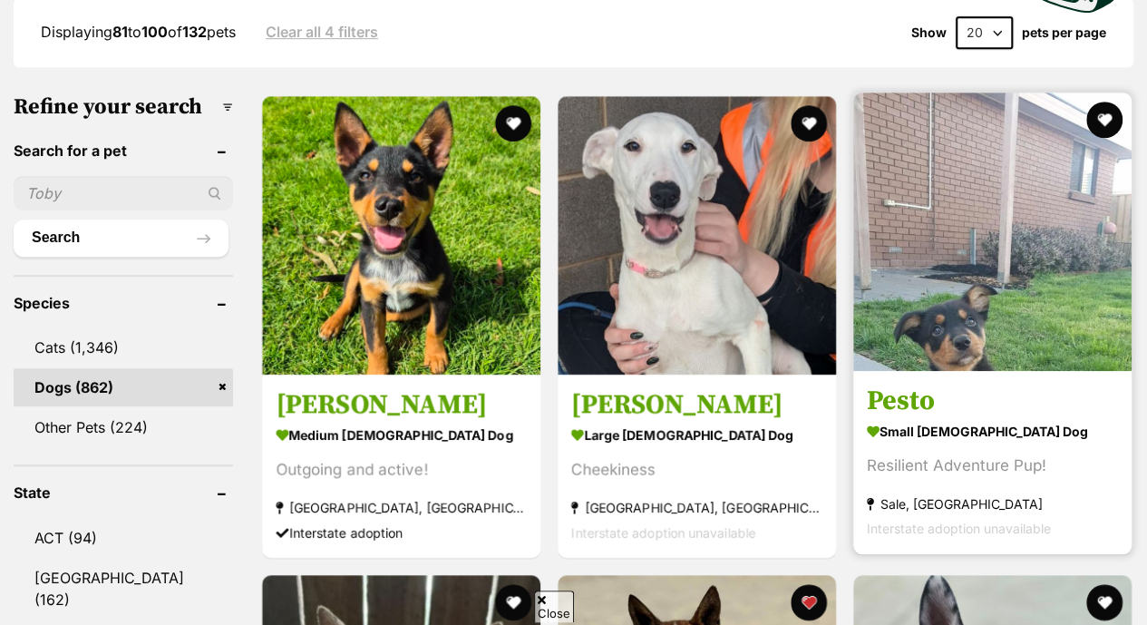
click at [988, 209] on img at bounding box center [992, 231] width 278 height 278
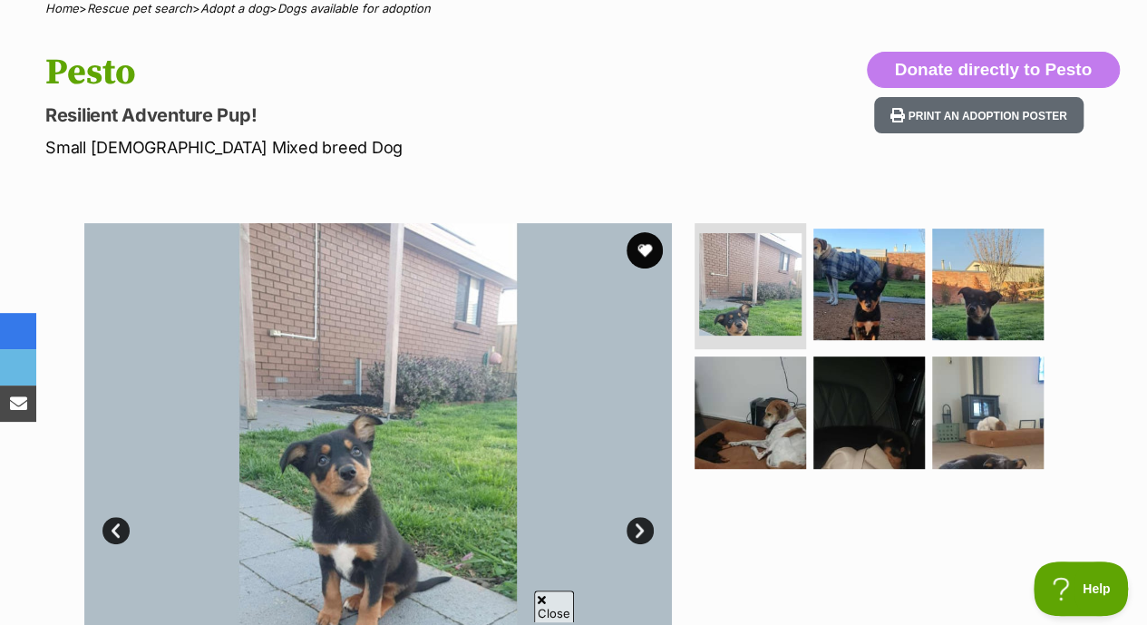
scroll to position [191, 0]
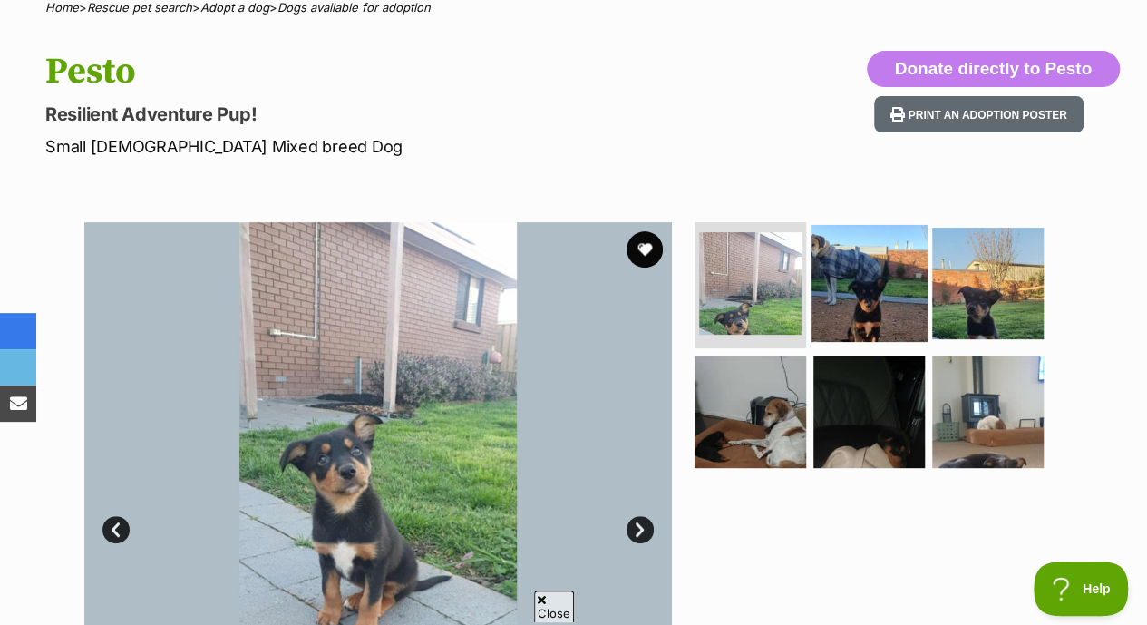
click at [872, 254] on img at bounding box center [868, 282] width 117 height 117
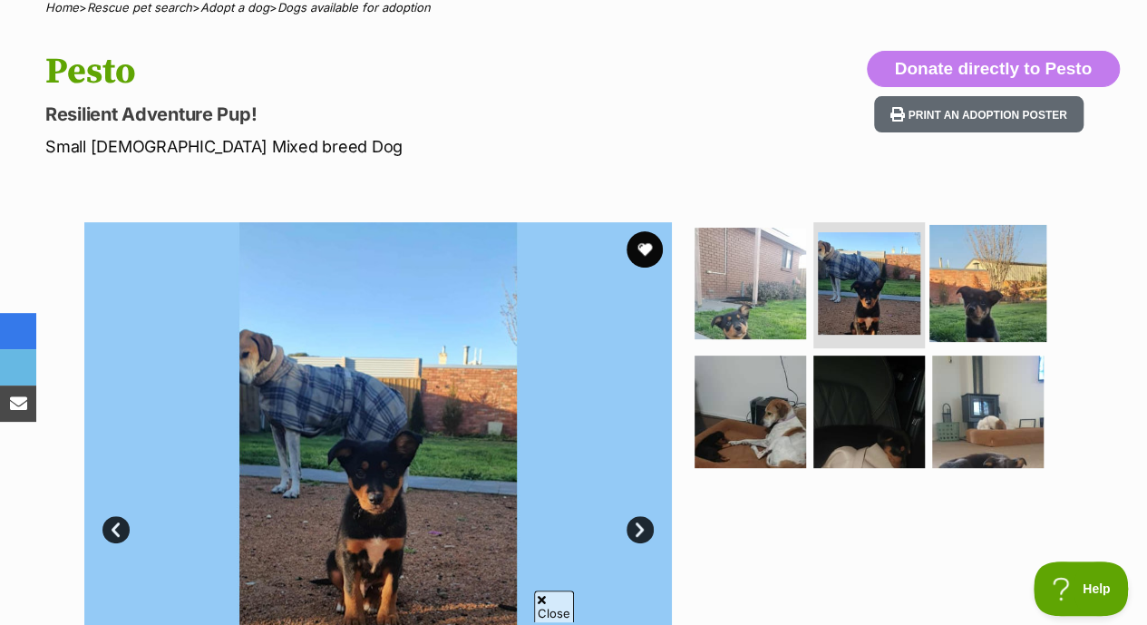
click at [988, 244] on img at bounding box center [987, 282] width 117 height 117
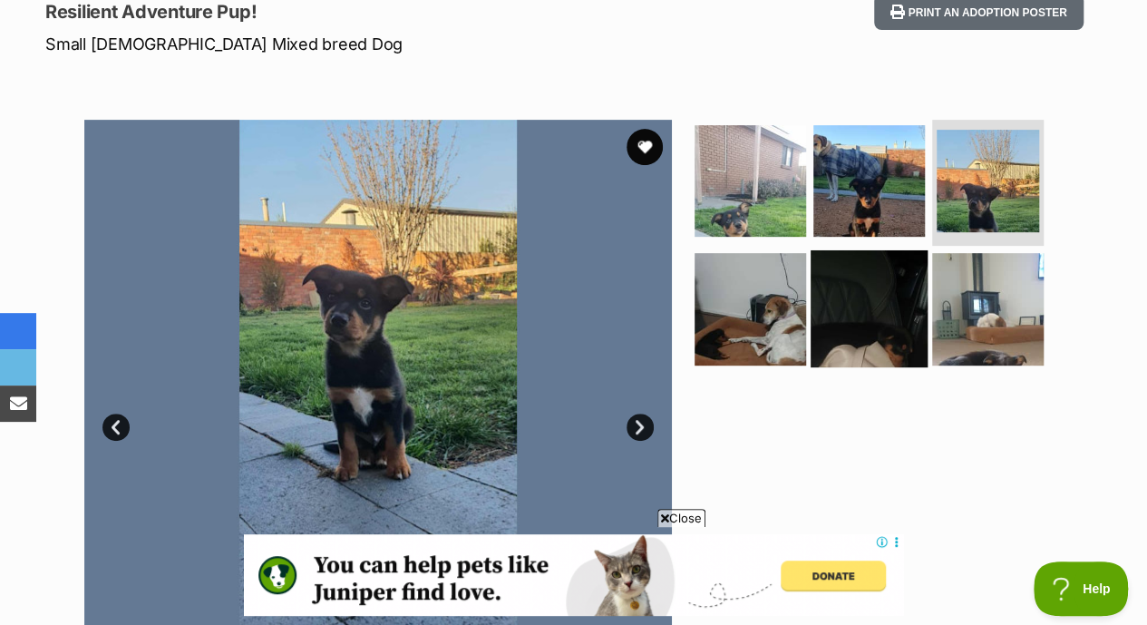
scroll to position [0, 0]
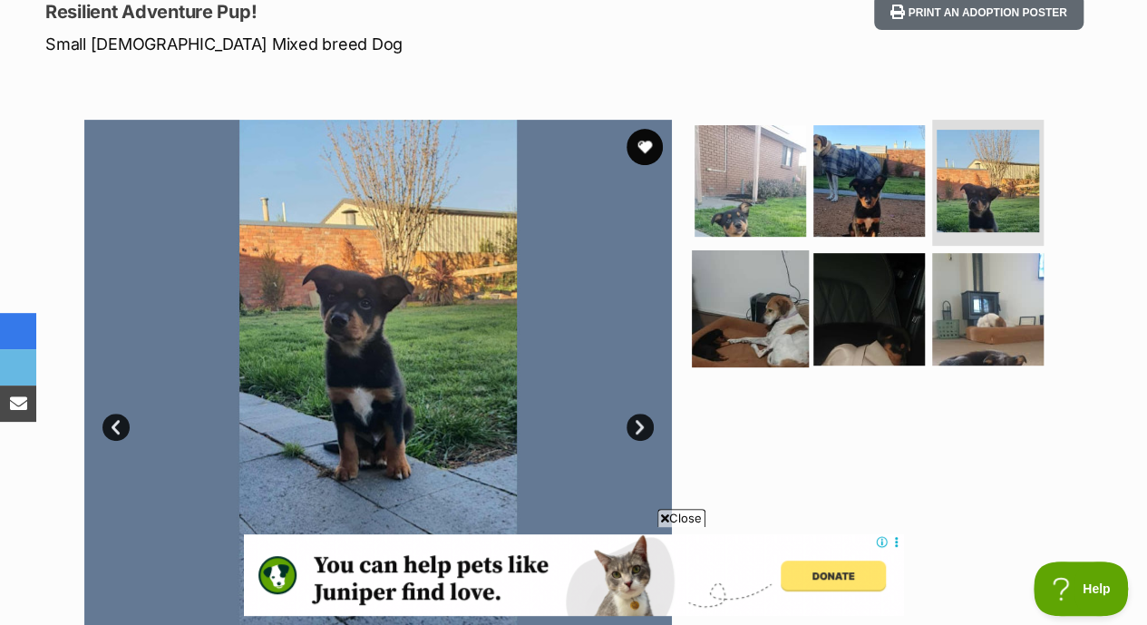
click at [781, 277] on img at bounding box center [750, 308] width 117 height 117
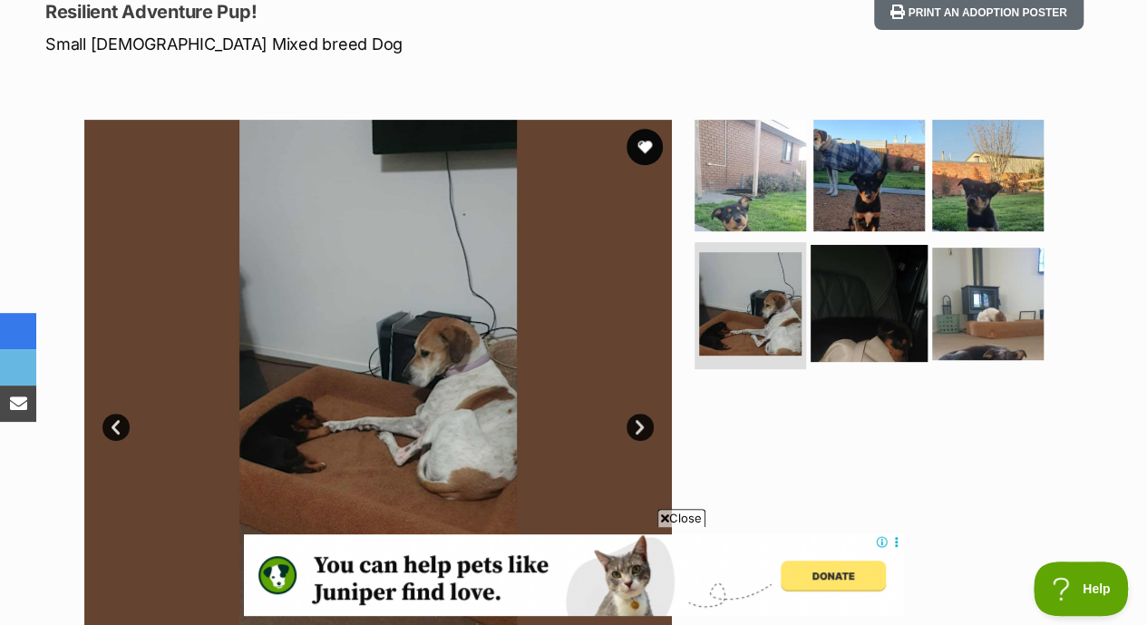
click at [845, 280] on img at bounding box center [868, 303] width 117 height 117
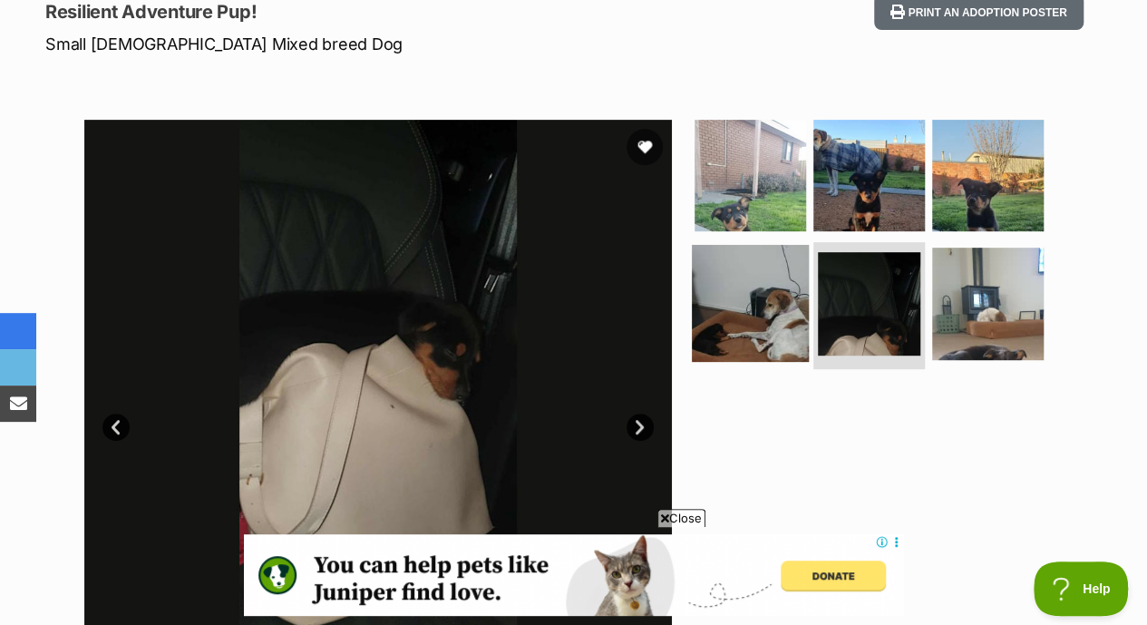
click at [765, 284] on img at bounding box center [750, 303] width 117 height 117
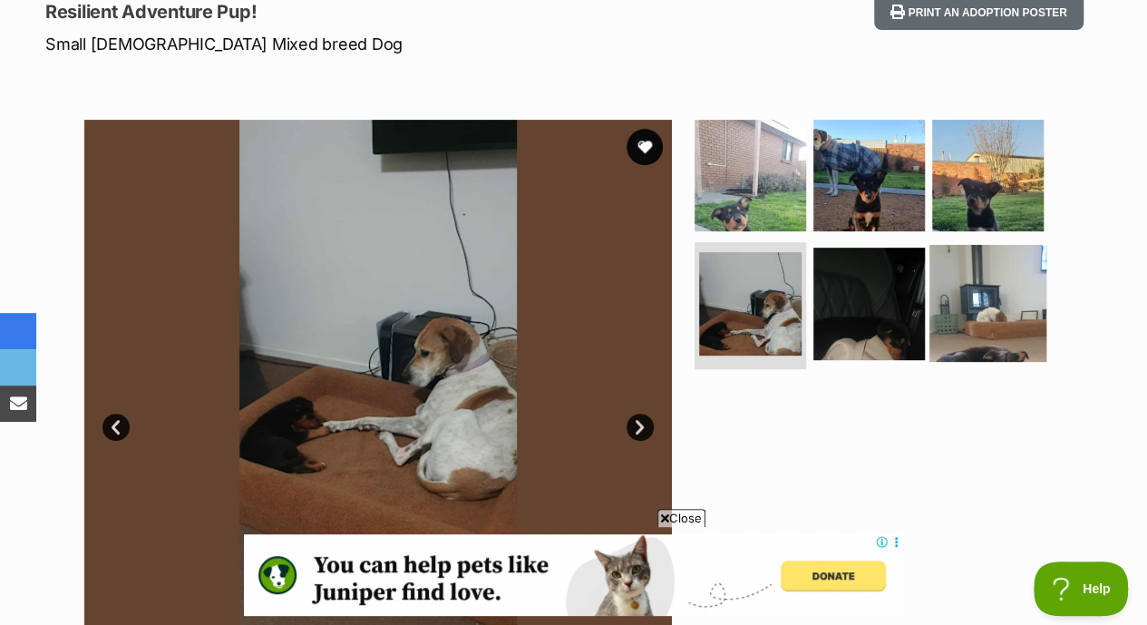
click at [1033, 245] on img at bounding box center [987, 303] width 117 height 117
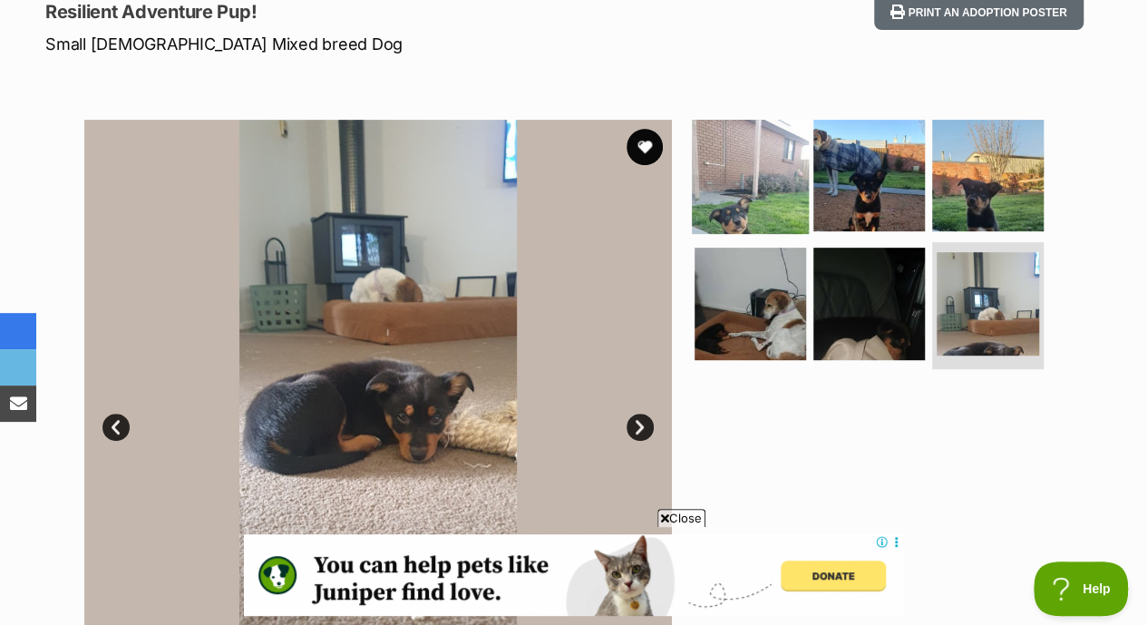
click at [802, 116] on img at bounding box center [750, 174] width 117 height 117
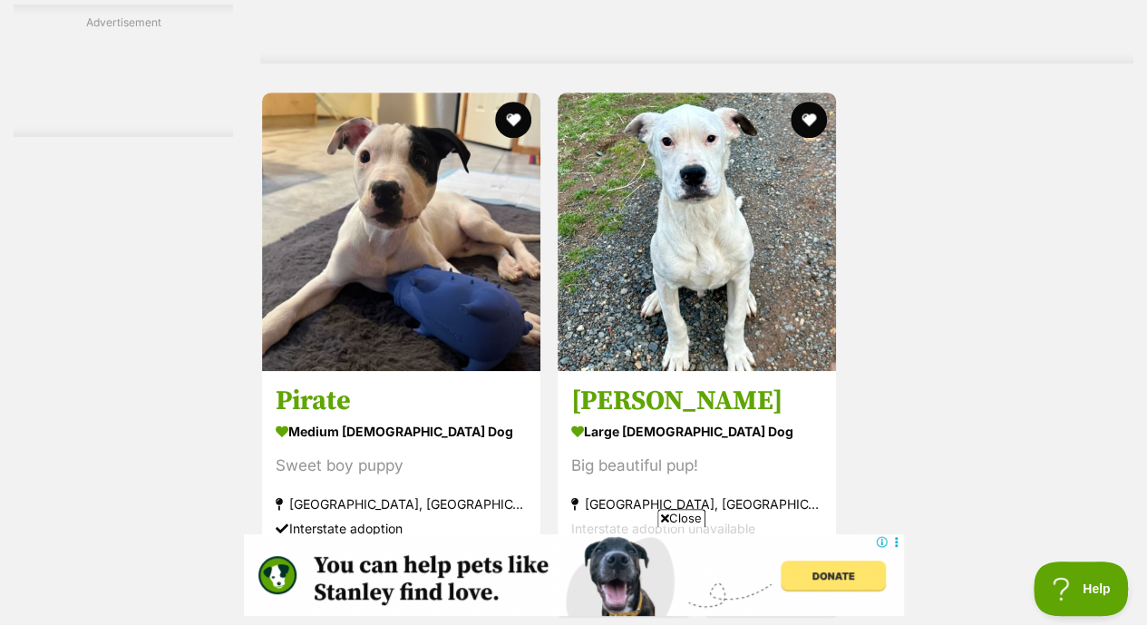
scroll to position [4110, 0]
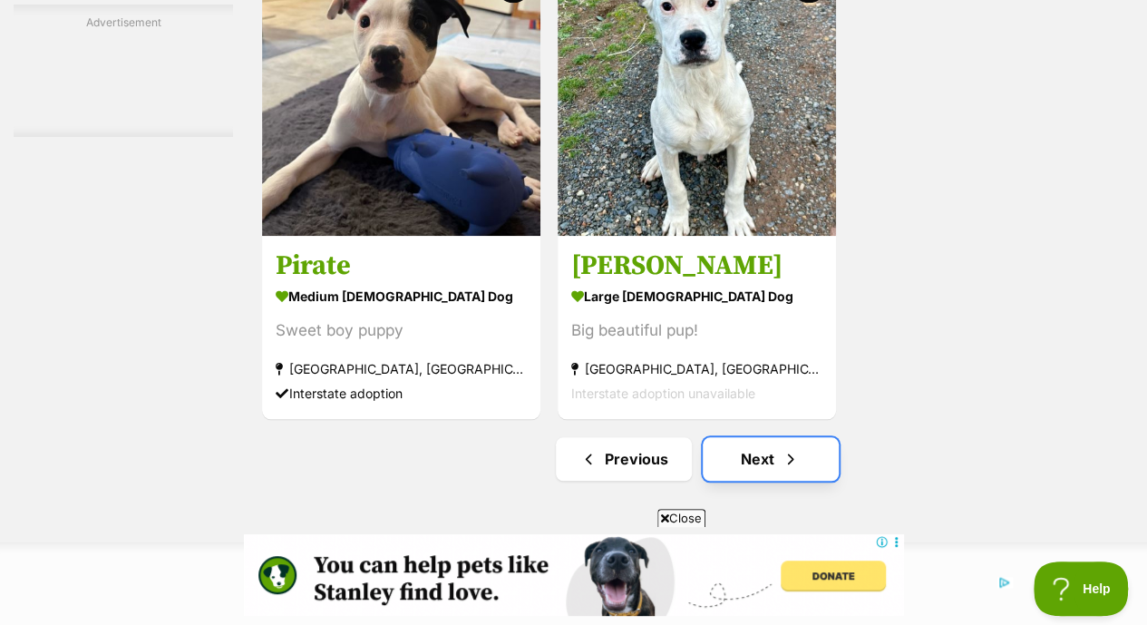
click at [789, 437] on link "Next" at bounding box center [771, 459] width 136 height 44
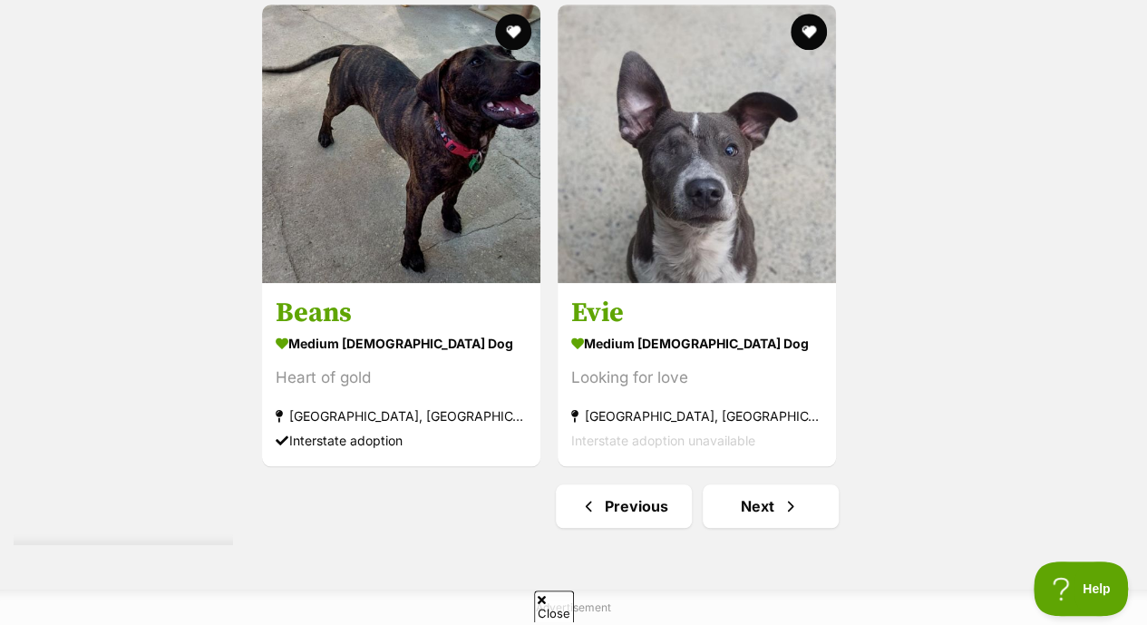
scroll to position [4067, 0]
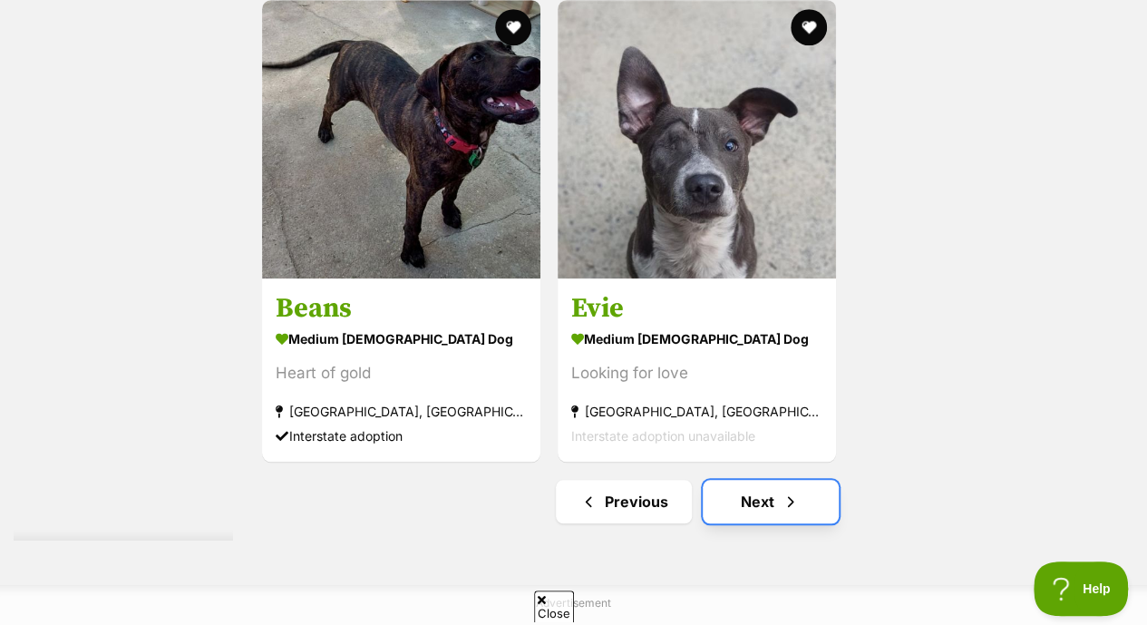
click at [769, 480] on link "Next" at bounding box center [771, 502] width 136 height 44
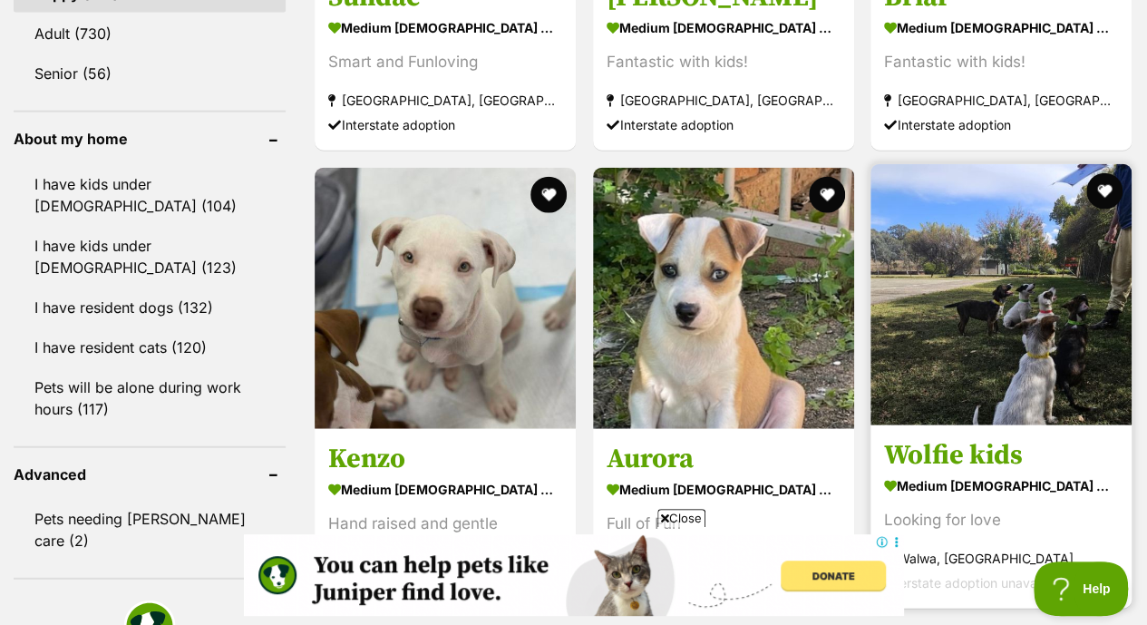
scroll to position [2064, 0]
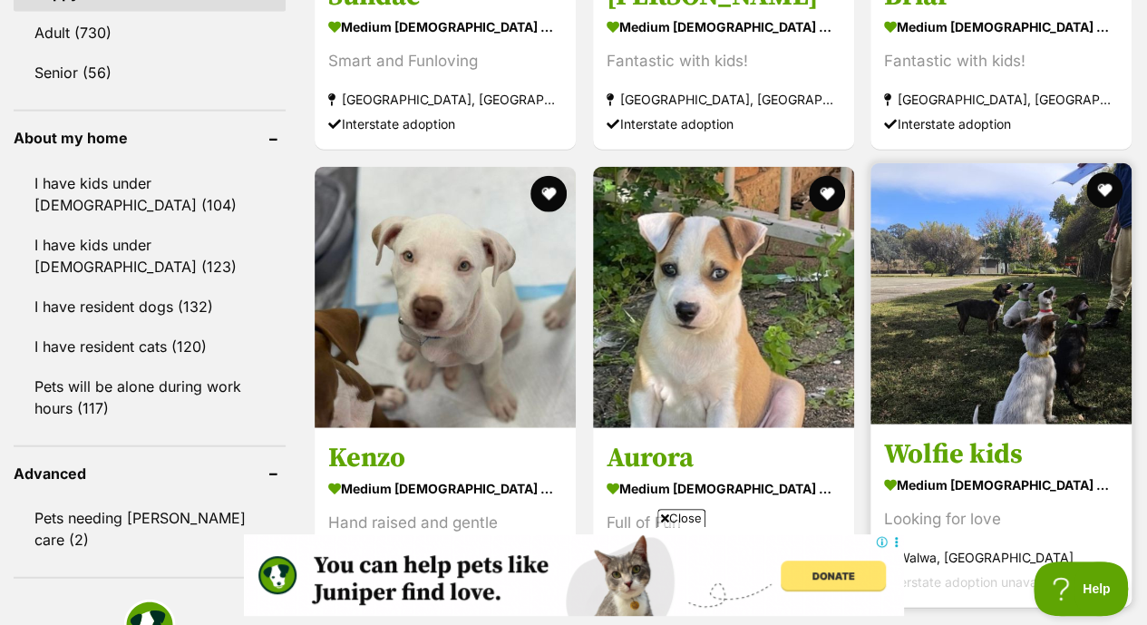
click at [979, 255] on img at bounding box center [1000, 293] width 261 height 261
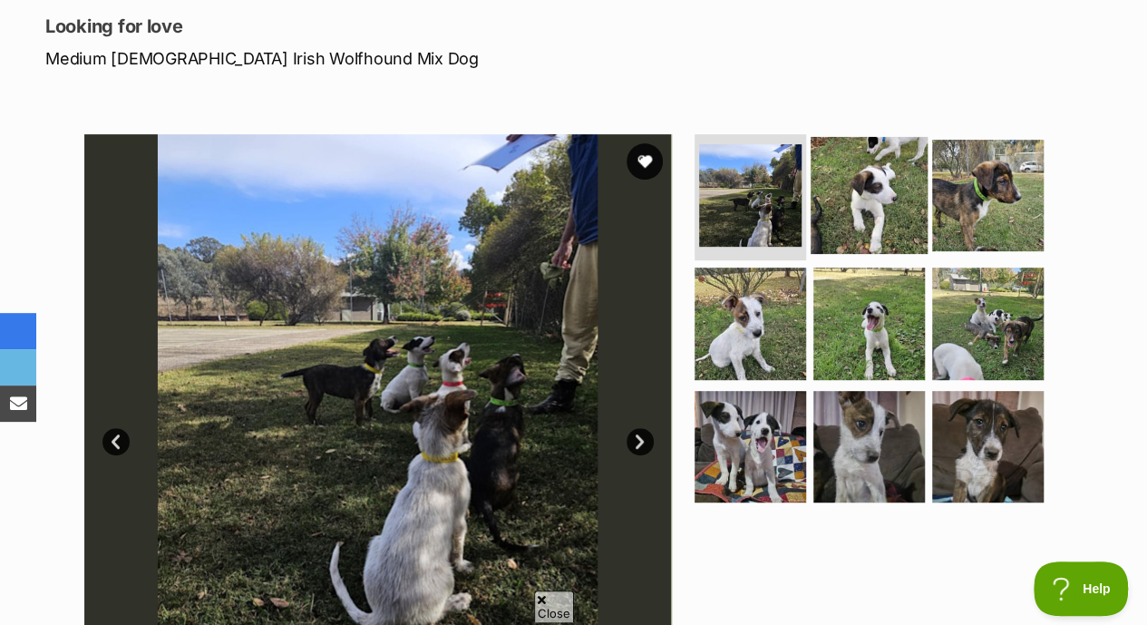
click at [903, 150] on img at bounding box center [868, 194] width 117 height 117
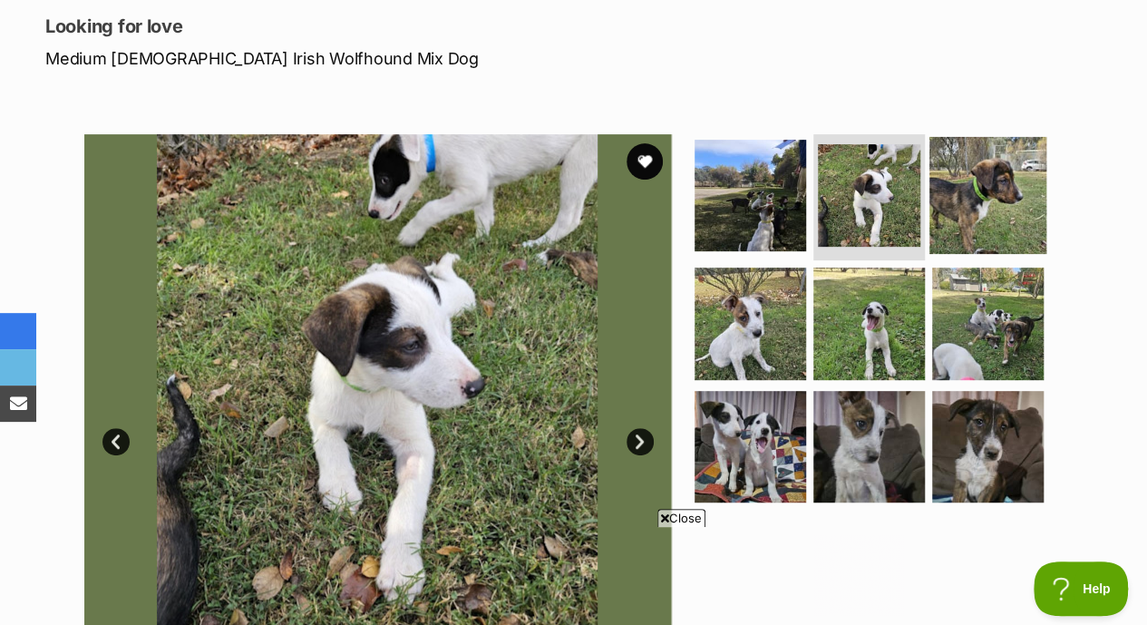
click at [1008, 136] on img at bounding box center [987, 194] width 117 height 117
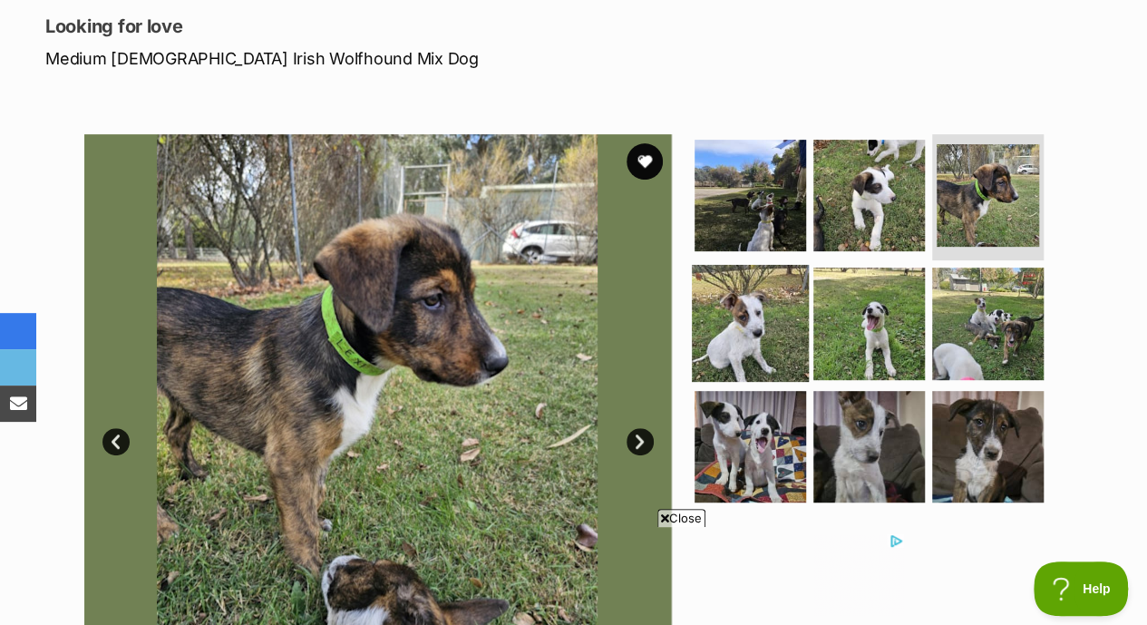
click at [734, 296] on img at bounding box center [750, 323] width 117 height 117
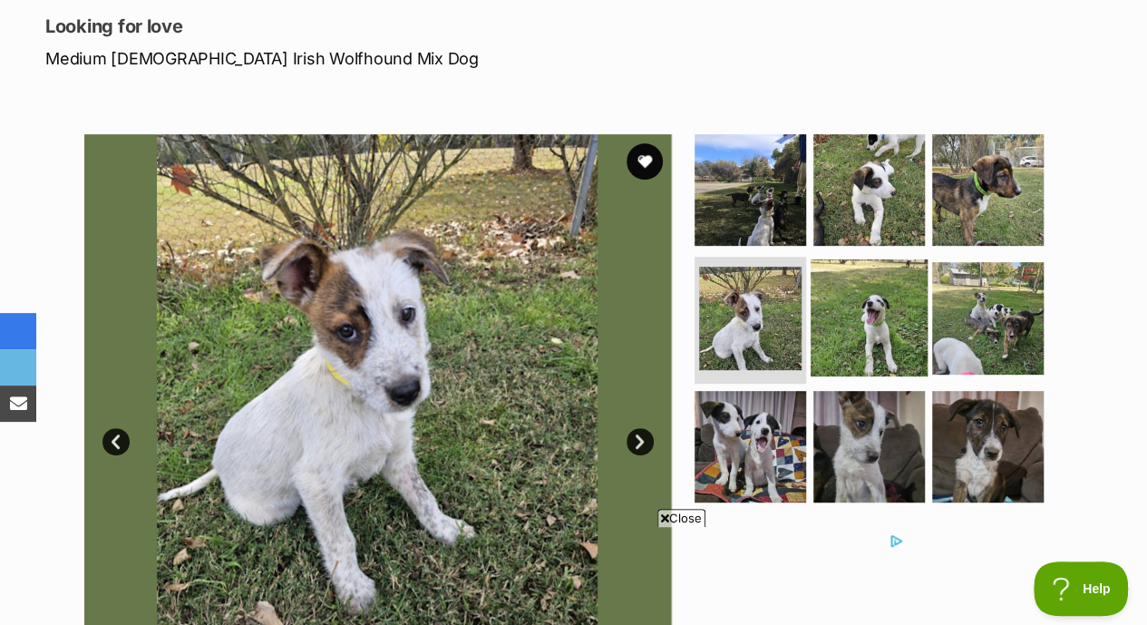
click at [872, 289] on img at bounding box center [868, 317] width 117 height 117
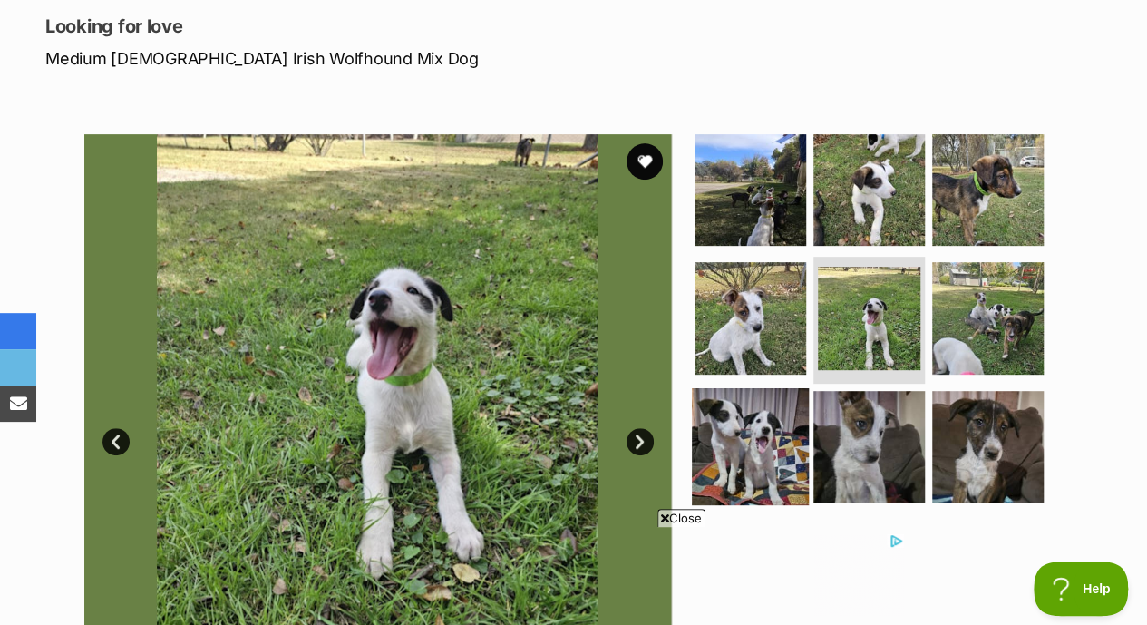
click at [765, 422] on img at bounding box center [750, 446] width 117 height 117
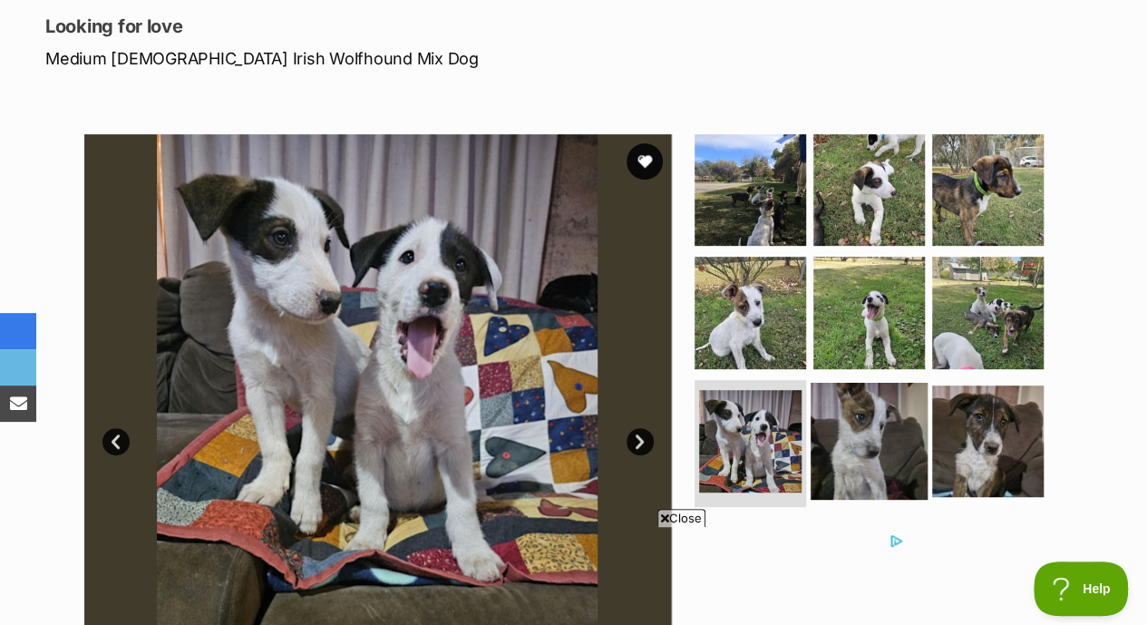
click at [892, 408] on img at bounding box center [868, 441] width 117 height 117
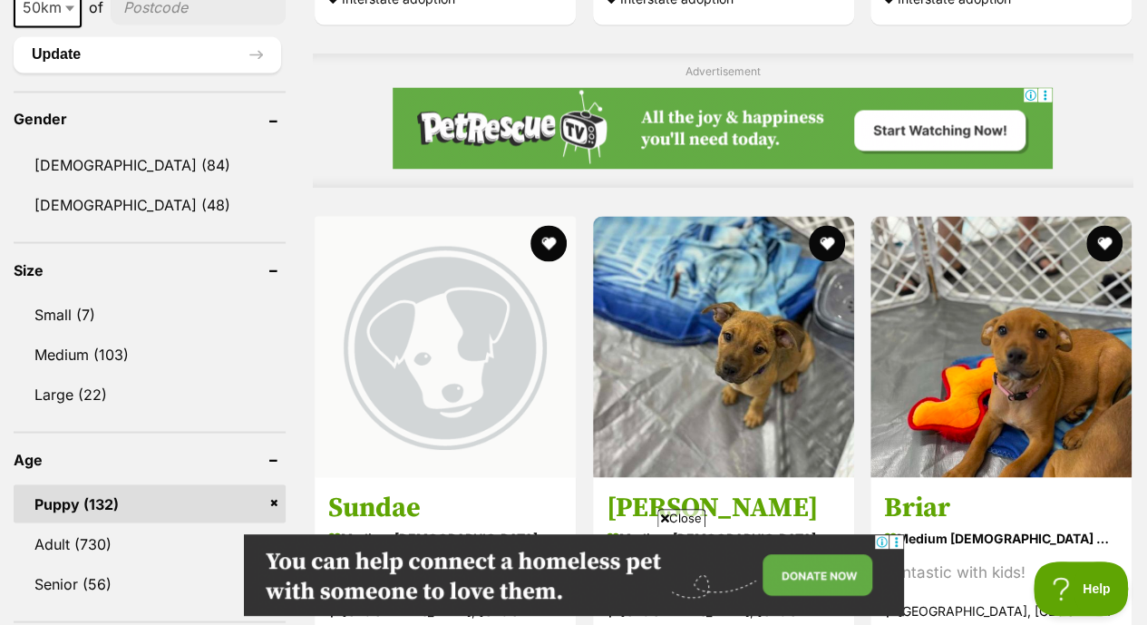
scroll to position [1577, 0]
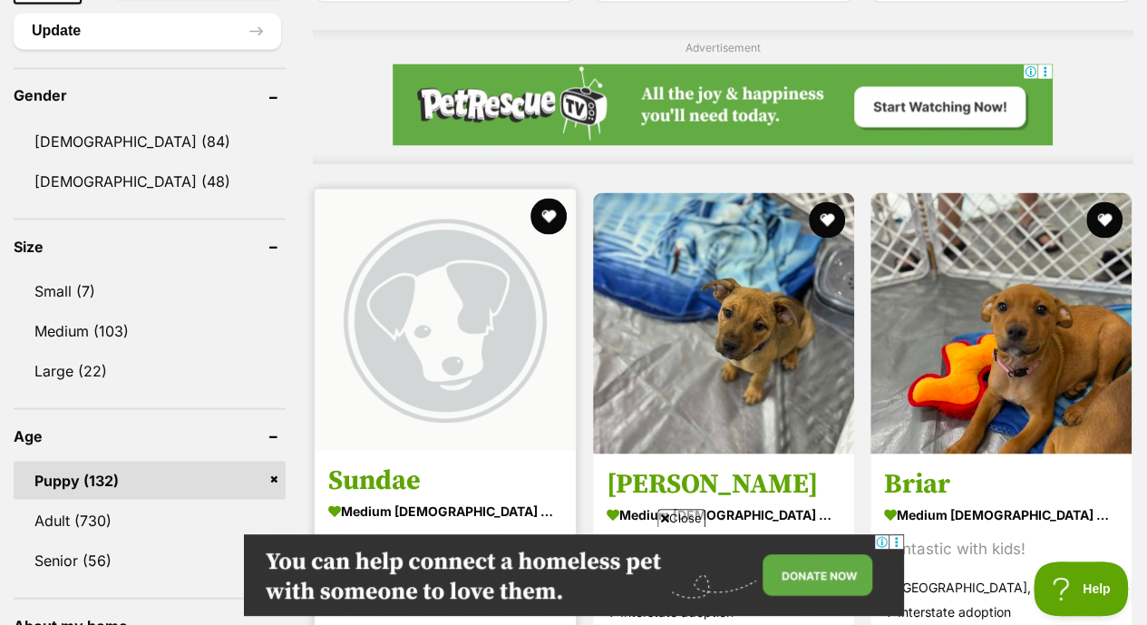
click at [451, 291] on img at bounding box center [445, 319] width 261 height 261
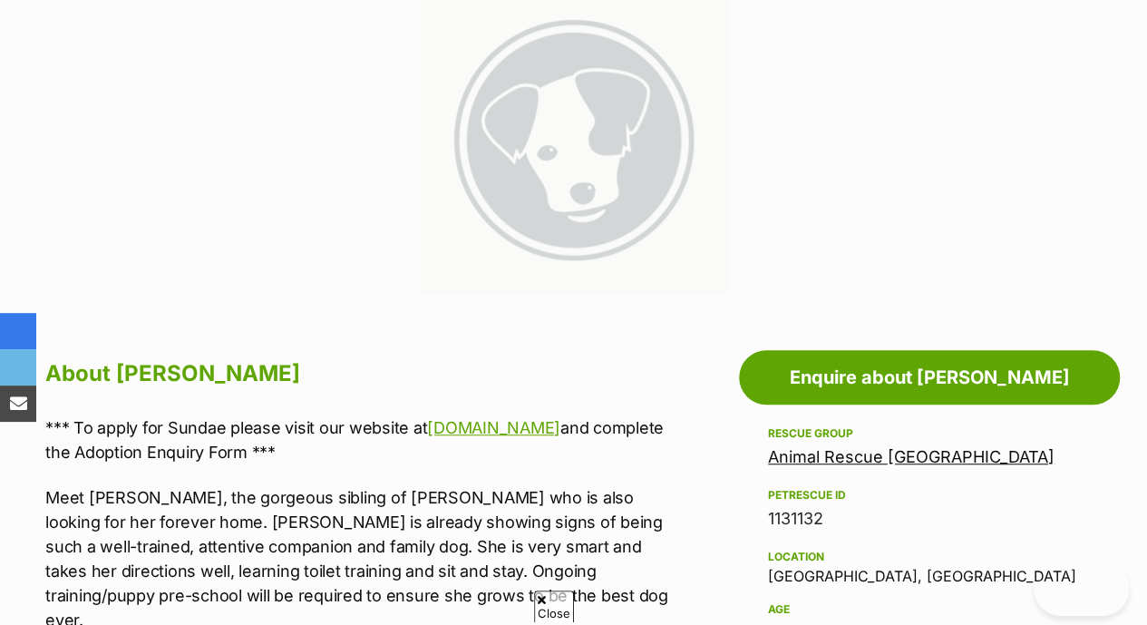
scroll to position [431, 0]
